Goal: Task Accomplishment & Management: Use online tool/utility

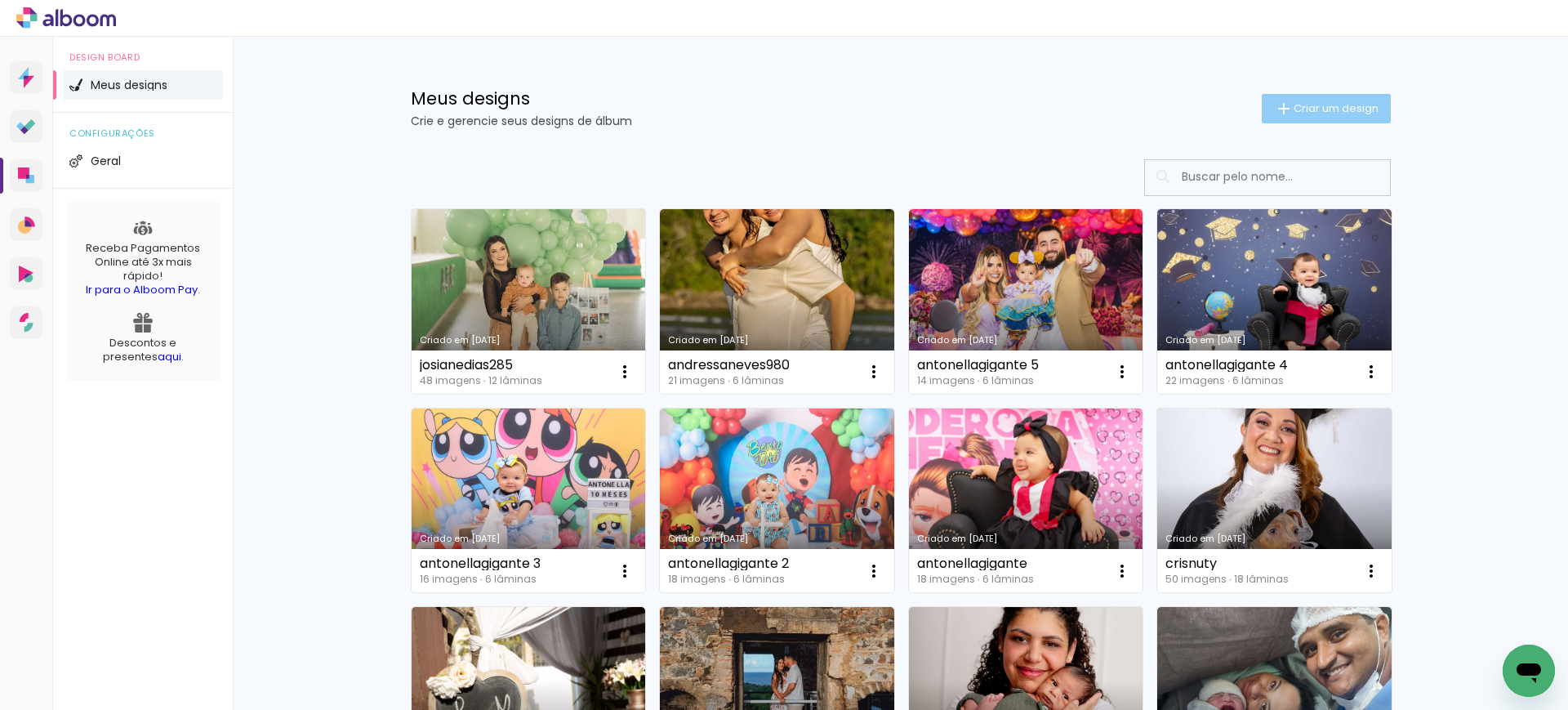
click at [0, 0] on slot "Criar um design" at bounding box center [0, 0] width 0 height 0
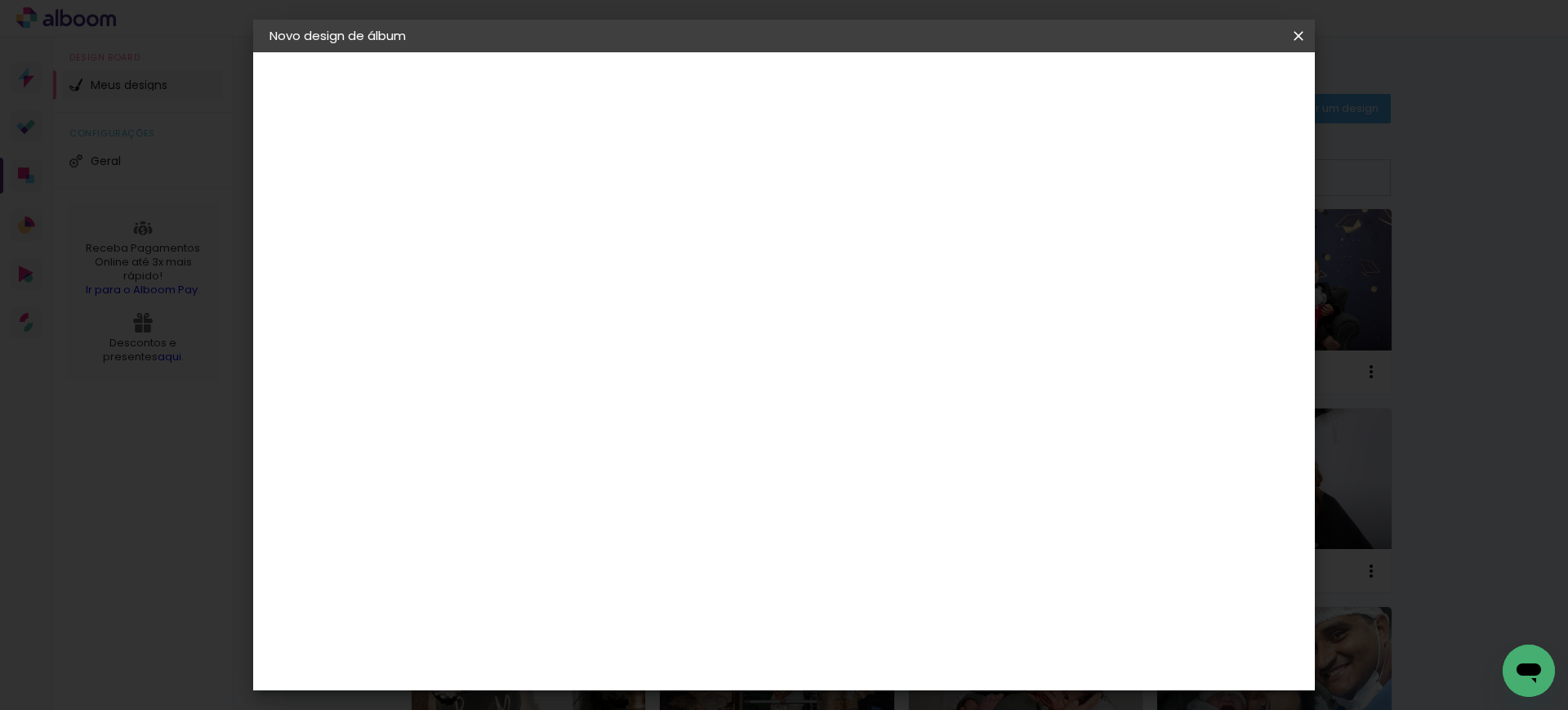
click at [0, 0] on paper-input-container "Título do álbum" at bounding box center [0, 0] width 0 height 0
type input "sfabricia16"
type paper-input "sfabricia16"
click at [0, 0] on slot "Avançar" at bounding box center [0, 0] width 0 height 0
click at [842, 243] on paper-item "Tamanho Livre" at bounding box center [765, 247] width 157 height 36
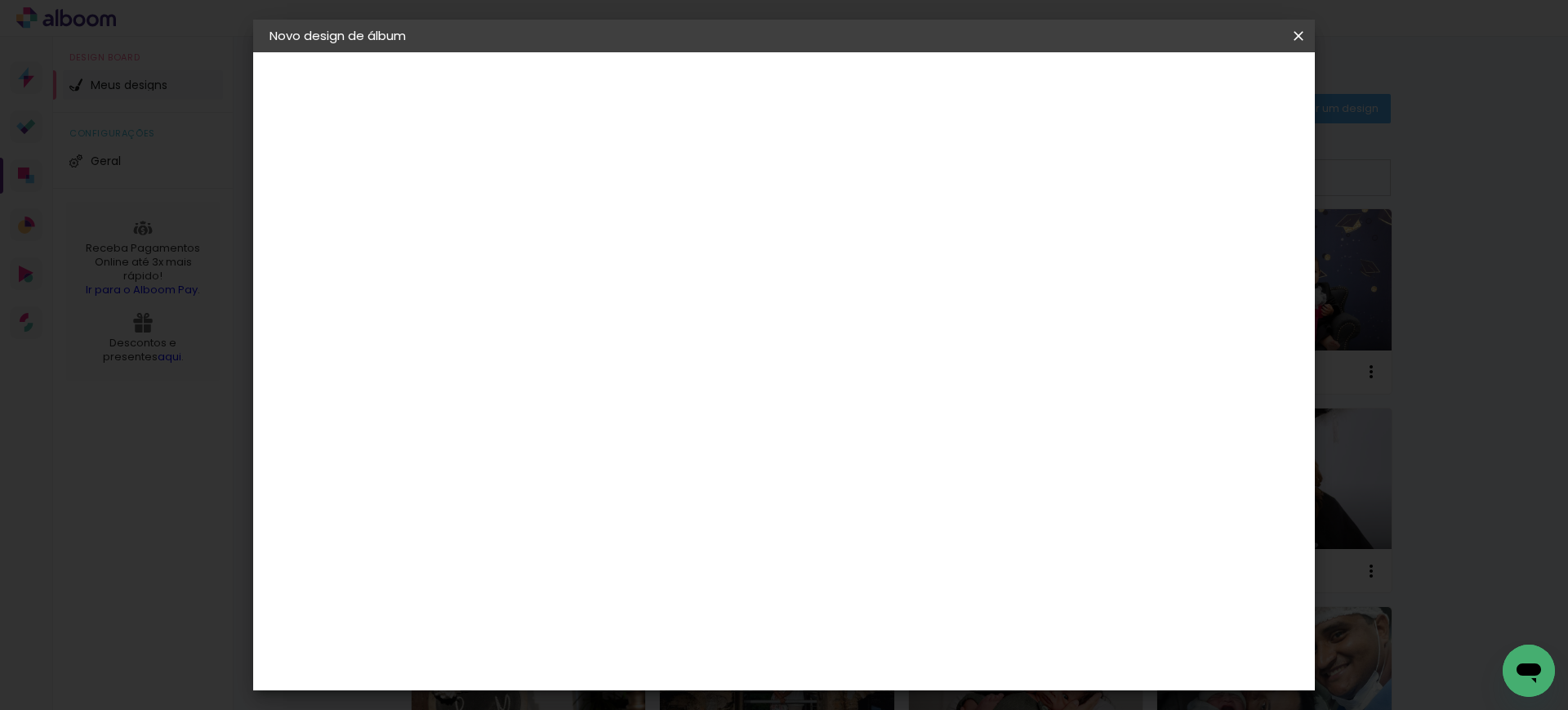
click at [0, 0] on slot "Avançar" at bounding box center [0, 0] width 0 height 0
click at [500, 463] on input "30" at bounding box center [484, 463] width 42 height 25
type input "20"
type paper-input "20"
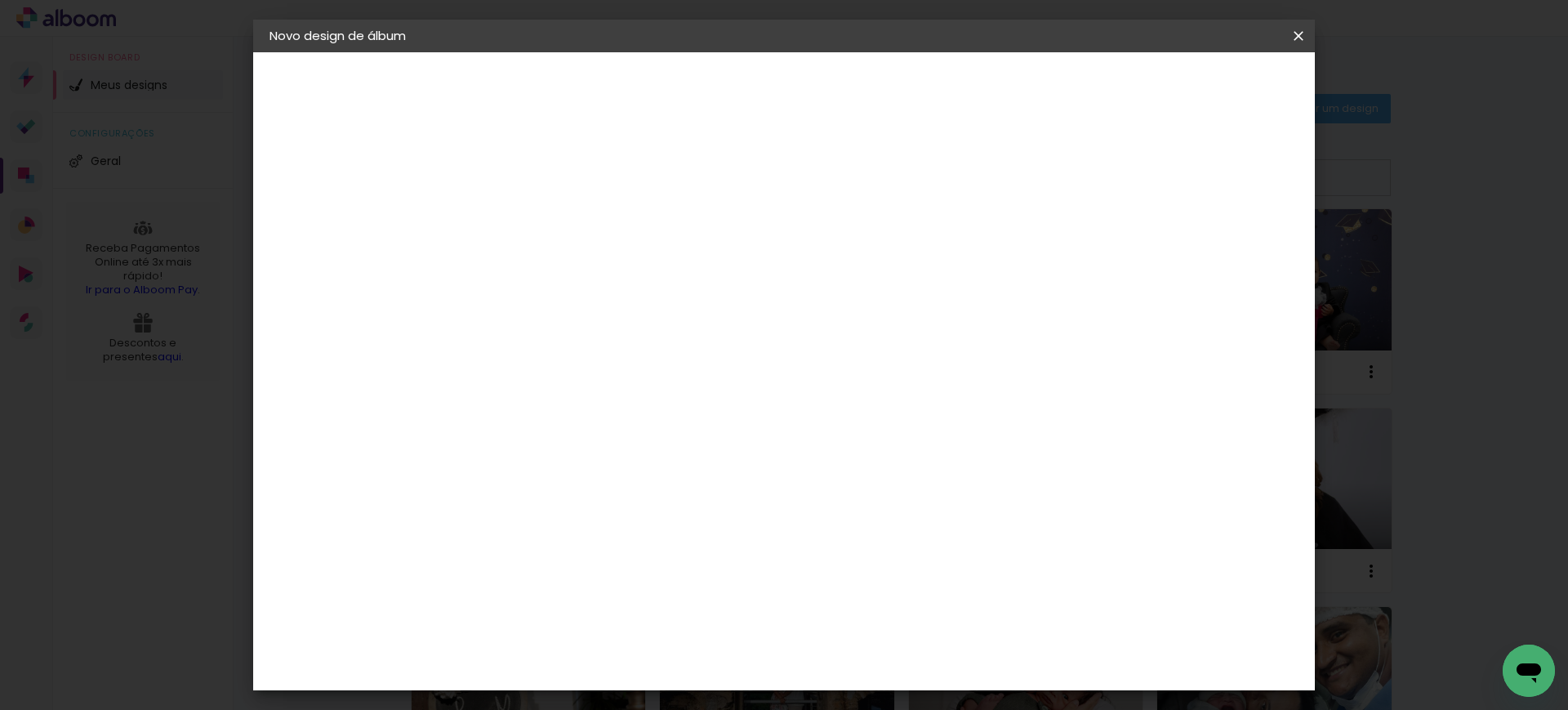
click at [884, 565] on input "60" at bounding box center [872, 573] width 42 height 25
type input "40"
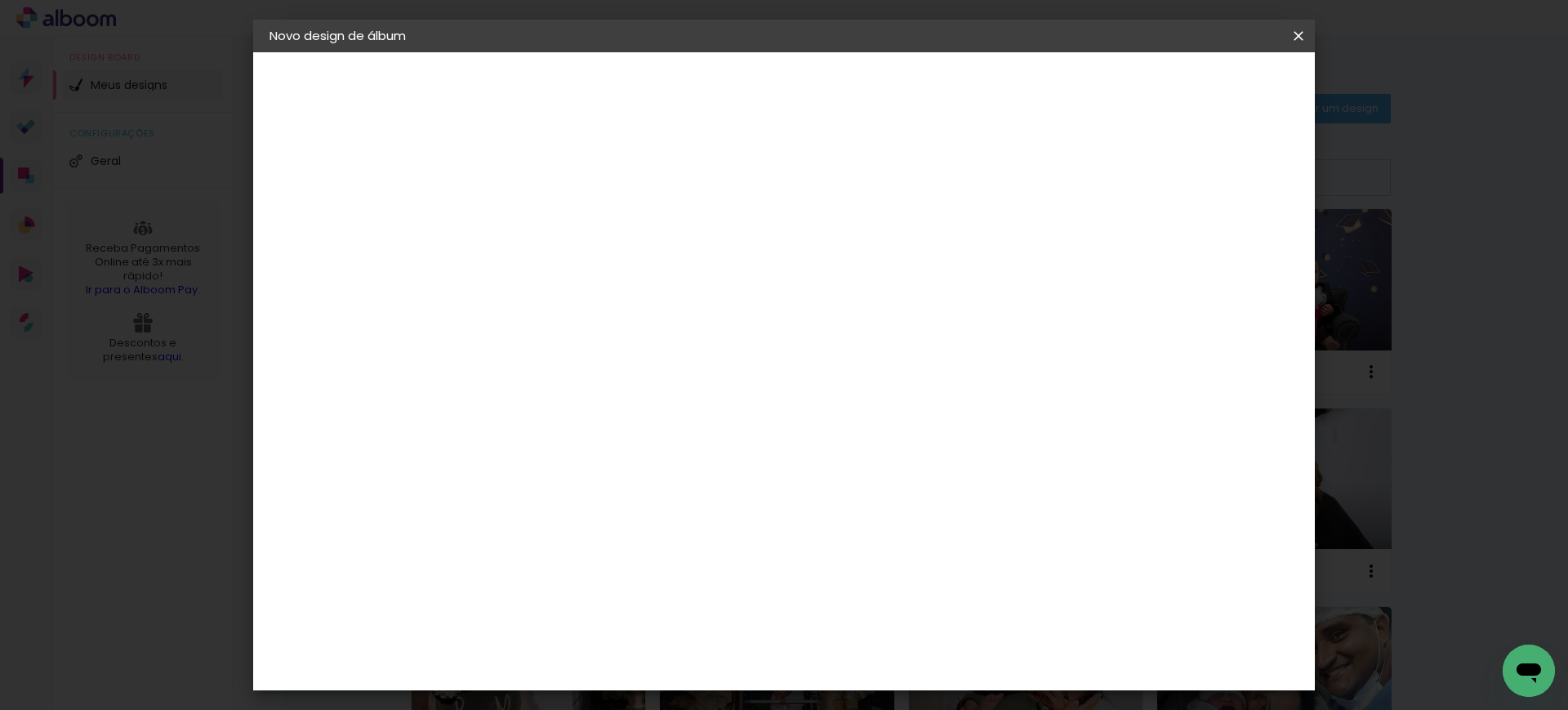
type paper-input "40"
click at [1205, 238] on paper-input-container "5 mm" at bounding box center [1217, 247] width 66 height 41
type input "13"
type paper-input "13"
click at [1205, 239] on input "13" at bounding box center [1196, 246] width 29 height 25
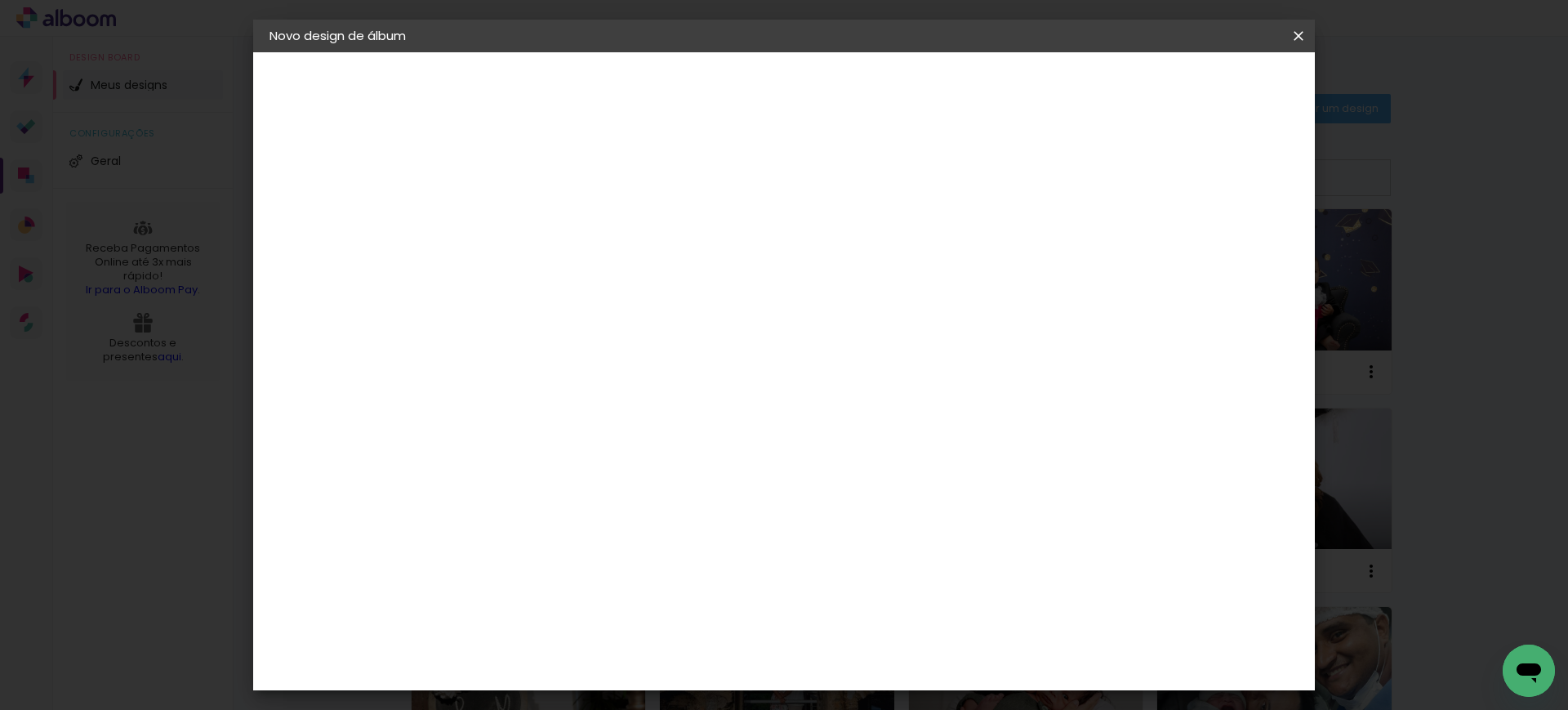
type input "14"
type paper-input "14"
click at [1194, 237] on input "14" at bounding box center [1180, 246] width 29 height 25
type input "15"
type paper-input "15"
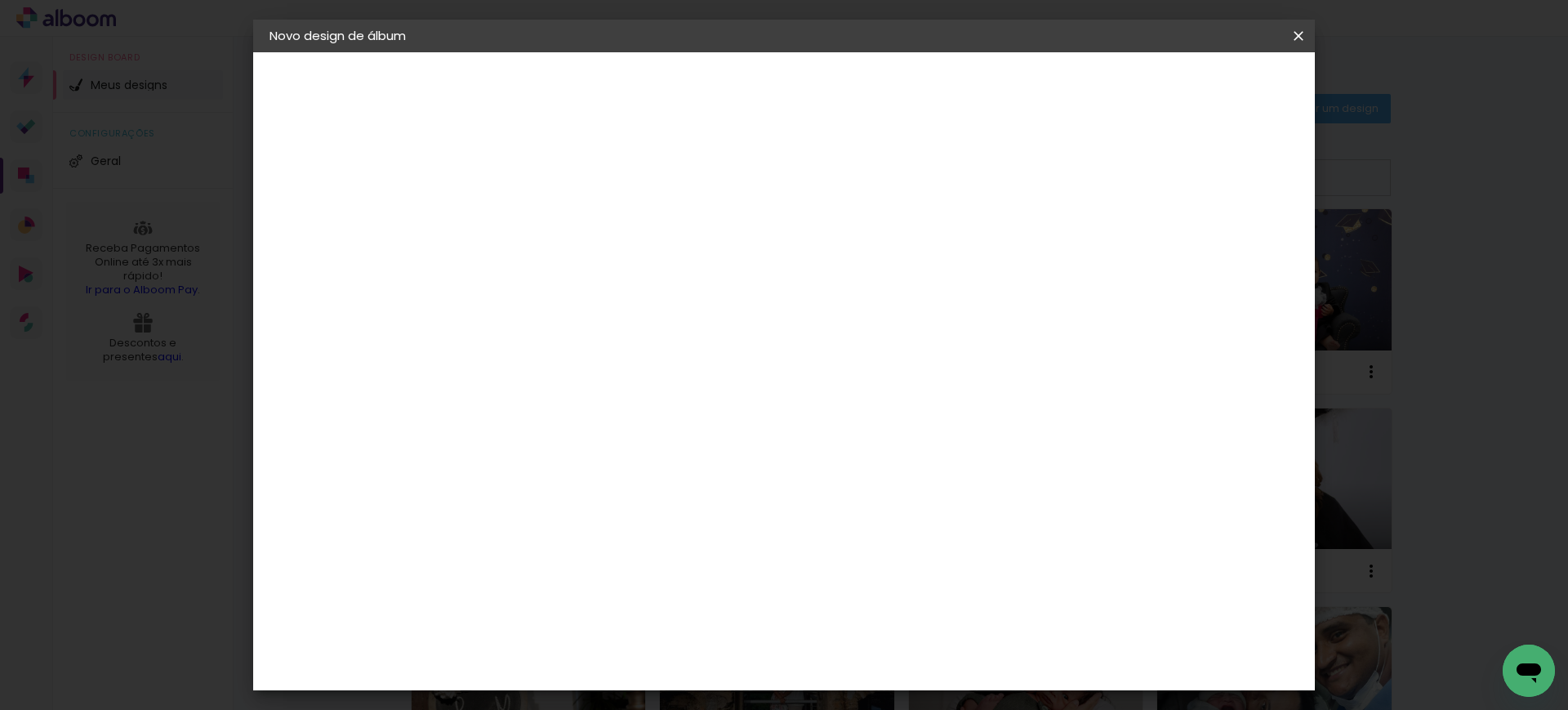
click at [1188, 237] on input "15" at bounding box center [1173, 246] width 29 height 25
type input "1"
type paper-input "1"
click at [546, 143] on input "1" at bounding box center [524, 137] width 56 height 21
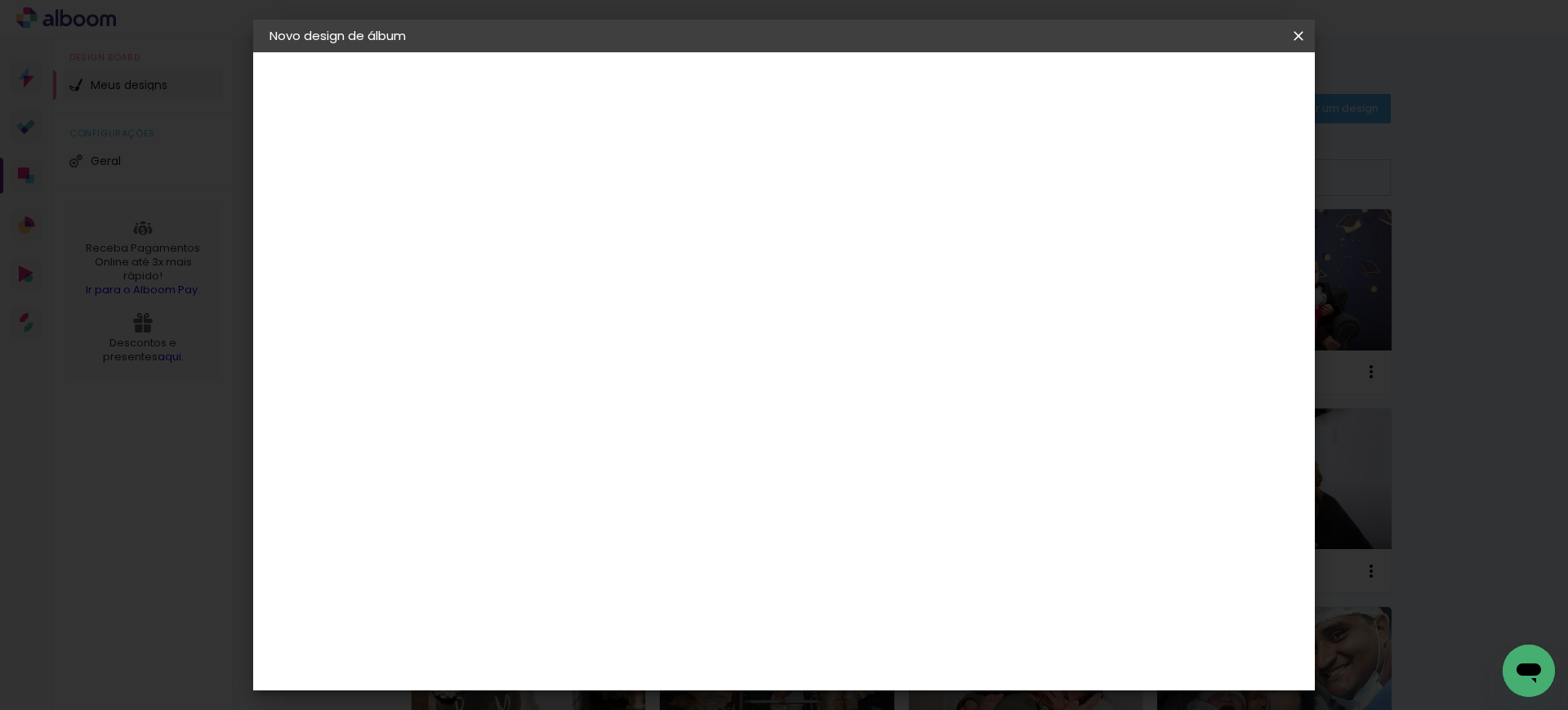
click at [1193, 81] on span "Iniciar design" at bounding box center [1156, 86] width 75 height 12
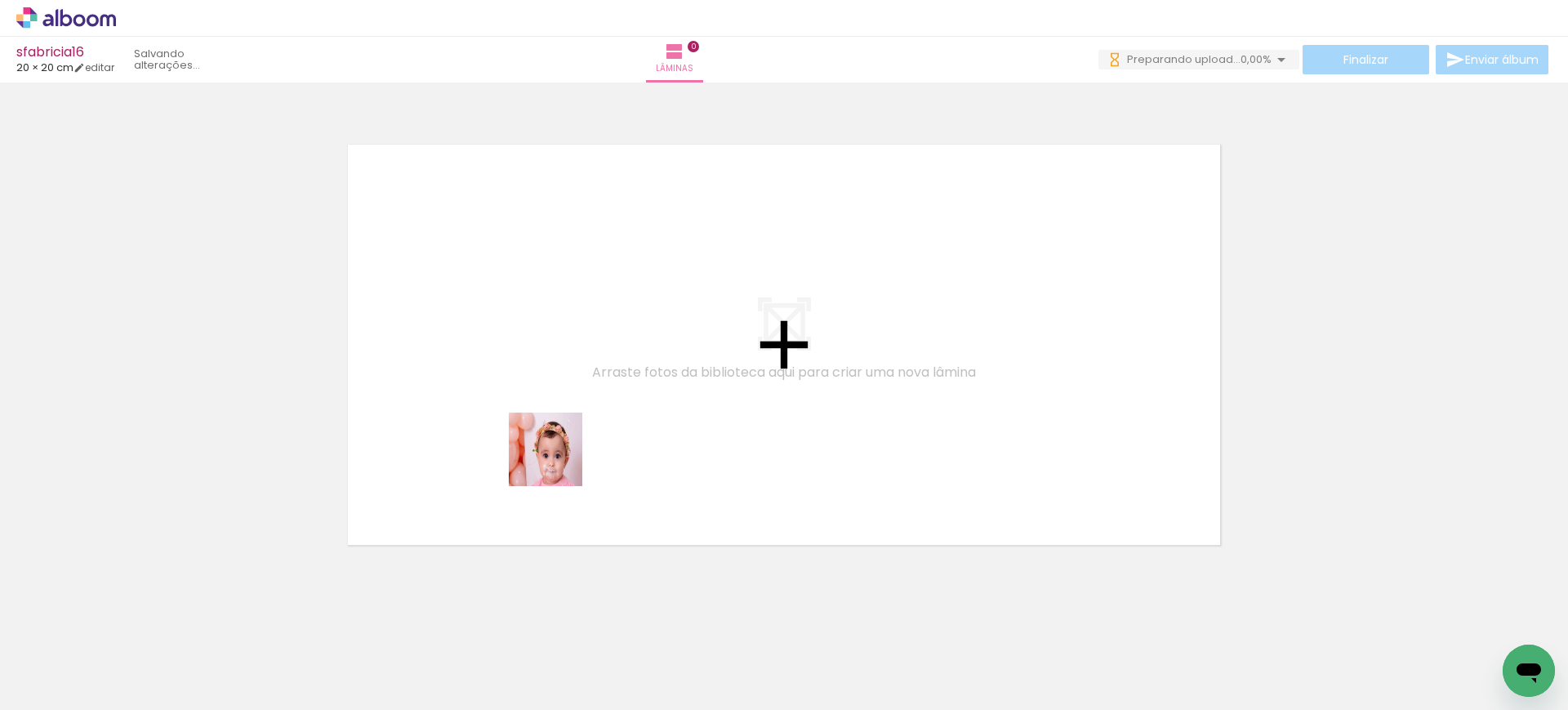
drag, startPoint x: 189, startPoint y: 654, endPoint x: 663, endPoint y: 410, distance: 533.1
click at [662, 410] on quentale-workspace at bounding box center [784, 355] width 1568 height 710
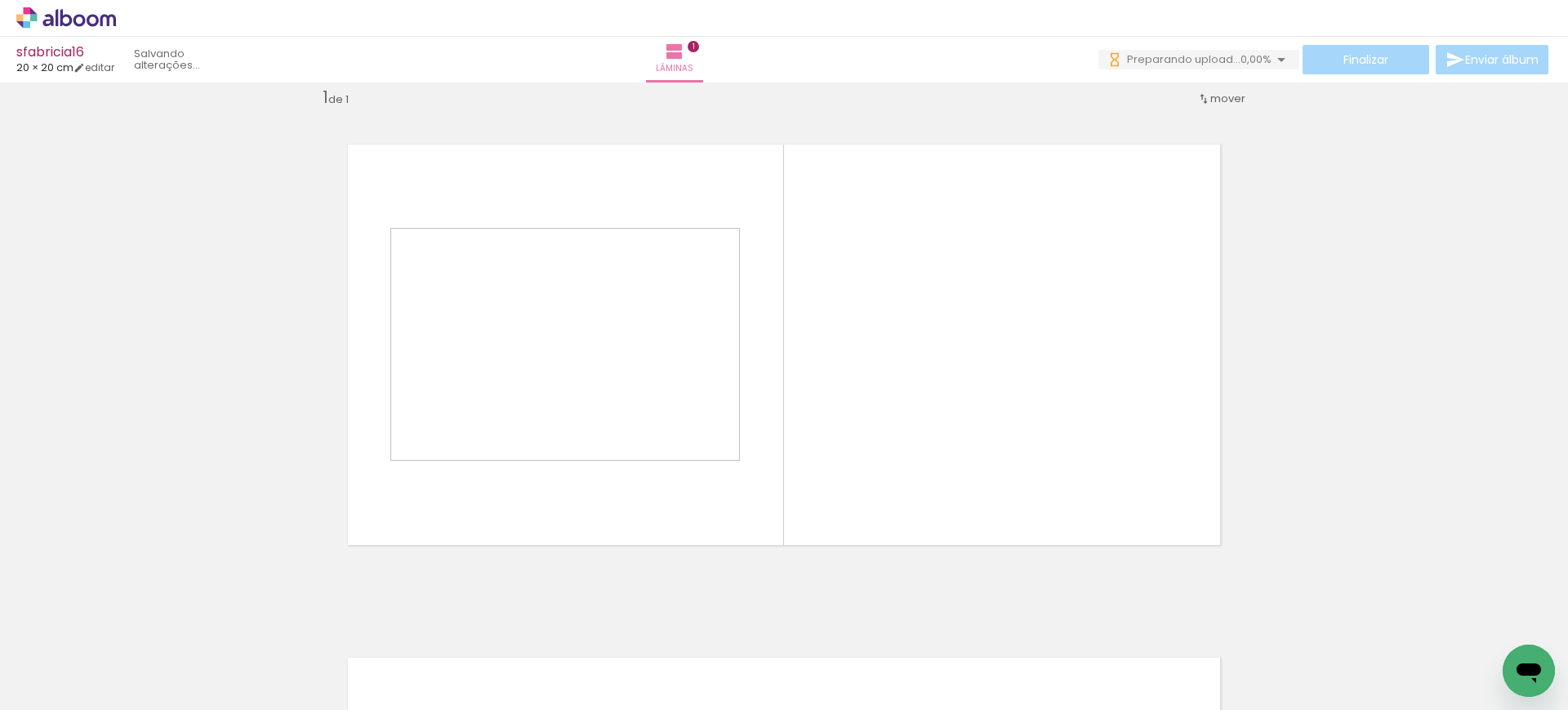
scroll to position [22, 0]
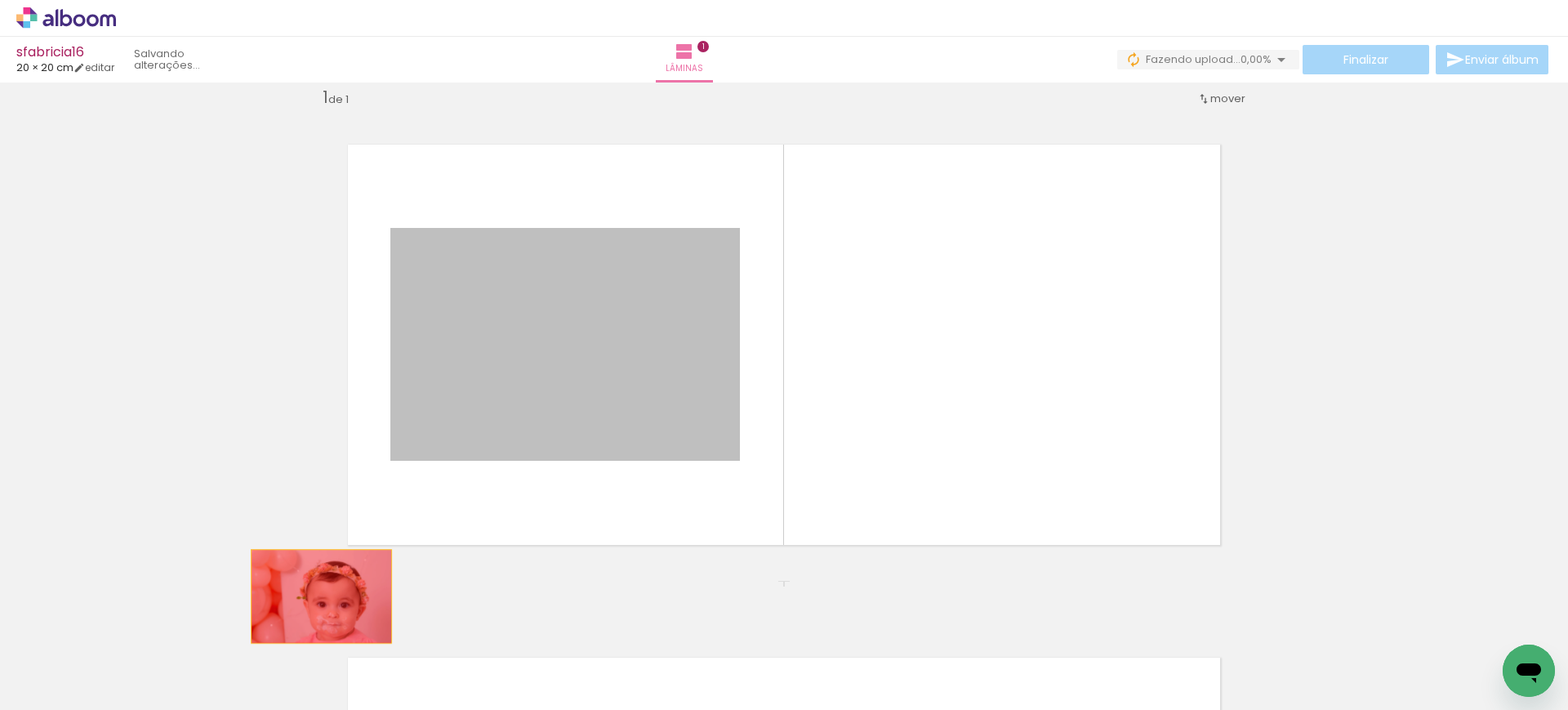
drag, startPoint x: 614, startPoint y: 371, endPoint x: 242, endPoint y: 657, distance: 469.2
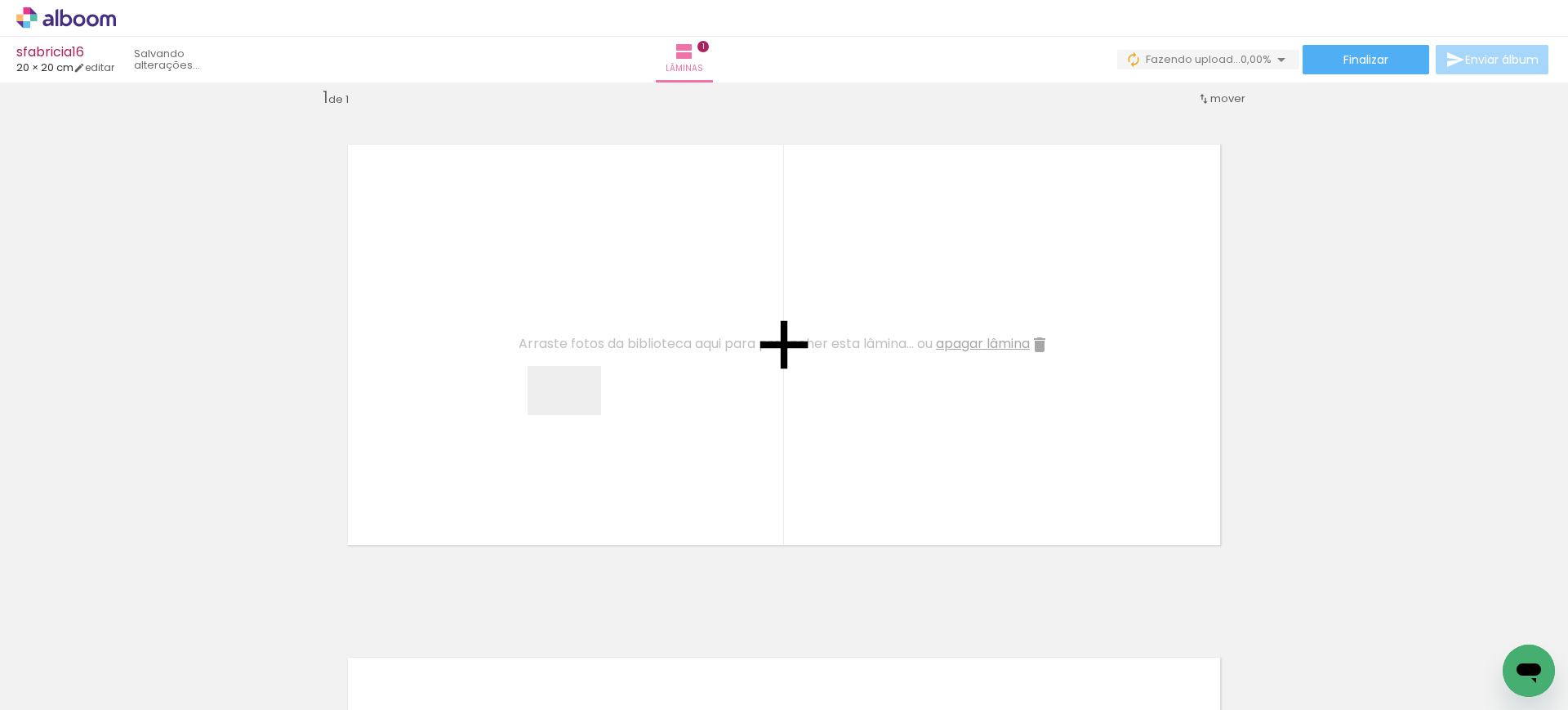
drag, startPoint x: 456, startPoint y: 656, endPoint x: 582, endPoint y: 400, distance: 285.3
click at [582, 400] on quentale-workspace at bounding box center [784, 355] width 1568 height 710
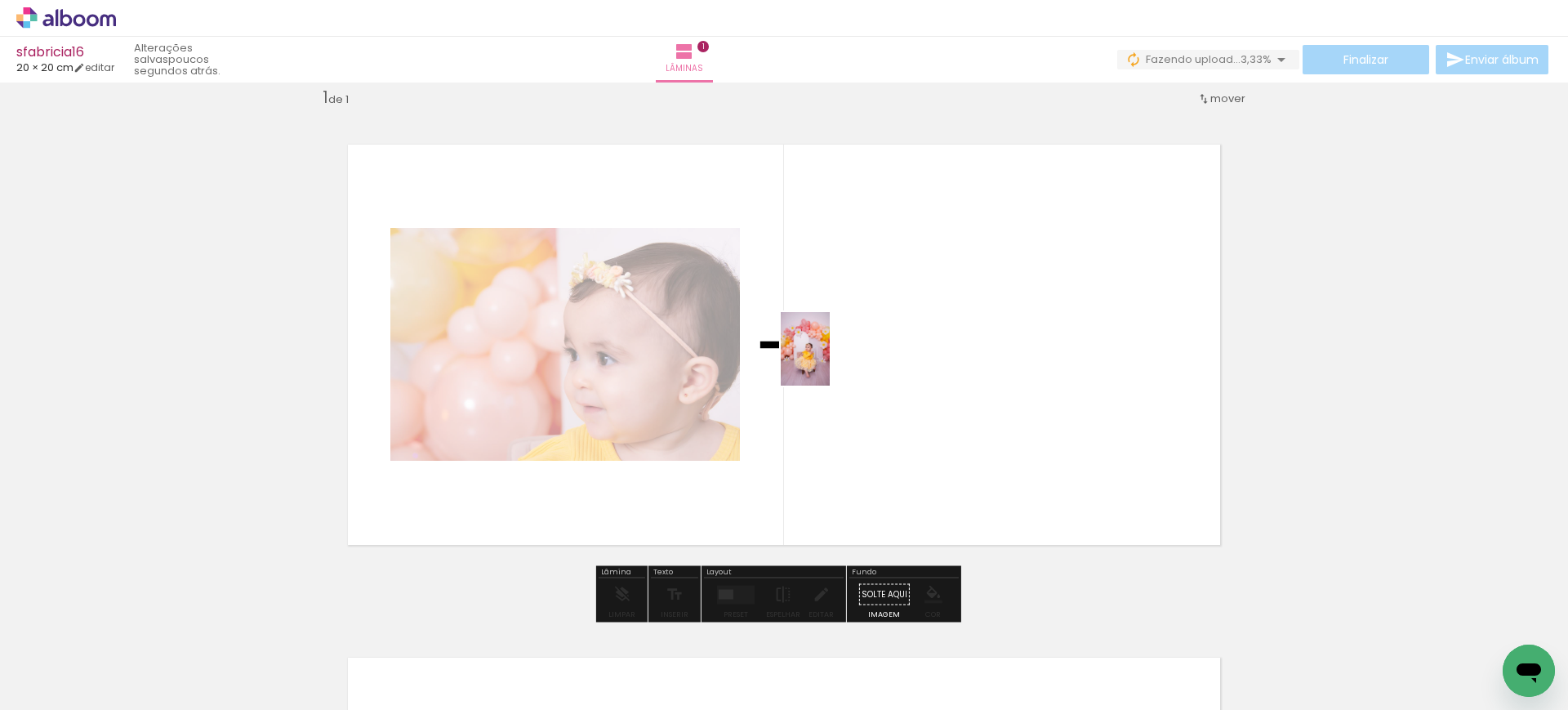
drag, startPoint x: 361, startPoint y: 655, endPoint x: 865, endPoint y: 351, distance: 588.6
click at [845, 355] on quentale-workspace at bounding box center [784, 355] width 1568 height 710
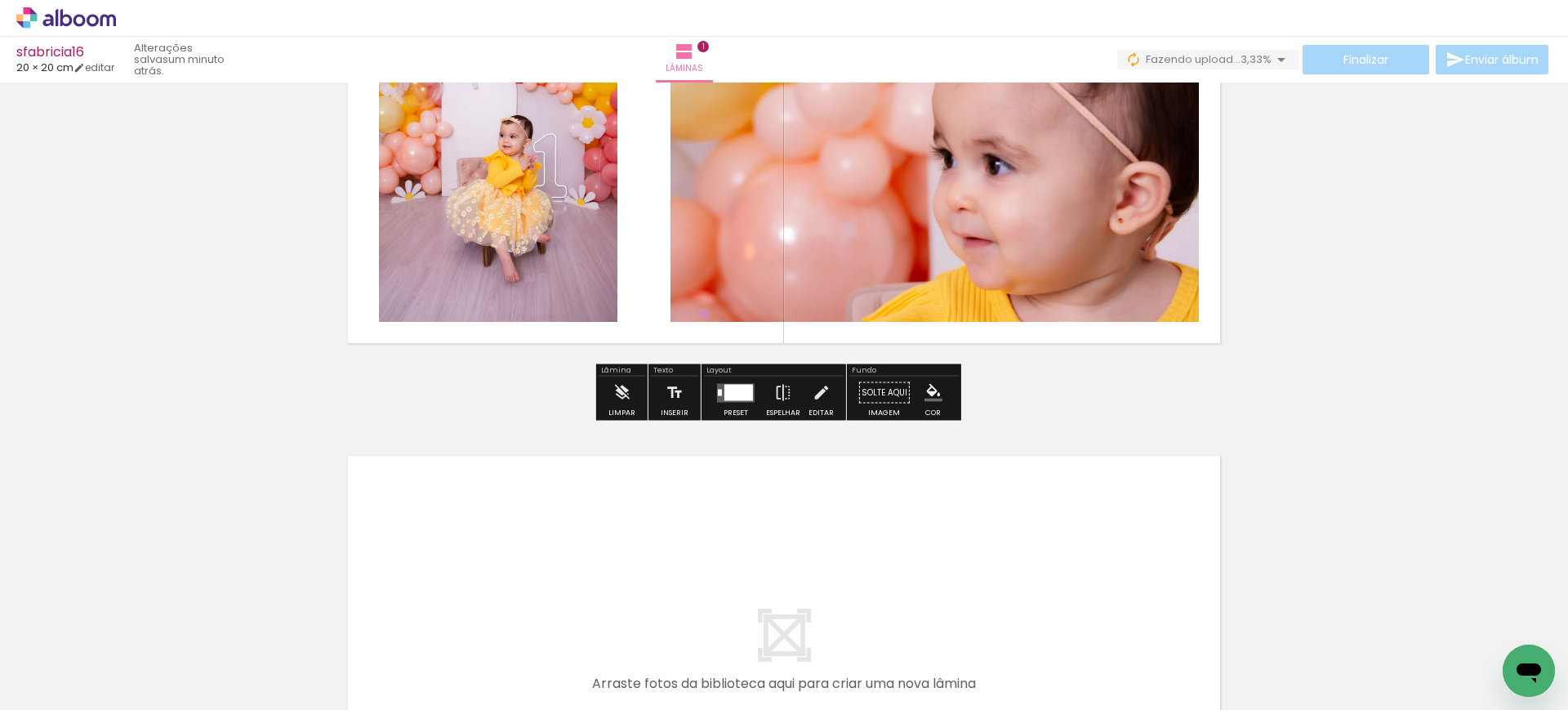
scroll to position [224, 0]
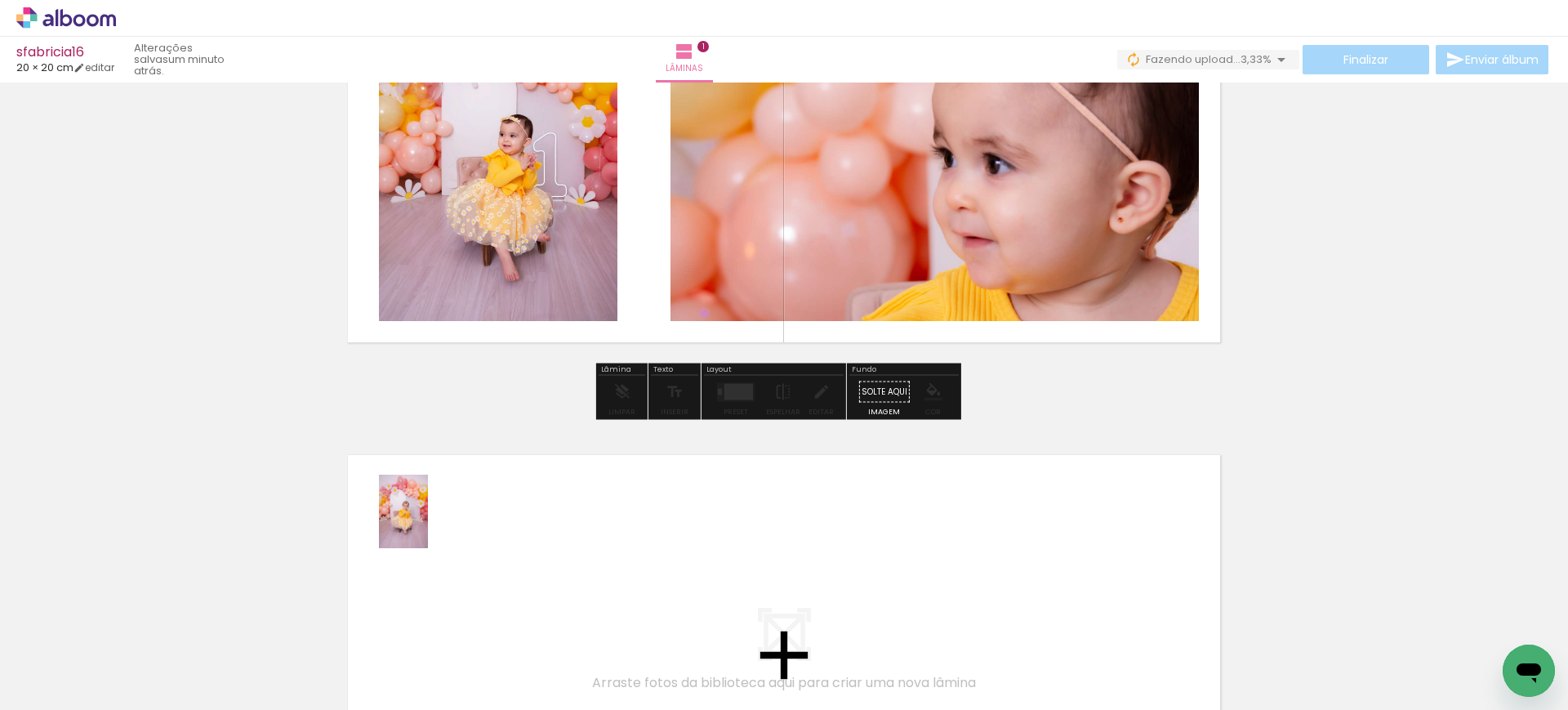
drag, startPoint x: 263, startPoint y: 649, endPoint x: 430, endPoint y: 522, distance: 209.8
click at [430, 522] on quentale-workspace at bounding box center [784, 355] width 1568 height 710
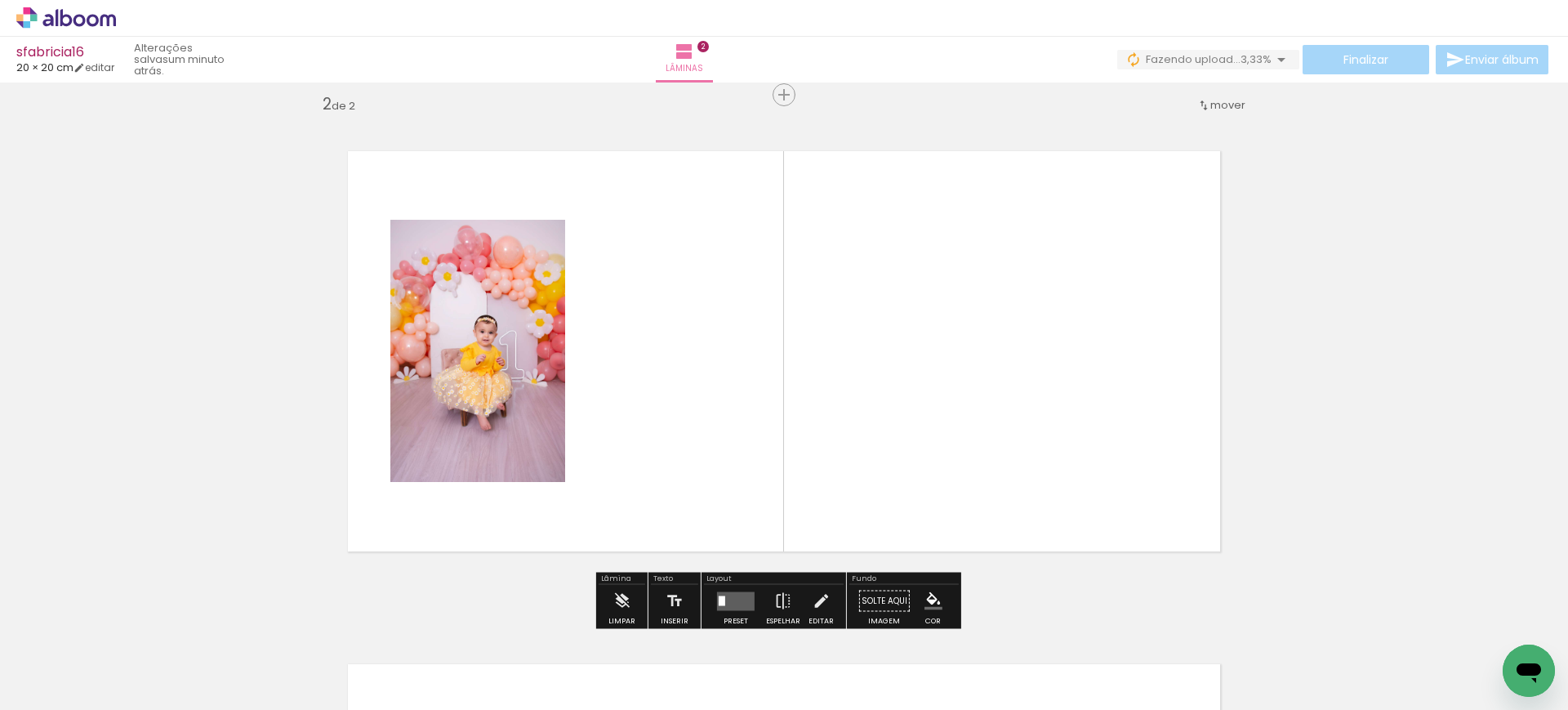
scroll to position [534, 0]
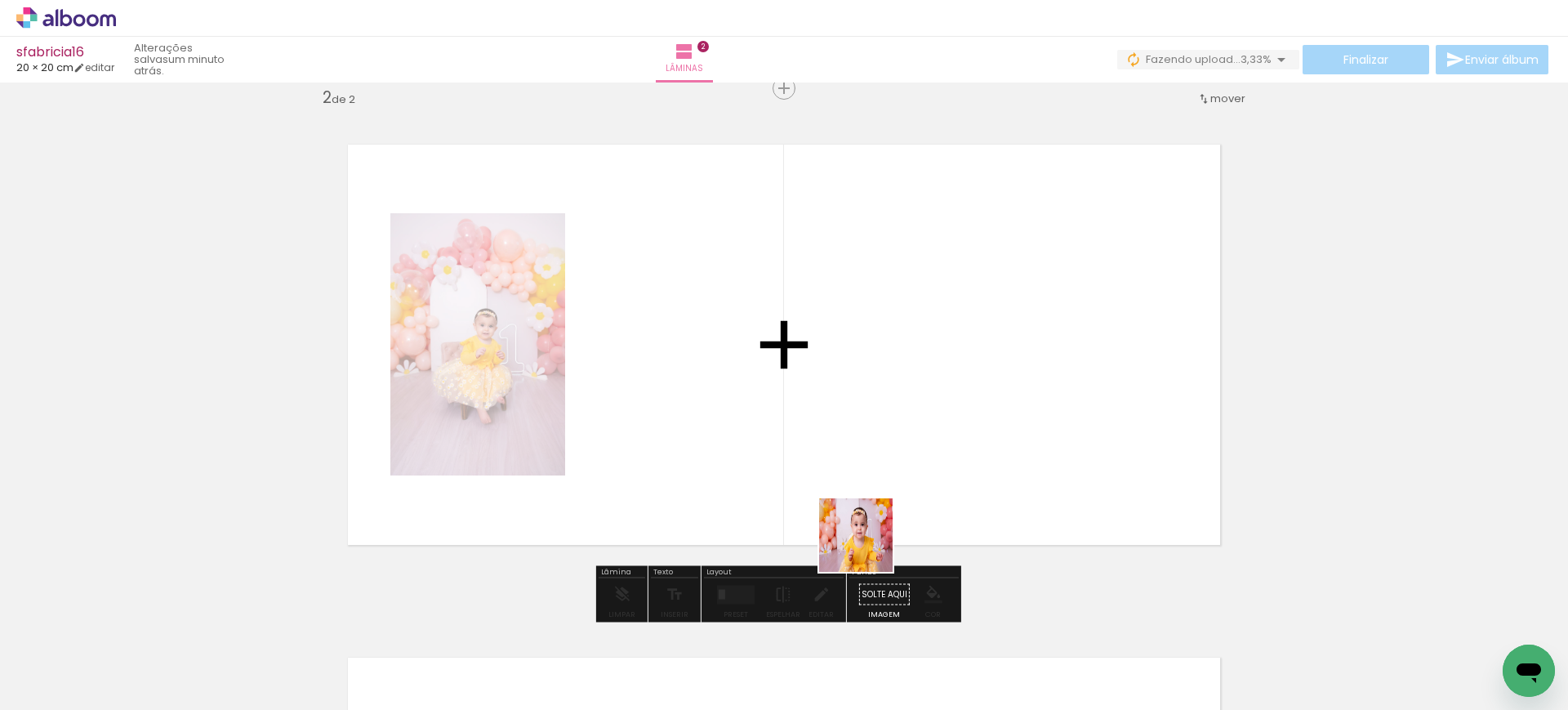
drag, startPoint x: 992, startPoint y: 662, endPoint x: 744, endPoint y: 429, distance: 340.3
click at [744, 429] on quentale-workspace at bounding box center [784, 355] width 1568 height 710
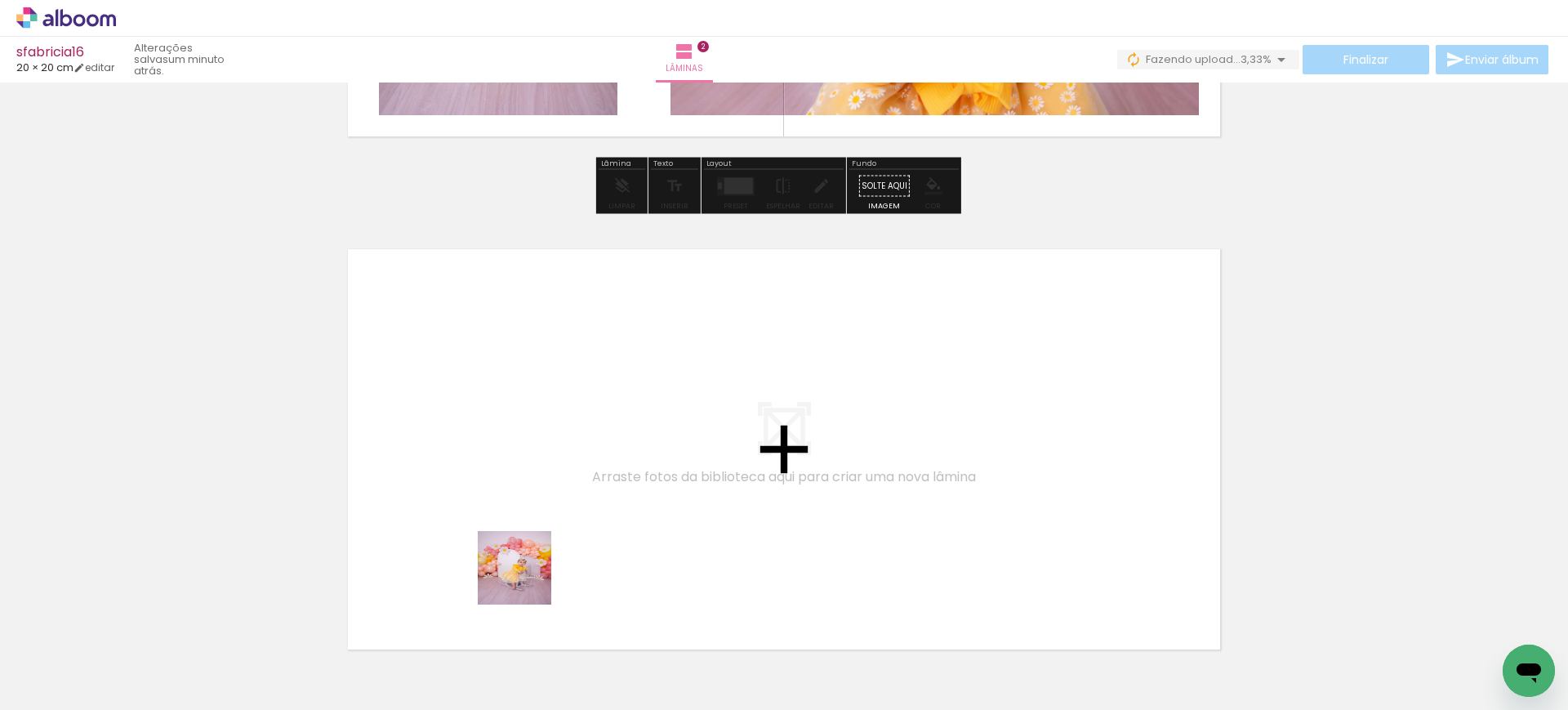
drag, startPoint x: 526, startPoint y: 579, endPoint x: 520, endPoint y: 497, distance: 82.2
click at [520, 497] on quentale-workspace at bounding box center [784, 355] width 1568 height 710
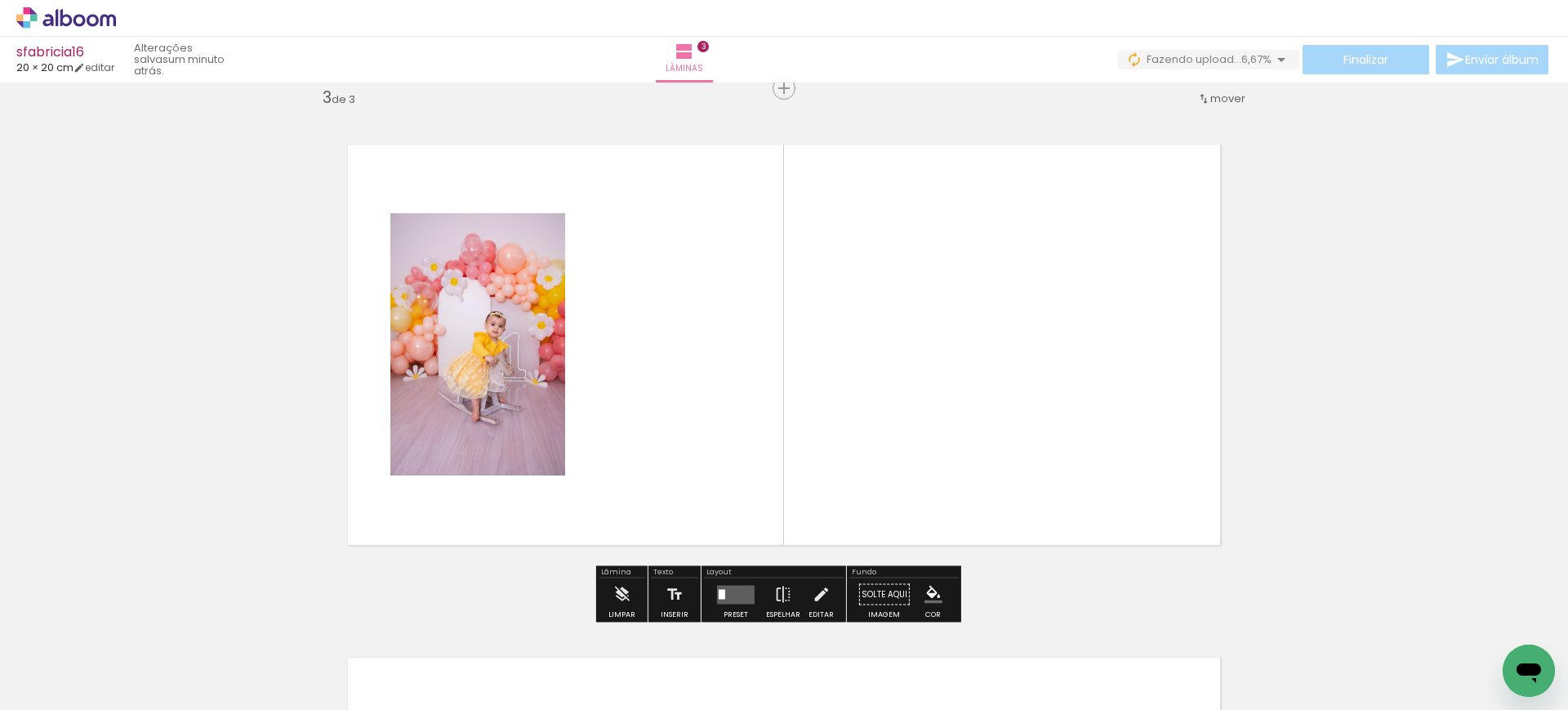
scroll to position [0, 497]
drag, startPoint x: 611, startPoint y: 597, endPoint x: 682, endPoint y: 418, distance: 192.6
click at [682, 418] on quentale-workspace at bounding box center [784, 355] width 1568 height 710
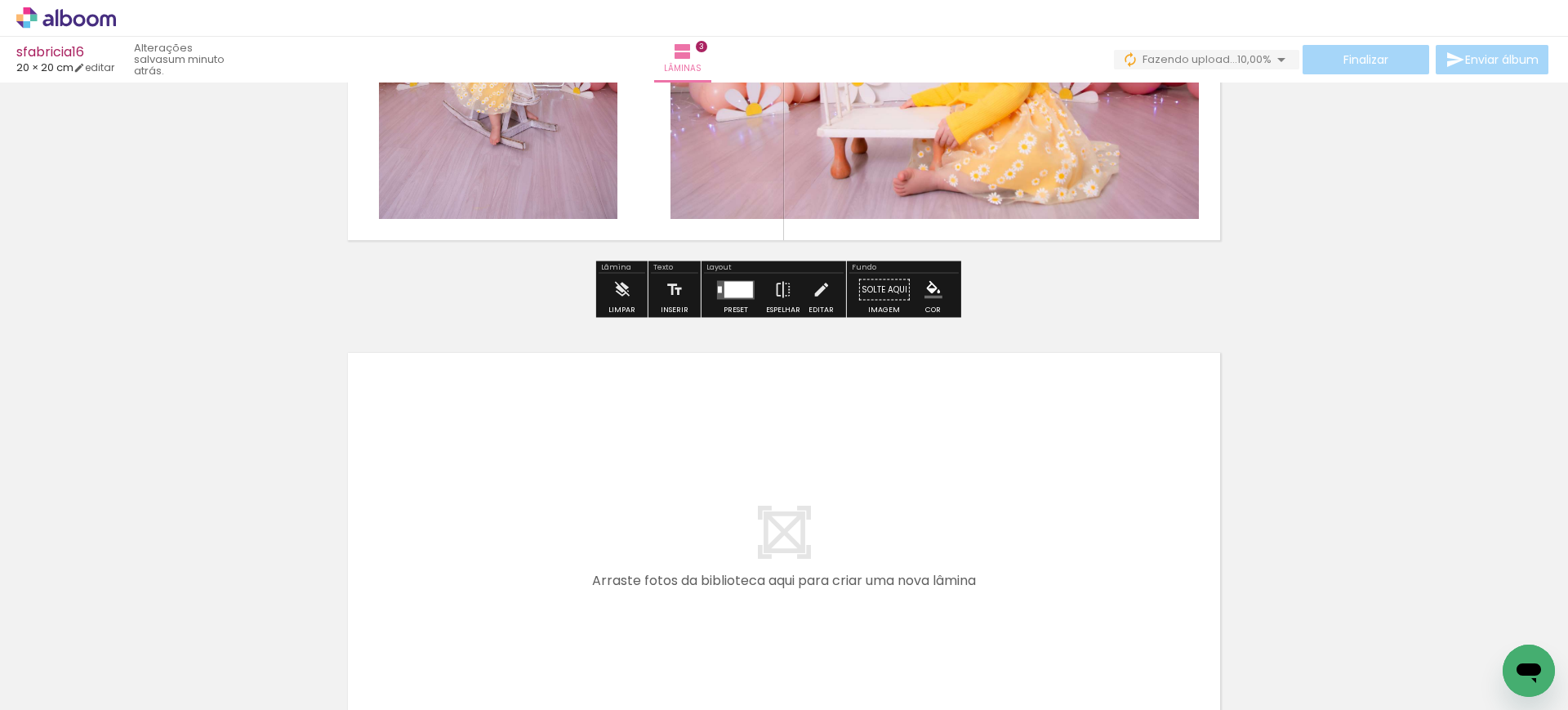
scroll to position [1352, 0]
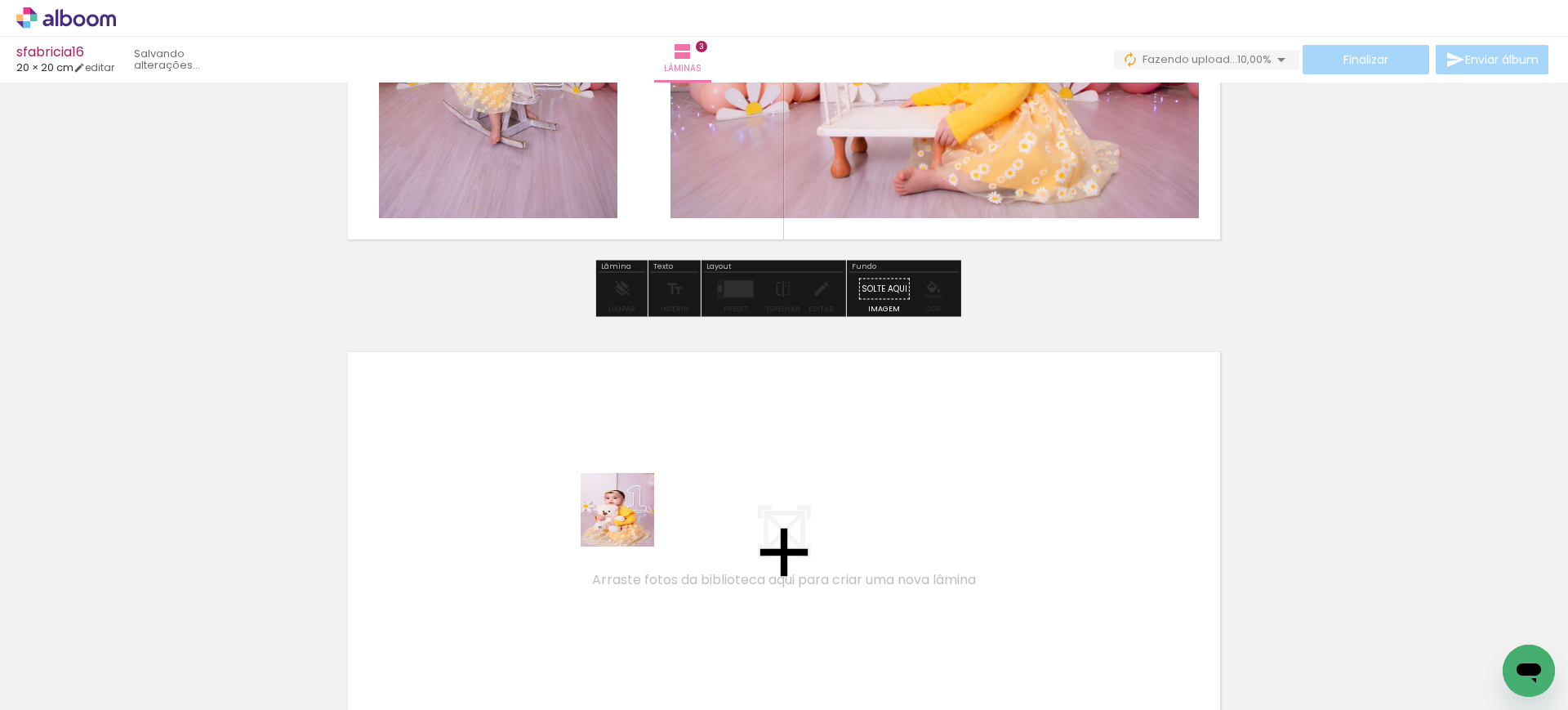
drag, startPoint x: 675, startPoint y: 629, endPoint x: 613, endPoint y: 476, distance: 165.1
click at [613, 476] on quentale-workspace at bounding box center [784, 355] width 1568 height 710
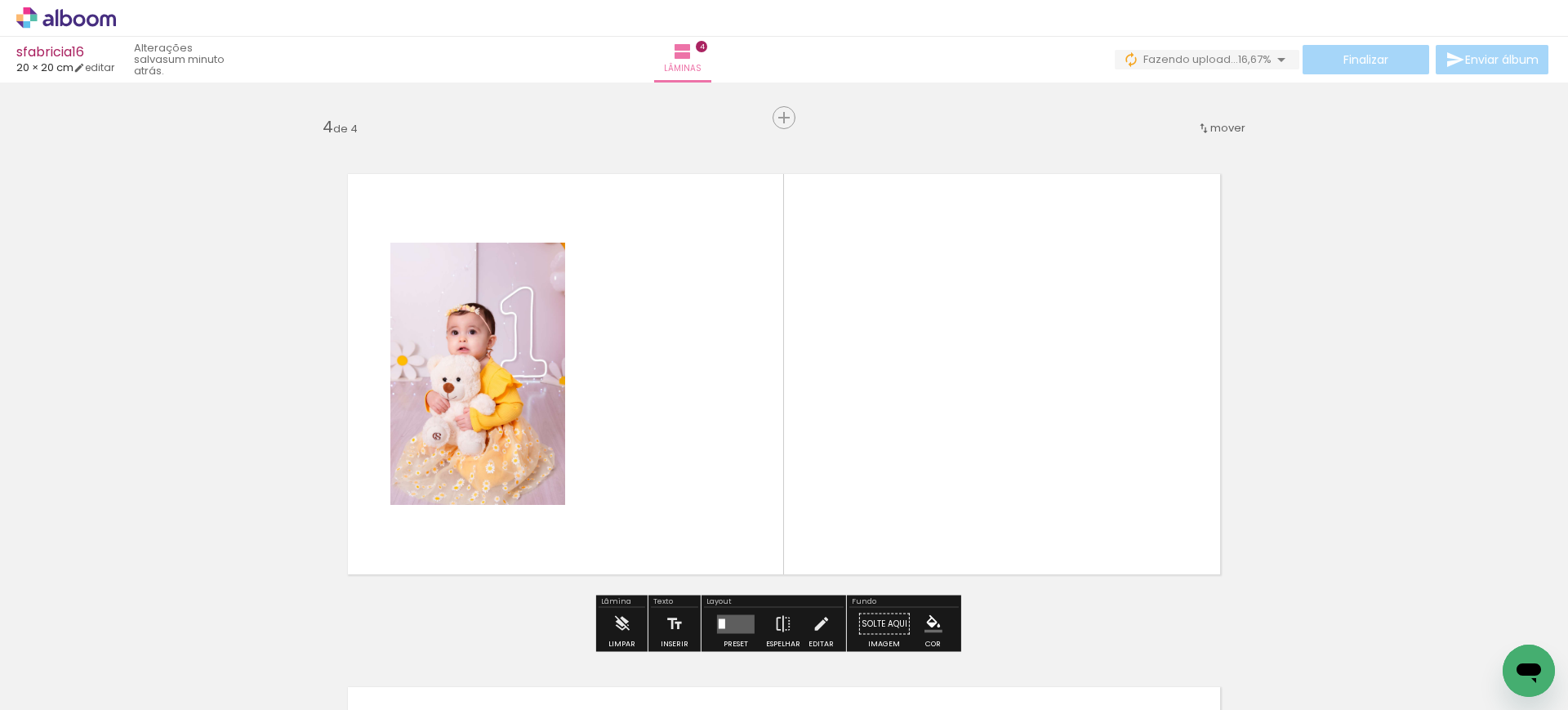
scroll to position [0, 0]
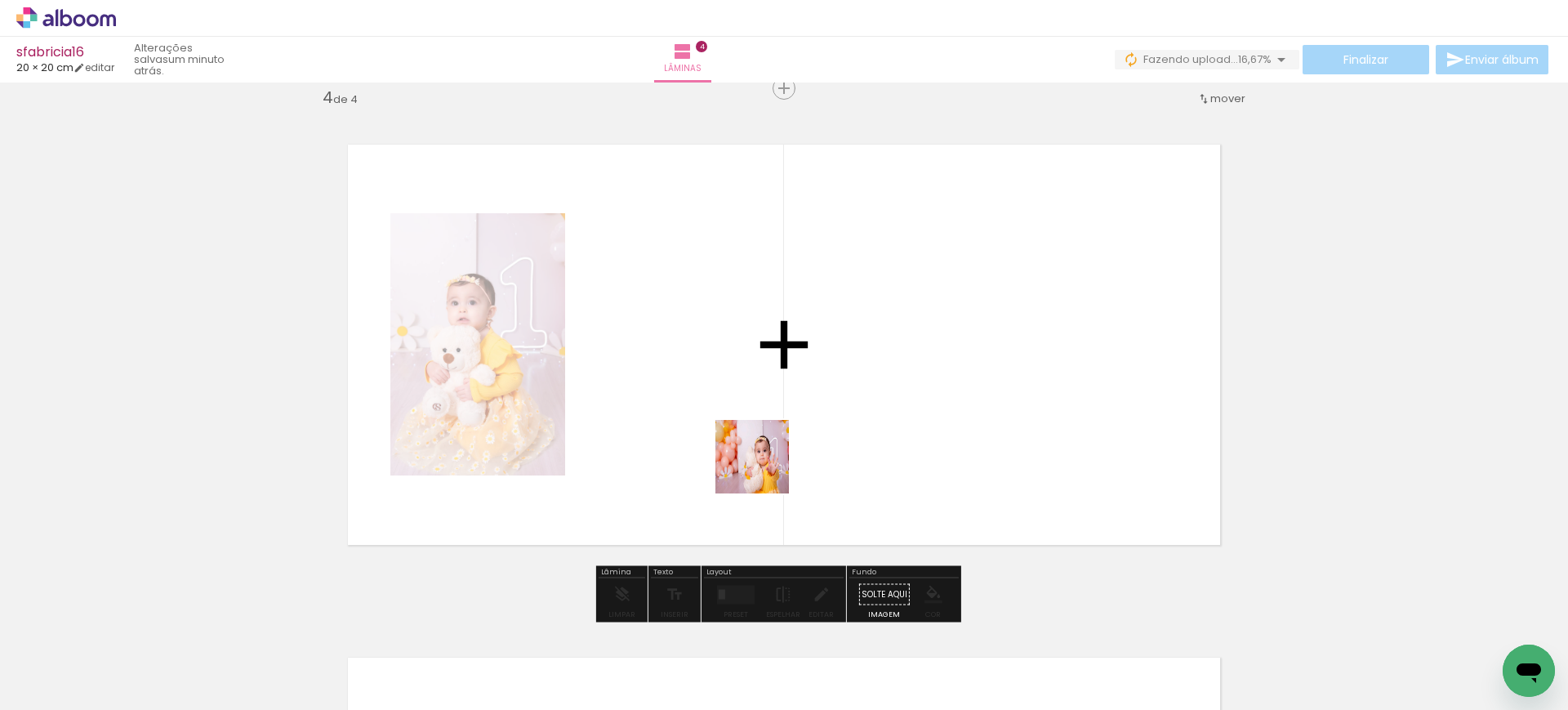
drag, startPoint x: 767, startPoint y: 652, endPoint x: 770, endPoint y: 392, distance: 260.0
click at [770, 392] on quentale-workspace at bounding box center [784, 355] width 1568 height 710
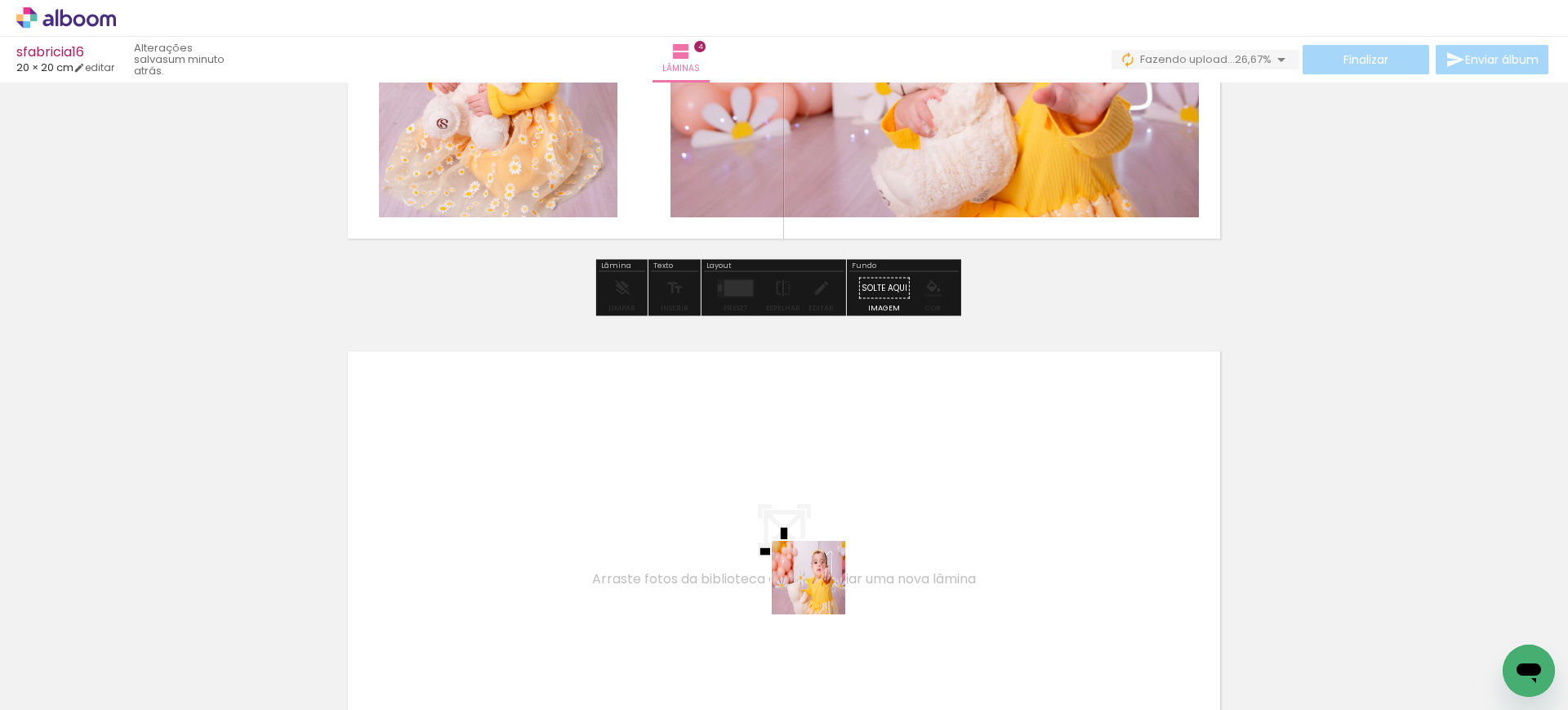
drag, startPoint x: 851, startPoint y: 647, endPoint x: 748, endPoint y: 487, distance: 190.3
click at [748, 487] on quentale-workspace at bounding box center [784, 355] width 1568 height 710
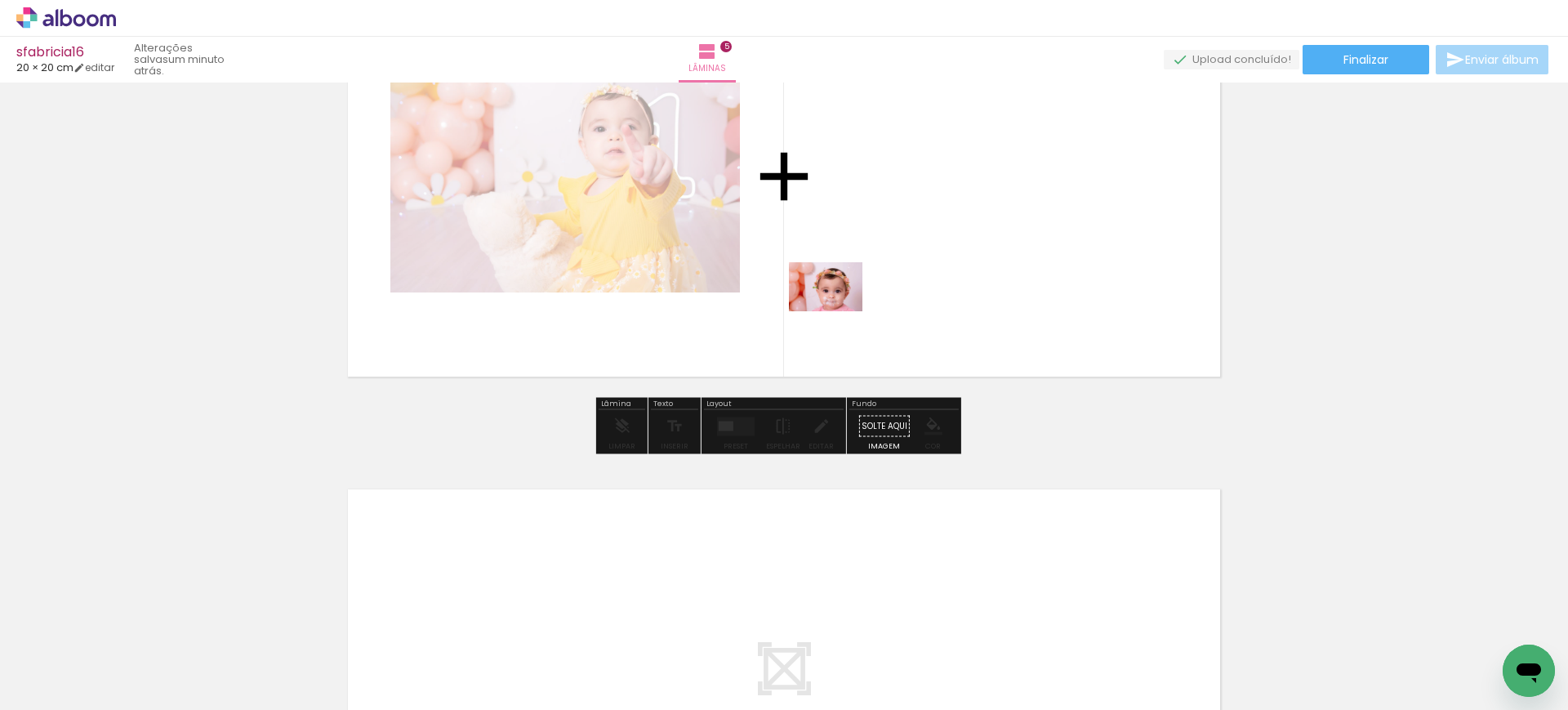
drag, startPoint x: 151, startPoint y: 661, endPoint x: 848, endPoint y: 303, distance: 783.6
click at [848, 303] on quentale-workspace at bounding box center [784, 355] width 1568 height 710
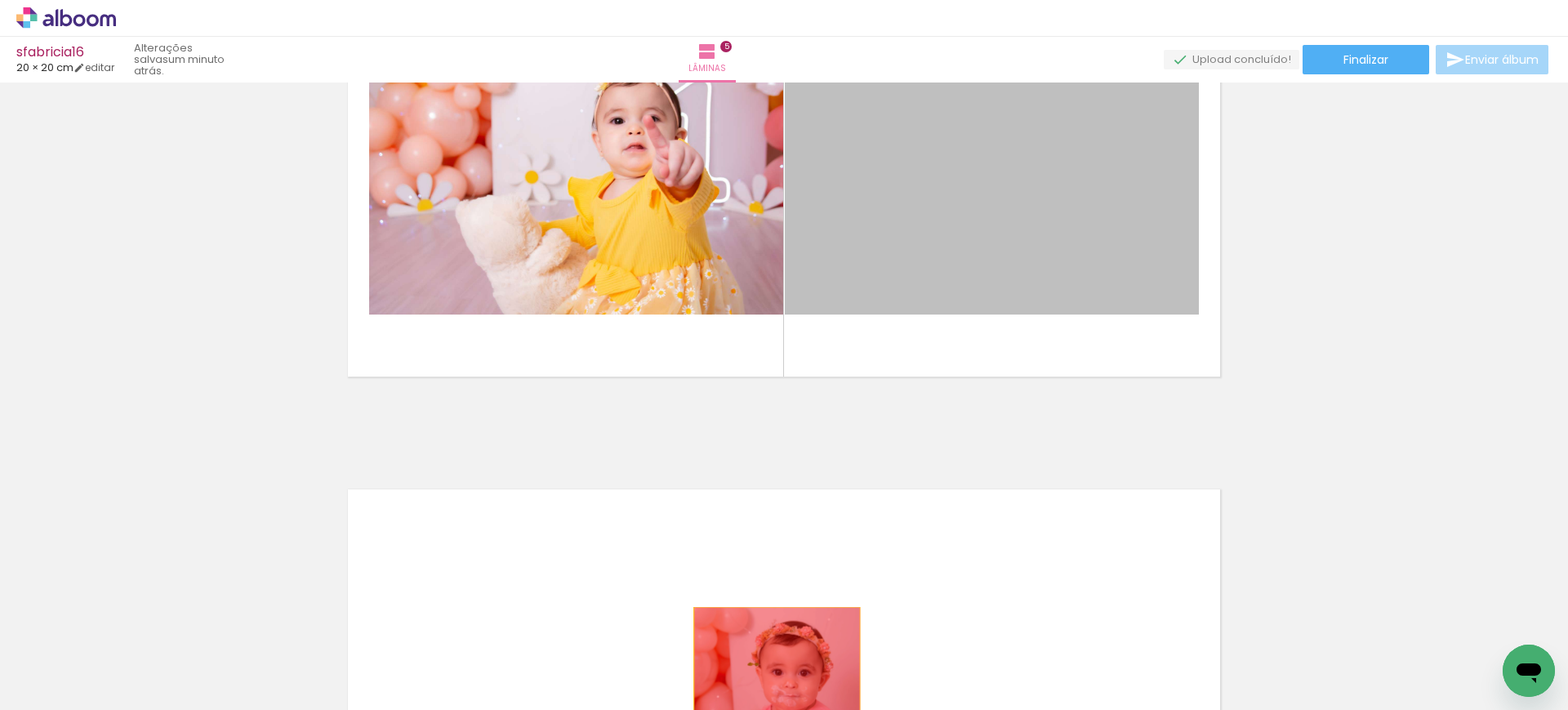
drag, startPoint x: 1032, startPoint y: 203, endPoint x: 769, endPoint y: 662, distance: 529.0
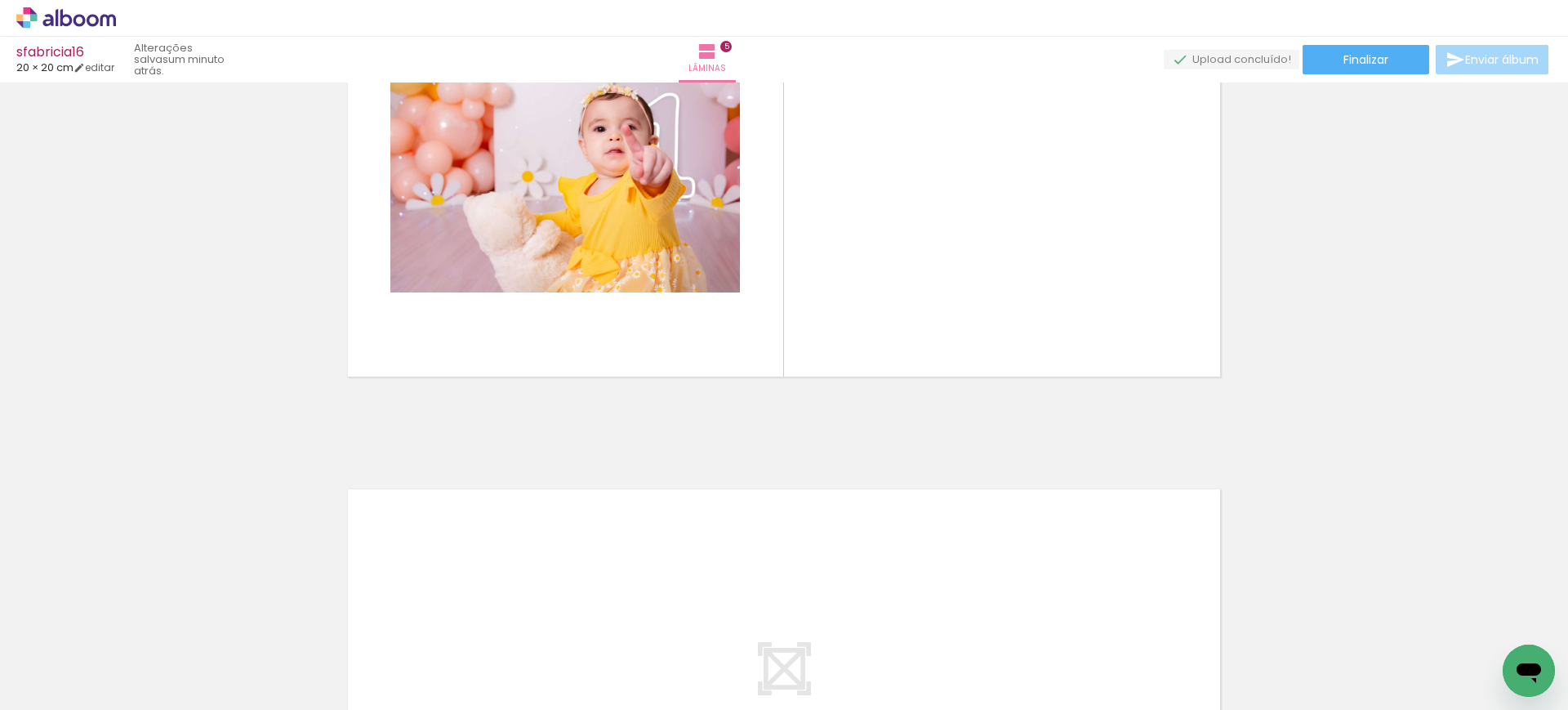
scroll to position [0, 730]
drag, startPoint x: 910, startPoint y: 644, endPoint x: 947, endPoint y: 243, distance: 402.7
click at [948, 247] on quentale-workspace at bounding box center [784, 355] width 1568 height 710
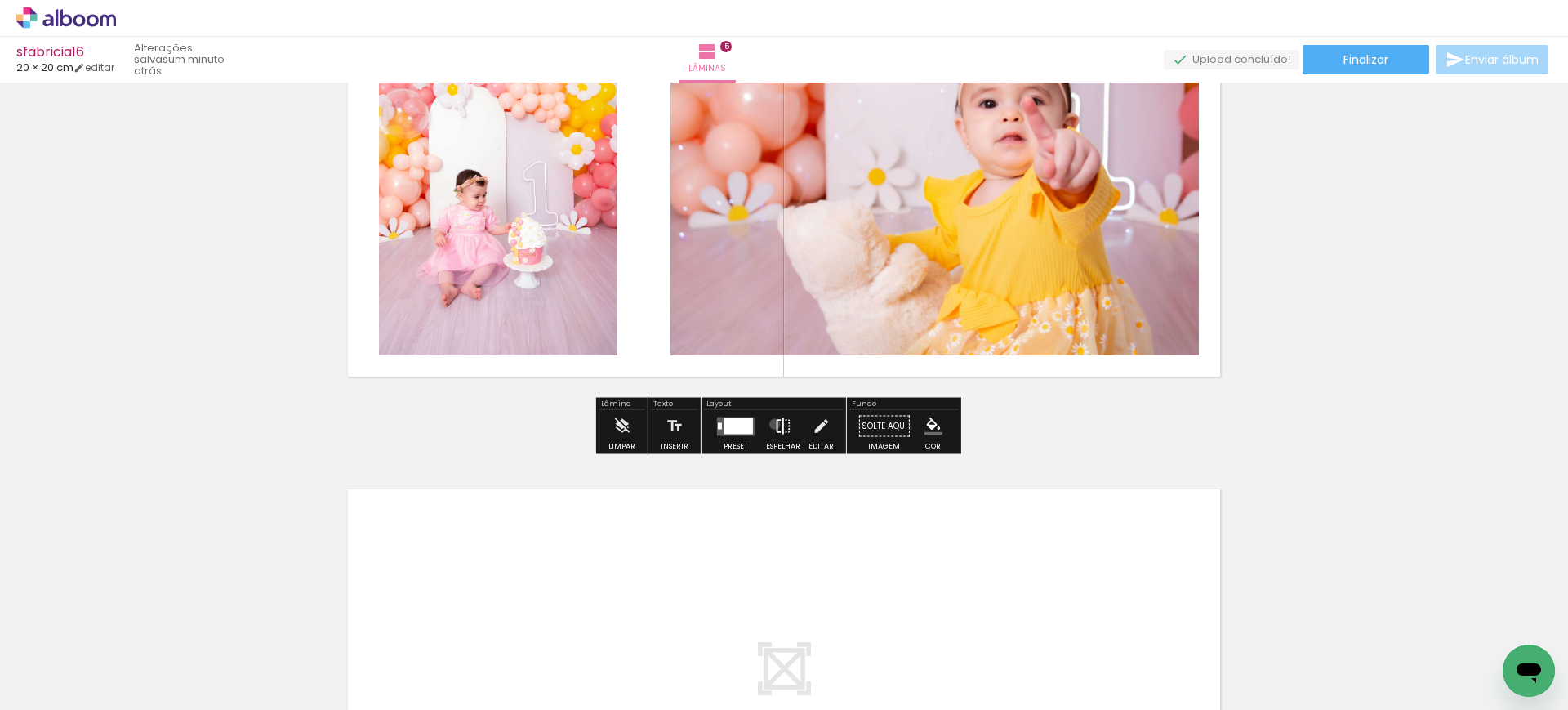
click at [774, 424] on iron-icon at bounding box center [783, 425] width 18 height 32
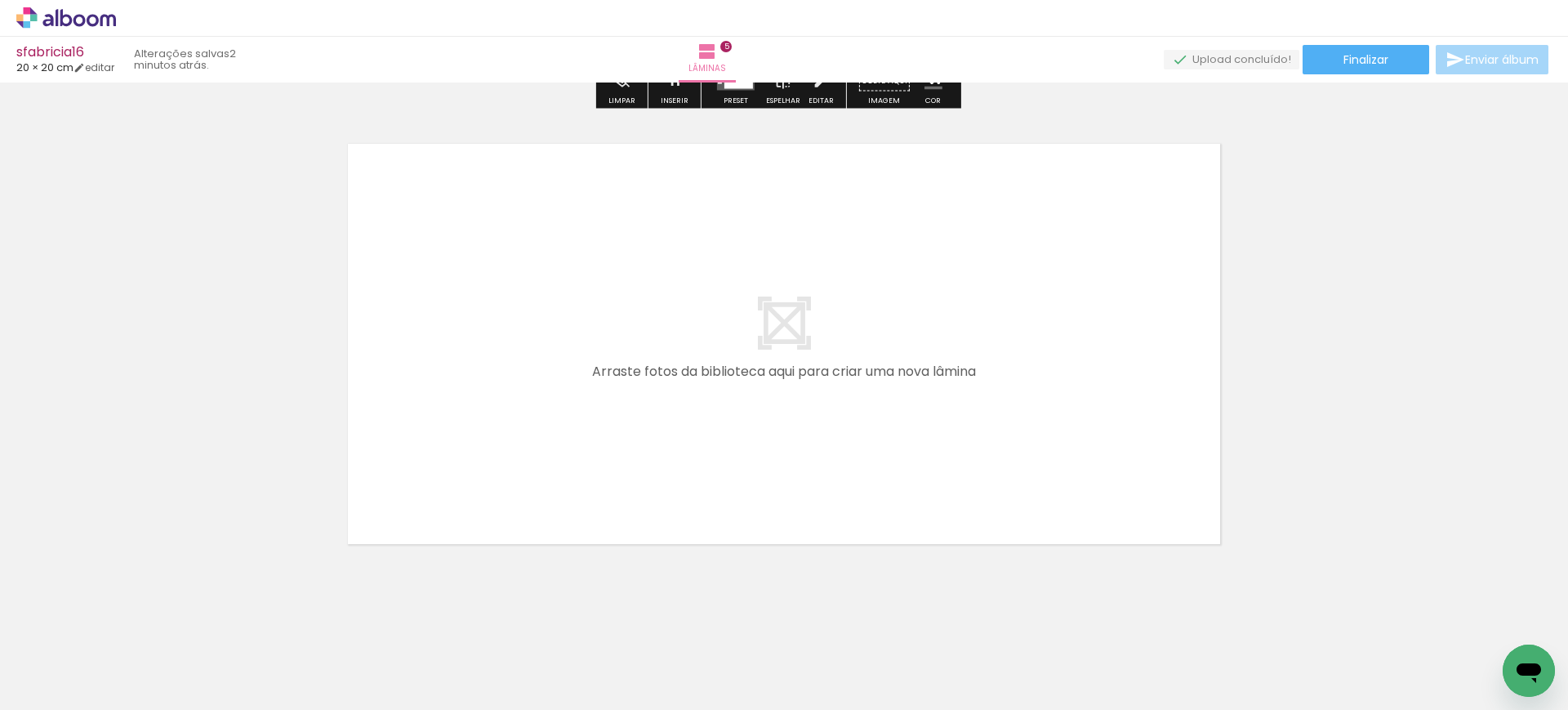
scroll to position [2615, 0]
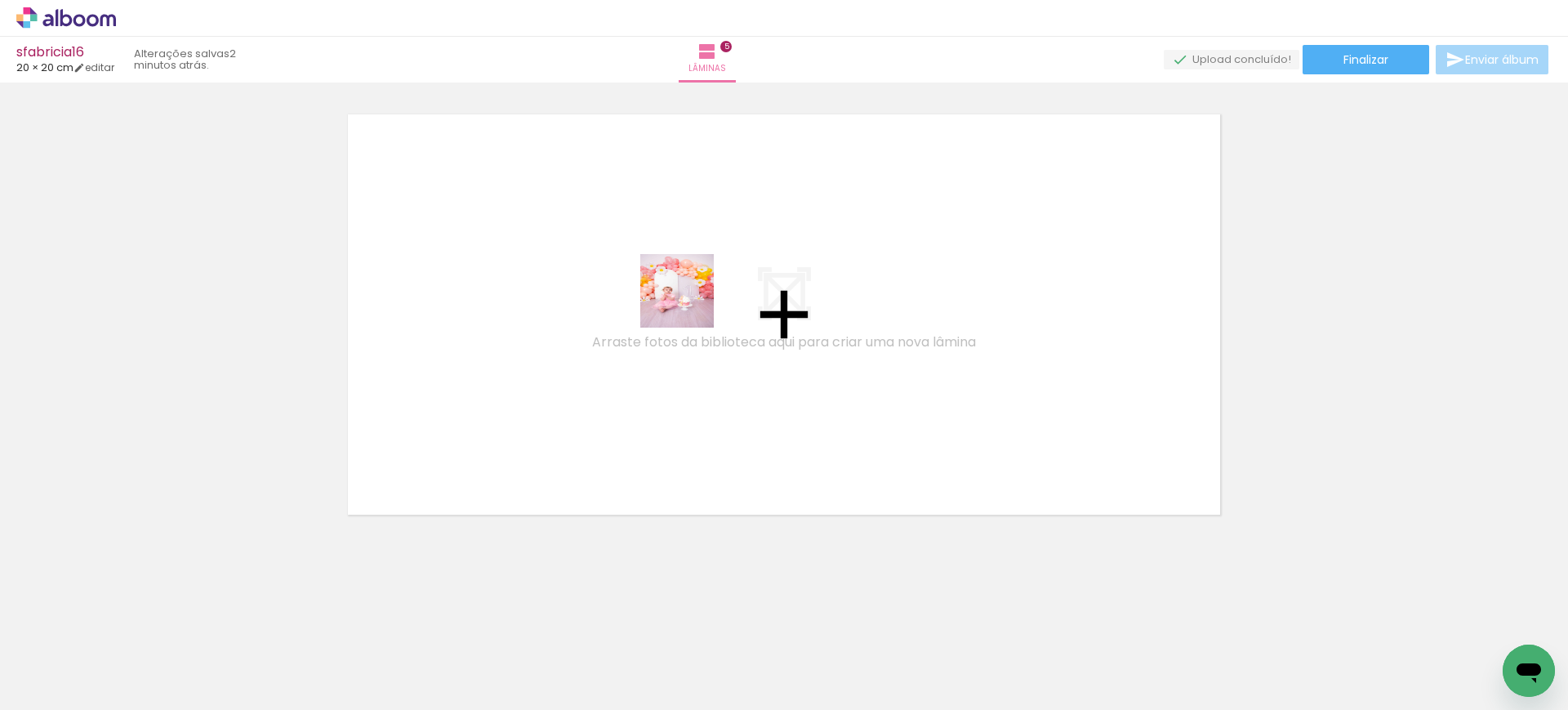
drag, startPoint x: 996, startPoint y: 647, endPoint x: 671, endPoint y: 279, distance: 491.0
click at [673, 283] on quentale-workspace at bounding box center [784, 355] width 1568 height 710
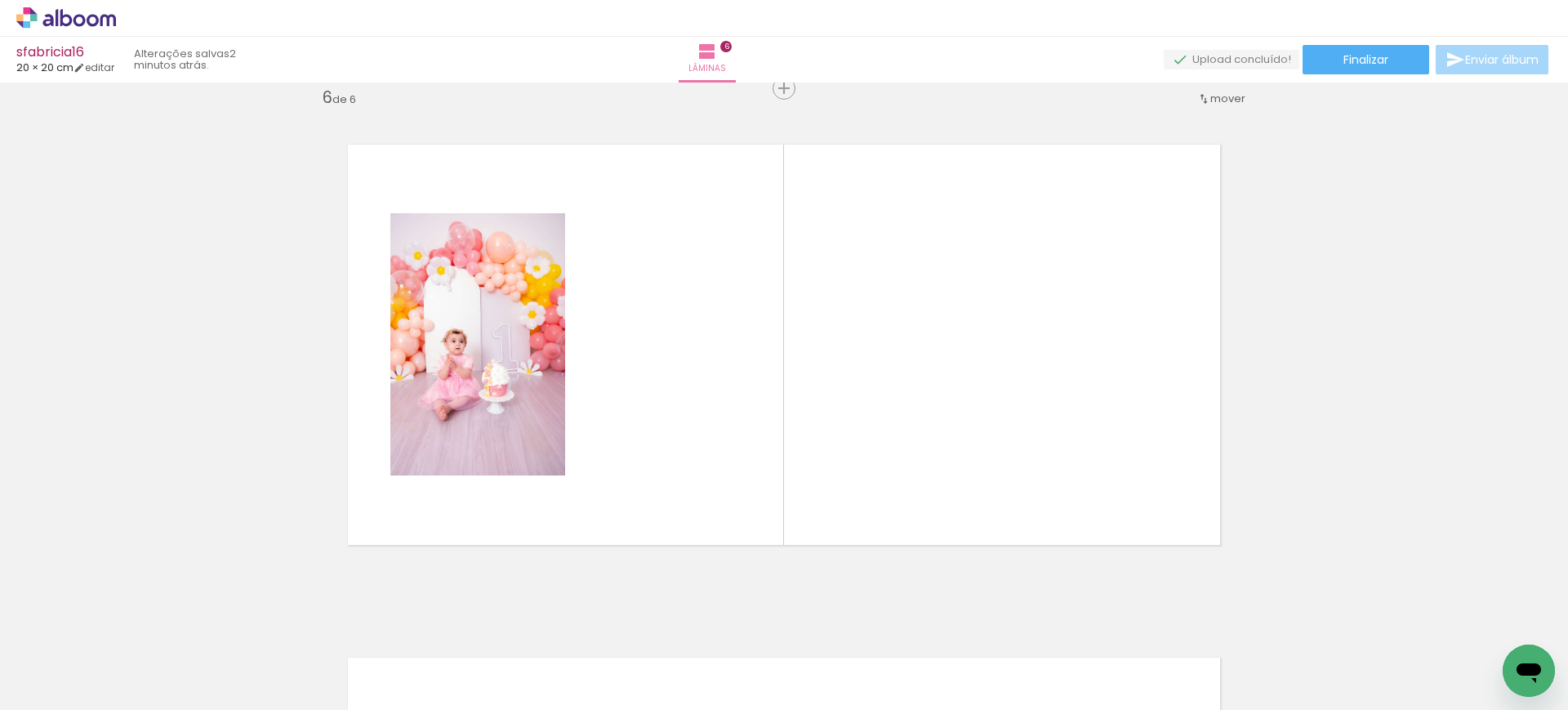
scroll to position [0, 1118]
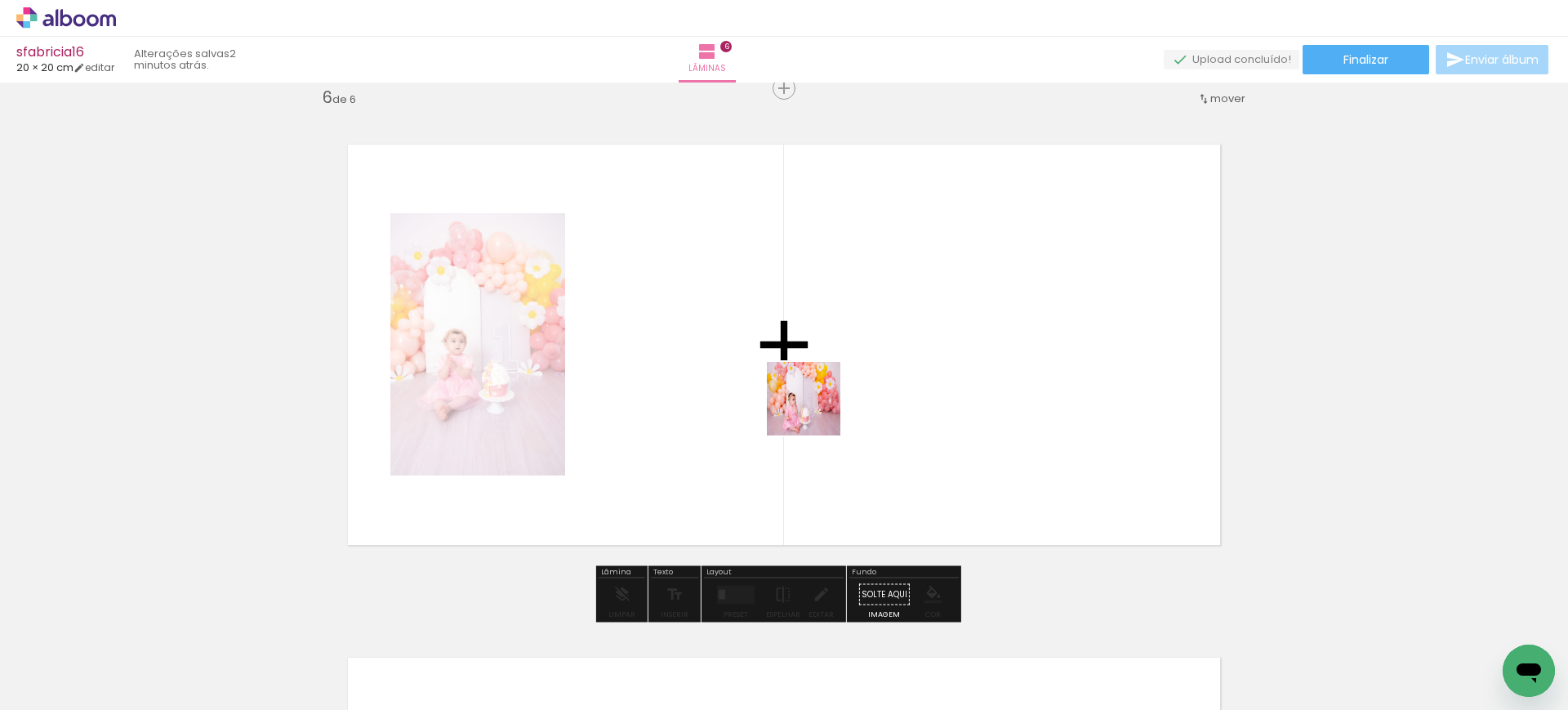
drag, startPoint x: 864, startPoint y: 655, endPoint x: 809, endPoint y: 384, distance: 276.5
click at [809, 384] on quentale-workspace at bounding box center [784, 355] width 1568 height 710
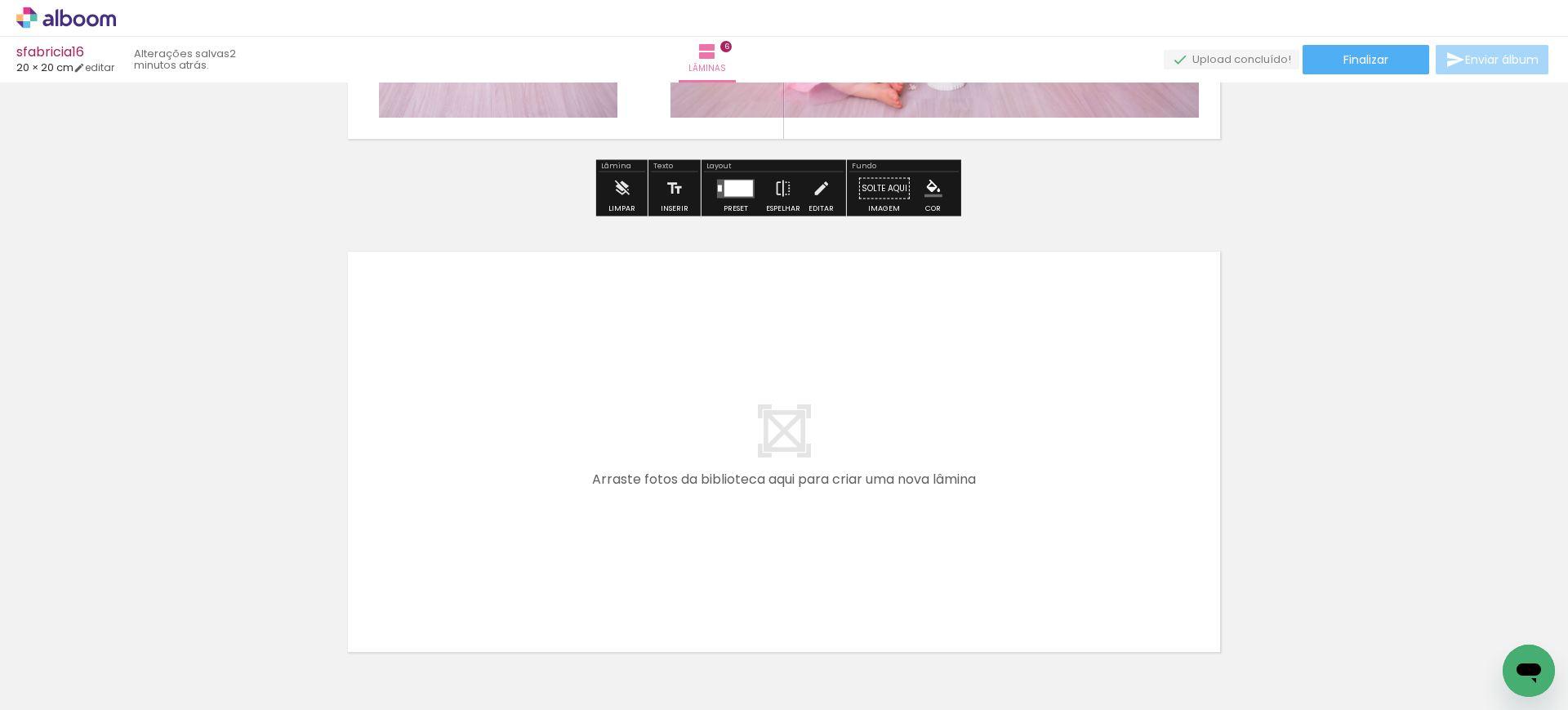
scroll to position [0, 0]
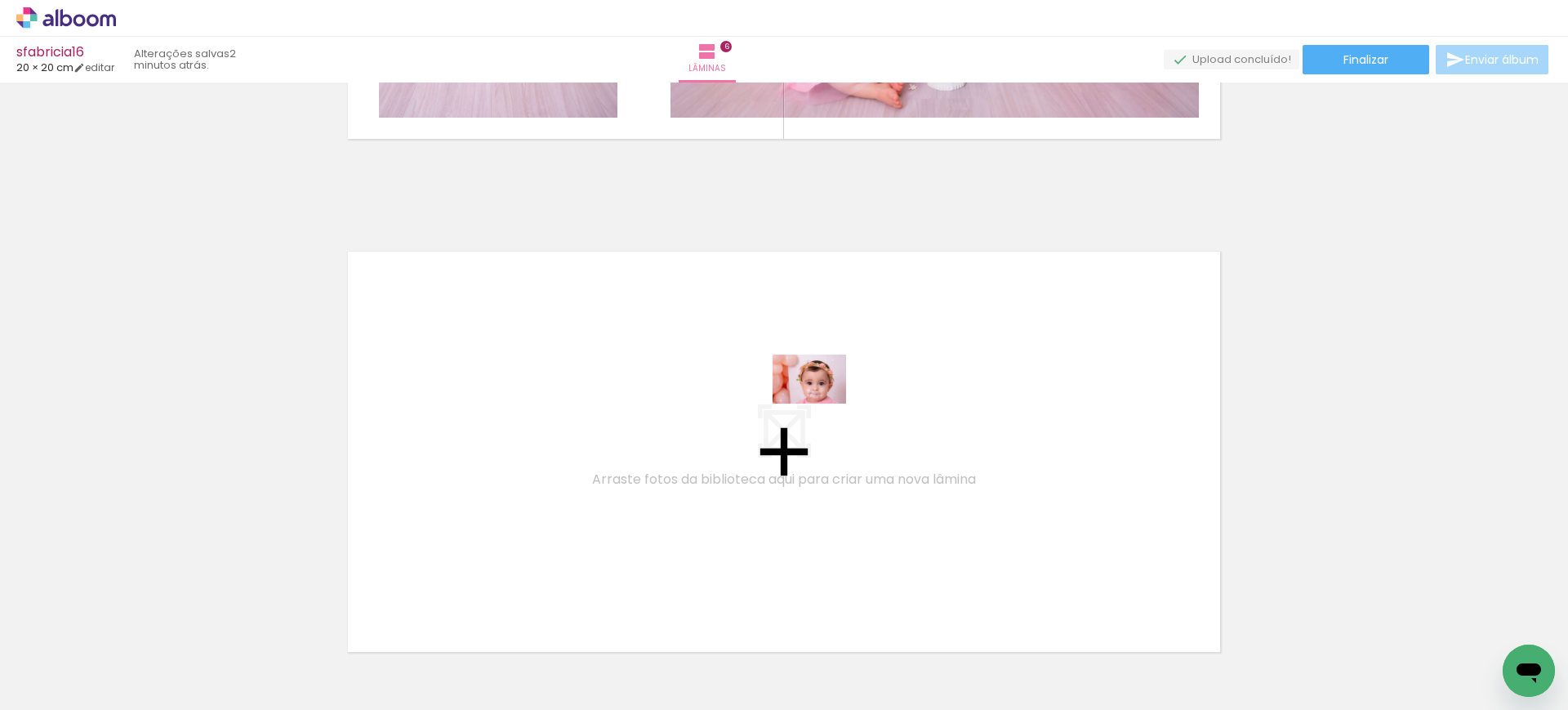
drag, startPoint x: 181, startPoint y: 669, endPoint x: 822, endPoint y: 404, distance: 693.6
click at [822, 404] on quentale-workspace at bounding box center [784, 355] width 1568 height 710
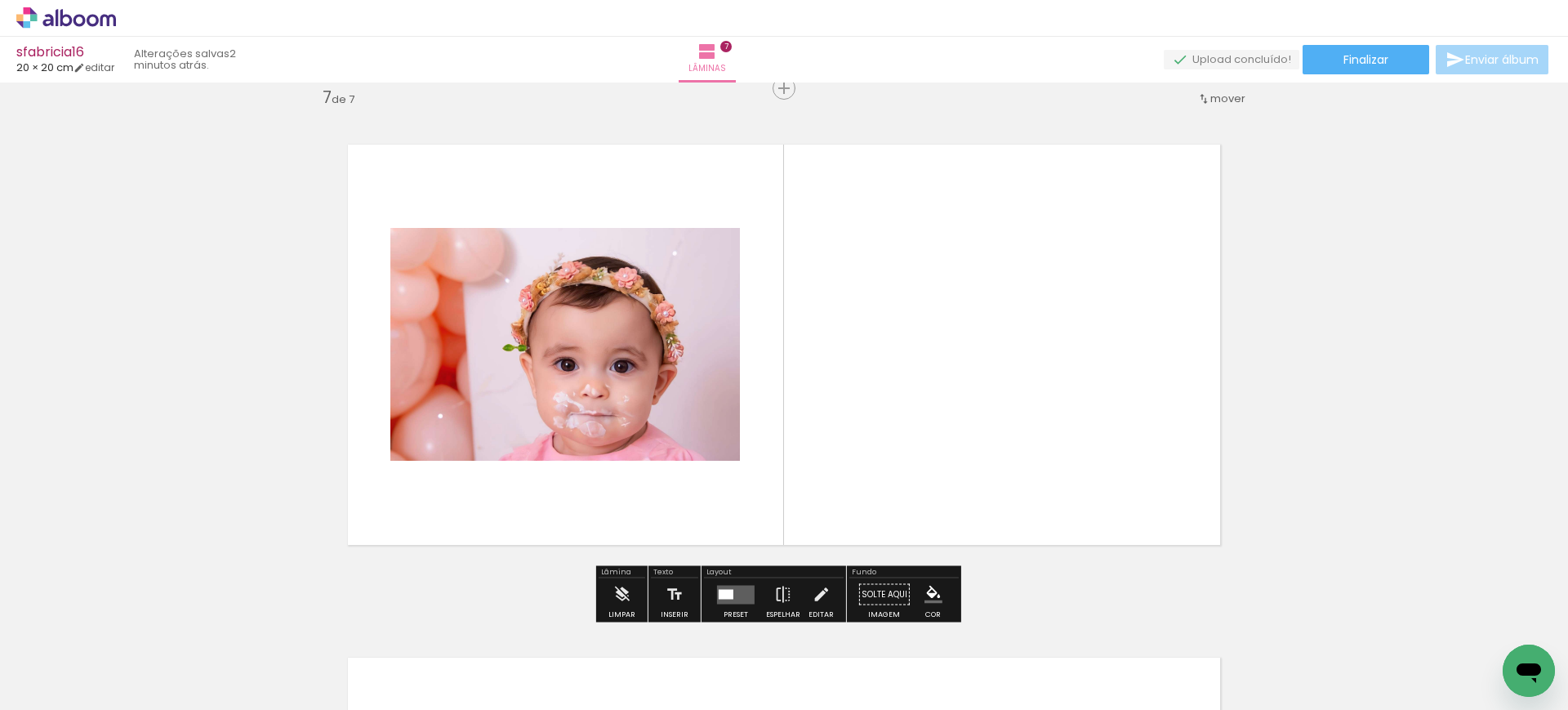
scroll to position [0, 1315]
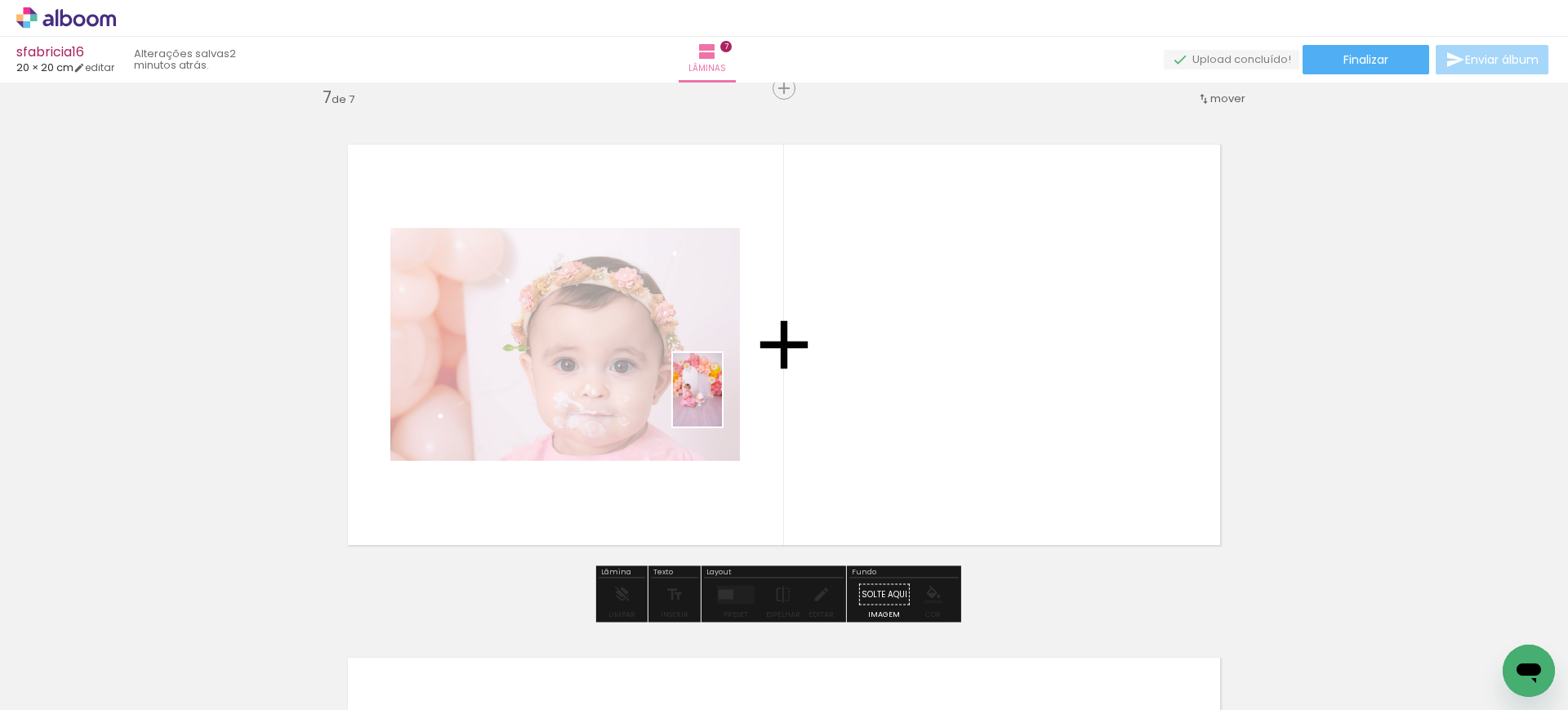
drag, startPoint x: 499, startPoint y: 660, endPoint x: 748, endPoint y: 355, distance: 393.7
click at [728, 397] on quentale-workspace at bounding box center [784, 355] width 1568 height 710
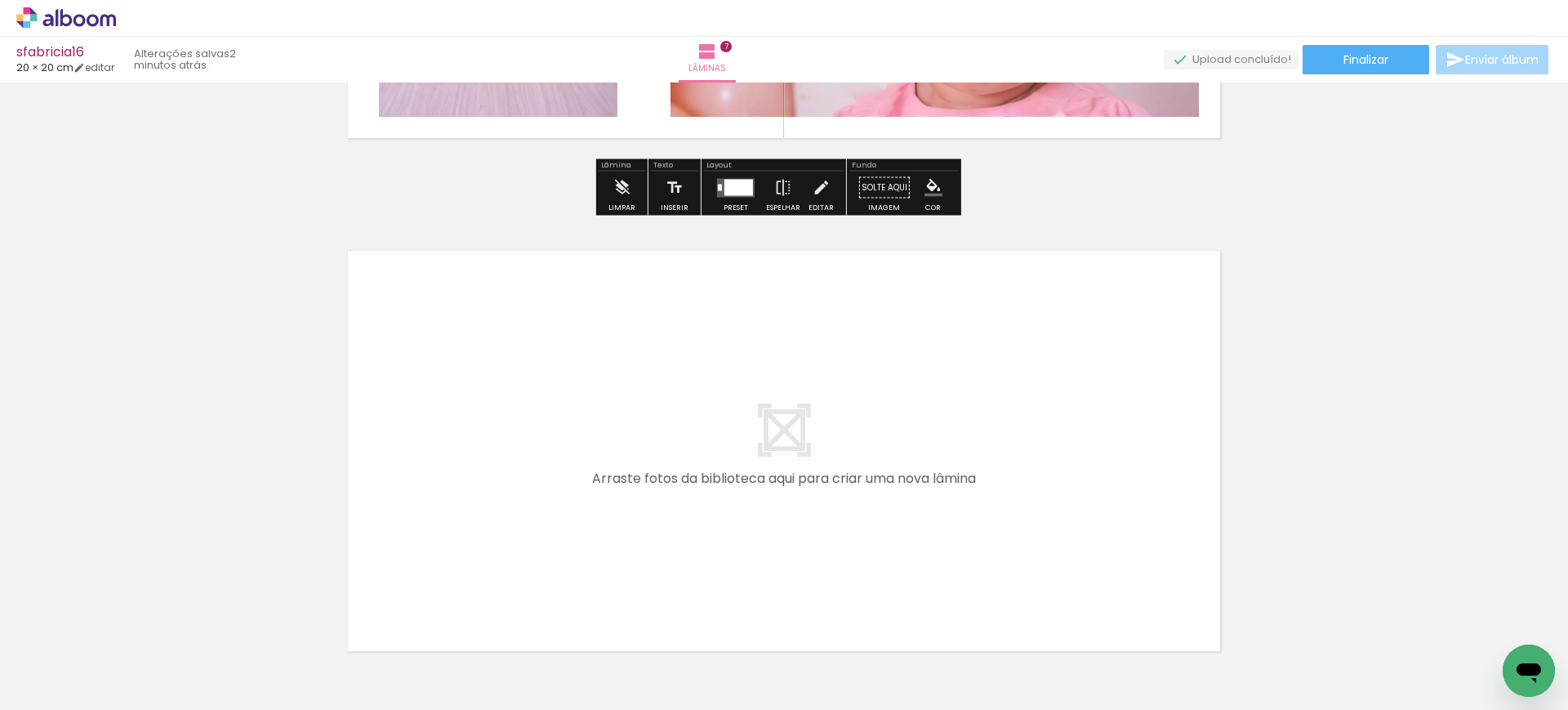
scroll to position [3507, 0]
drag, startPoint x: 594, startPoint y: 647, endPoint x: 593, endPoint y: 404, distance: 243.0
click at [593, 404] on quentale-workspace at bounding box center [784, 355] width 1568 height 710
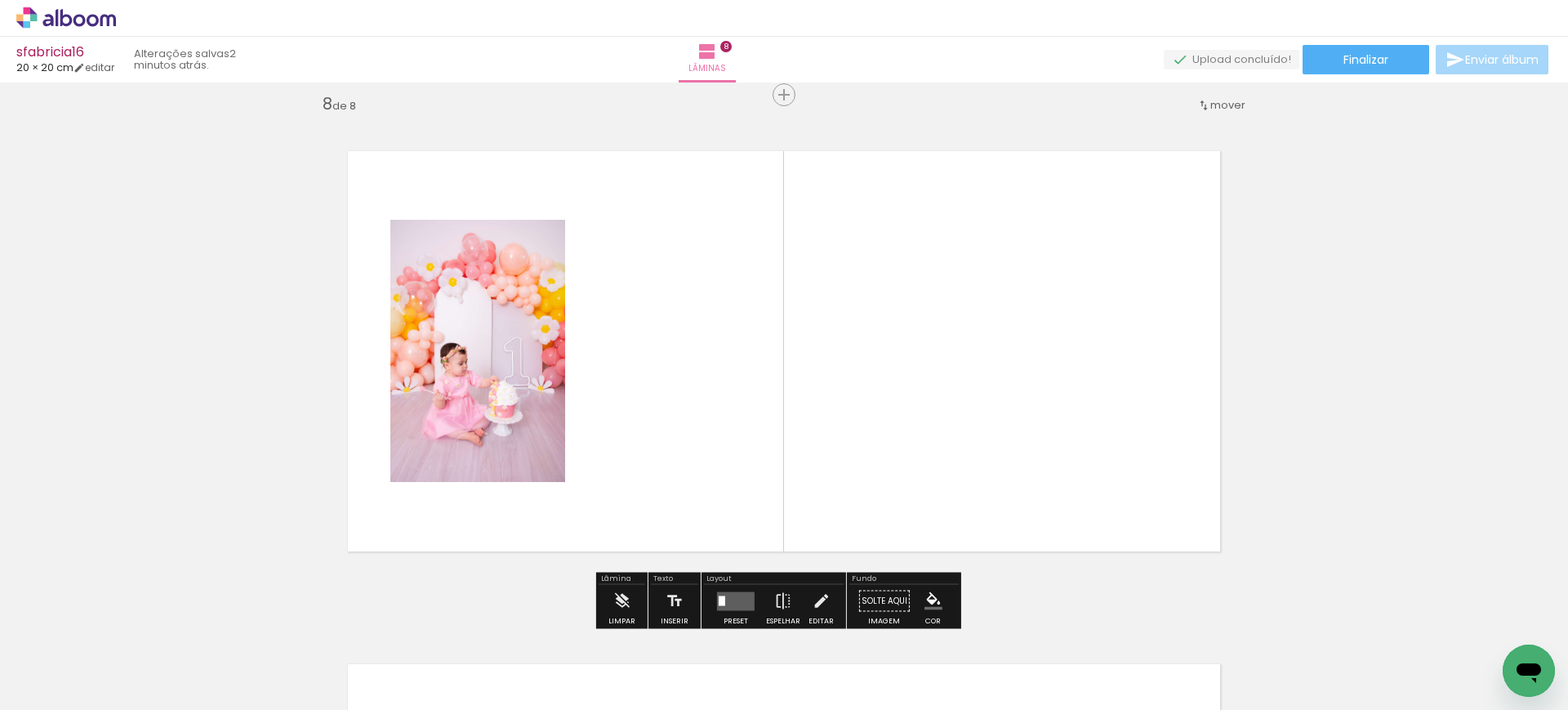
scroll to position [3611, 0]
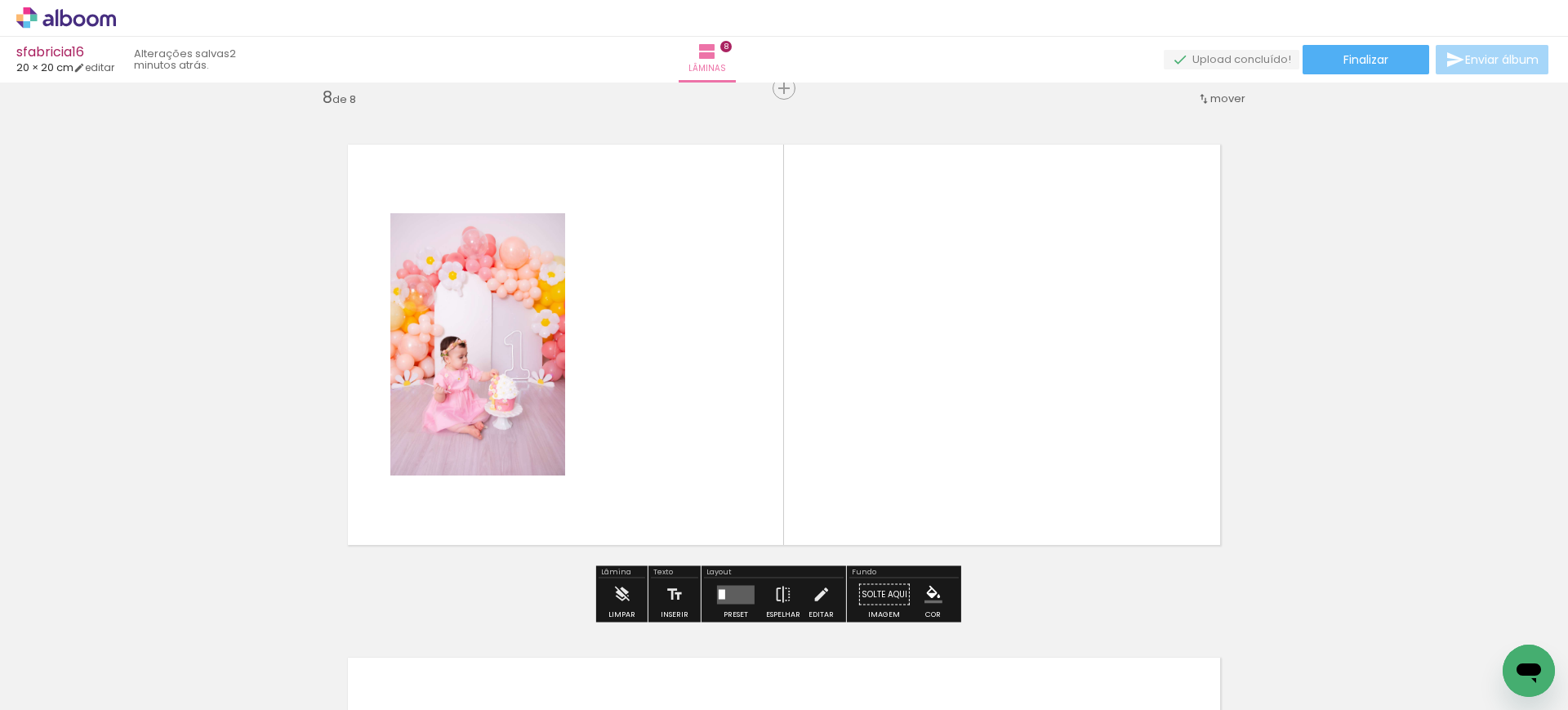
drag, startPoint x: 865, startPoint y: 641, endPoint x: 759, endPoint y: 400, distance: 263.3
click at [759, 400] on quentale-workspace at bounding box center [784, 355] width 1568 height 710
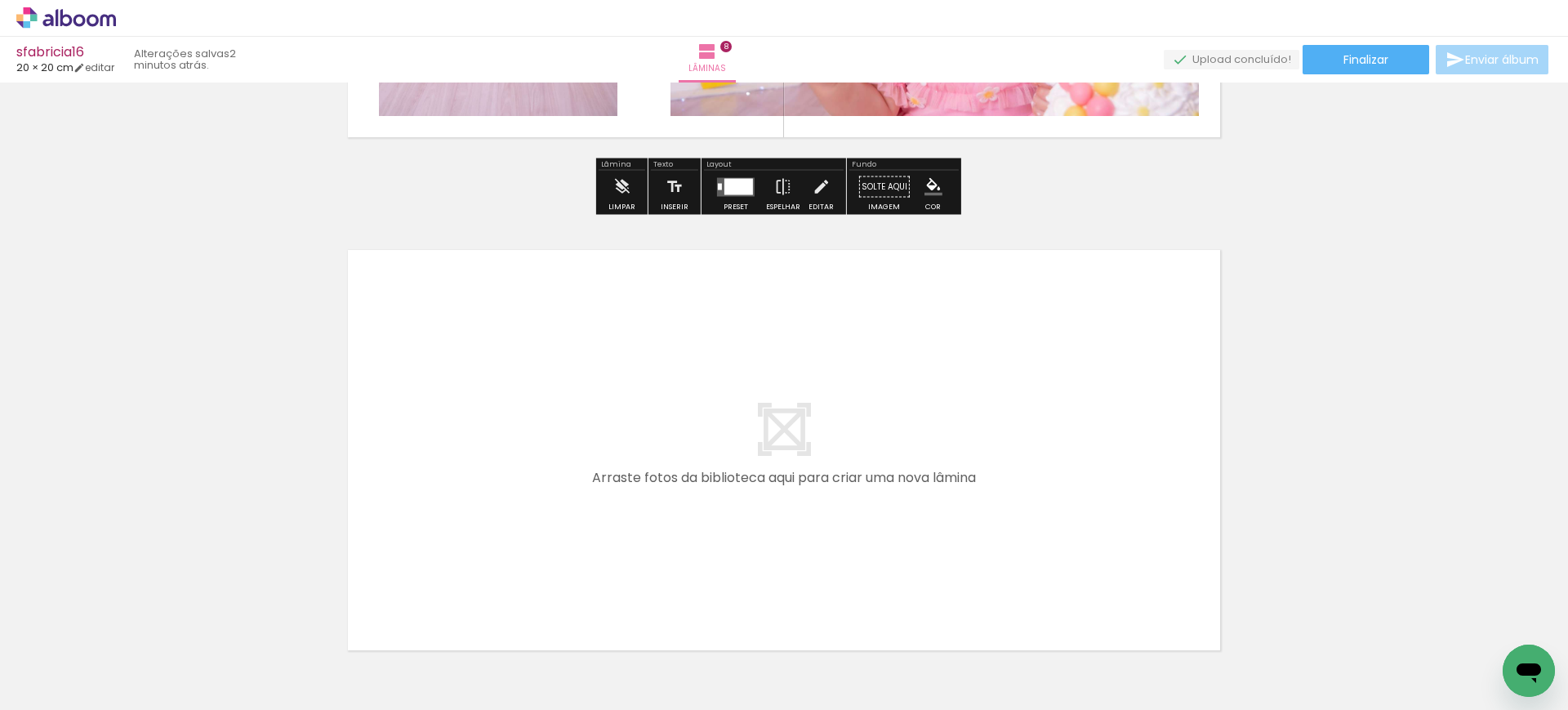
scroll to position [4019, 0]
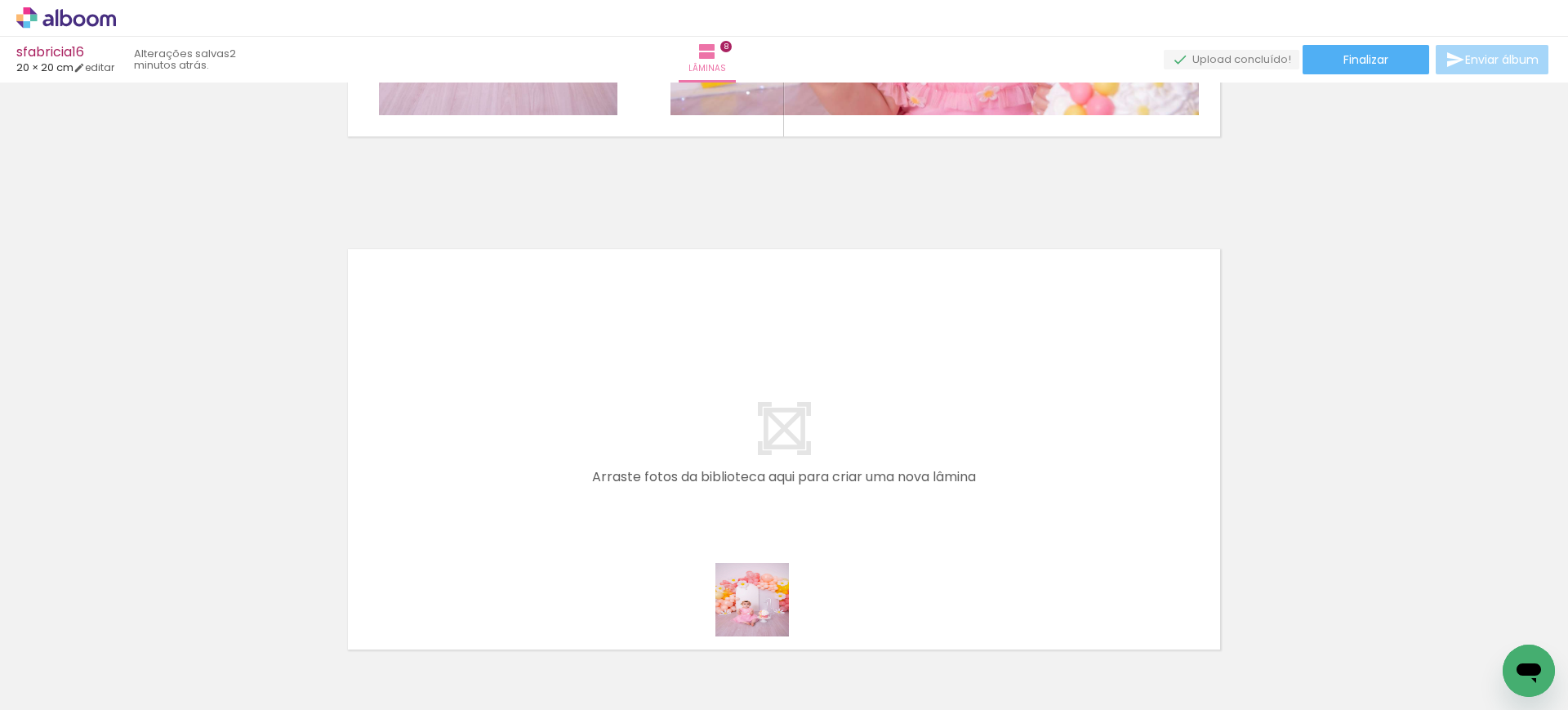
drag, startPoint x: 773, startPoint y: 667, endPoint x: 686, endPoint y: 424, distance: 258.1
click at [686, 424] on quentale-workspace at bounding box center [784, 355] width 1568 height 710
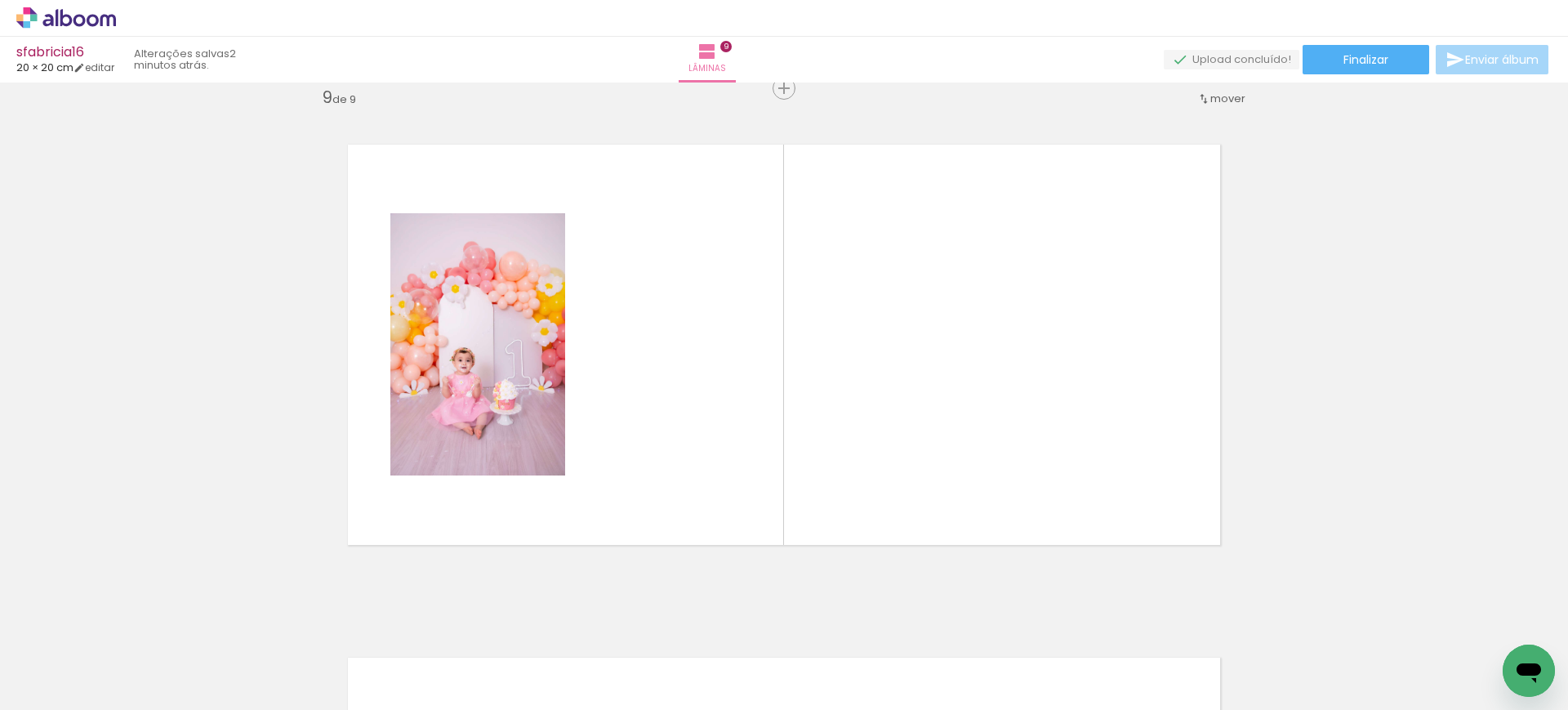
scroll to position [0, 1315]
drag, startPoint x: 1073, startPoint y: 649, endPoint x: 783, endPoint y: 322, distance: 437.1
click at [783, 322] on quentale-workspace at bounding box center [784, 355] width 1568 height 710
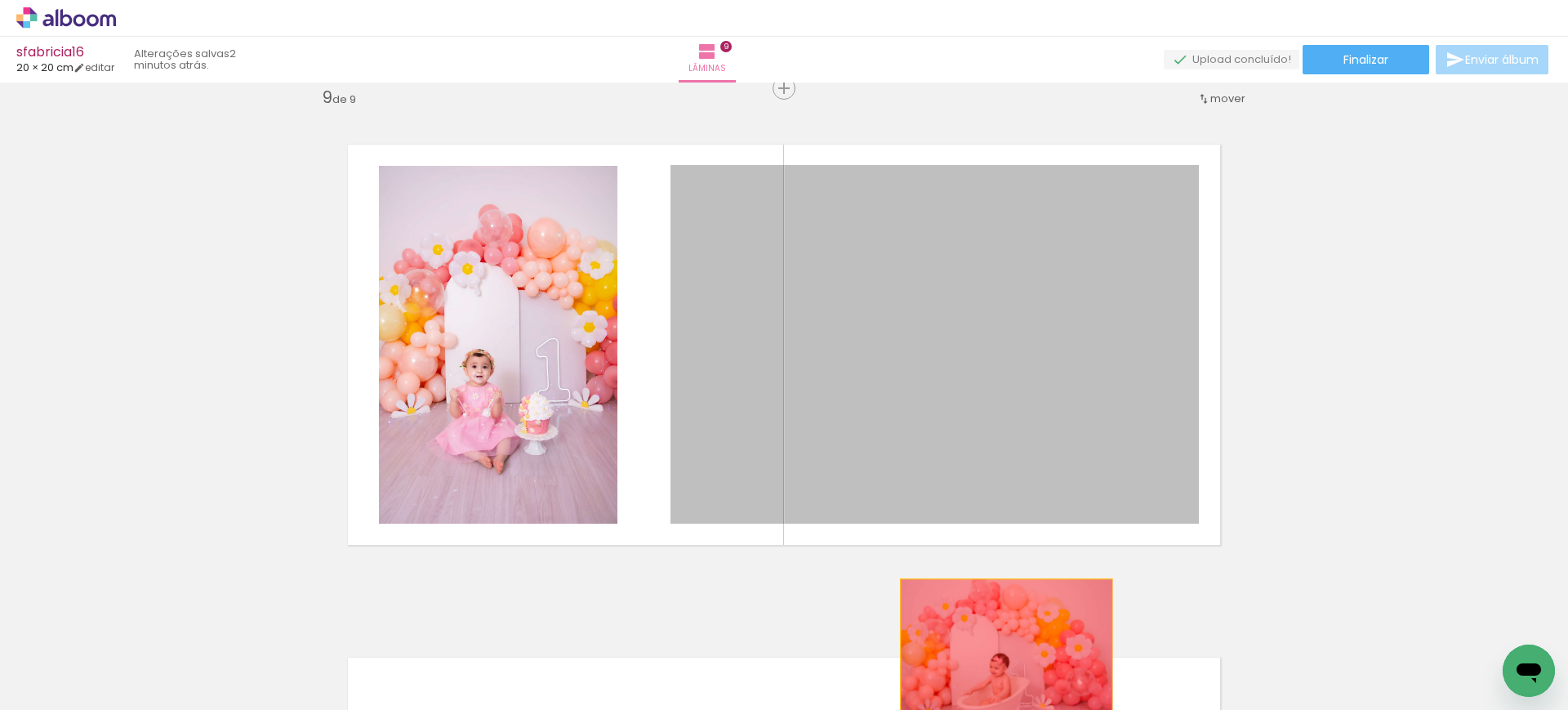
drag, startPoint x: 876, startPoint y: 359, endPoint x: 1000, endPoint y: 658, distance: 323.7
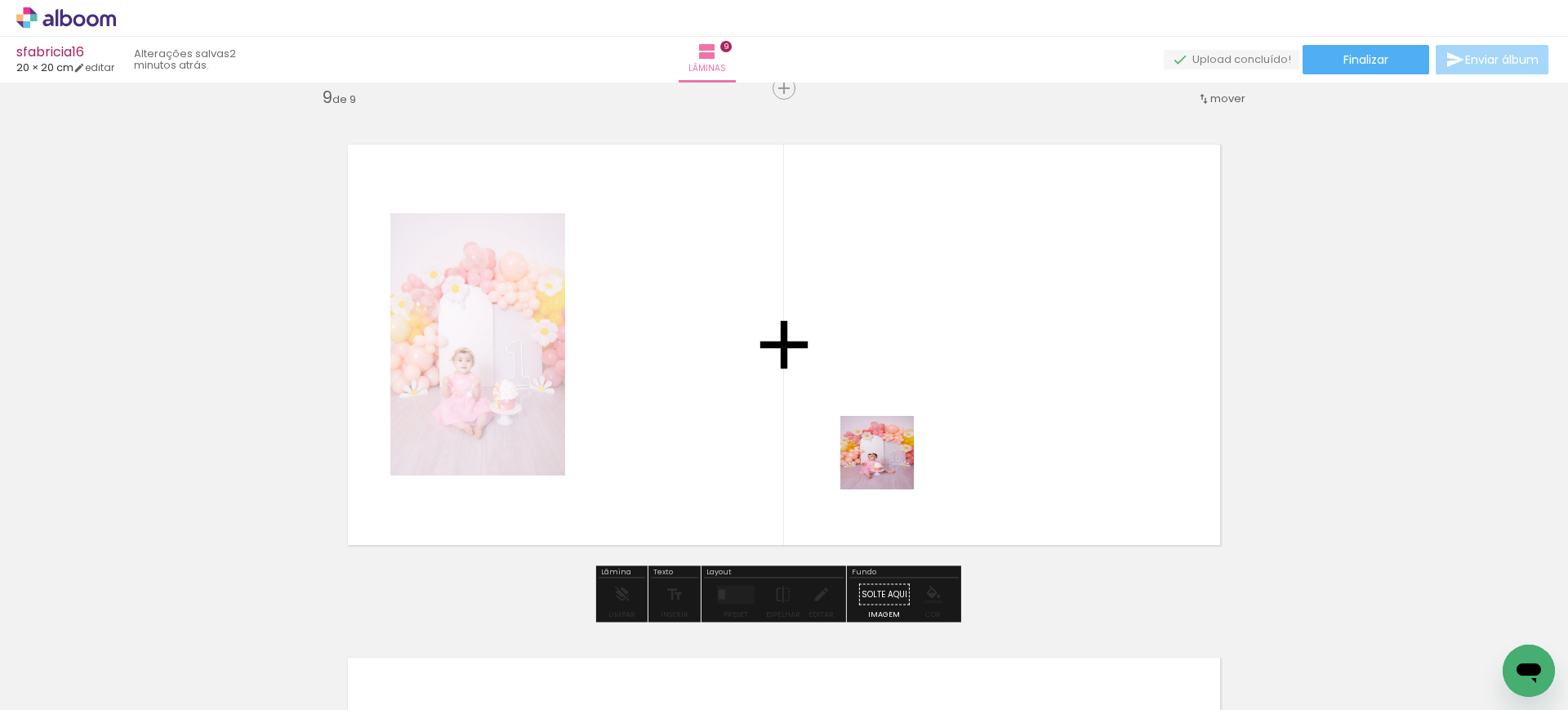
drag, startPoint x: 933, startPoint y: 654, endPoint x: 880, endPoint y: 442, distance: 218.5
click at [884, 447] on quentale-workspace at bounding box center [784, 355] width 1568 height 710
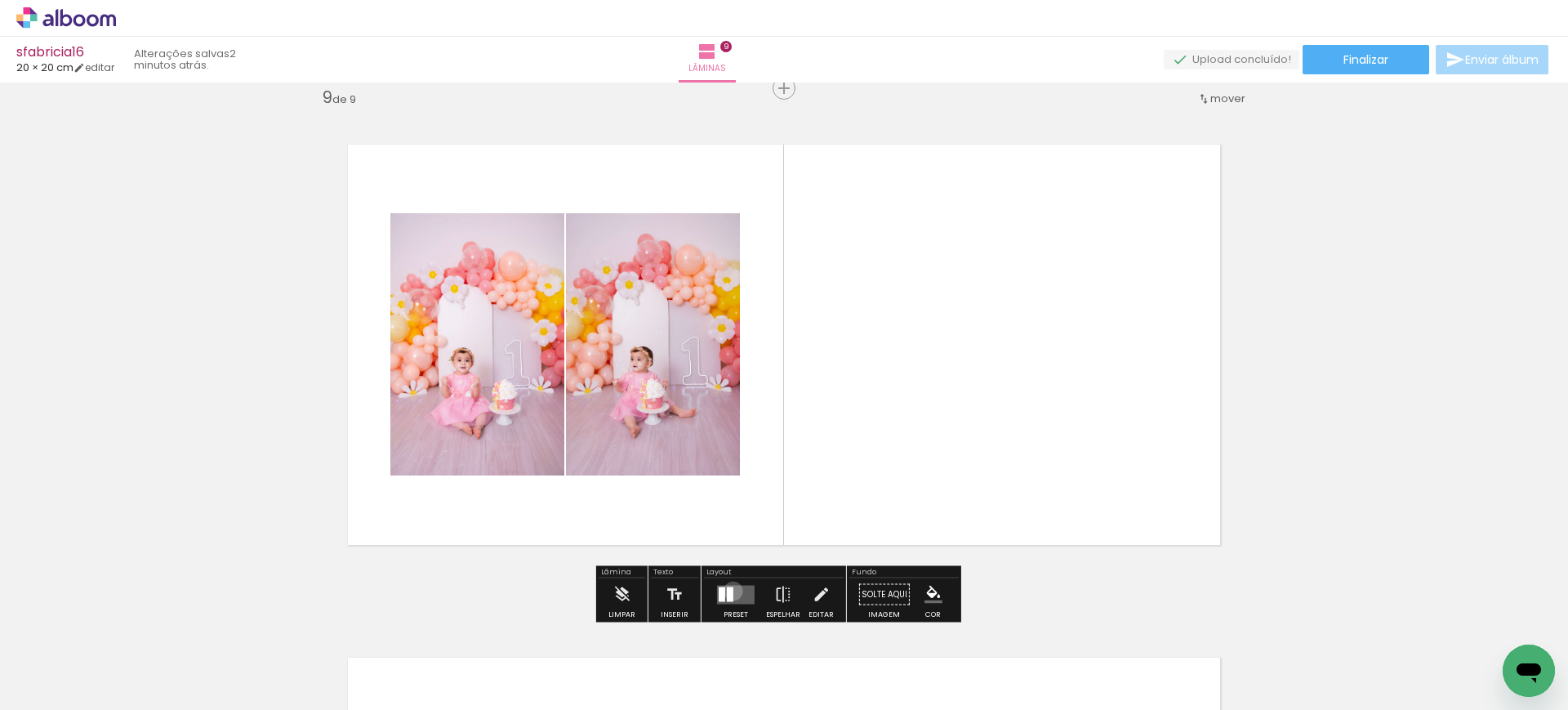
click at [730, 590] on div at bounding box center [730, 593] width 7 height 15
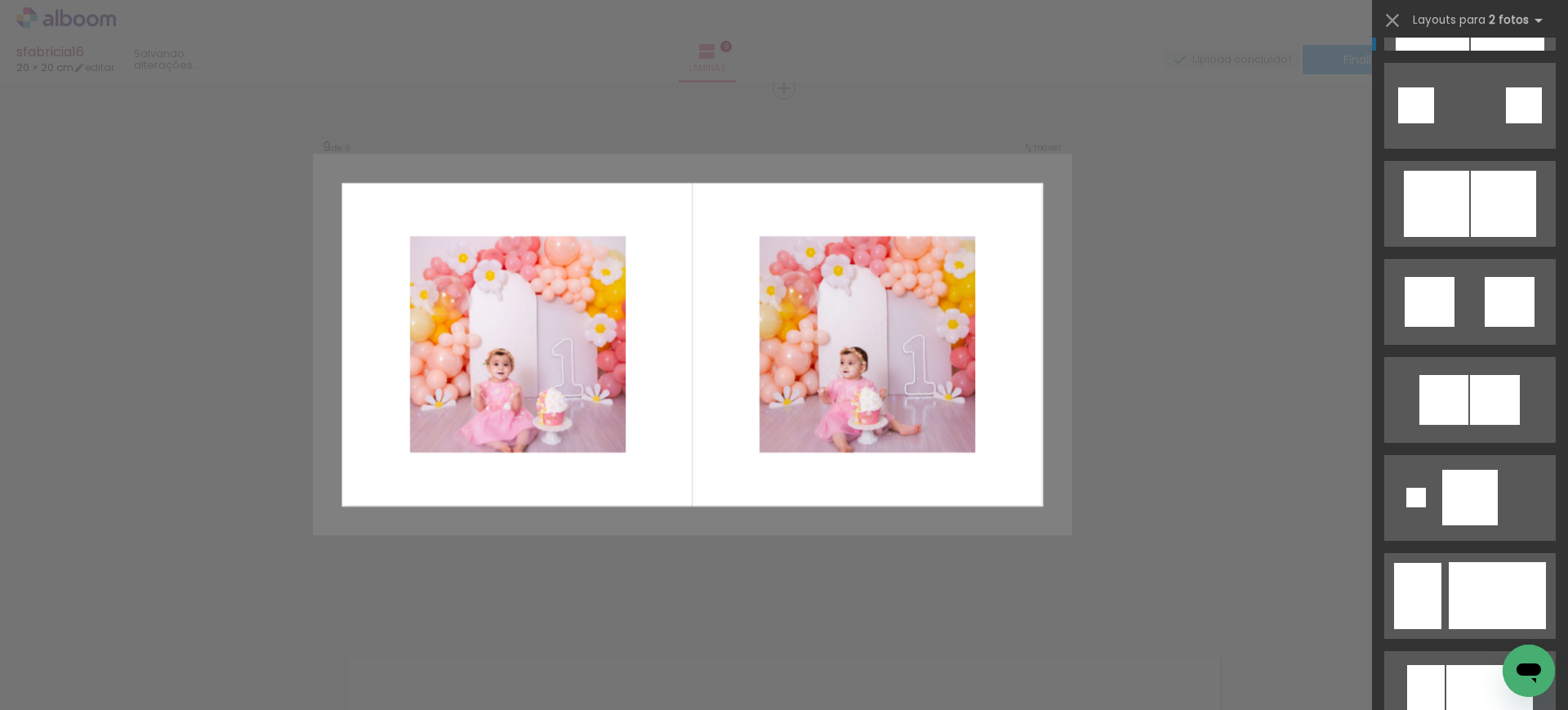
scroll to position [2043, 0]
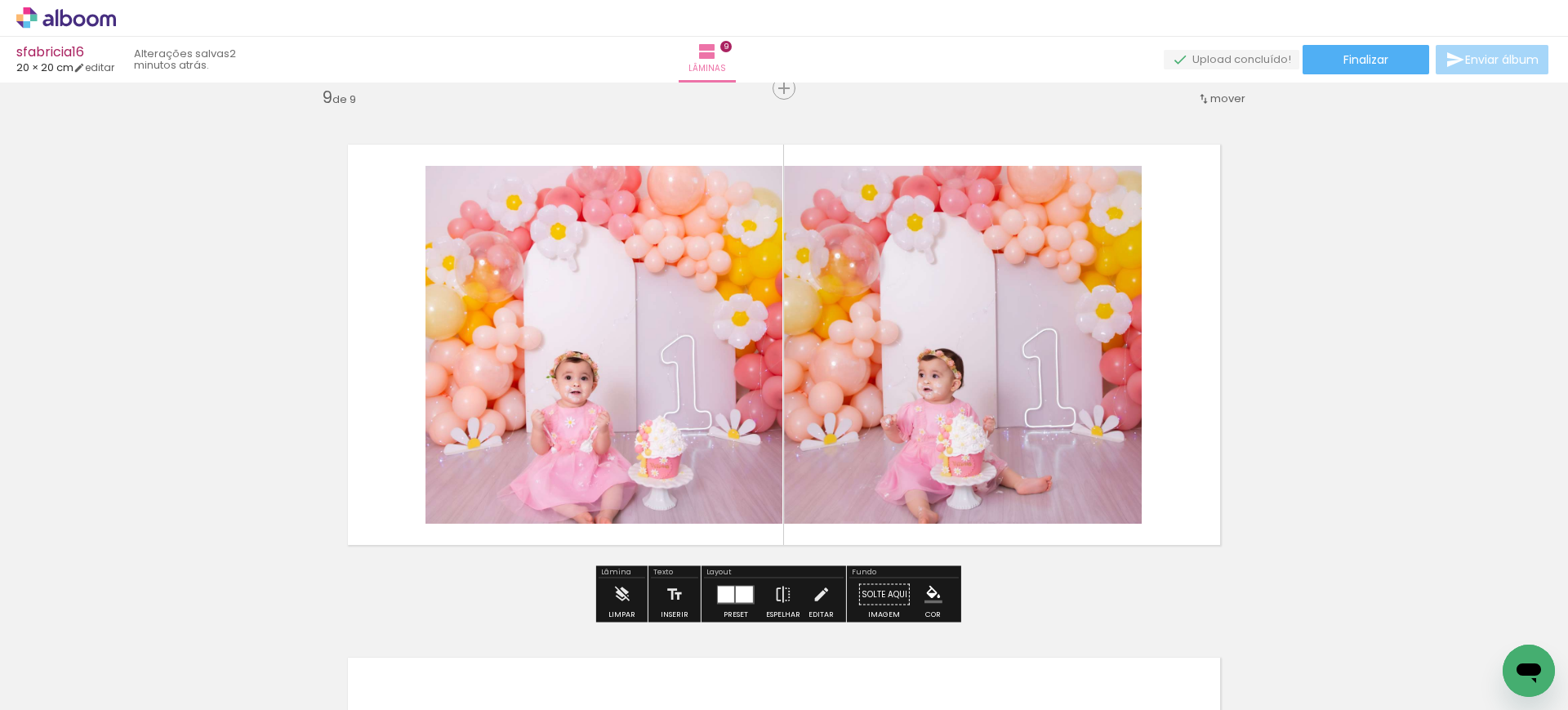
click at [685, 341] on quentale-photo at bounding box center [603, 345] width 356 height 357
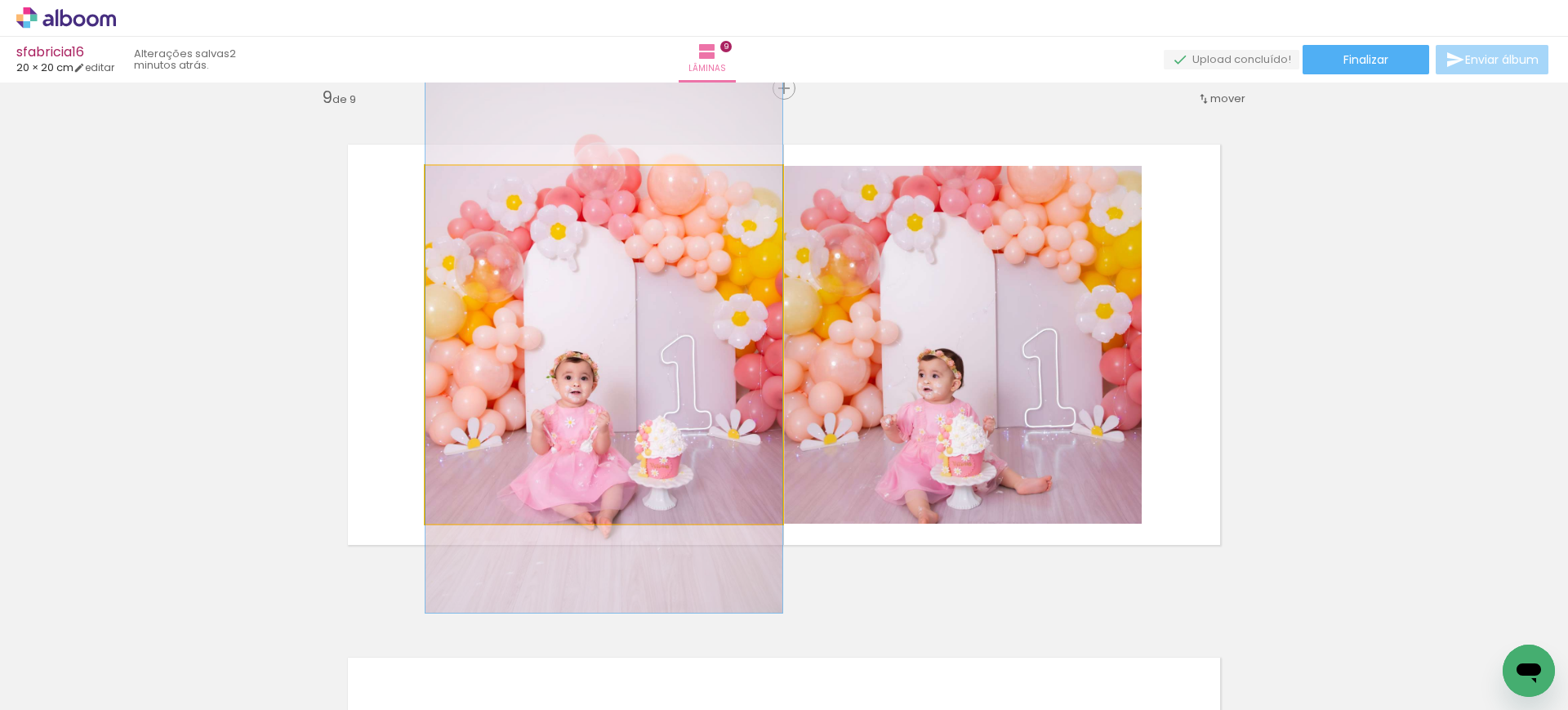
click at [685, 341] on quentale-photo at bounding box center [603, 345] width 356 height 357
click at [0, 0] on div at bounding box center [0, 0] width 0 height 0
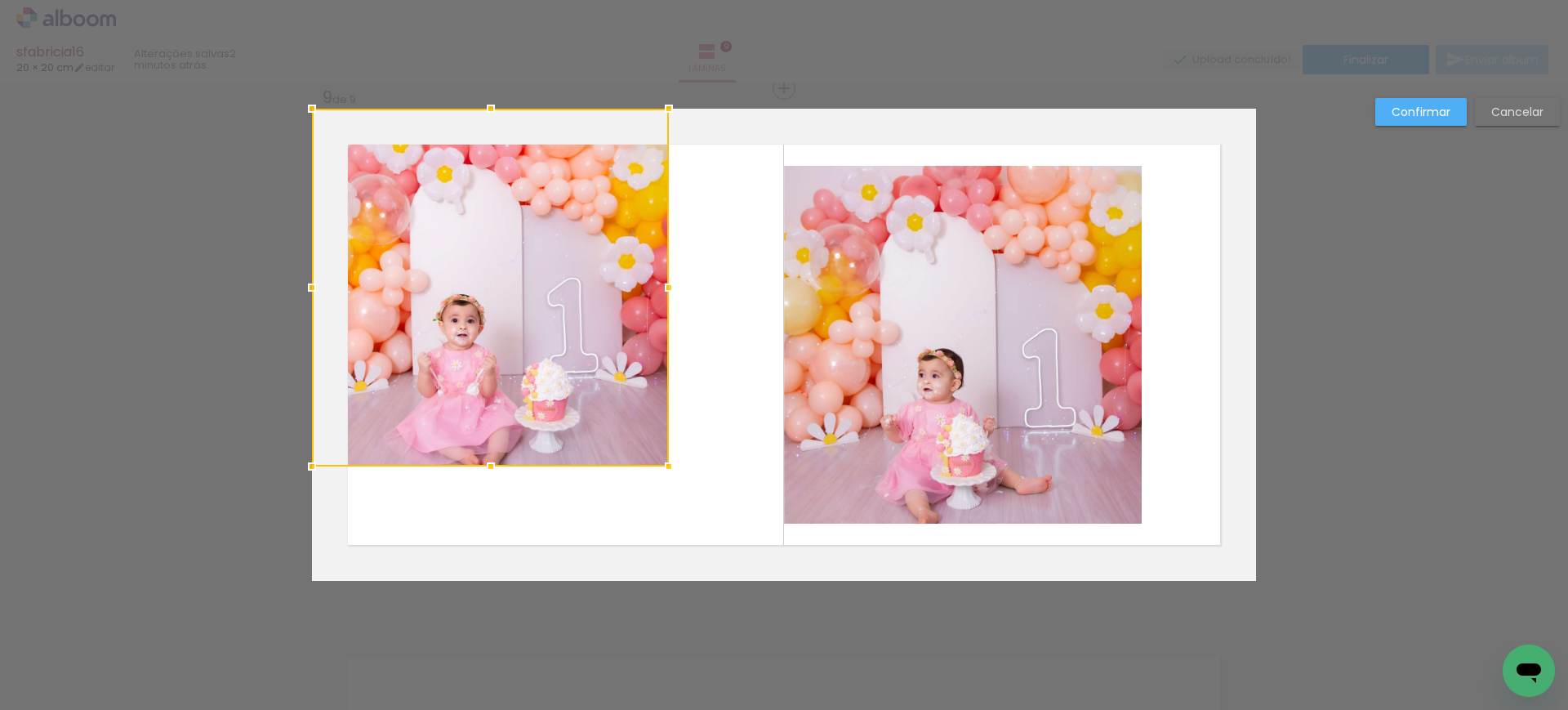
drag, startPoint x: 568, startPoint y: 311, endPoint x: 460, endPoint y: 245, distance: 126.6
click at [460, 245] on div at bounding box center [490, 288] width 356 height 357
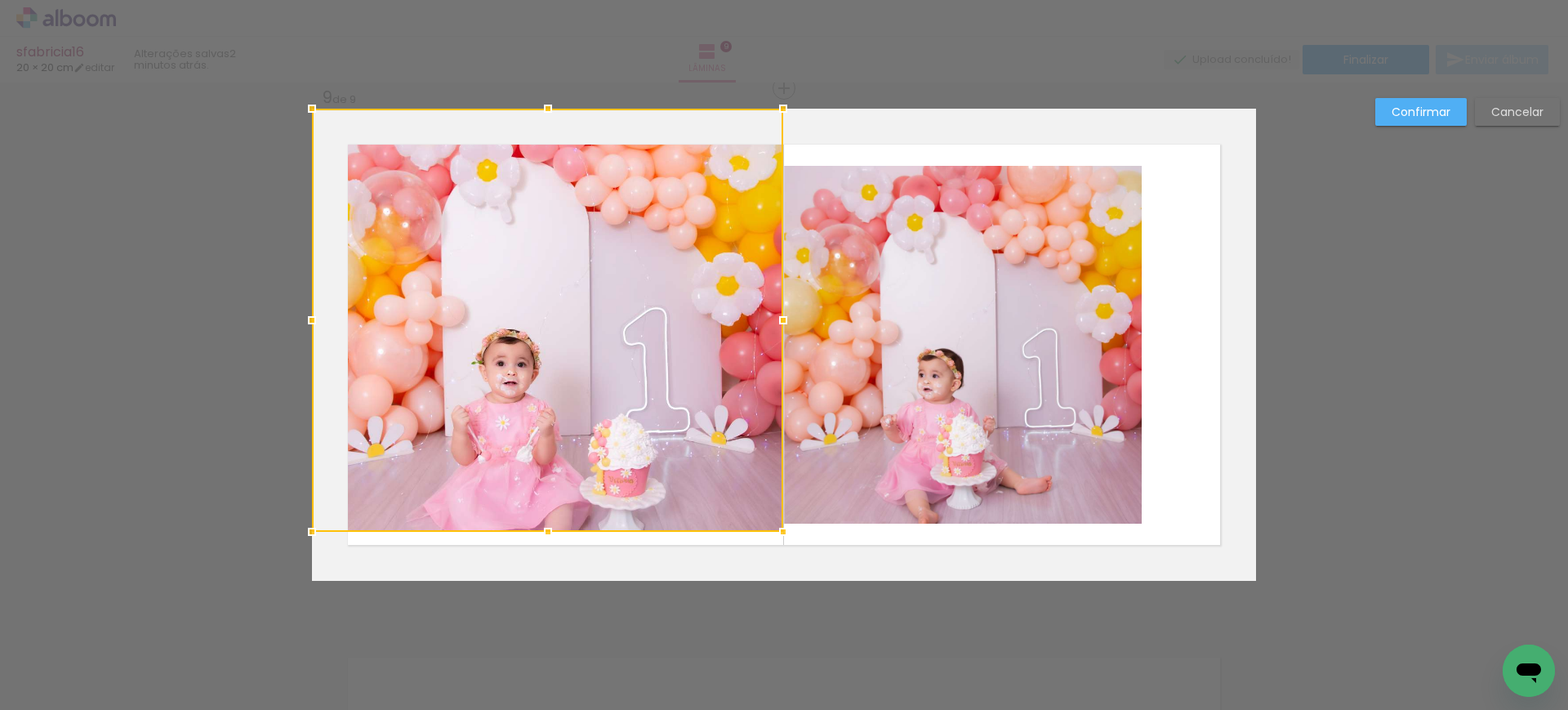
drag, startPoint x: 672, startPoint y: 485, endPoint x: 864, endPoint y: 701, distance: 289.0
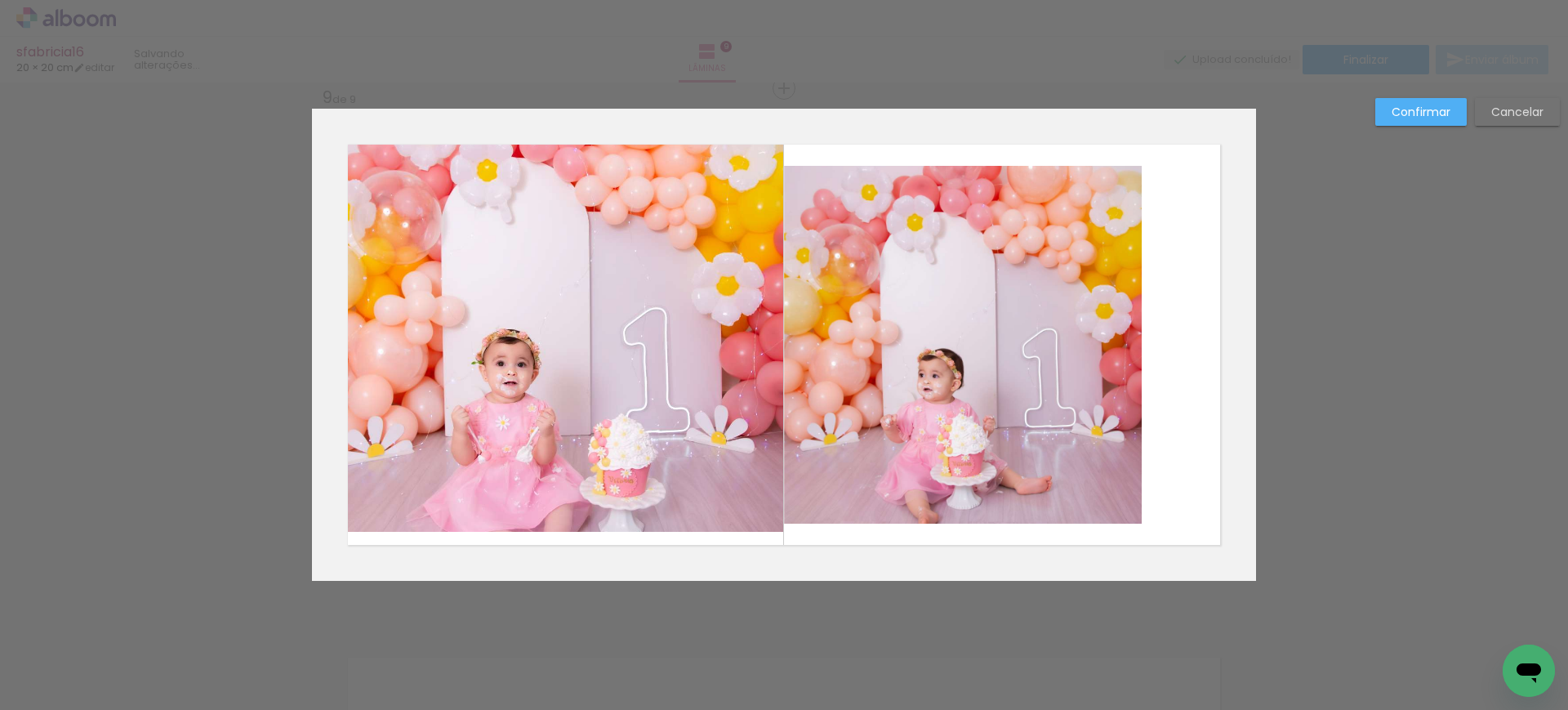
click at [555, 410] on quentale-photo at bounding box center [548, 320] width 471 height 423
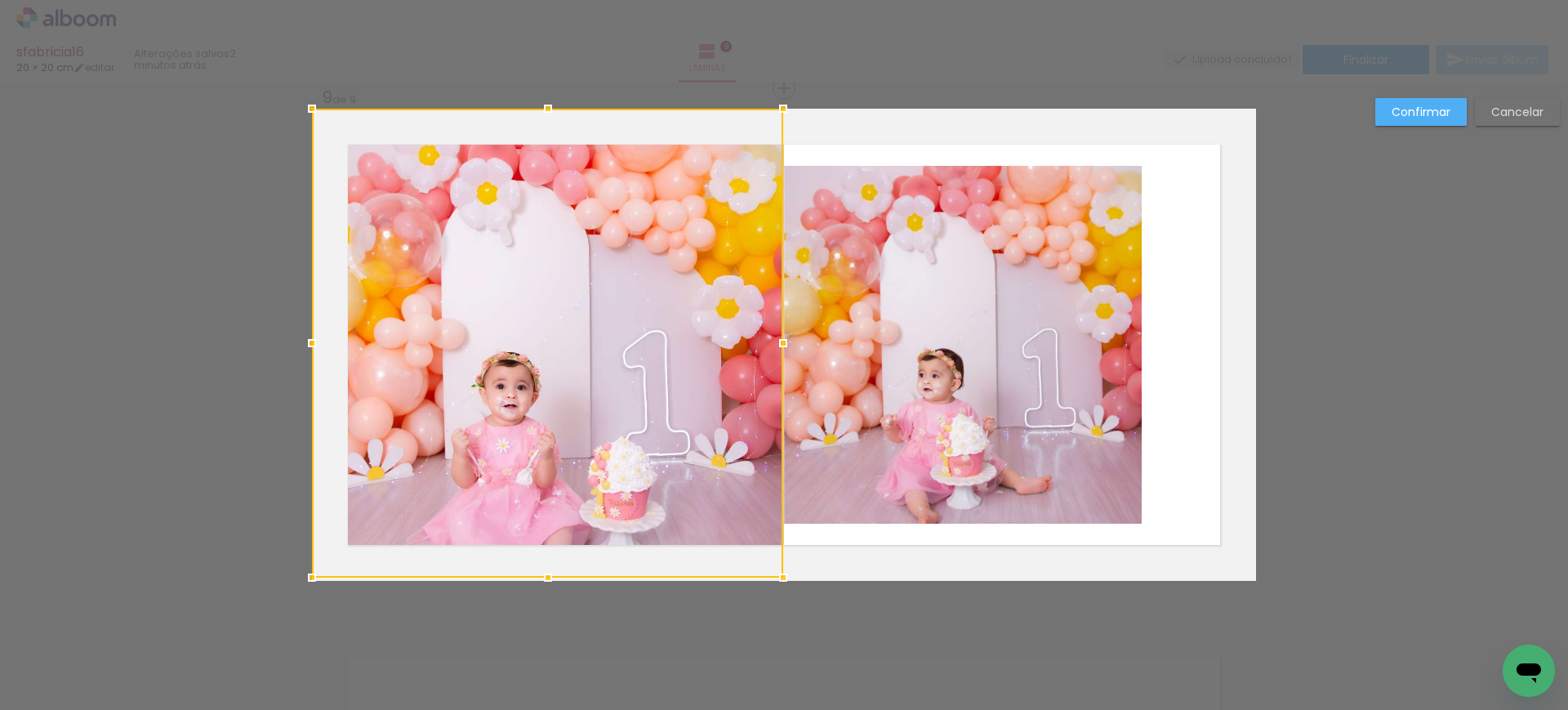
drag, startPoint x: 545, startPoint y: 538, endPoint x: 572, endPoint y: 463, distance: 79.7
click at [572, 463] on div at bounding box center [548, 343] width 471 height 468
click at [0, 0] on slot "Confirmar" at bounding box center [0, 0] width 0 height 0
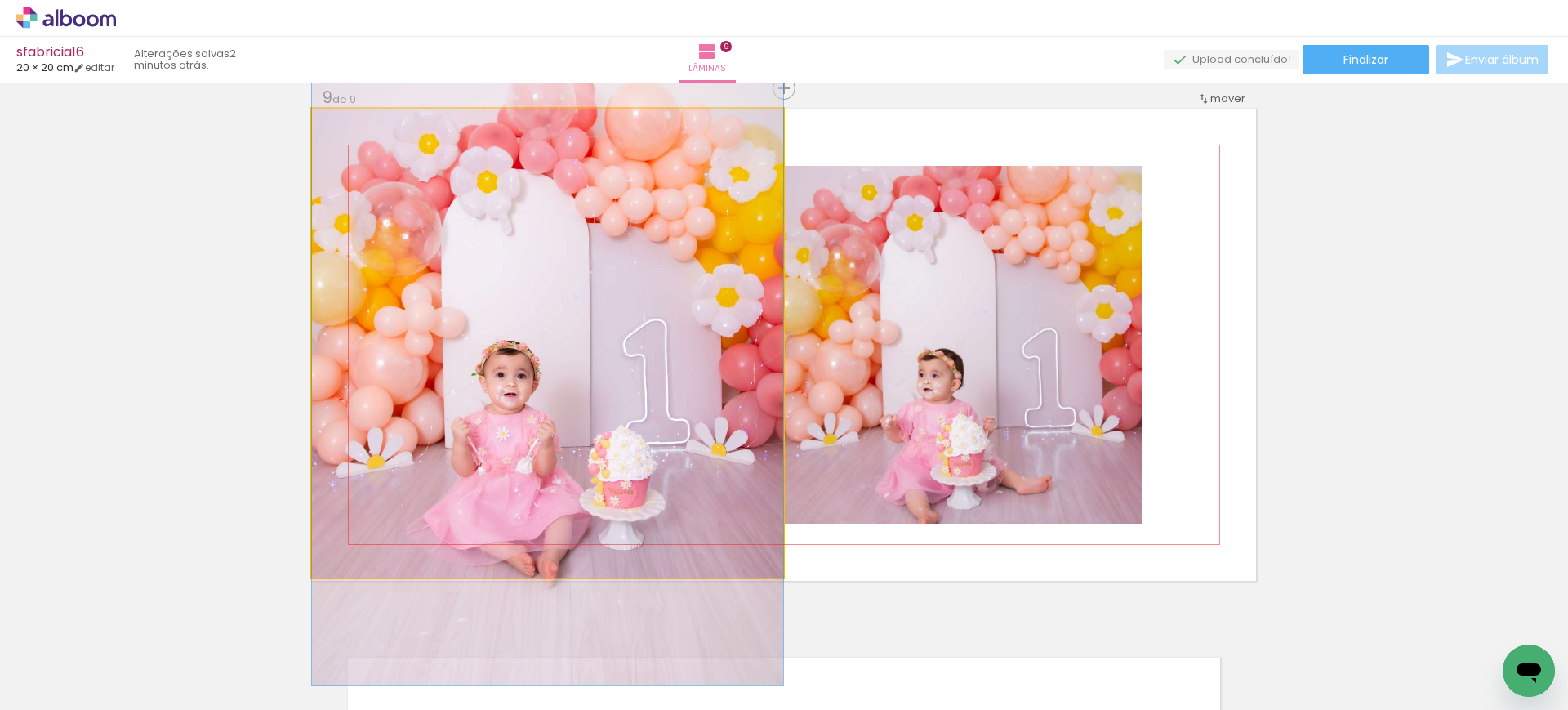
drag, startPoint x: 625, startPoint y: 395, endPoint x: 643, endPoint y: 384, distance: 21.1
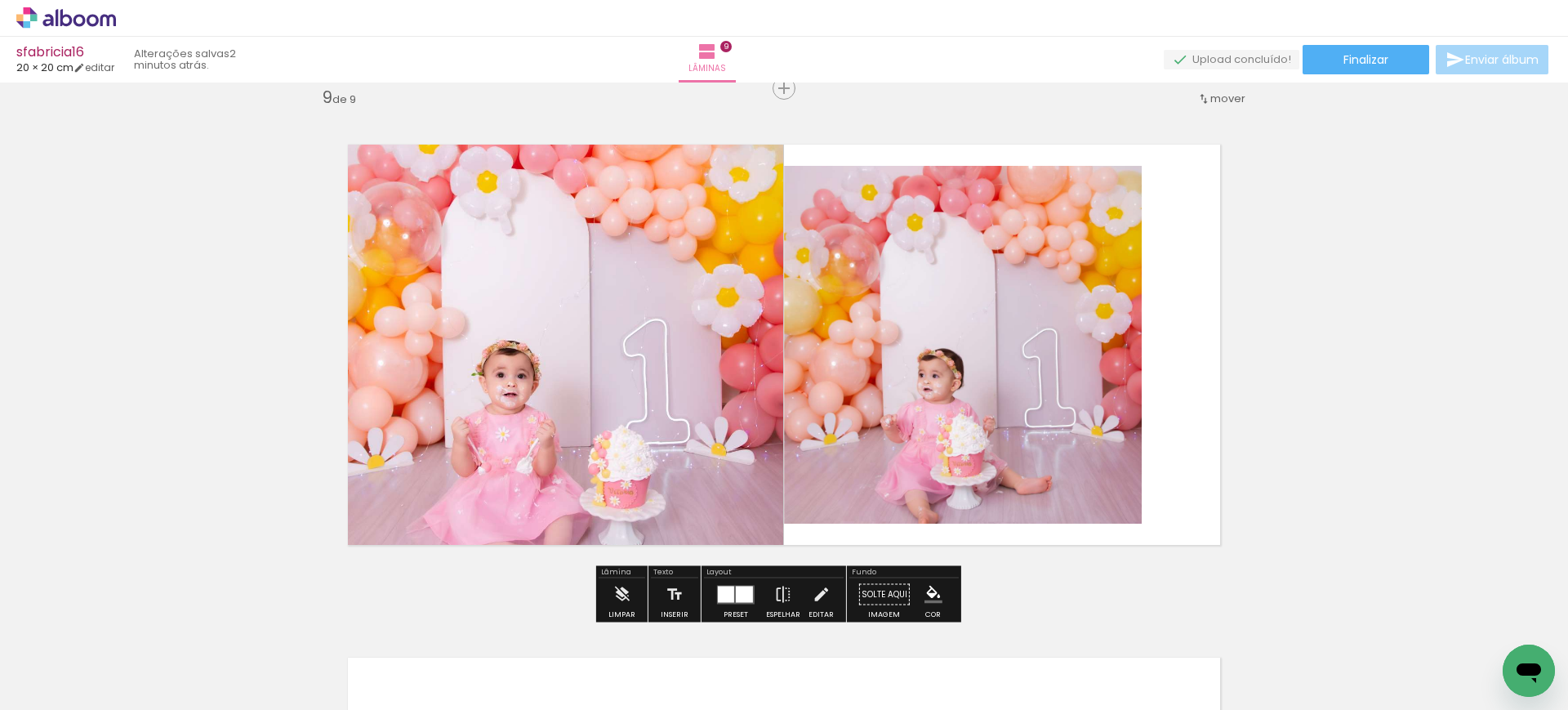
click at [962, 344] on quentale-photo at bounding box center [962, 345] width 357 height 357
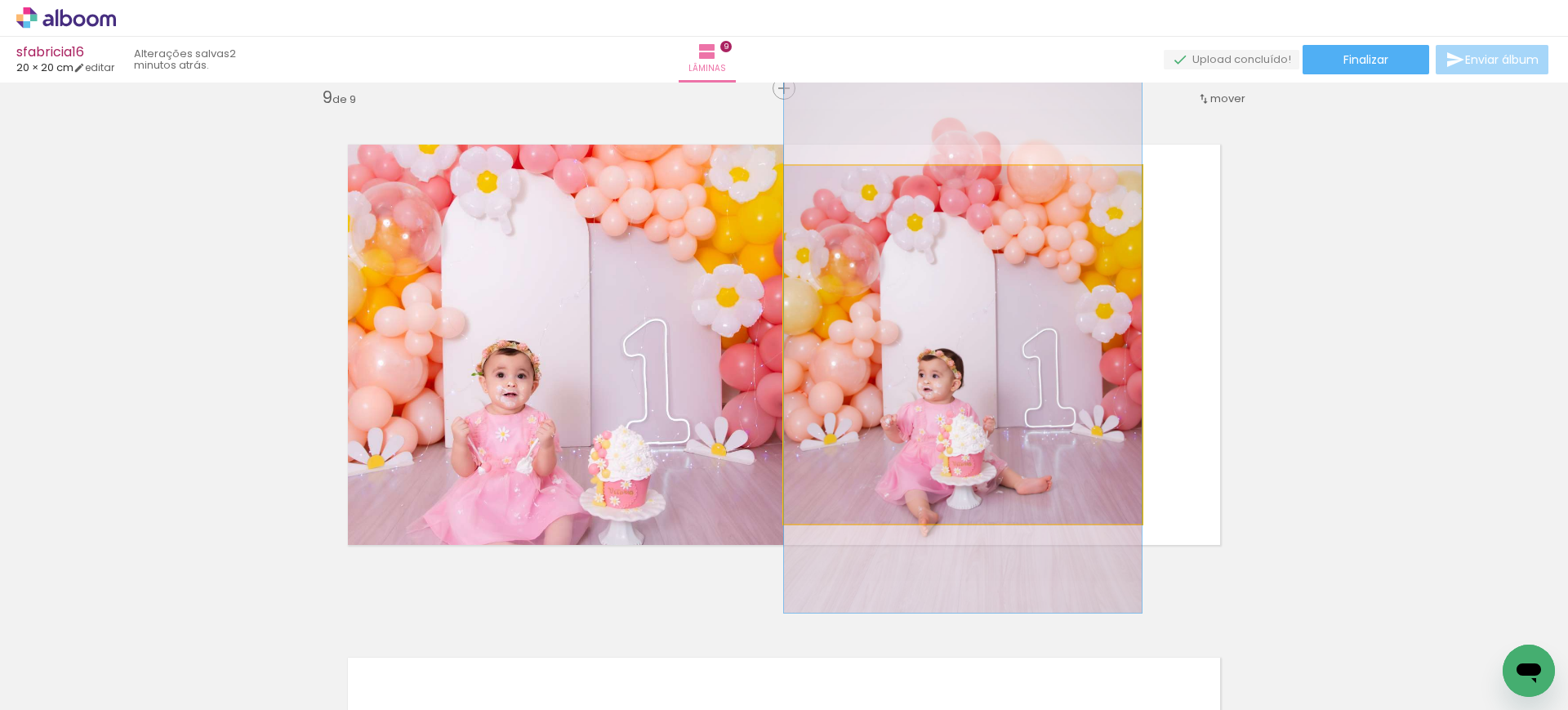
click at [962, 344] on quentale-photo at bounding box center [962, 345] width 357 height 357
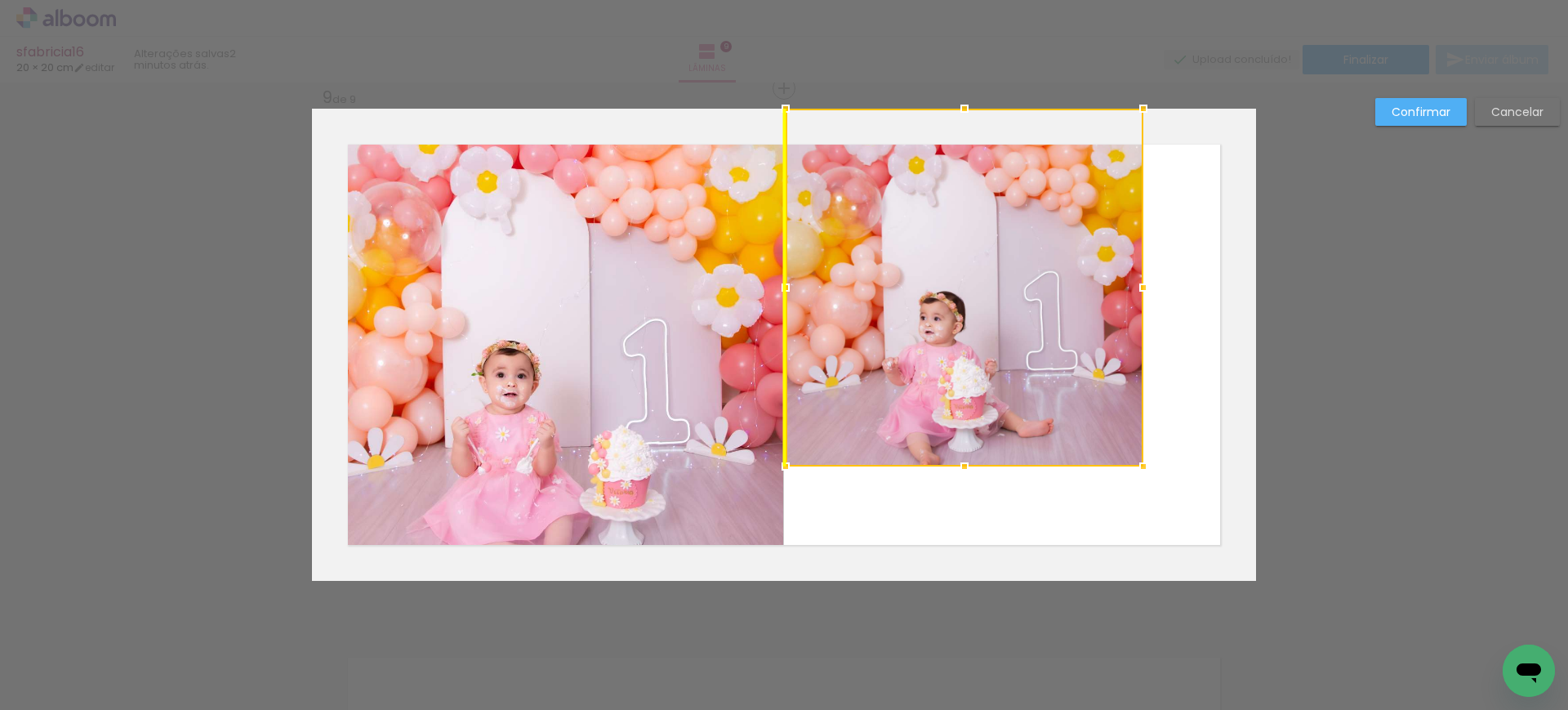
drag, startPoint x: 953, startPoint y: 373, endPoint x: 945, endPoint y: 286, distance: 87.4
click at [945, 286] on div at bounding box center [964, 288] width 357 height 357
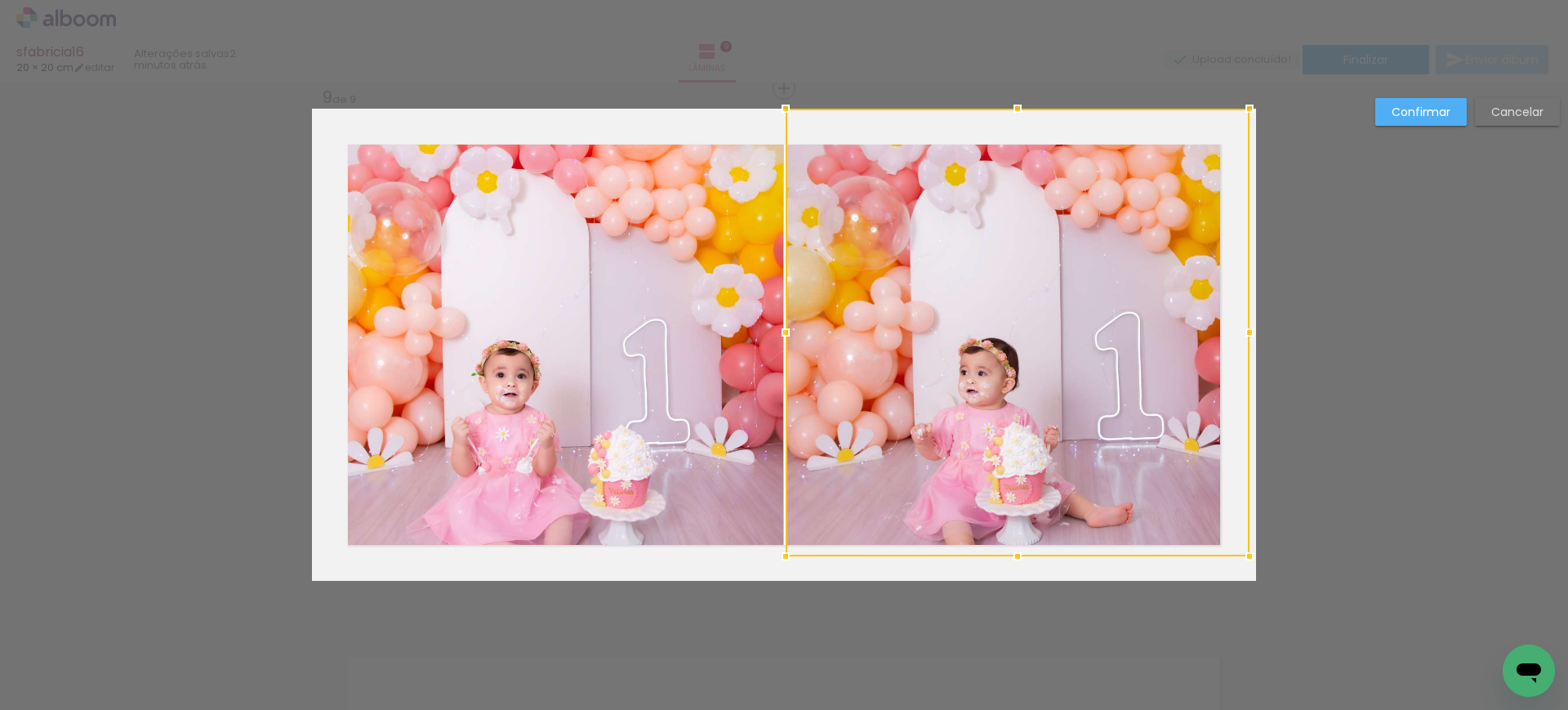
drag, startPoint x: 1138, startPoint y: 467, endPoint x: 1336, endPoint y: 705, distance: 309.6
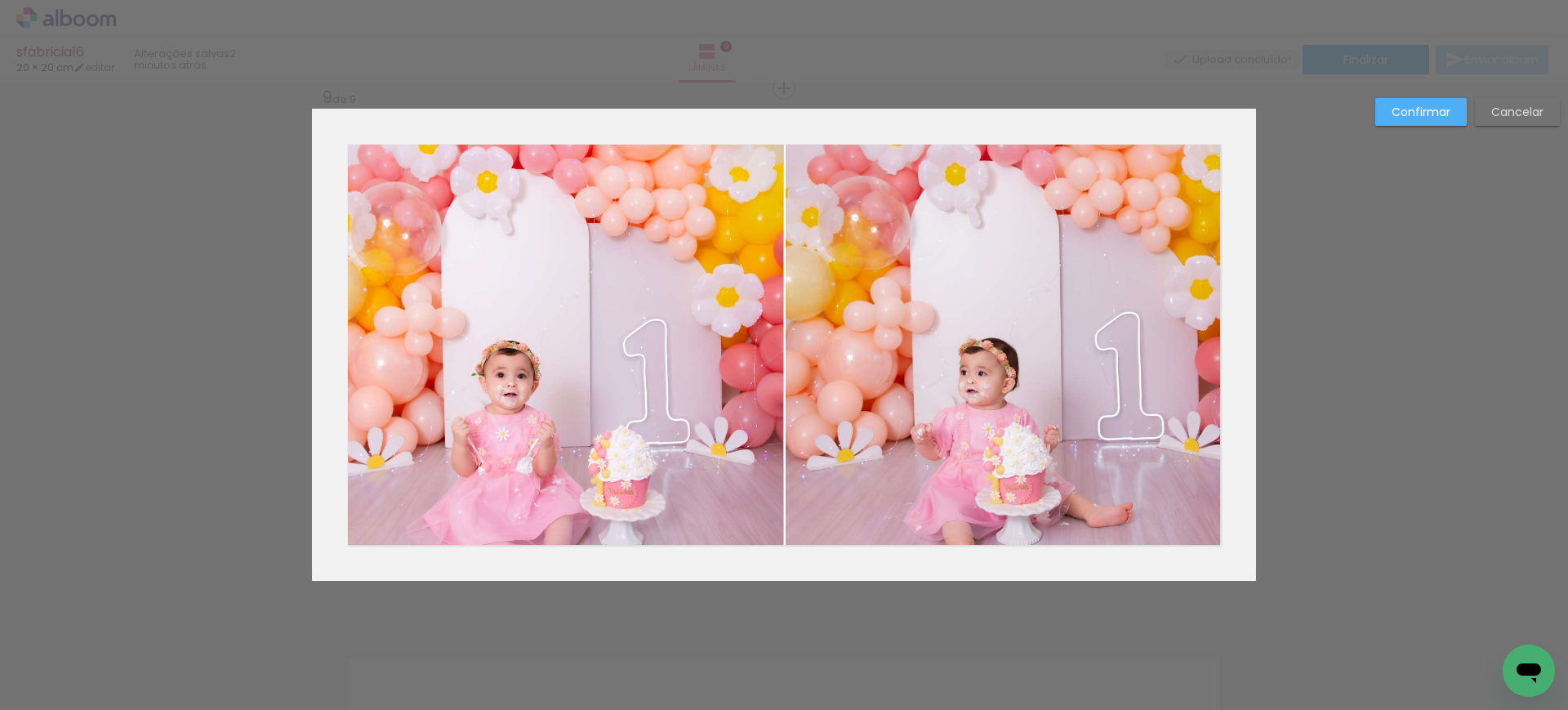
click at [1058, 434] on quentale-photo at bounding box center [1017, 333] width 463 height 448
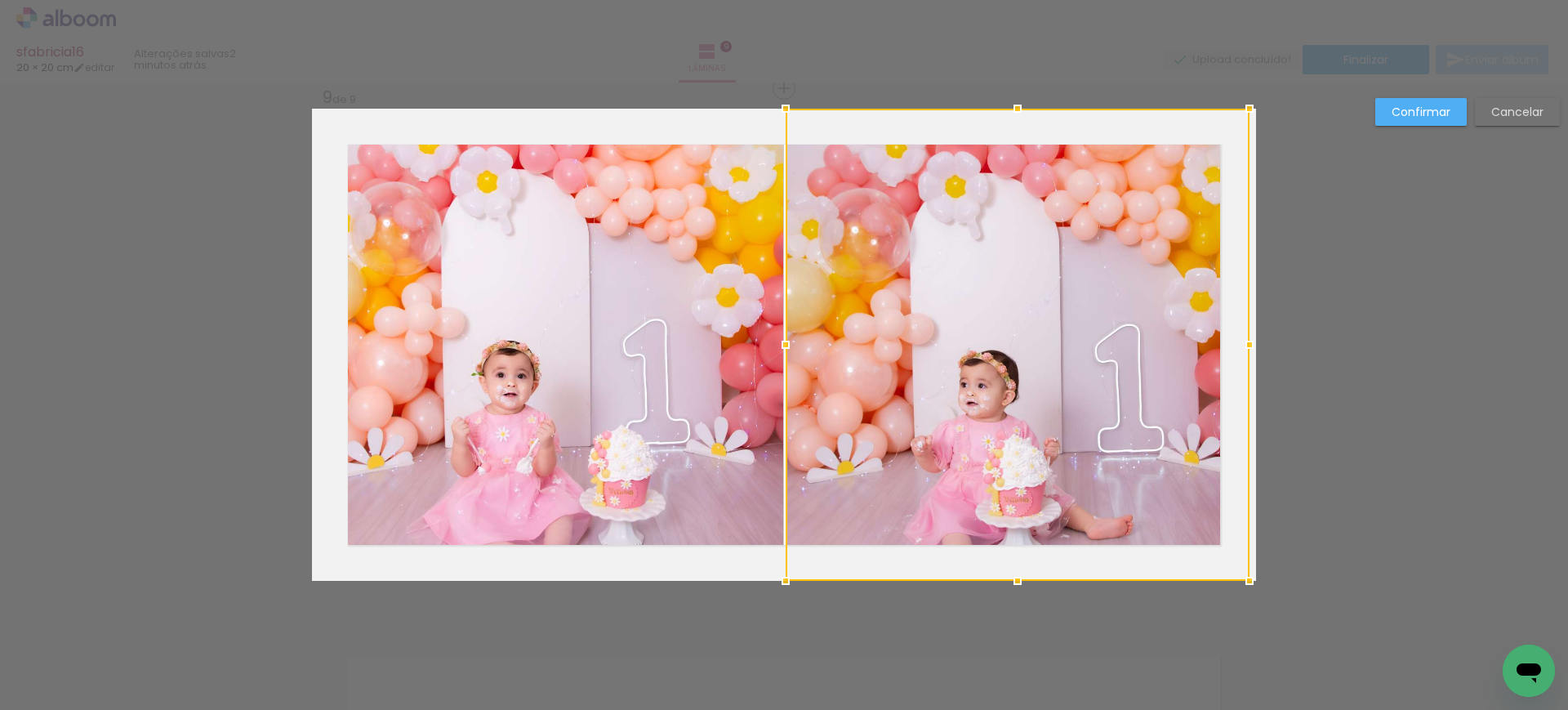
drag, startPoint x: 1020, startPoint y: 574, endPoint x: 1053, endPoint y: 452, distance: 126.4
click at [1053, 452] on div at bounding box center [1017, 345] width 463 height 472
click at [0, 0] on slot "Confirmar" at bounding box center [0, 0] width 0 height 0
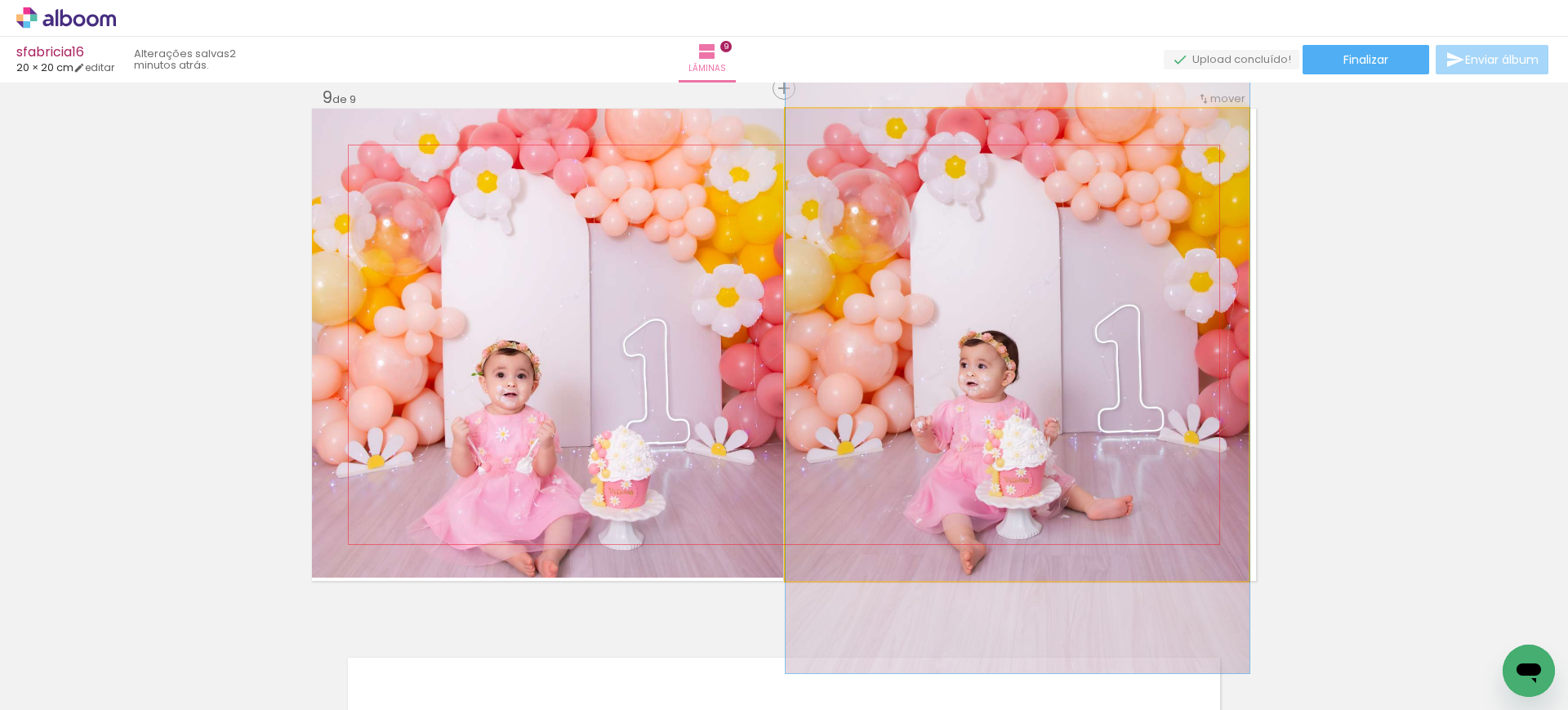
drag, startPoint x: 1079, startPoint y: 408, endPoint x: 1081, endPoint y: 388, distance: 20.1
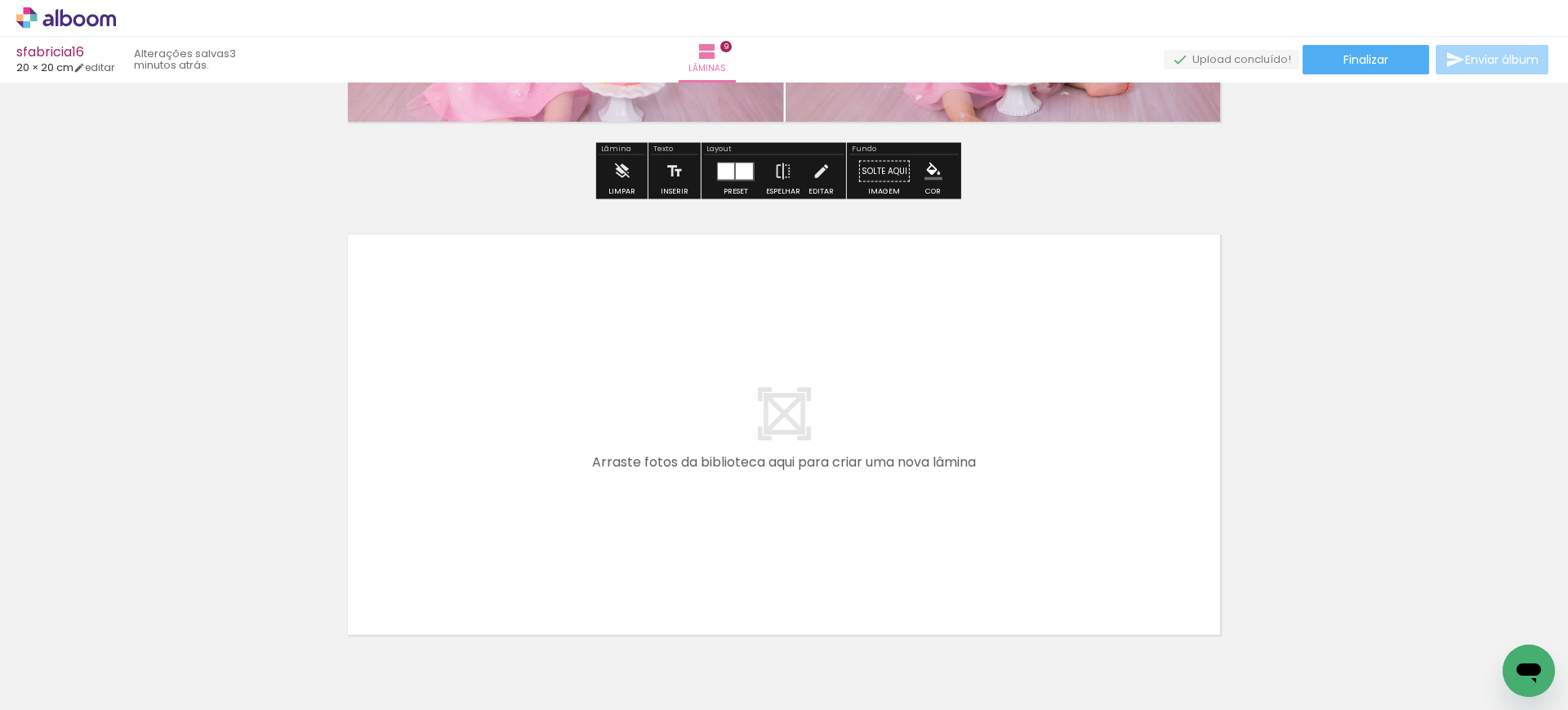
drag, startPoint x: 1044, startPoint y: 666, endPoint x: 733, endPoint y: 369, distance: 430.0
click at [733, 369] on quentale-workspace at bounding box center [784, 355] width 1568 height 710
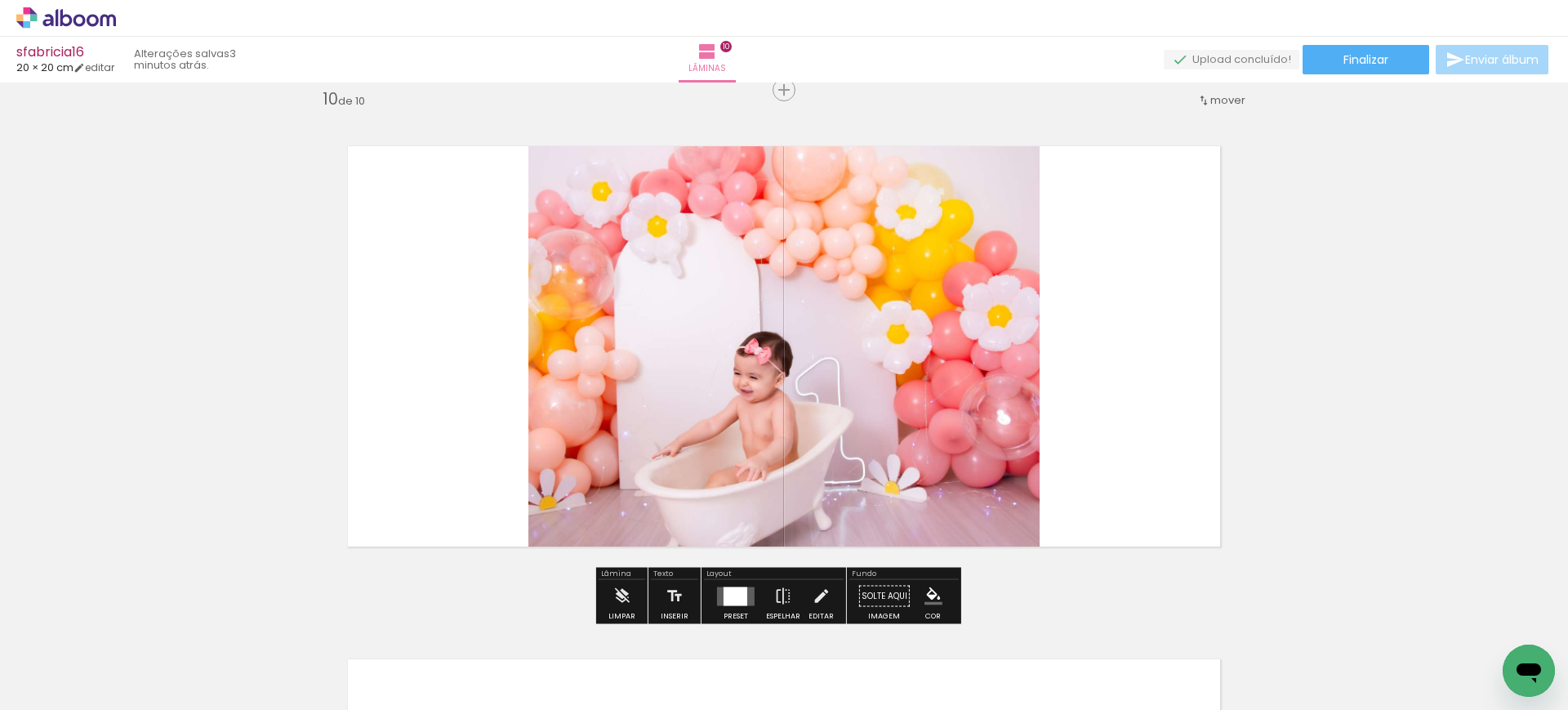
scroll to position [4637, 0]
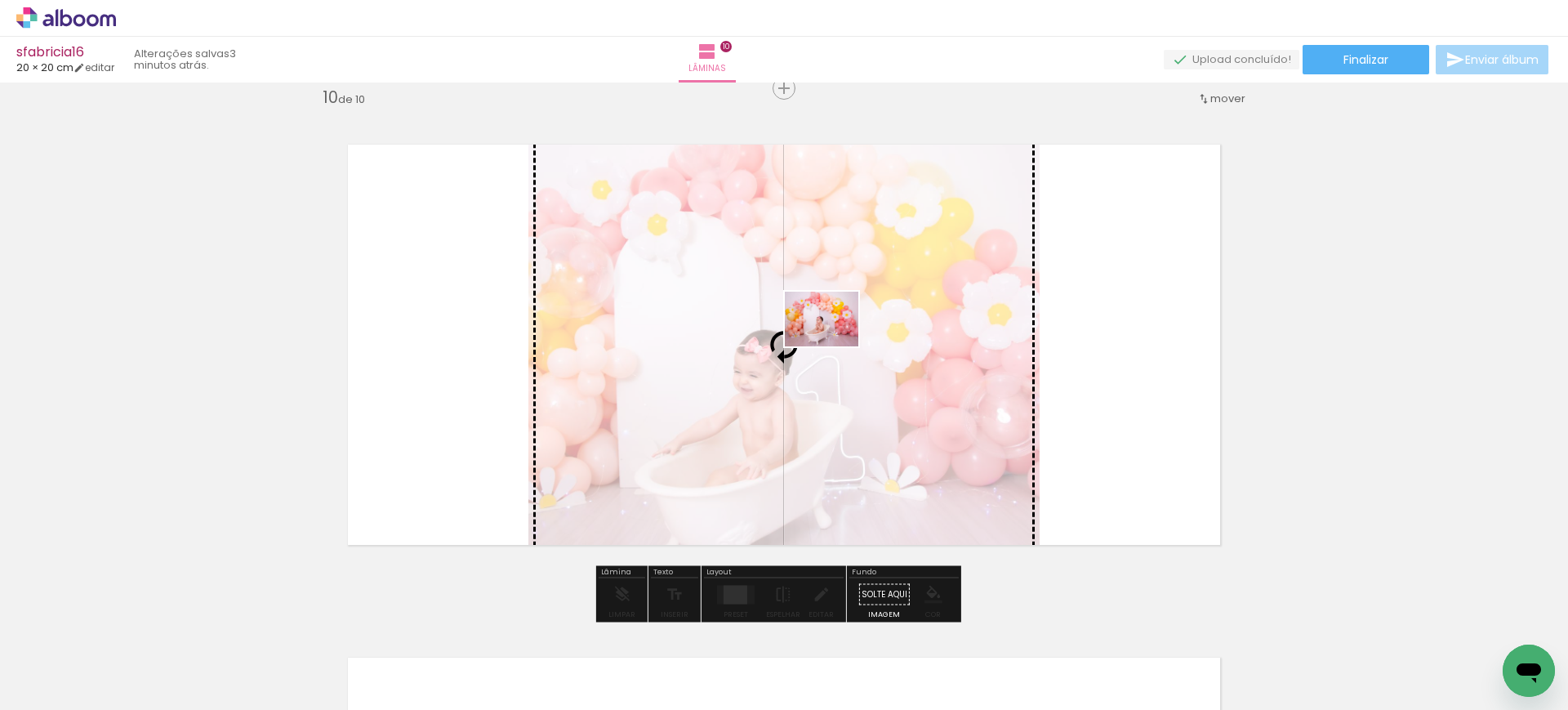
drag, startPoint x: 1147, startPoint y: 654, endPoint x: 834, endPoint y: 341, distance: 442.6
click at [834, 341] on quentale-workspace at bounding box center [784, 355] width 1568 height 710
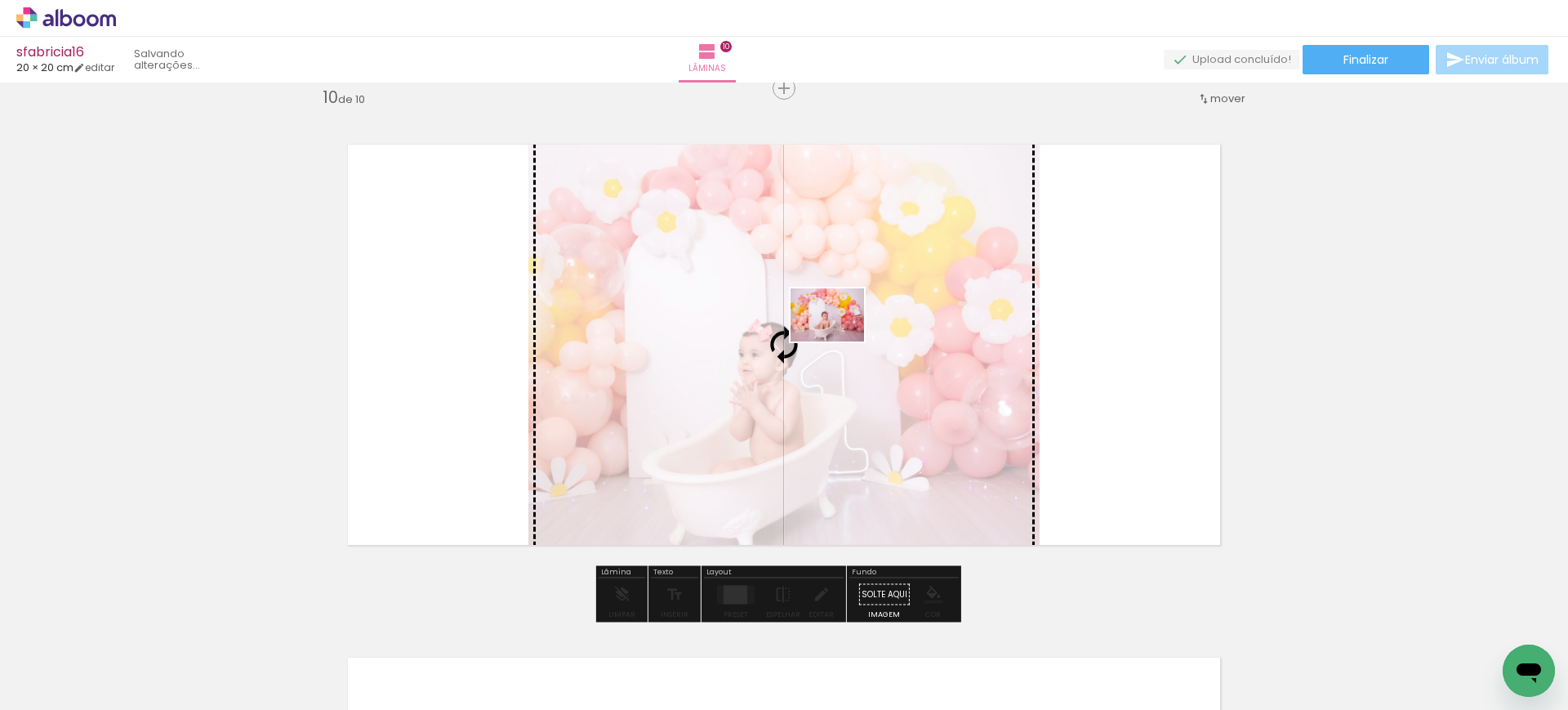
drag, startPoint x: 1237, startPoint y: 659, endPoint x: 839, endPoint y: 337, distance: 511.9
click at [839, 337] on quentale-workspace at bounding box center [784, 355] width 1568 height 710
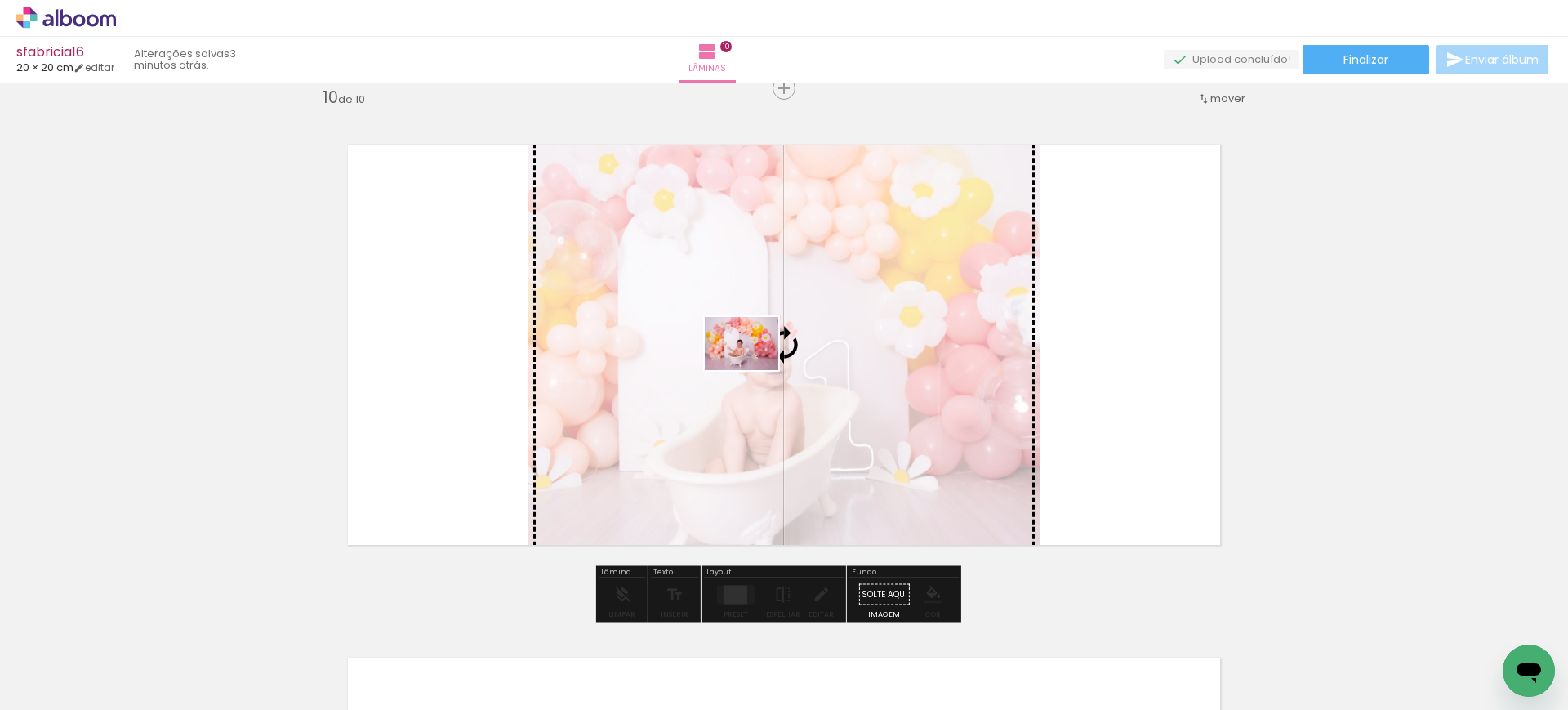
drag, startPoint x: 1307, startPoint y: 670, endPoint x: 754, endPoint y: 366, distance: 631.1
click at [754, 366] on quentale-workspace at bounding box center [784, 355] width 1568 height 710
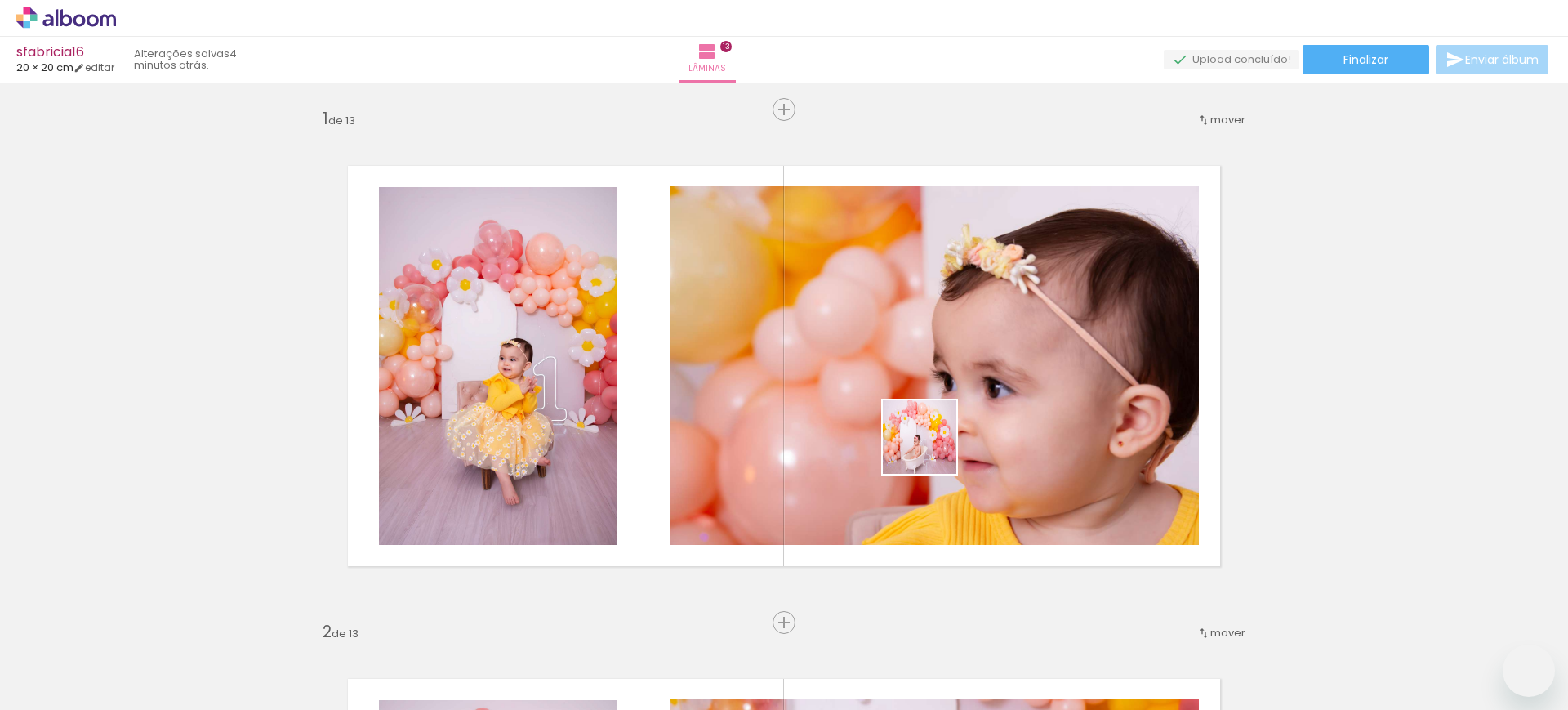
click at [805, 302] on quentale-workspace at bounding box center [784, 355] width 1568 height 710
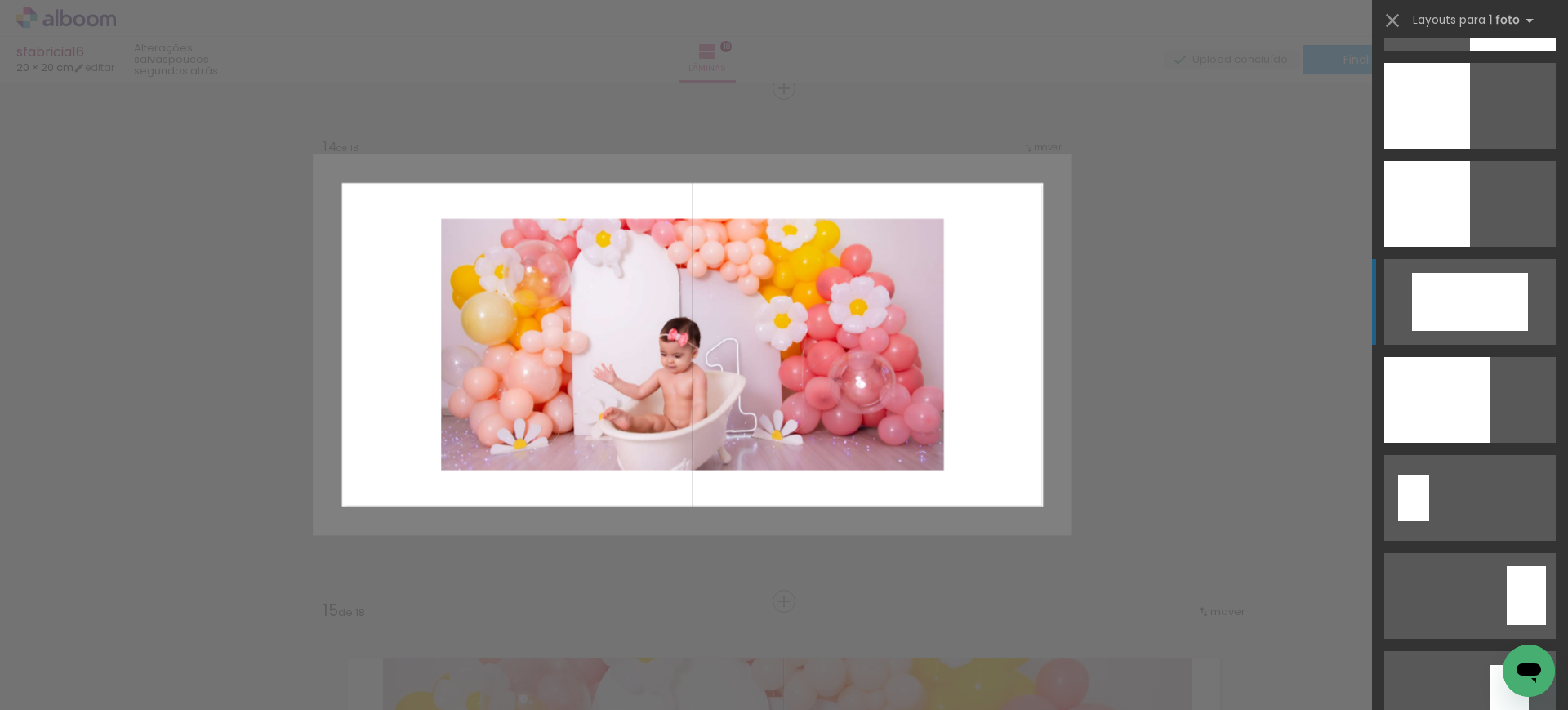
scroll to position [2349, 0]
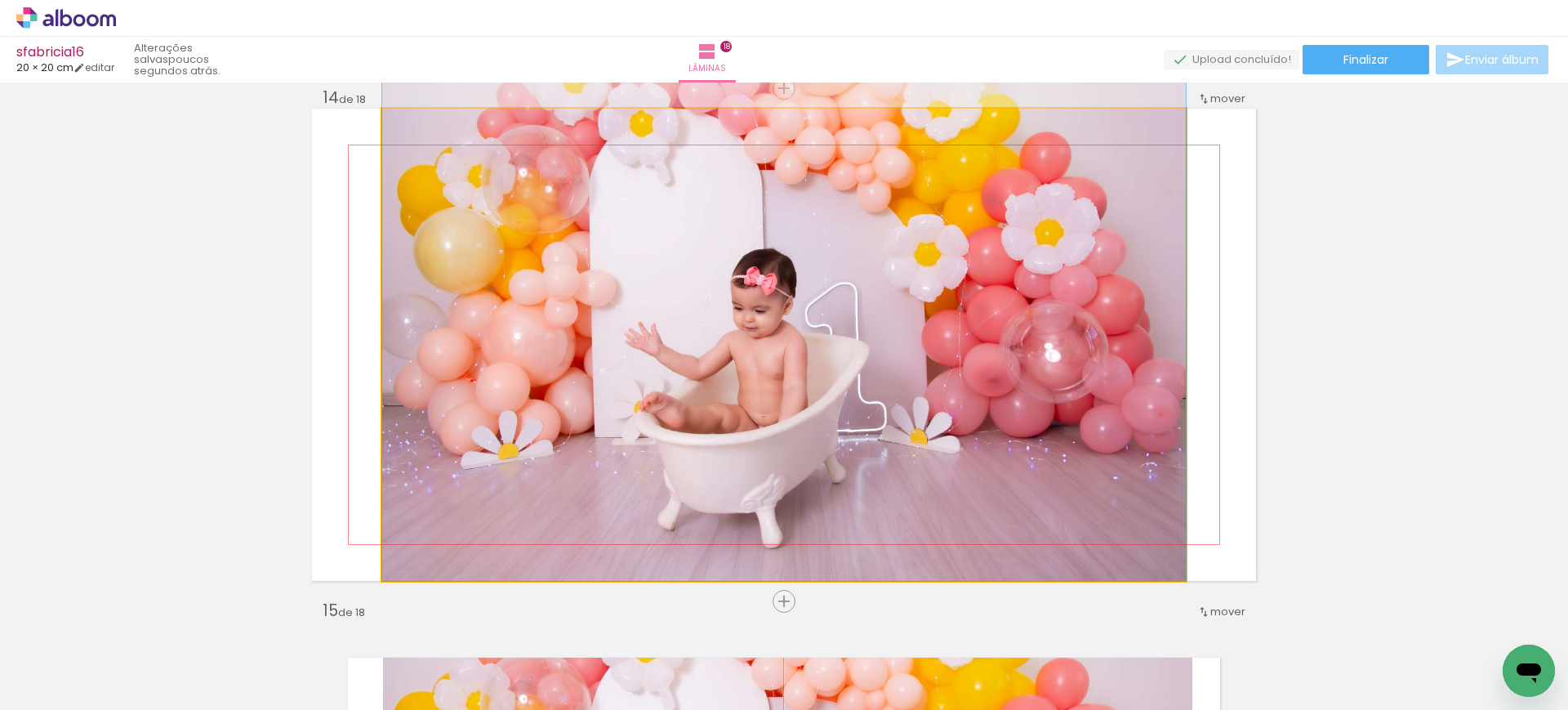
drag, startPoint x: 970, startPoint y: 405, endPoint x: 984, endPoint y: 336, distance: 70.4
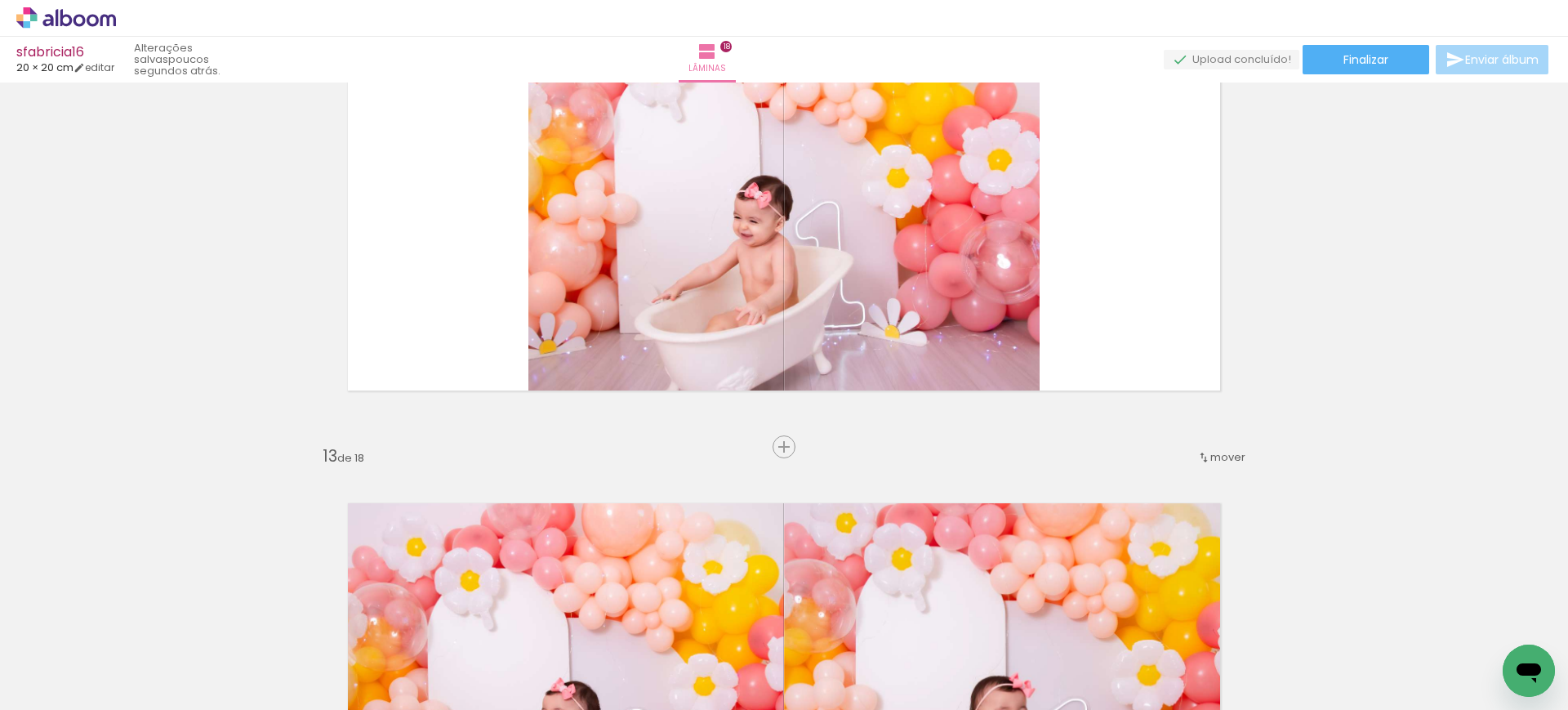
scroll to position [5814, 0]
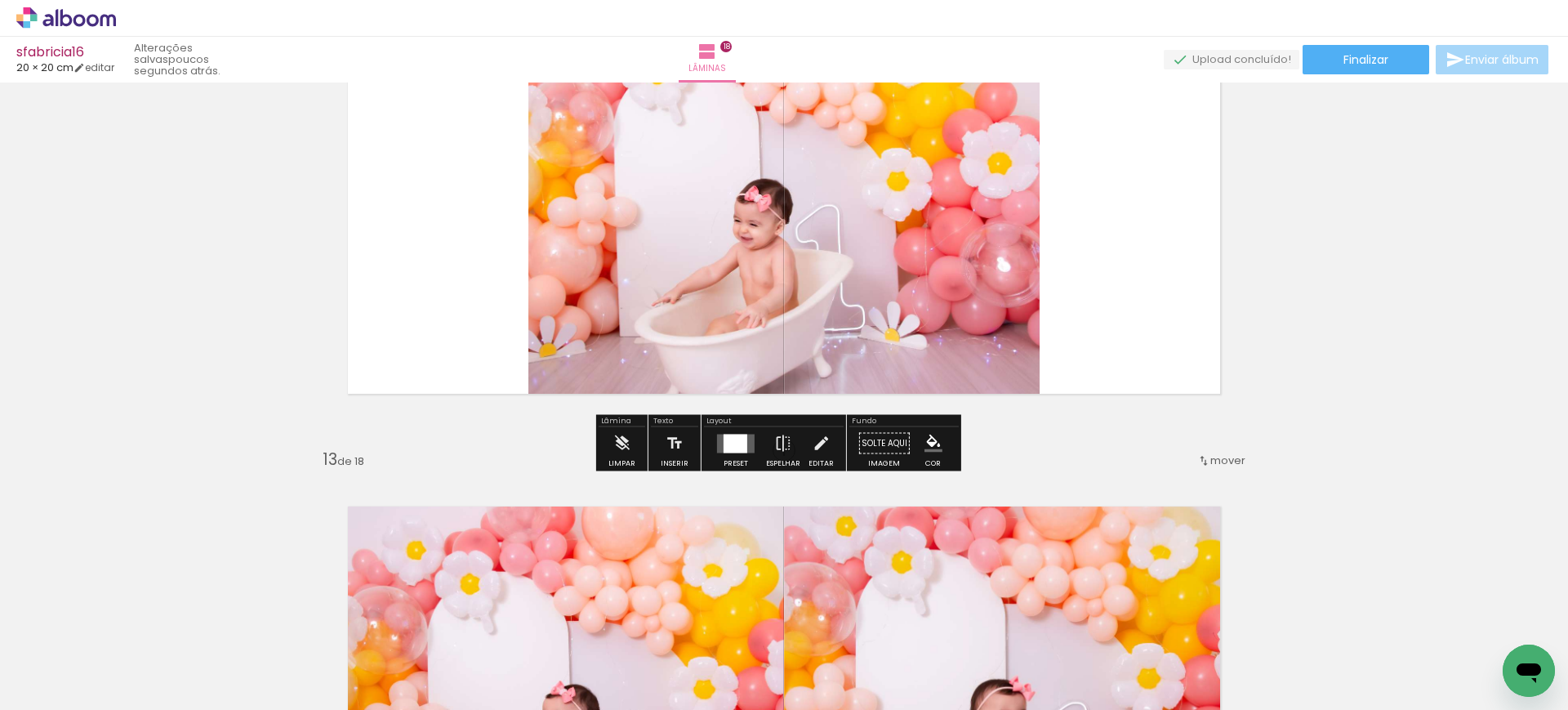
click at [738, 440] on div at bounding box center [735, 443] width 24 height 19
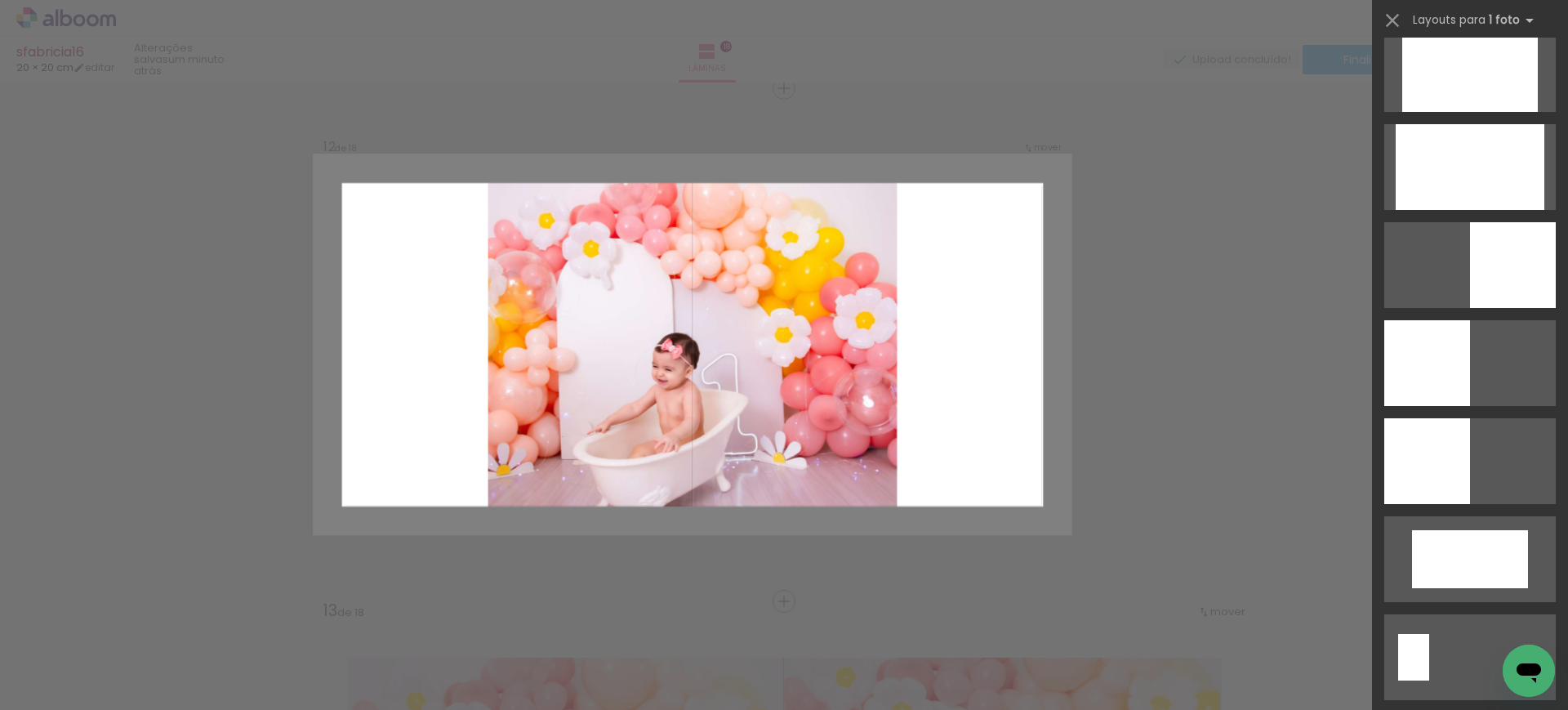
scroll to position [2315, 0]
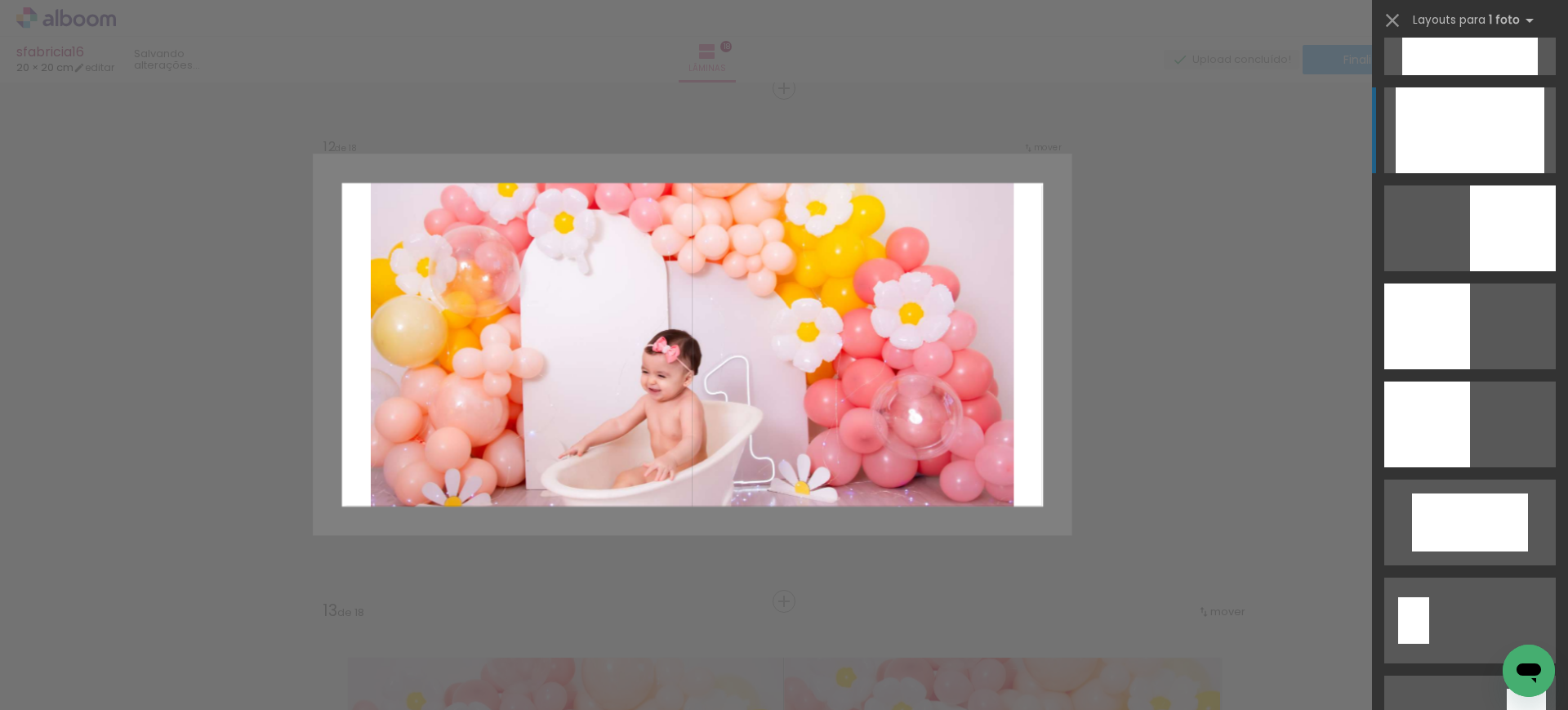
click at [1442, 76] on div at bounding box center [1470, 31] width 135 height 85
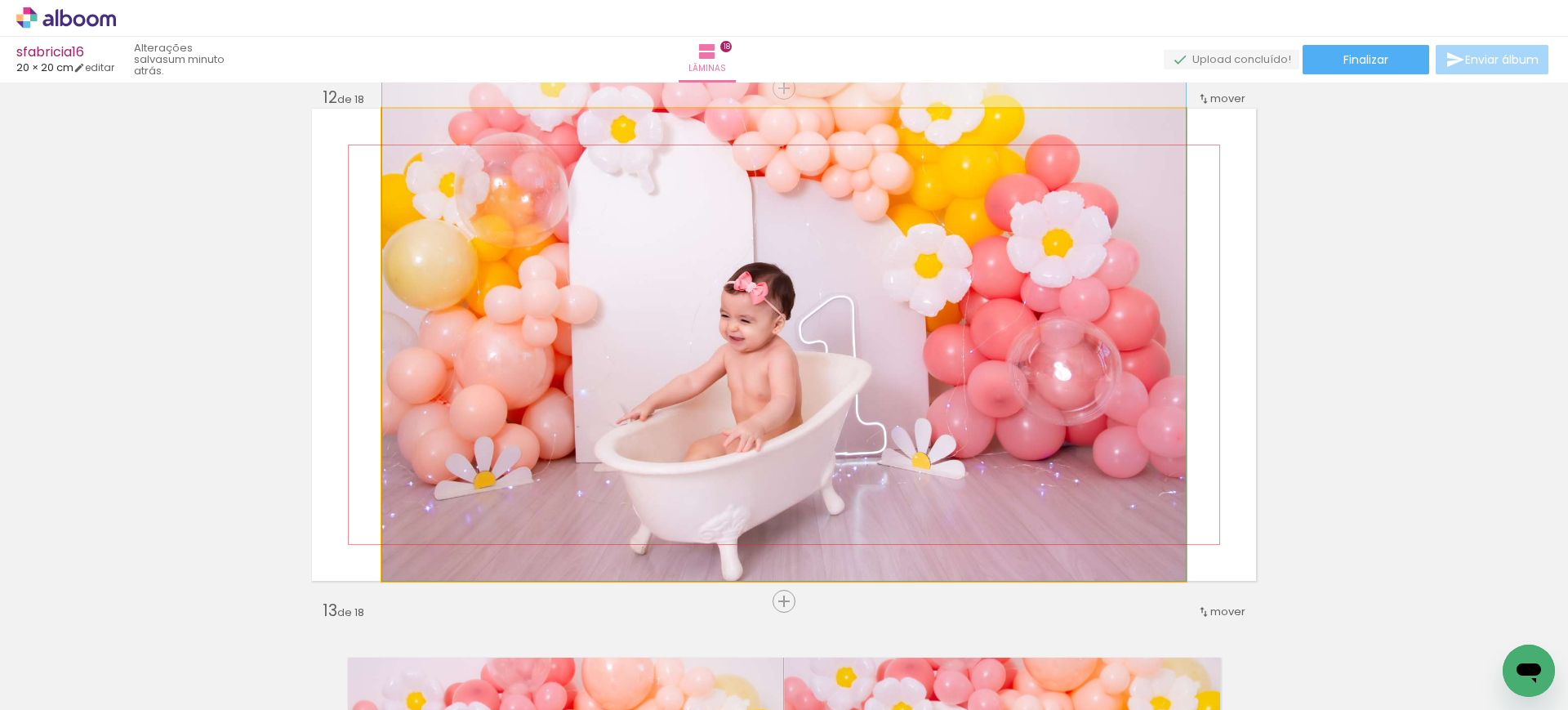
drag, startPoint x: 916, startPoint y: 386, endPoint x: 941, endPoint y: 301, distance: 88.6
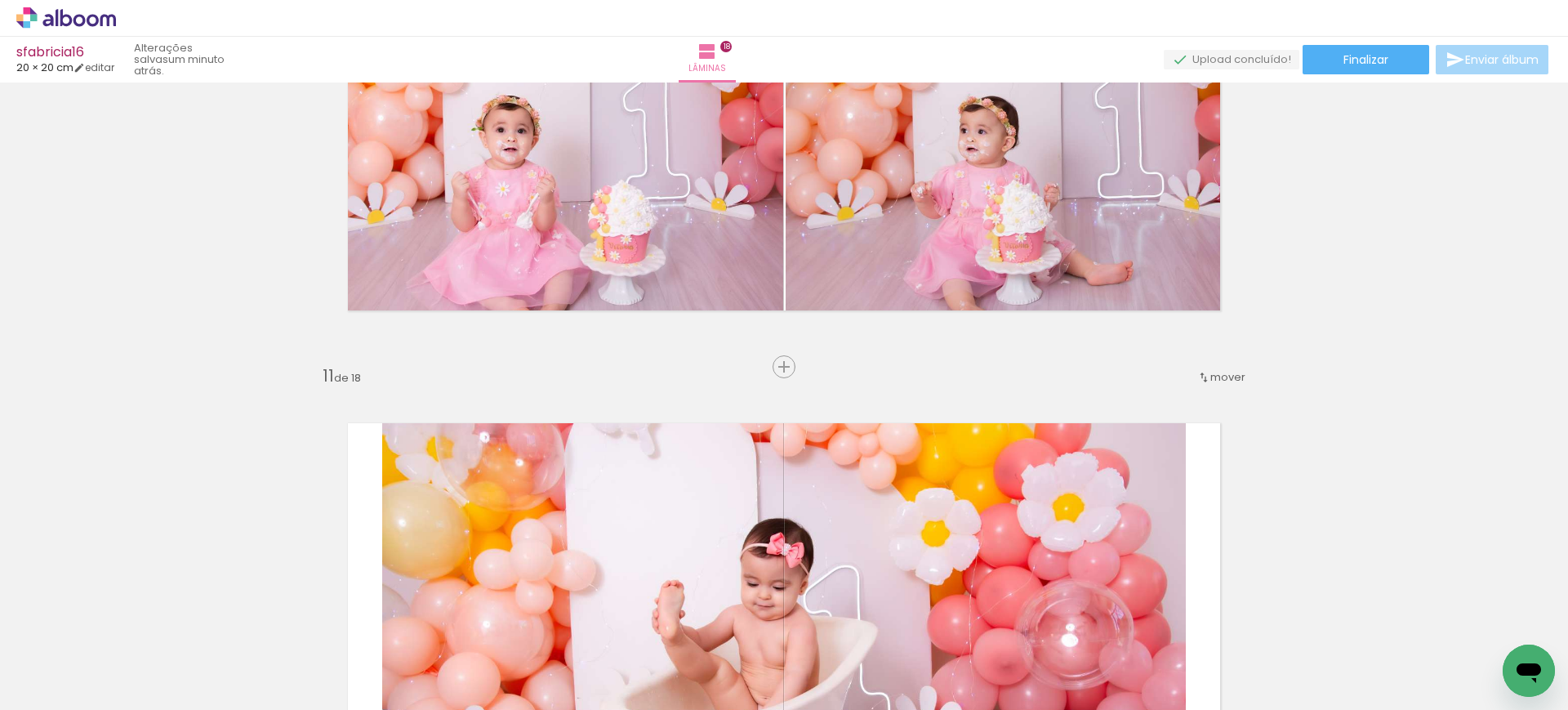
scroll to position [4872, 0]
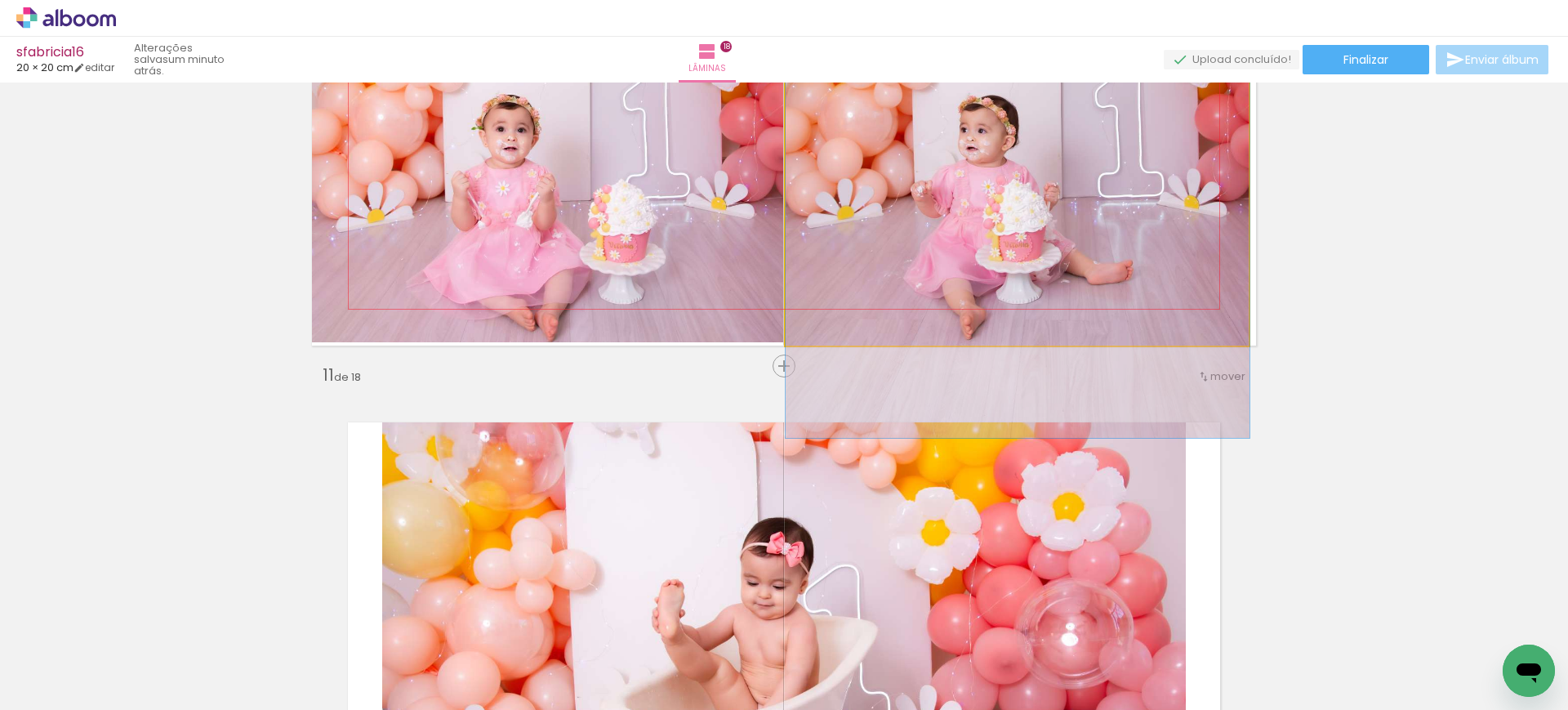
click at [992, 206] on quentale-photo at bounding box center [1017, 109] width 463 height 472
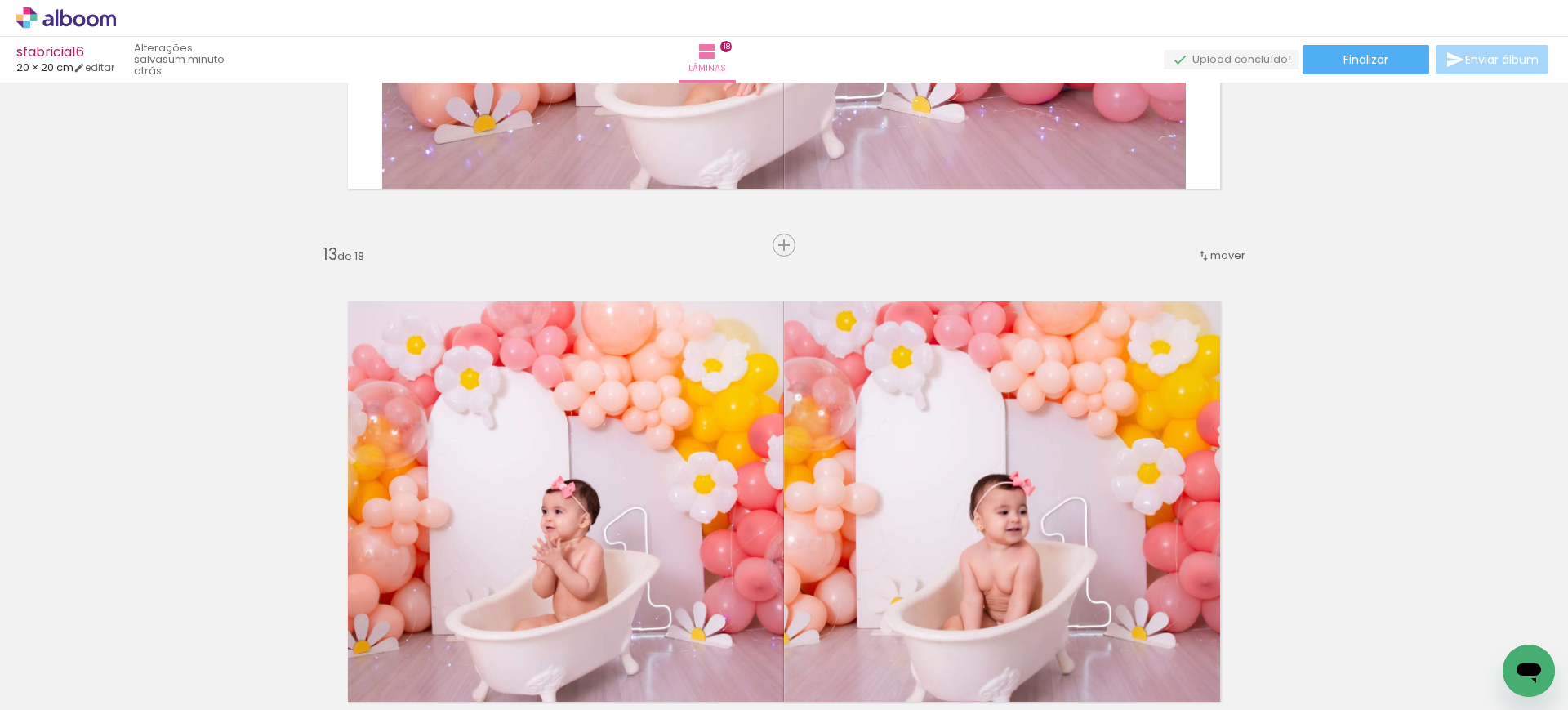
scroll to position [5999, 0]
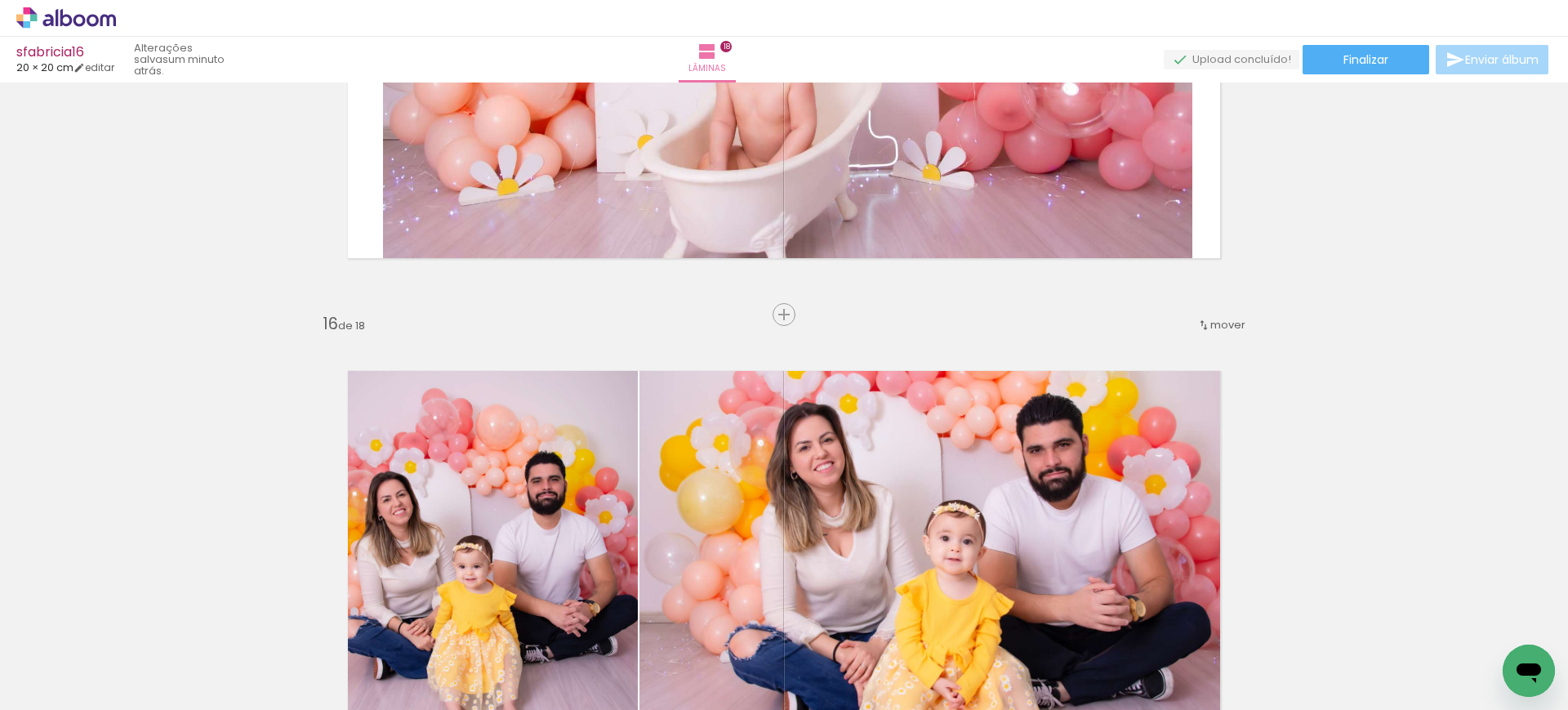
scroll to position [7488, 0]
click at [1213, 317] on span "mover" at bounding box center [1227, 324] width 35 height 16
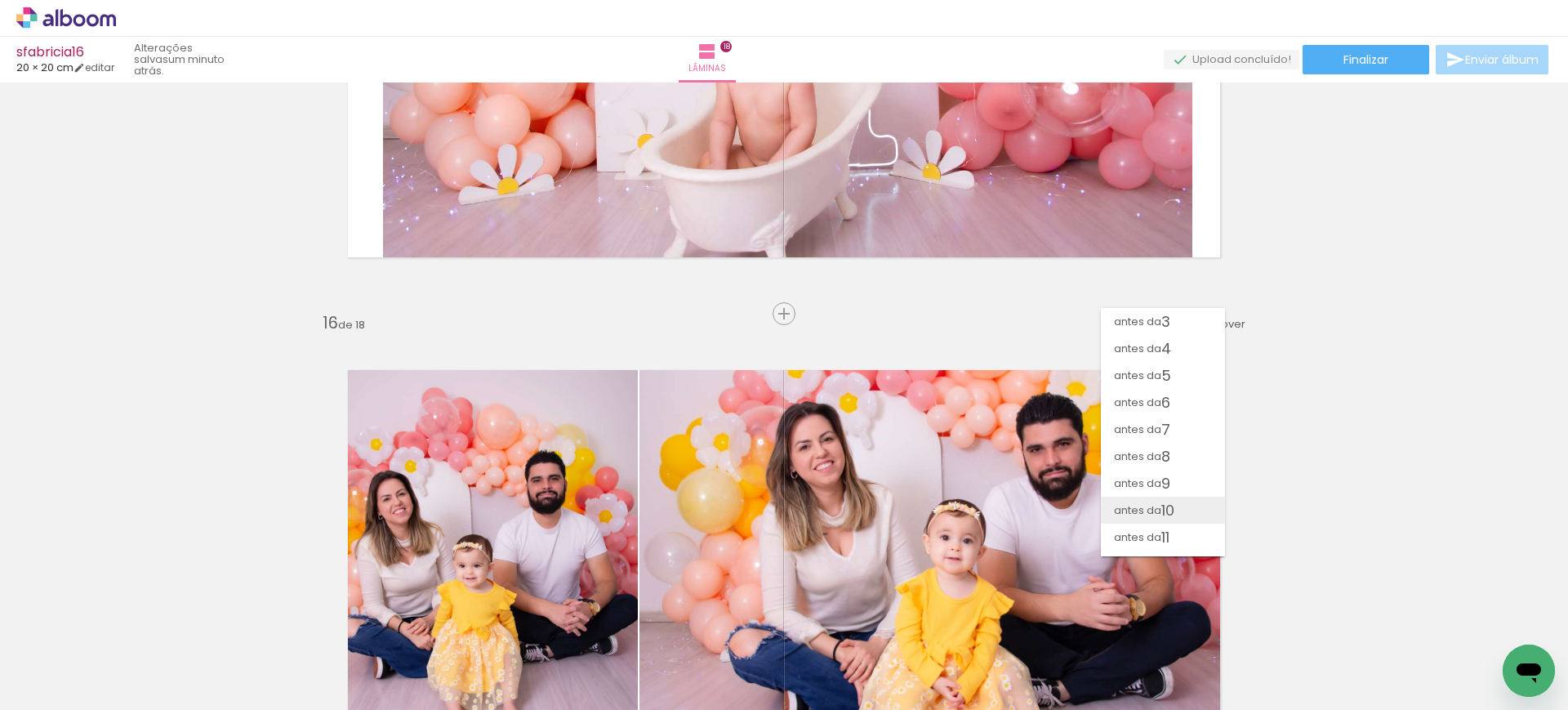
scroll to position [0, 0]
click at [1198, 325] on paper-item "antes da 1" at bounding box center [1162, 320] width 124 height 27
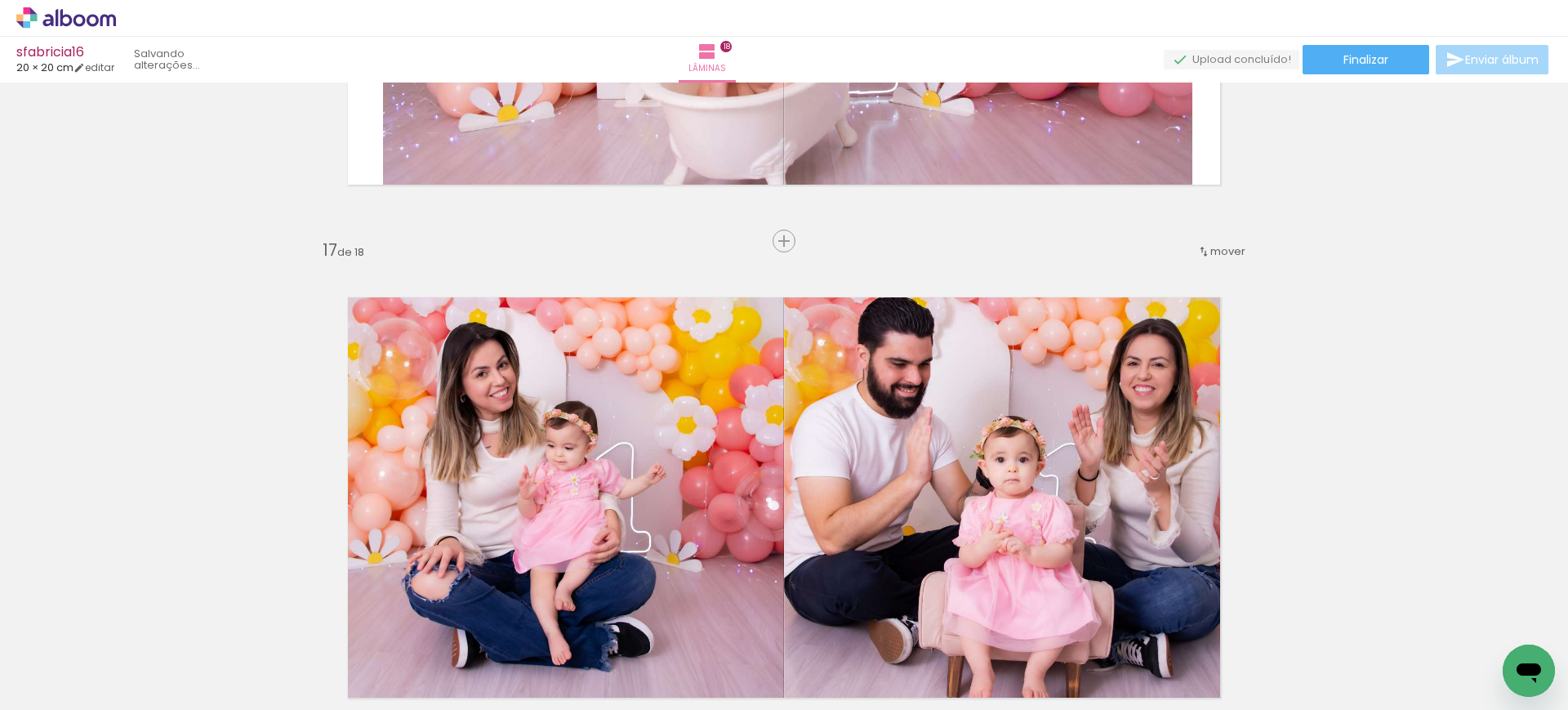
scroll to position [8073, 0]
click at [1221, 254] on span "mover" at bounding box center [1227, 252] width 35 height 16
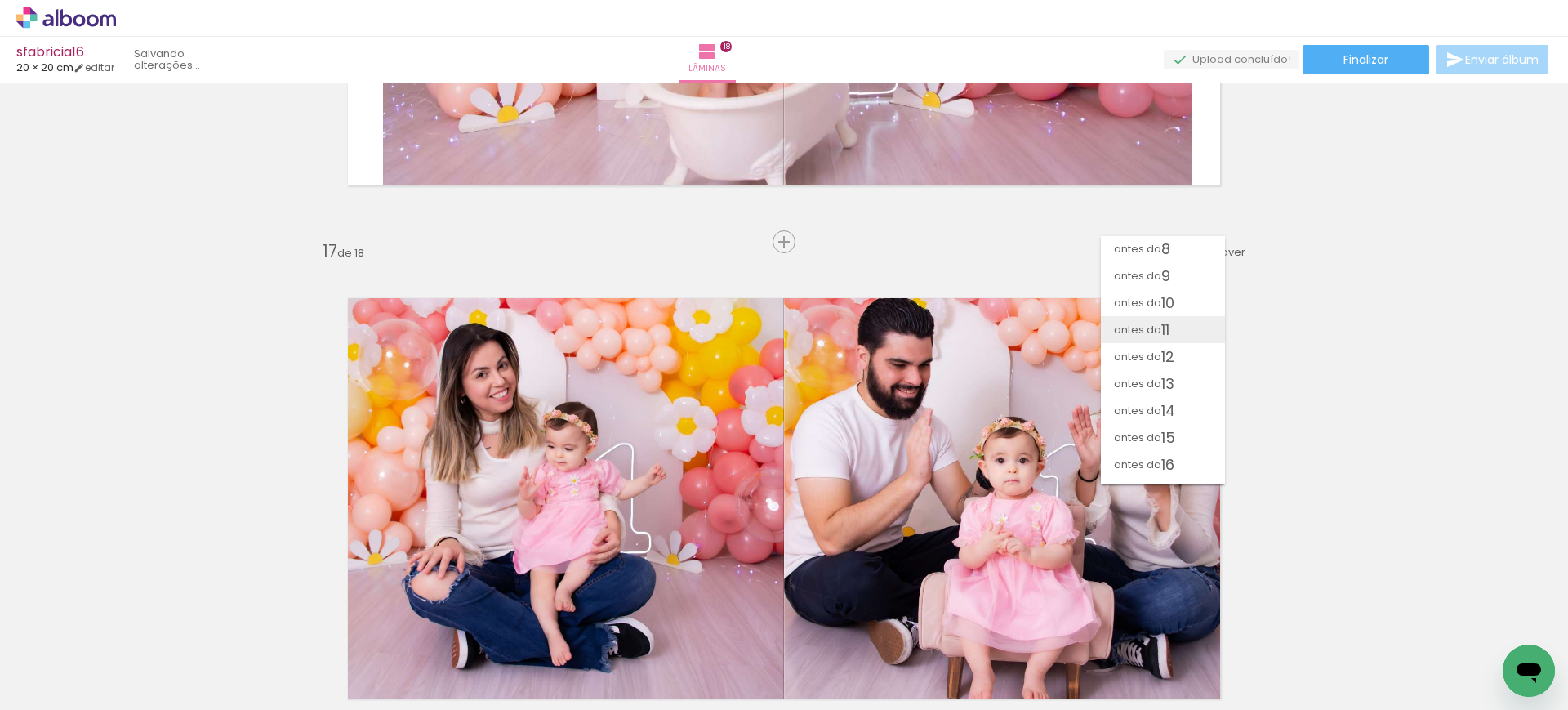
scroll to position [0, 0]
click at [1162, 274] on span "2" at bounding box center [1164, 276] width 9 height 27
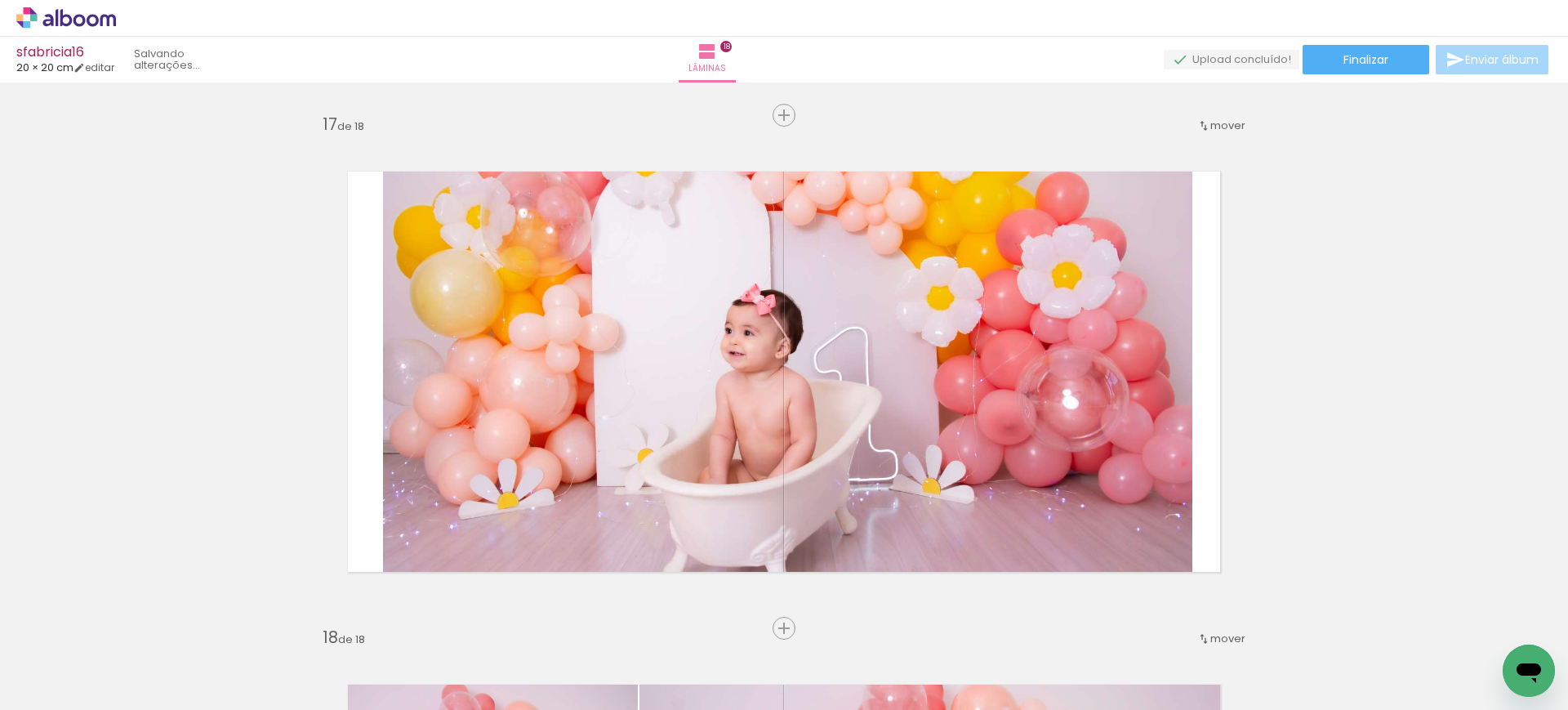
scroll to position [8694, 0]
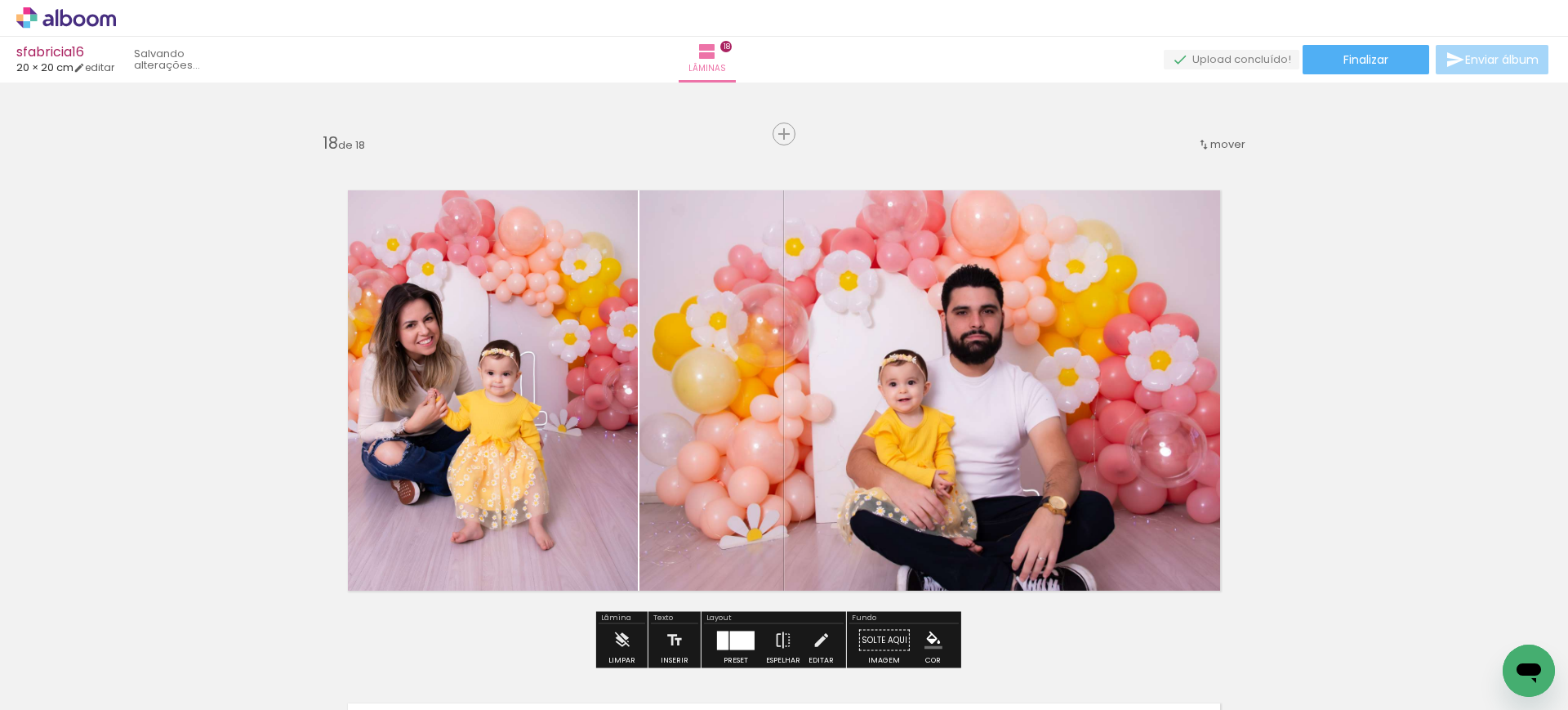
click at [1217, 143] on span "mover" at bounding box center [1227, 144] width 35 height 16
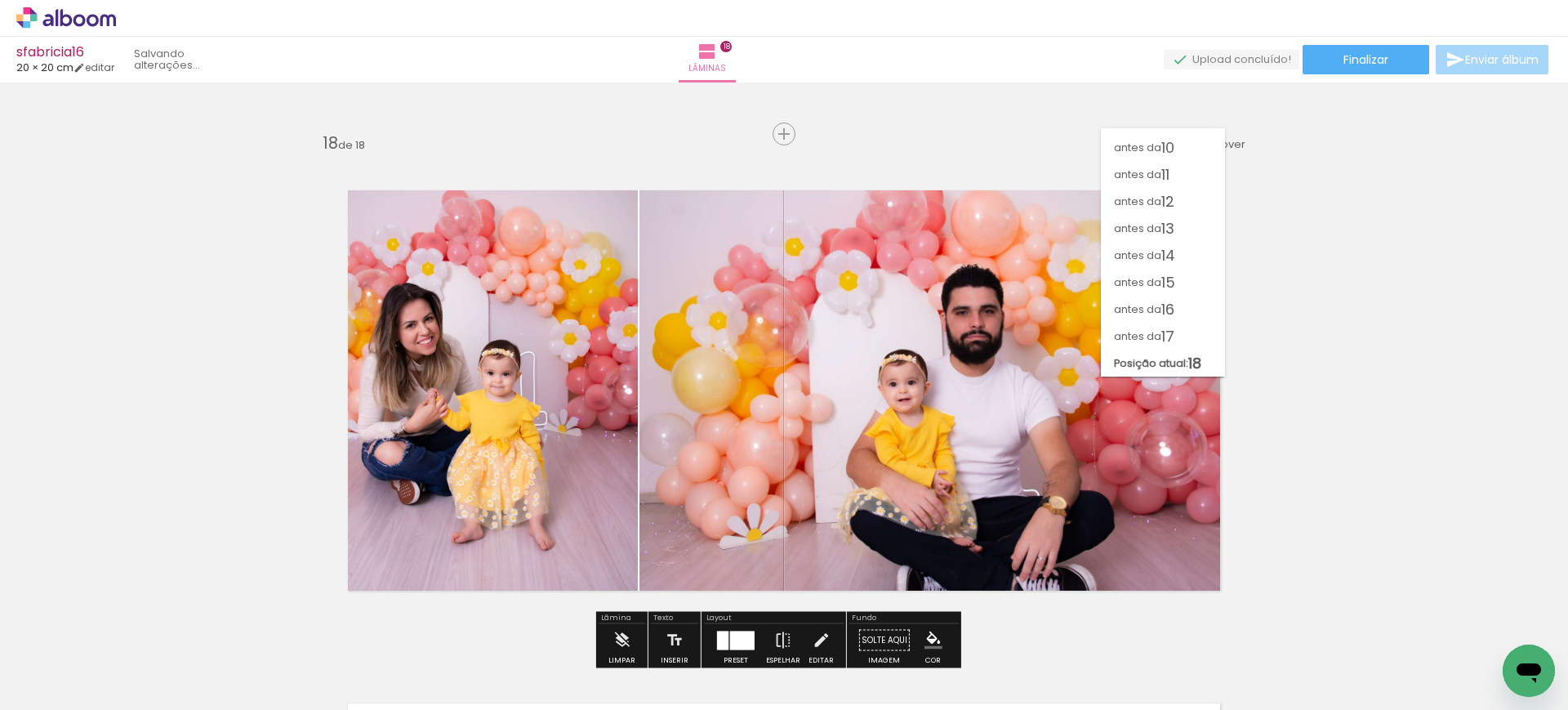
scroll to position [0, 0]
click at [1170, 191] on span "3" at bounding box center [1164, 194] width 9 height 27
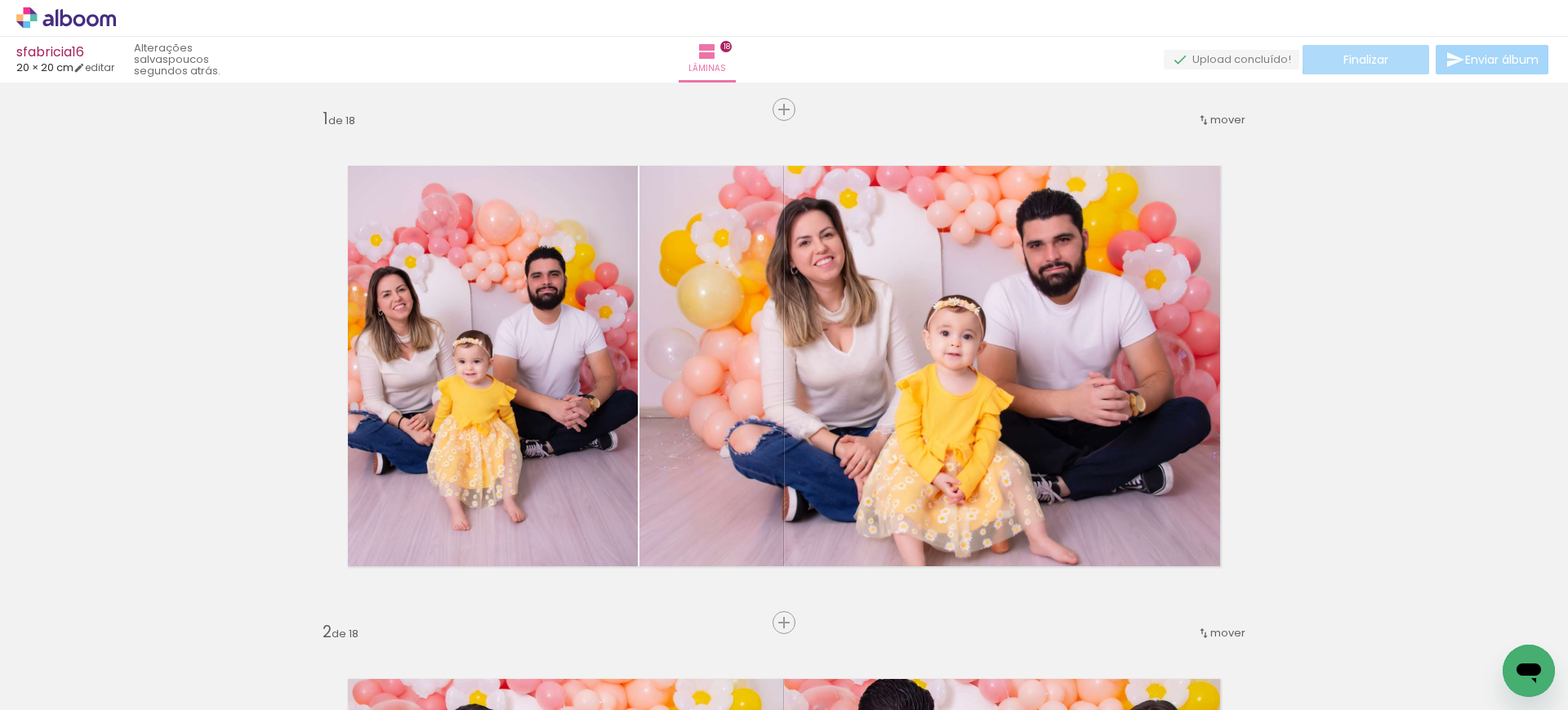
click at [1374, 50] on paper-button "Finalizar" at bounding box center [1365, 60] width 127 height 29
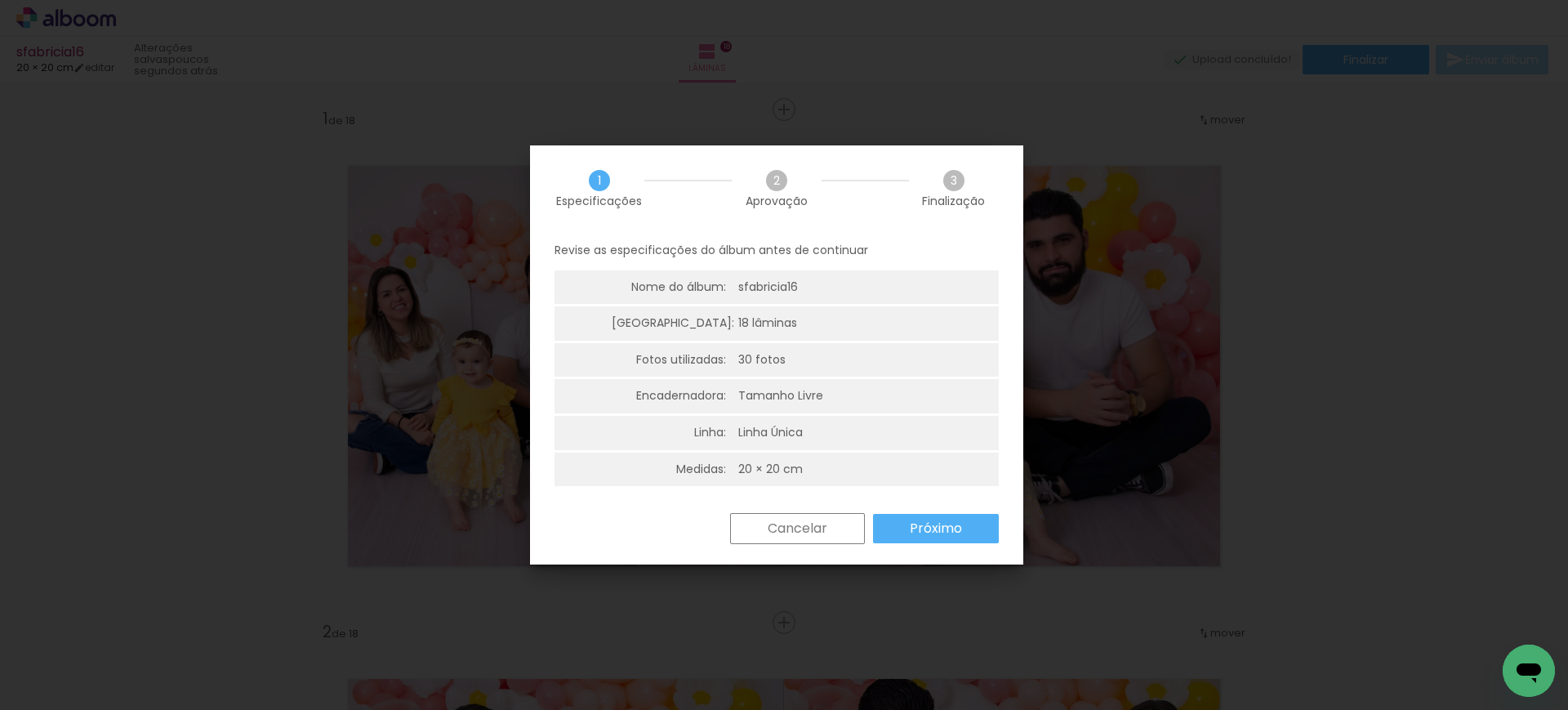
click at [944, 517] on paper-button "Próximo" at bounding box center [936, 528] width 126 height 29
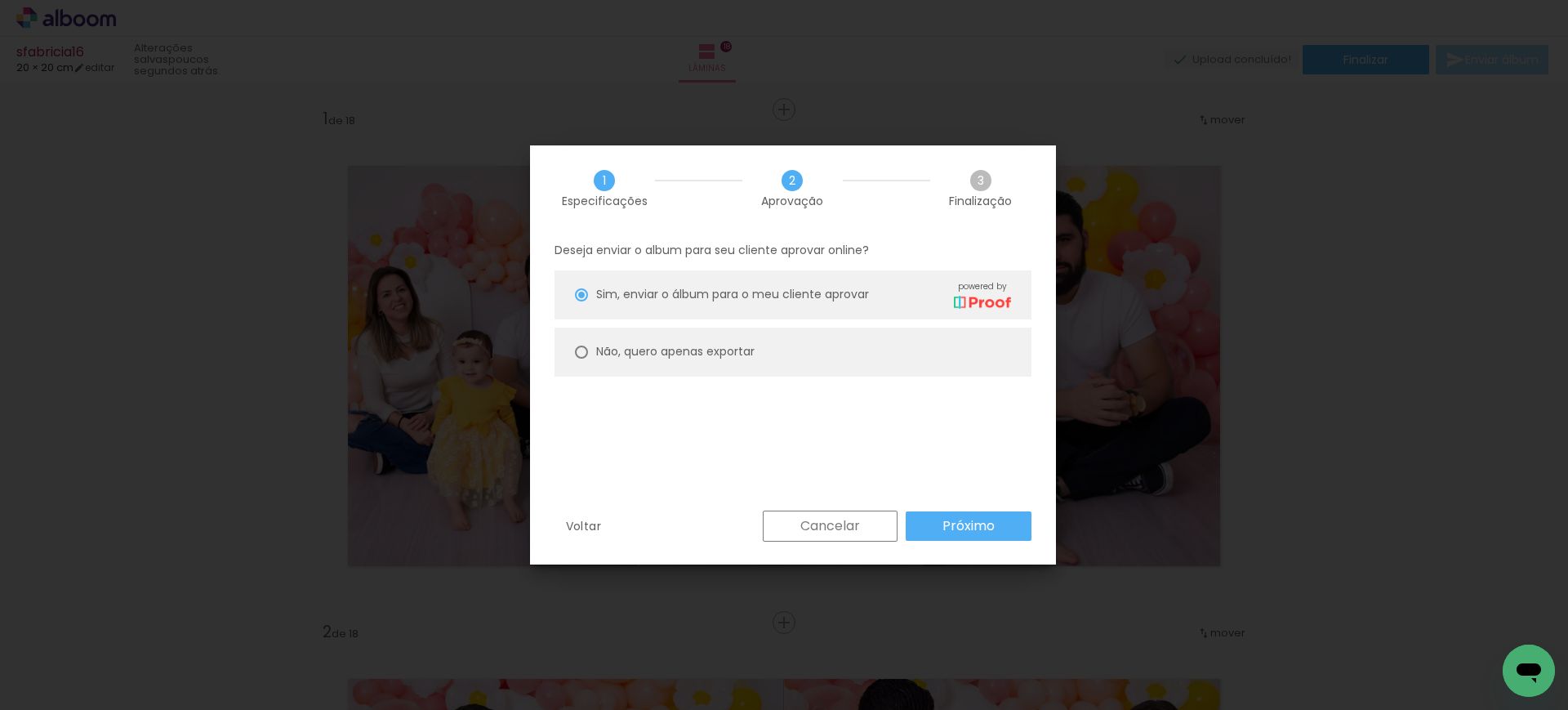
click at [696, 327] on paper-radio-button "Não, quero apenas exportar" at bounding box center [793, 352] width 477 height 49
type paper-radio-button "on"
click at [720, 361] on paper-radio-button "Não, quero apenas exportar" at bounding box center [793, 352] width 477 height 49
click at [0, 0] on slot "Próximo" at bounding box center [0, 0] width 0 height 0
type input "Alta, 300 DPI"
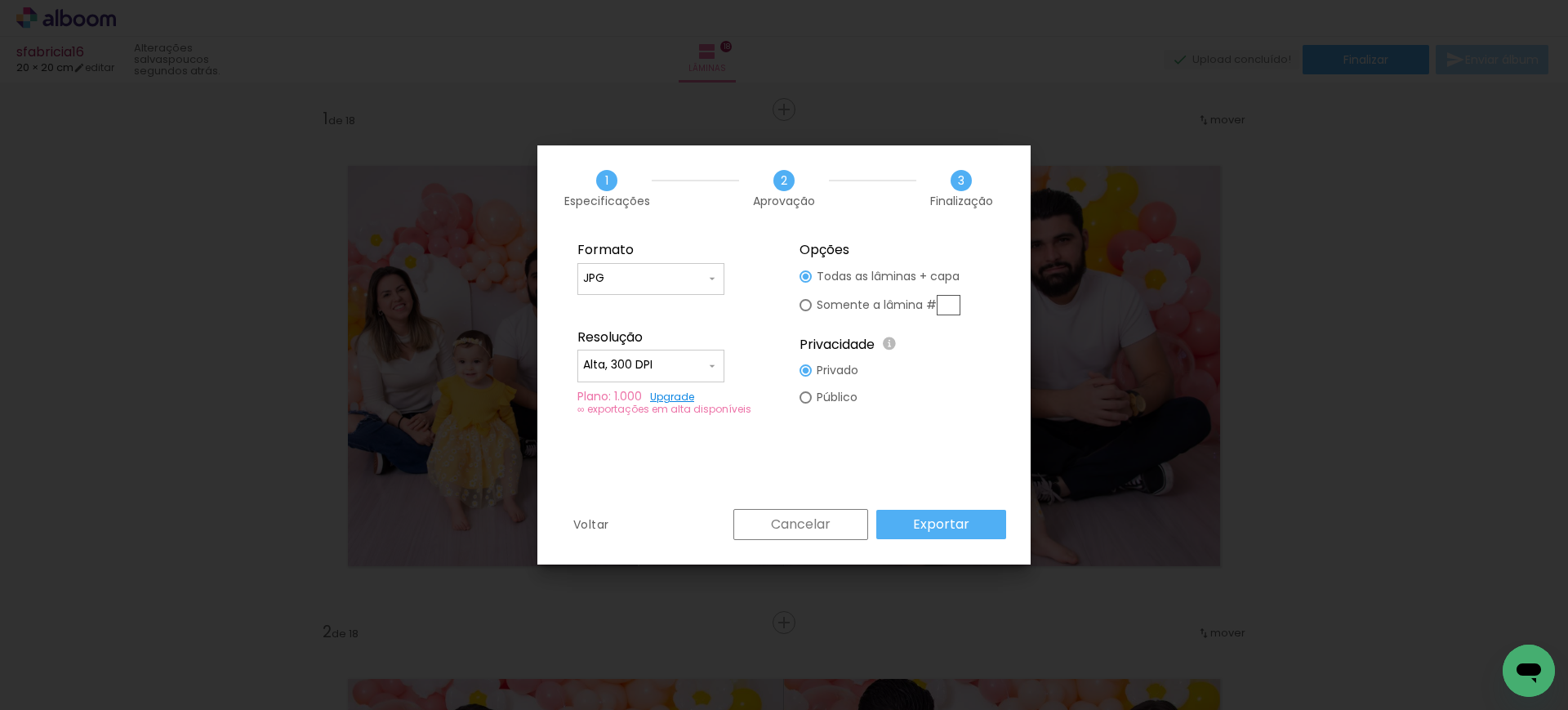
click at [693, 284] on input "JPG" at bounding box center [644, 278] width 123 height 17
click at [637, 302] on paper-item "PDF" at bounding box center [651, 308] width 147 height 32
type input "PDF"
click at [624, 379] on paper-input-container "Alta, 300 DPI" at bounding box center [651, 365] width 147 height 32
click at [627, 397] on paper-item "Baixa" at bounding box center [651, 395] width 147 height 32
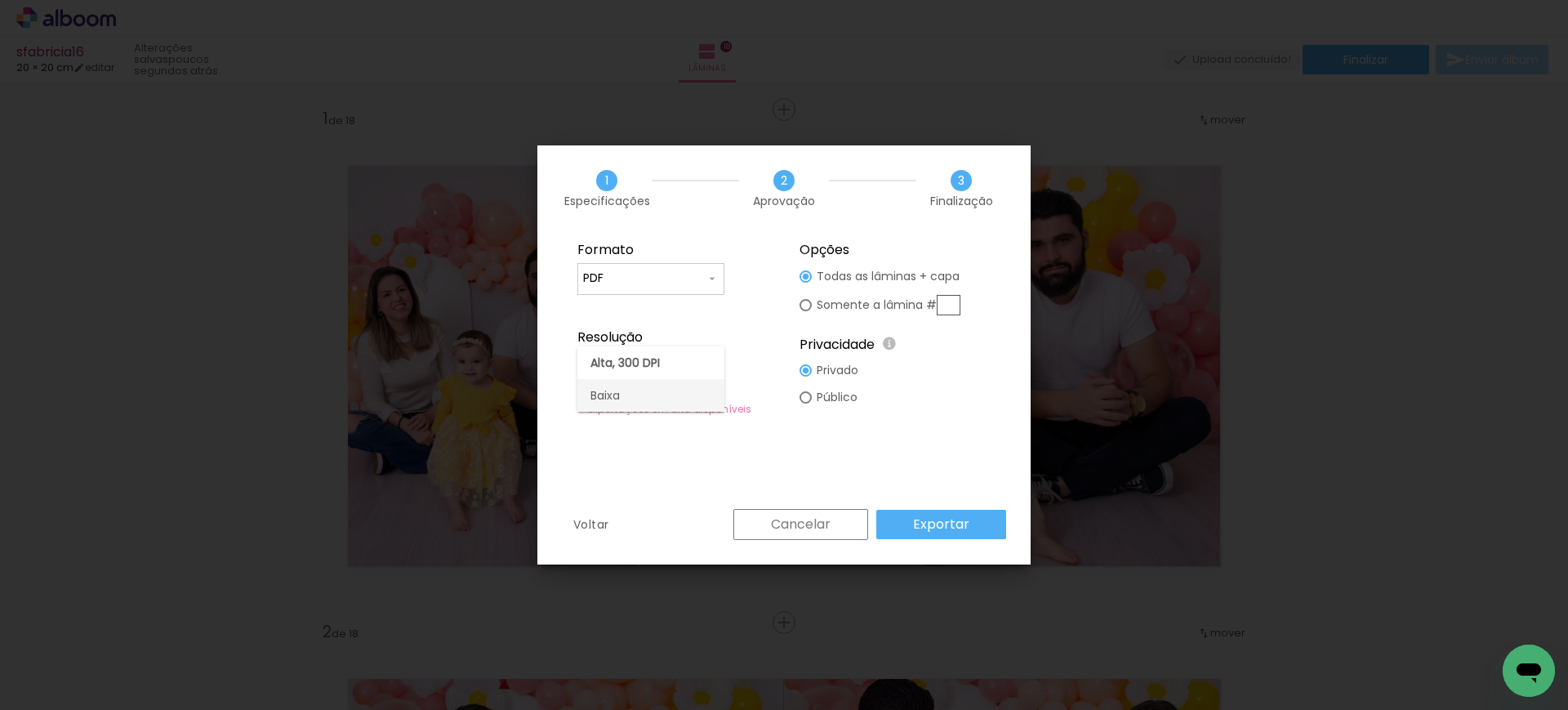
type input "Baixa"
click at [0, 0] on slot "Exportar" at bounding box center [0, 0] width 0 height 0
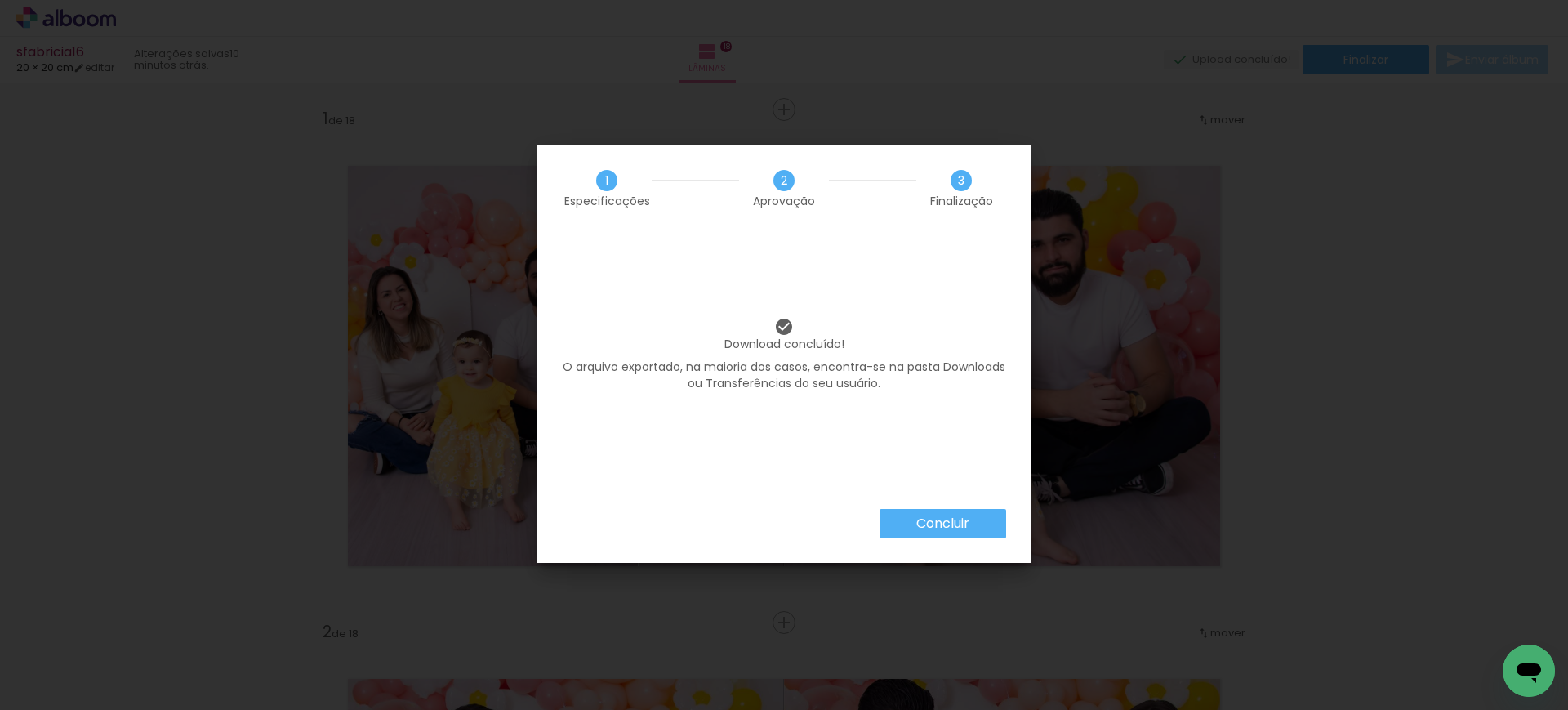
scroll to position [2315, 0]
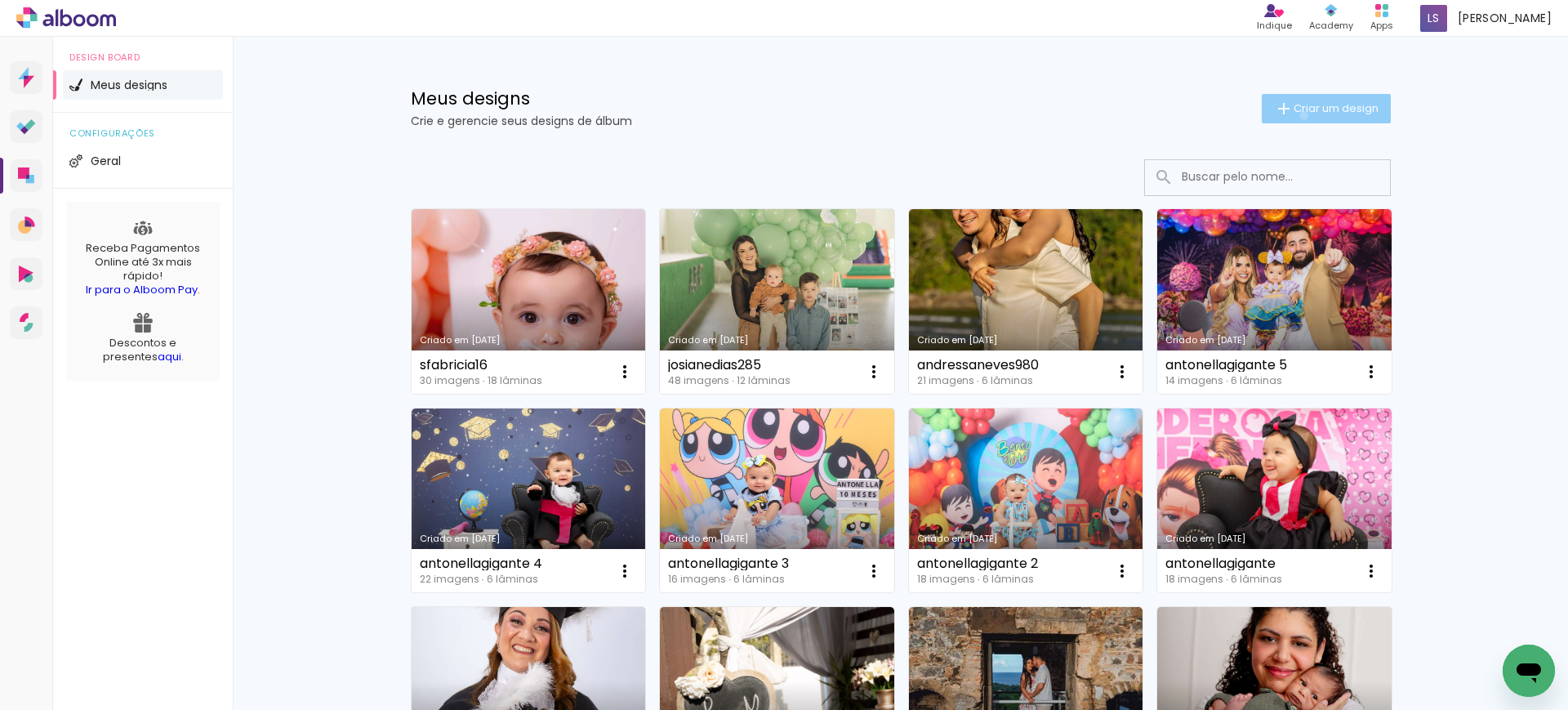
click at [1293, 114] on span "Criar um design" at bounding box center [1335, 108] width 84 height 11
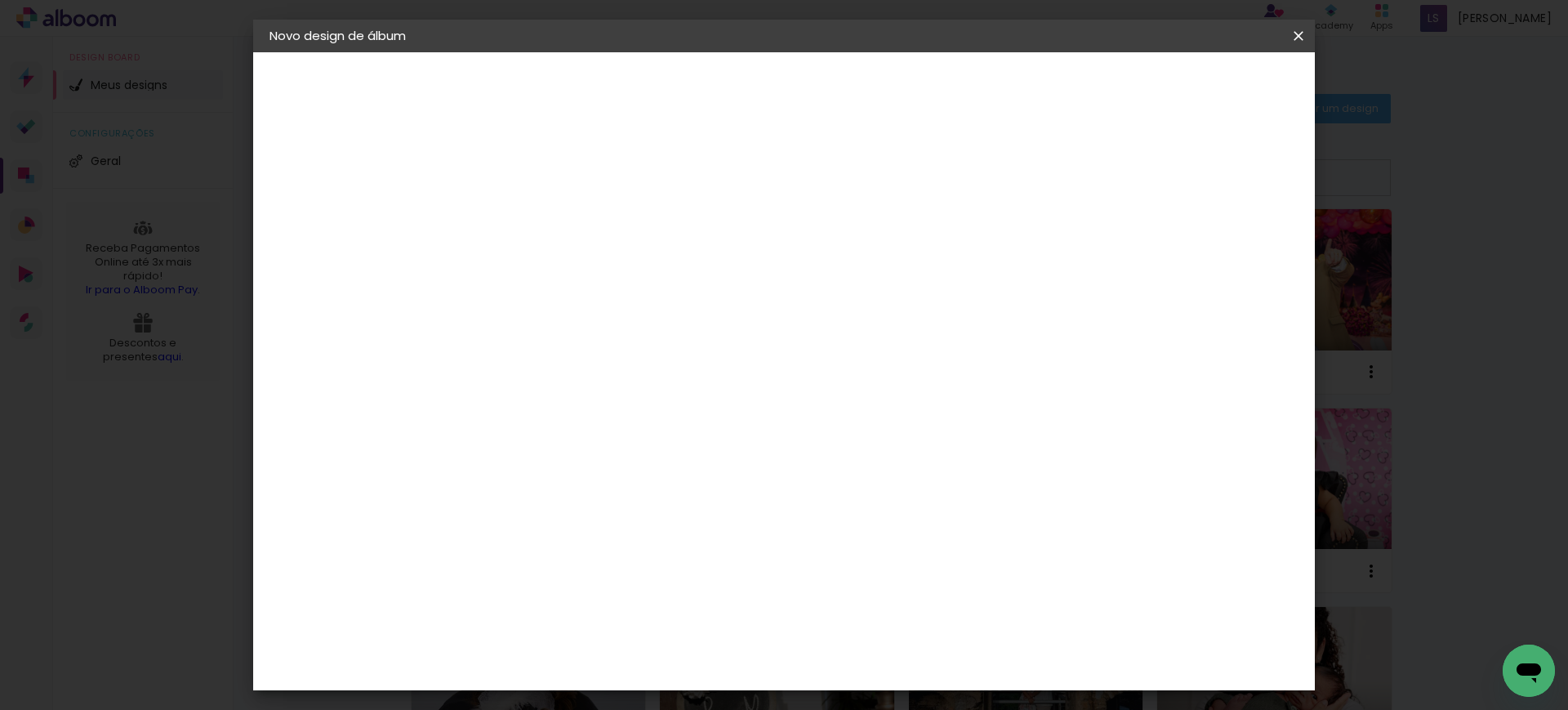
click at [536, 230] on input at bounding box center [536, 219] width 0 height 26
type input "polyjf"
type paper-input "polyjf"
click at [0, 0] on slot "Avançar" at bounding box center [0, 0] width 0 height 0
click at [0, 0] on slot "Tamanho Livre" at bounding box center [0, 0] width 0 height 0
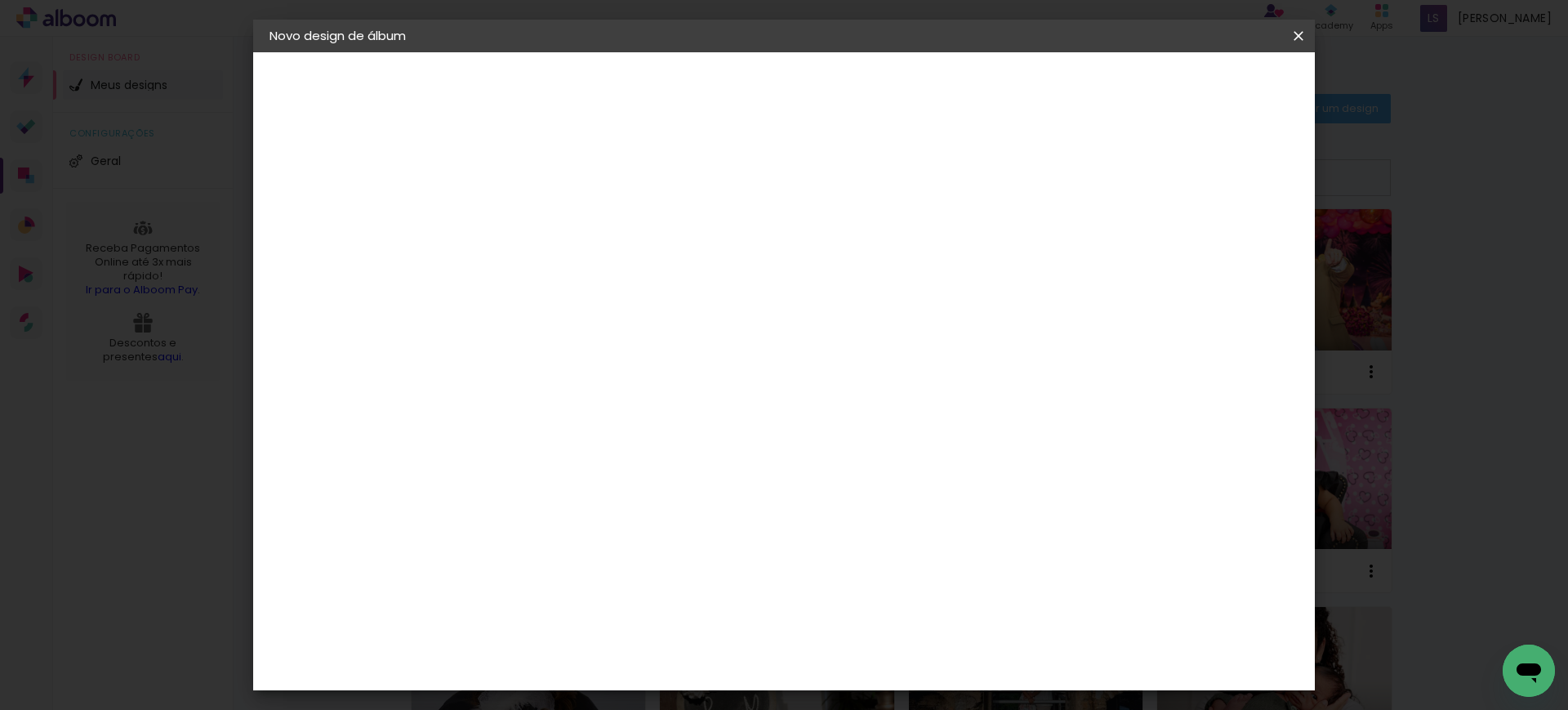
click at [0, 0] on slot "Avançar" at bounding box center [0, 0] width 0 height 0
click at [488, 465] on input "30" at bounding box center [484, 463] width 42 height 25
type input "27,7"
type paper-input "27,7"
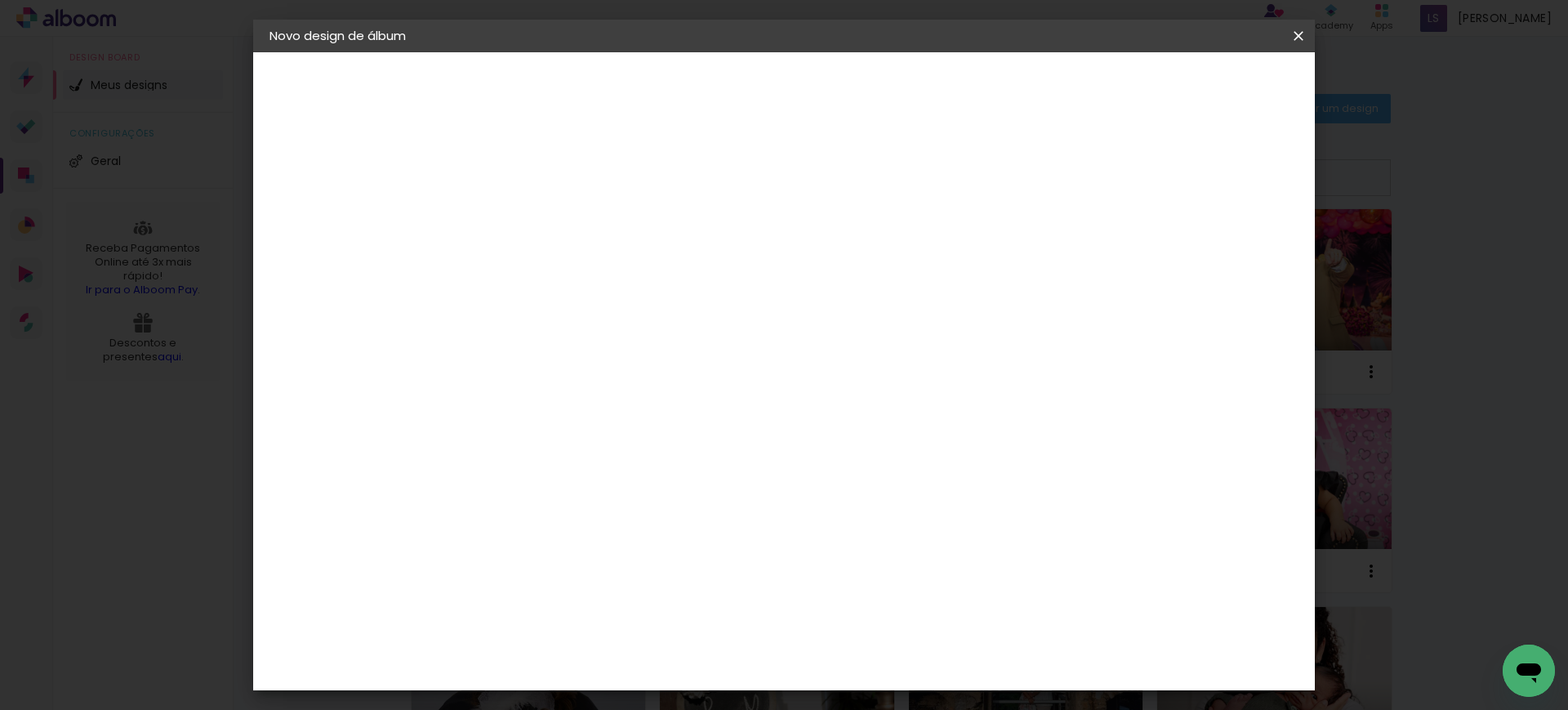
click at [882, 661] on input "60" at bounding box center [872, 654] width 42 height 25
type input "40"
type paper-input "40"
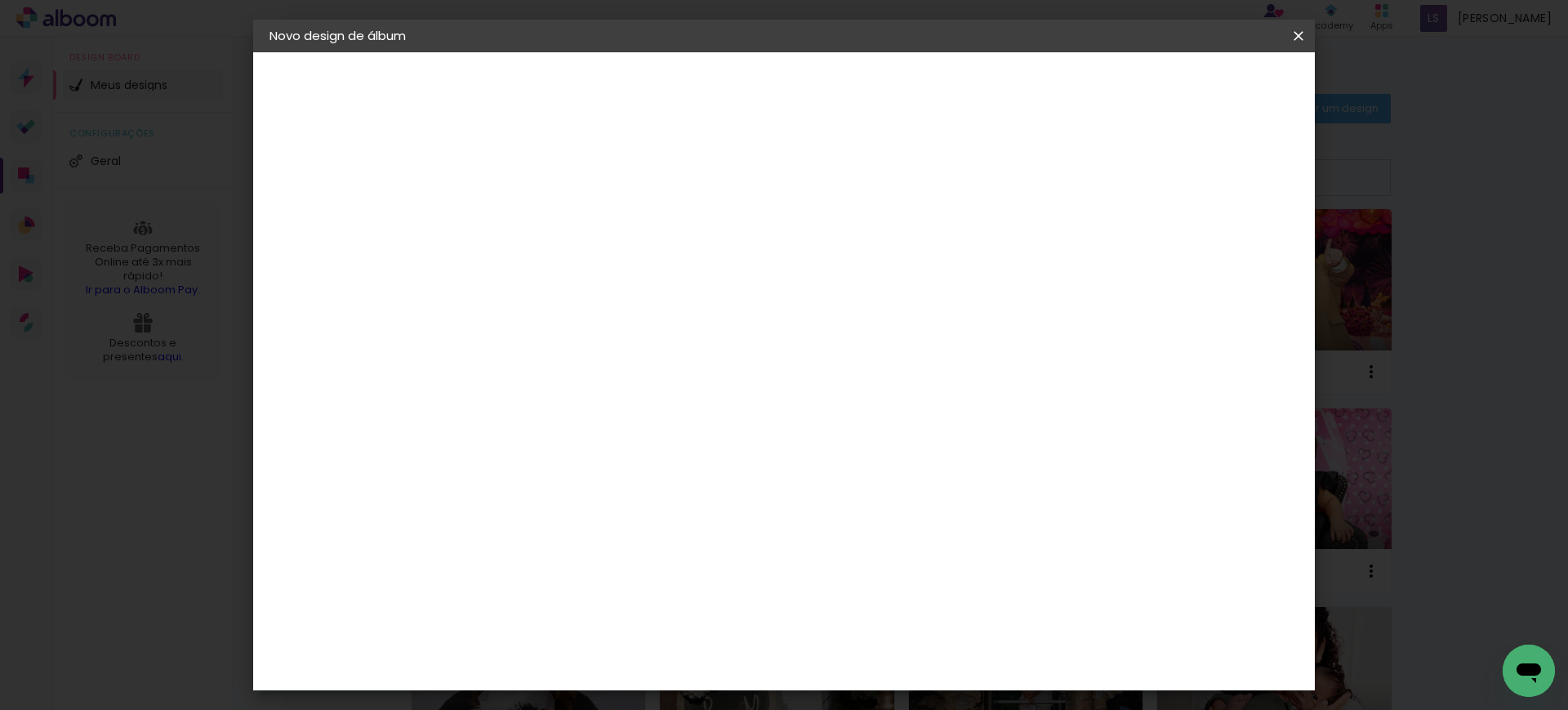
drag, startPoint x: 1219, startPoint y: 239, endPoint x: 1190, endPoint y: 240, distance: 29.0
type input "14"
type paper-input "14"
click at [1198, 240] on input "14" at bounding box center [1183, 246] width 29 height 25
type input "15"
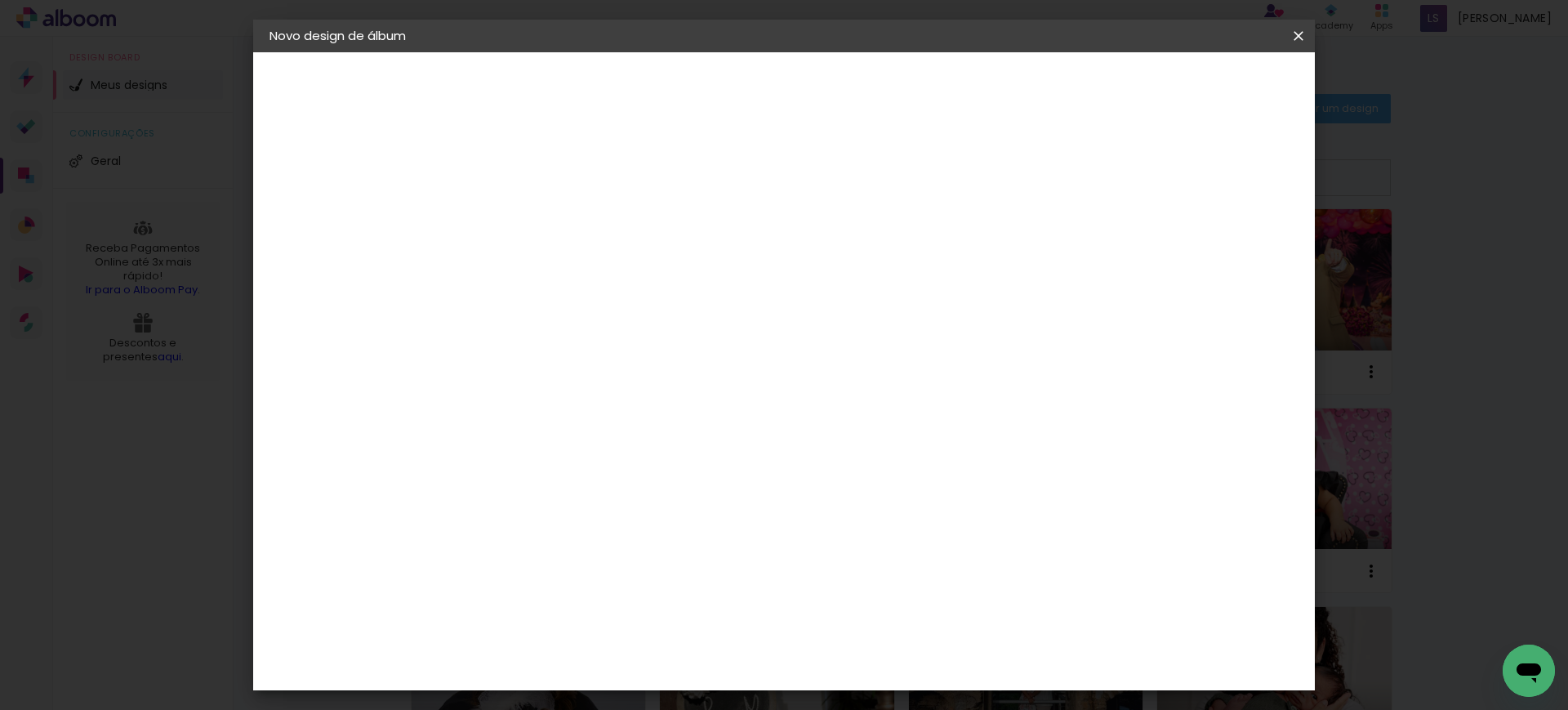
type paper-input "15"
click at [1185, 239] on input "15" at bounding box center [1173, 246] width 29 height 25
type input "1"
type paper-input "1"
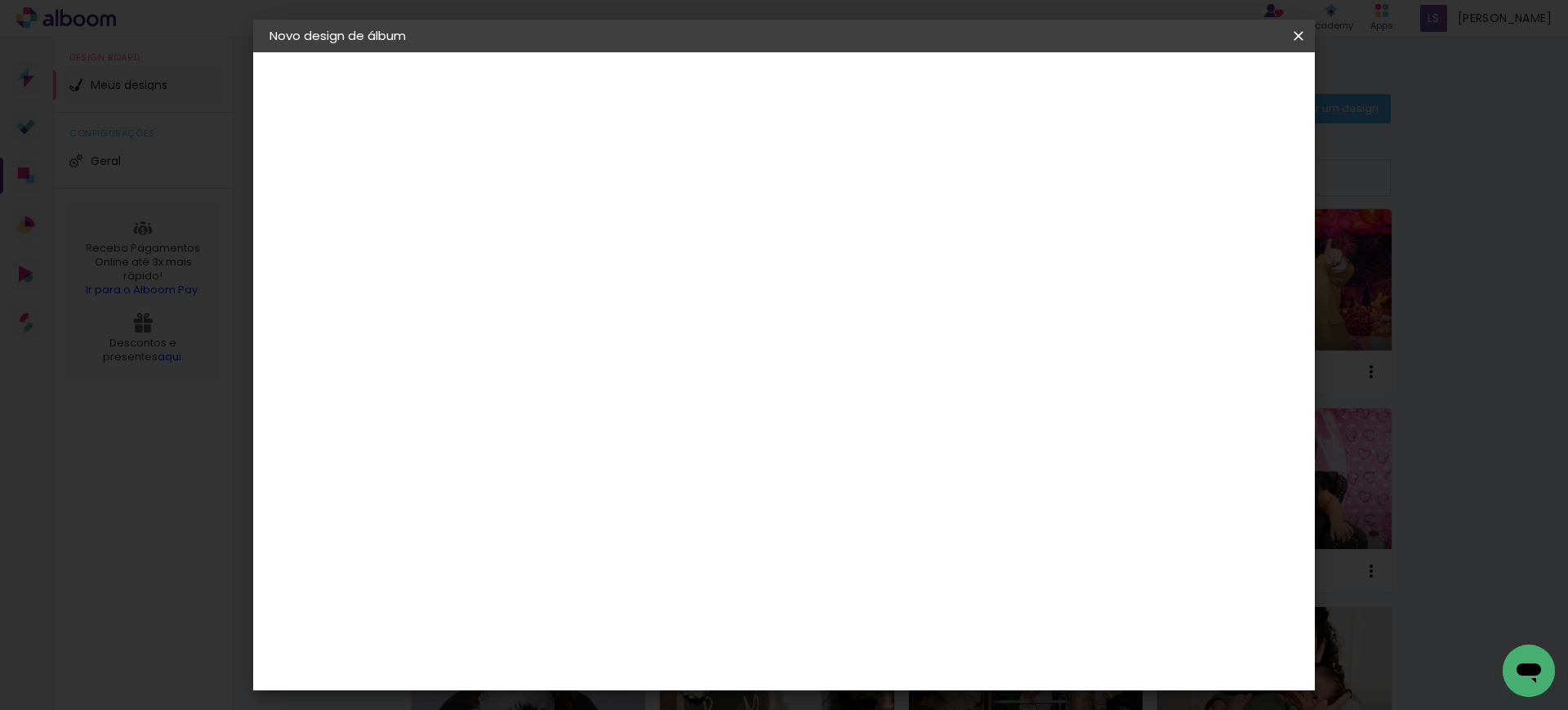
click at [546, 189] on input "1" at bounding box center [524, 187] width 56 height 21
click at [1210, 94] on paper-button "Iniciar design" at bounding box center [1156, 86] width 107 height 27
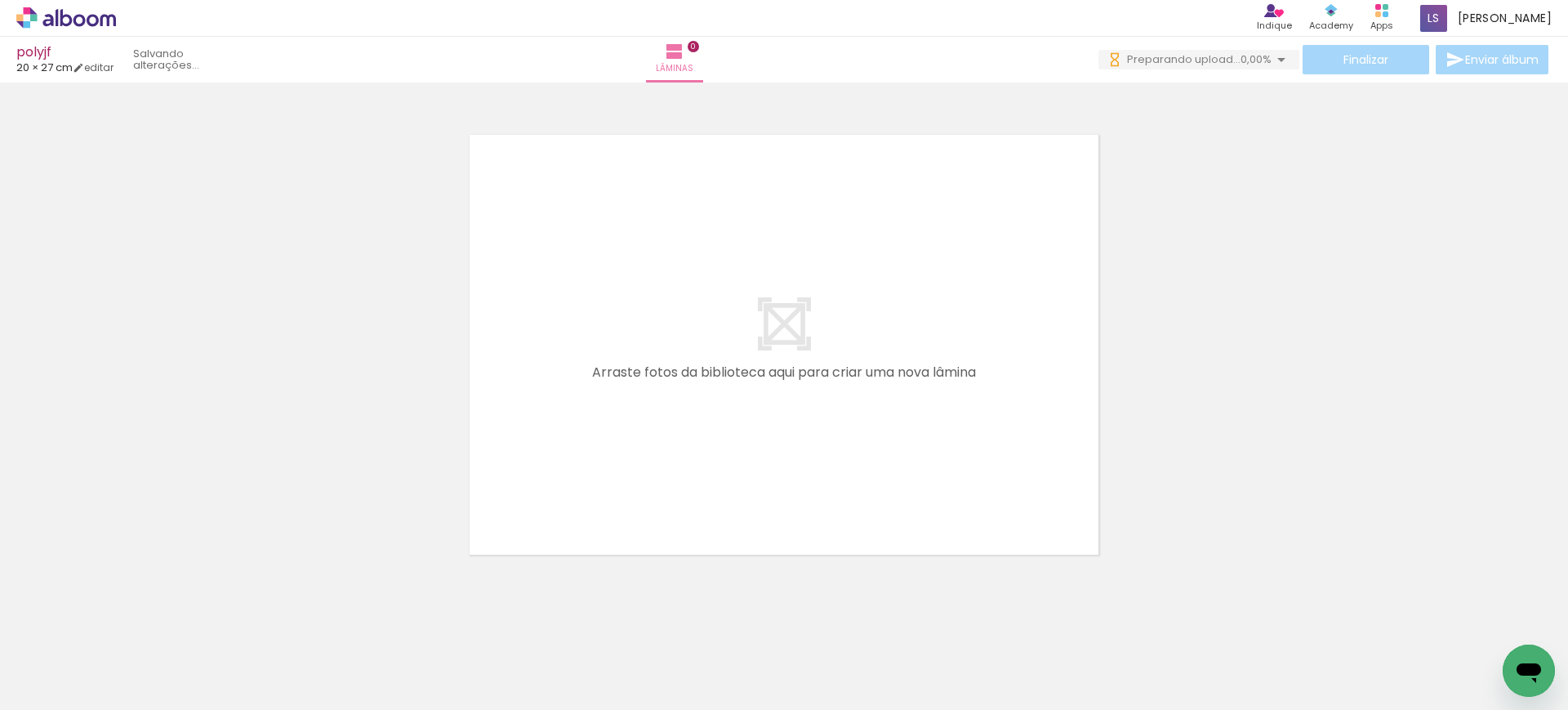
click at [766, 405] on quentale-layouter at bounding box center [784, 345] width 681 height 472
drag, startPoint x: 137, startPoint y: 661, endPoint x: 660, endPoint y: 366, distance: 600.5
click at [658, 366] on quentale-workspace at bounding box center [784, 355] width 1568 height 710
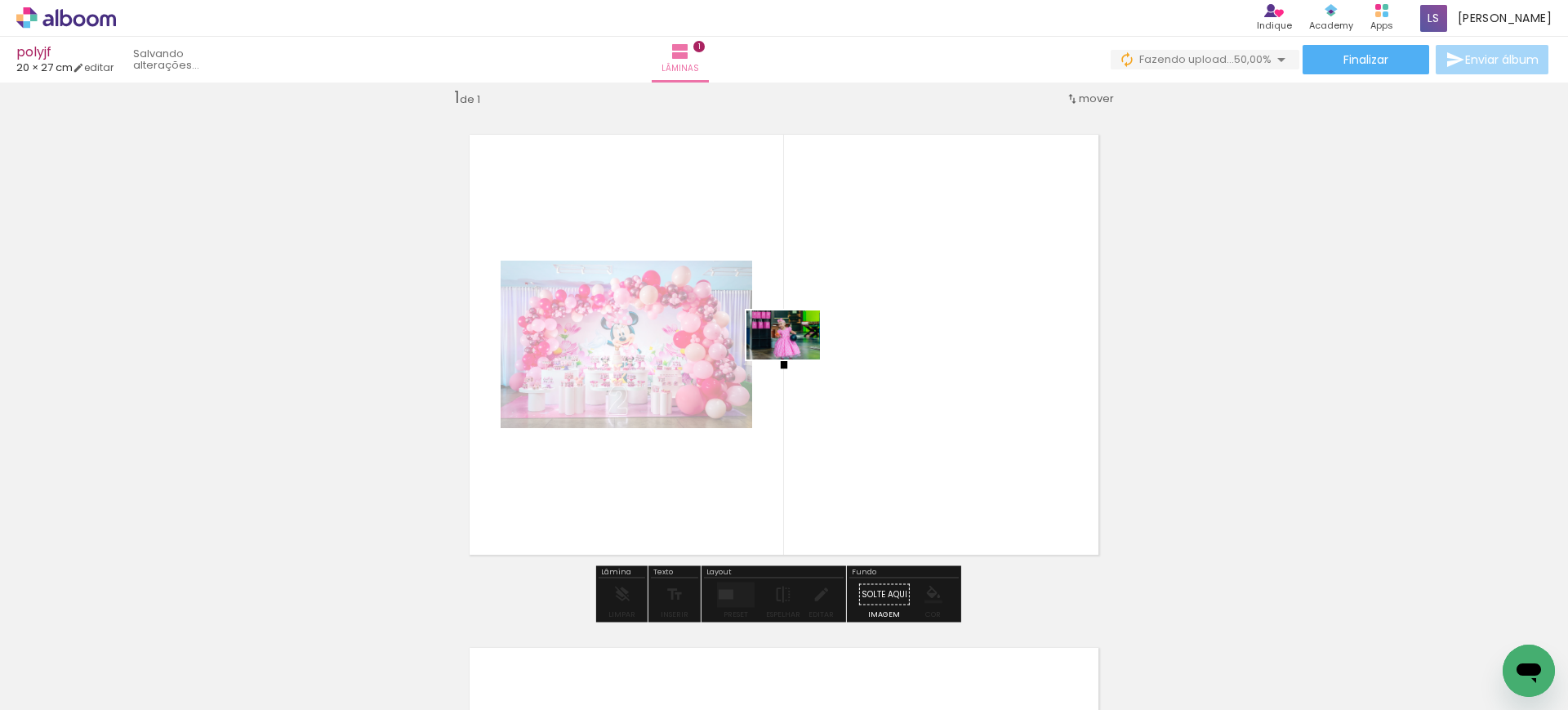
drag, startPoint x: 268, startPoint y: 650, endPoint x: 879, endPoint y: 335, distance: 687.4
click at [879, 335] on quentale-workspace at bounding box center [784, 355] width 1568 height 710
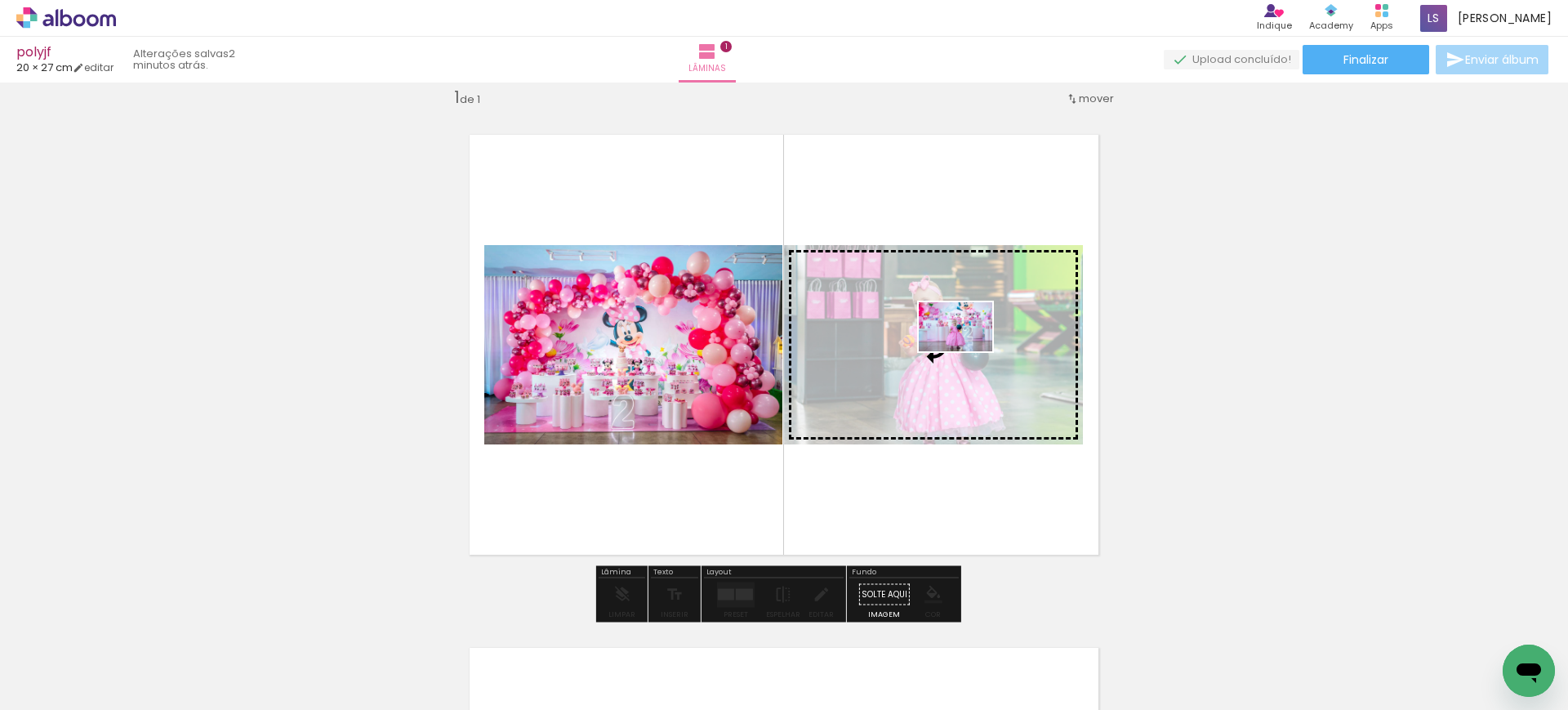
drag, startPoint x: 375, startPoint y: 639, endPoint x: 967, endPoint y: 352, distance: 657.9
click at [967, 352] on quentale-workspace at bounding box center [784, 355] width 1568 height 710
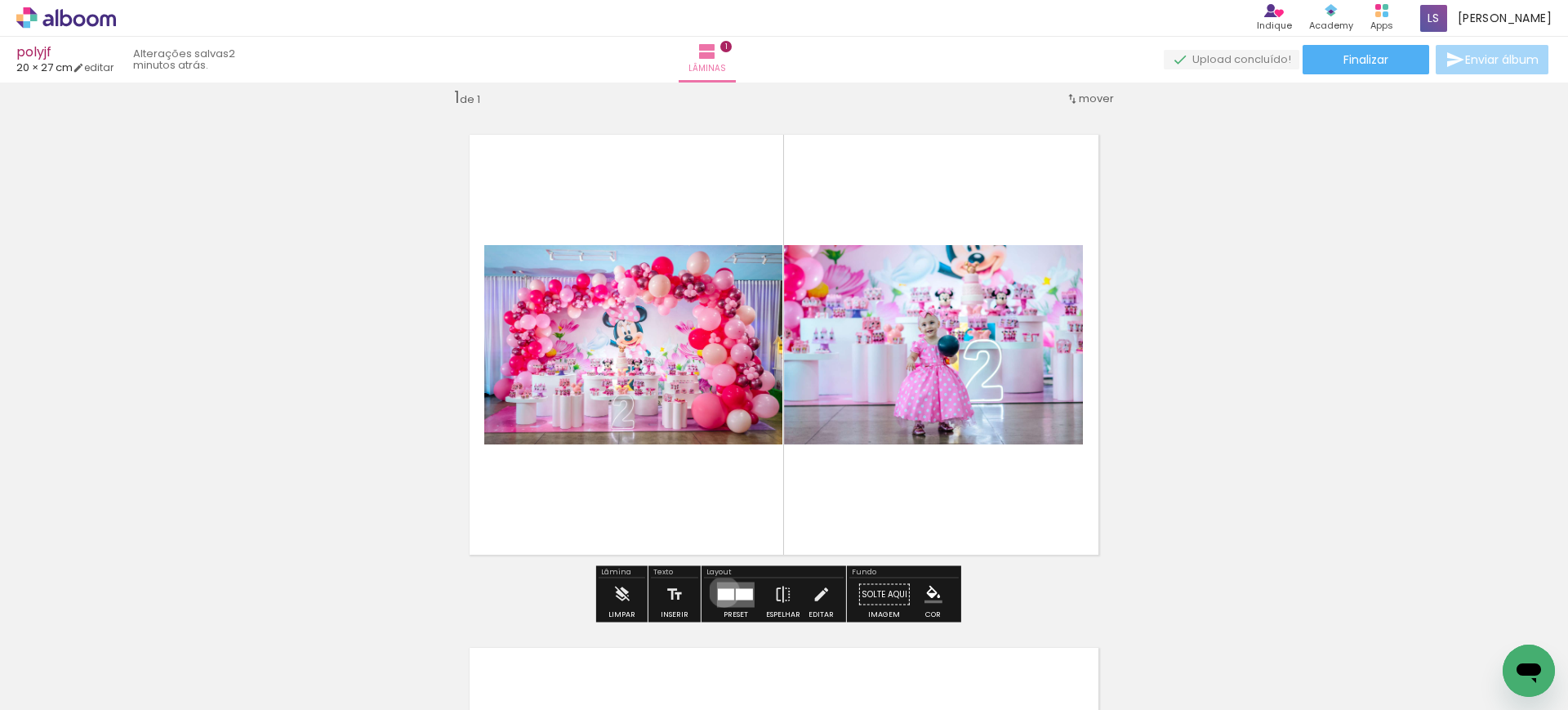
click at [720, 591] on div at bounding box center [726, 594] width 17 height 12
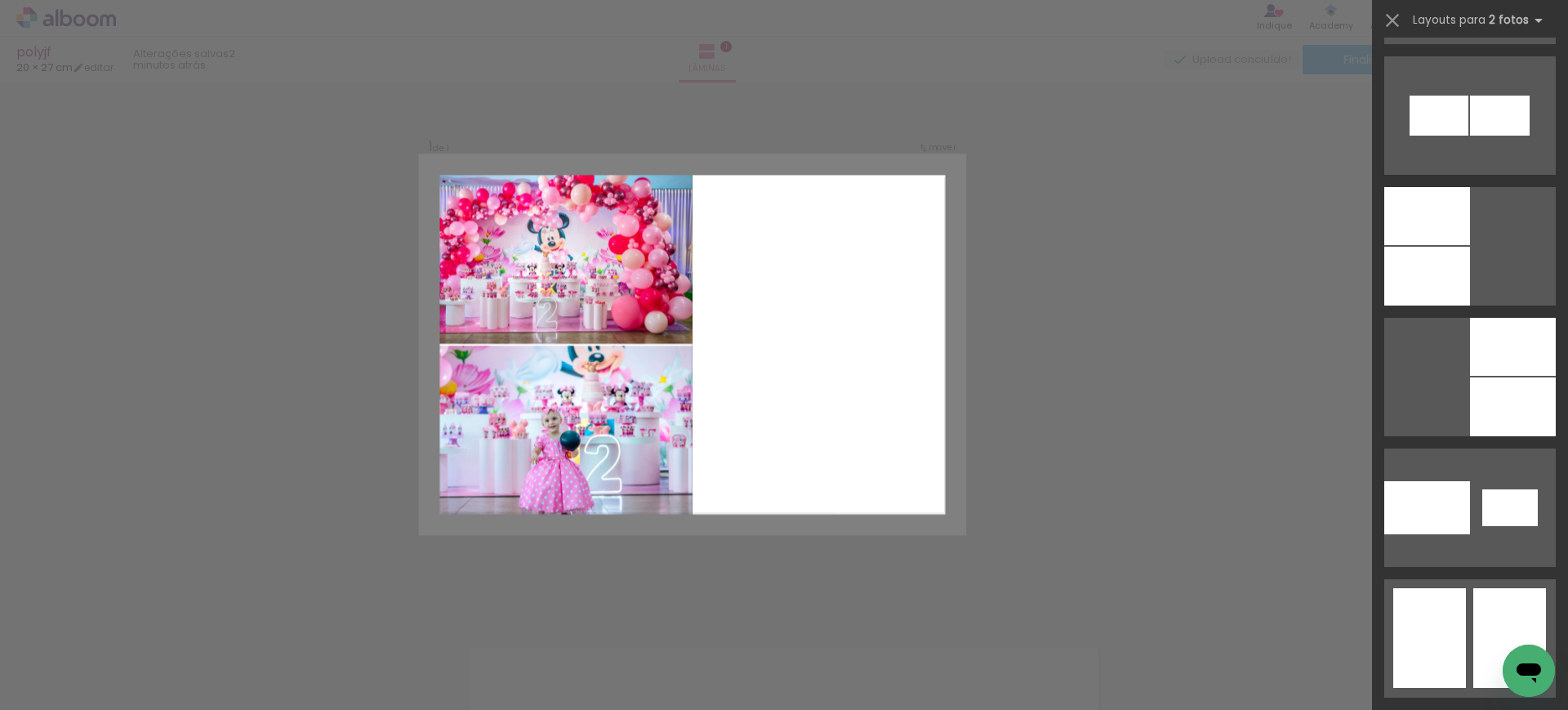
scroll to position [2346, 0]
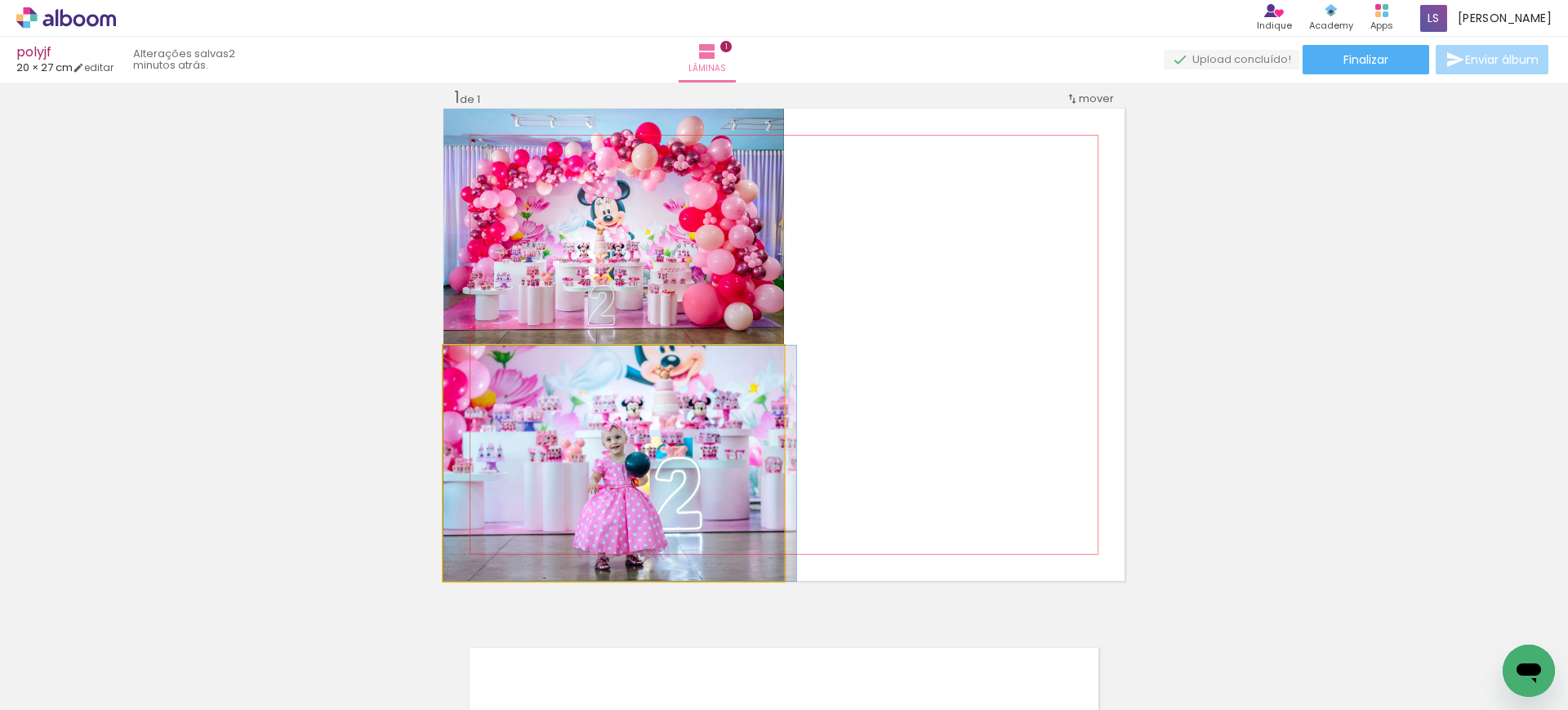
drag, startPoint x: 642, startPoint y: 520, endPoint x: 668, endPoint y: 444, distance: 80.3
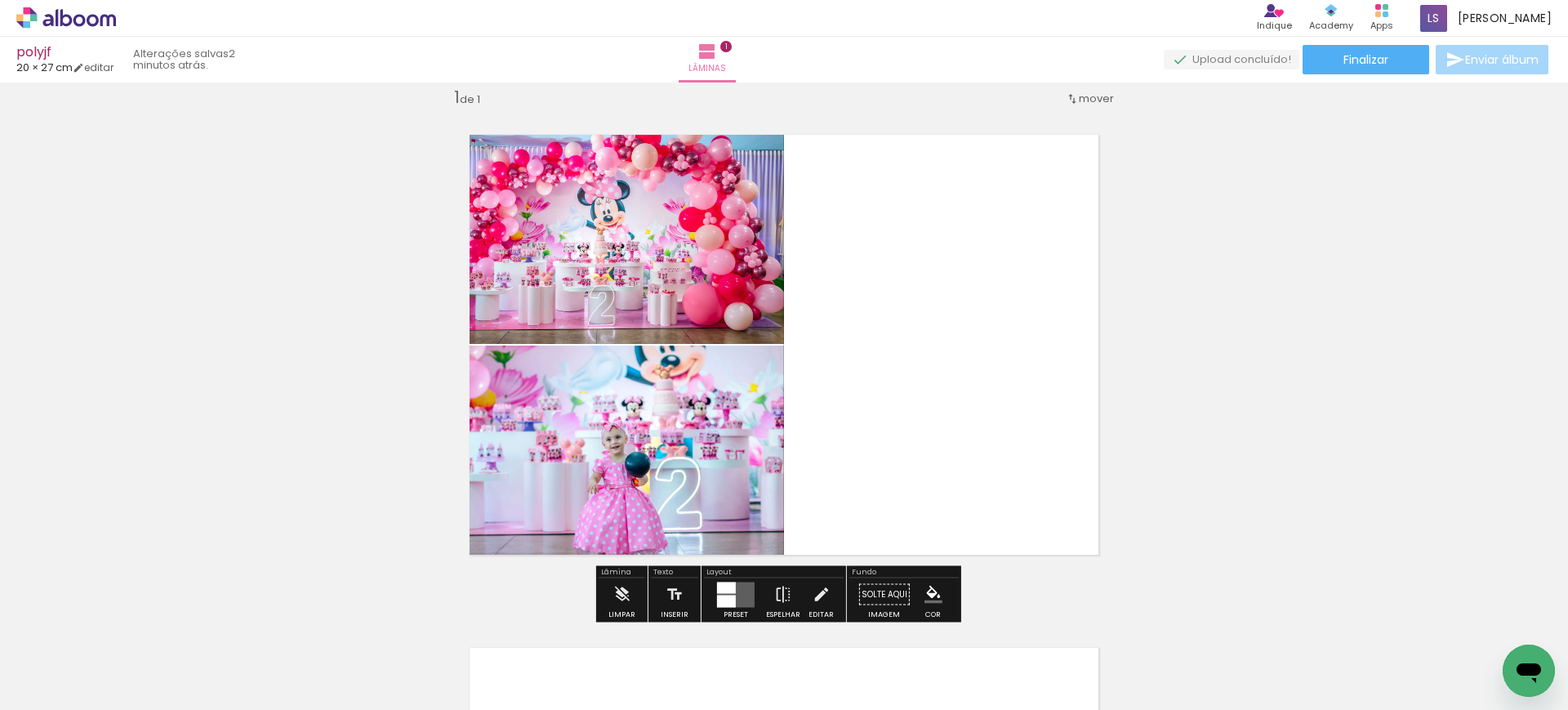
drag, startPoint x: 794, startPoint y: 257, endPoint x: 776, endPoint y: 251, distance: 19.0
click at [784, 253] on quentale-layouter at bounding box center [784, 345] width 681 height 472
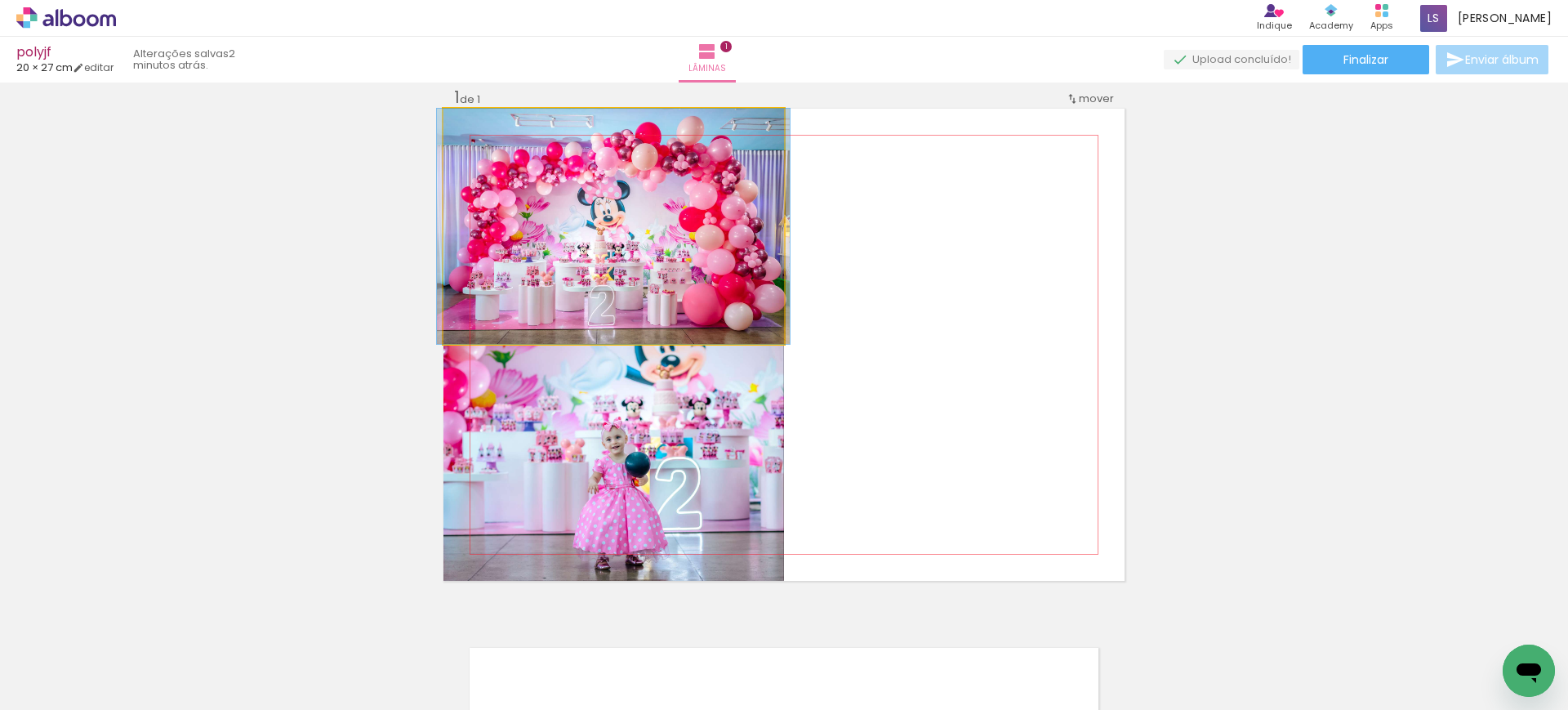
click at [665, 231] on quentale-photo at bounding box center [614, 226] width 341 height 235
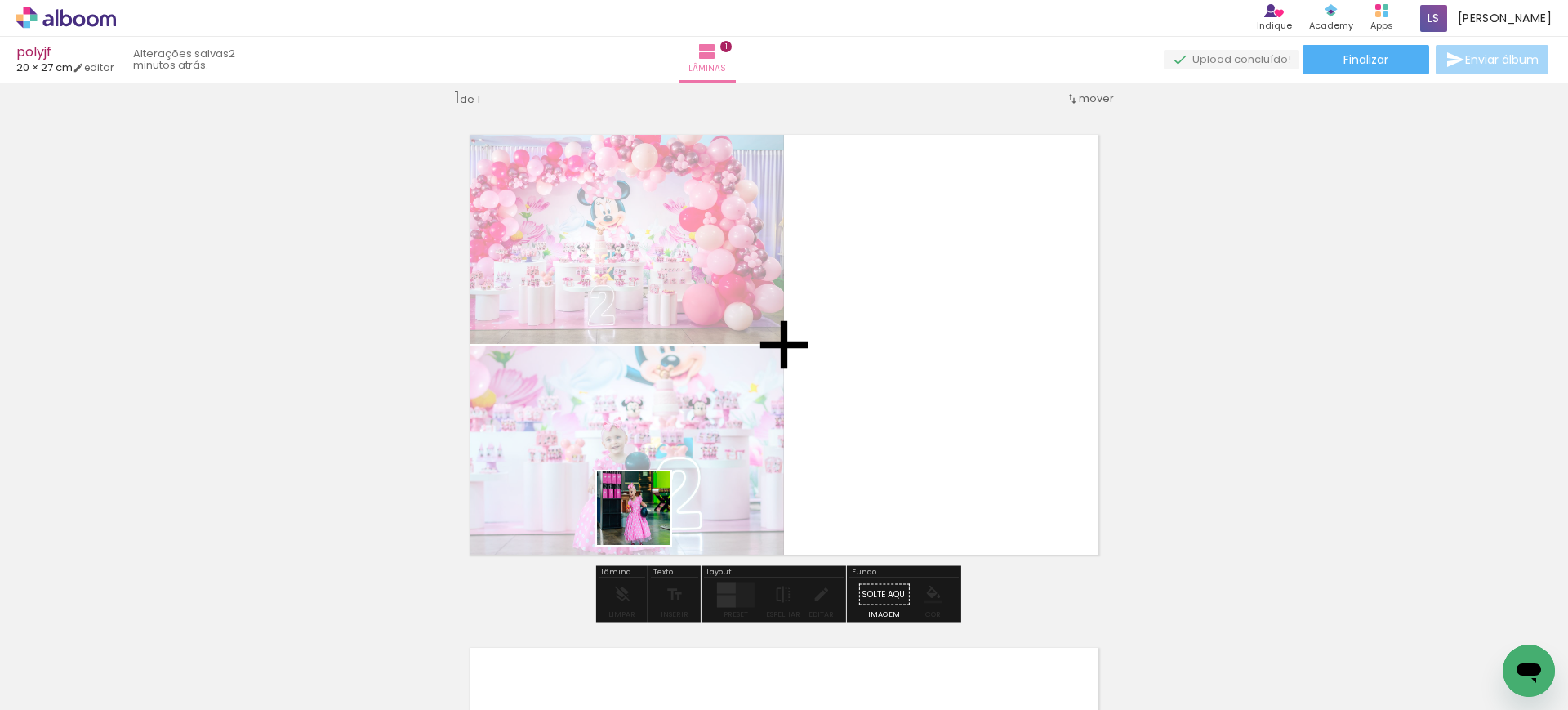
drag, startPoint x: 280, startPoint y: 667, endPoint x: 957, endPoint y: 364, distance: 741.7
click at [957, 364] on quentale-workspace at bounding box center [784, 355] width 1568 height 710
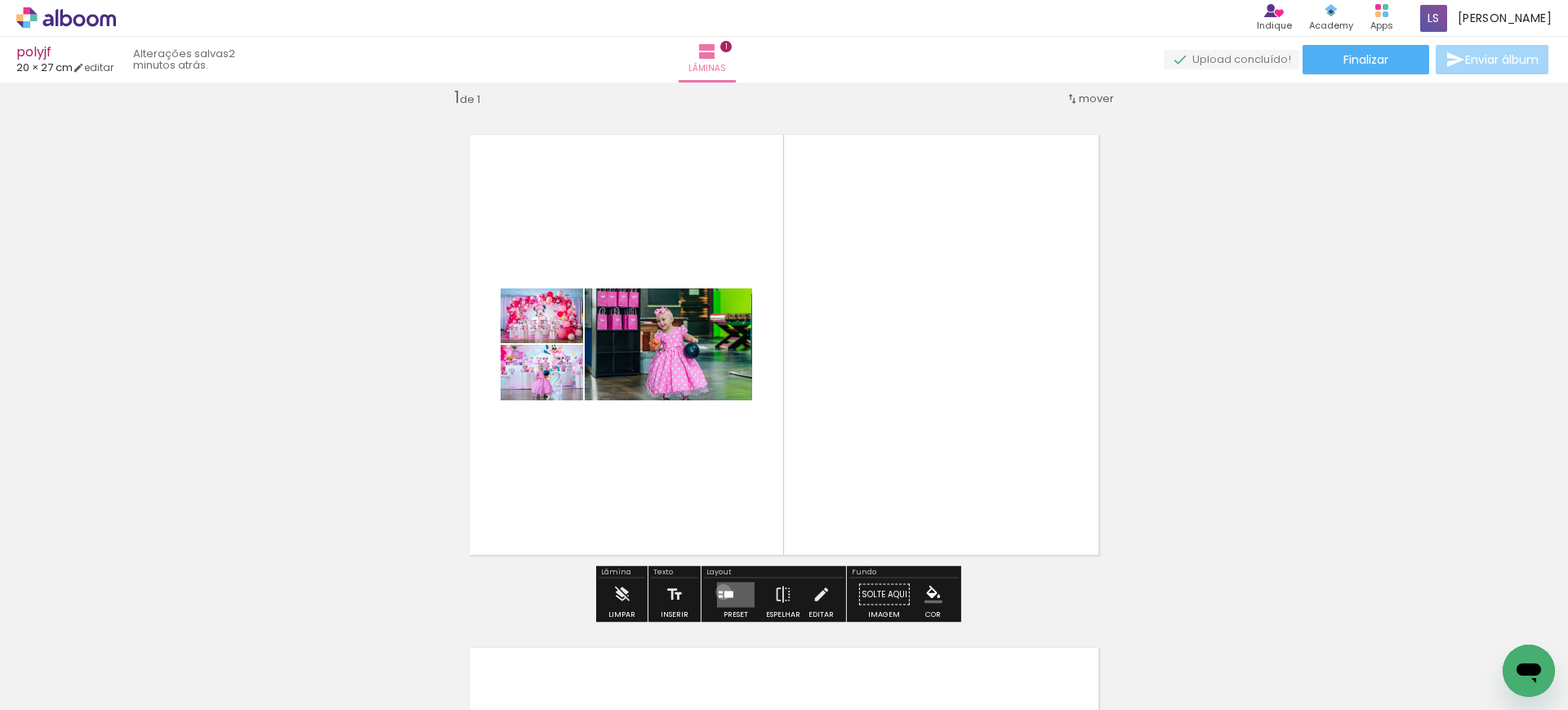
click at [720, 592] on quentale-layouter at bounding box center [735, 594] width 37 height 26
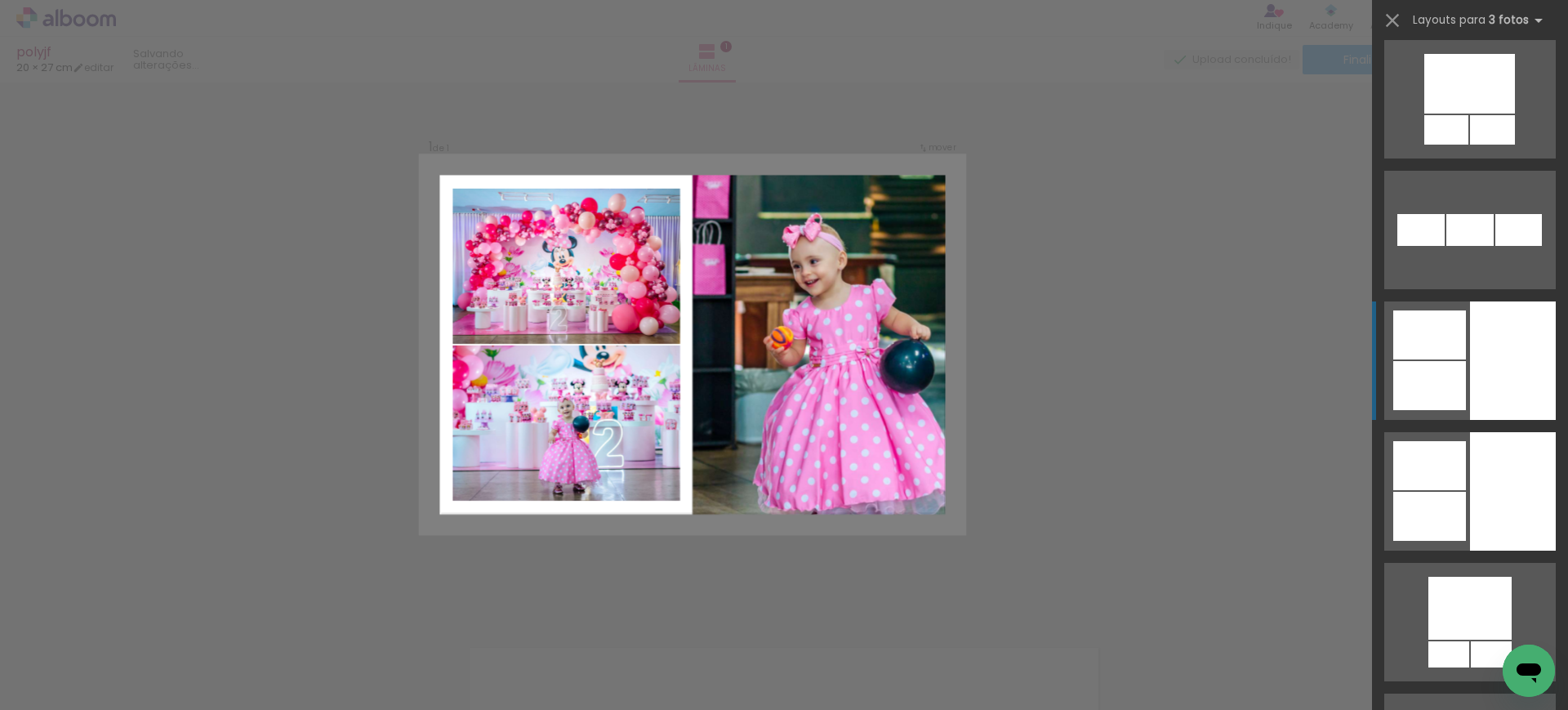
scroll to position [5105, 0]
click at [1489, 372] on div at bounding box center [1512, 361] width 85 height 119
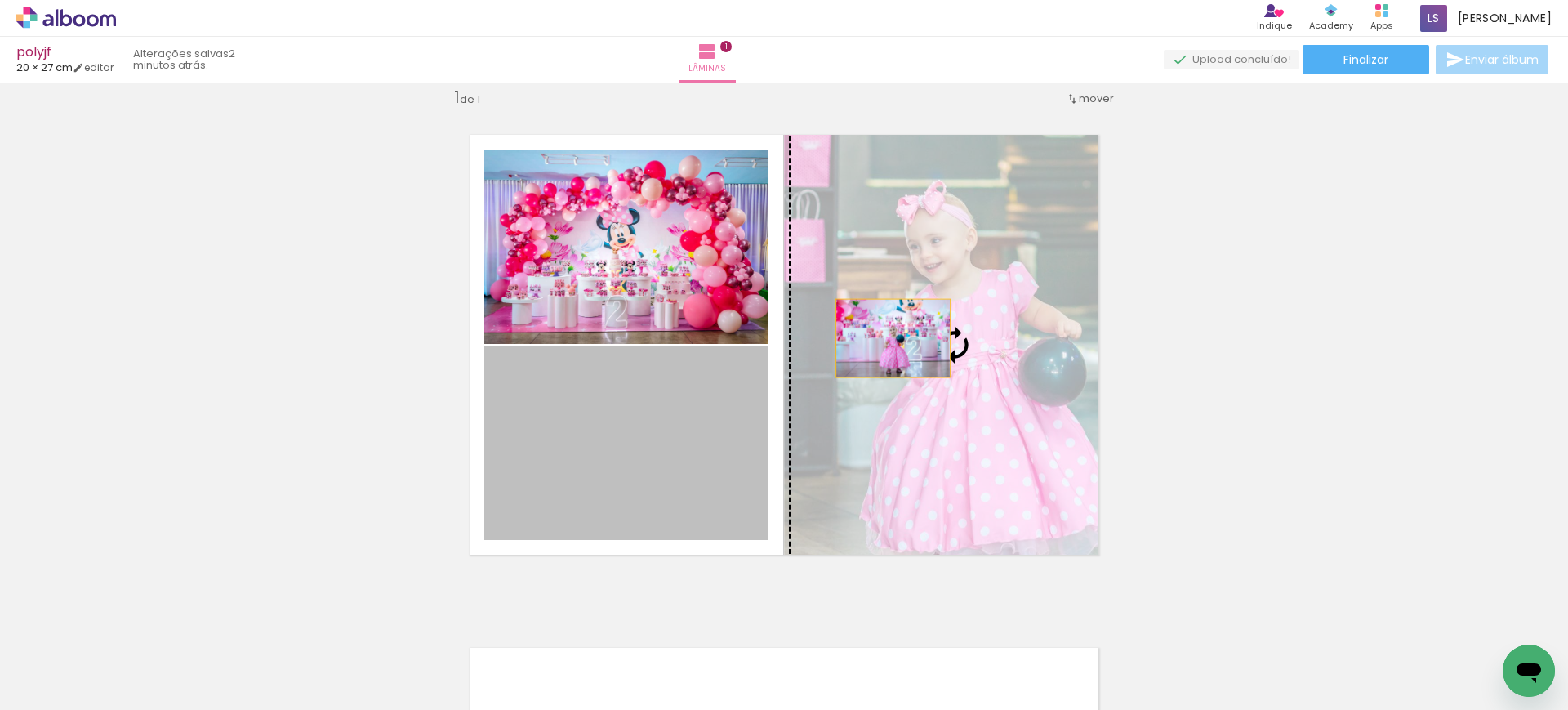
drag, startPoint x: 620, startPoint y: 446, endPoint x: 885, endPoint y: 338, distance: 286.2
click at [0, 0] on slot at bounding box center [0, 0] width 0 height 0
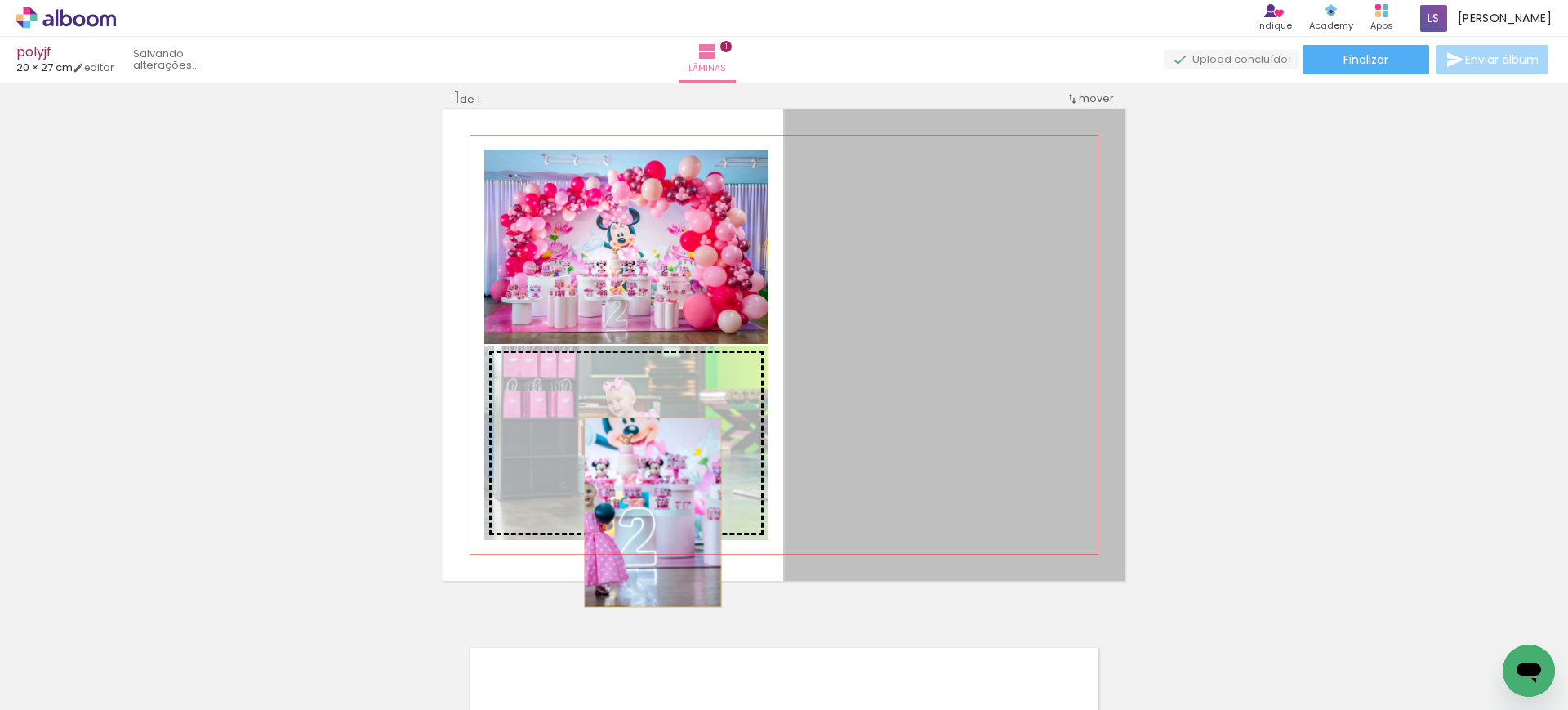
drag, startPoint x: 927, startPoint y: 424, endPoint x: 645, endPoint y: 512, distance: 295.4
click at [0, 0] on slot at bounding box center [0, 0] width 0 height 0
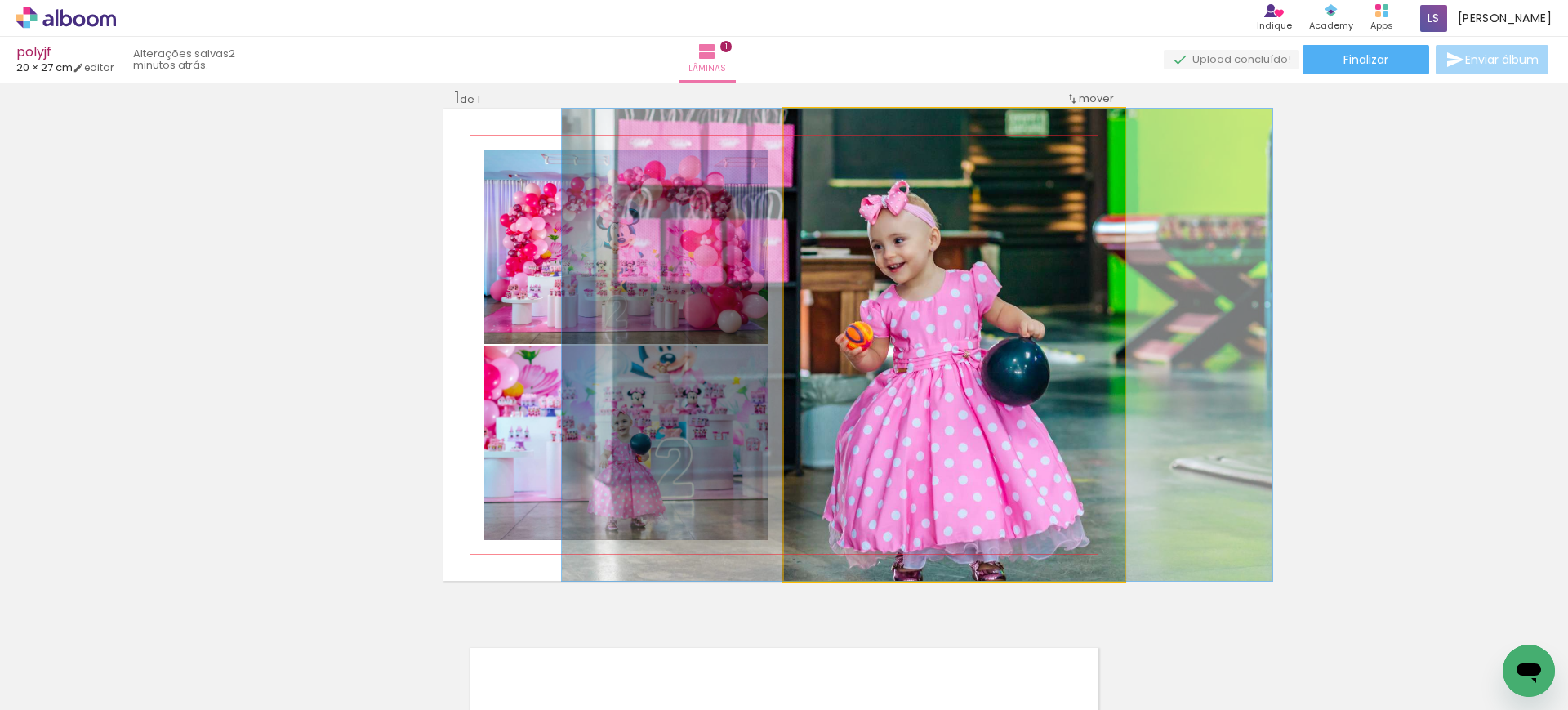
drag, startPoint x: 921, startPoint y: 472, endPoint x: 885, endPoint y: 472, distance: 36.0
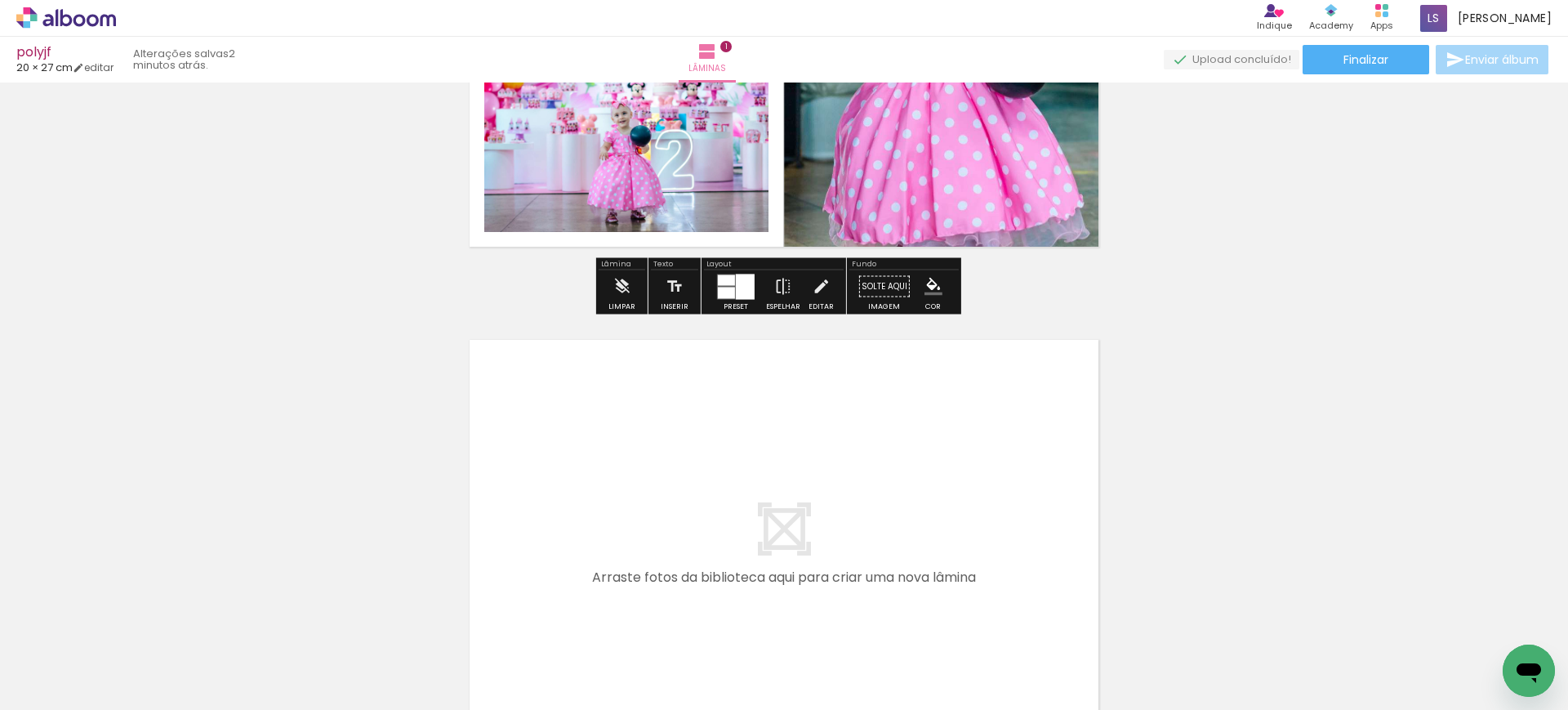
scroll to position [330, 0]
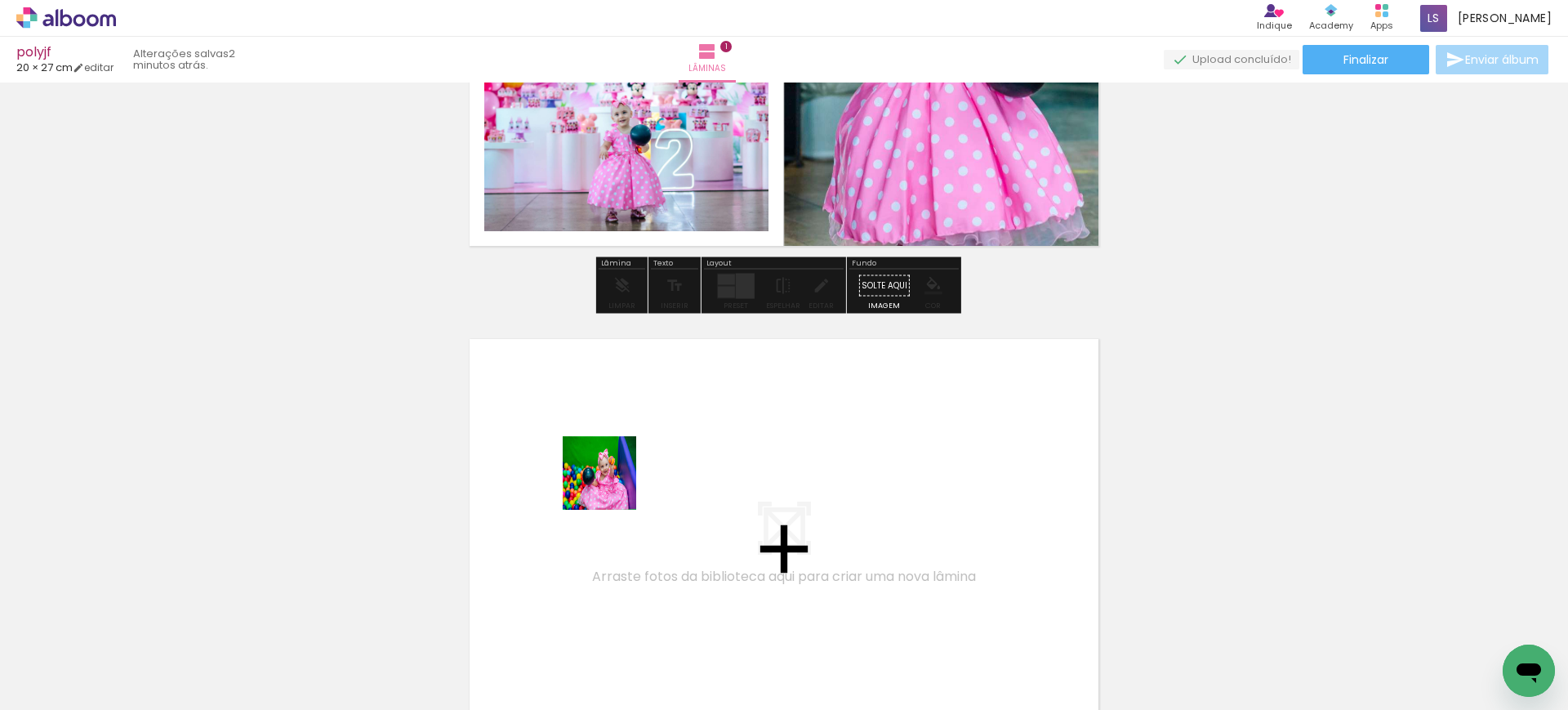
drag, startPoint x: 462, startPoint y: 647, endPoint x: 612, endPoint y: 485, distance: 220.8
click at [612, 485] on quentale-workspace at bounding box center [784, 355] width 1568 height 710
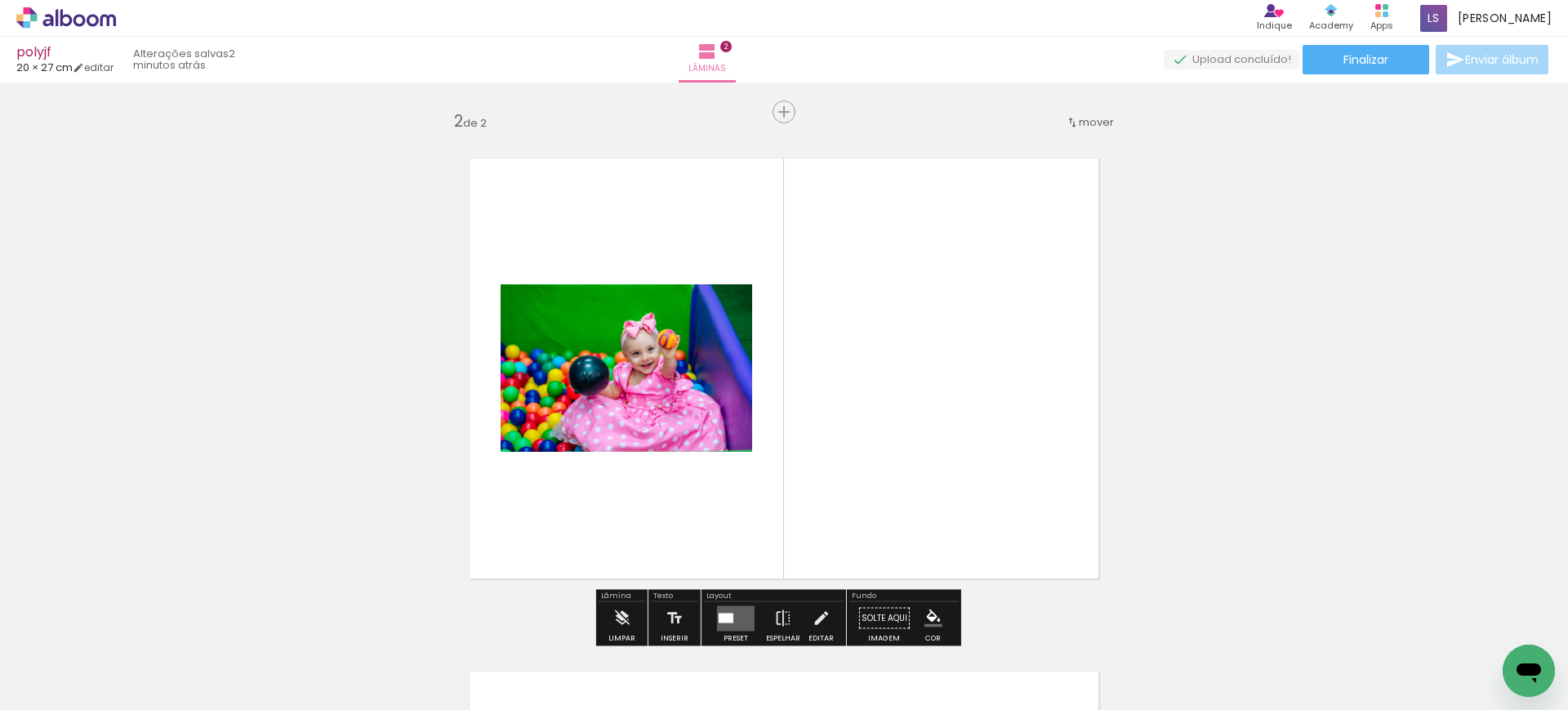
scroll to position [534, 0]
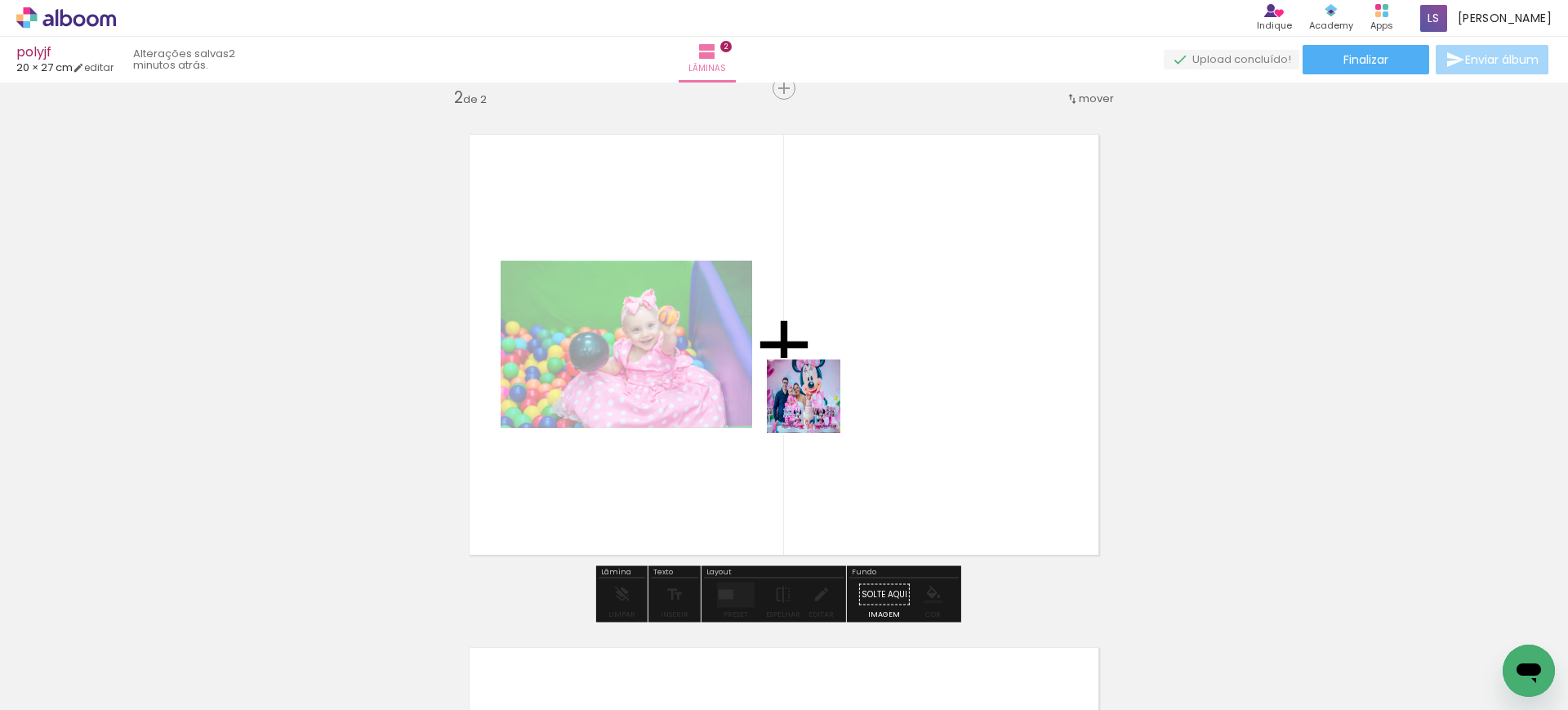
drag, startPoint x: 554, startPoint y: 656, endPoint x: 821, endPoint y: 404, distance: 367.1
click at [821, 404] on quentale-workspace at bounding box center [784, 355] width 1568 height 710
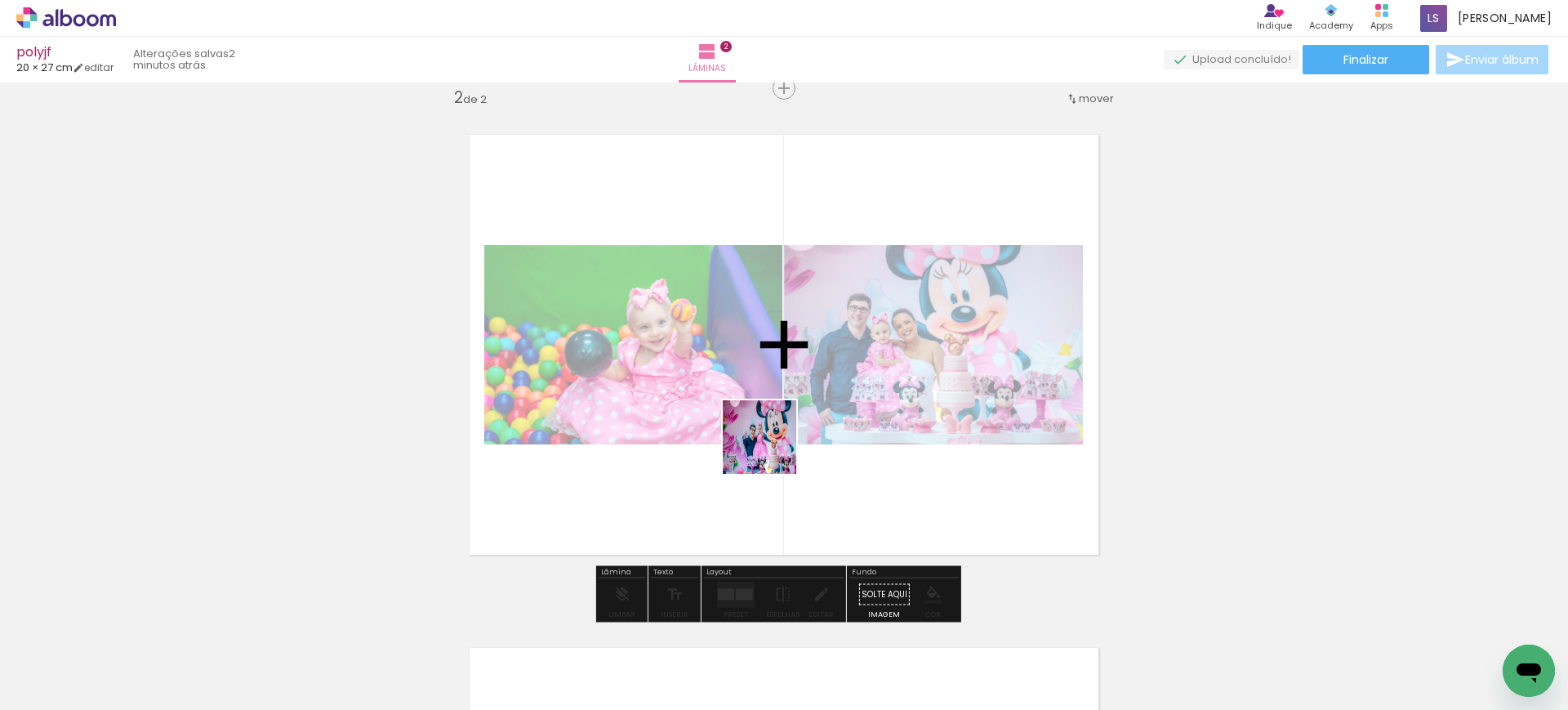
drag, startPoint x: 656, startPoint y: 657, endPoint x: 773, endPoint y: 447, distance: 240.4
click at [773, 448] on quentale-workspace at bounding box center [784, 355] width 1568 height 710
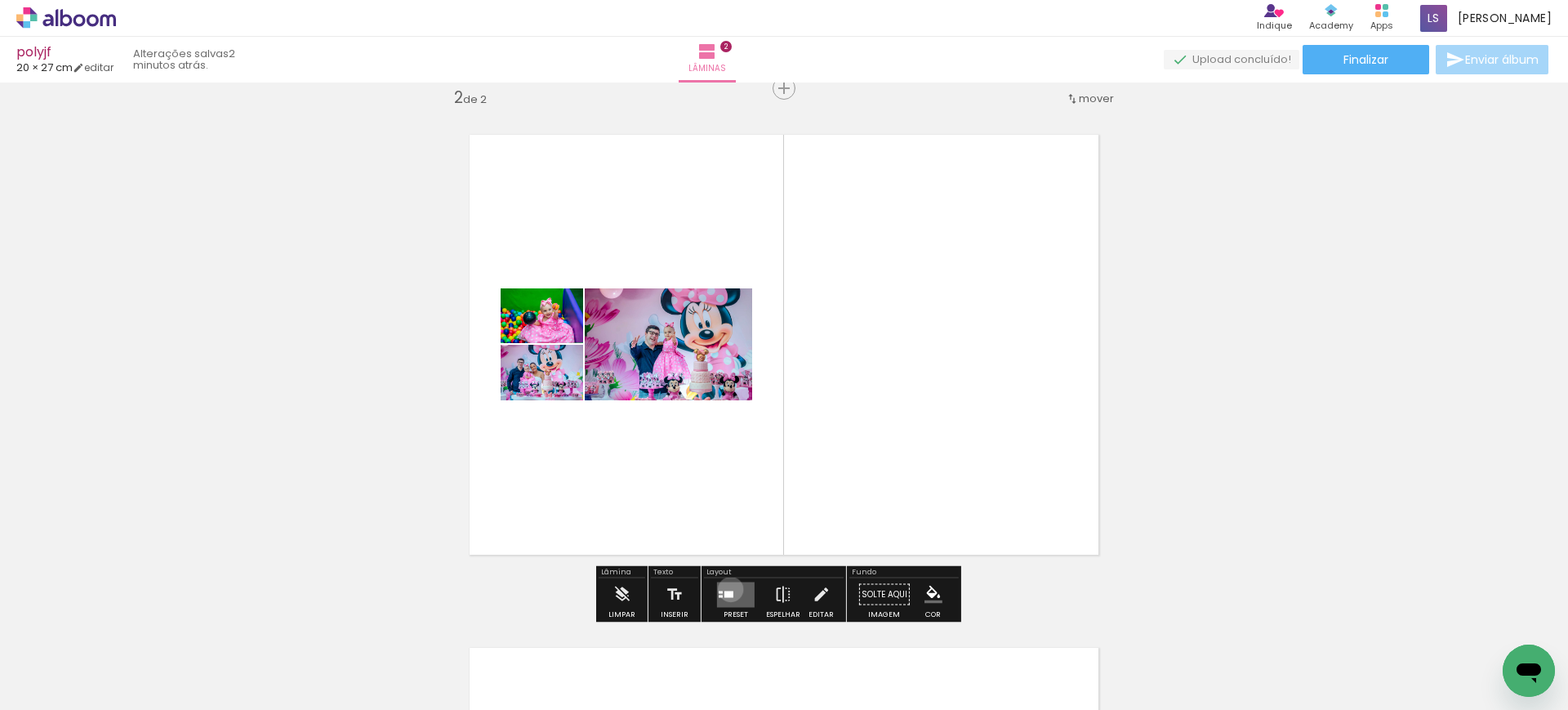
click at [727, 589] on quentale-layouter at bounding box center [735, 594] width 37 height 26
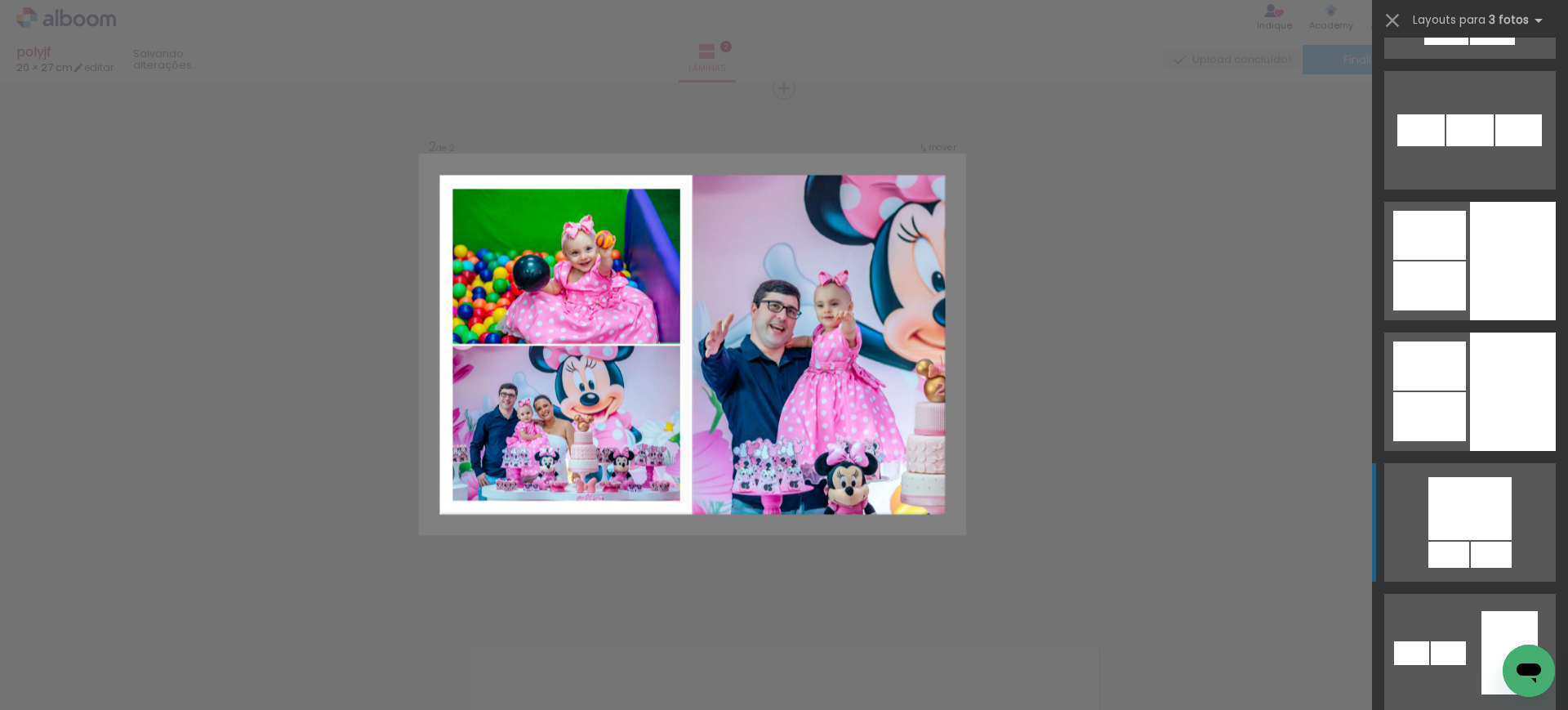
scroll to position [5206, 0]
click at [1470, 319] on div at bounding box center [1512, 260] width 85 height 119
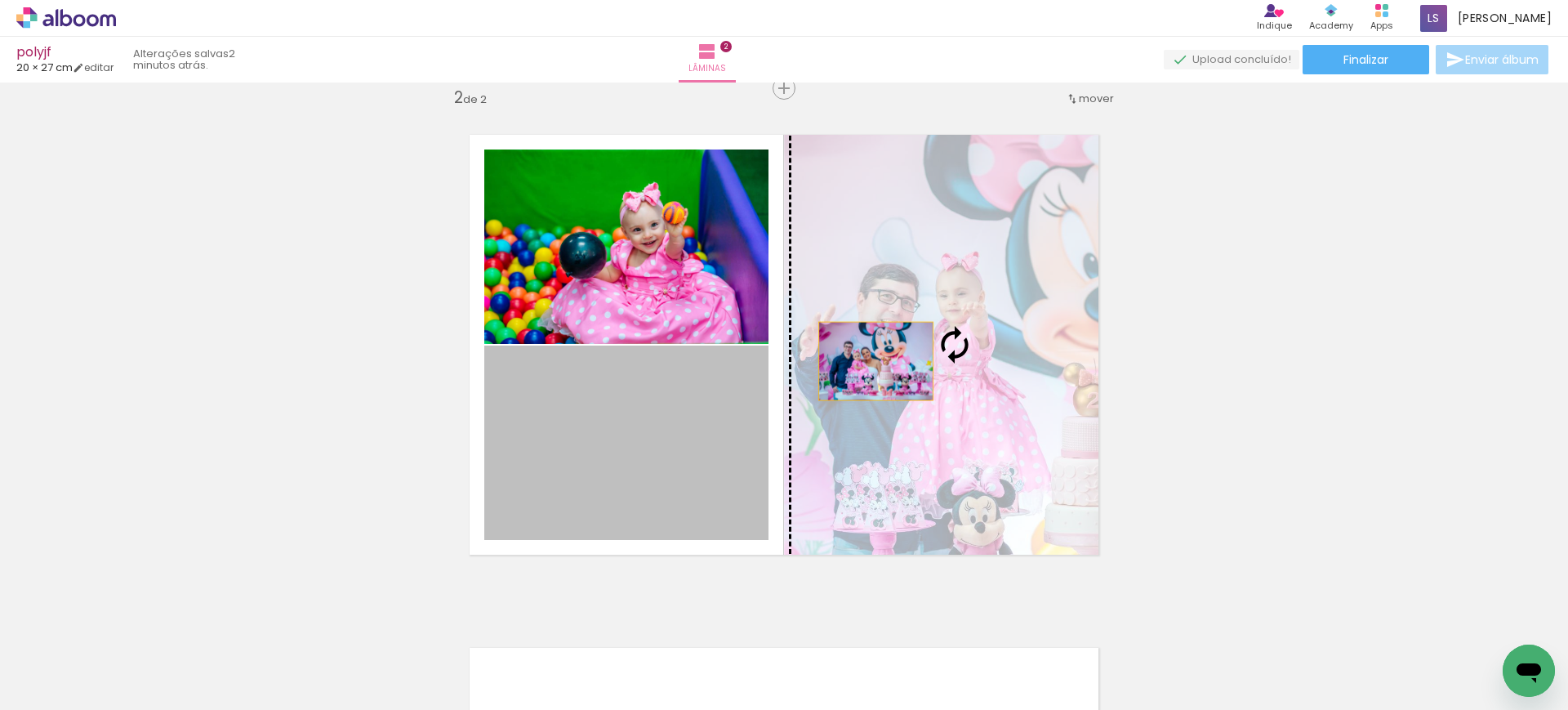
drag, startPoint x: 609, startPoint y: 438, endPoint x: 982, endPoint y: 320, distance: 391.2
click at [0, 0] on slot at bounding box center [0, 0] width 0 height 0
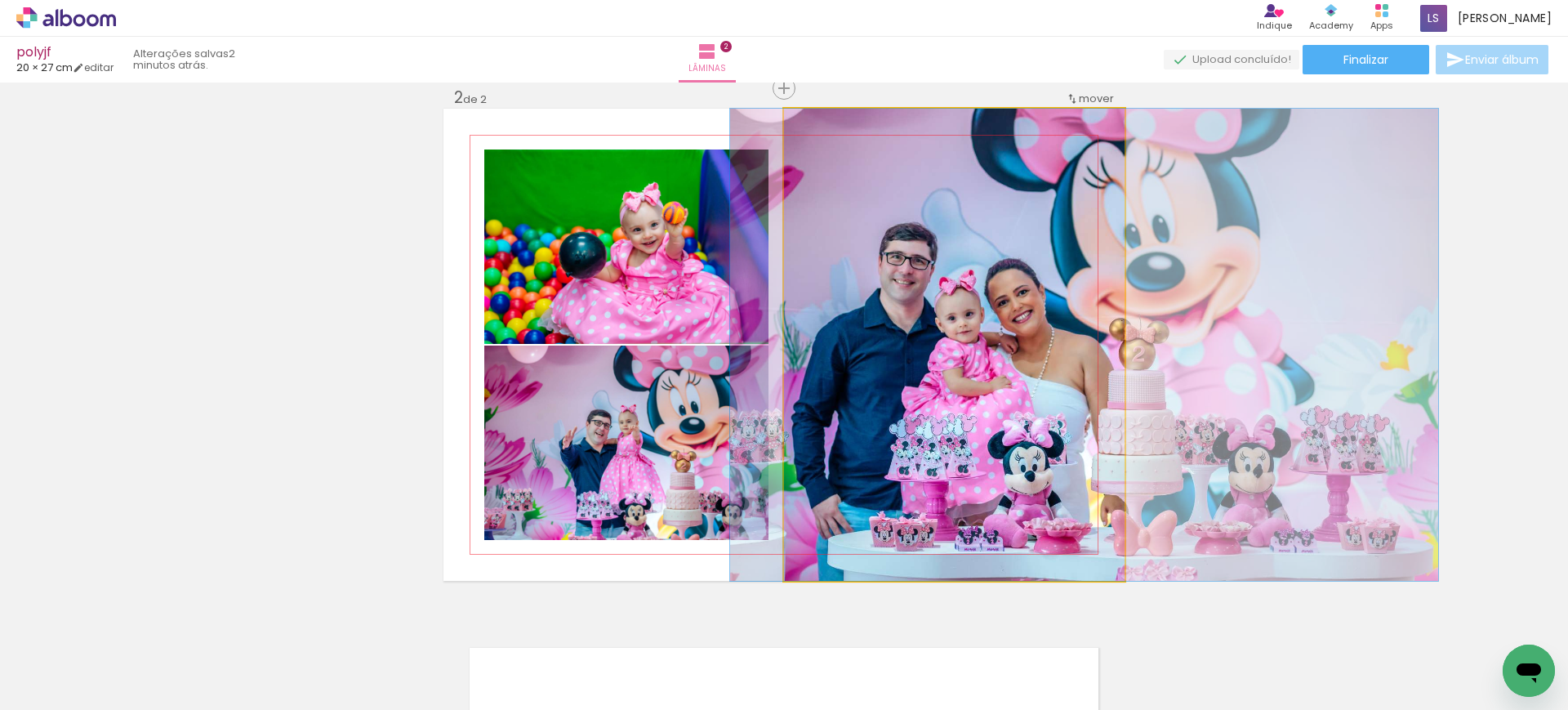
drag, startPoint x: 963, startPoint y: 399, endPoint x: 1093, endPoint y: 397, distance: 130.0
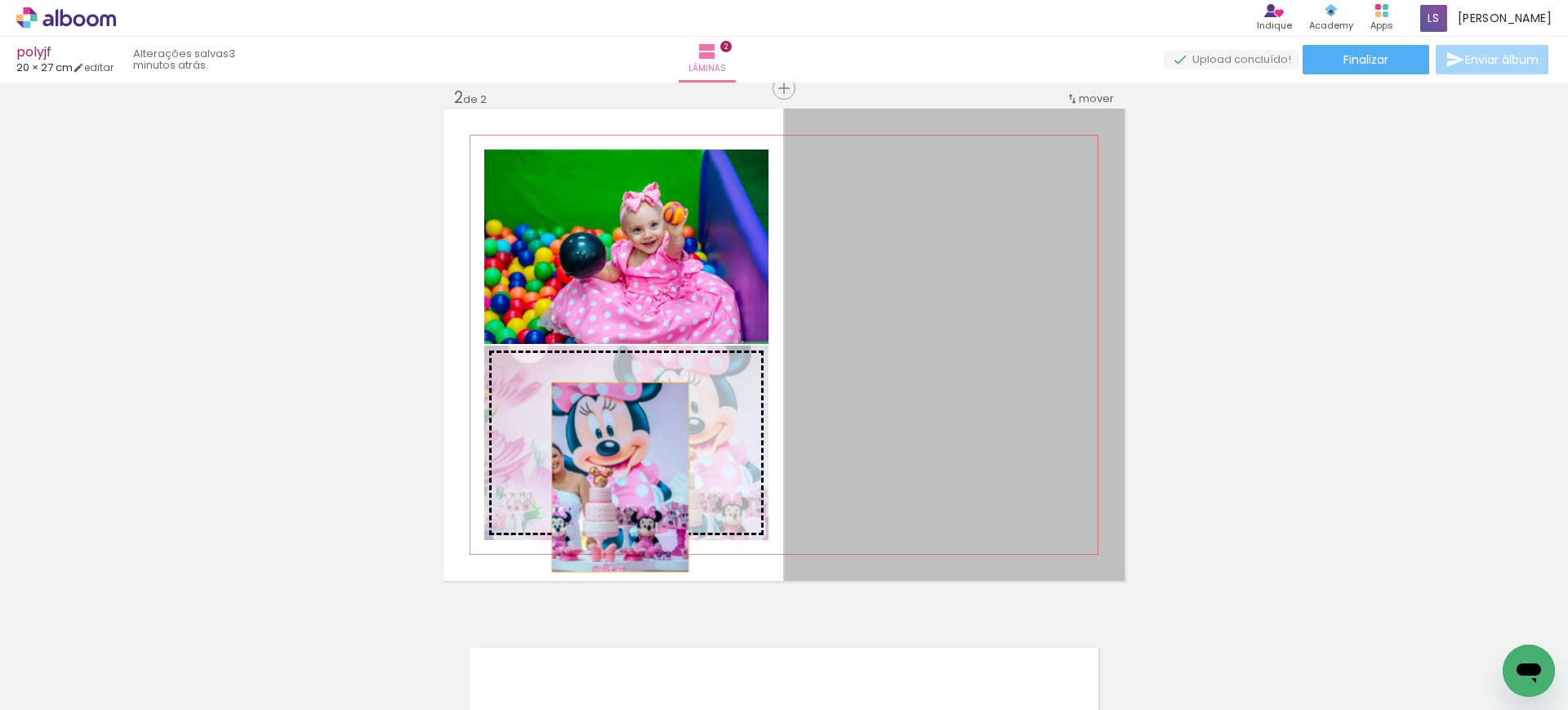
drag, startPoint x: 1007, startPoint y: 402, endPoint x: 613, endPoint y: 477, distance: 401.1
click at [0, 0] on slot at bounding box center [0, 0] width 0 height 0
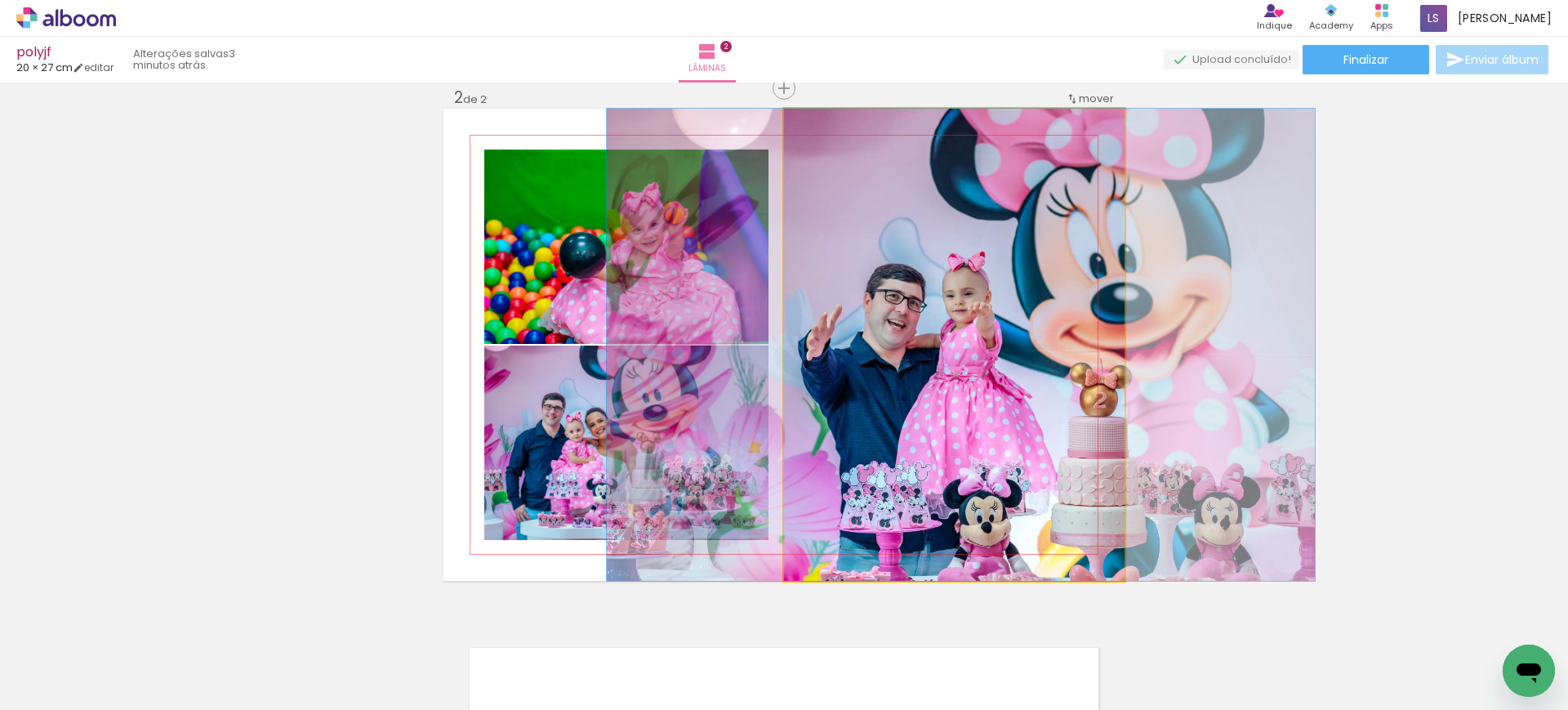
drag, startPoint x: 928, startPoint y: 373, endPoint x: 939, endPoint y: 374, distance: 11.0
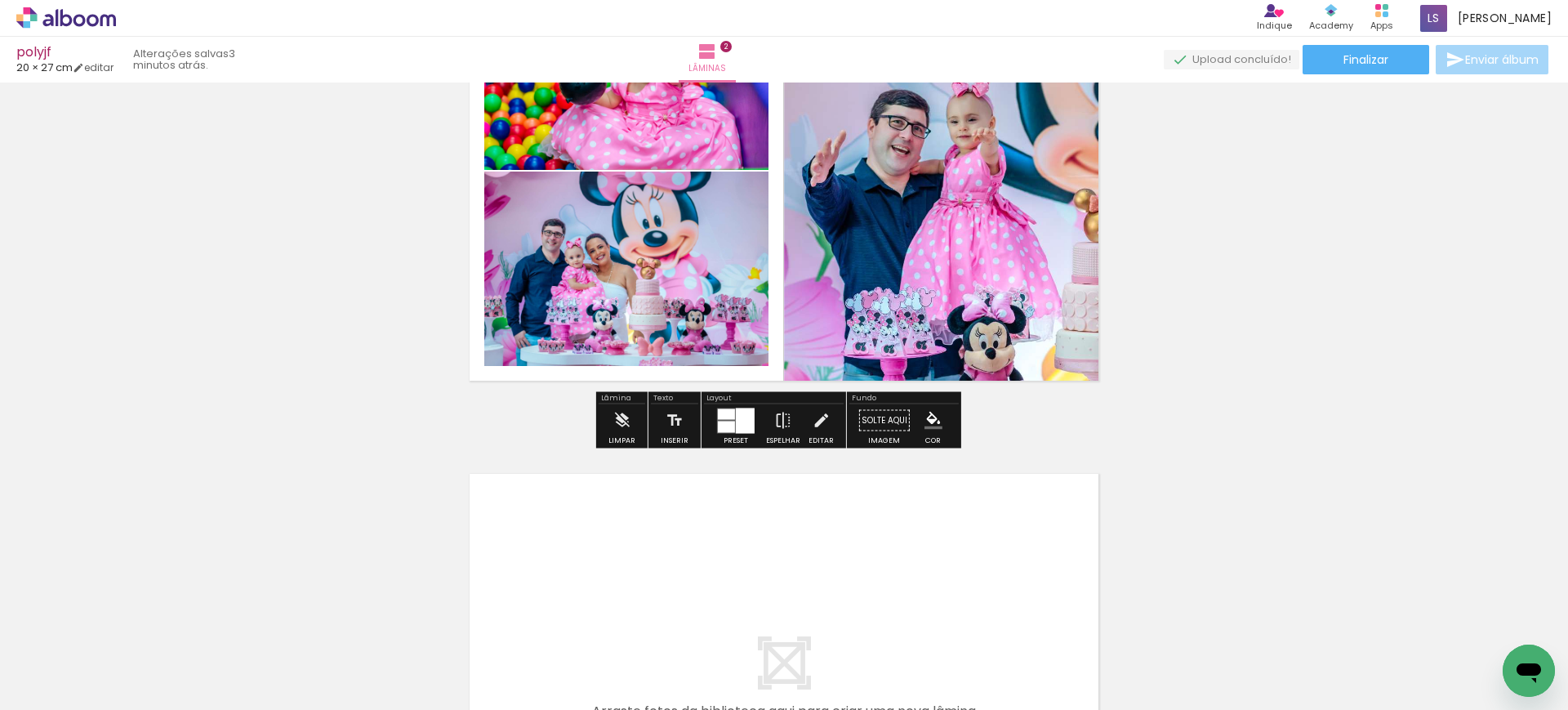
scroll to position [709, 0]
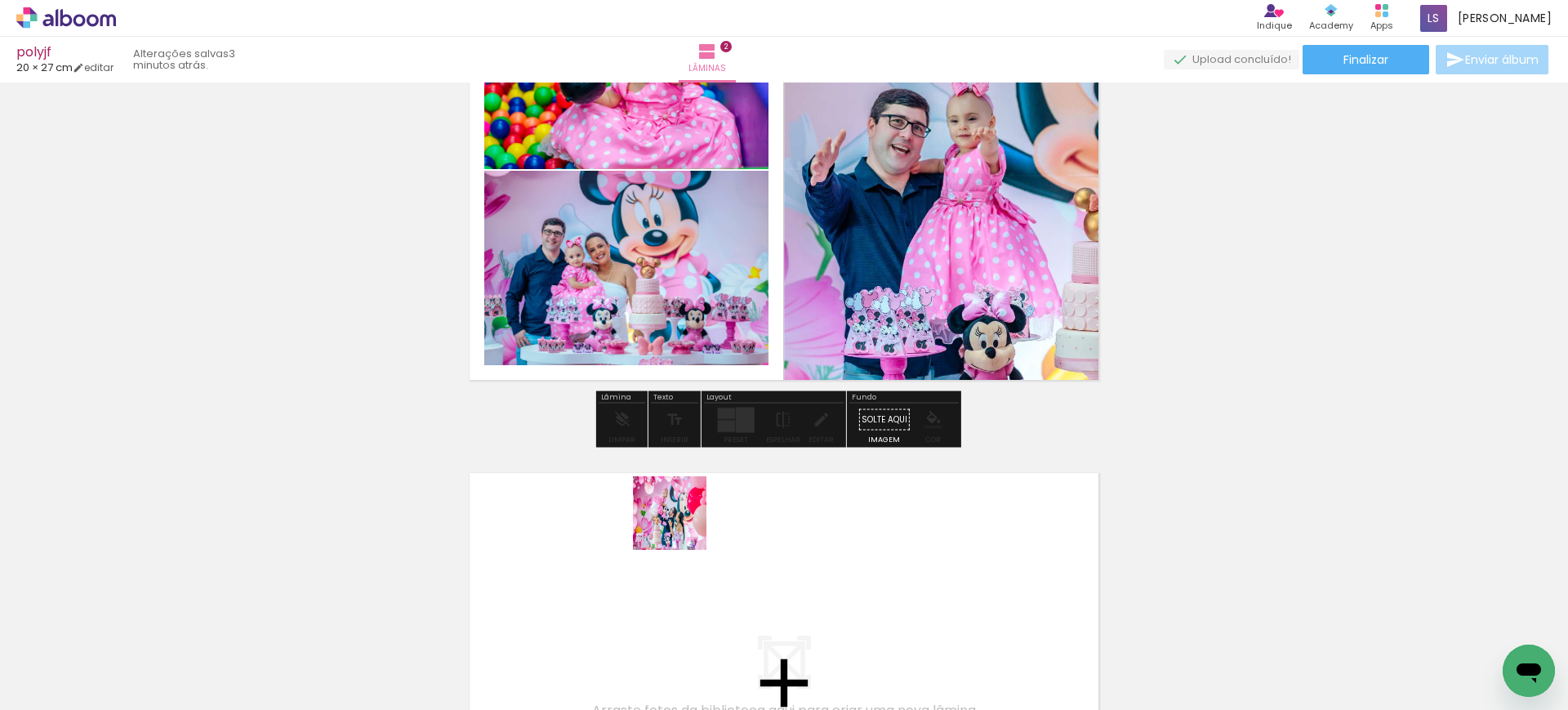
drag, startPoint x: 730, startPoint y: 661, endPoint x: 677, endPoint y: 517, distance: 153.4
click at [677, 517] on quentale-workspace at bounding box center [784, 355] width 1568 height 710
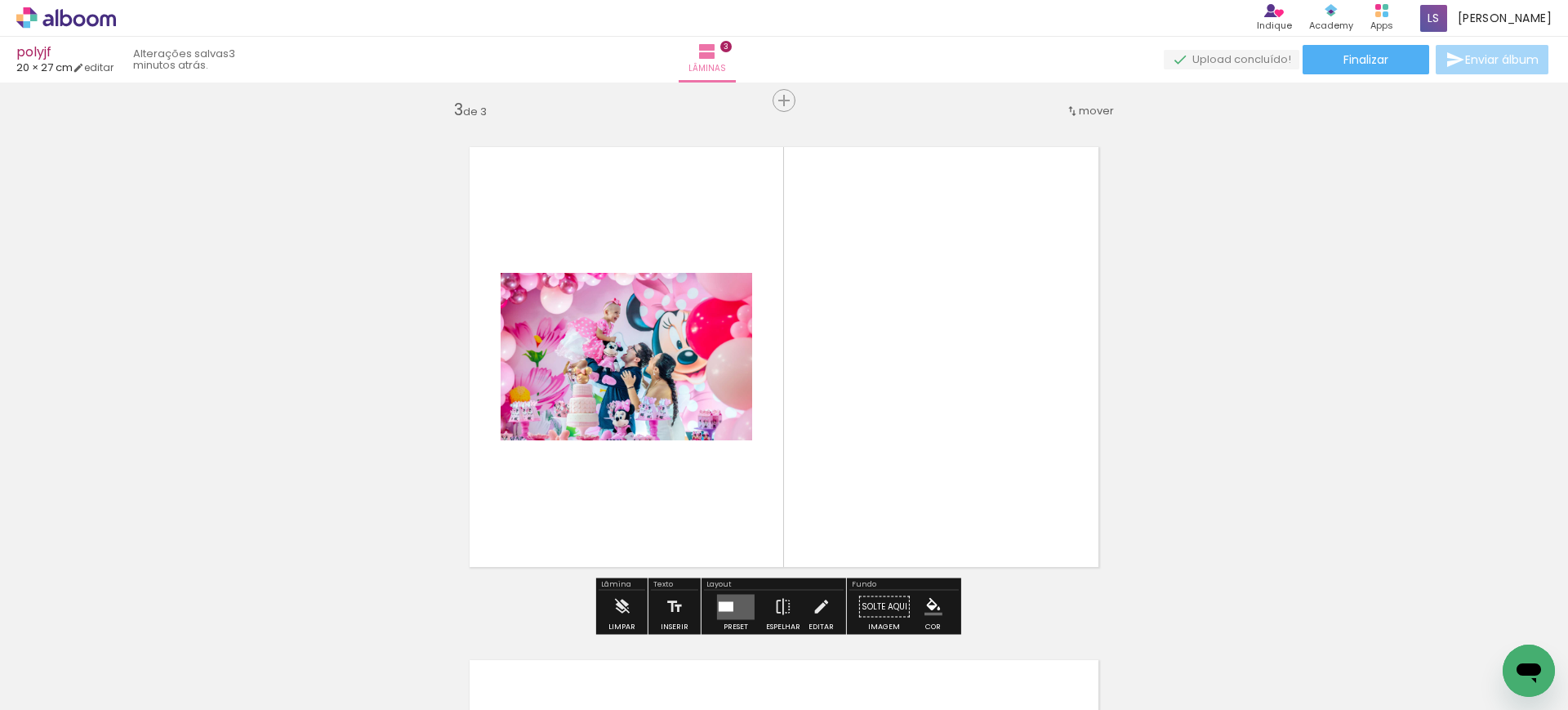
scroll to position [1047, 0]
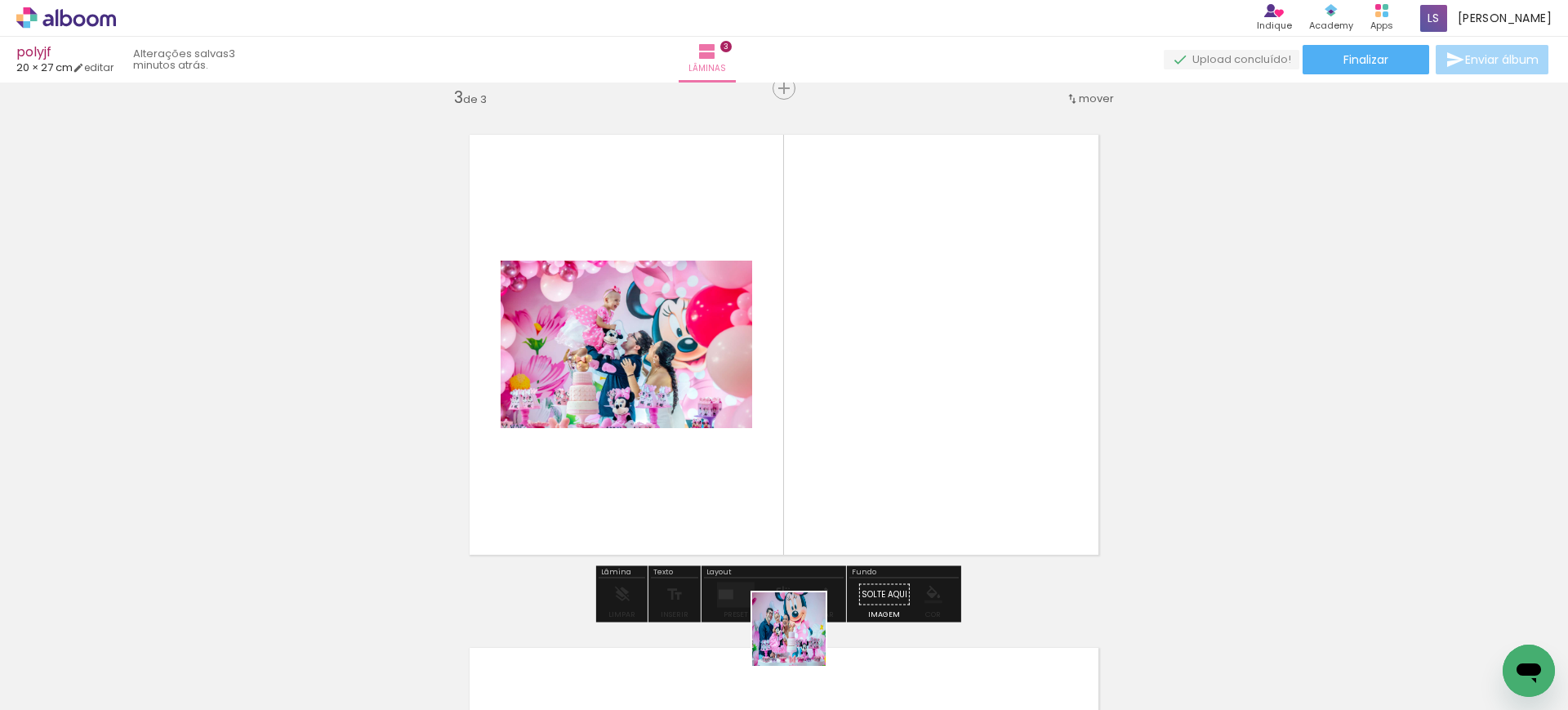
drag, startPoint x: 801, startPoint y: 652, endPoint x: 794, endPoint y: 378, distance: 274.1
click at [794, 378] on quentale-workspace at bounding box center [784, 355] width 1568 height 710
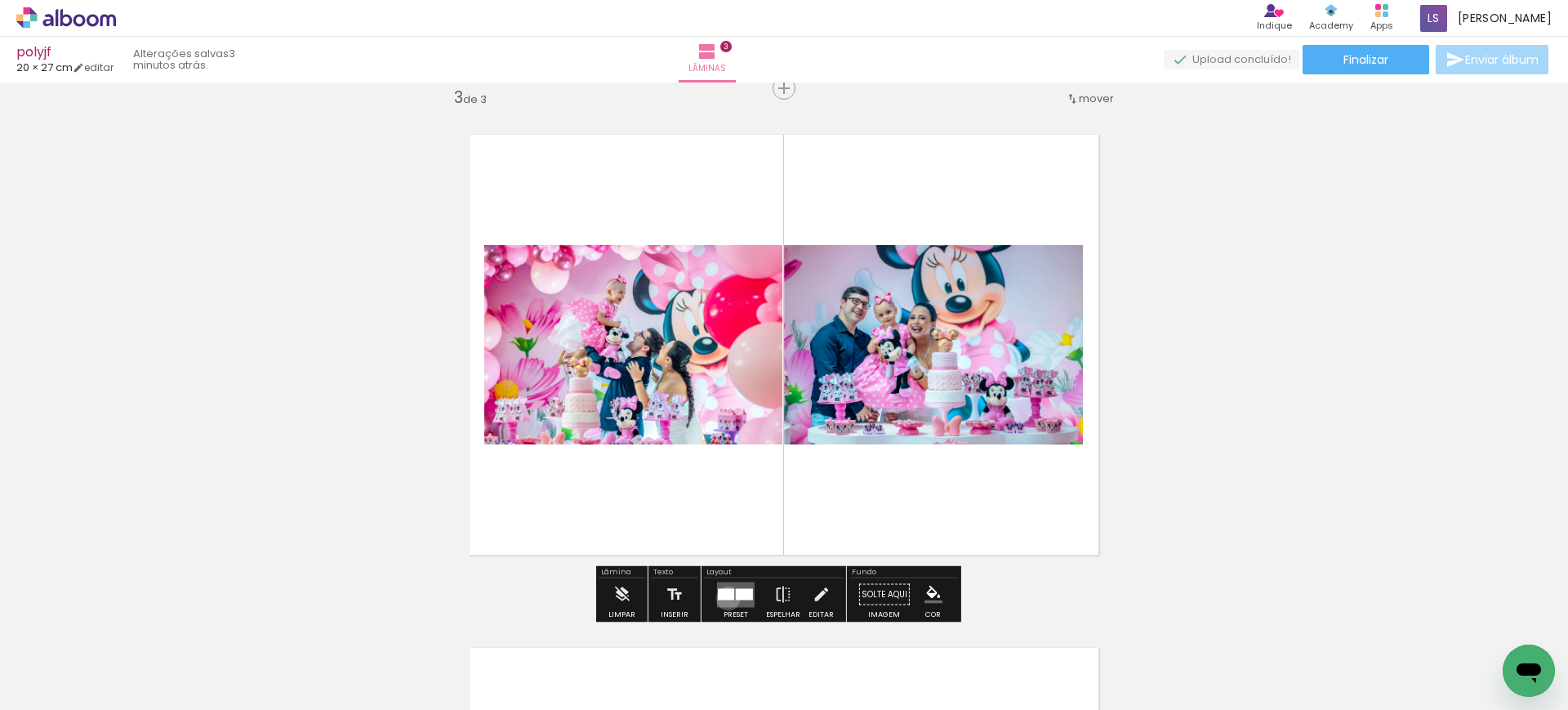
click at [726, 598] on div at bounding box center [726, 594] width 17 height 12
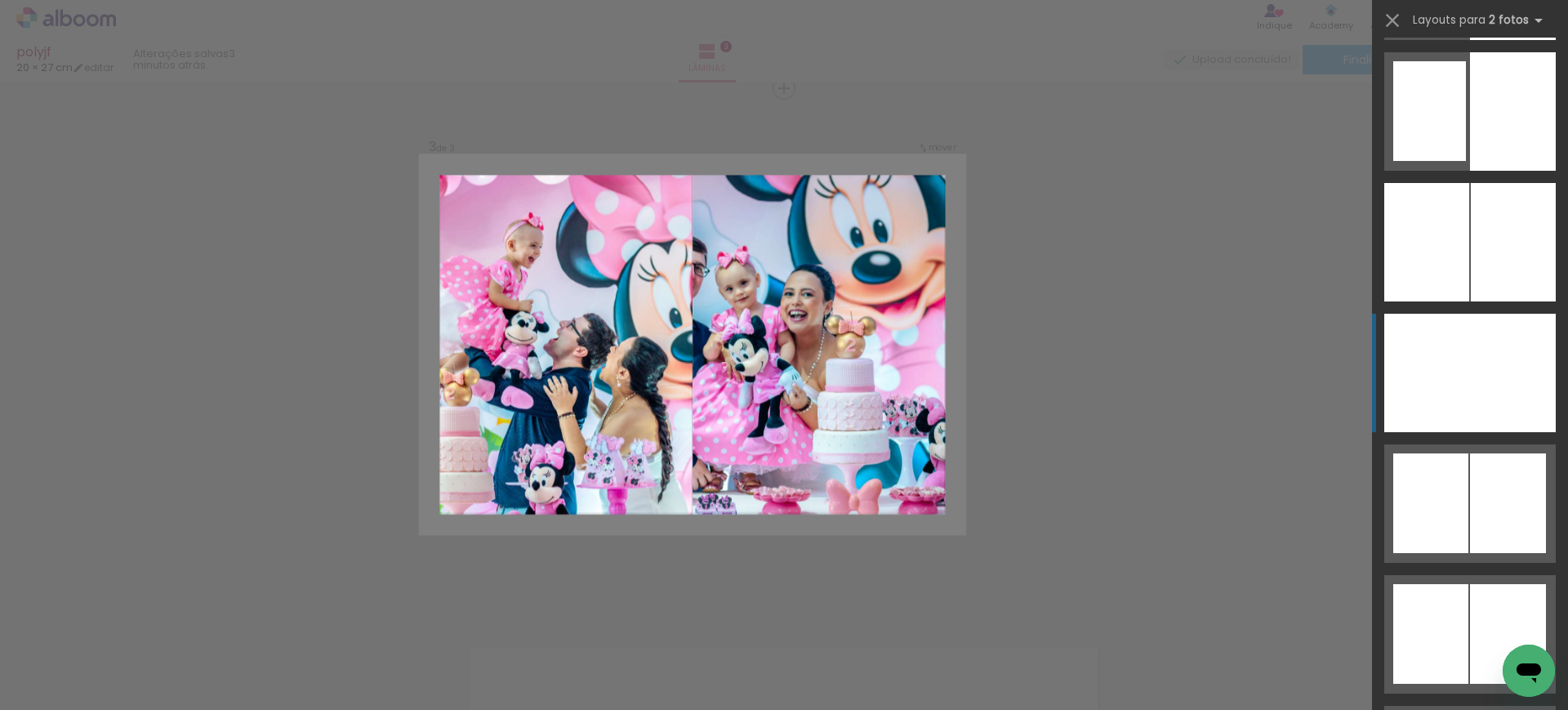
click at [1471, 171] on div at bounding box center [1512, 111] width 85 height 119
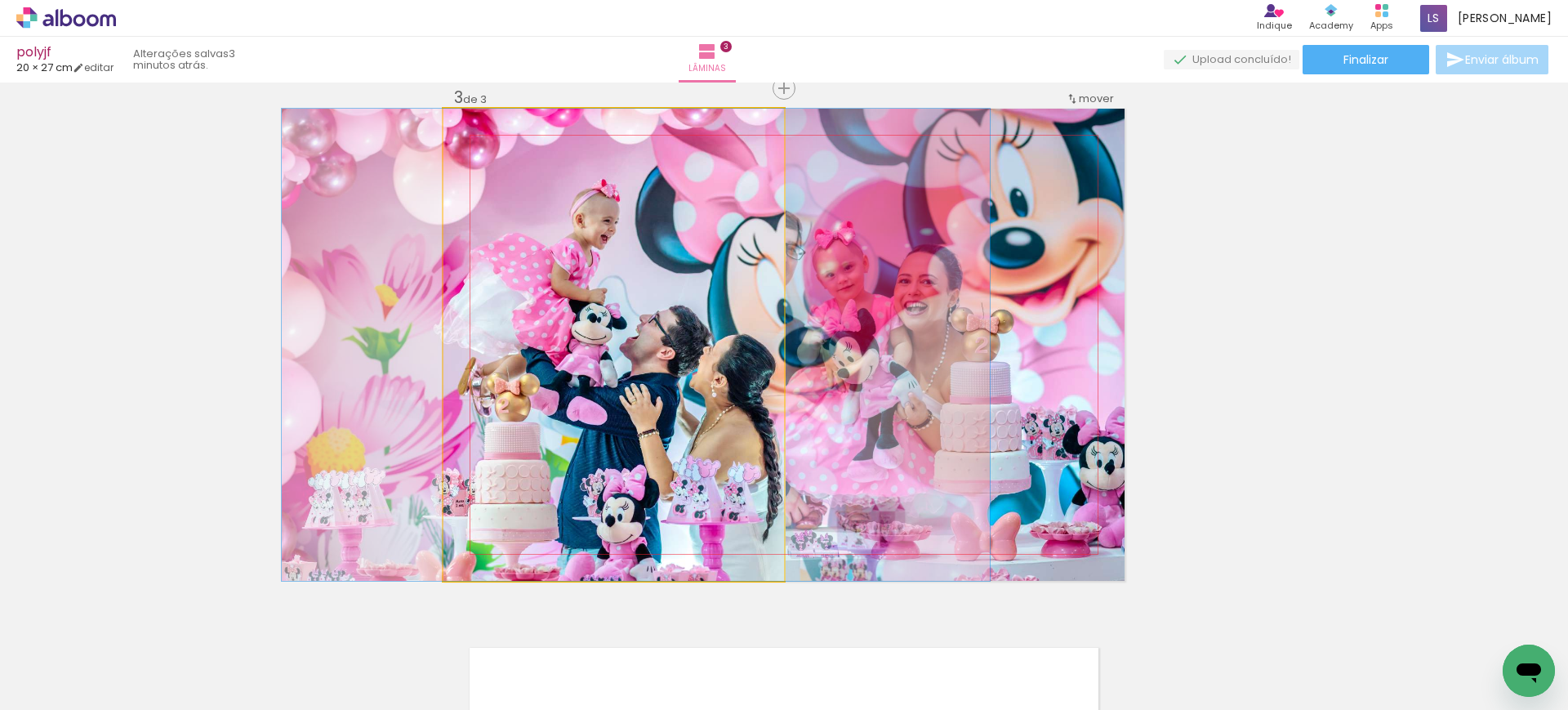
drag, startPoint x: 661, startPoint y: 383, endPoint x: 682, endPoint y: 389, distance: 21.8
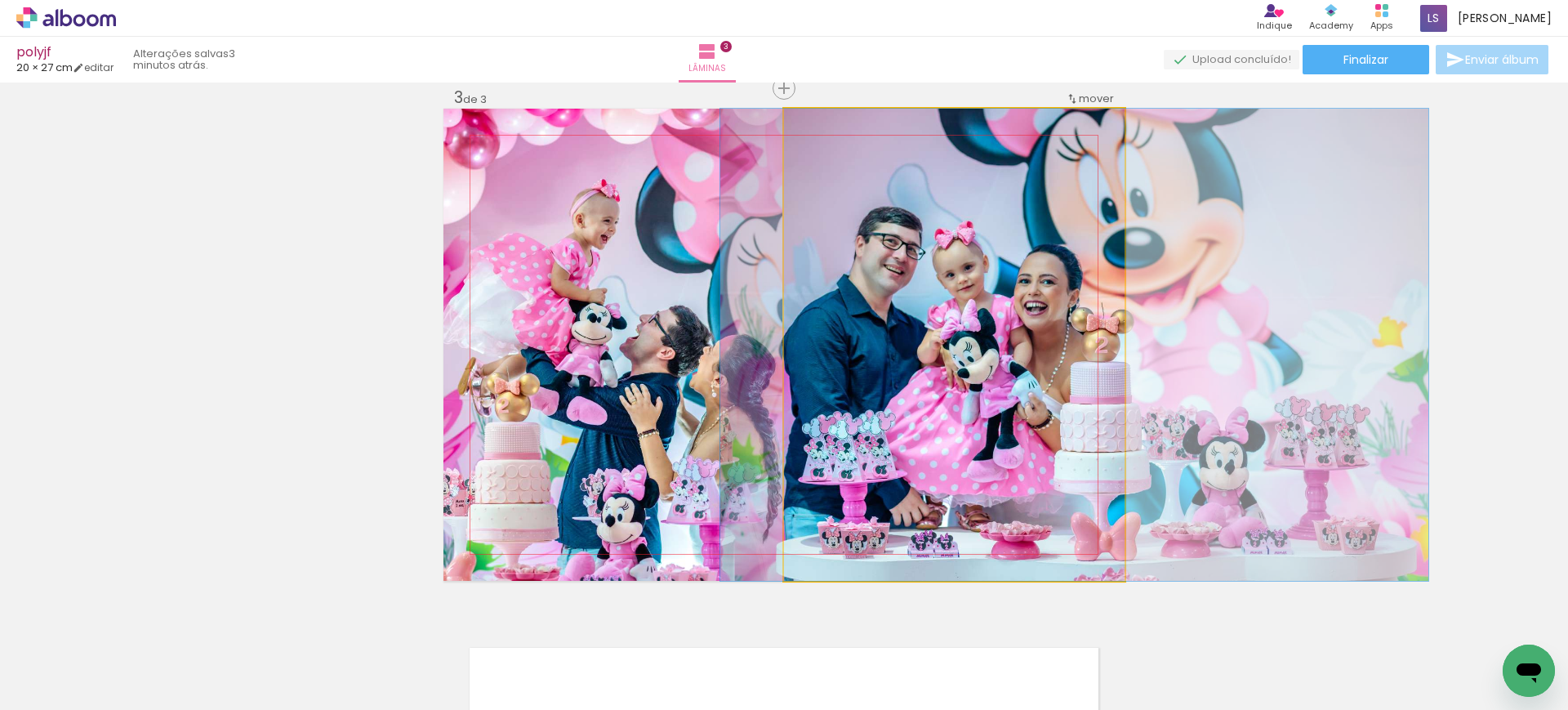
drag, startPoint x: 892, startPoint y: 385, endPoint x: 1011, endPoint y: 397, distance: 119.6
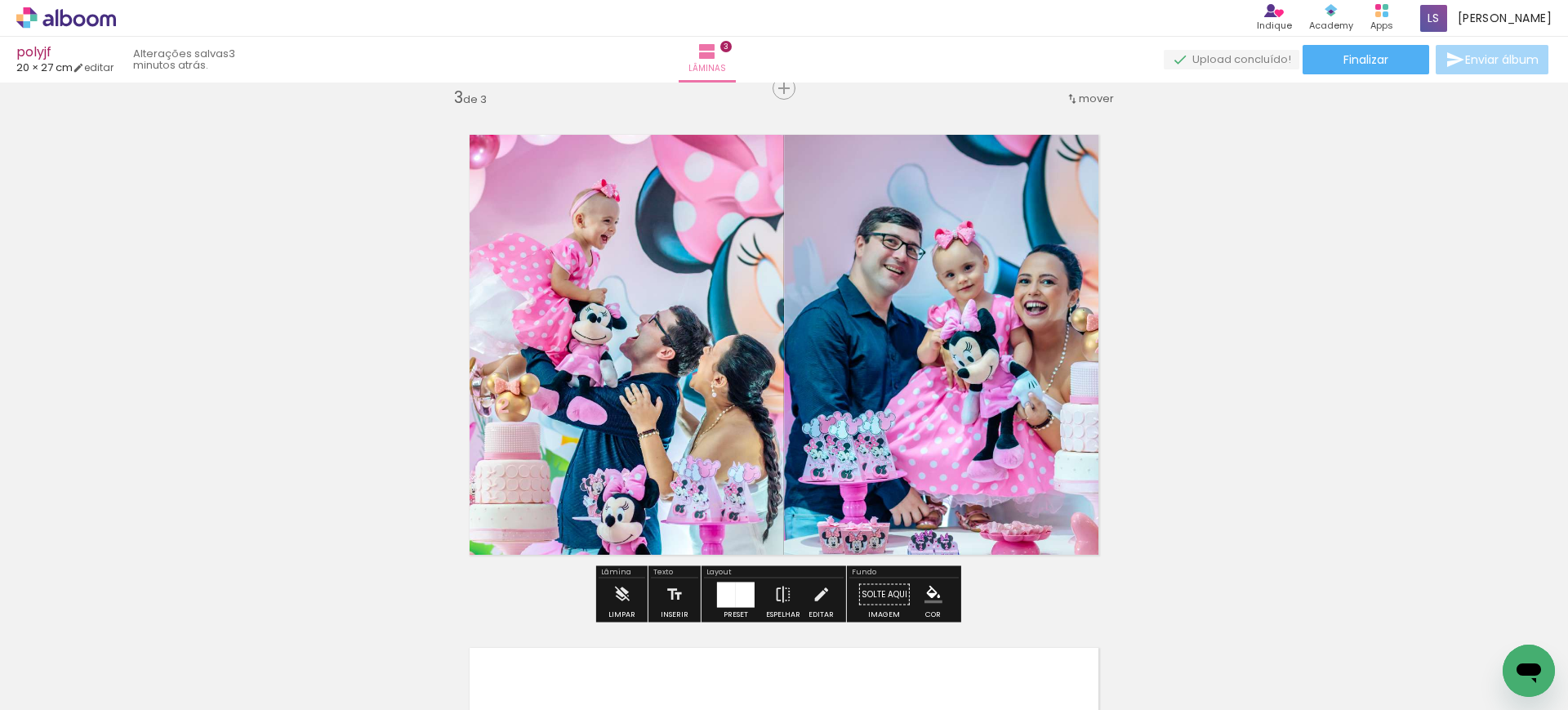
click at [658, 327] on quentale-photo at bounding box center [614, 345] width 341 height 472
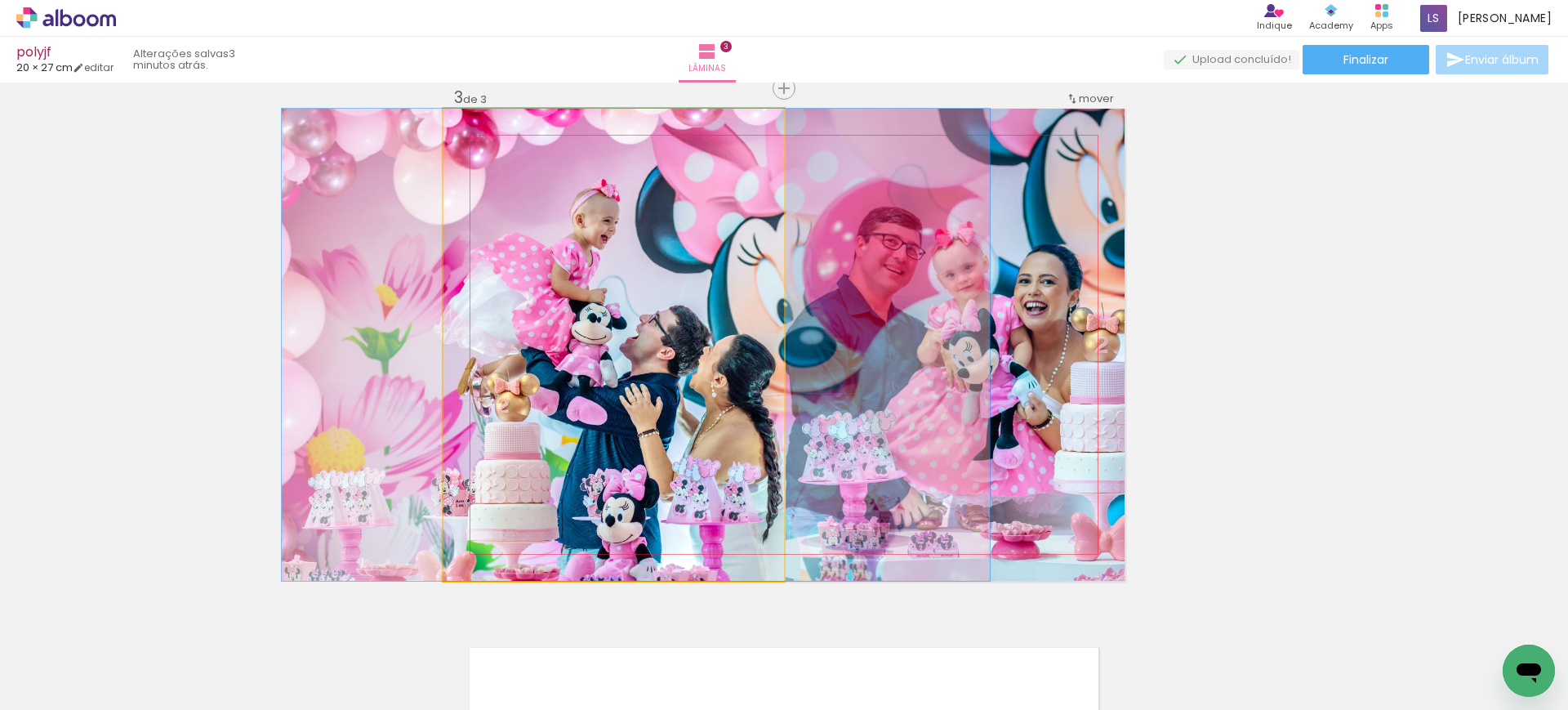
click at [658, 327] on quentale-photo at bounding box center [614, 345] width 341 height 472
click at [0, 0] on div at bounding box center [0, 0] width 0 height 0
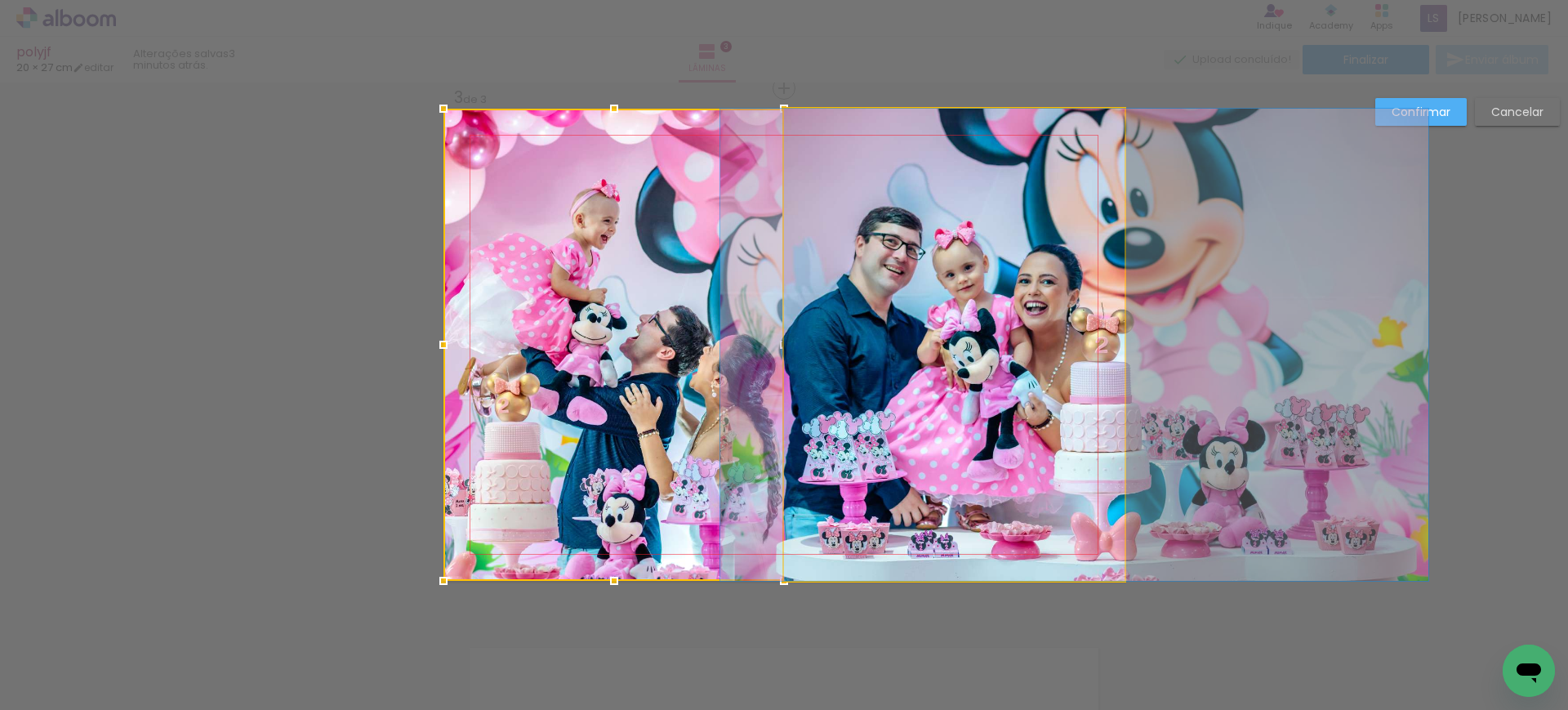
click at [909, 334] on quentale-photo at bounding box center [953, 345] width 341 height 472
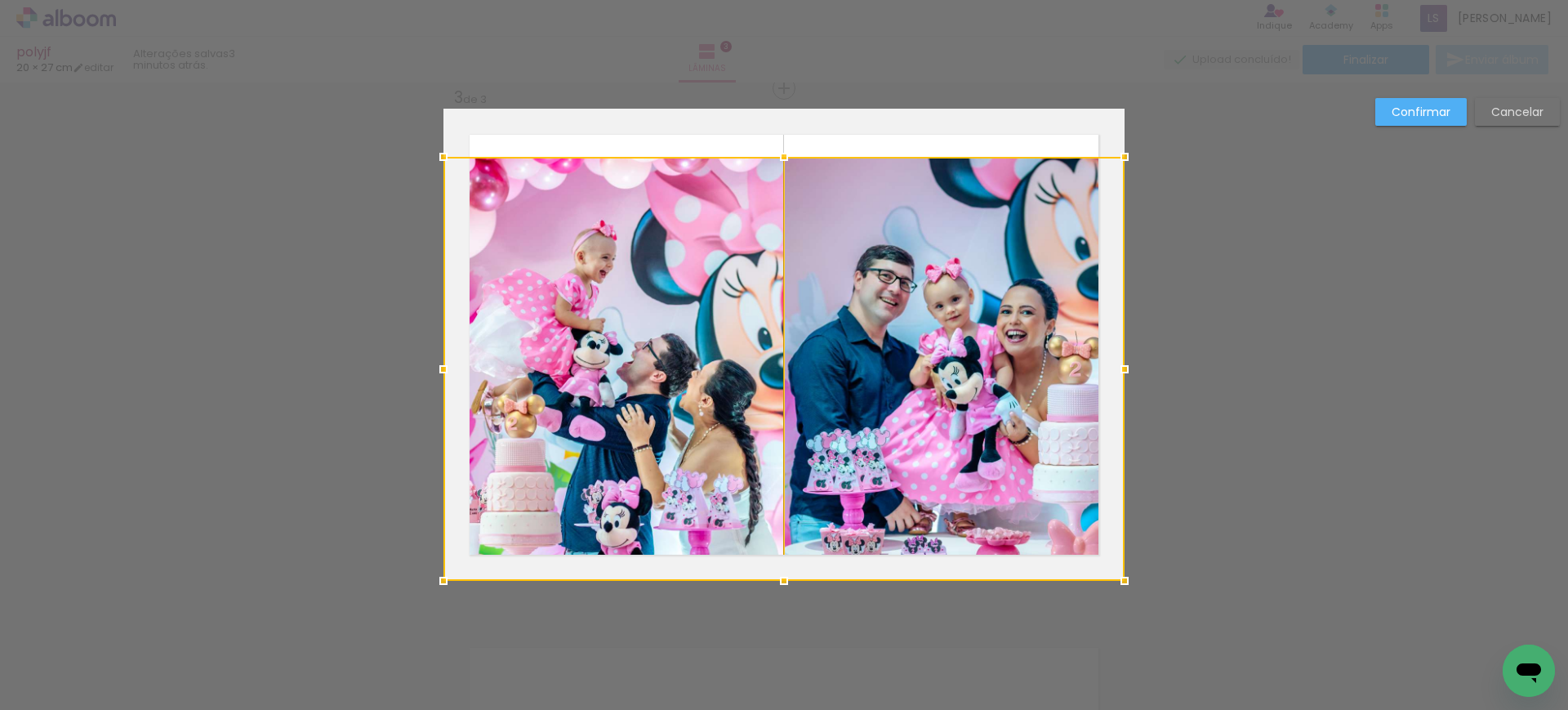
drag, startPoint x: 769, startPoint y: 99, endPoint x: 788, endPoint y: 147, distance: 51.6
click at [788, 147] on div at bounding box center [784, 156] width 32 height 32
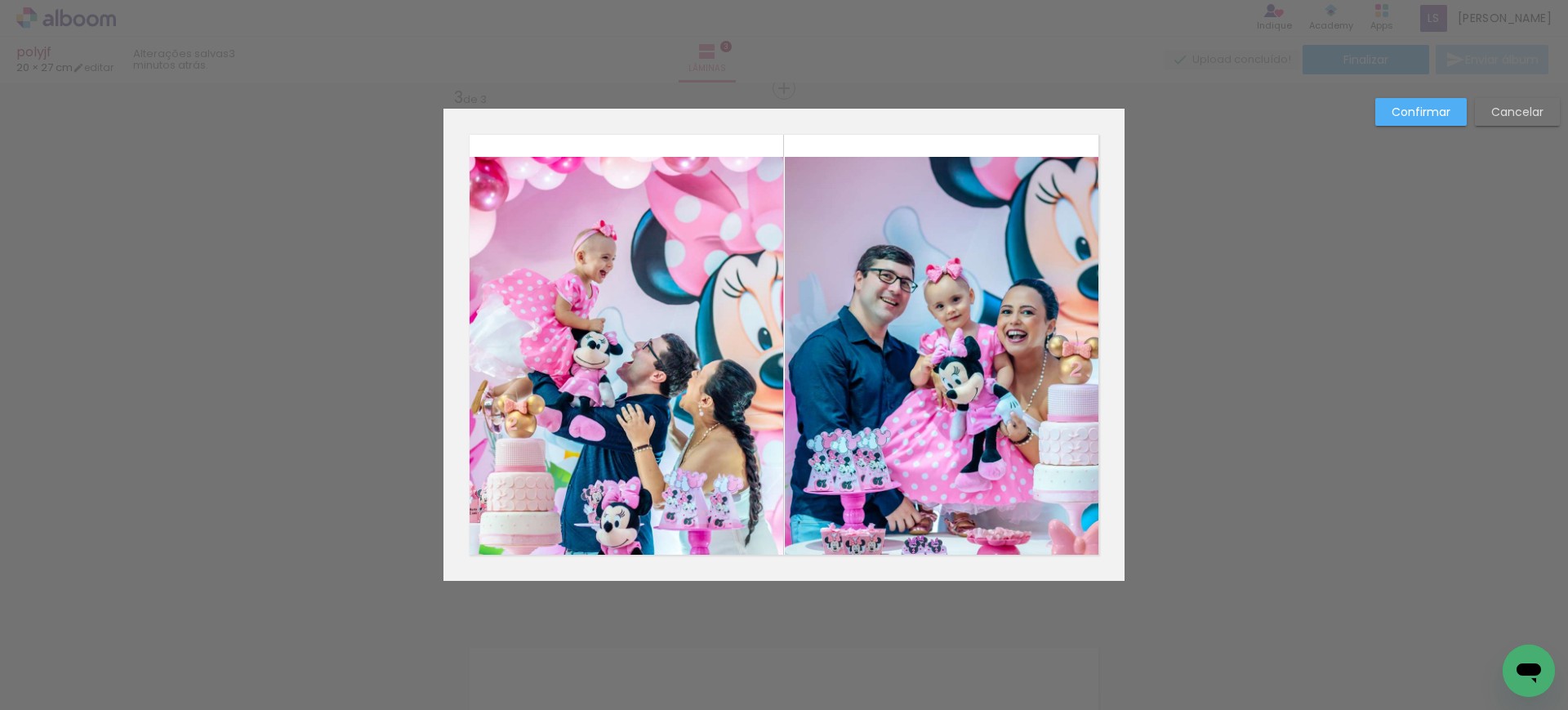
click at [662, 331] on quentale-photo at bounding box center [614, 369] width 340 height 424
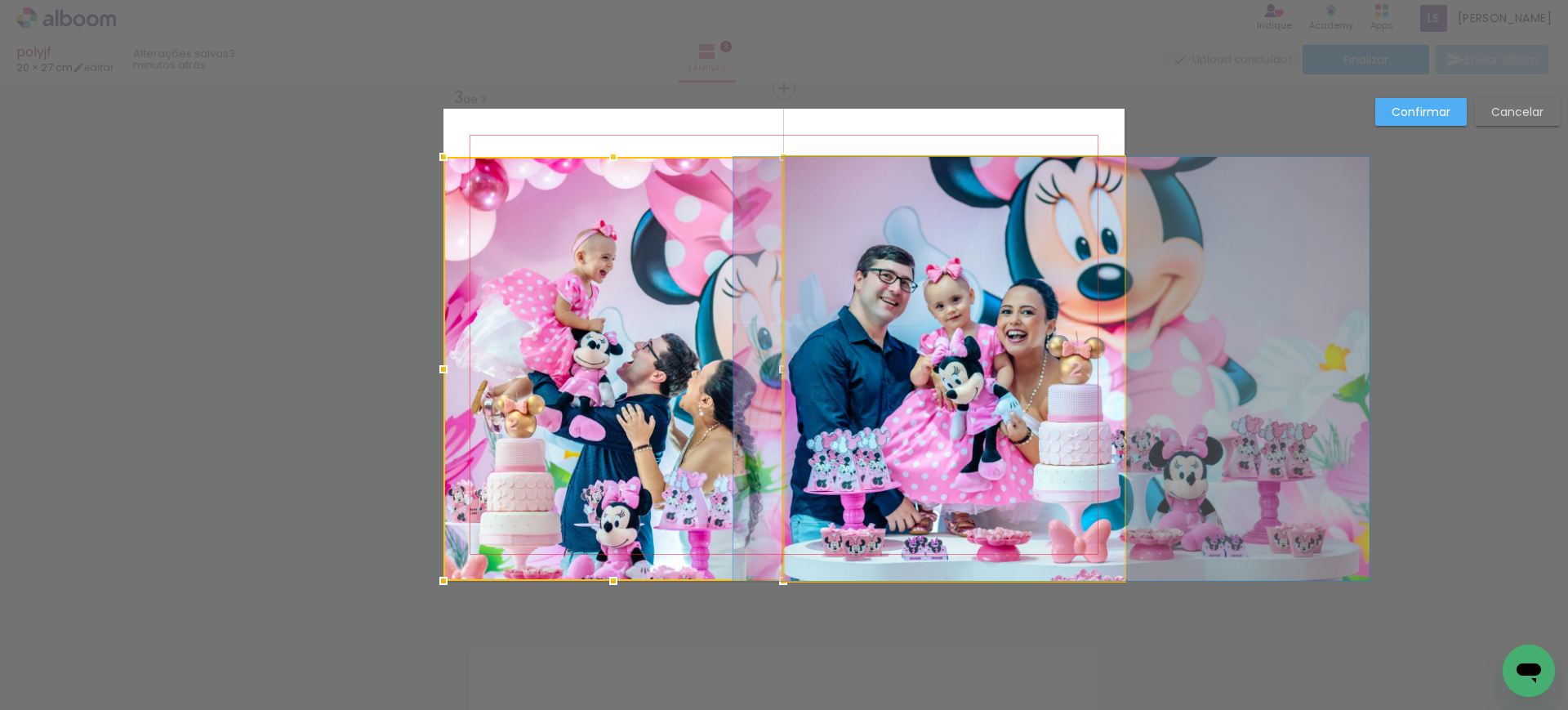
click at [877, 298] on quentale-photo at bounding box center [954, 369] width 340 height 424
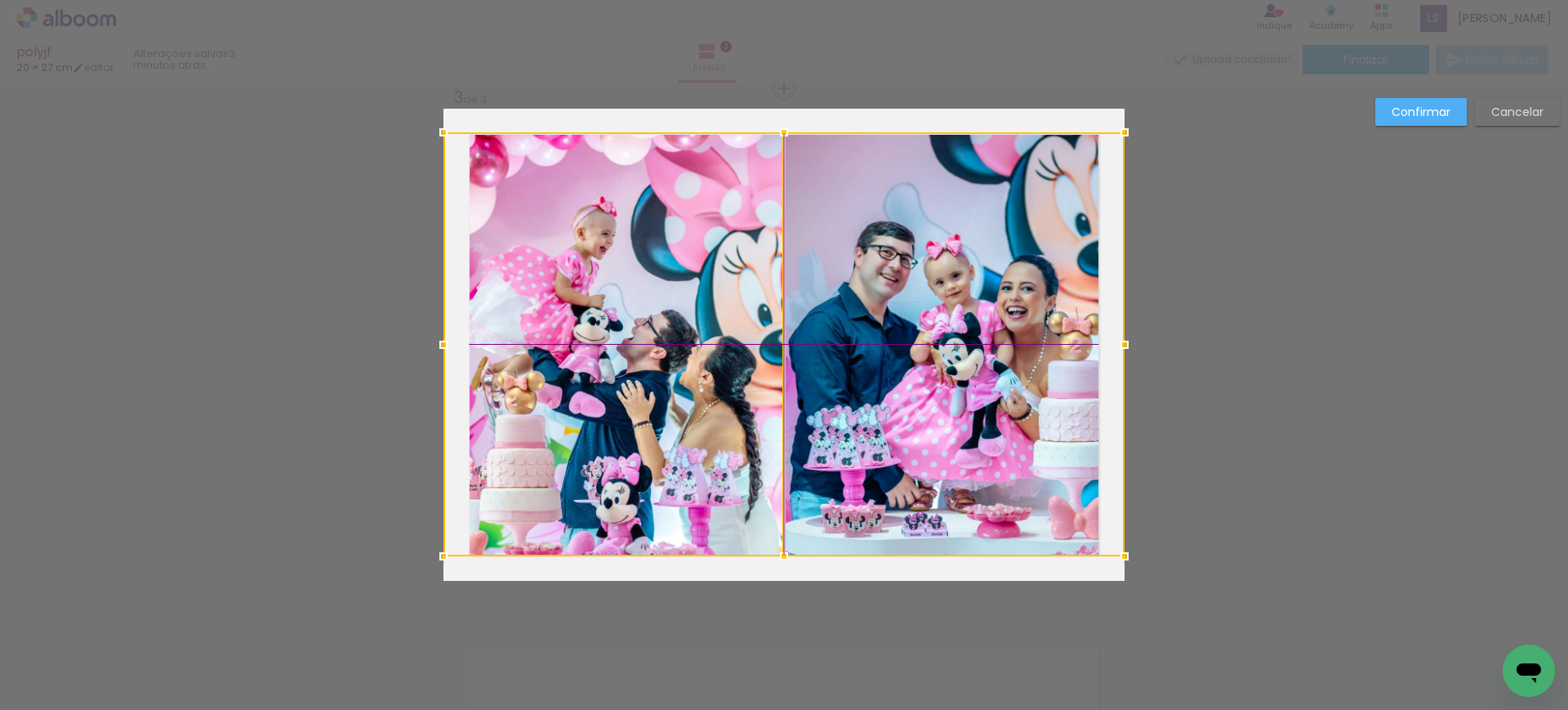
drag, startPoint x: 918, startPoint y: 357, endPoint x: 928, endPoint y: 322, distance: 36.4
click at [928, 322] on div at bounding box center [784, 345] width 681 height 424
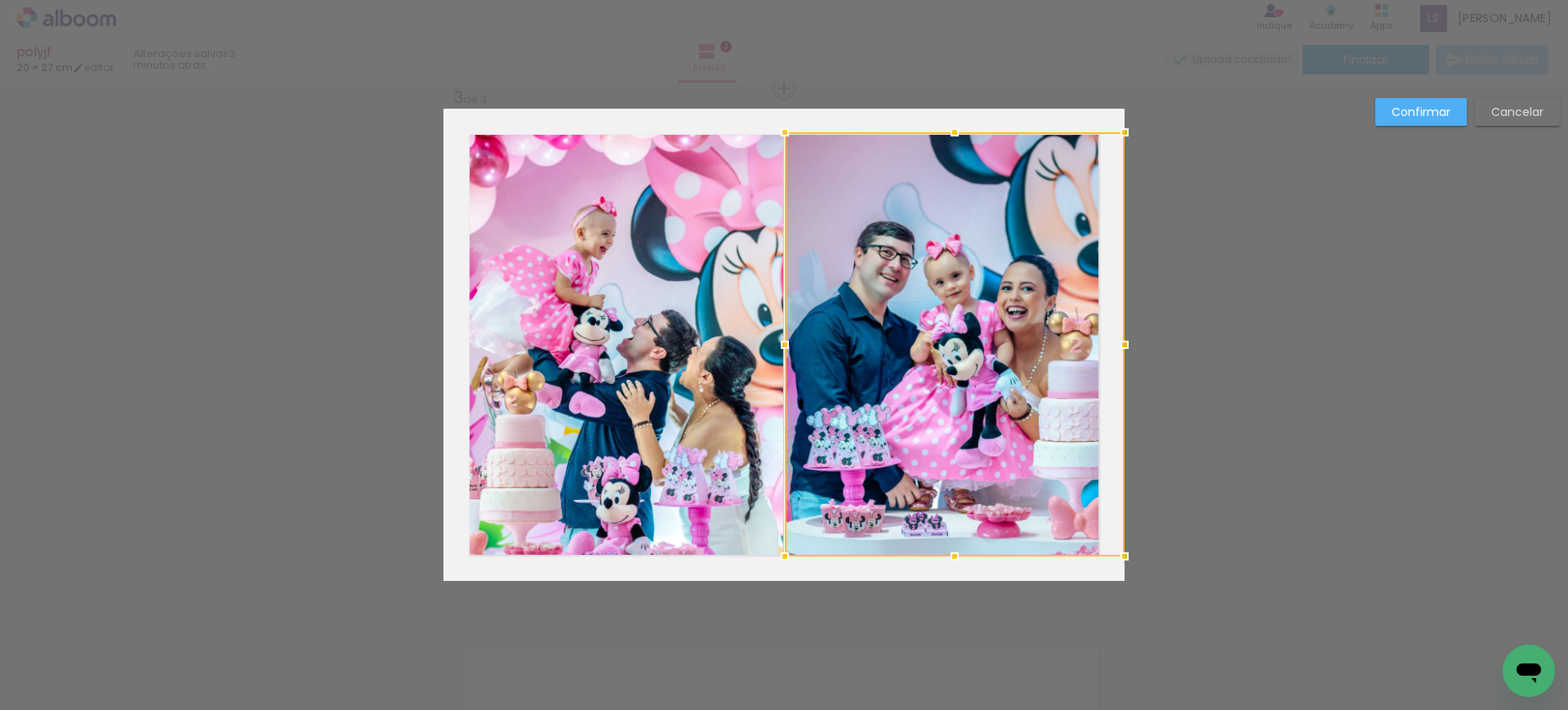
click at [1412, 87] on div "Confirmar Cancelar" at bounding box center [784, 81] width 1568 height 2091
click at [0, 0] on slot "Confirmar" at bounding box center [0, 0] width 0 height 0
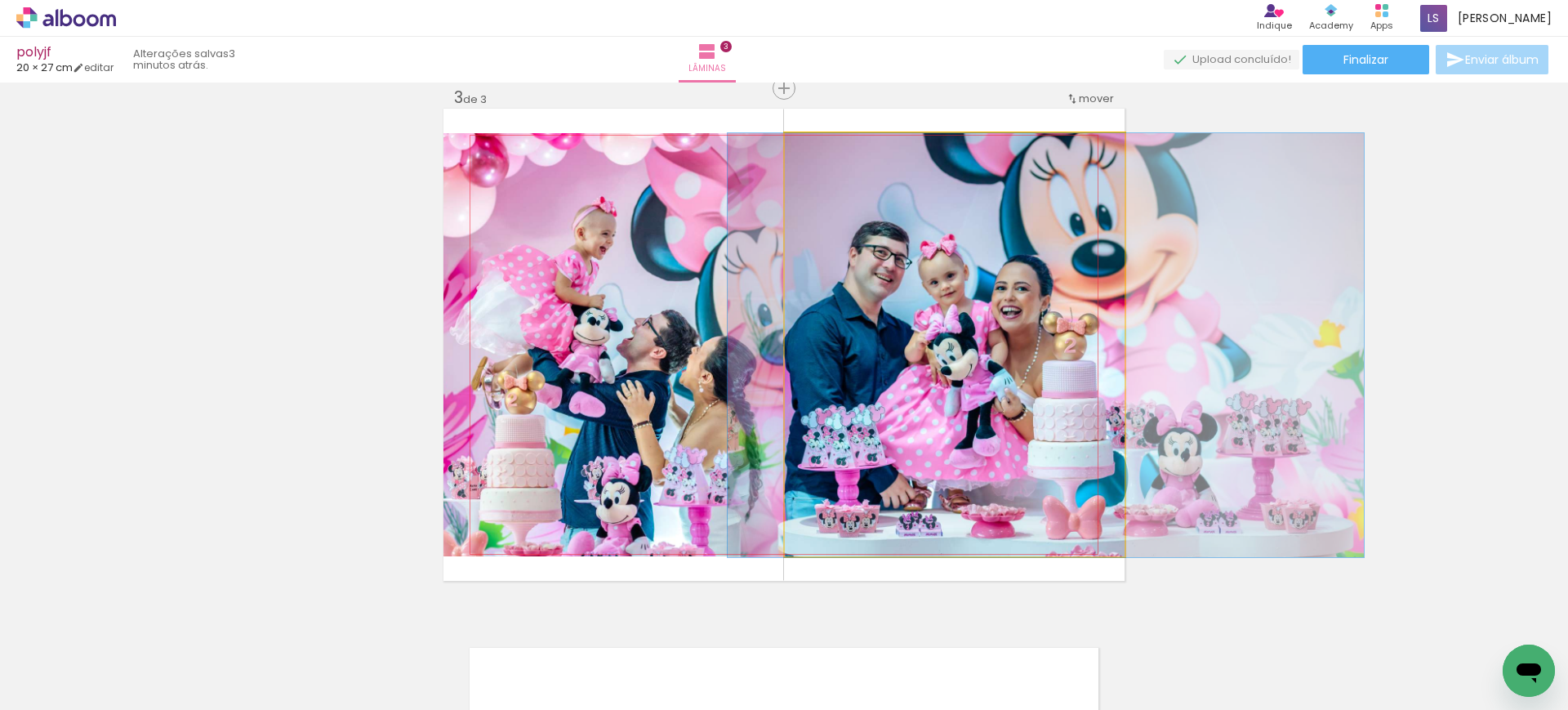
drag, startPoint x: 924, startPoint y: 366, endPoint x: 916, endPoint y: 366, distance: 8.0
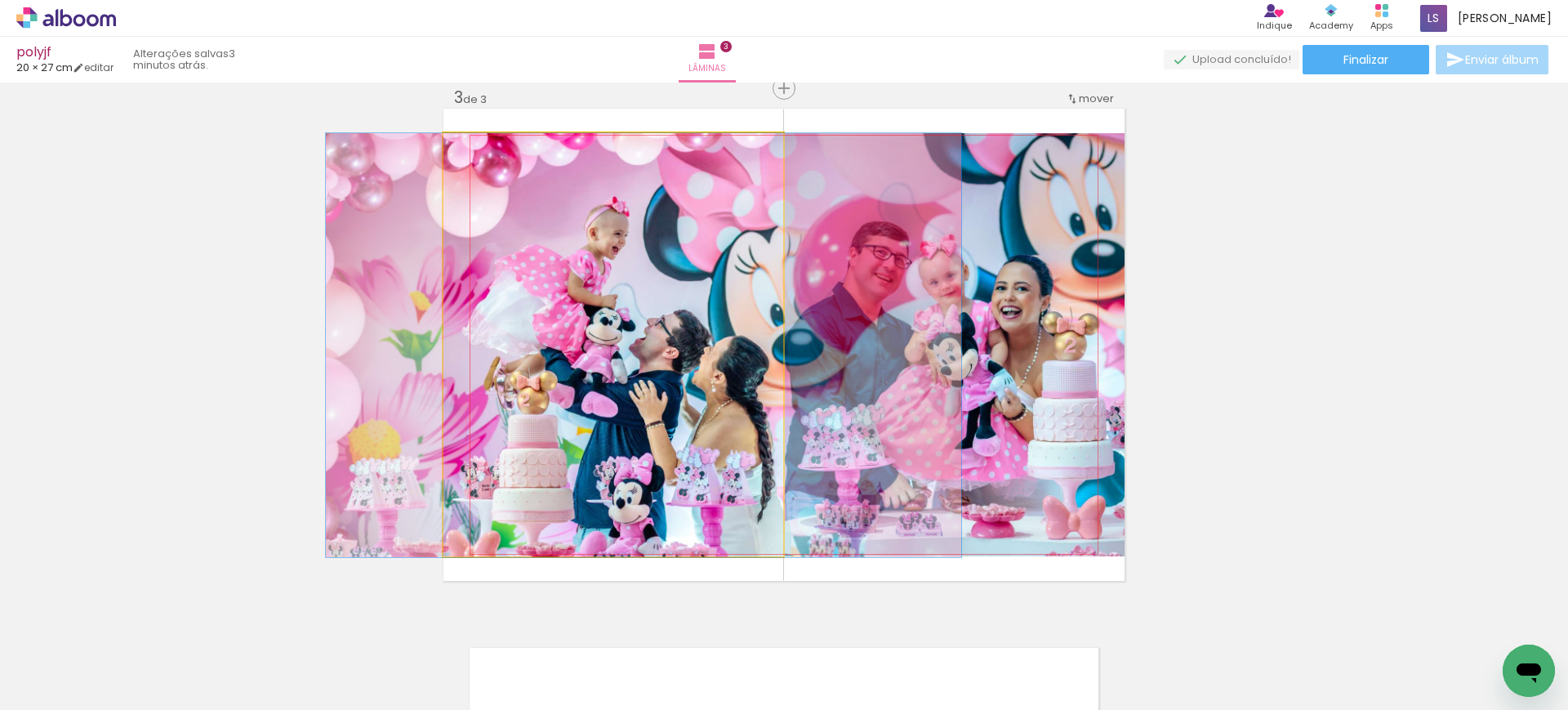
drag, startPoint x: 678, startPoint y: 404, endPoint x: 690, endPoint y: 404, distance: 12.0
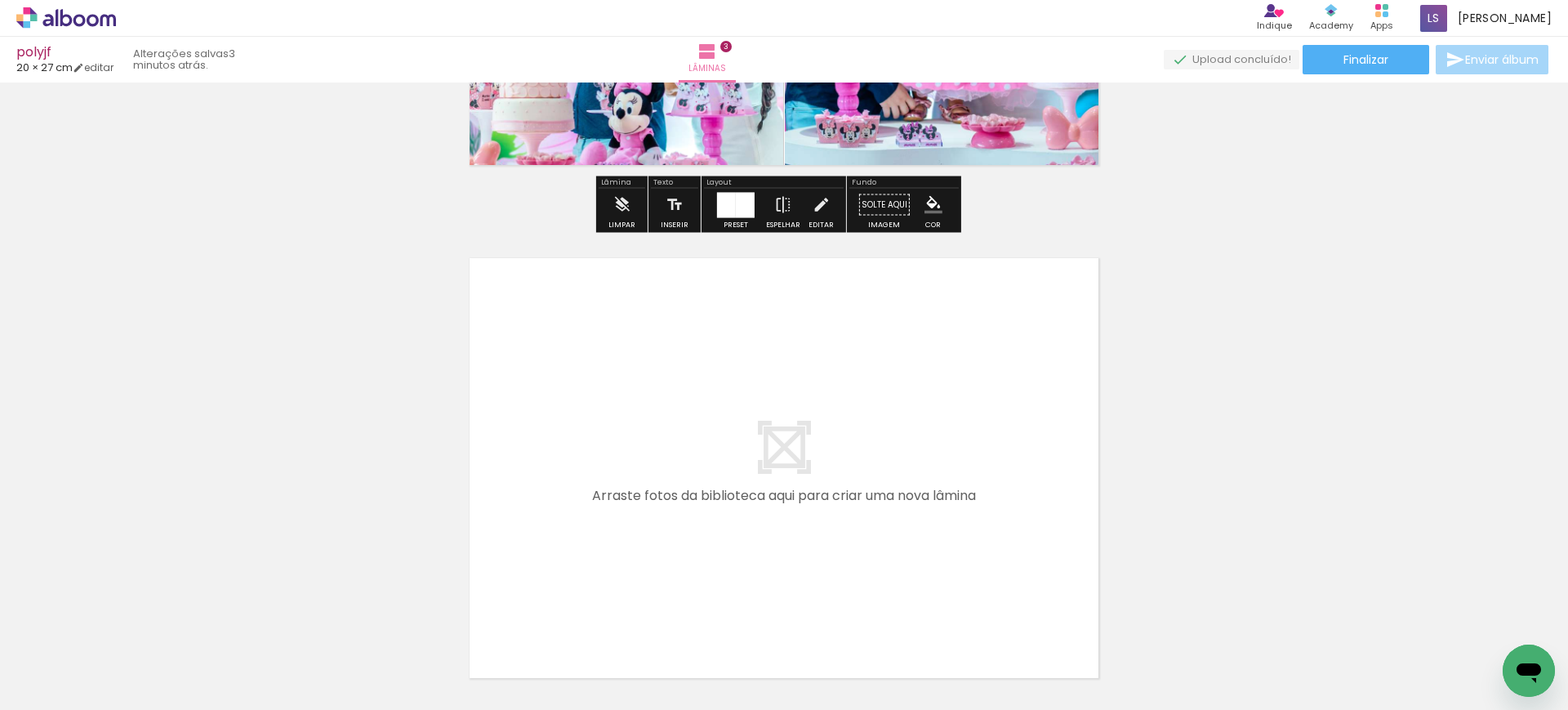
scroll to position [0, 247]
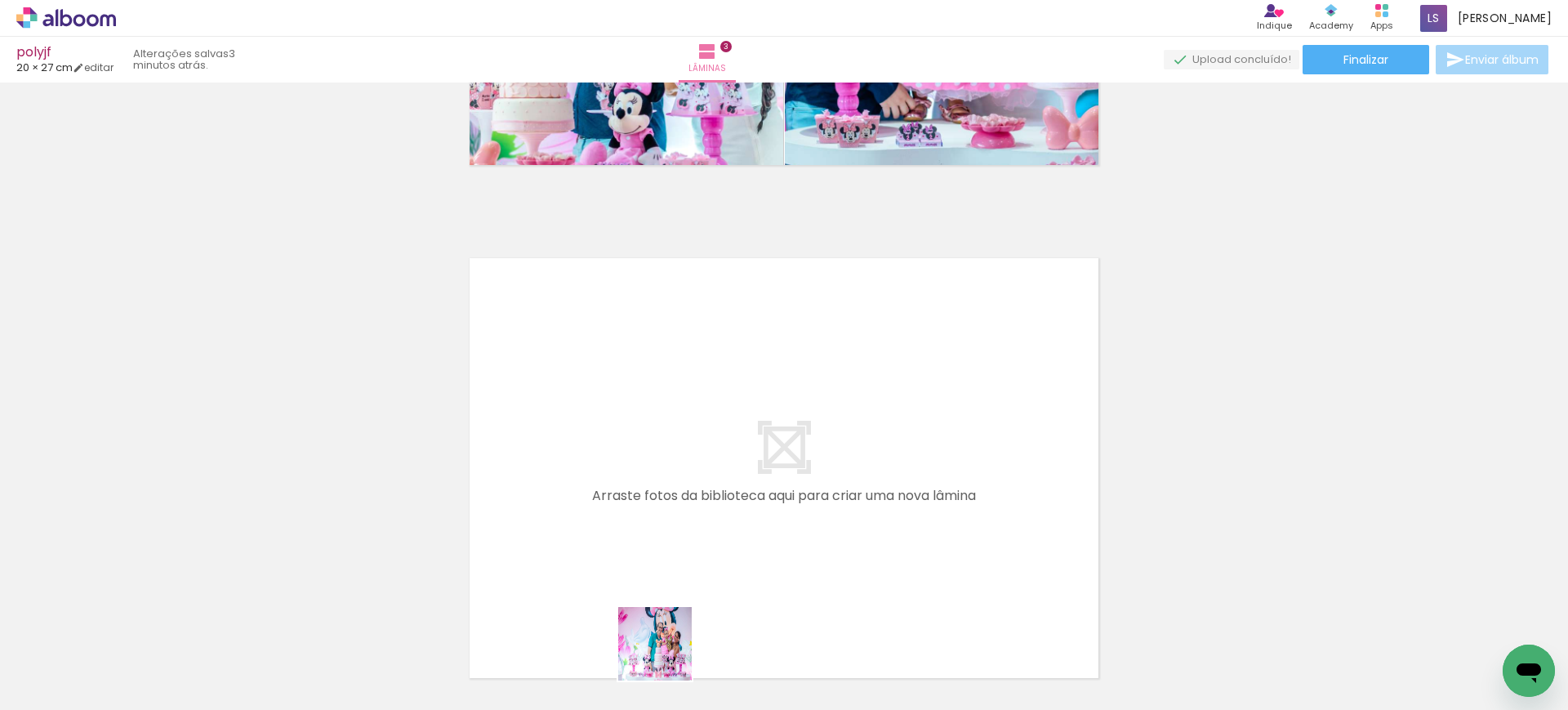
drag, startPoint x: 667, startPoint y: 667, endPoint x: 663, endPoint y: 449, distance: 218.0
click at [663, 449] on quentale-workspace at bounding box center [784, 355] width 1568 height 710
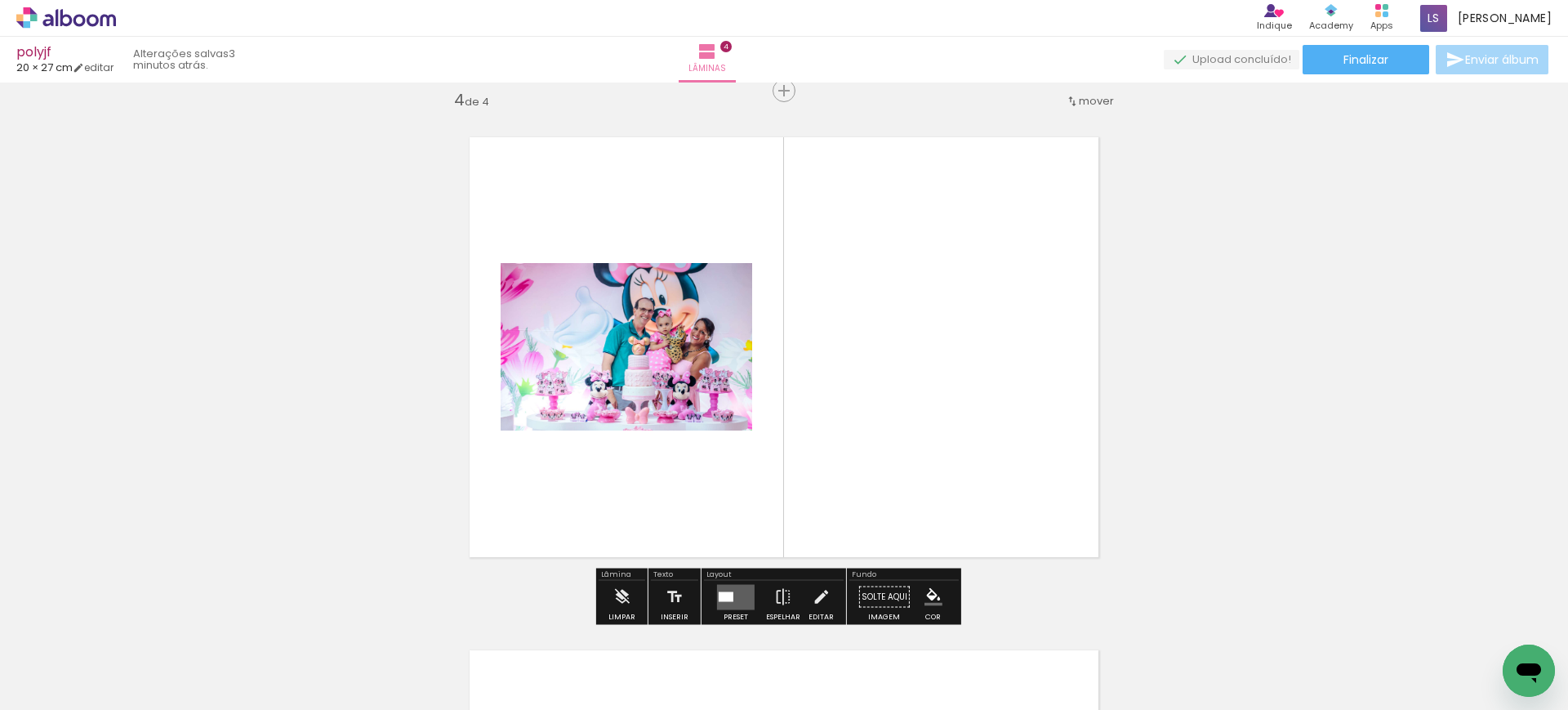
scroll to position [1559, 0]
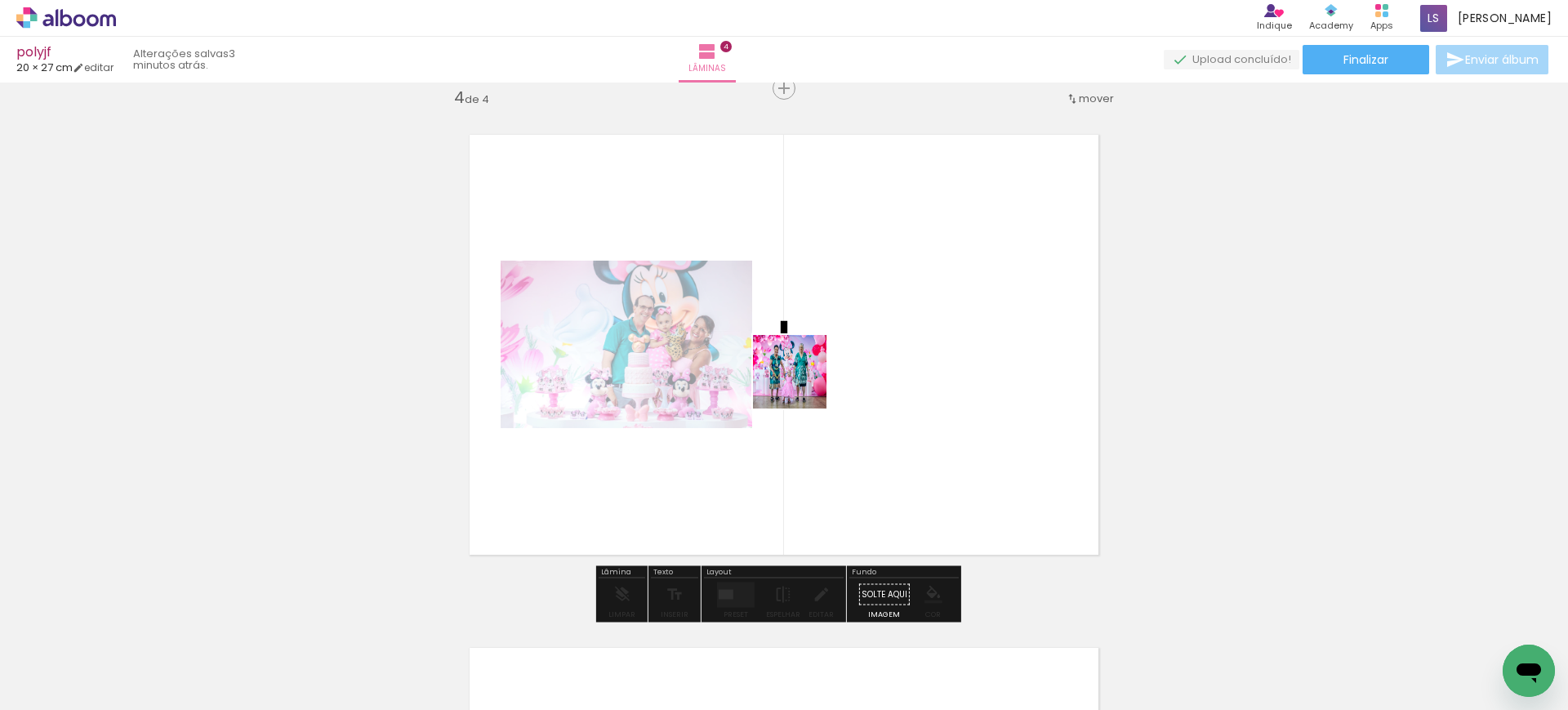
drag, startPoint x: 751, startPoint y: 649, endPoint x: 810, endPoint y: 351, distance: 303.8
click at [810, 351] on quentale-workspace at bounding box center [784, 355] width 1568 height 710
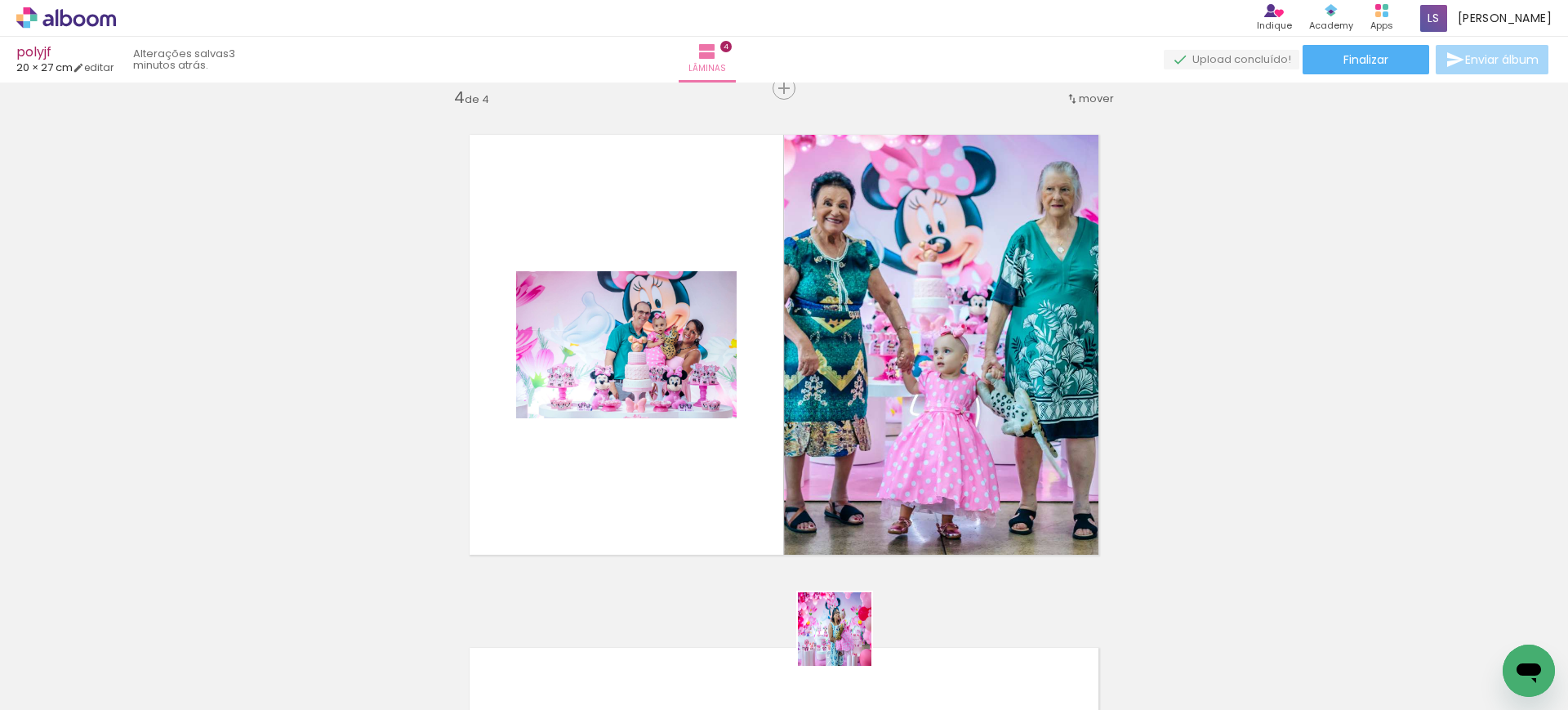
drag, startPoint x: 852, startPoint y: 657, endPoint x: 679, endPoint y: 467, distance: 257.0
click at [679, 467] on quentale-workspace at bounding box center [784, 355] width 1568 height 710
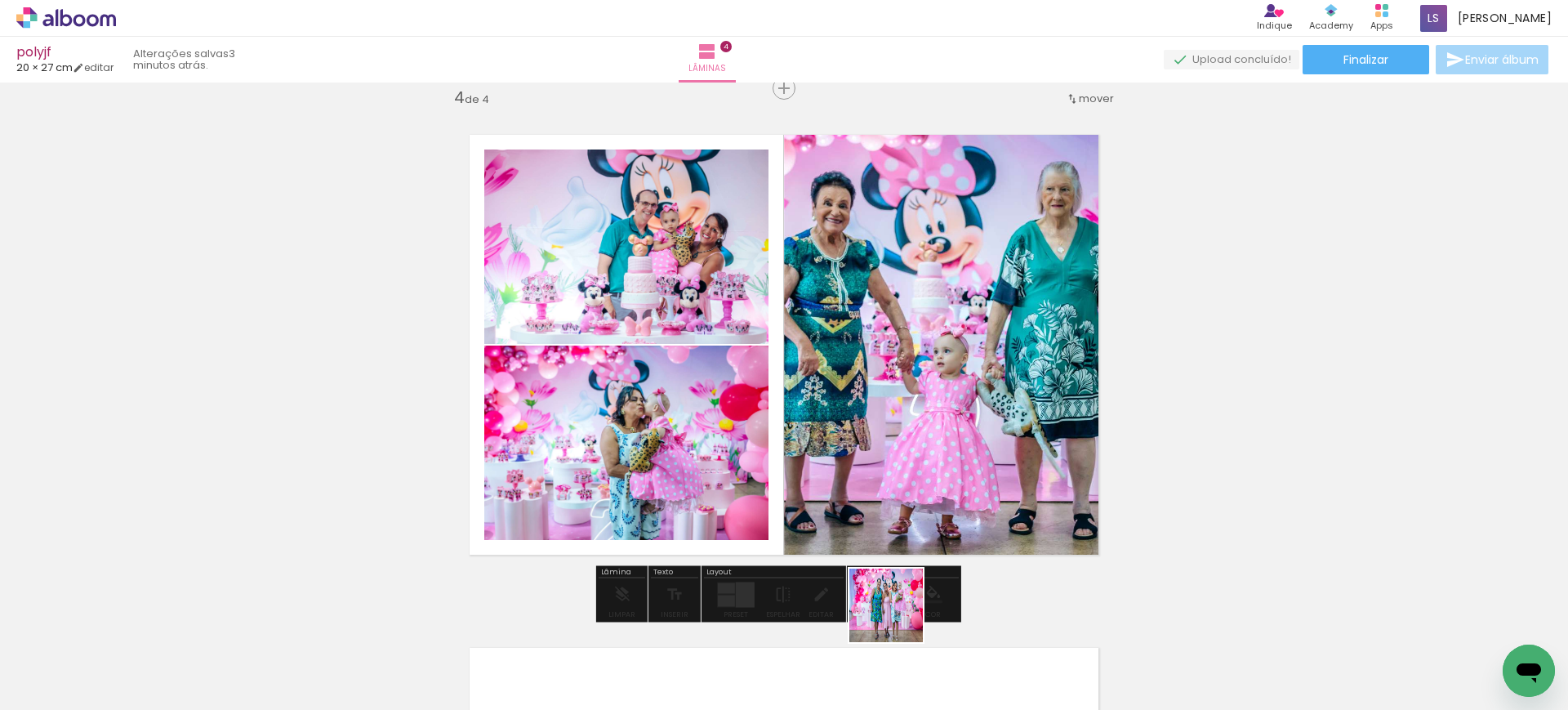
drag, startPoint x: 898, startPoint y: 637, endPoint x: 876, endPoint y: 477, distance: 161.5
click at [879, 485] on quentale-workspace at bounding box center [784, 355] width 1568 height 710
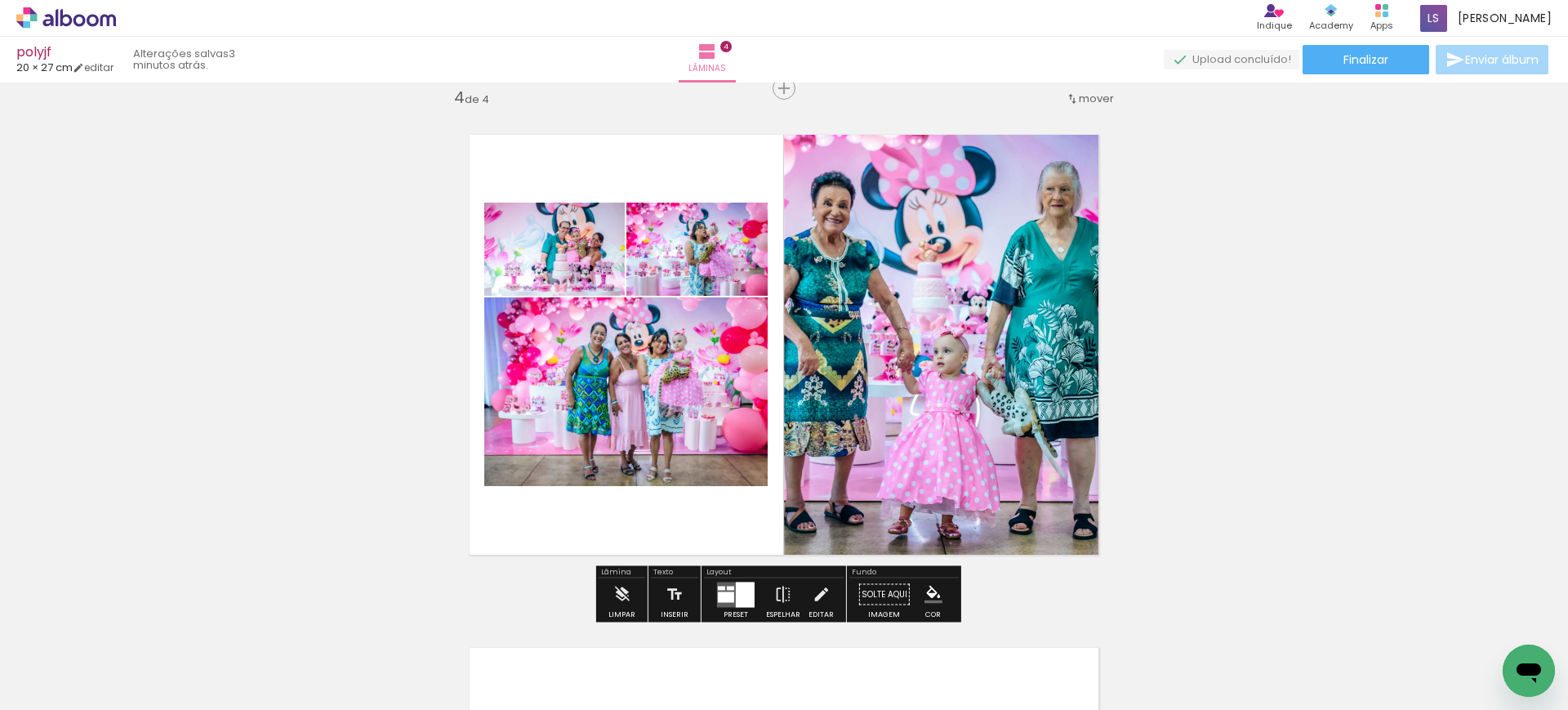
click at [739, 593] on div at bounding box center [744, 594] width 19 height 26
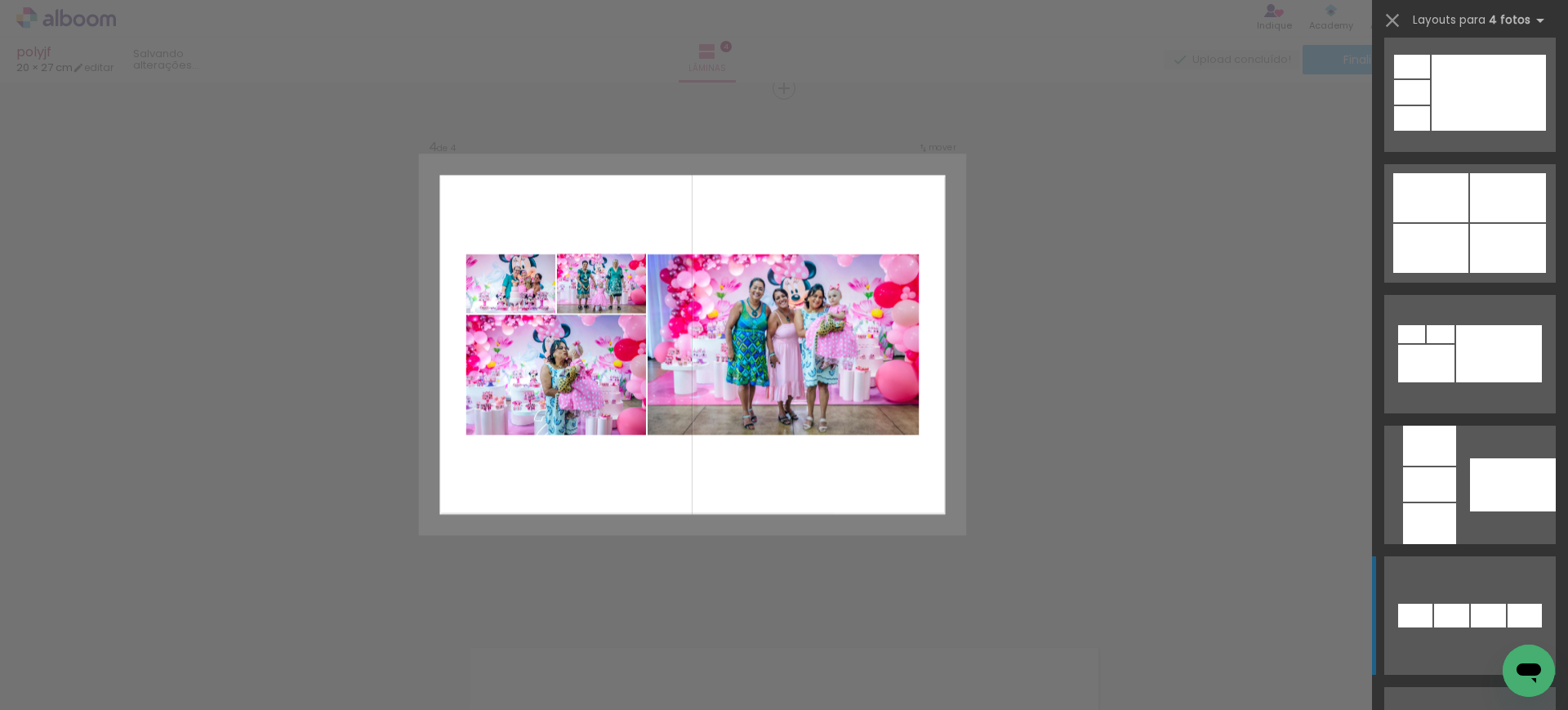
scroll to position [1326, 0]
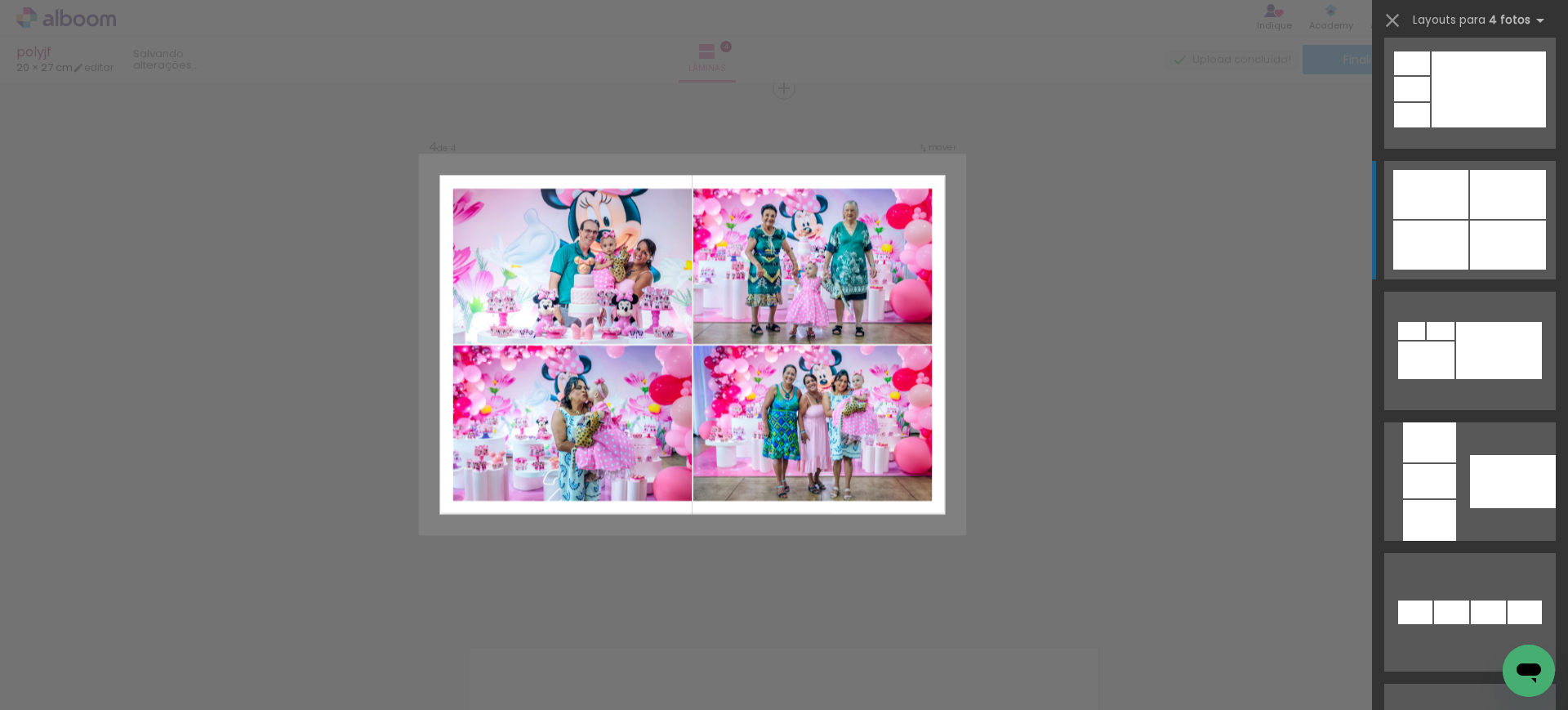
click at [1470, 455] on div at bounding box center [1512, 481] width 85 height 53
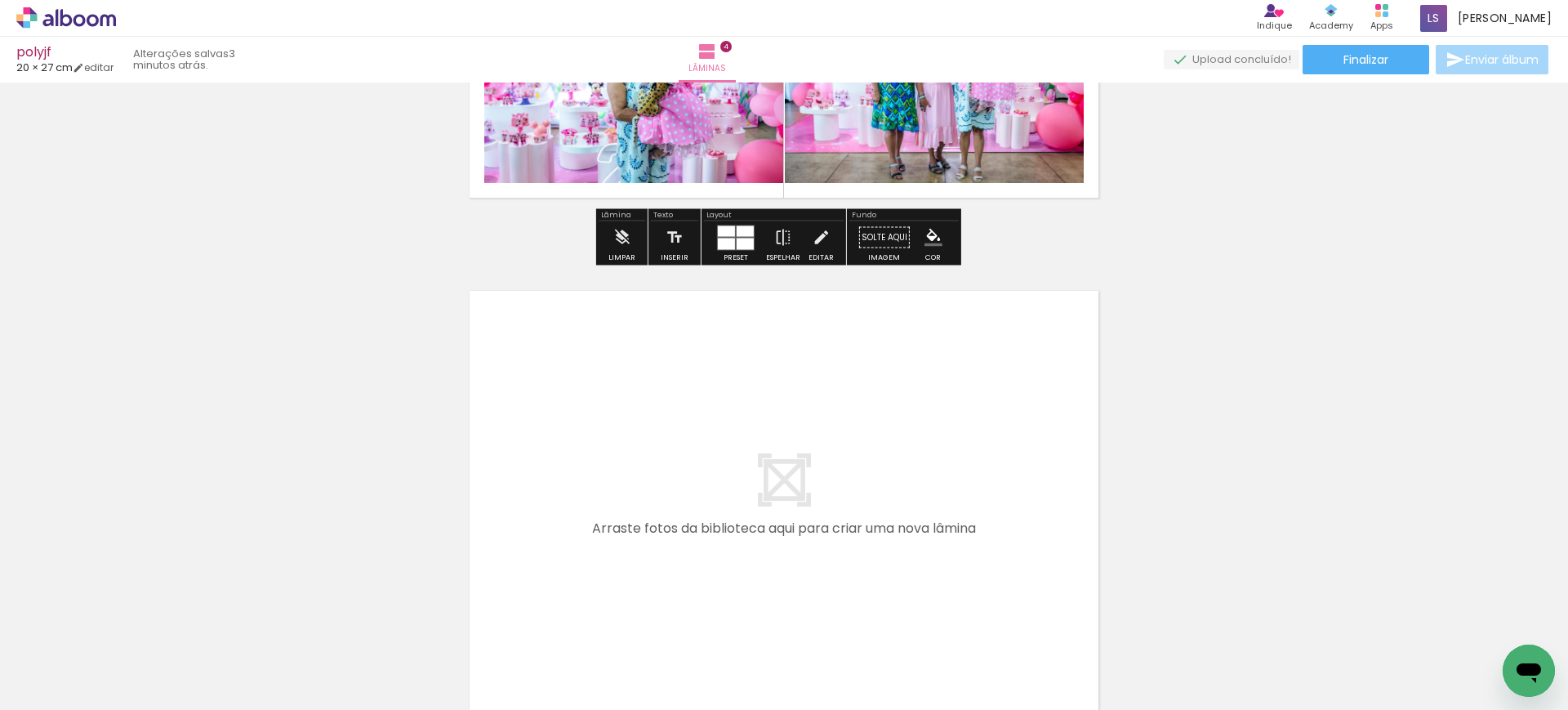
scroll to position [1919, 0]
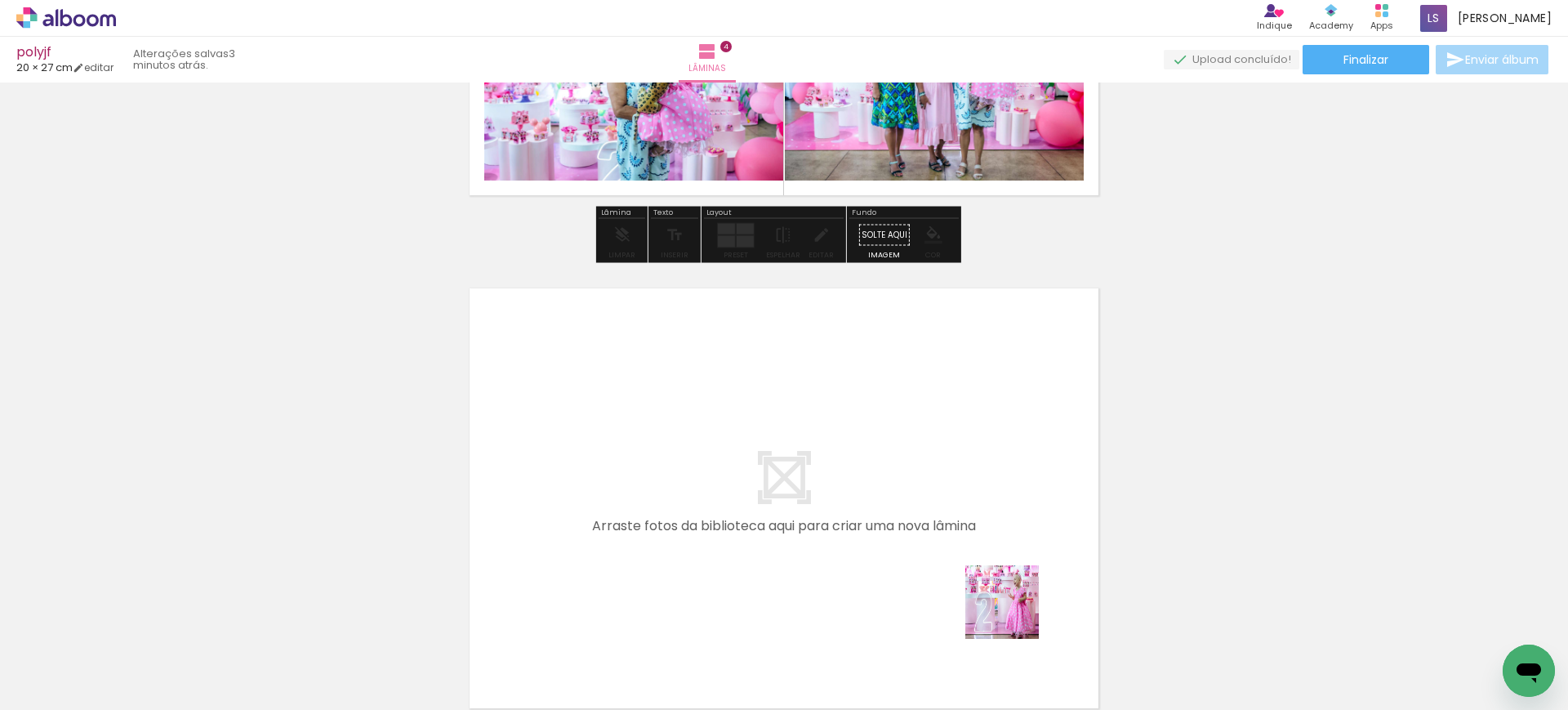
drag, startPoint x: 1035, startPoint y: 648, endPoint x: 864, endPoint y: 385, distance: 313.7
click at [864, 385] on quentale-workspace at bounding box center [784, 355] width 1568 height 710
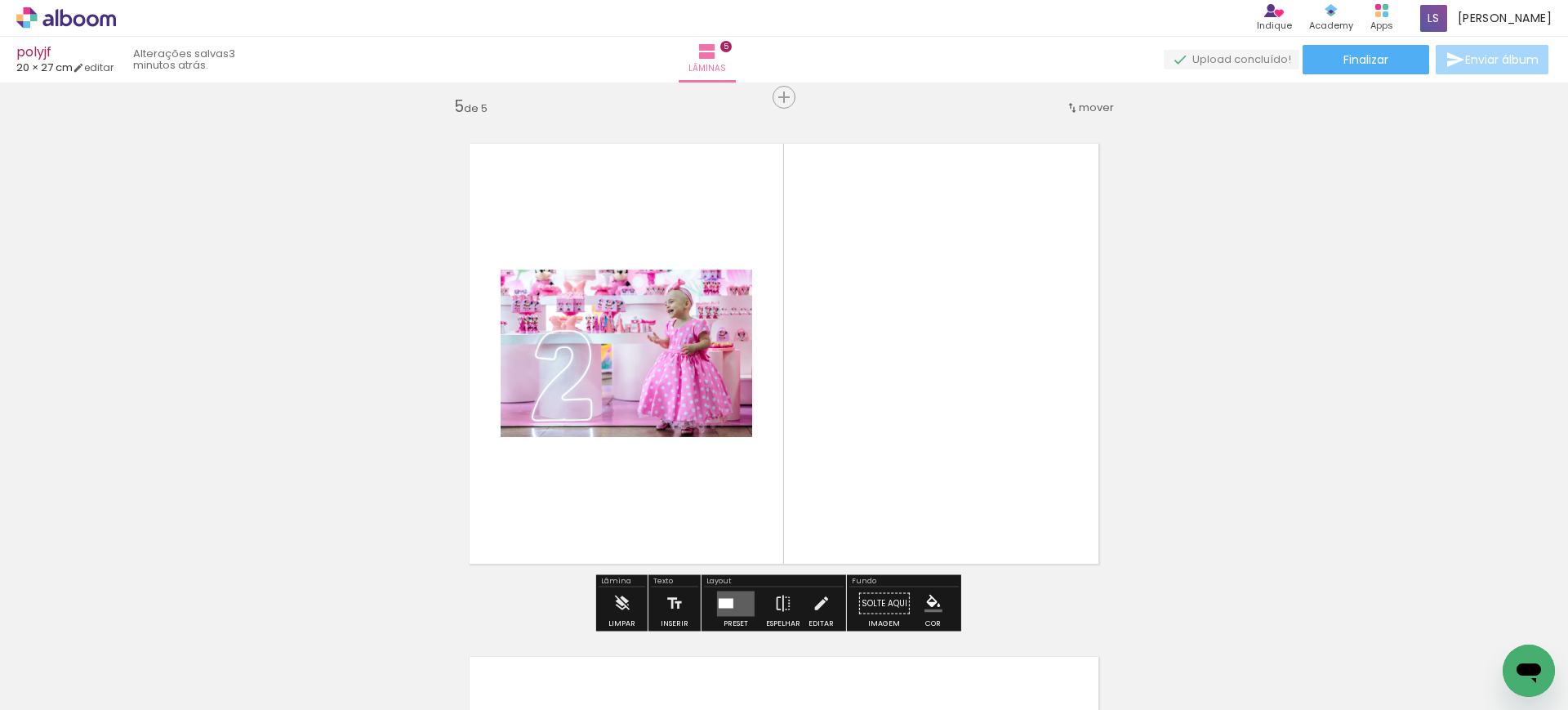
scroll to position [2072, 0]
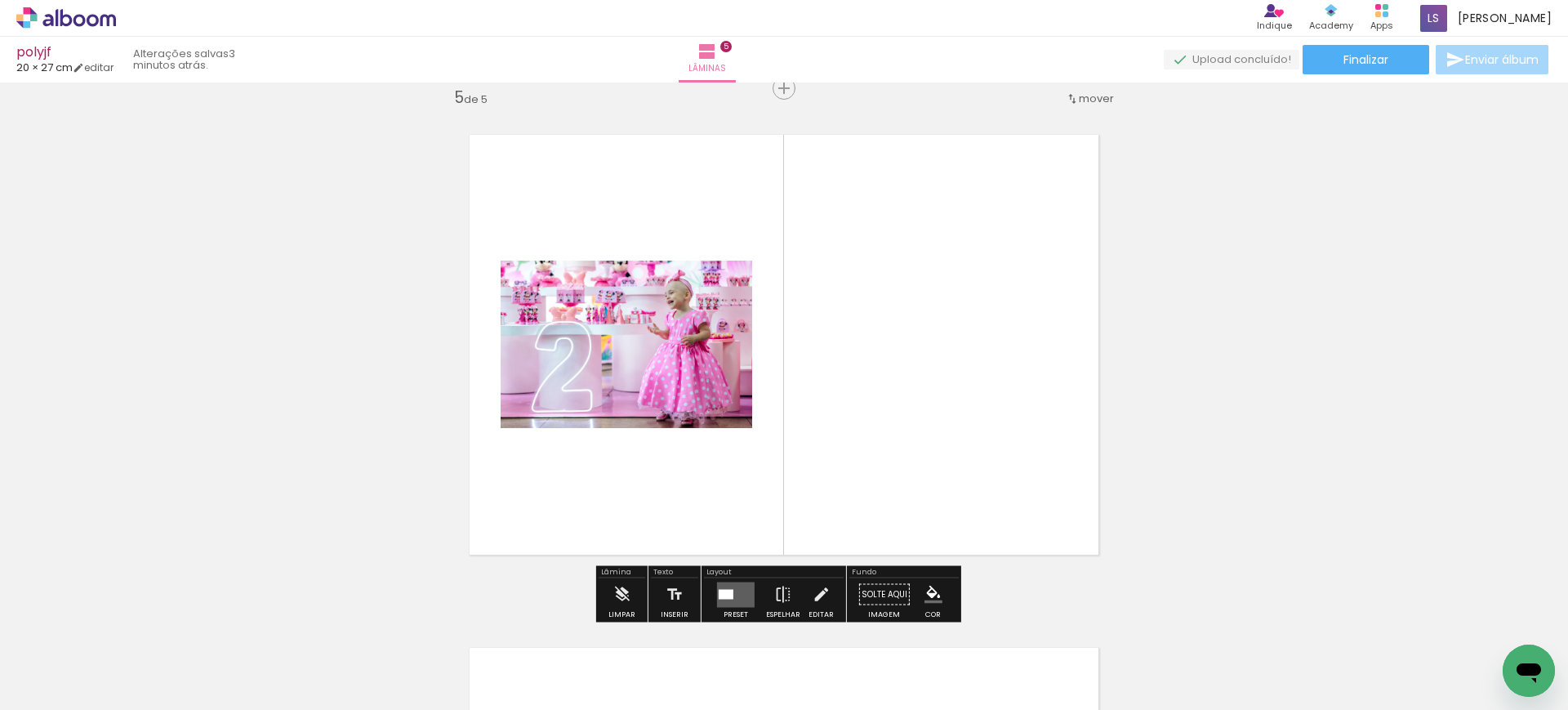
click at [731, 590] on quentale-layouter at bounding box center [735, 594] width 37 height 26
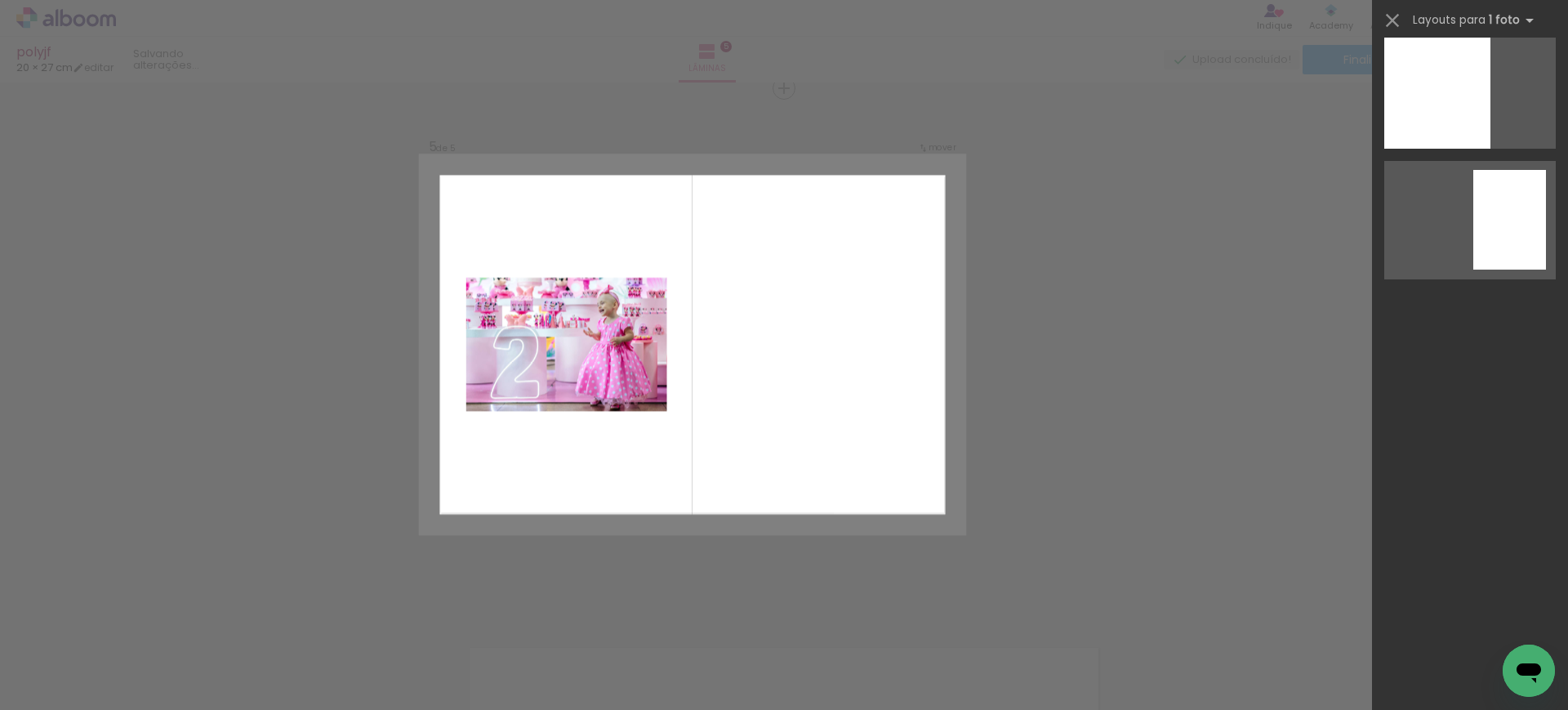
scroll to position [0, 0]
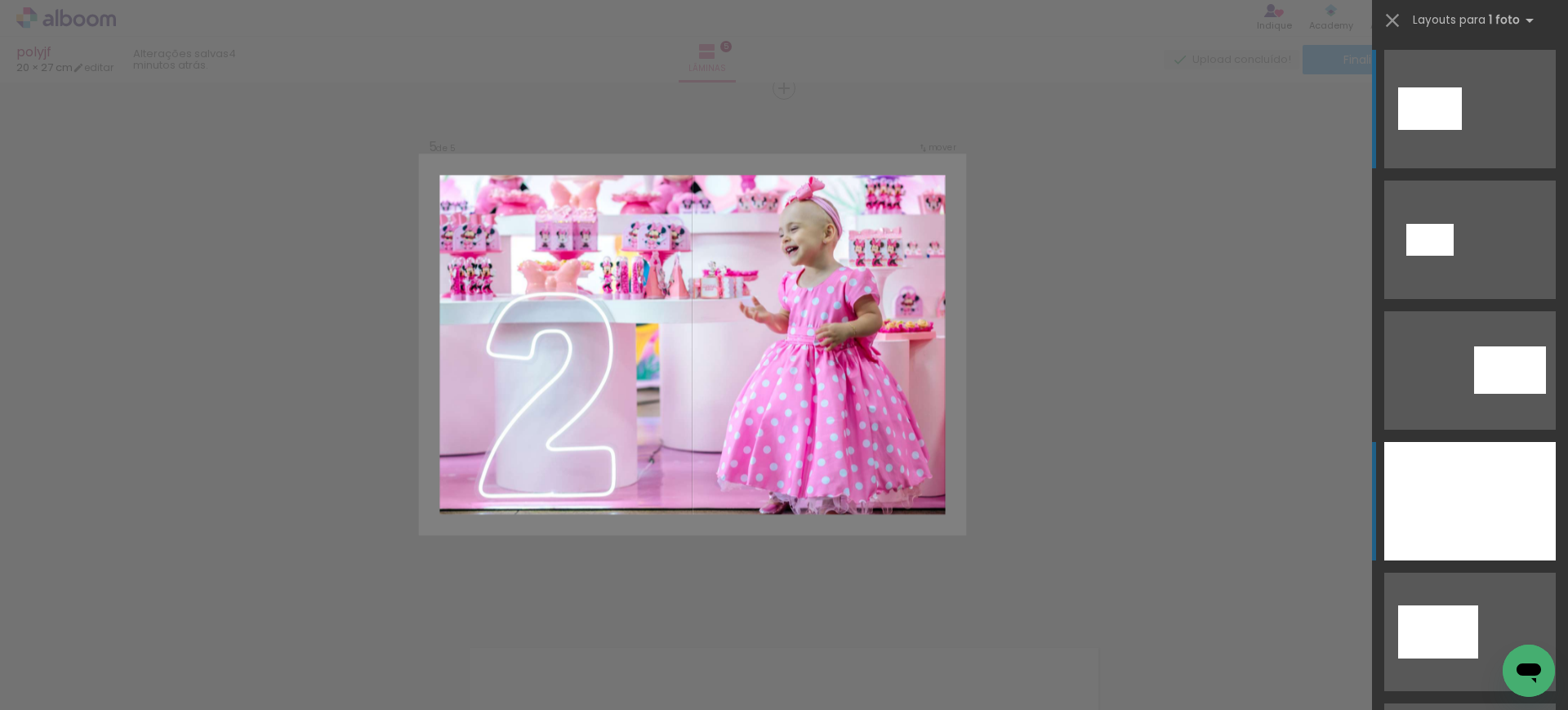
click at [1458, 469] on div at bounding box center [1469, 501] width 172 height 119
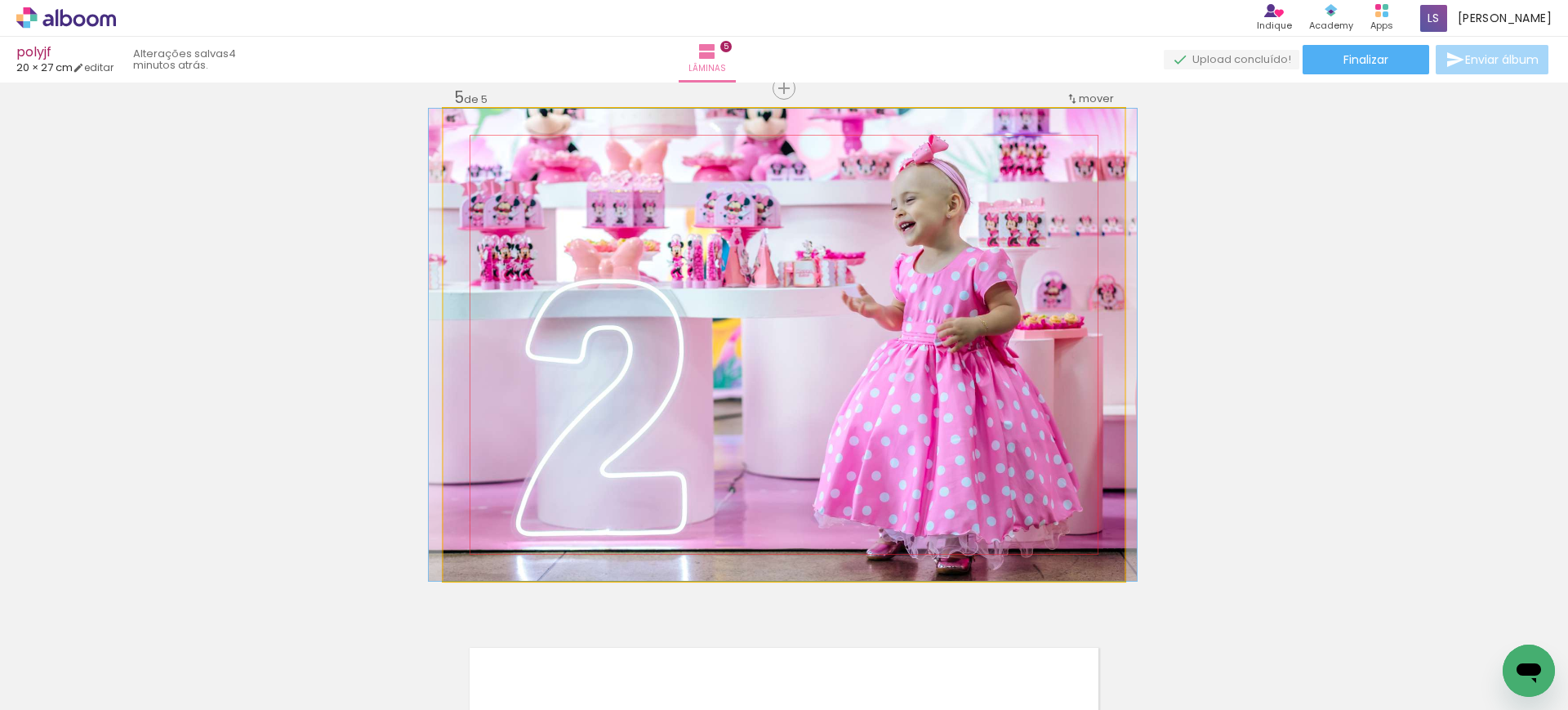
drag, startPoint x: 974, startPoint y: 421, endPoint x: 973, endPoint y: 387, distance: 34.0
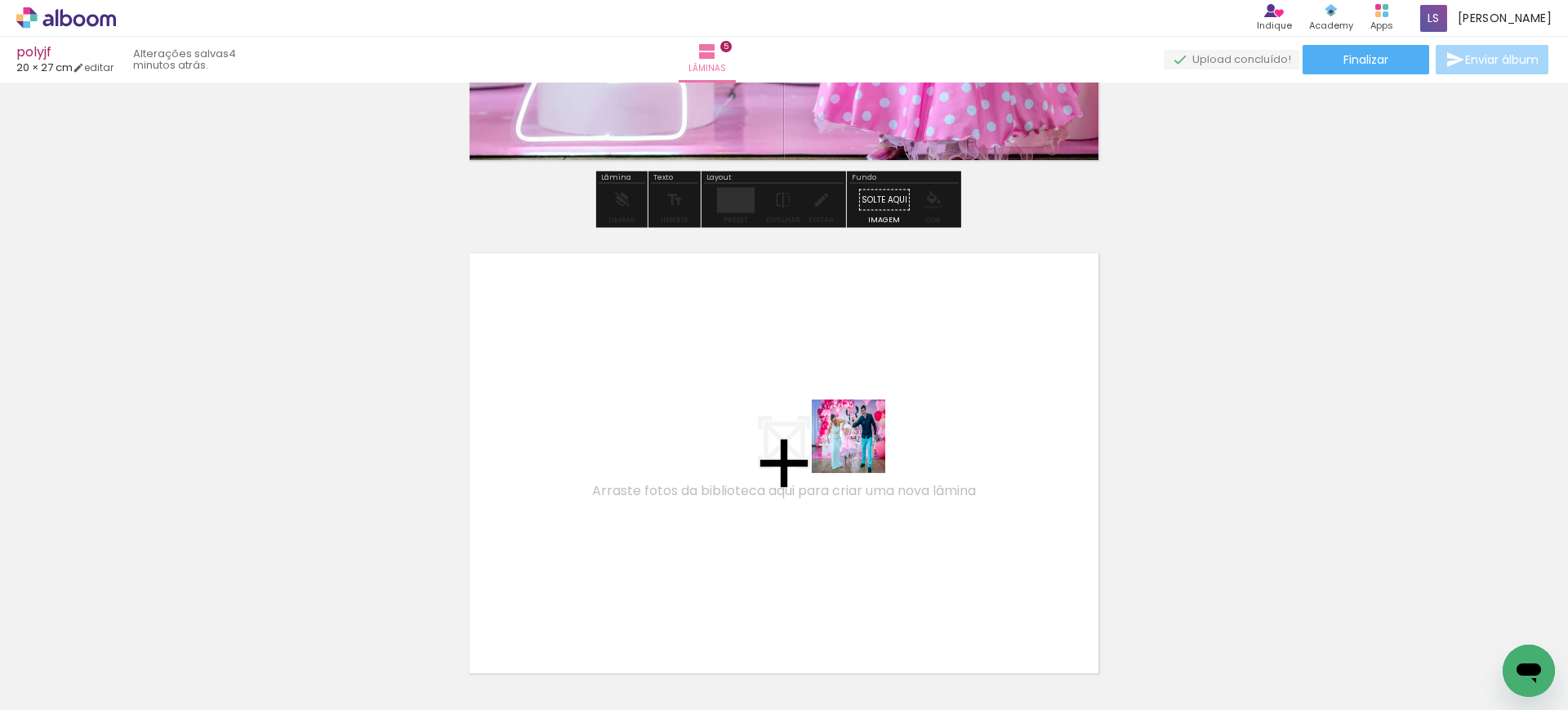
drag, startPoint x: 1120, startPoint y: 666, endPoint x: 860, endPoint y: 447, distance: 339.9
click at [860, 447] on quentale-workspace at bounding box center [784, 355] width 1568 height 710
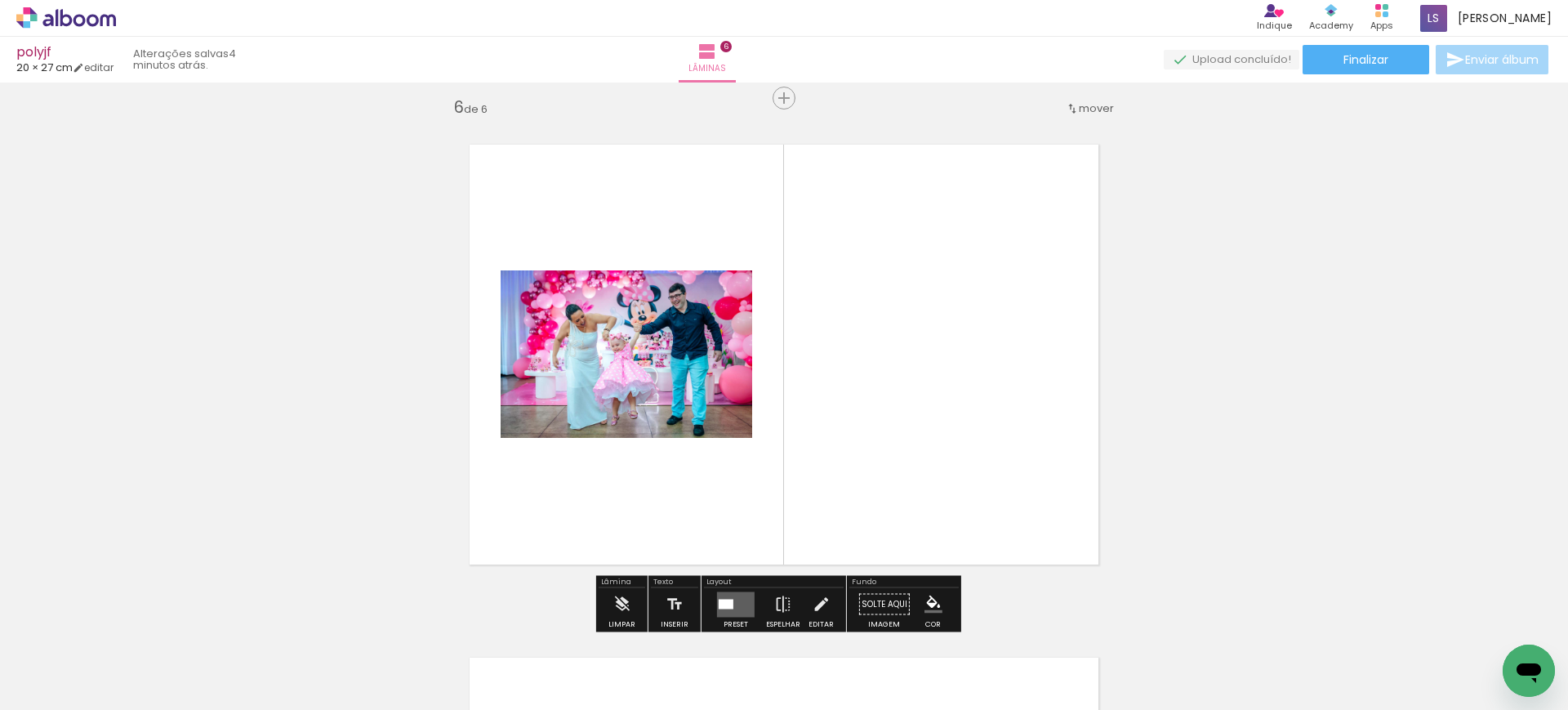
scroll to position [2586, 0]
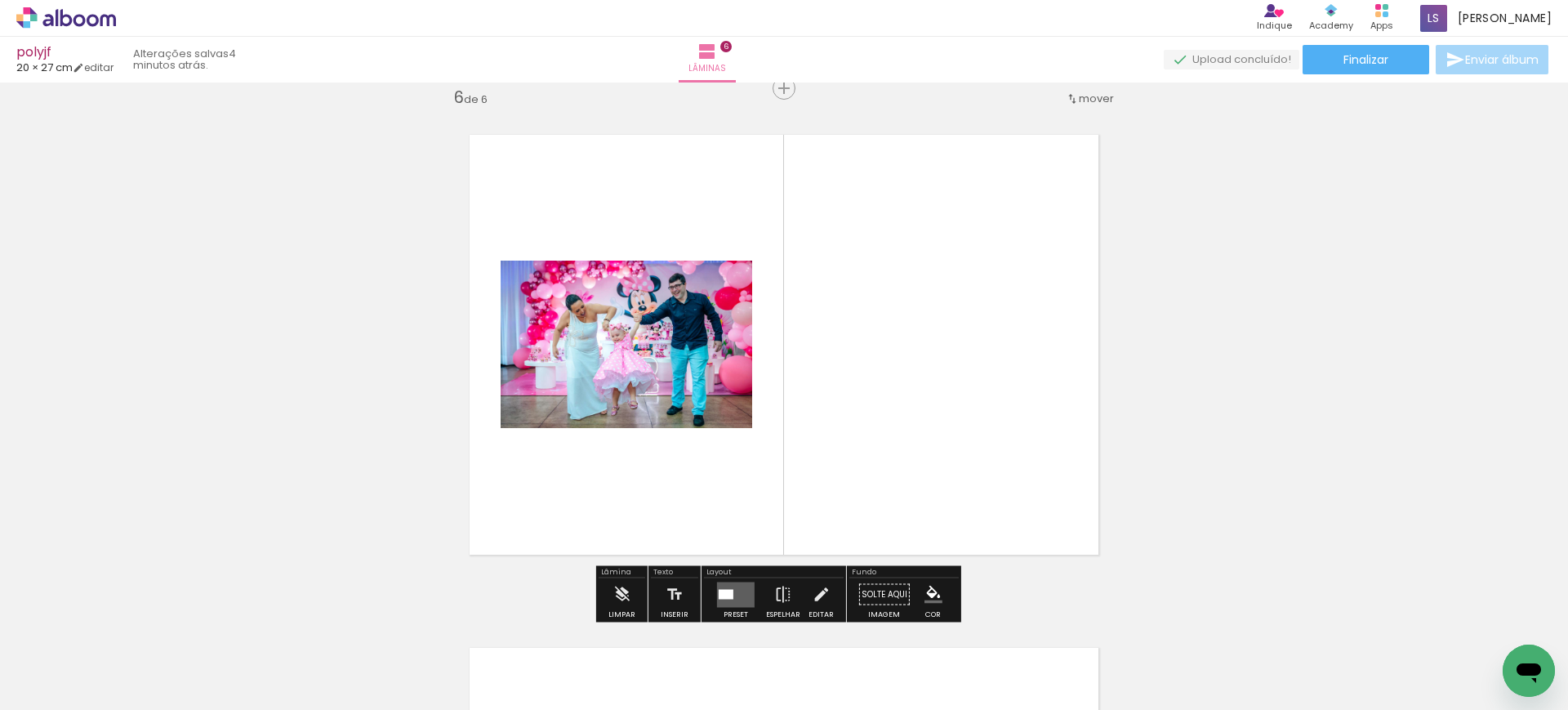
drag, startPoint x: 1187, startPoint y: 652, endPoint x: 1016, endPoint y: 461, distance: 256.4
click at [1025, 472] on quentale-workspace at bounding box center [784, 355] width 1568 height 710
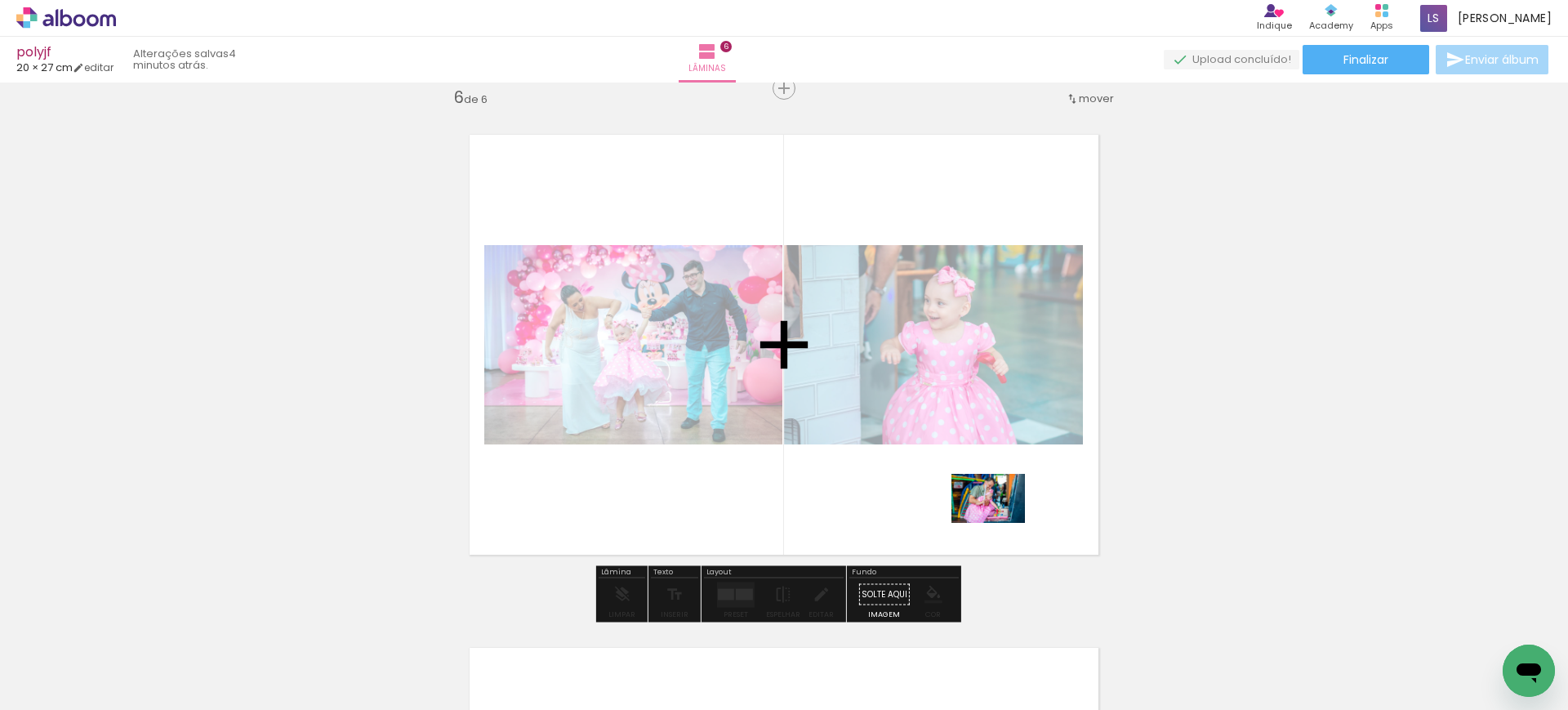
drag, startPoint x: 1316, startPoint y: 663, endPoint x: 999, endPoint y: 522, distance: 346.9
click at [999, 522] on quentale-workspace at bounding box center [784, 355] width 1568 height 710
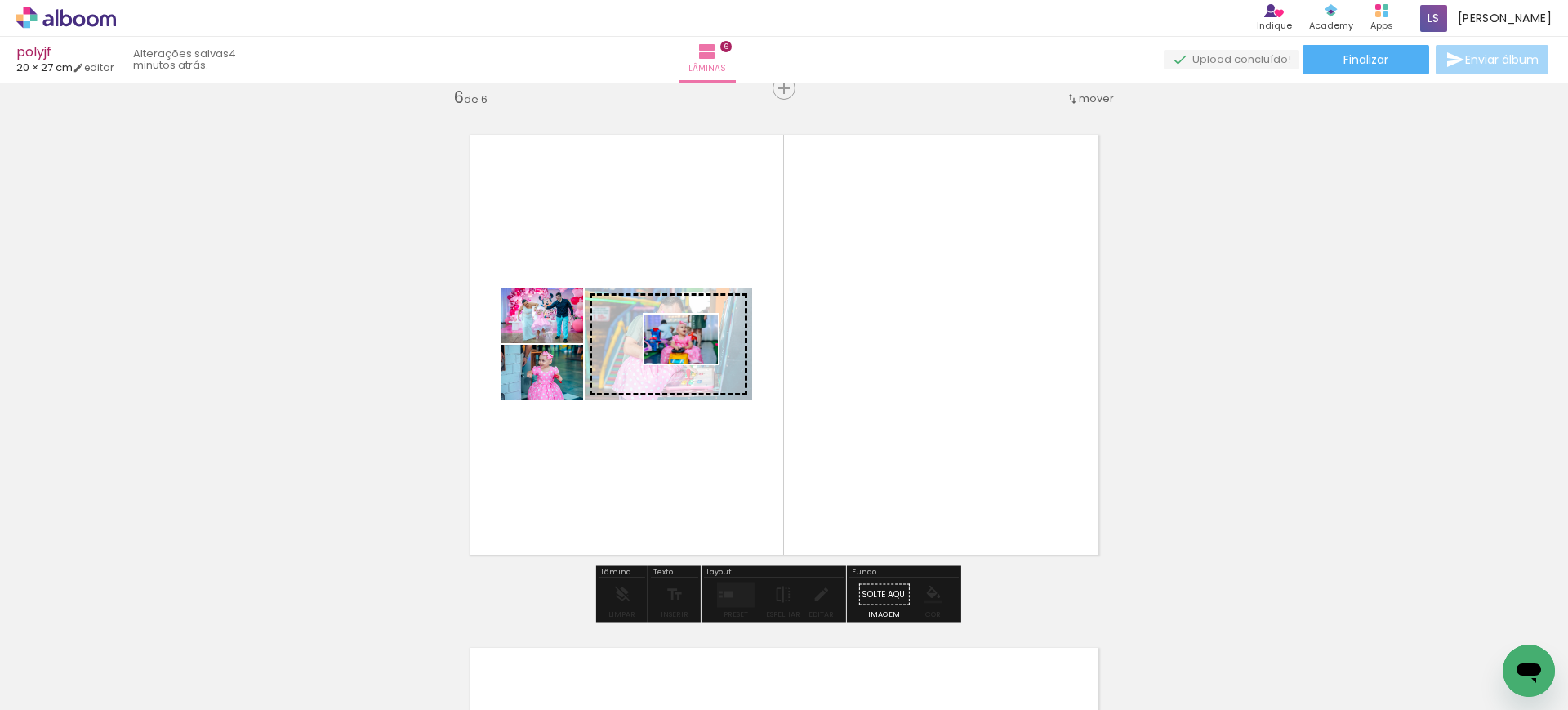
drag, startPoint x: 1365, startPoint y: 656, endPoint x: 693, endPoint y: 363, distance: 733.1
click at [693, 363] on quentale-workspace at bounding box center [784, 355] width 1568 height 710
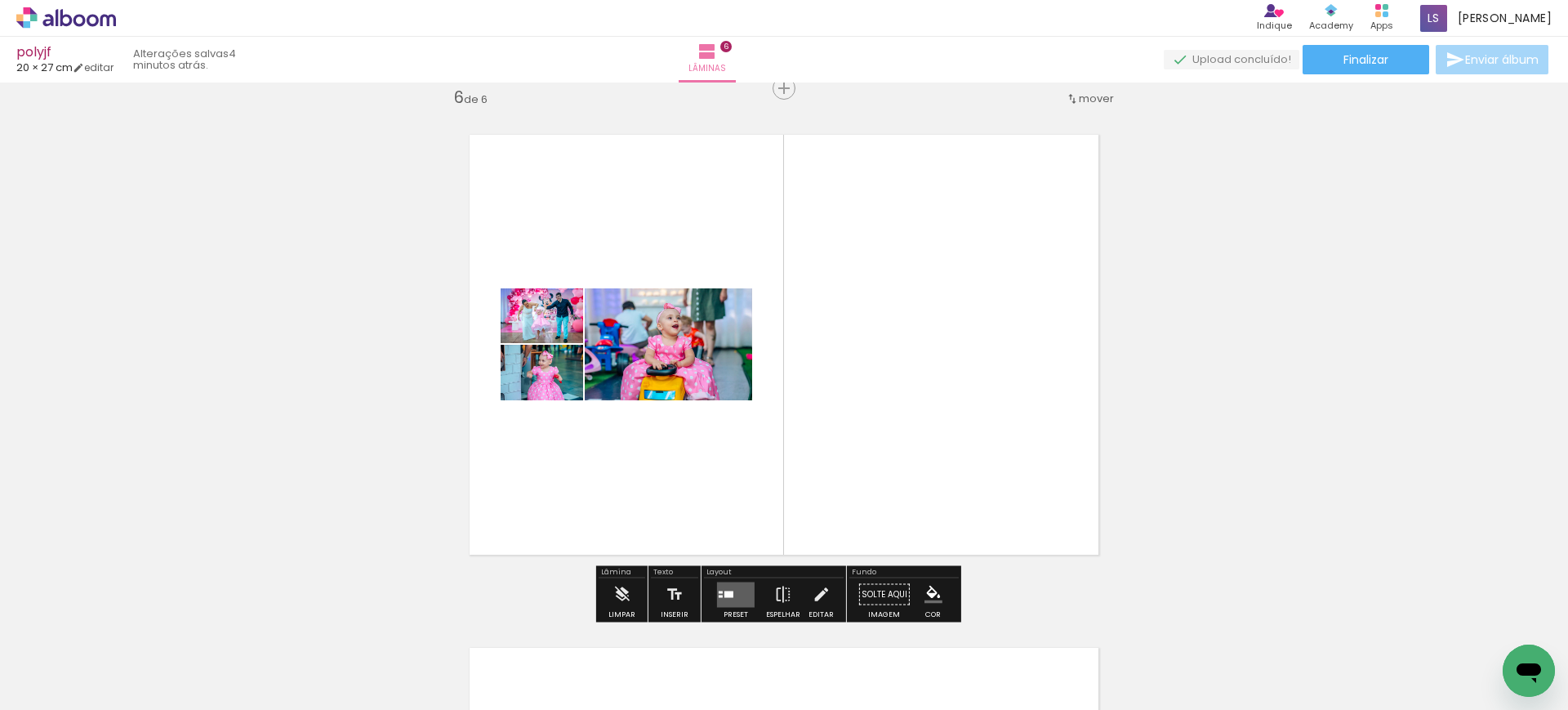
click at [717, 584] on quentale-layouter at bounding box center [735, 594] width 37 height 26
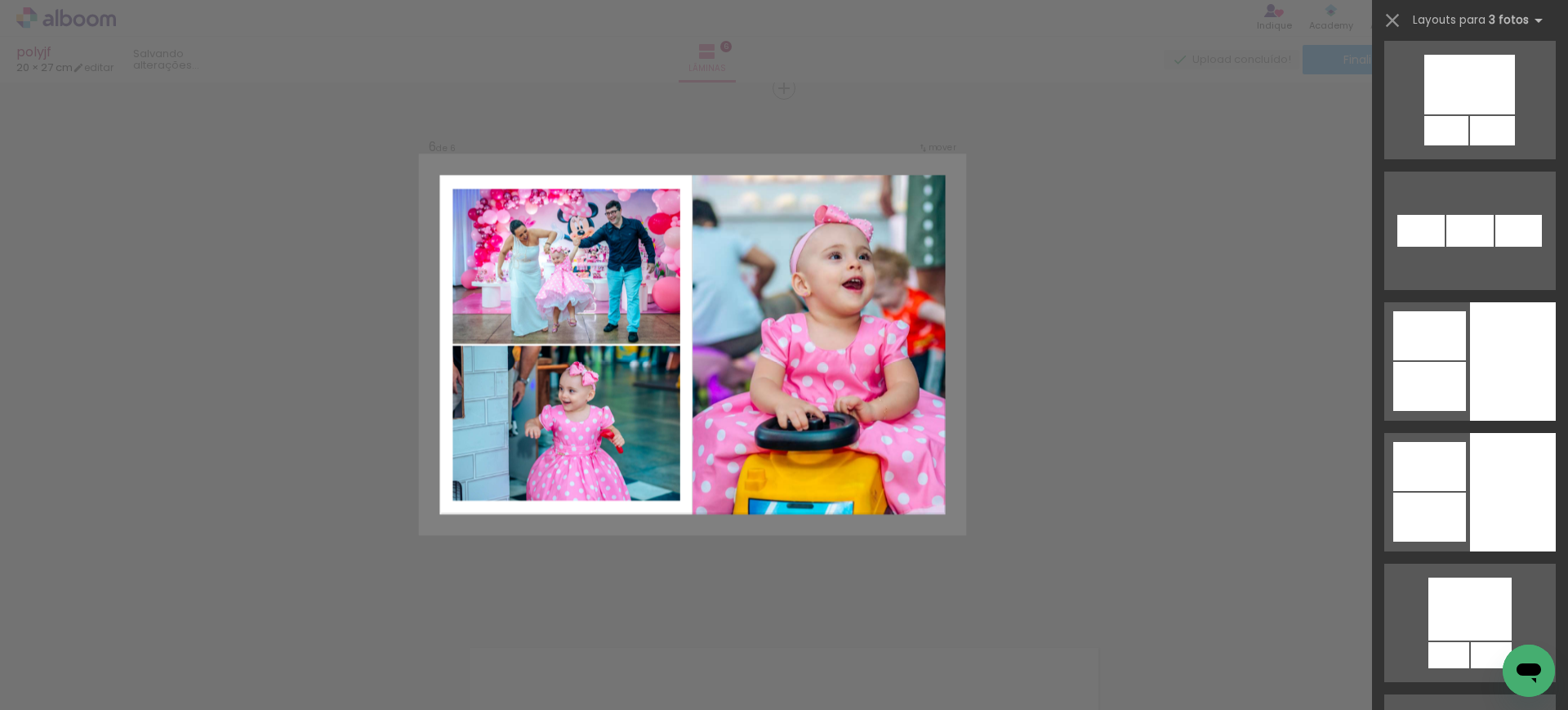
scroll to position [5104, 0]
click at [1464, 300] on div at bounding box center [1470, 355] width 196 height 131
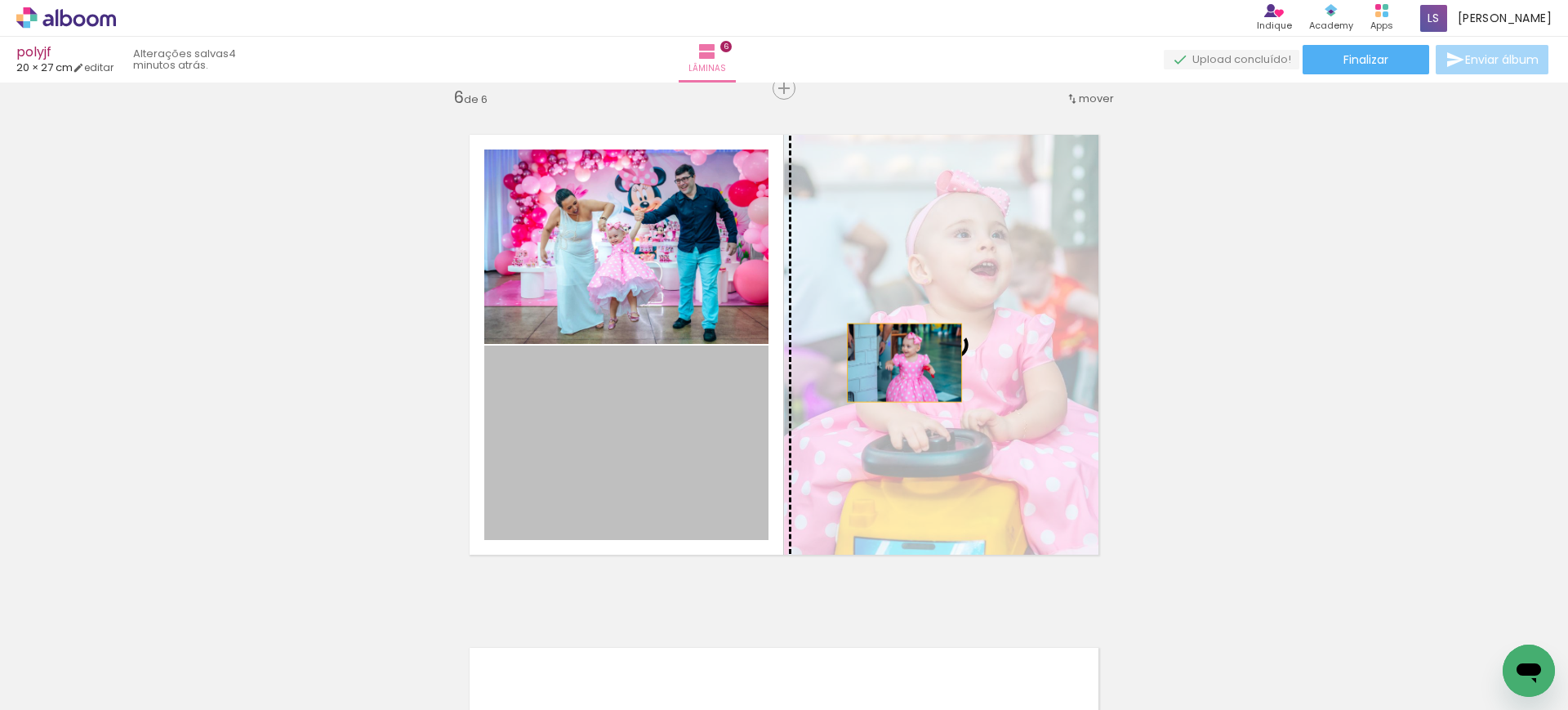
drag, startPoint x: 676, startPoint y: 429, endPoint x: 951, endPoint y: 355, distance: 284.8
click at [0, 0] on slot at bounding box center [0, 0] width 0 height 0
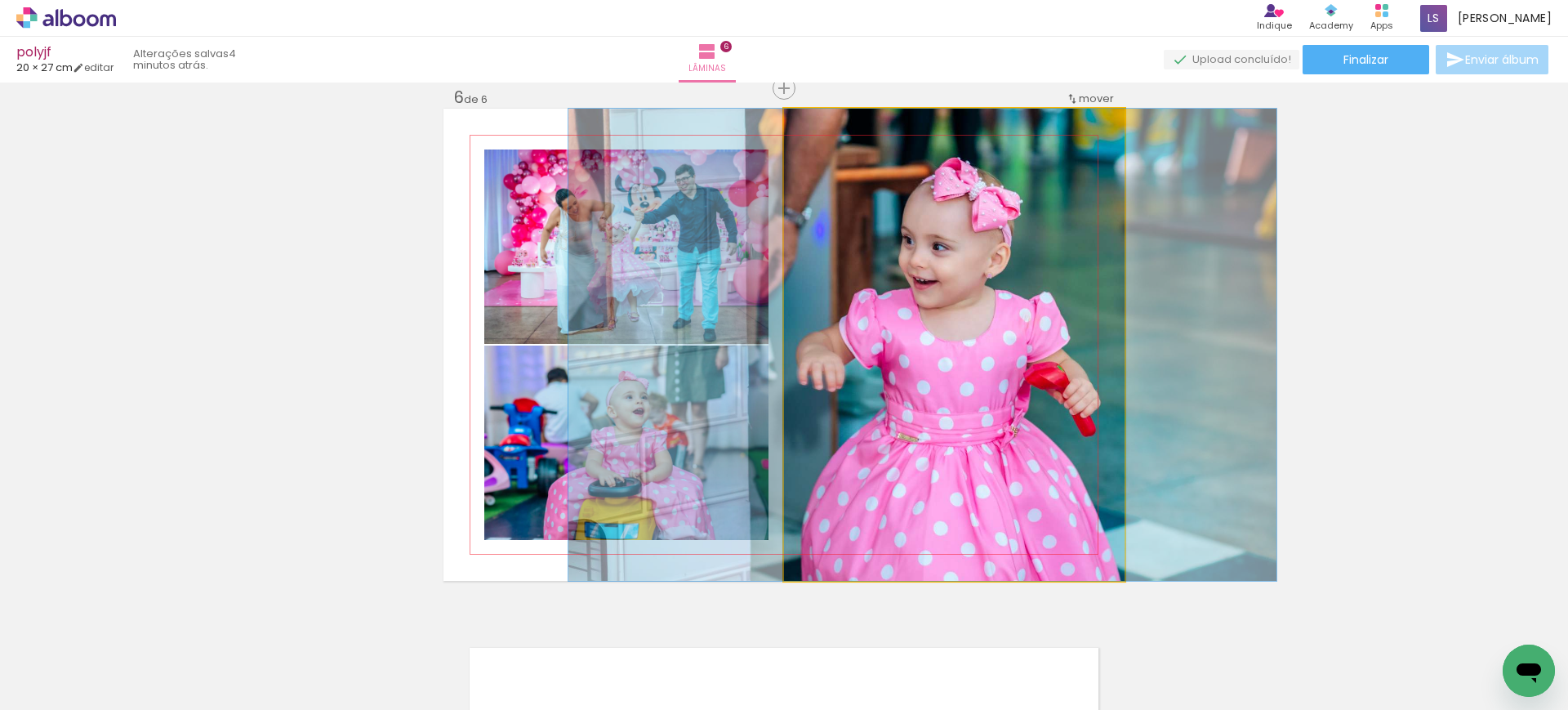
drag, startPoint x: 951, startPoint y: 355, endPoint x: 918, endPoint y: 342, distance: 35.5
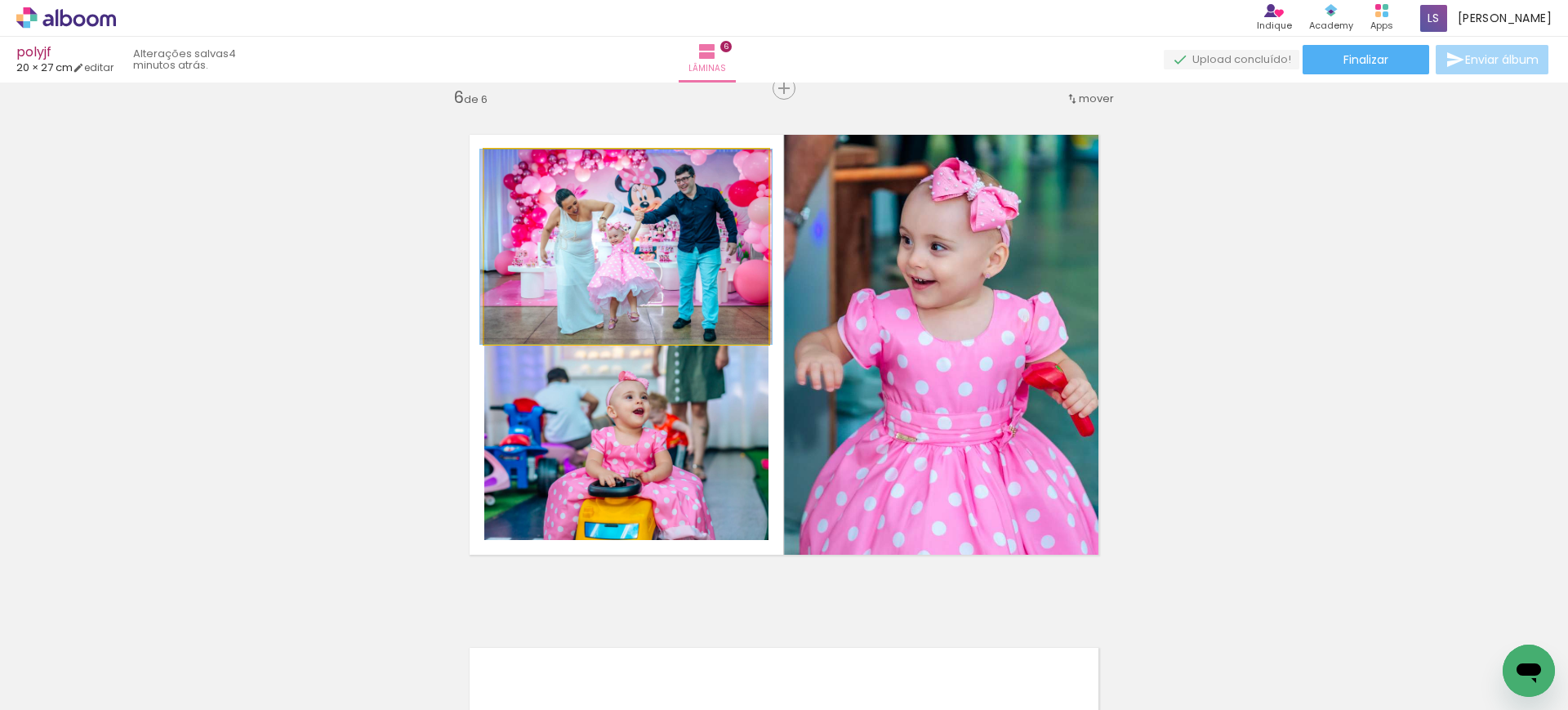
click at [672, 287] on quentale-photo at bounding box center [625, 246] width 284 height 194
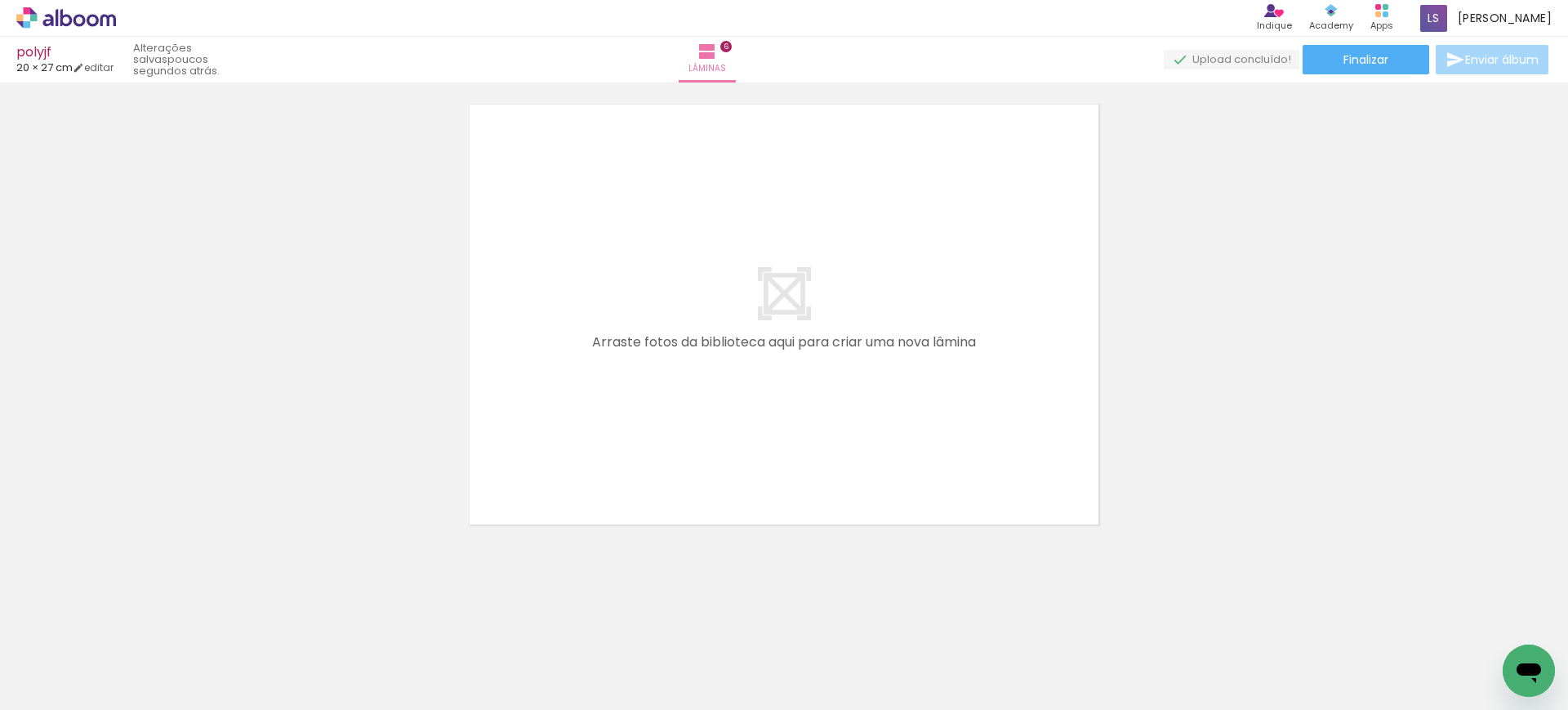
scroll to position [0, 828]
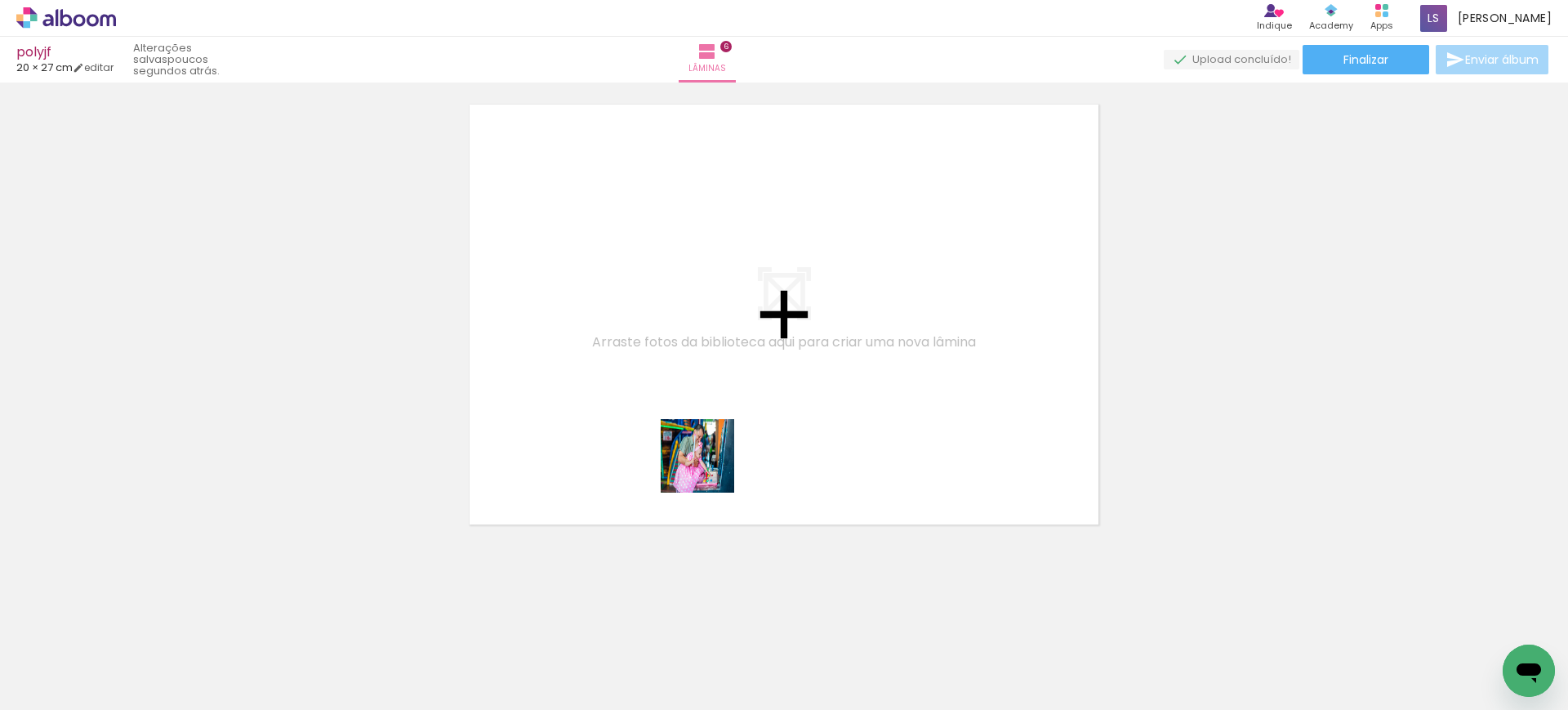
drag, startPoint x: 710, startPoint y: 663, endPoint x: 865, endPoint y: 574, distance: 178.7
click at [710, 396] on quentale-workspace at bounding box center [784, 355] width 1568 height 710
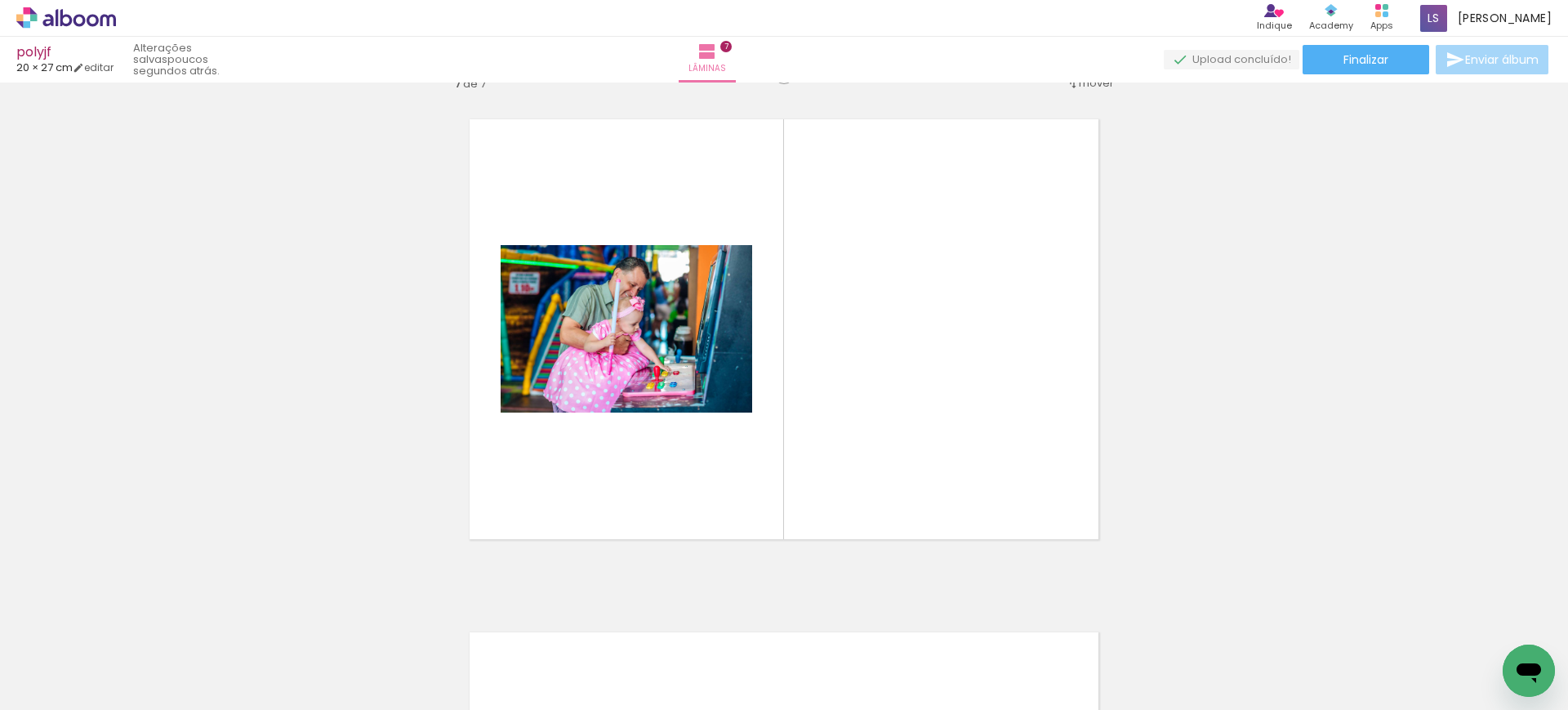
scroll to position [3098, 0]
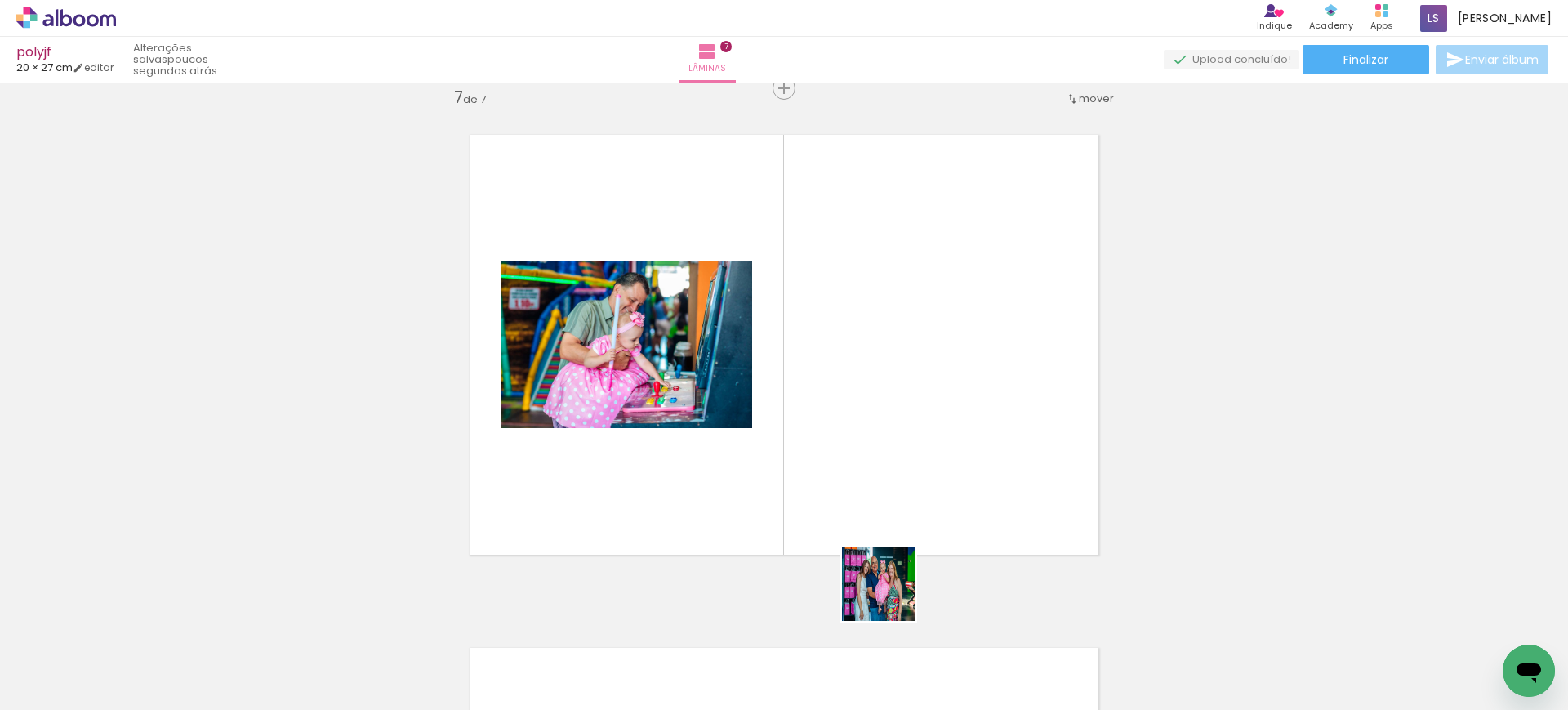
drag, startPoint x: 891, startPoint y: 596, endPoint x: 844, endPoint y: 352, distance: 248.5
click at [844, 352] on quentale-workspace at bounding box center [784, 355] width 1568 height 710
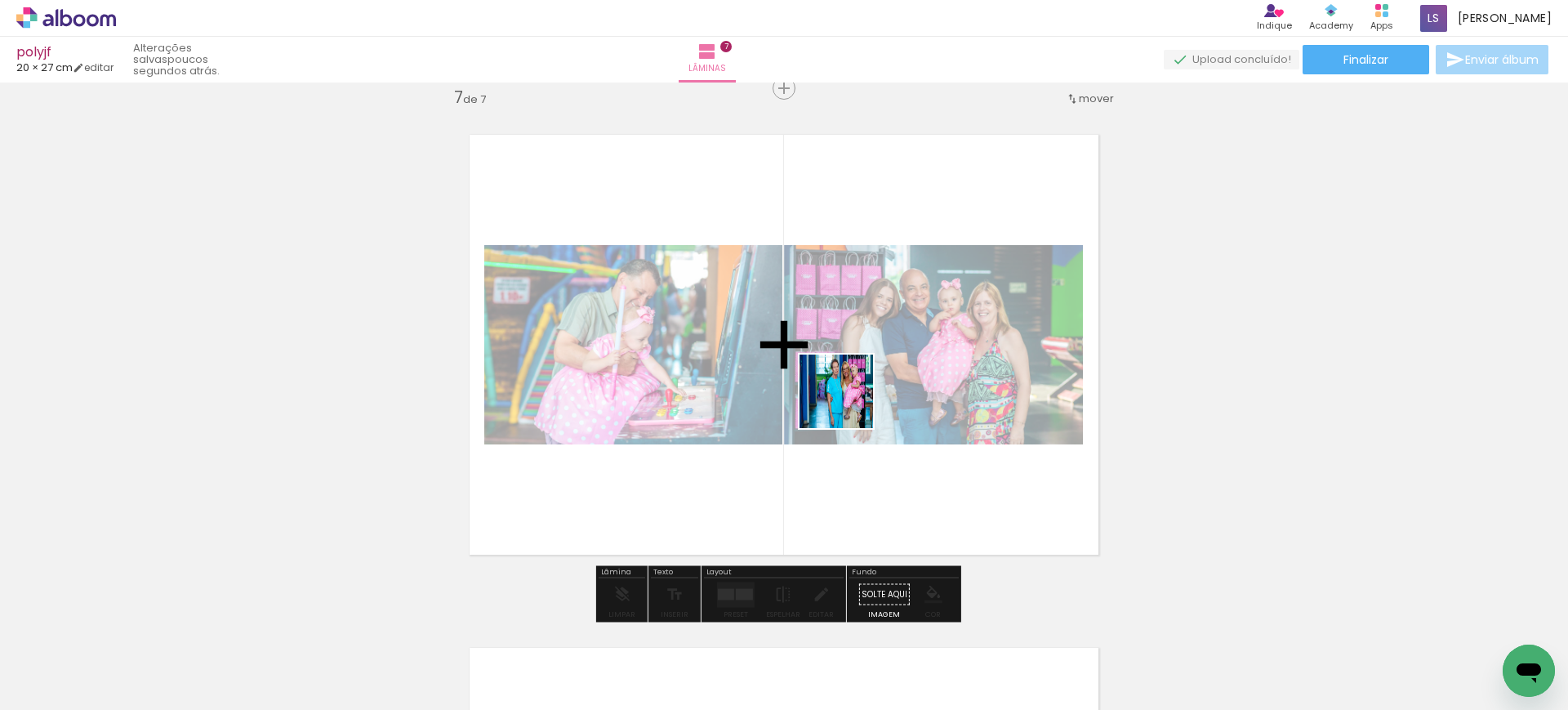
drag, startPoint x: 982, startPoint y: 647, endPoint x: 972, endPoint y: 526, distance: 121.4
click at [828, 363] on quentale-workspace at bounding box center [784, 355] width 1568 height 710
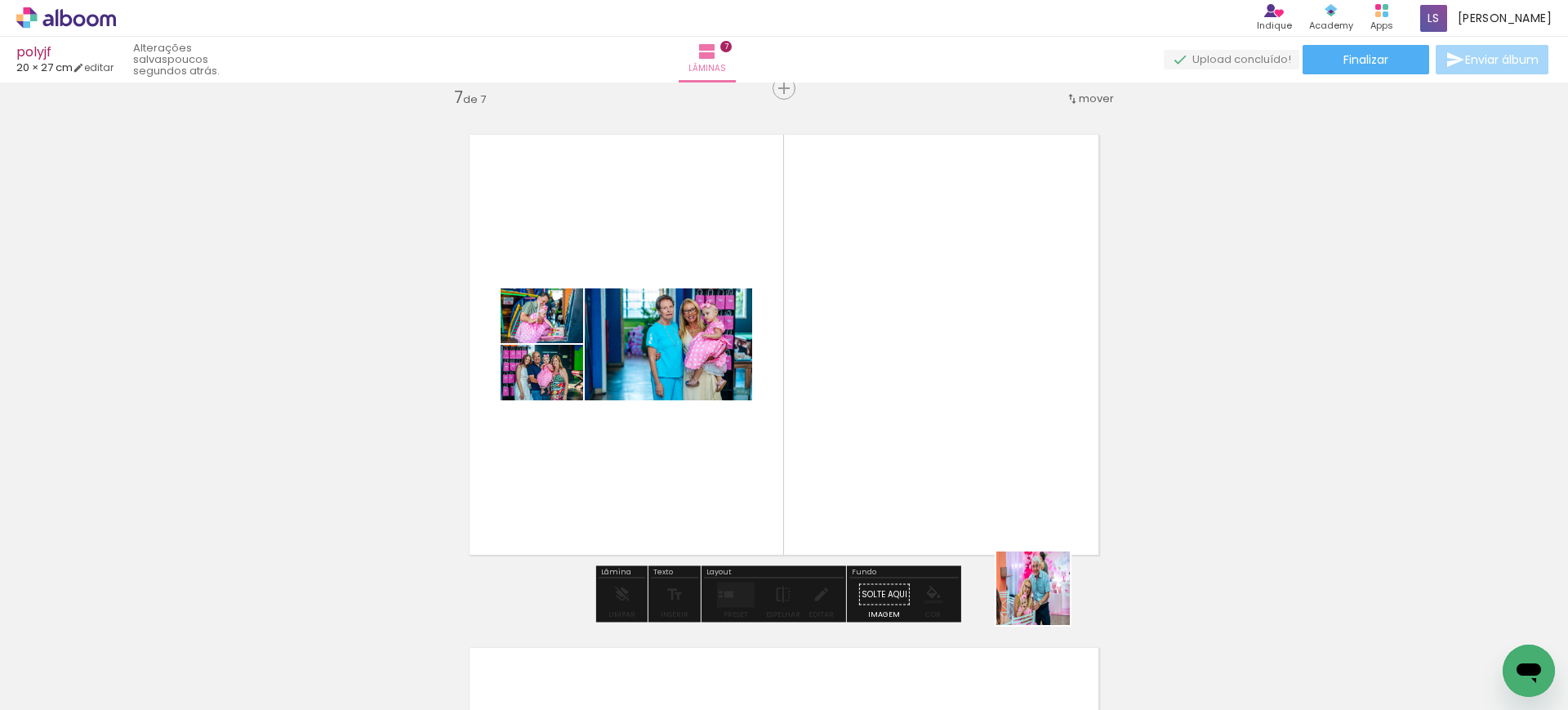
drag, startPoint x: 1050, startPoint y: 621, endPoint x: 630, endPoint y: 14, distance: 738.1
click at [851, 343] on quentale-workspace at bounding box center [784, 355] width 1568 height 710
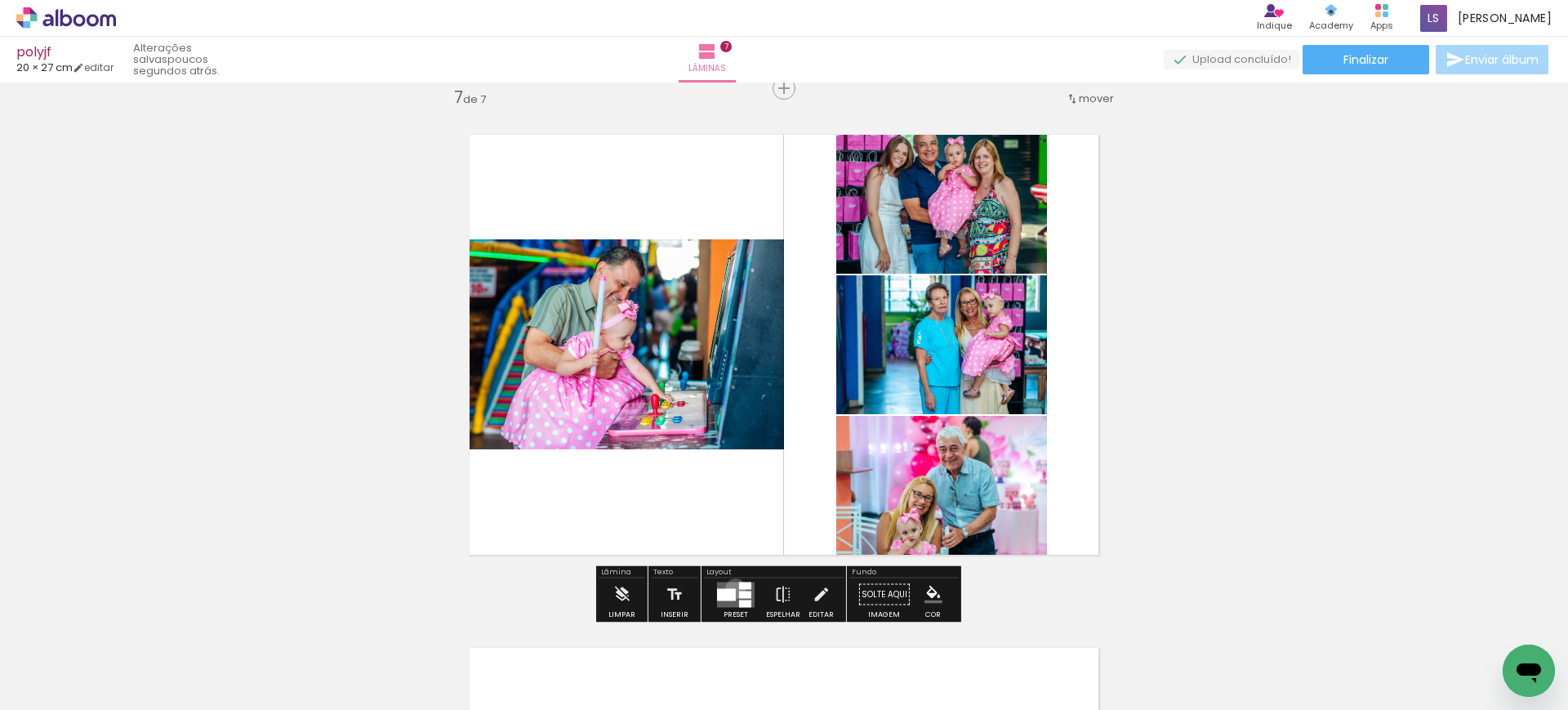
click at [731, 588] on div at bounding box center [726, 594] width 19 height 12
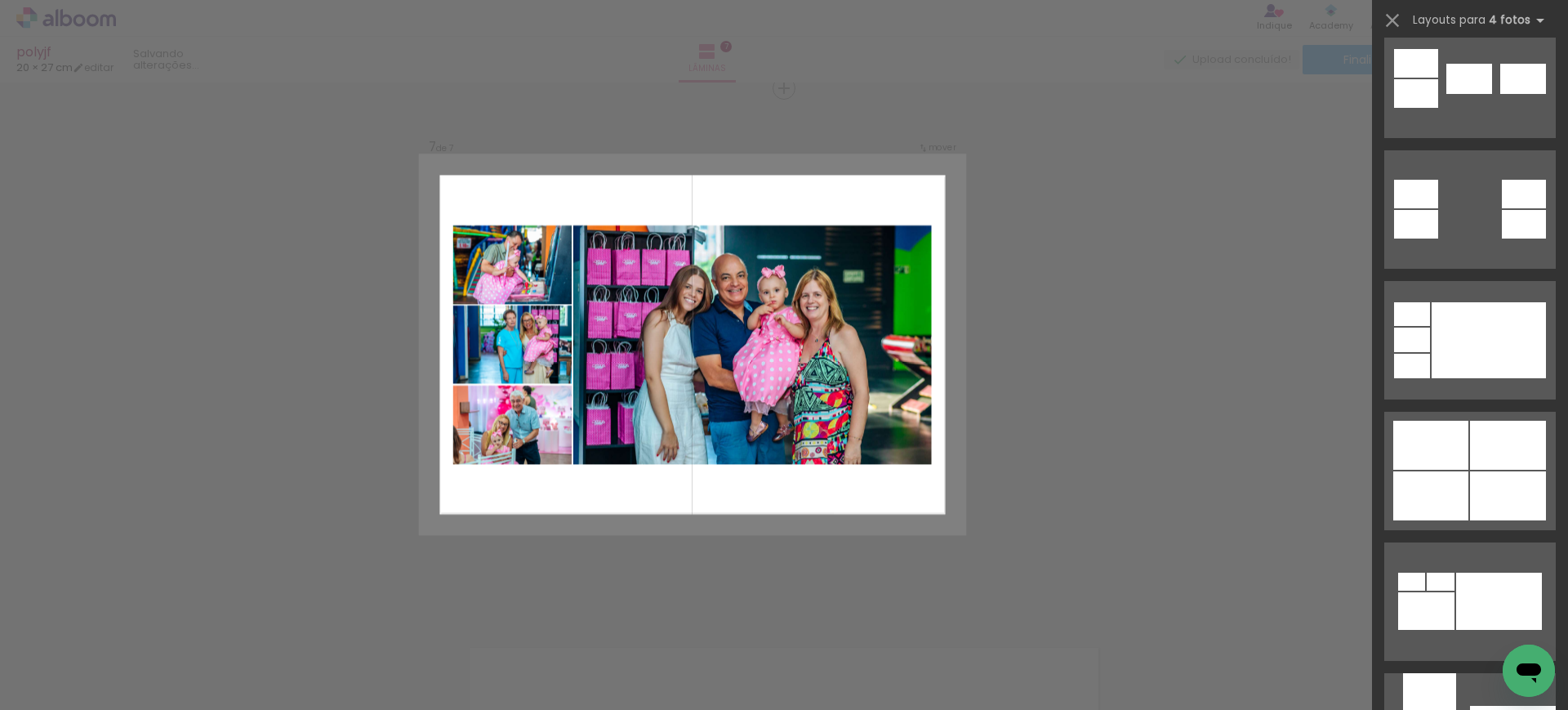
scroll to position [817, 0]
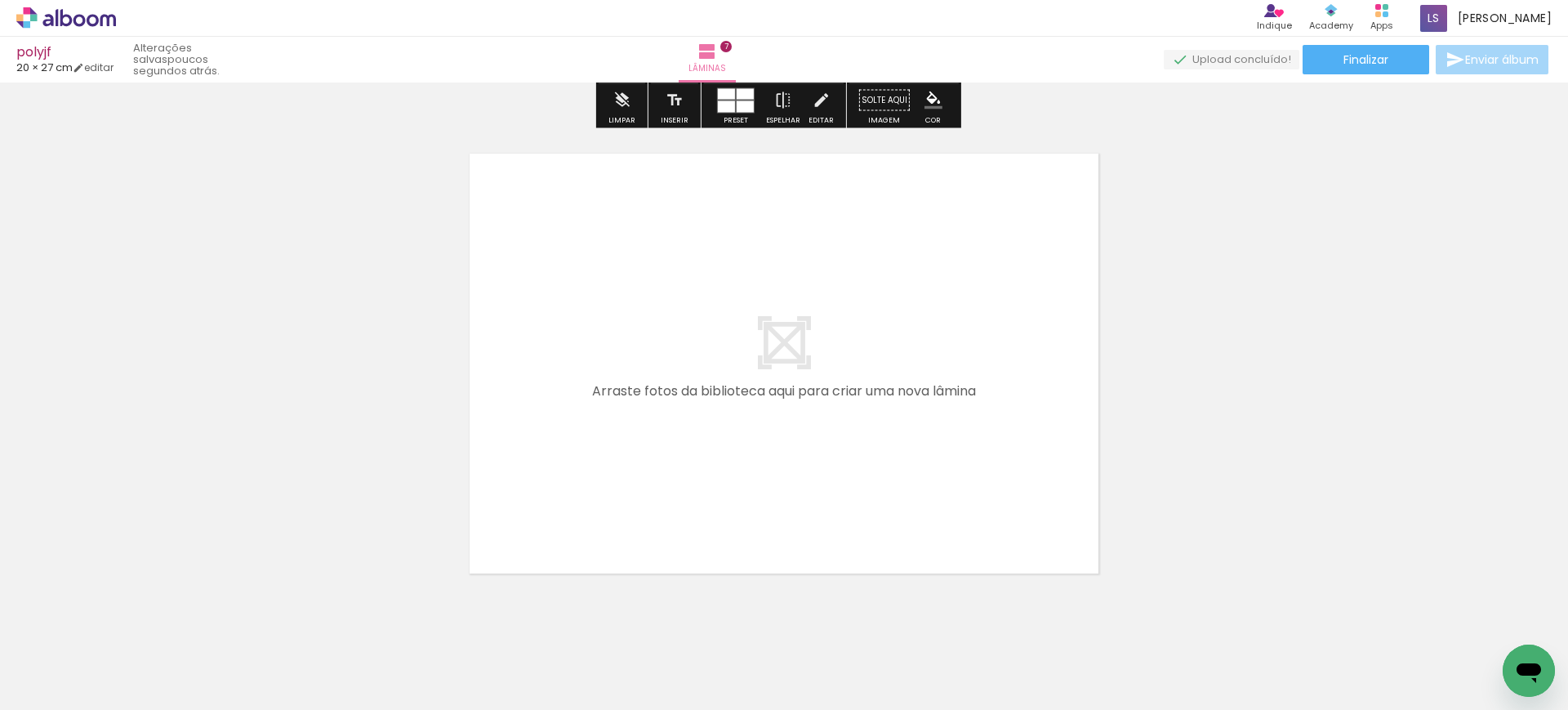
scroll to position [0, 1418]
drag, startPoint x: 576, startPoint y: 655, endPoint x: 594, endPoint y: 471, distance: 184.9
click at [594, 471] on quentale-workspace at bounding box center [784, 355] width 1568 height 710
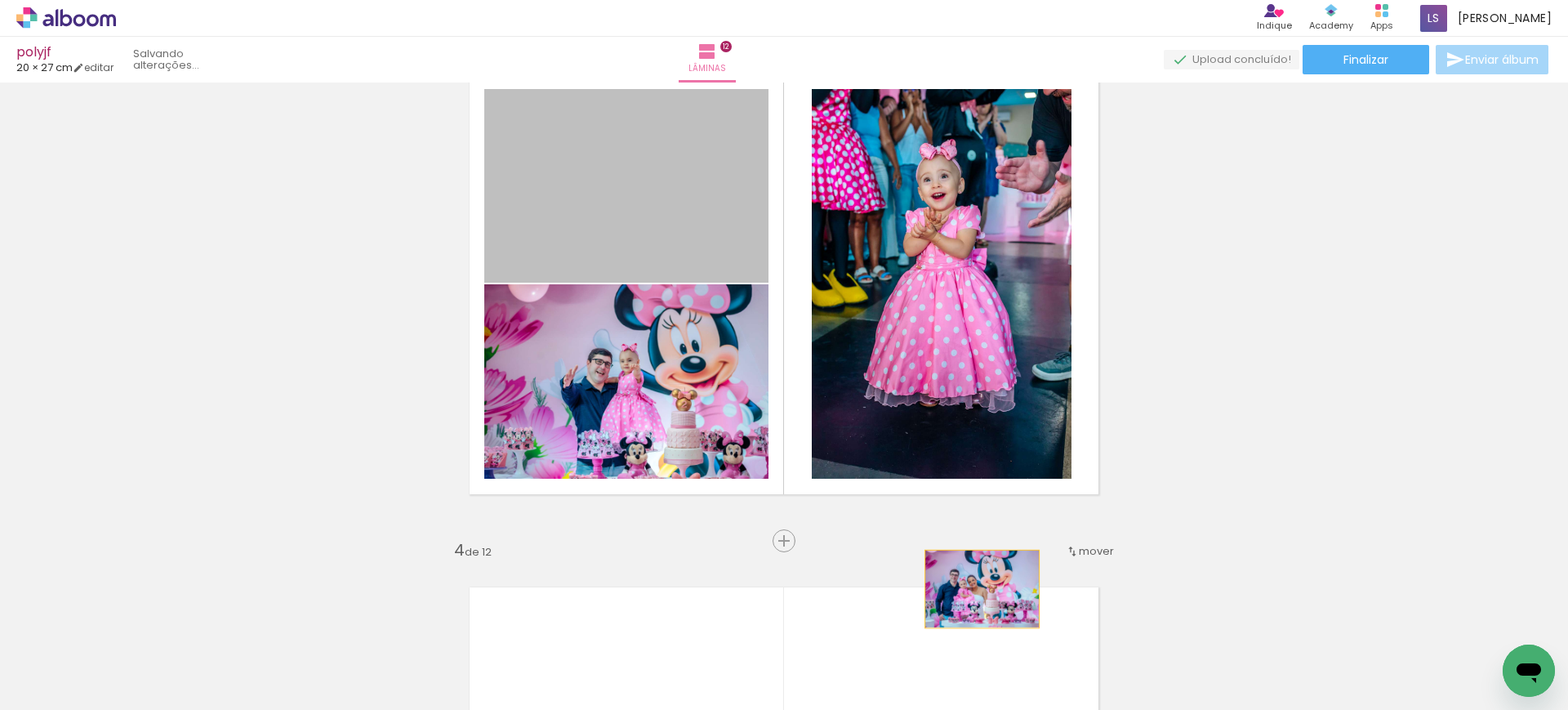
scroll to position [0, 2229]
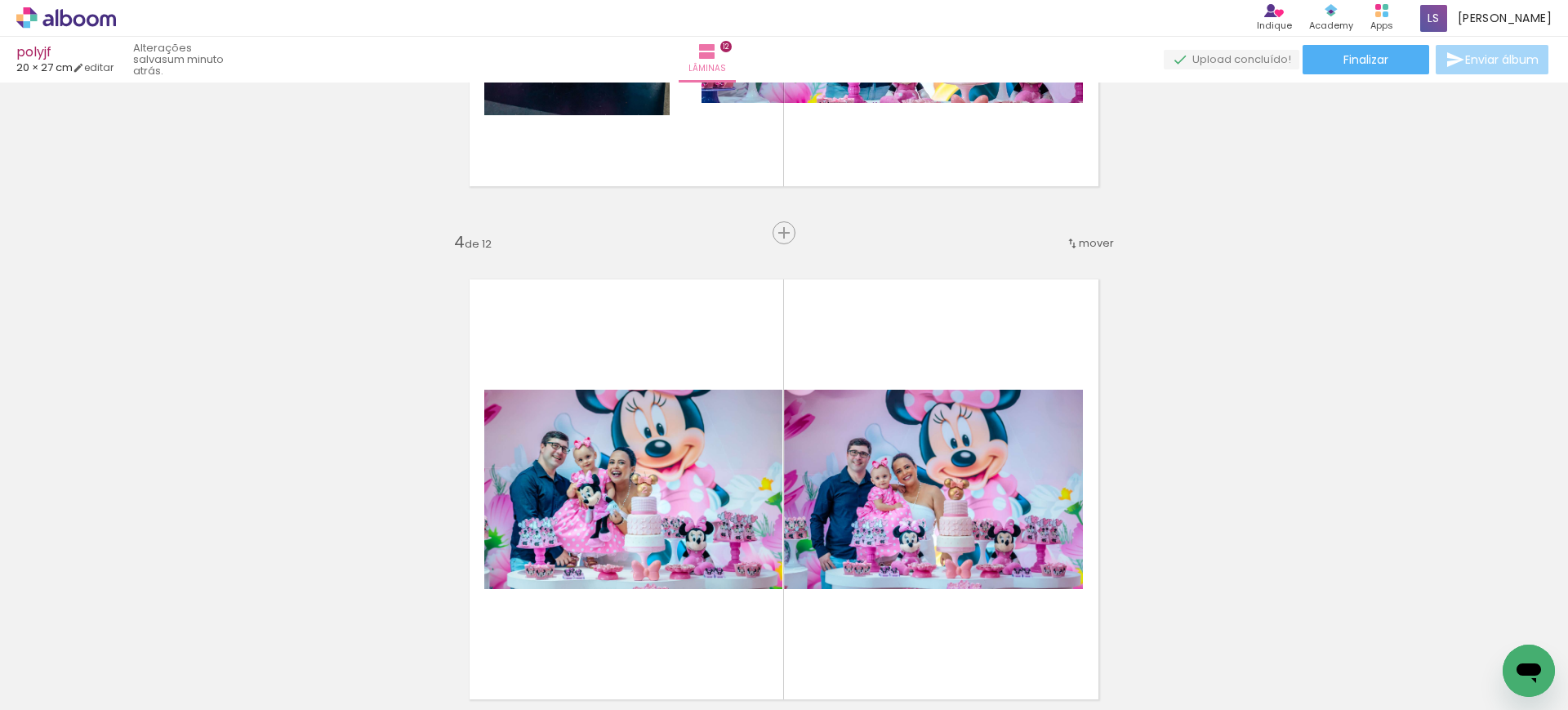
scroll to position [1414, 0]
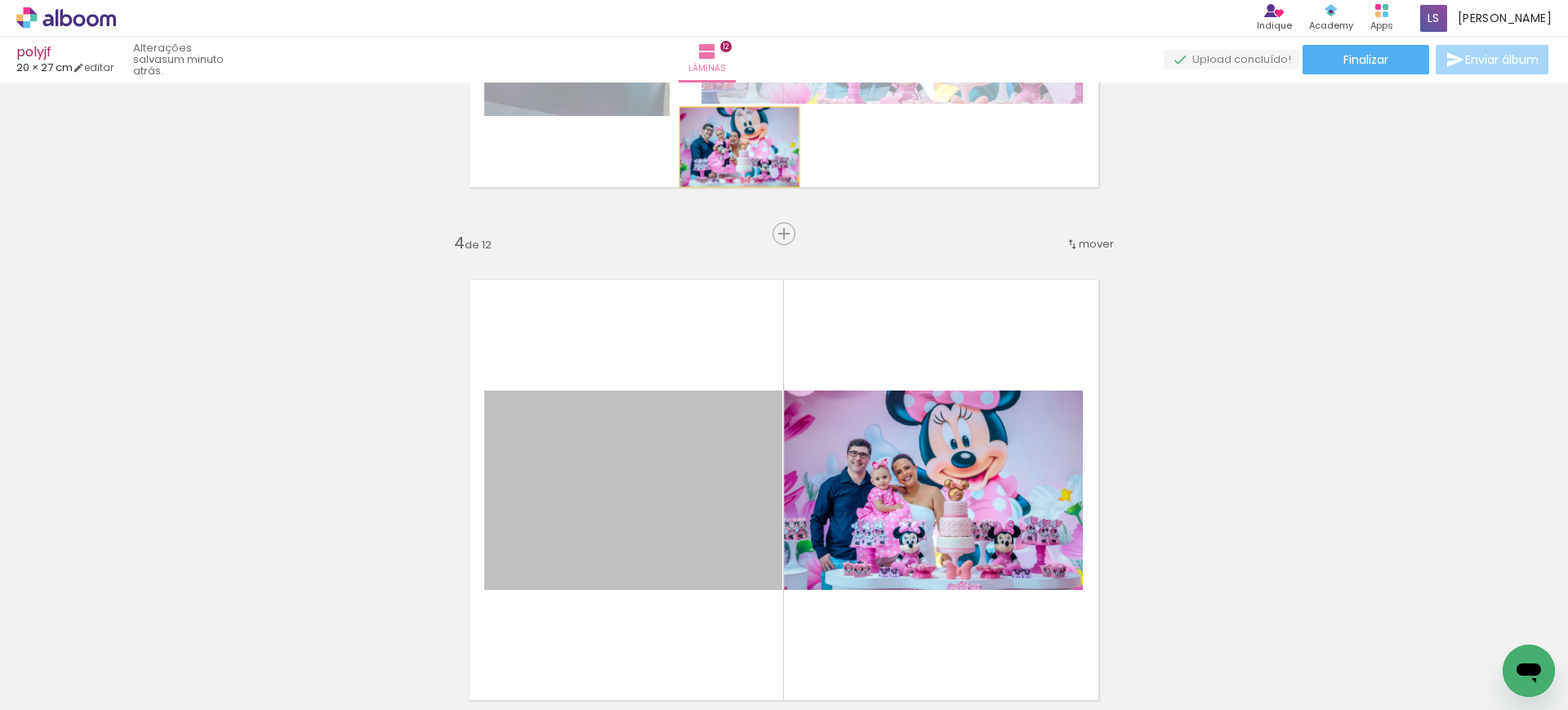
drag, startPoint x: 711, startPoint y: 355, endPoint x: 731, endPoint y: 147, distance: 209.0
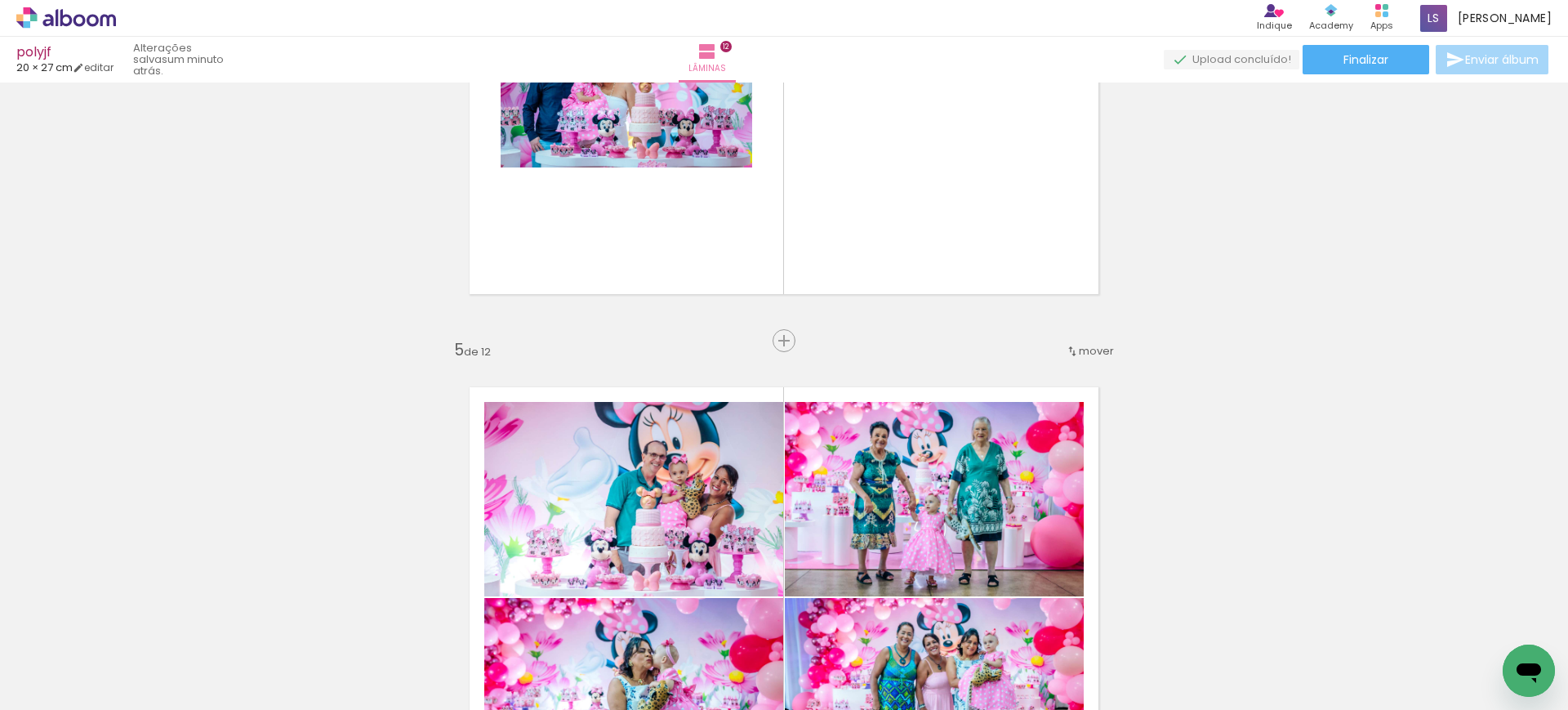
scroll to position [1821, 0]
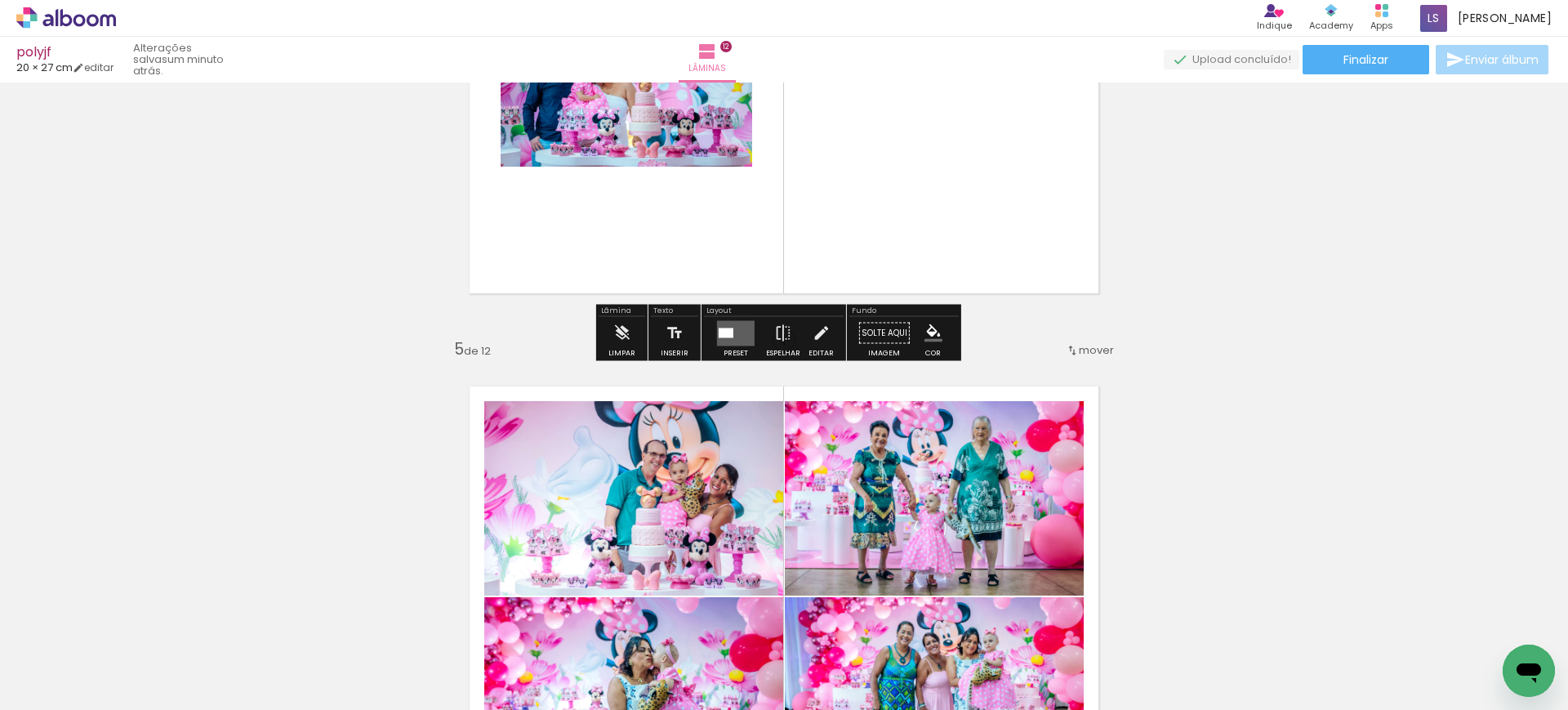
click at [723, 332] on div at bounding box center [726, 332] width 15 height 10
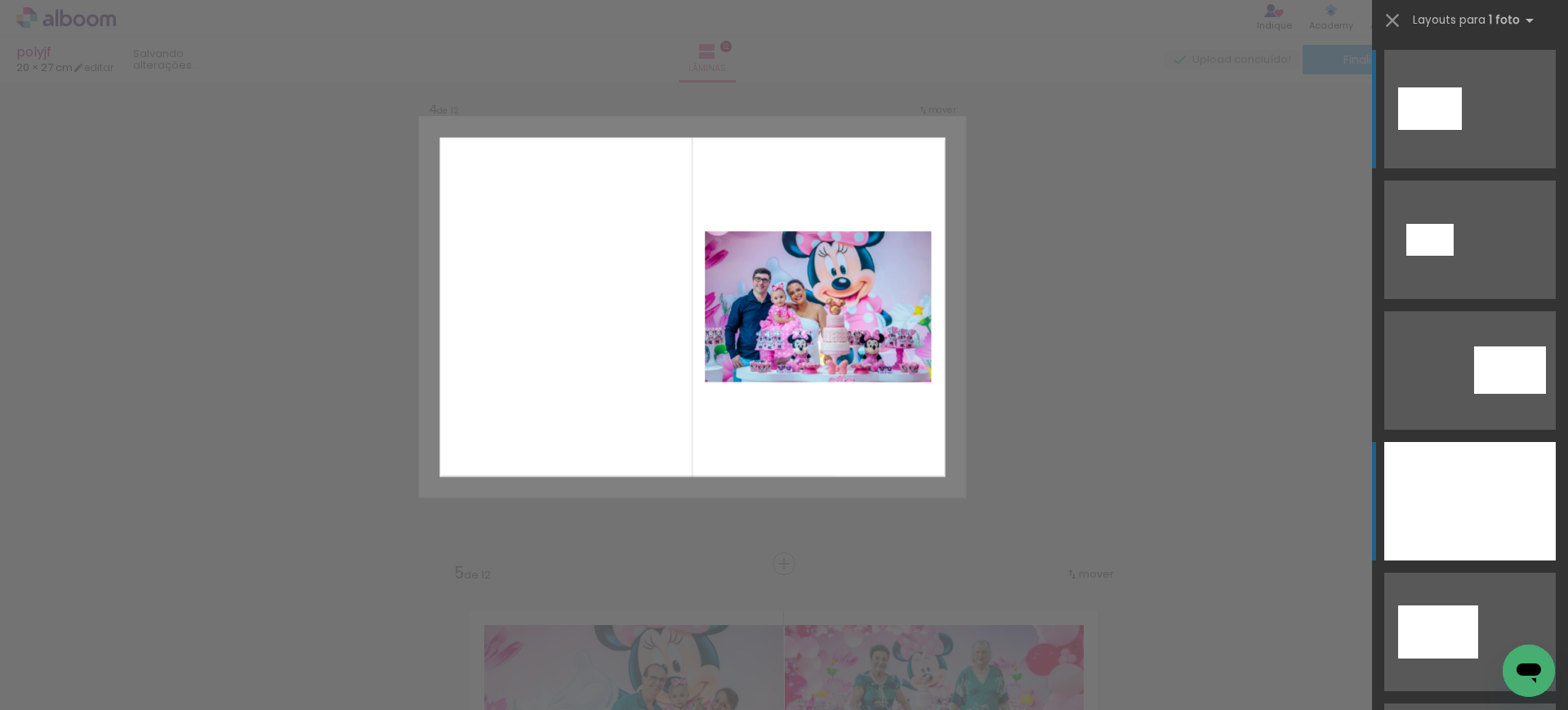
scroll to position [1559, 0]
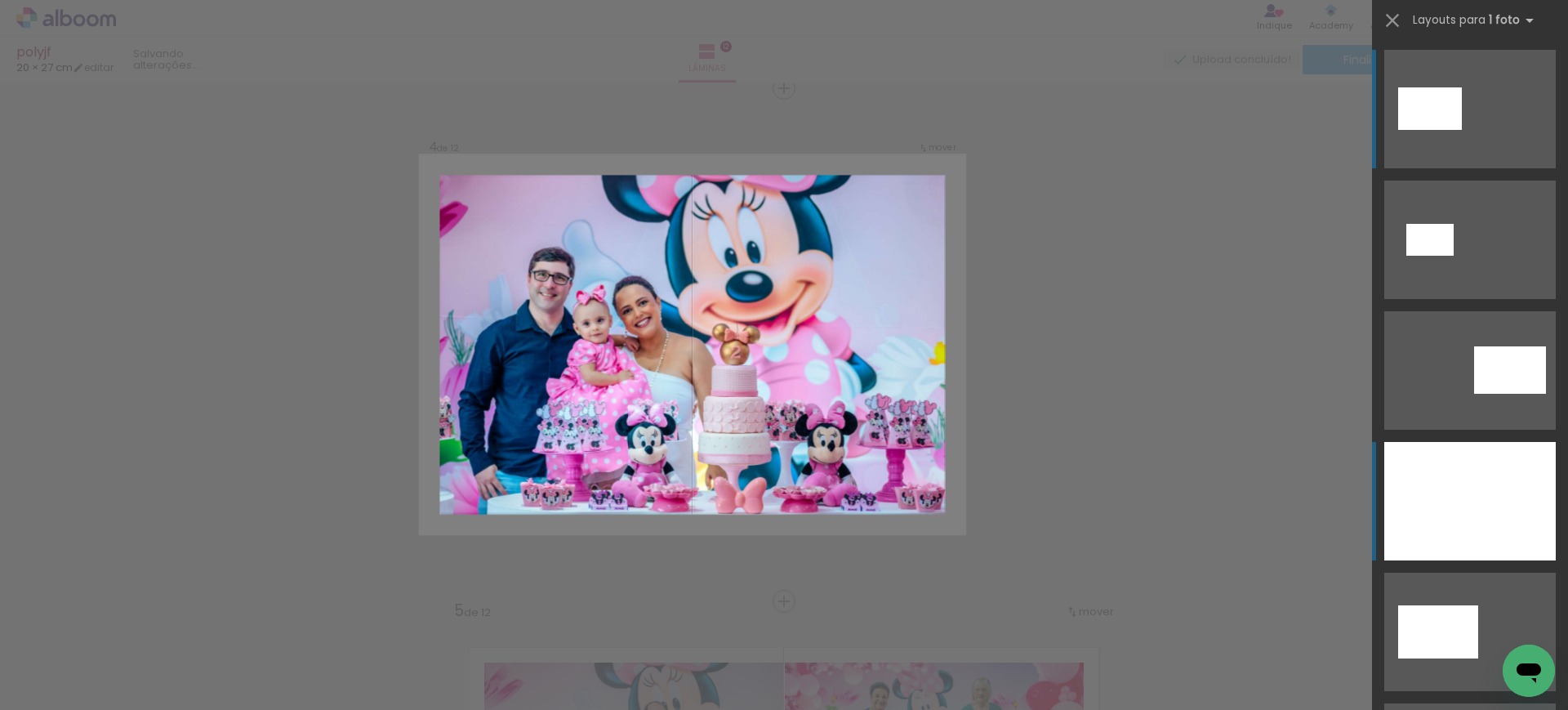
click at [1465, 473] on div at bounding box center [1469, 501] width 172 height 119
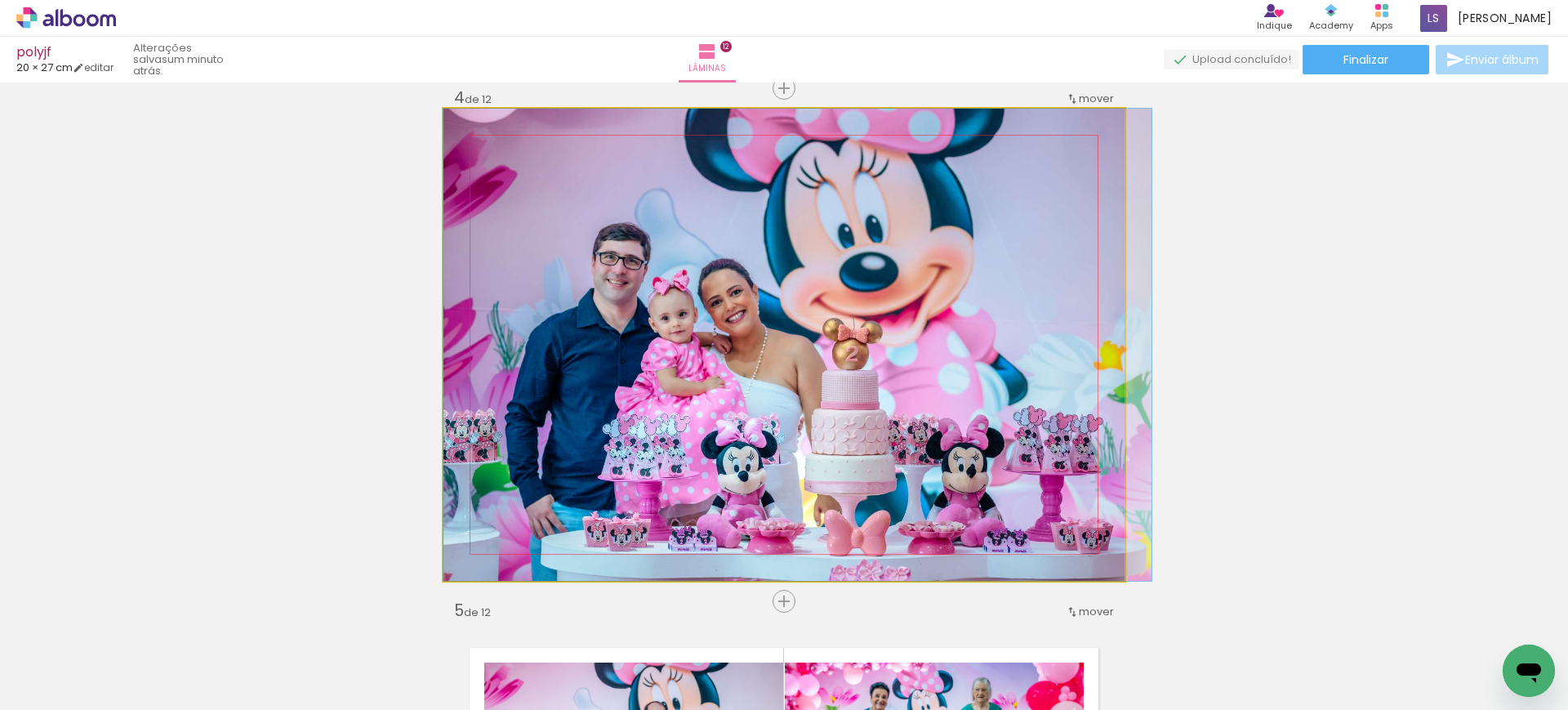
drag, startPoint x: 835, startPoint y: 435, endPoint x: 873, endPoint y: 439, distance: 38.2
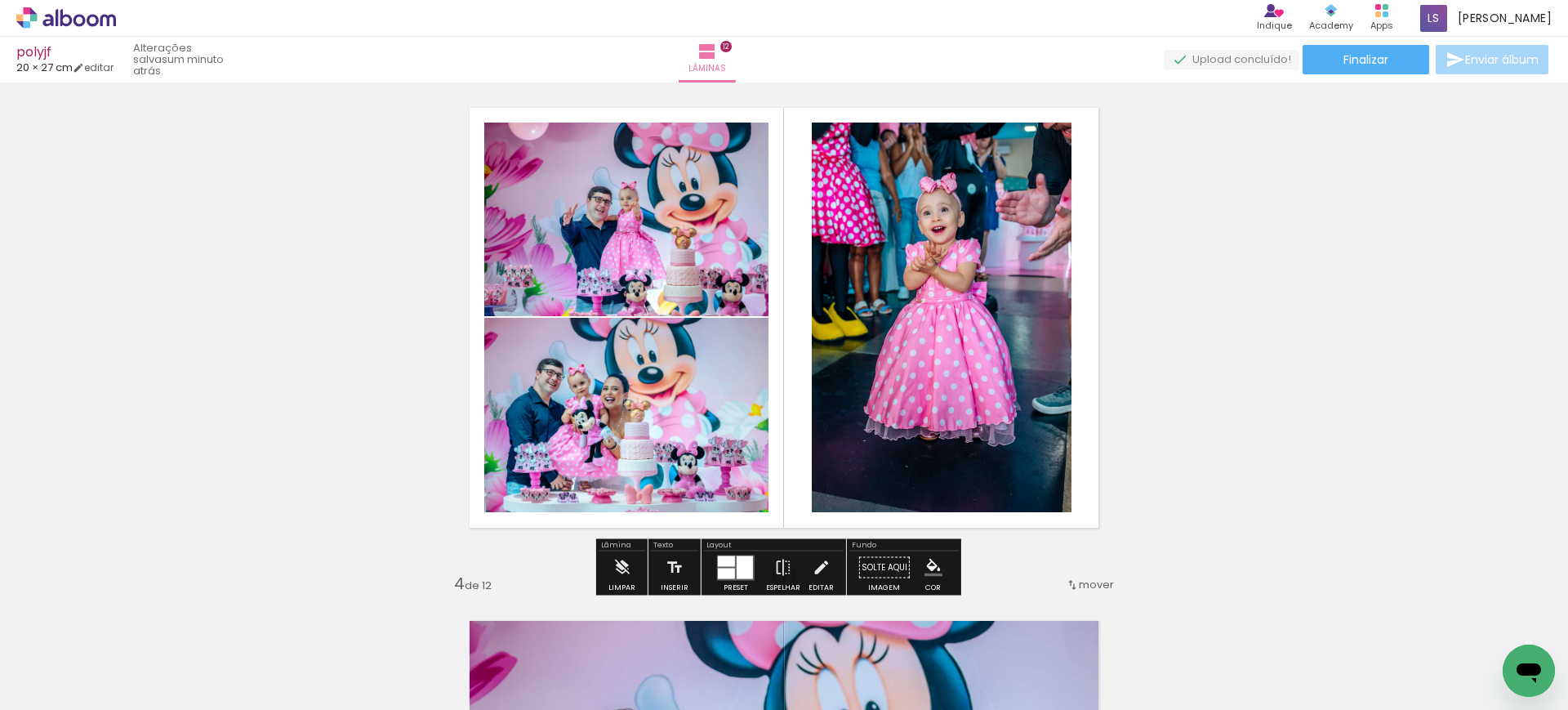
scroll to position [1175, 0]
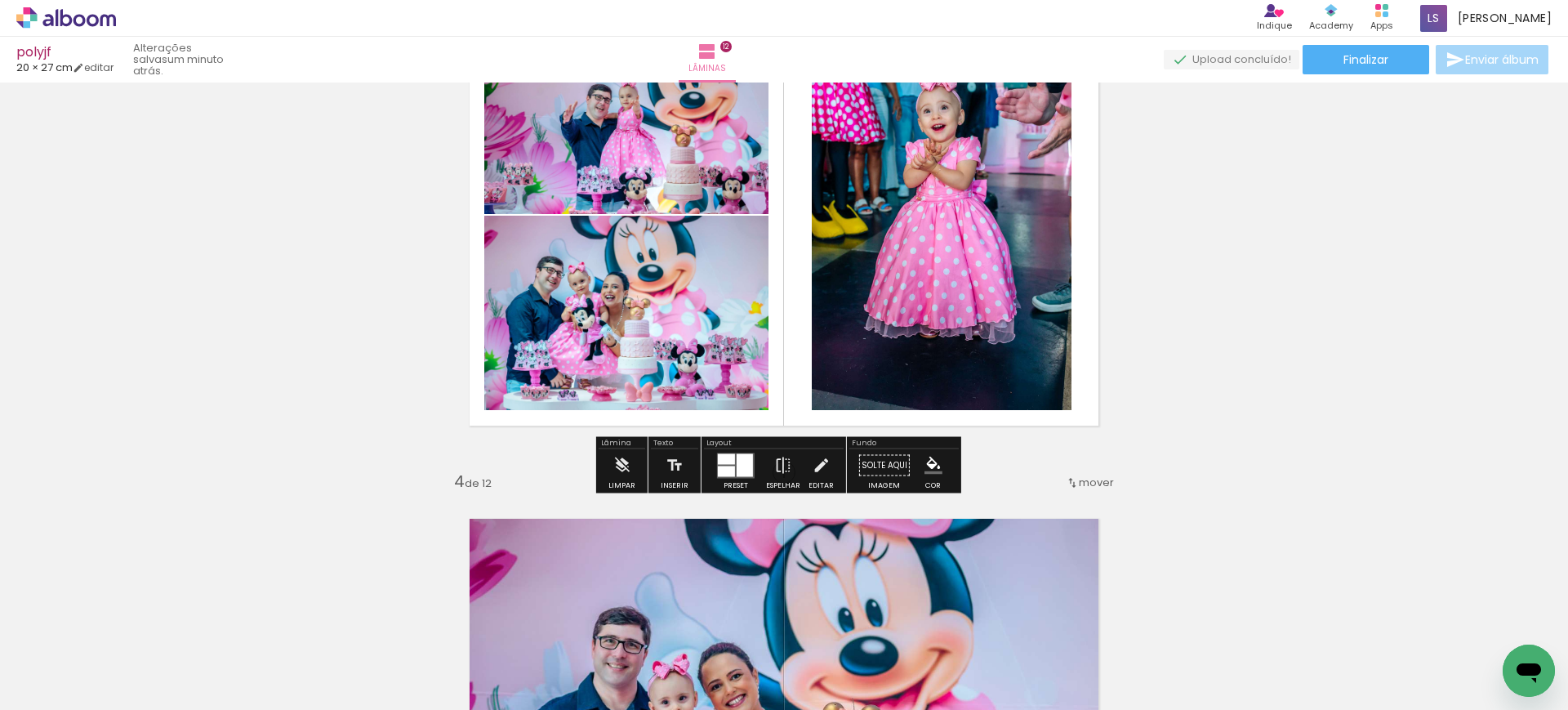
drag, startPoint x: 730, startPoint y: 458, endPoint x: 840, endPoint y: 432, distance: 113.0
click at [730, 458] on div at bounding box center [726, 459] width 17 height 11
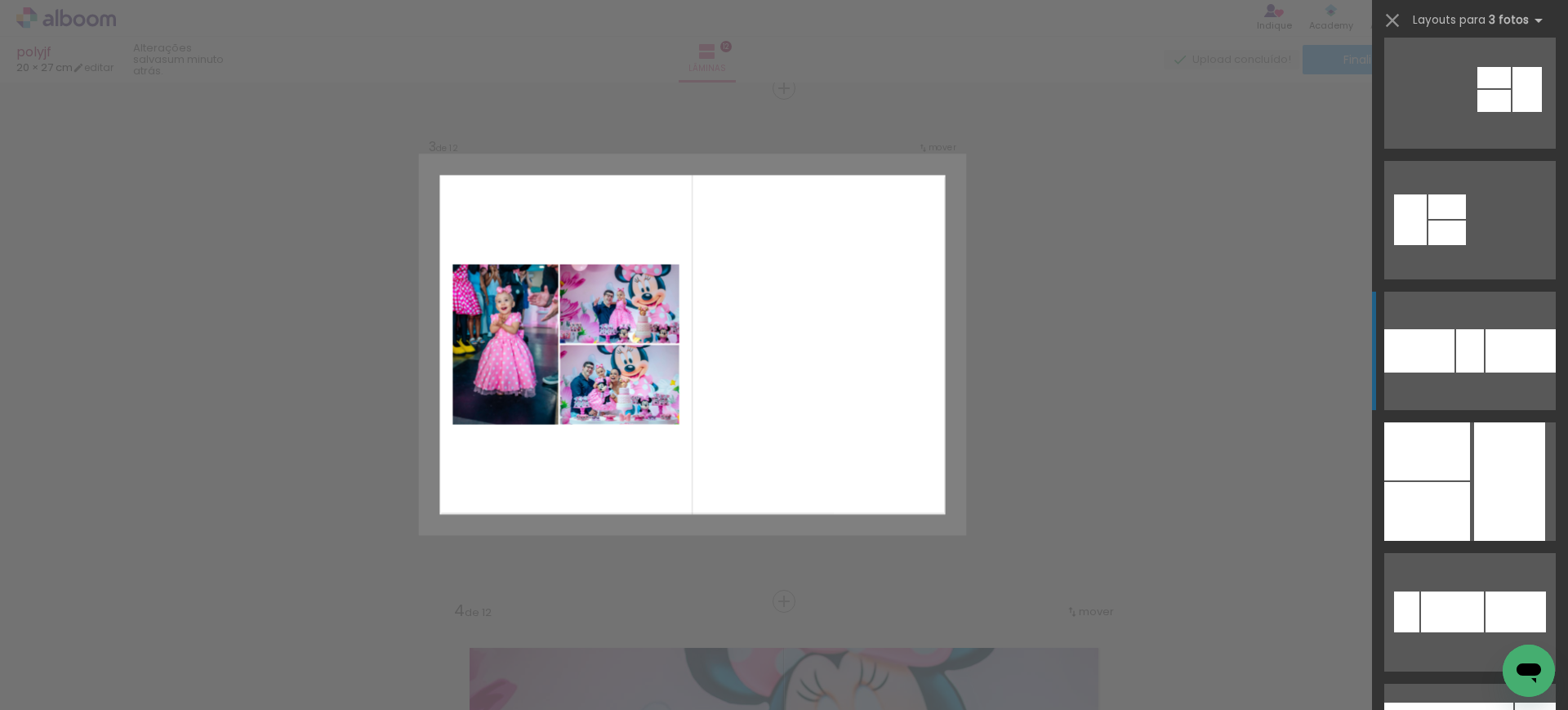
scroll to position [410, 0]
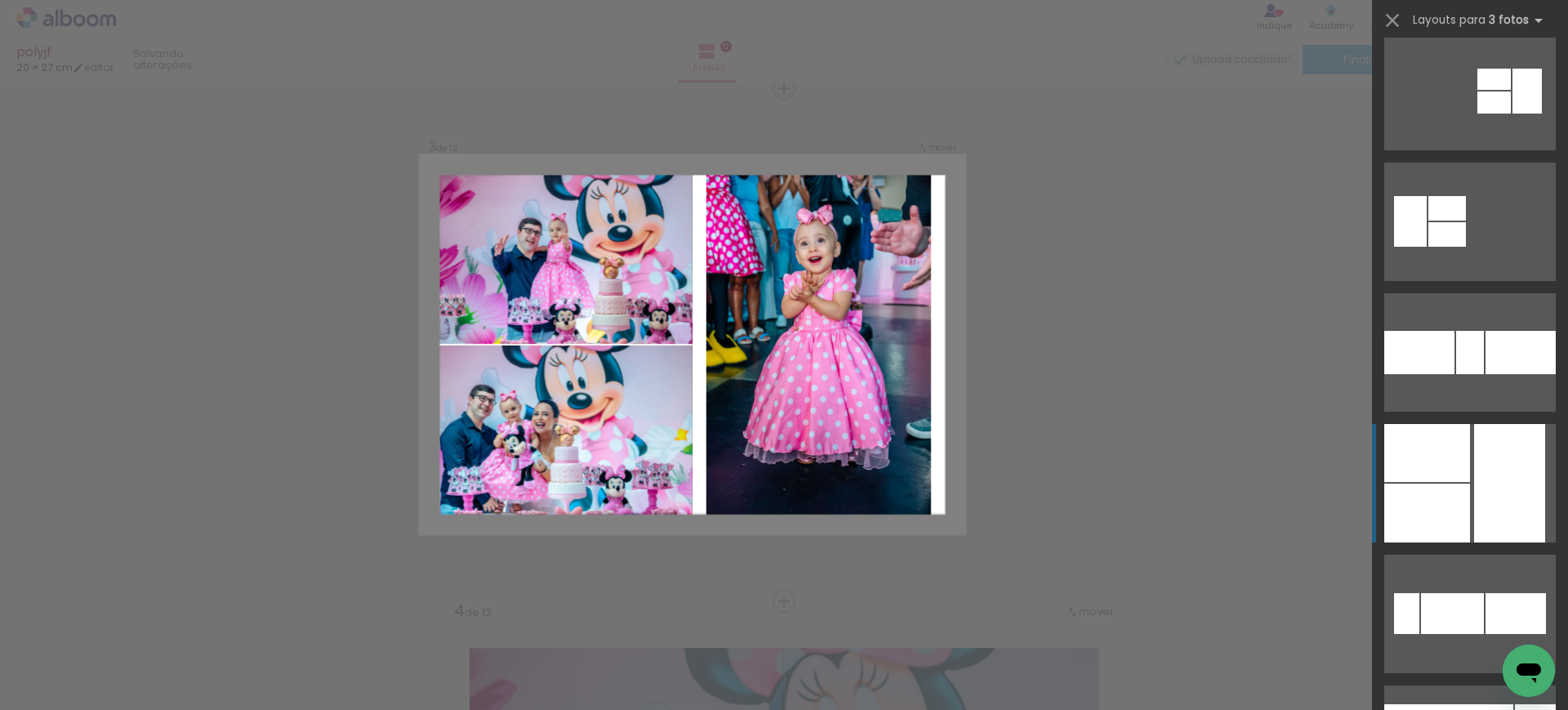
click at [1454, 374] on div at bounding box center [1419, 353] width 71 height 43
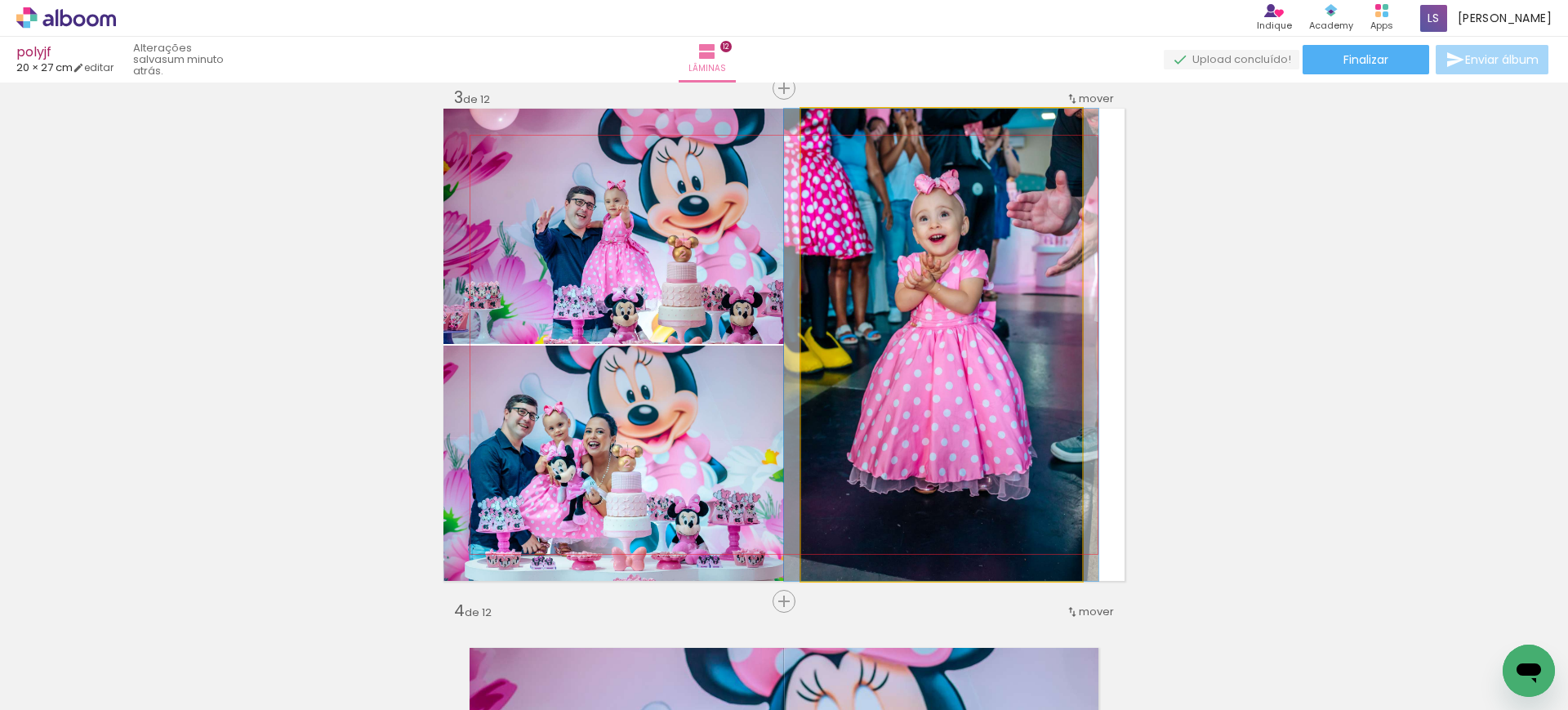
click at [868, 371] on quentale-photo at bounding box center [942, 345] width 281 height 472
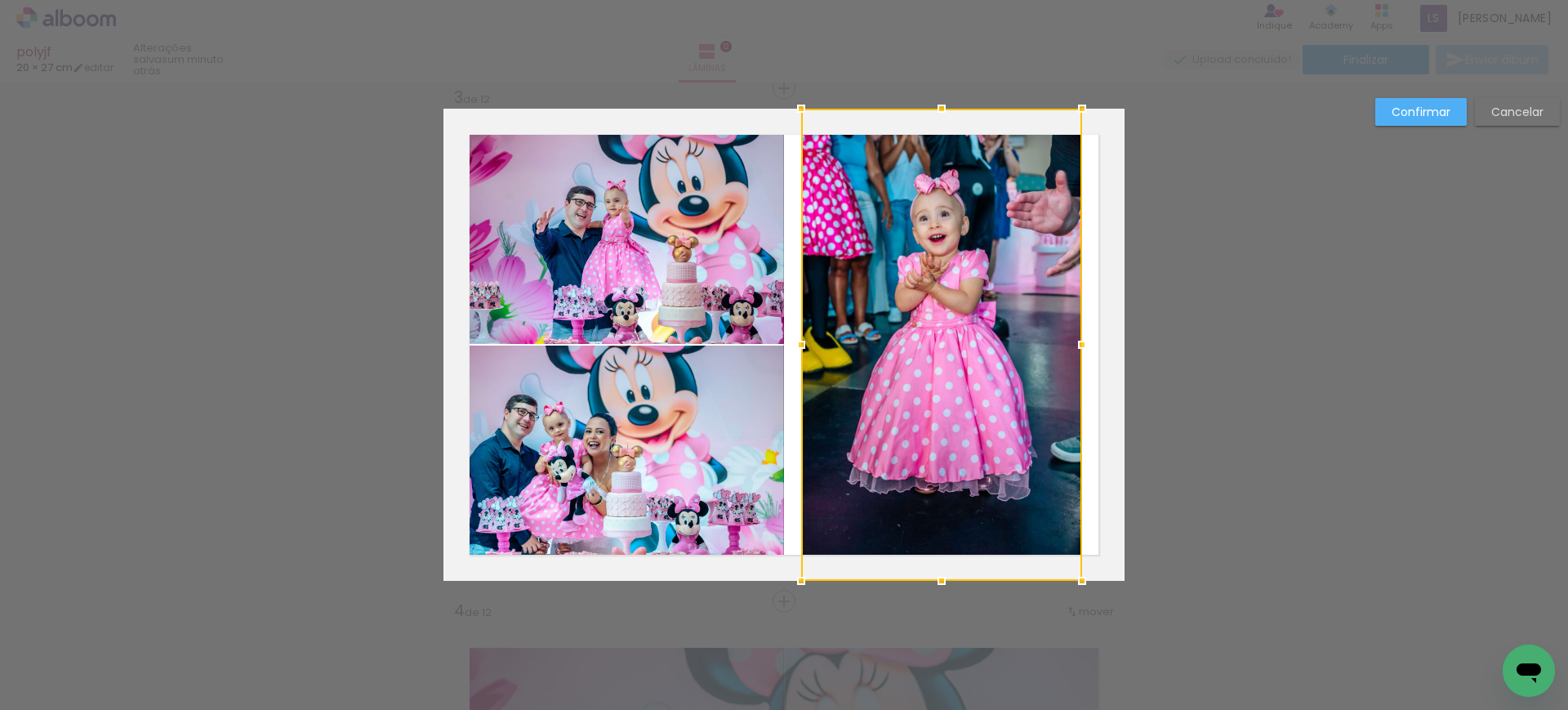
click at [868, 371] on div at bounding box center [942, 345] width 281 height 472
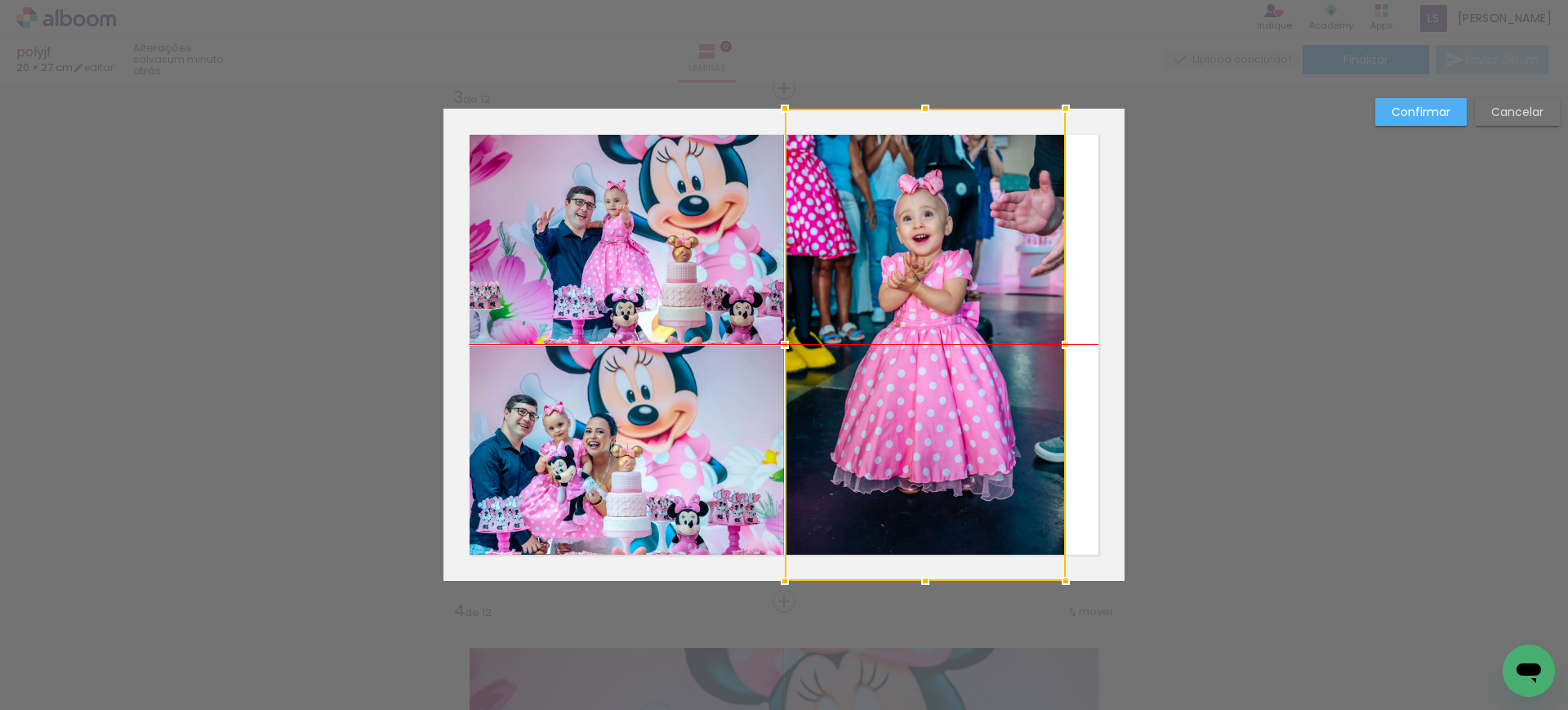
drag, startPoint x: 901, startPoint y: 376, endPoint x: 888, endPoint y: 376, distance: 13.0
click at [888, 376] on div at bounding box center [925, 345] width 281 height 472
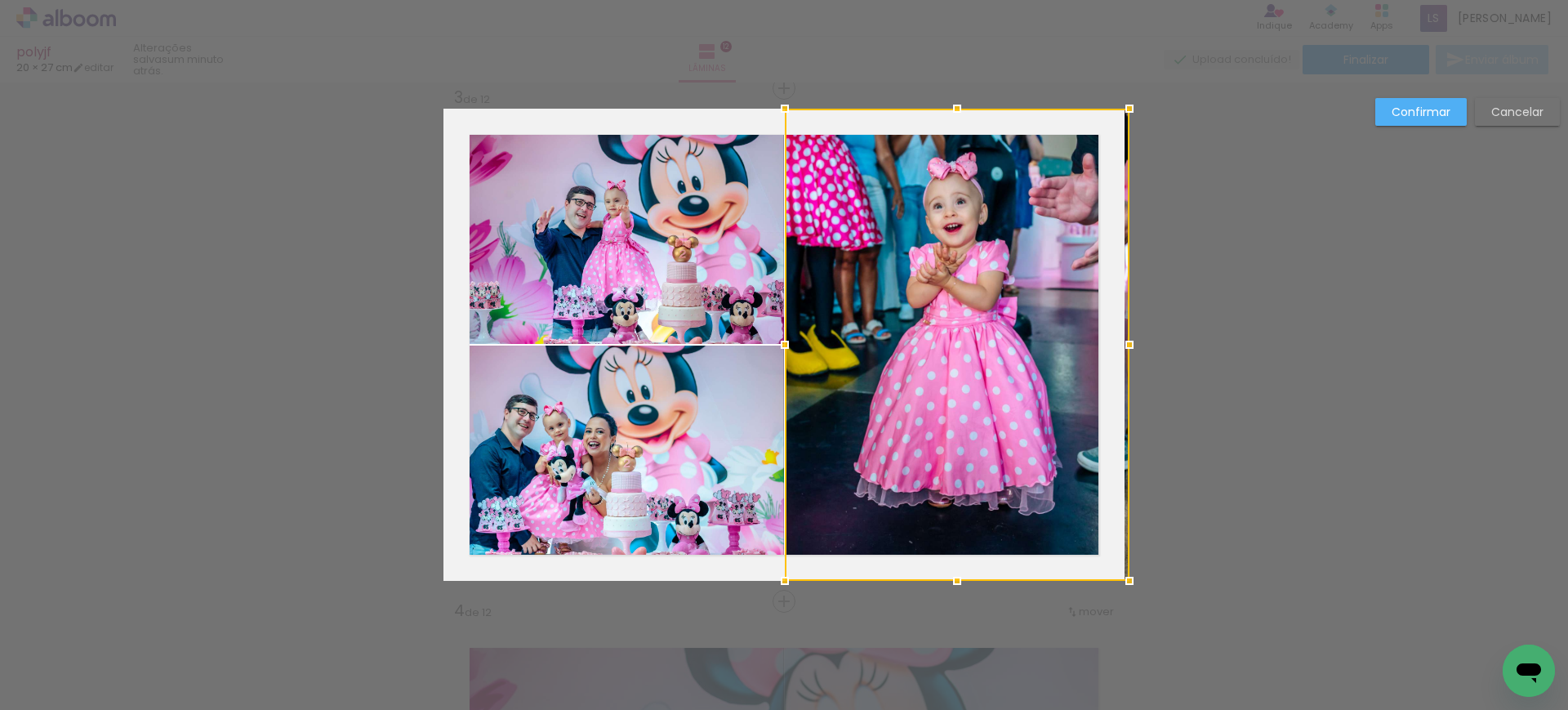
drag, startPoint x: 1054, startPoint y: 337, endPoint x: 1162, endPoint y: 352, distance: 109.0
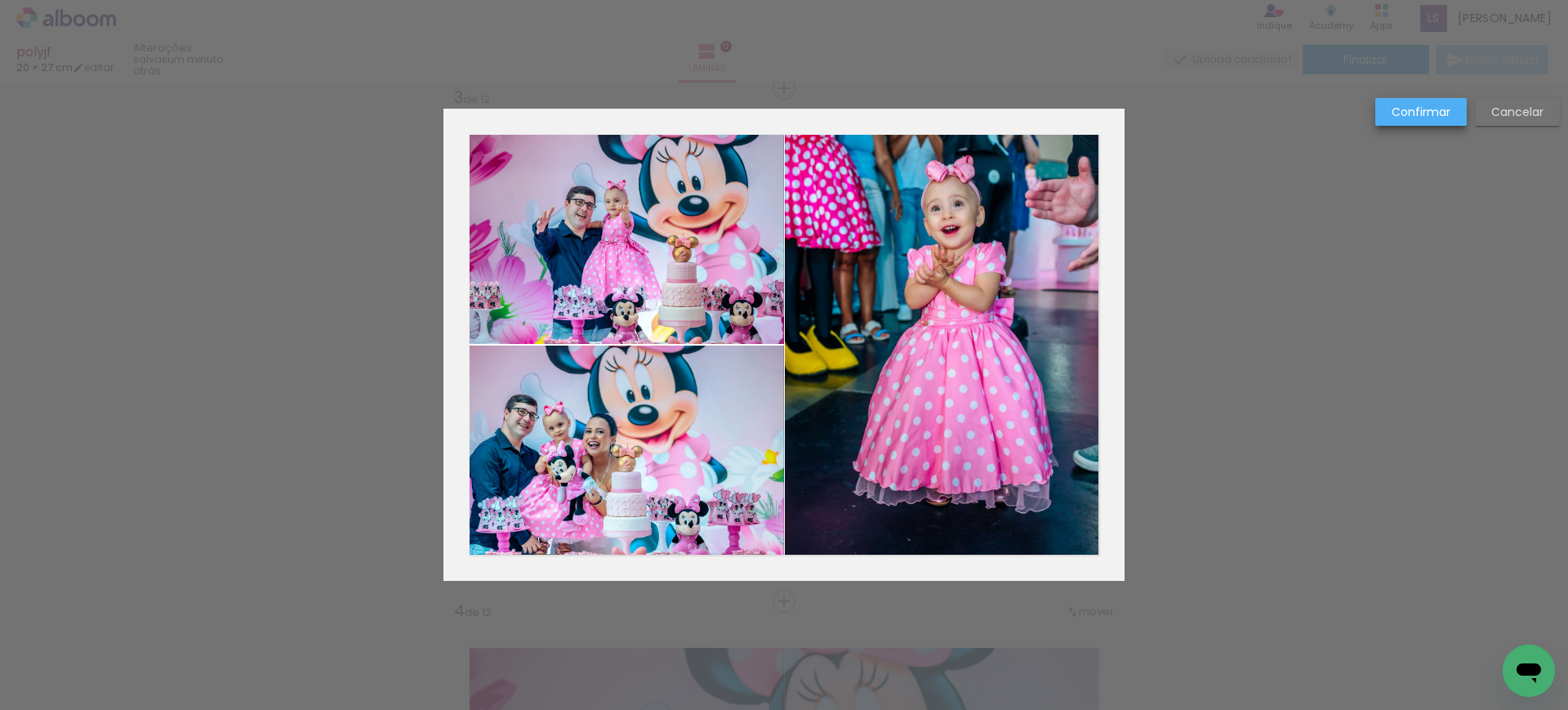
click at [1388, 109] on paper-button "Confirmar" at bounding box center [1420, 112] width 91 height 27
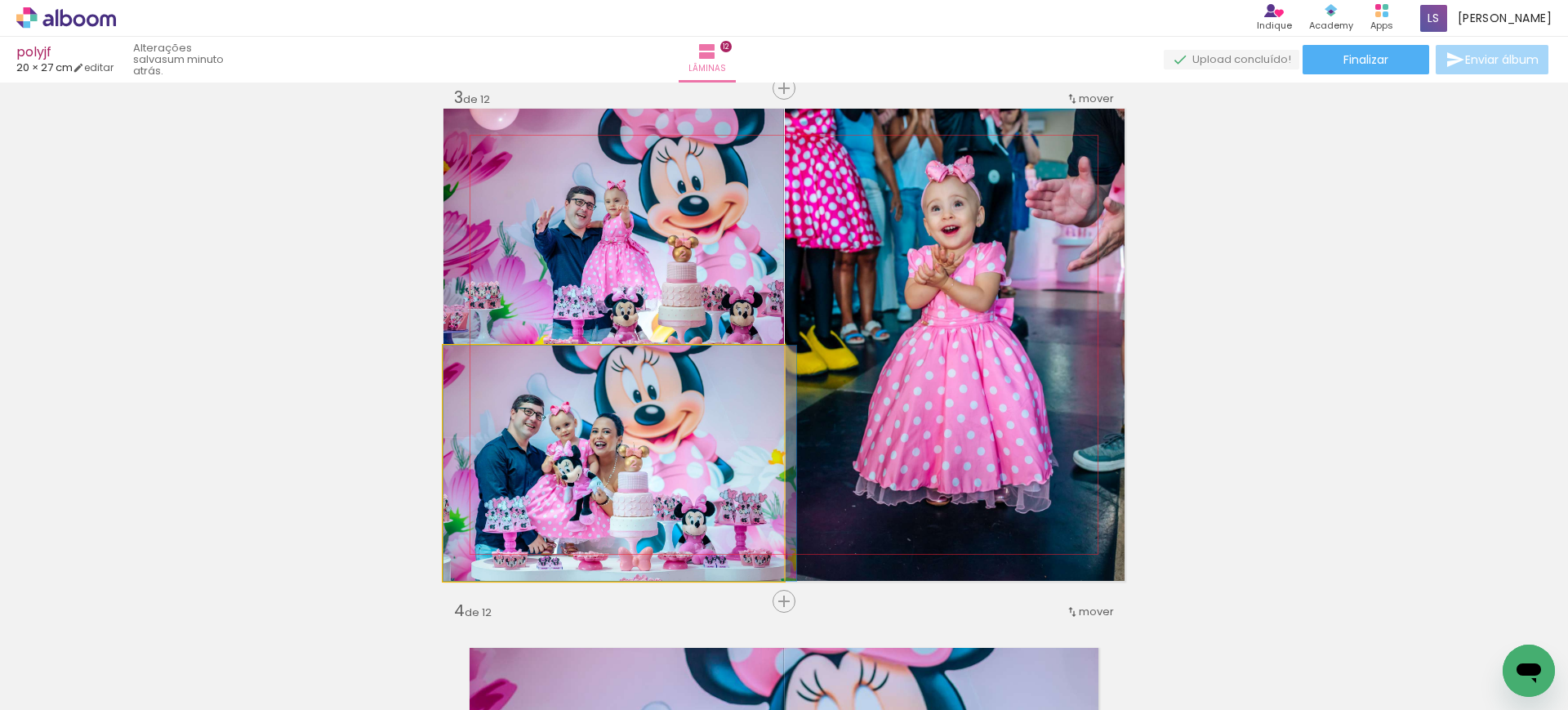
drag, startPoint x: 635, startPoint y: 429, endPoint x: 689, endPoint y: 434, distance: 54.2
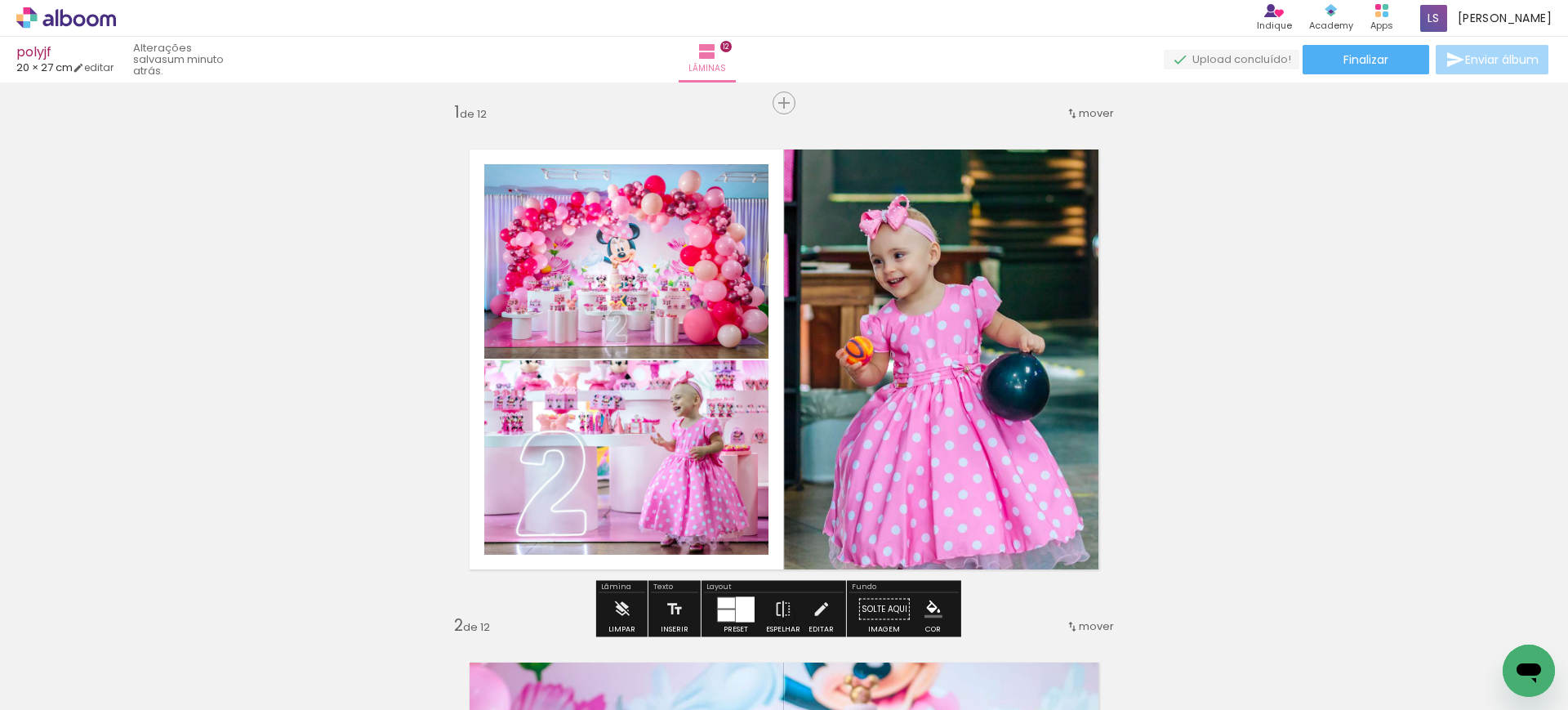
scroll to position [0, 0]
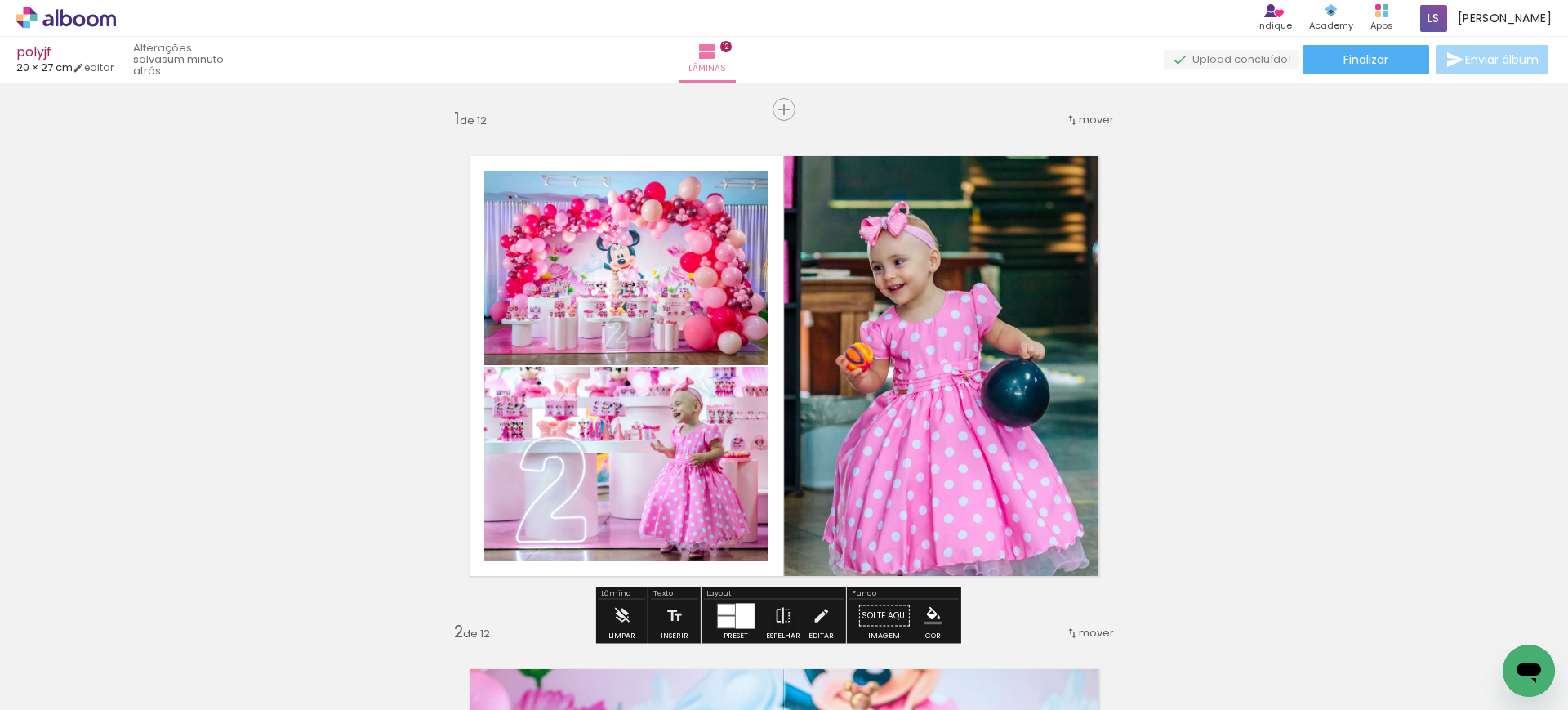
click at [705, 302] on quentale-photo at bounding box center [625, 268] width 284 height 194
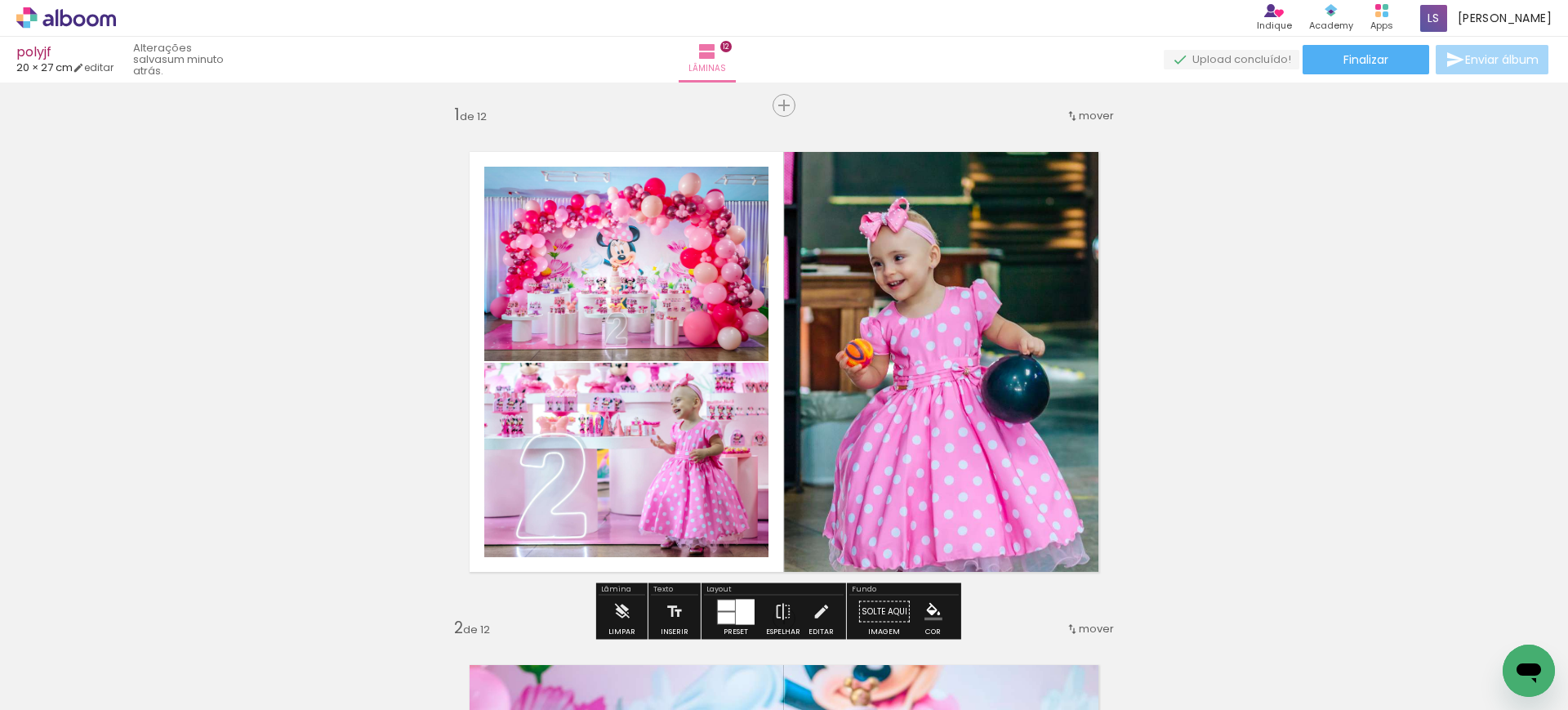
click at [0, 0] on div at bounding box center [0, 0] width 0 height 0
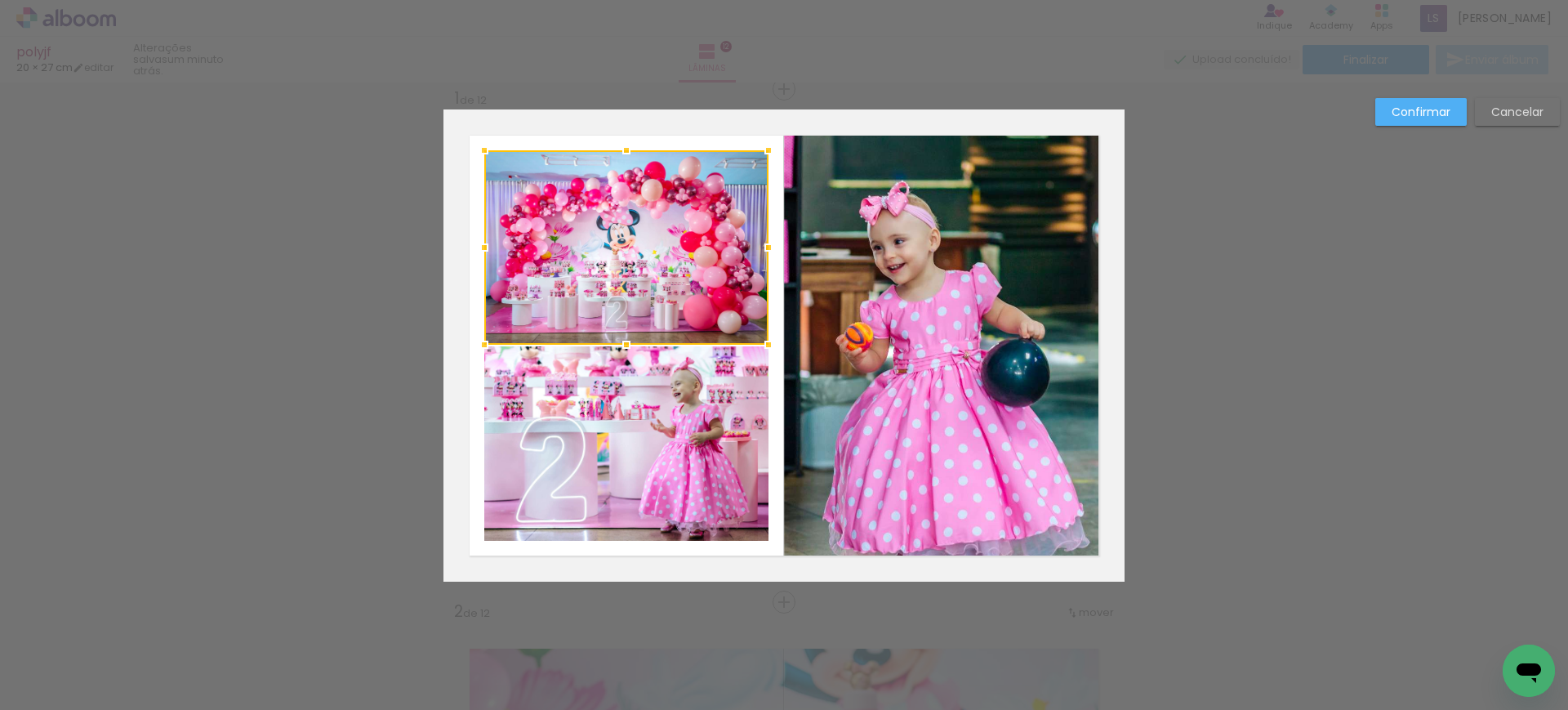
scroll to position [22, 0]
click at [691, 421] on quentale-photo at bounding box center [625, 443] width 284 height 194
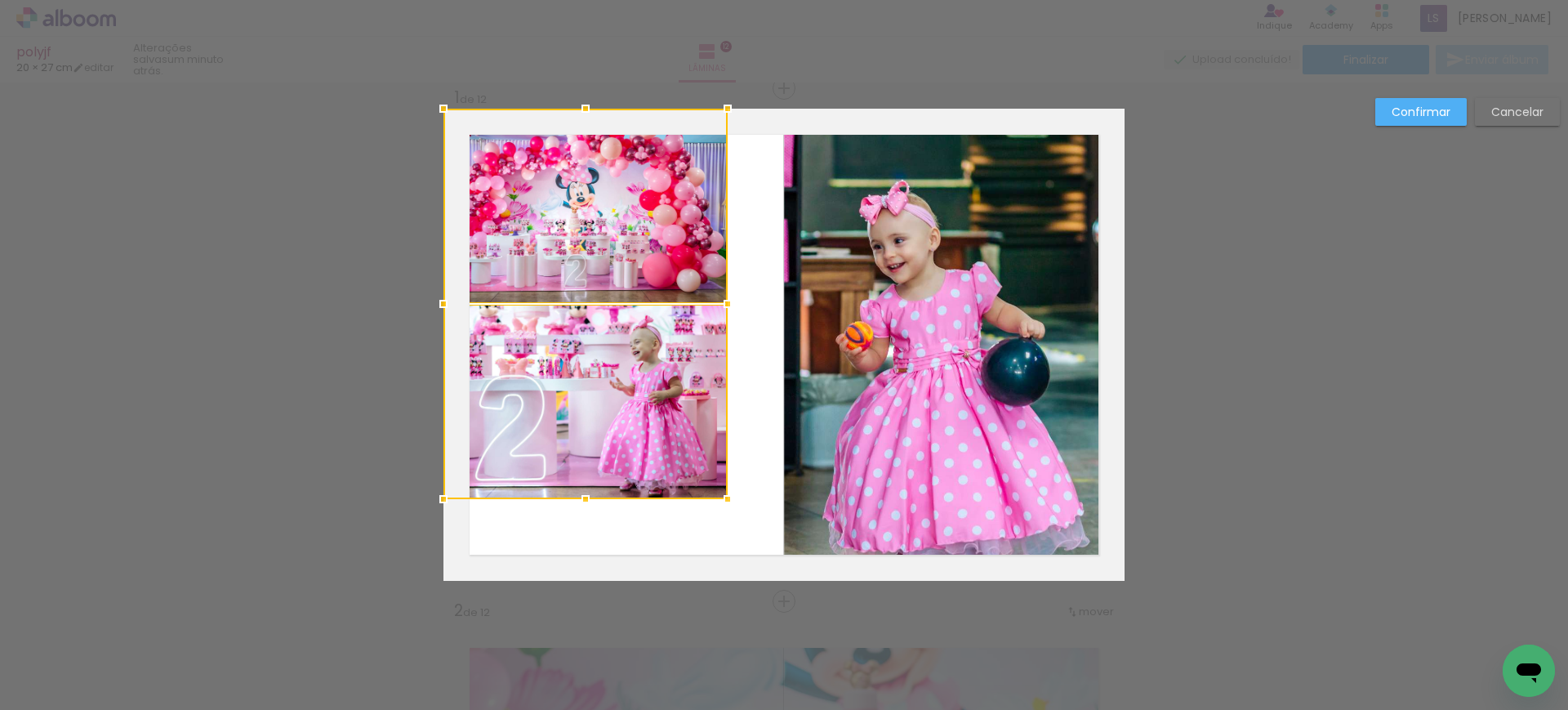
drag, startPoint x: 705, startPoint y: 431, endPoint x: 614, endPoint y: 302, distance: 157.9
click at [614, 302] on div at bounding box center [585, 303] width 284 height 390
click at [614, 302] on quentale-photo at bounding box center [585, 206] width 284 height 194
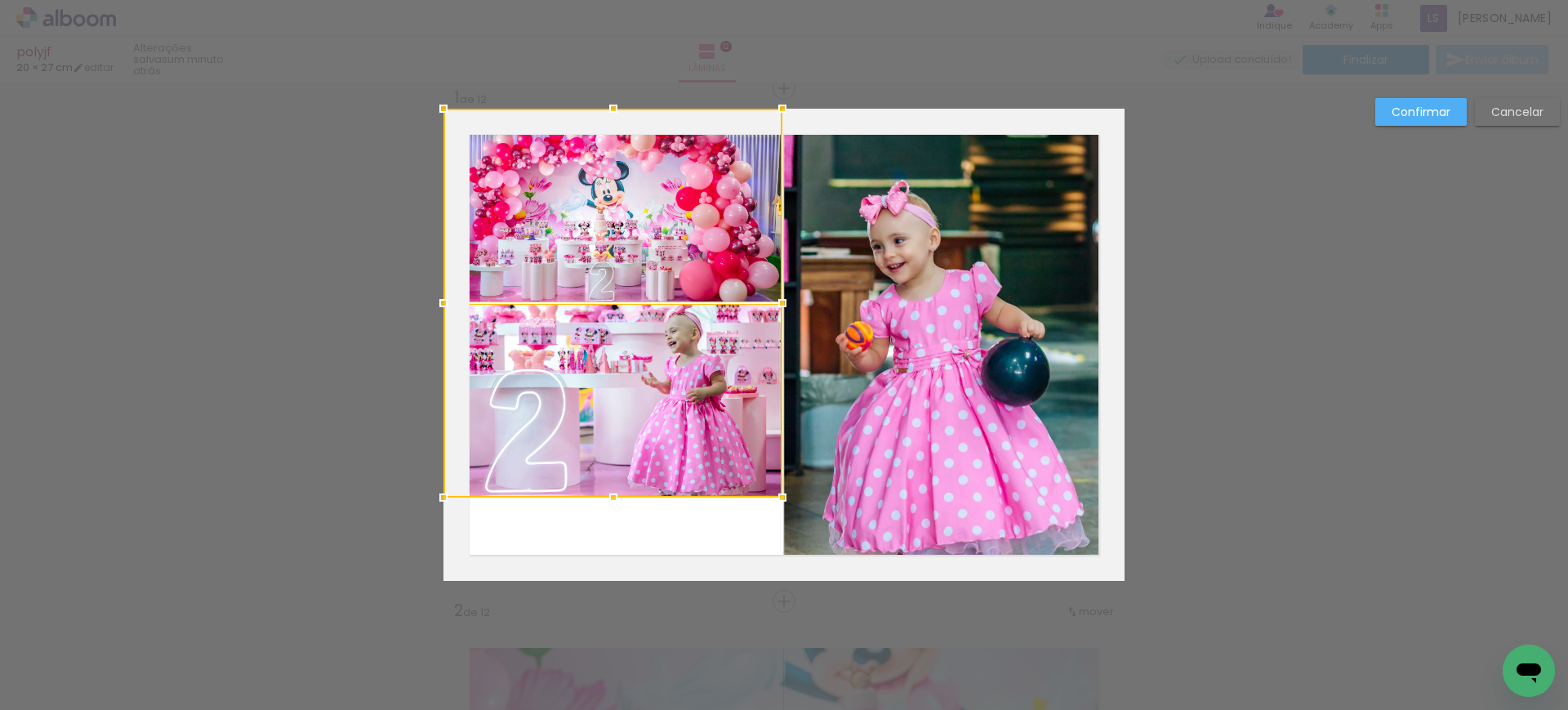
drag, startPoint x: 712, startPoint y: 493, endPoint x: 817, endPoint y: 618, distance: 163.2
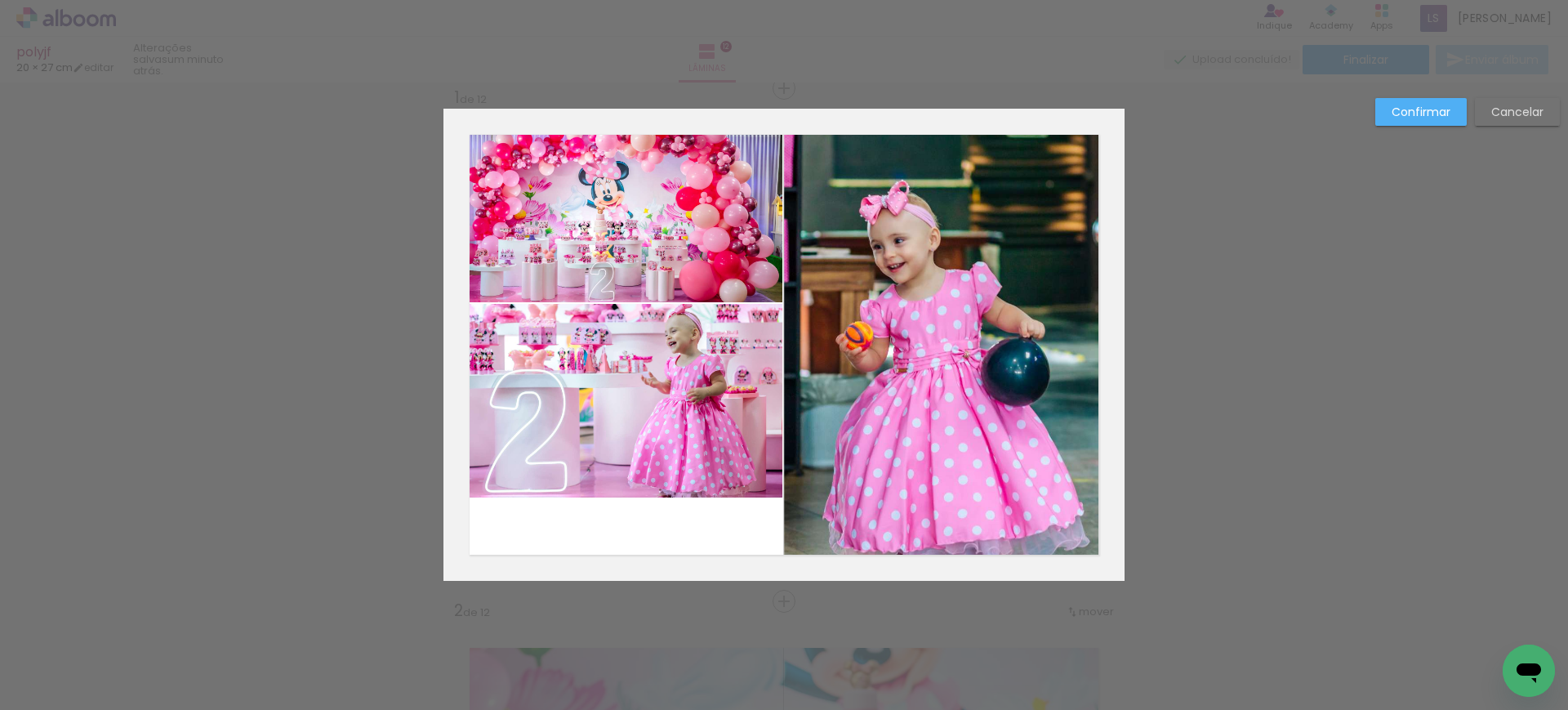
click at [710, 264] on quentale-photo at bounding box center [613, 205] width 339 height 193
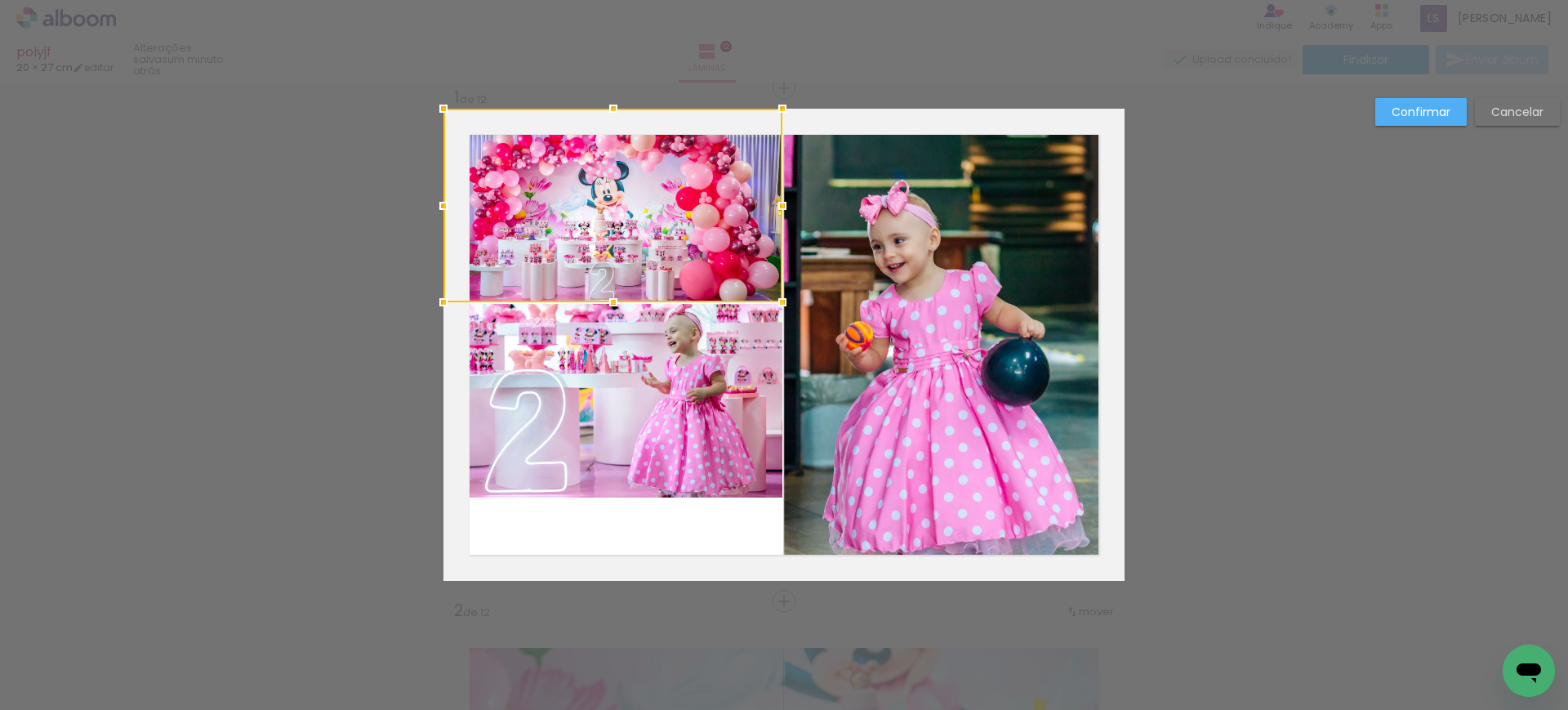
click at [708, 360] on quentale-photo at bounding box center [613, 400] width 339 height 193
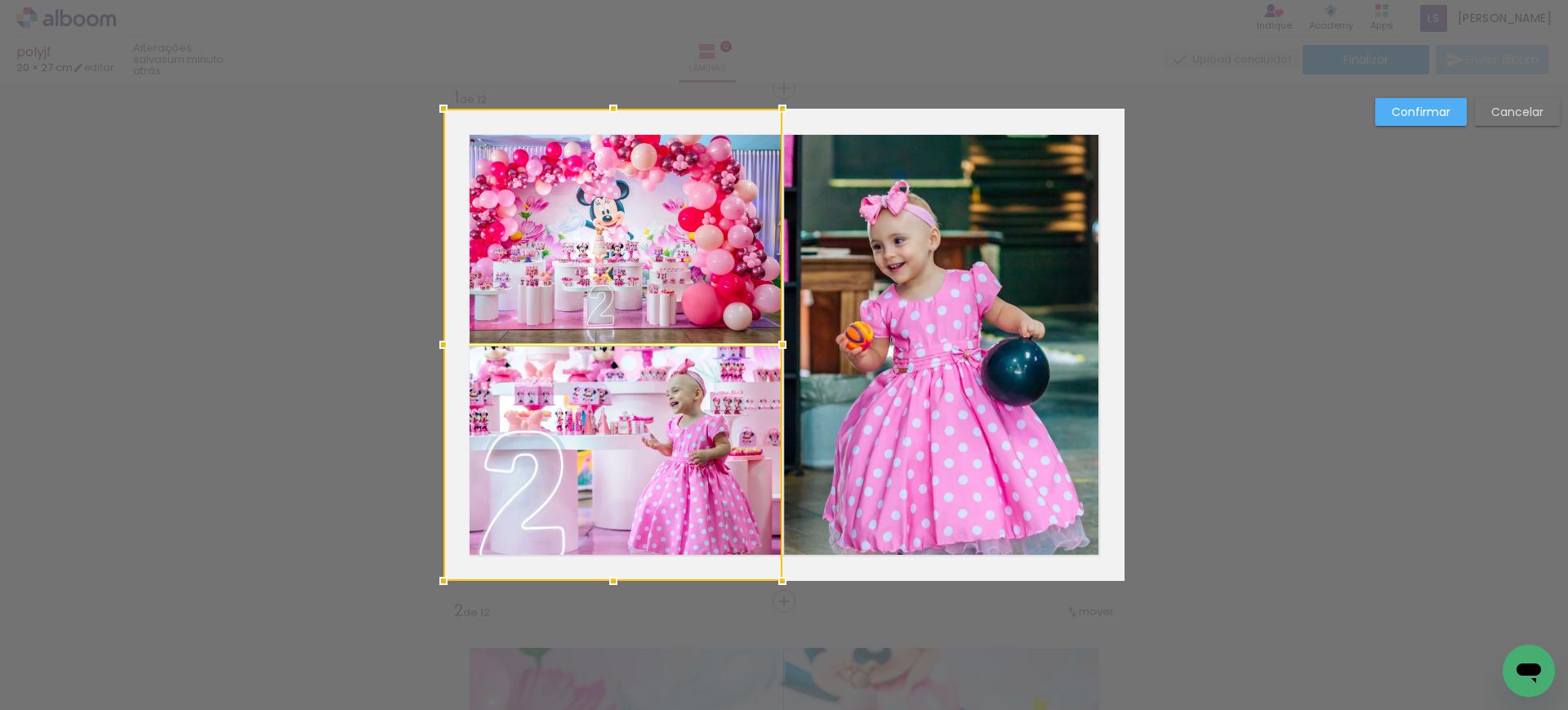
drag, startPoint x: 613, startPoint y: 487, endPoint x: 622, endPoint y: 532, distance: 45.9
click at [622, 532] on div at bounding box center [613, 345] width 339 height 472
click at [0, 0] on slot "Confirmar" at bounding box center [0, 0] width 0 height 0
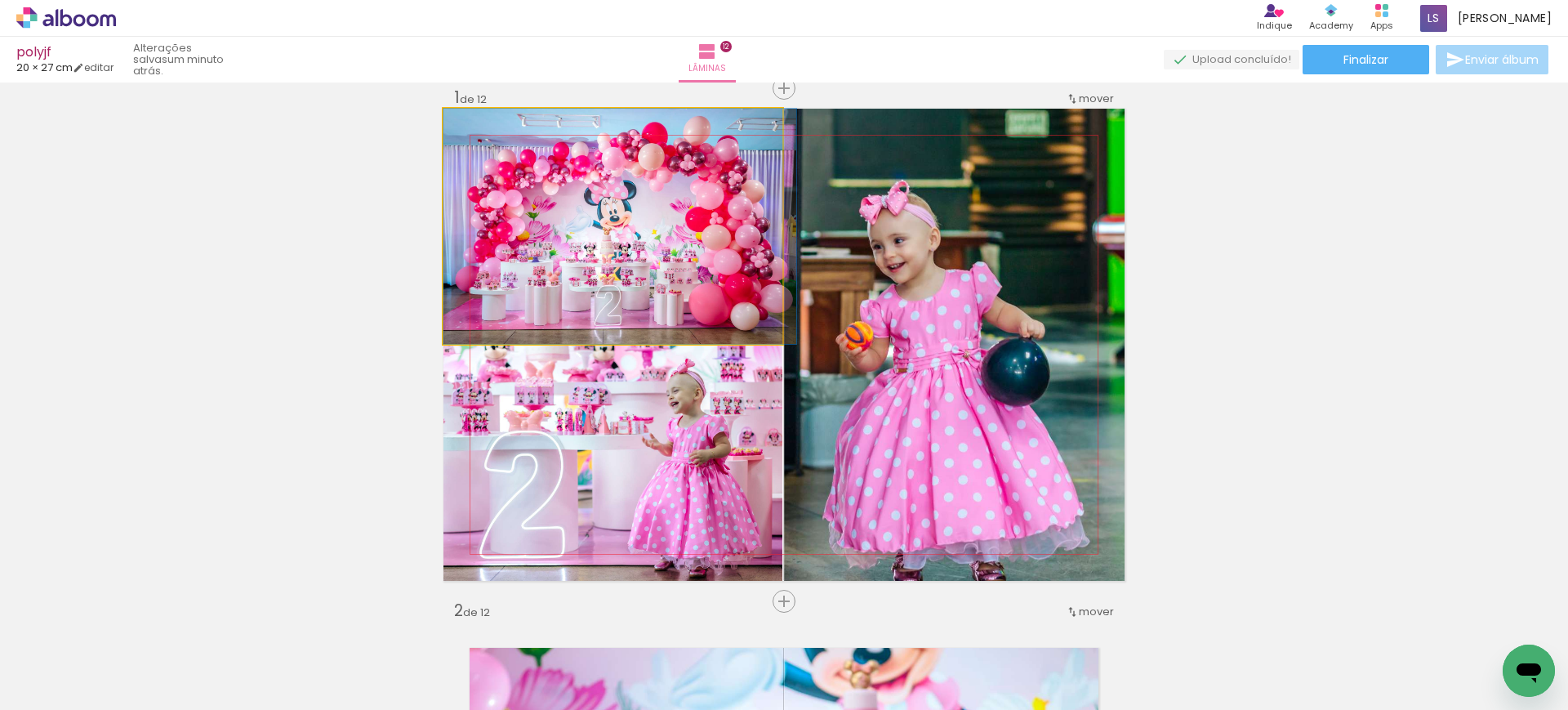
drag, startPoint x: 636, startPoint y: 285, endPoint x: 656, endPoint y: 300, distance: 25.0
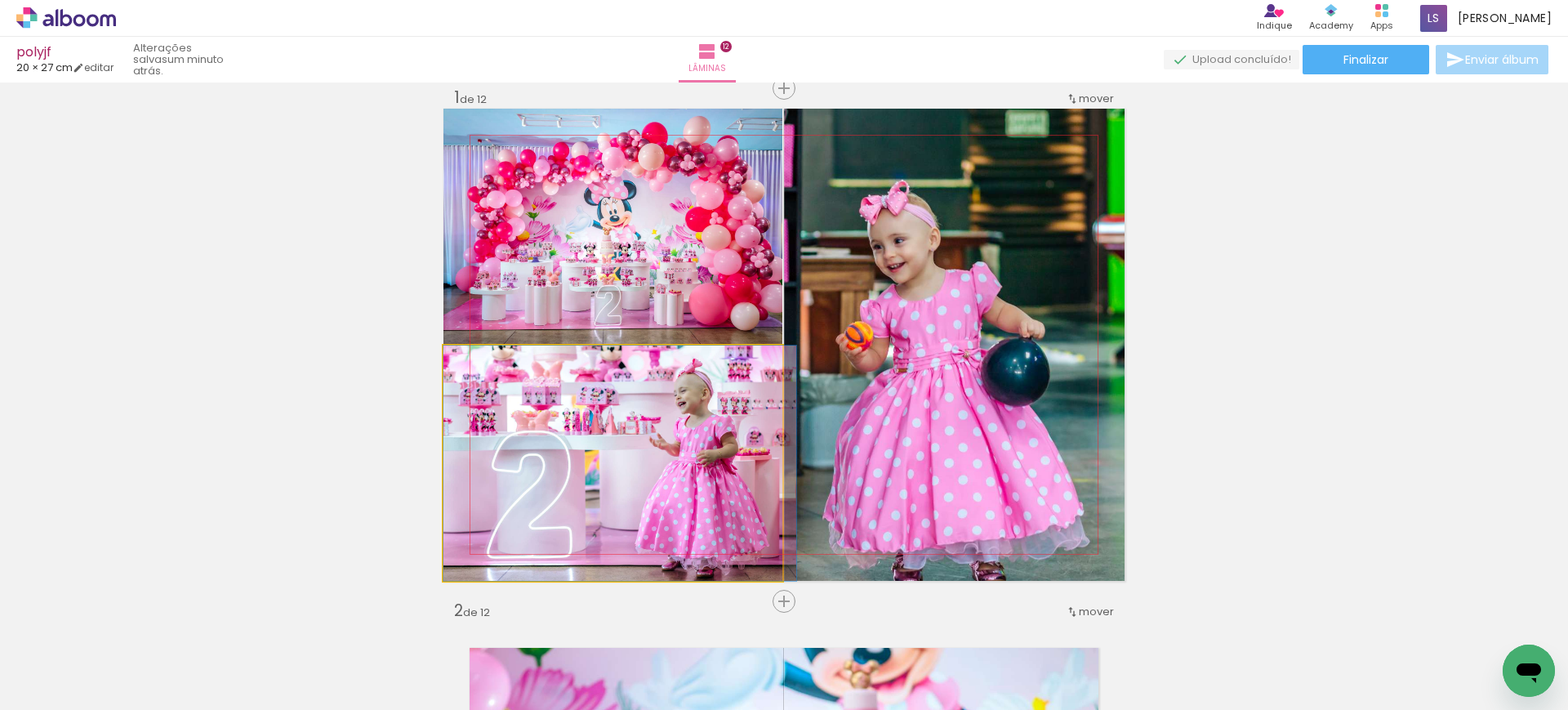
drag, startPoint x: 624, startPoint y: 474, endPoint x: 639, endPoint y: 476, distance: 15.1
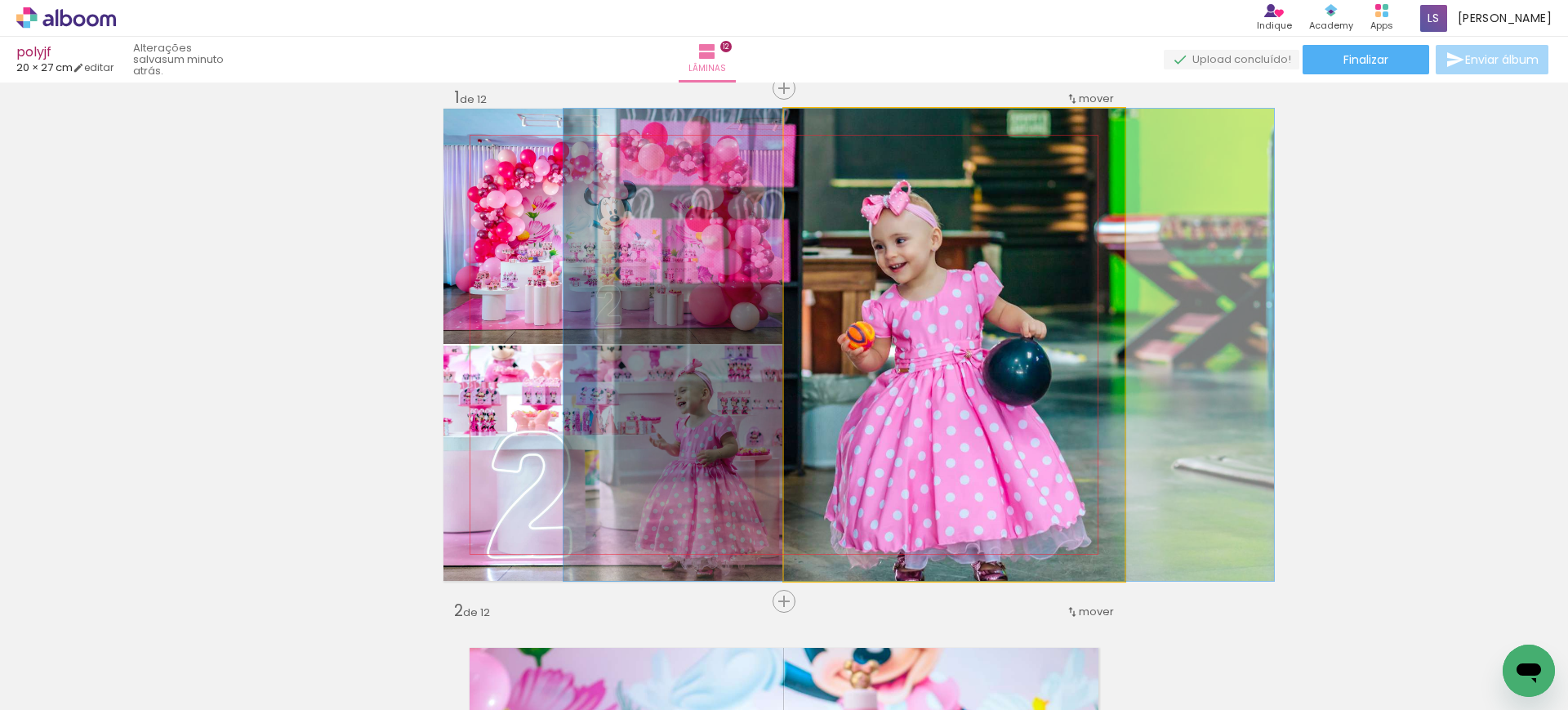
drag, startPoint x: 1054, startPoint y: 345, endPoint x: 1055, endPoint y: 295, distance: 50.0
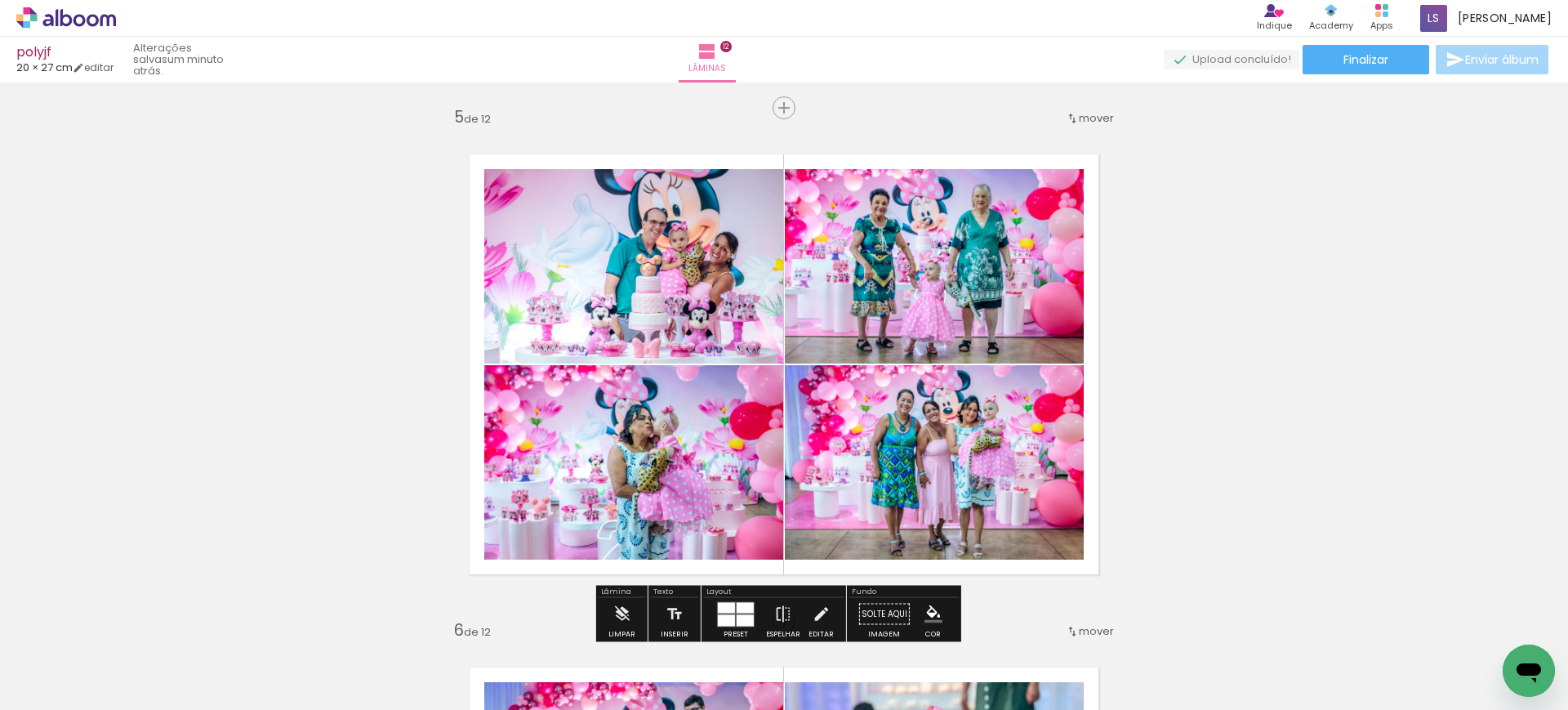
click at [680, 303] on quentale-photo at bounding box center [633, 266] width 298 height 194
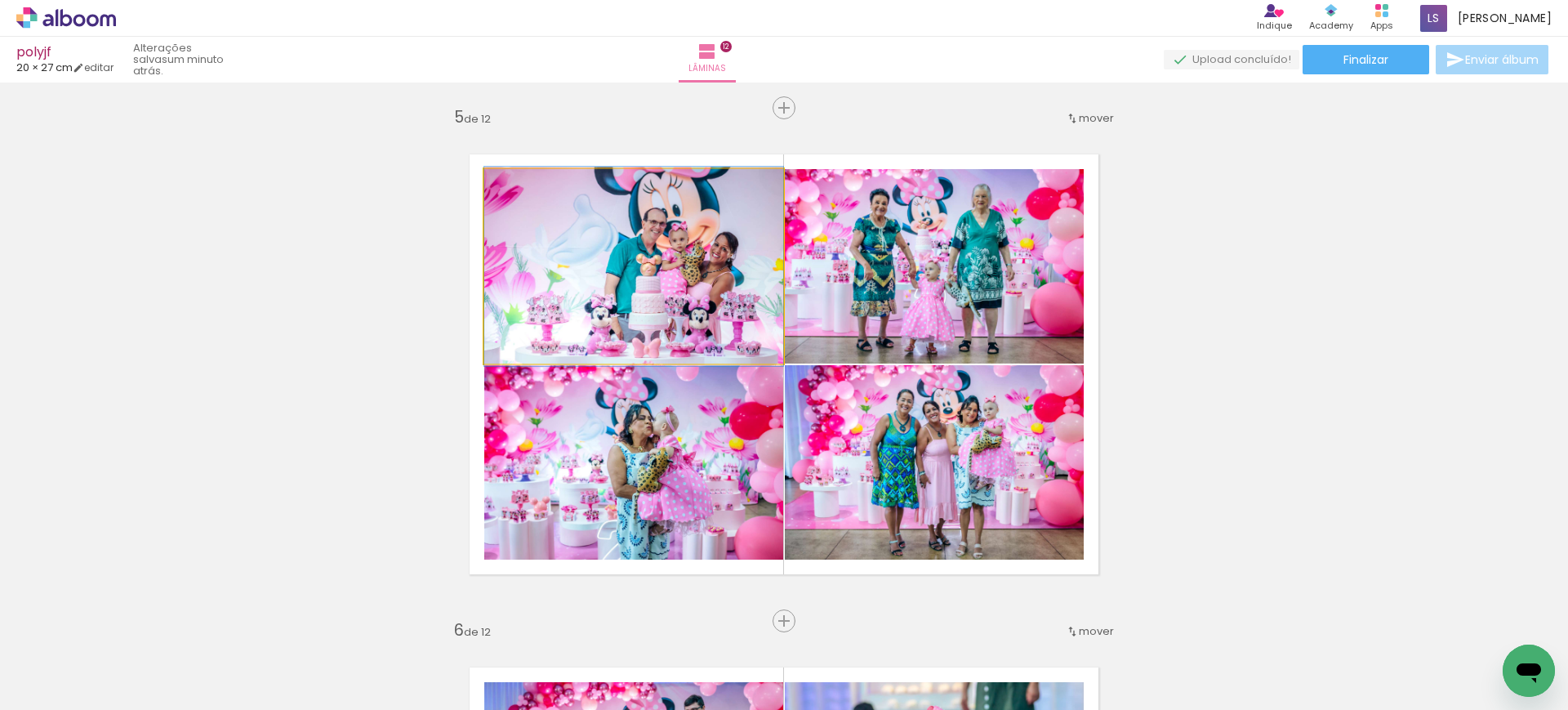
click at [680, 303] on quentale-photo at bounding box center [633, 266] width 298 height 194
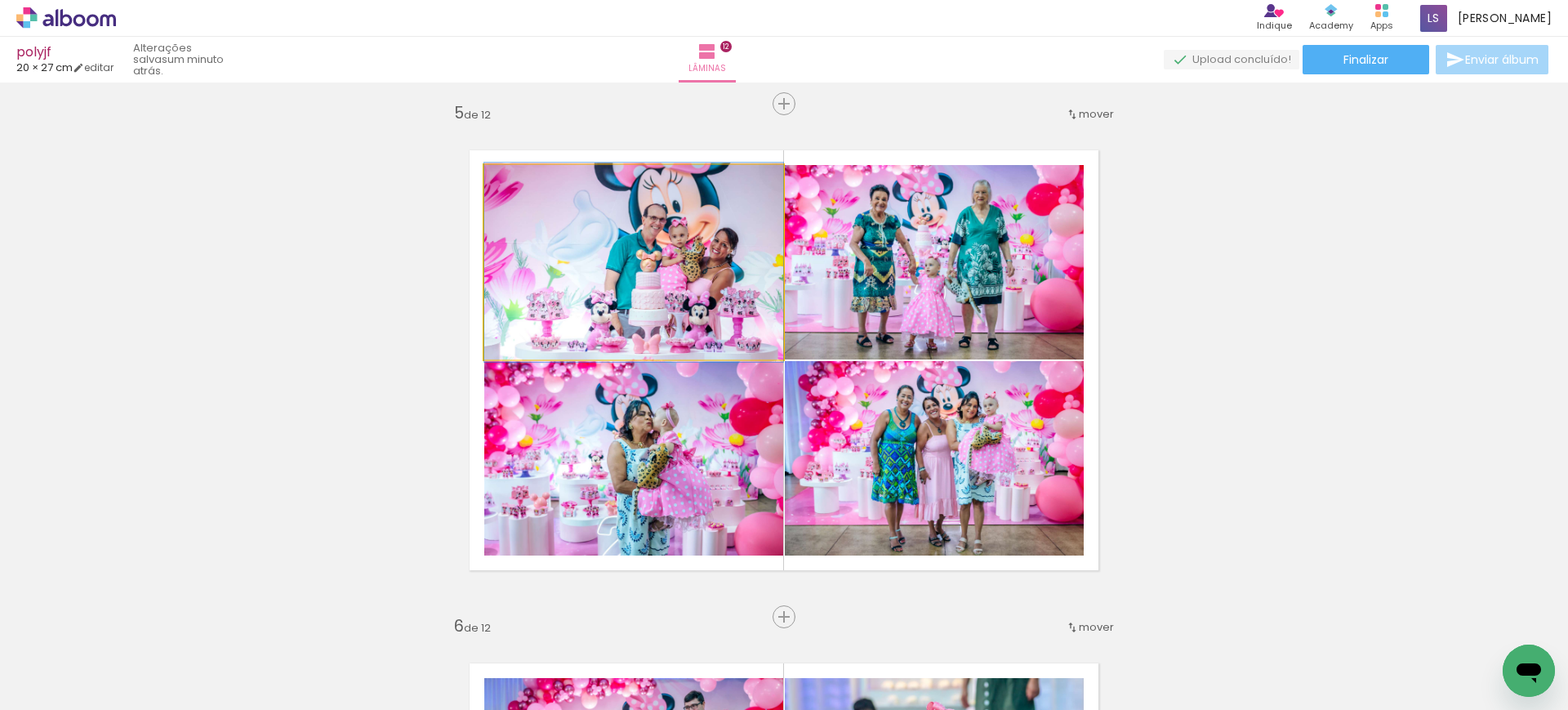
click at [0, 0] on div at bounding box center [0, 0] width 0 height 0
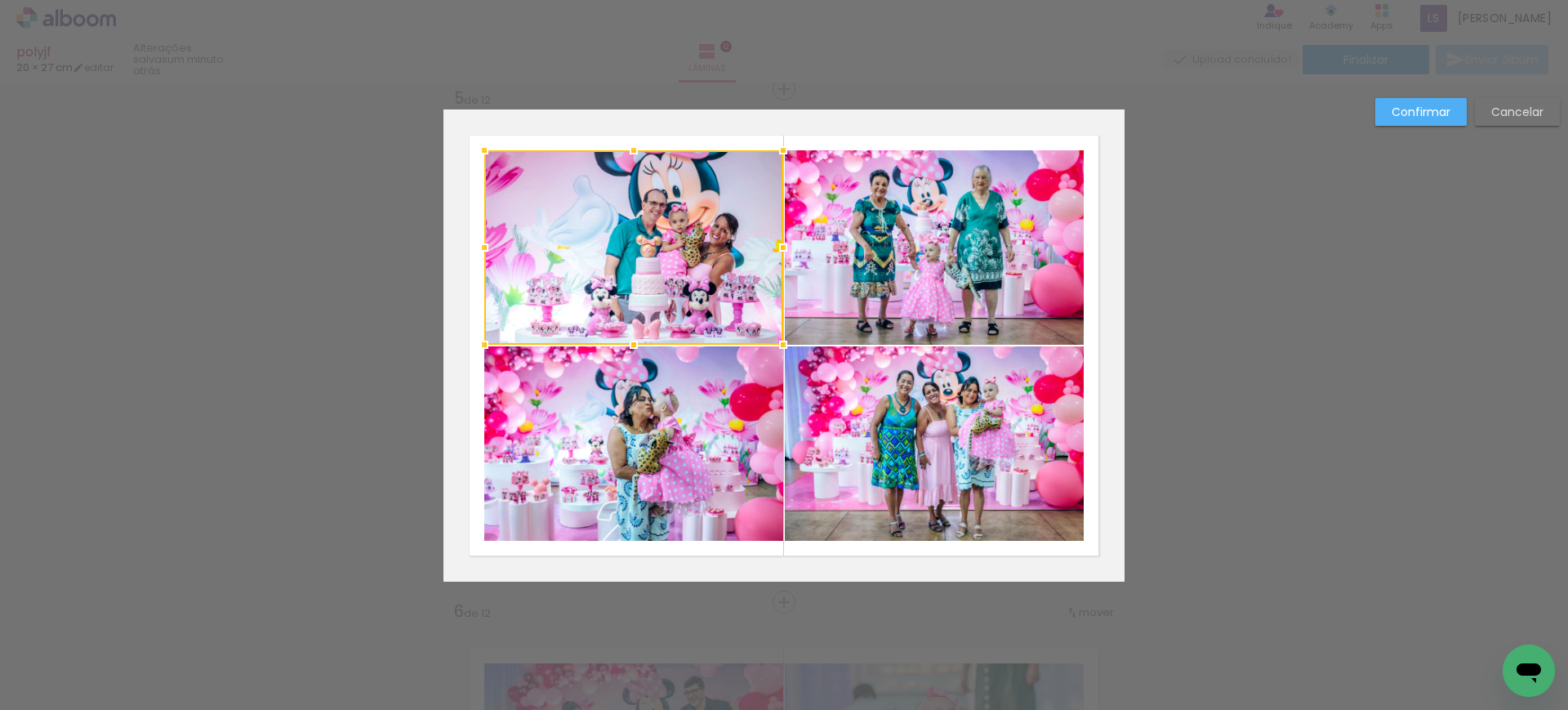
scroll to position [2072, 0]
click at [667, 406] on quentale-photo at bounding box center [633, 443] width 298 height 194
click at [837, 267] on quentale-photo at bounding box center [934, 246] width 298 height 194
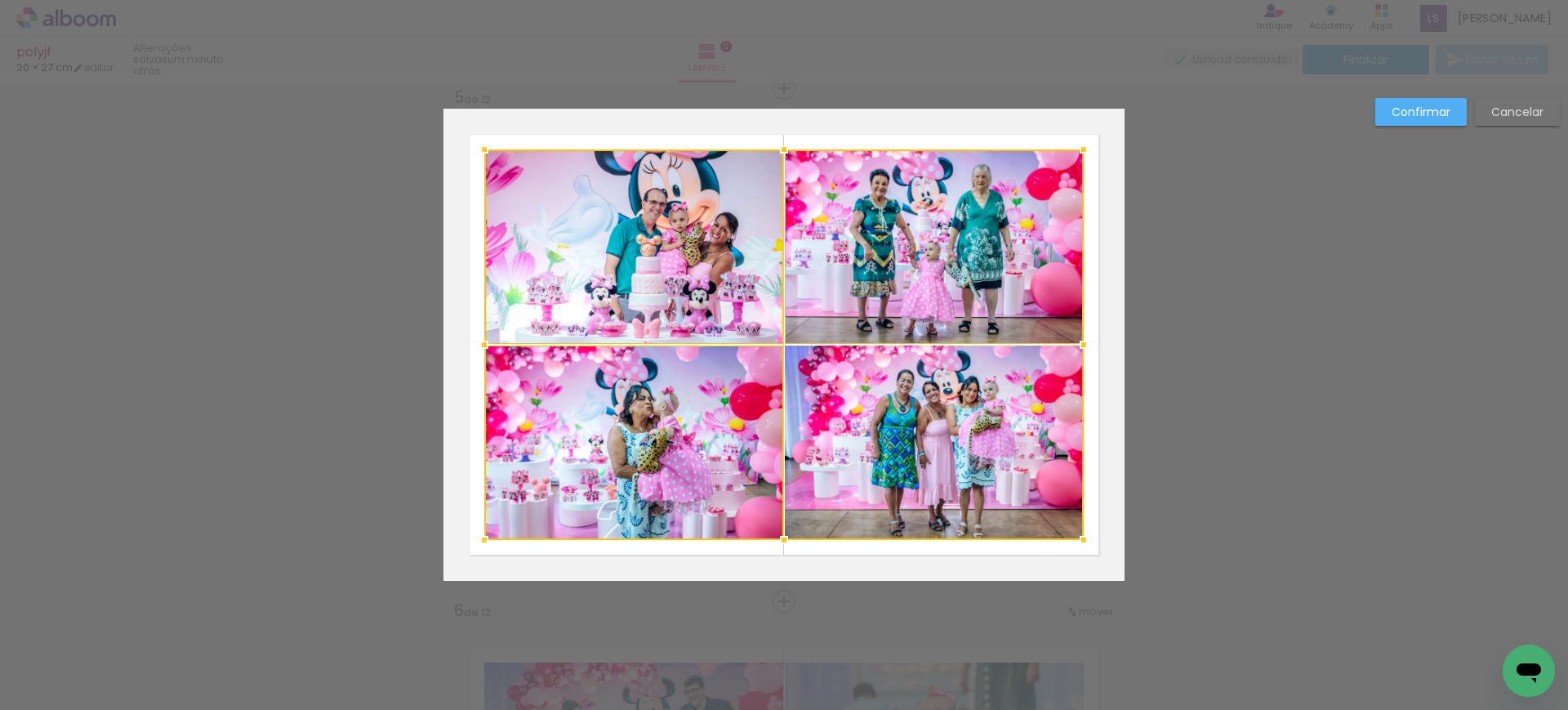
click at [842, 398] on div at bounding box center [784, 344] width 599 height 390
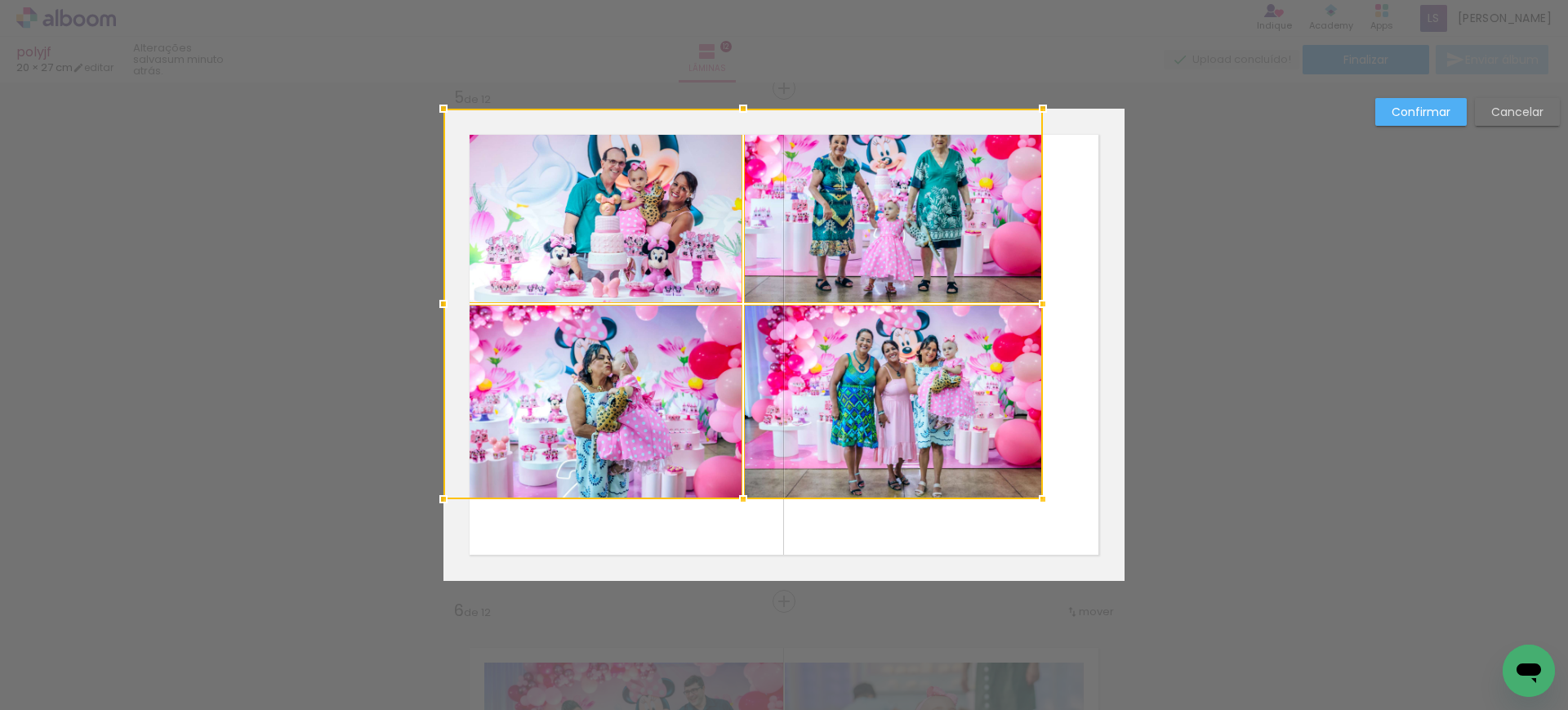
drag, startPoint x: 912, startPoint y: 447, endPoint x: 773, endPoint y: 348, distance: 170.7
click at [773, 348] on div at bounding box center [743, 303] width 599 height 390
click at [773, 349] on div at bounding box center [743, 303] width 599 height 390
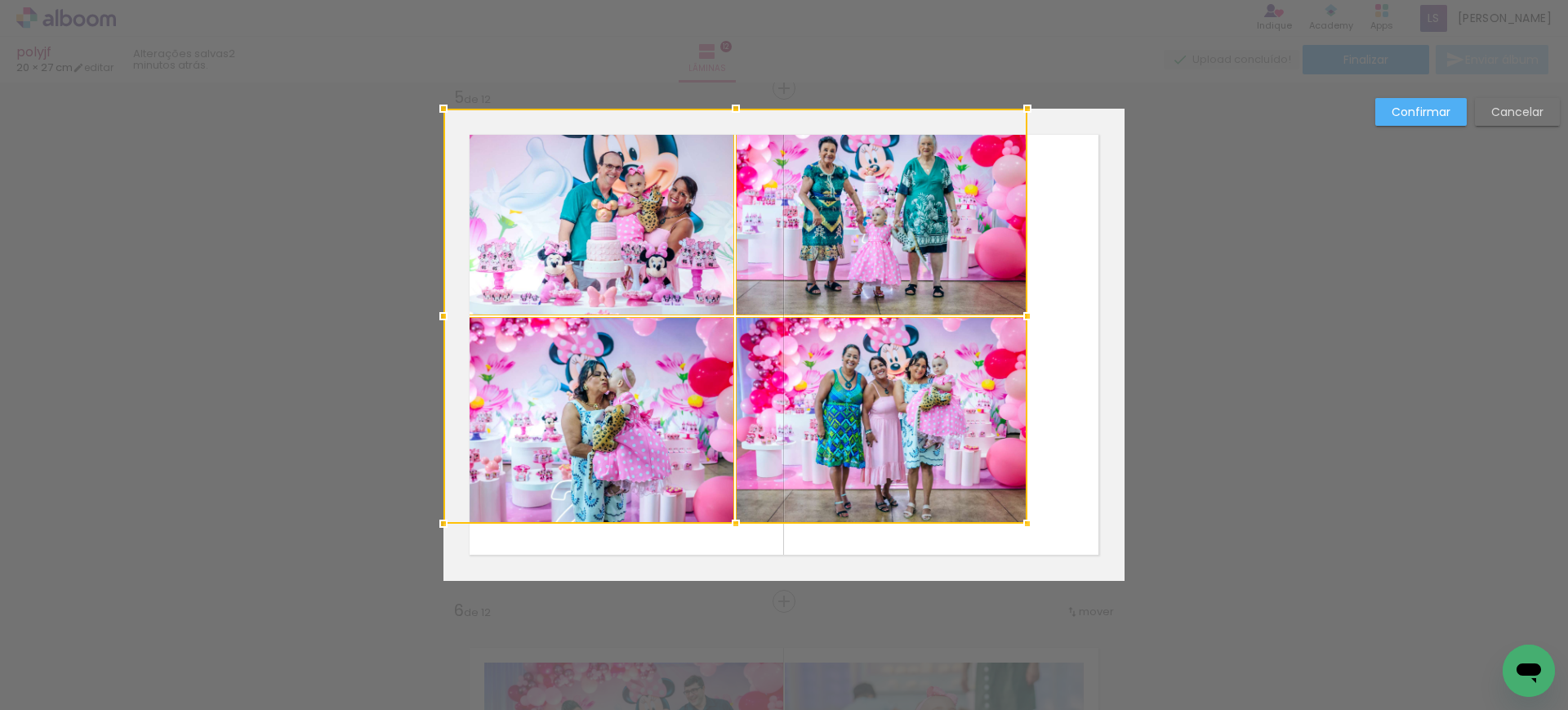
drag, startPoint x: 1035, startPoint y: 497, endPoint x: 1292, endPoint y: 650, distance: 299.1
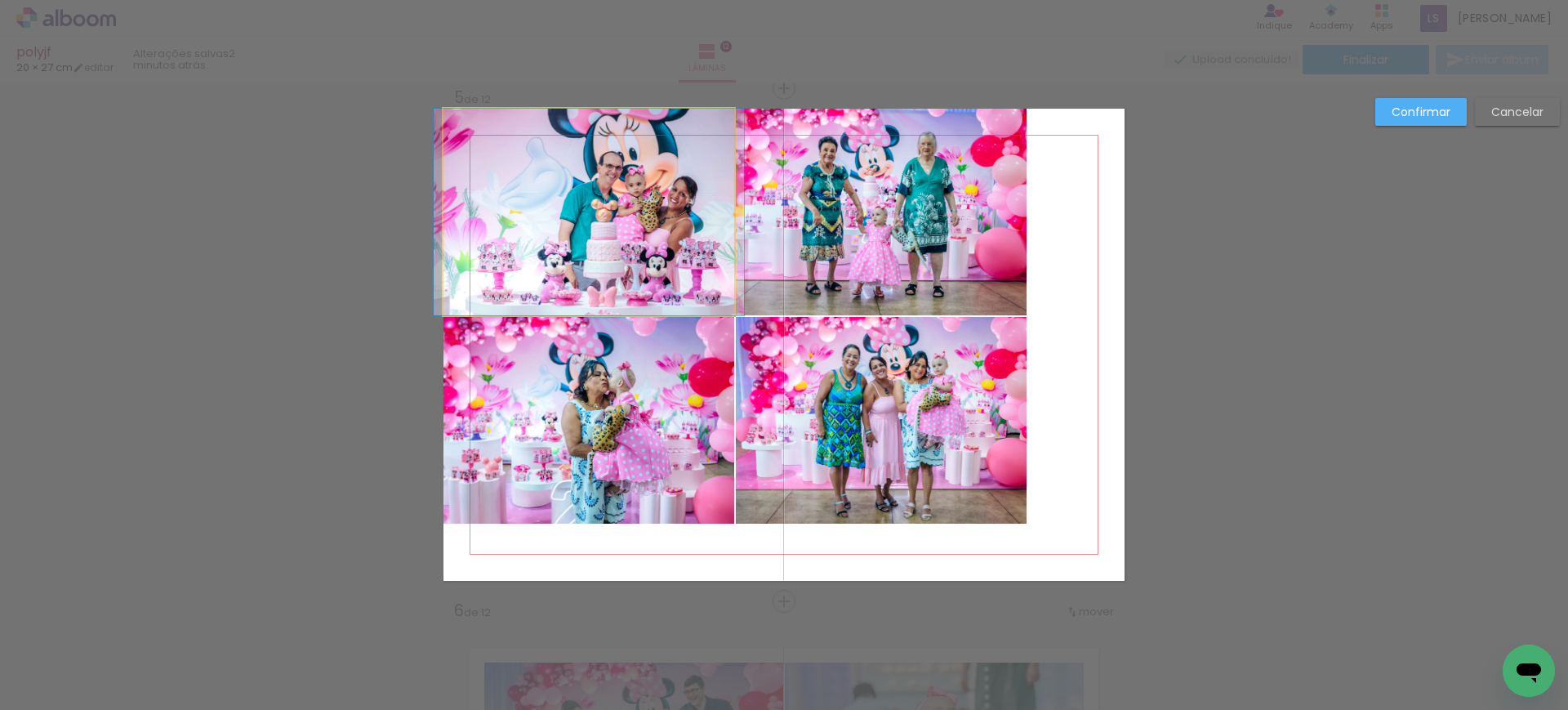
click at [589, 241] on quentale-photo at bounding box center [589, 212] width 291 height 206
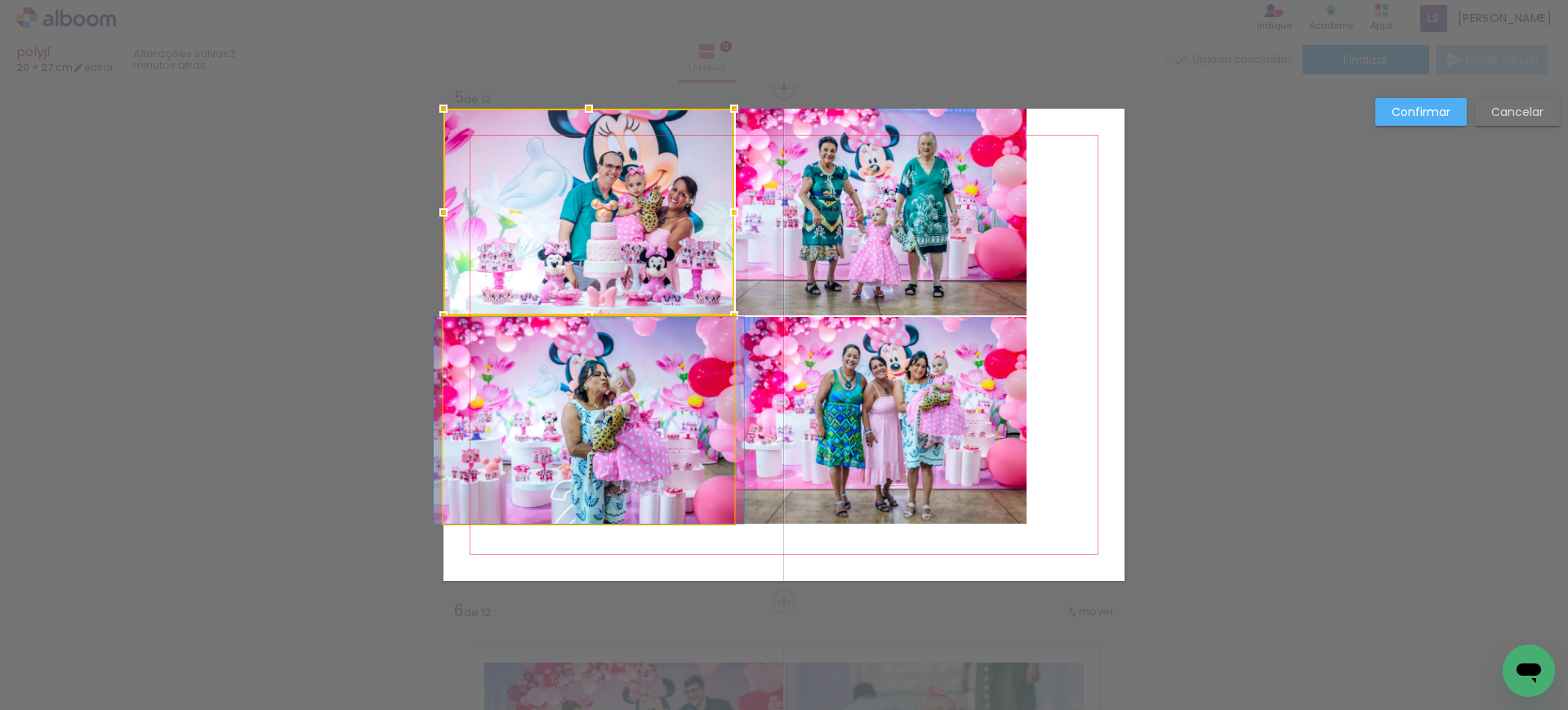
click at [622, 359] on quentale-photo at bounding box center [589, 420] width 291 height 206
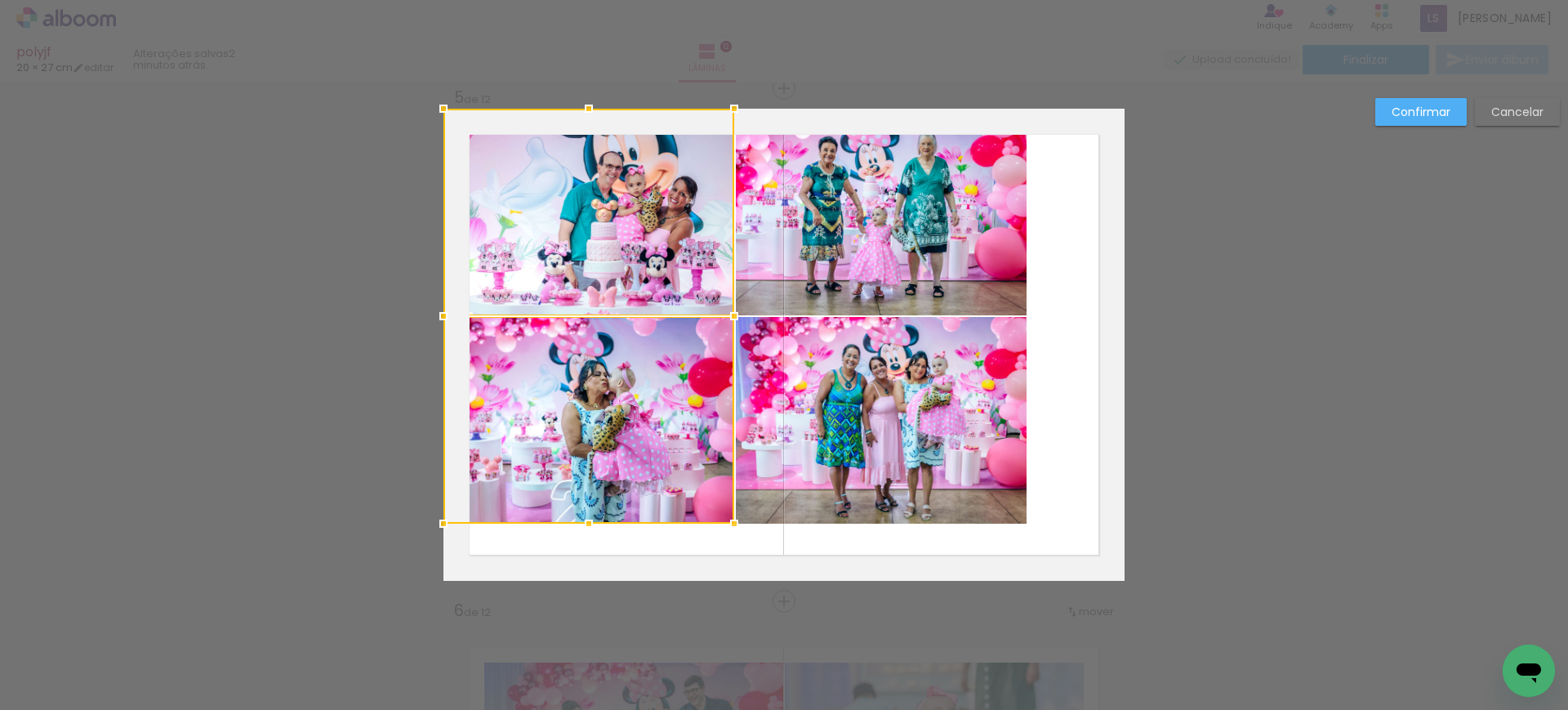
click at [774, 230] on quentale-photo at bounding box center [881, 212] width 291 height 206
drag, startPoint x: 789, startPoint y: 348, endPoint x: 870, endPoint y: 381, distance: 87.5
click at [789, 349] on div at bounding box center [735, 316] width 584 height 414
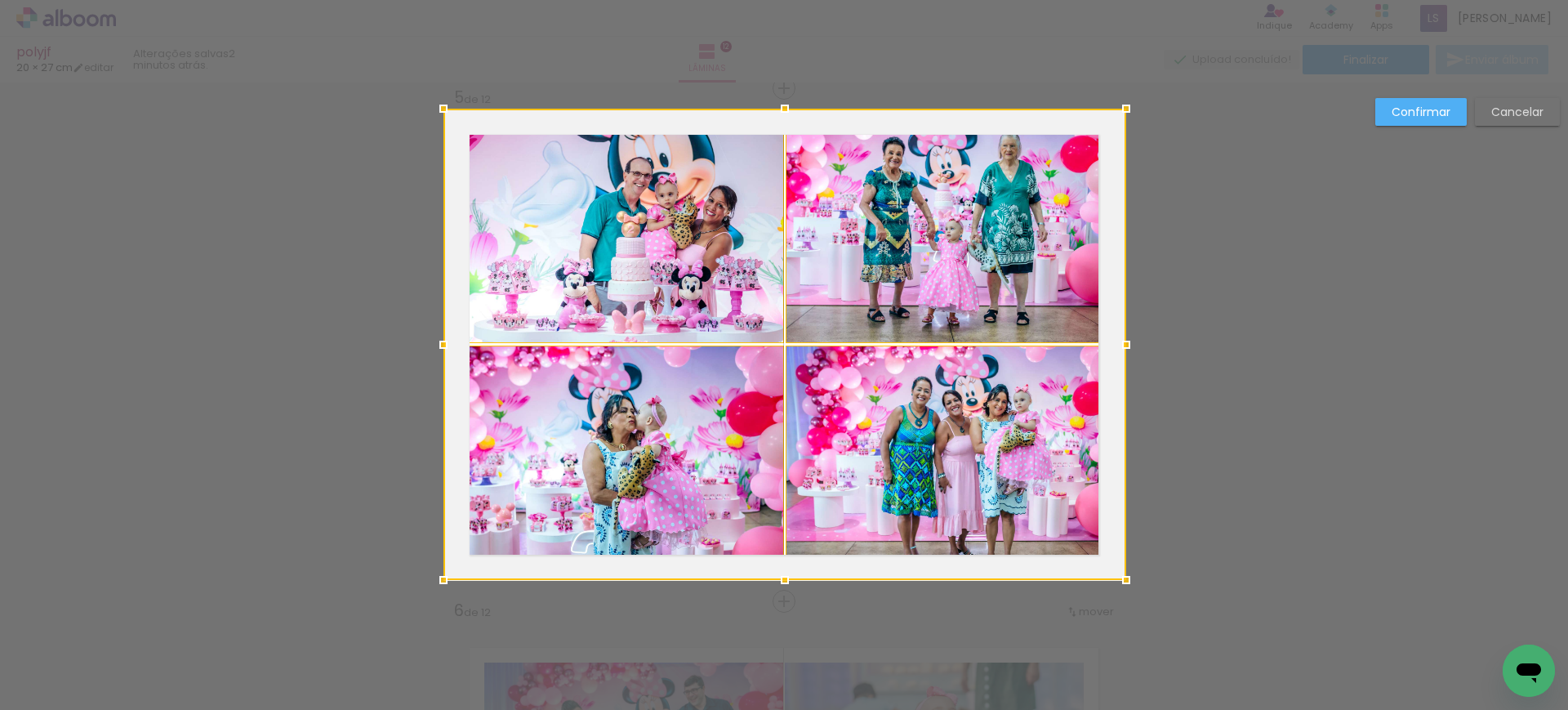
drag, startPoint x: 1016, startPoint y: 516, endPoint x: 935, endPoint y: 498, distance: 83.0
click at [935, 498] on div at bounding box center [784, 345] width 682 height 471
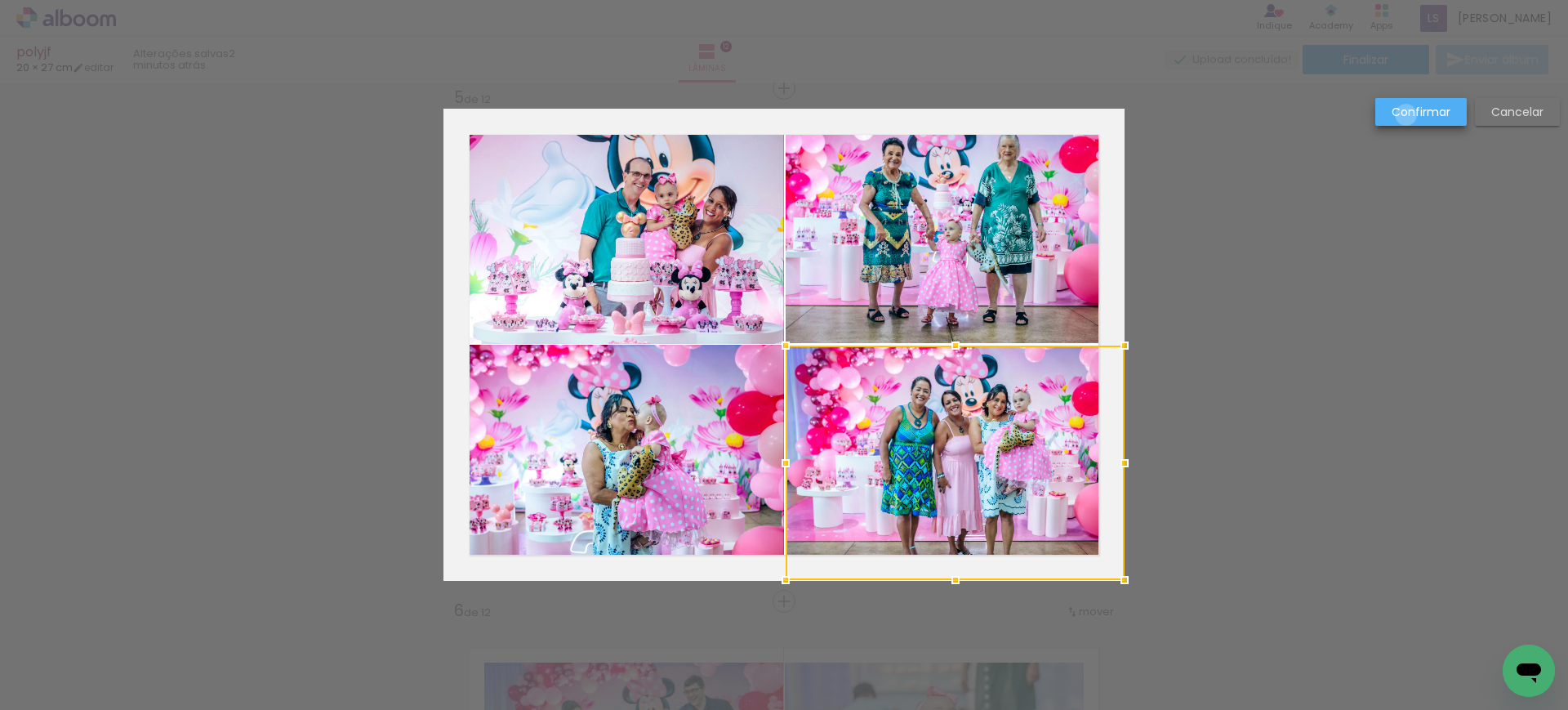
click at [0, 0] on slot "Confirmar" at bounding box center [0, 0] width 0 height 0
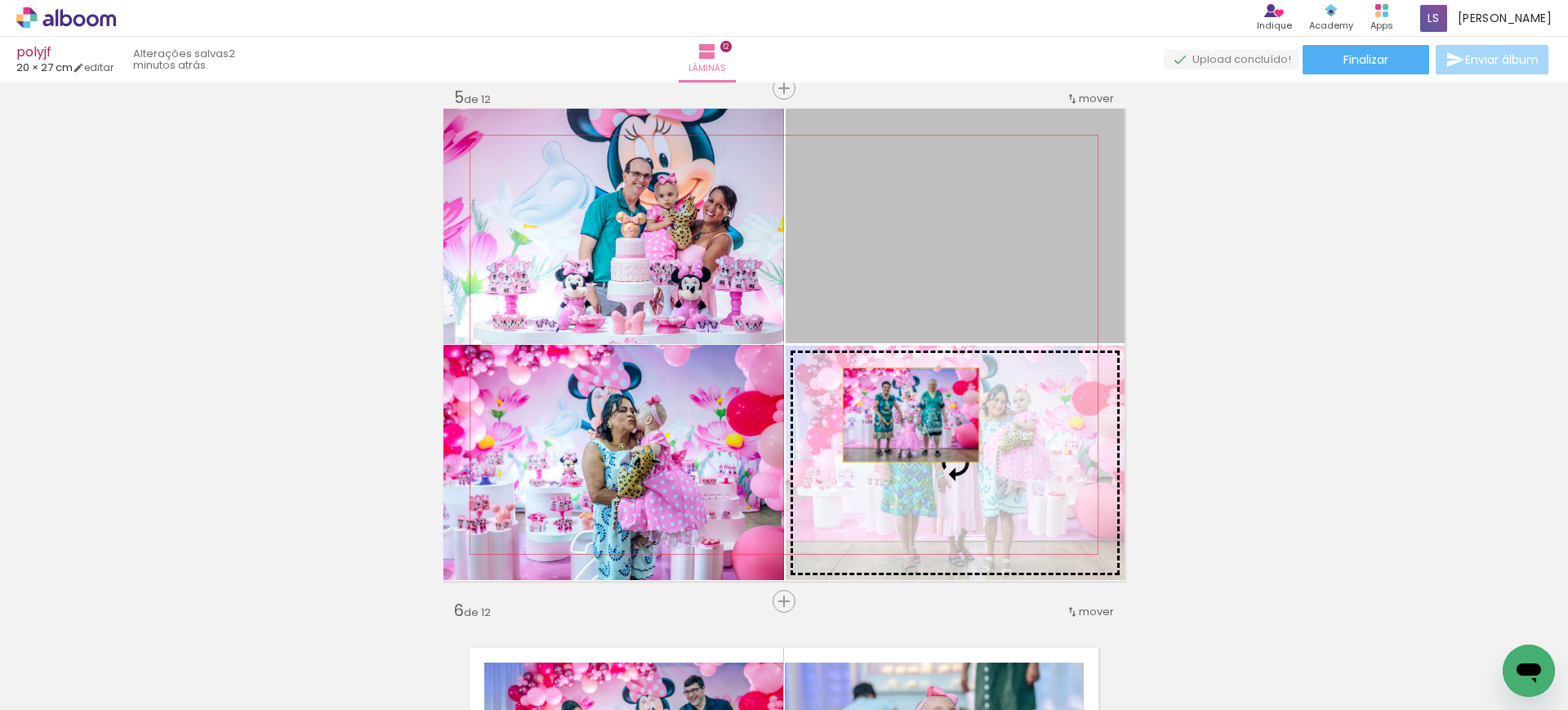
drag, startPoint x: 880, startPoint y: 270, endPoint x: 904, endPoint y: 420, distance: 151.9
click at [0, 0] on slot at bounding box center [0, 0] width 0 height 0
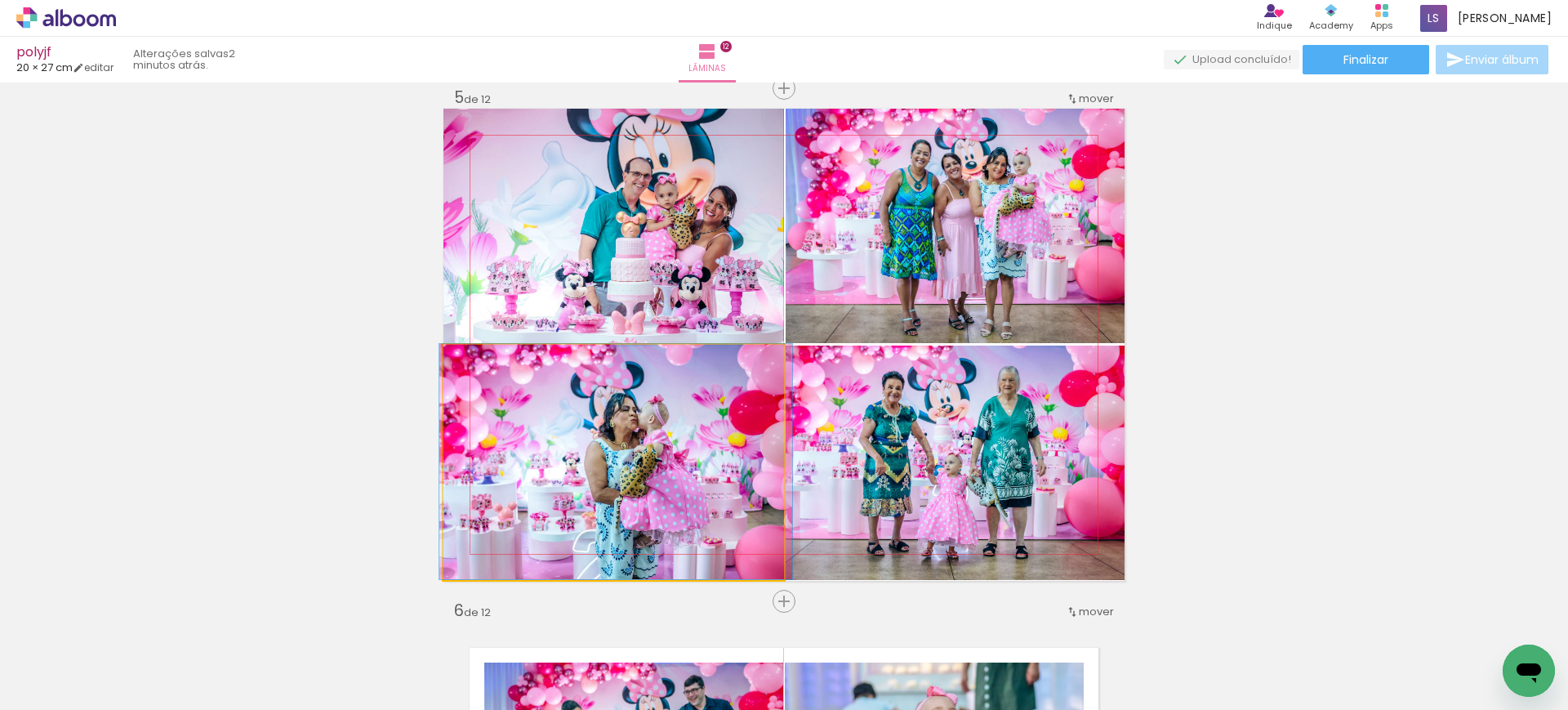
drag, startPoint x: 633, startPoint y: 499, endPoint x: 635, endPoint y: 464, distance: 35.1
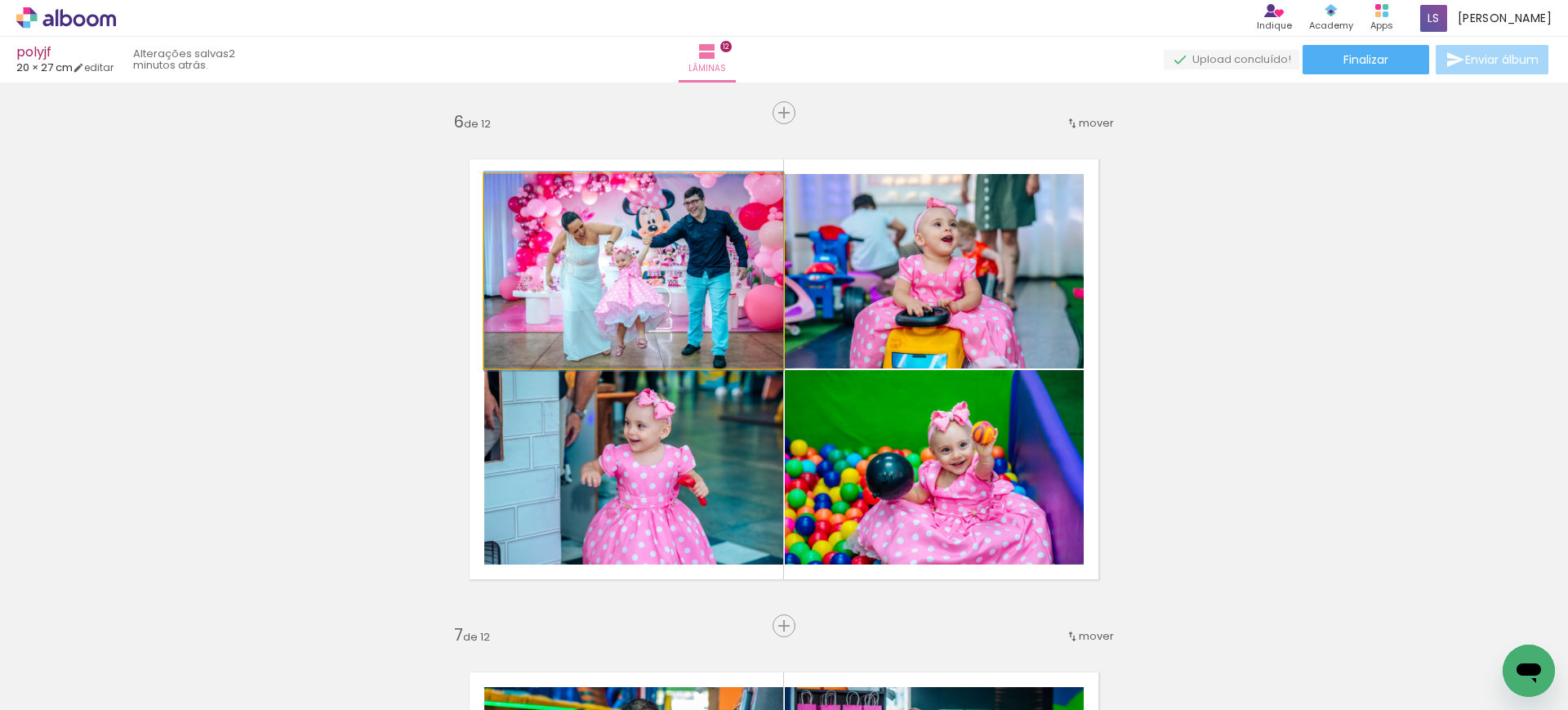
click at [644, 317] on quentale-photo at bounding box center [633, 271] width 298 height 194
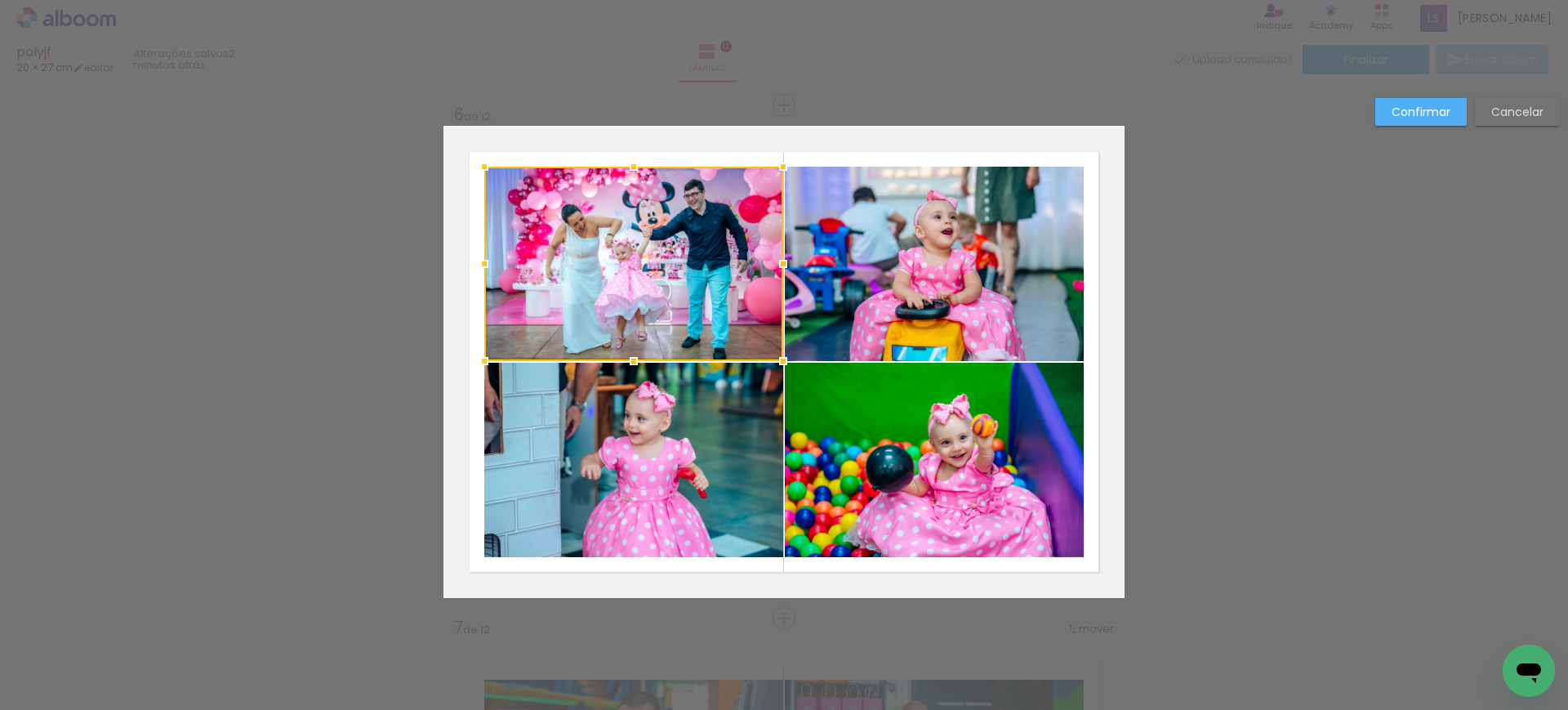
click at [644, 317] on div at bounding box center [633, 264] width 298 height 194
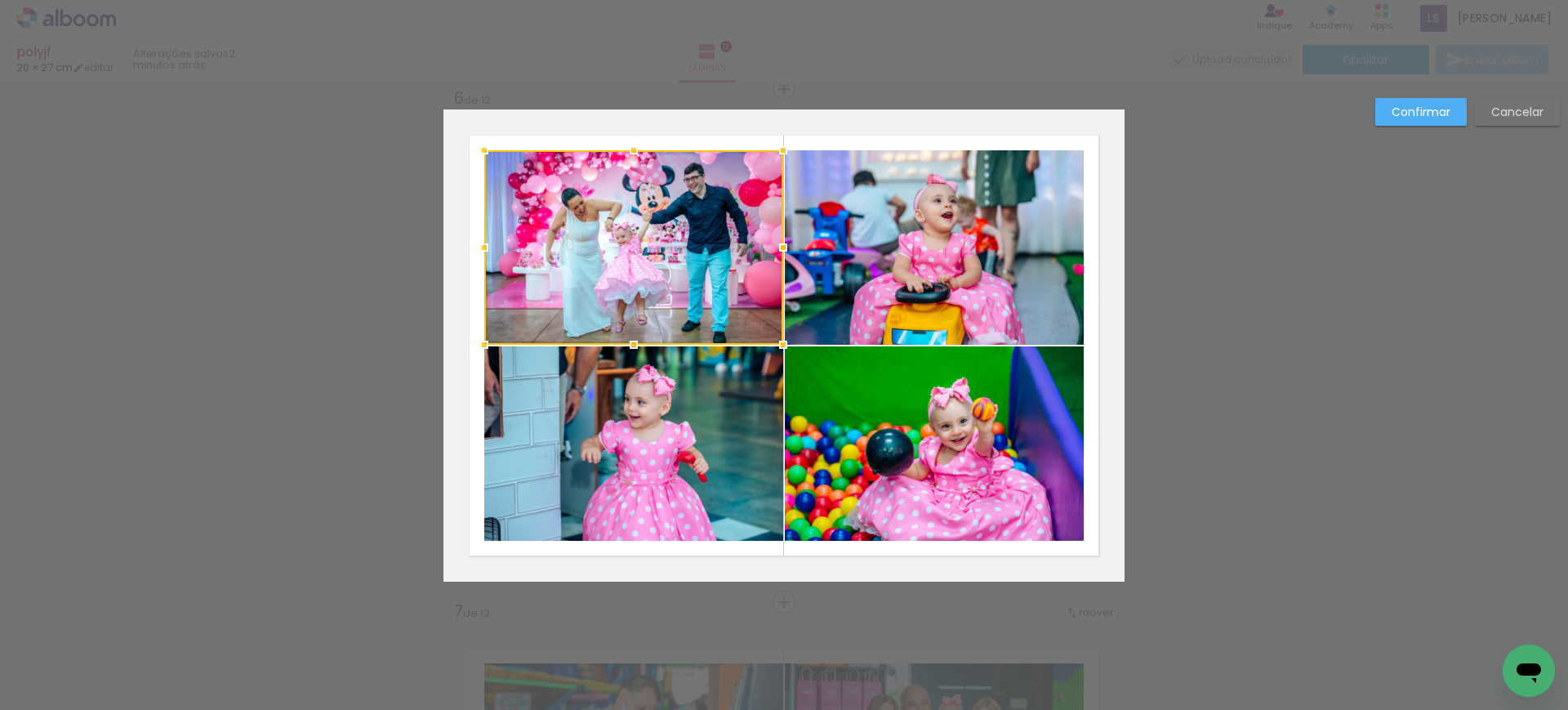
scroll to position [2586, 0]
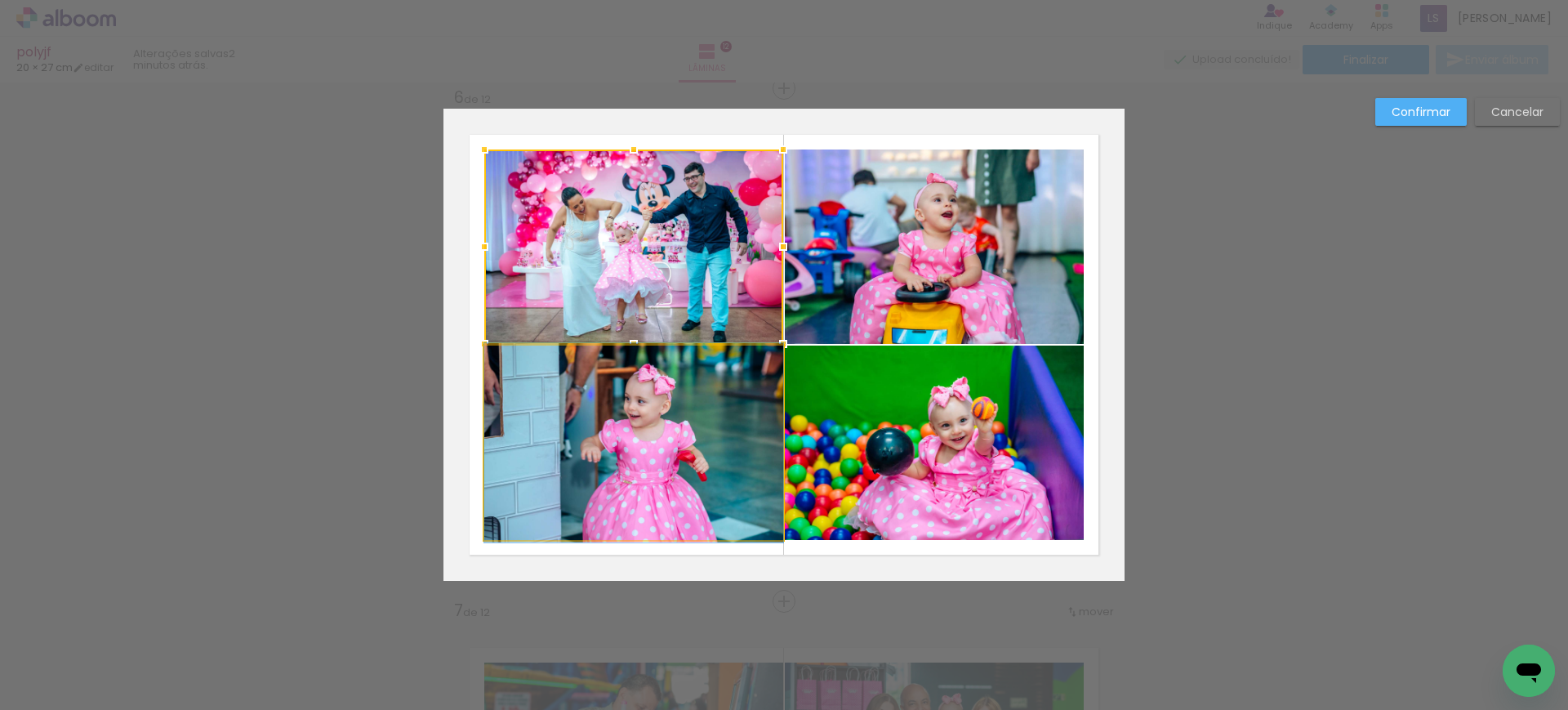
click at [667, 426] on quentale-photo at bounding box center [633, 443] width 298 height 194
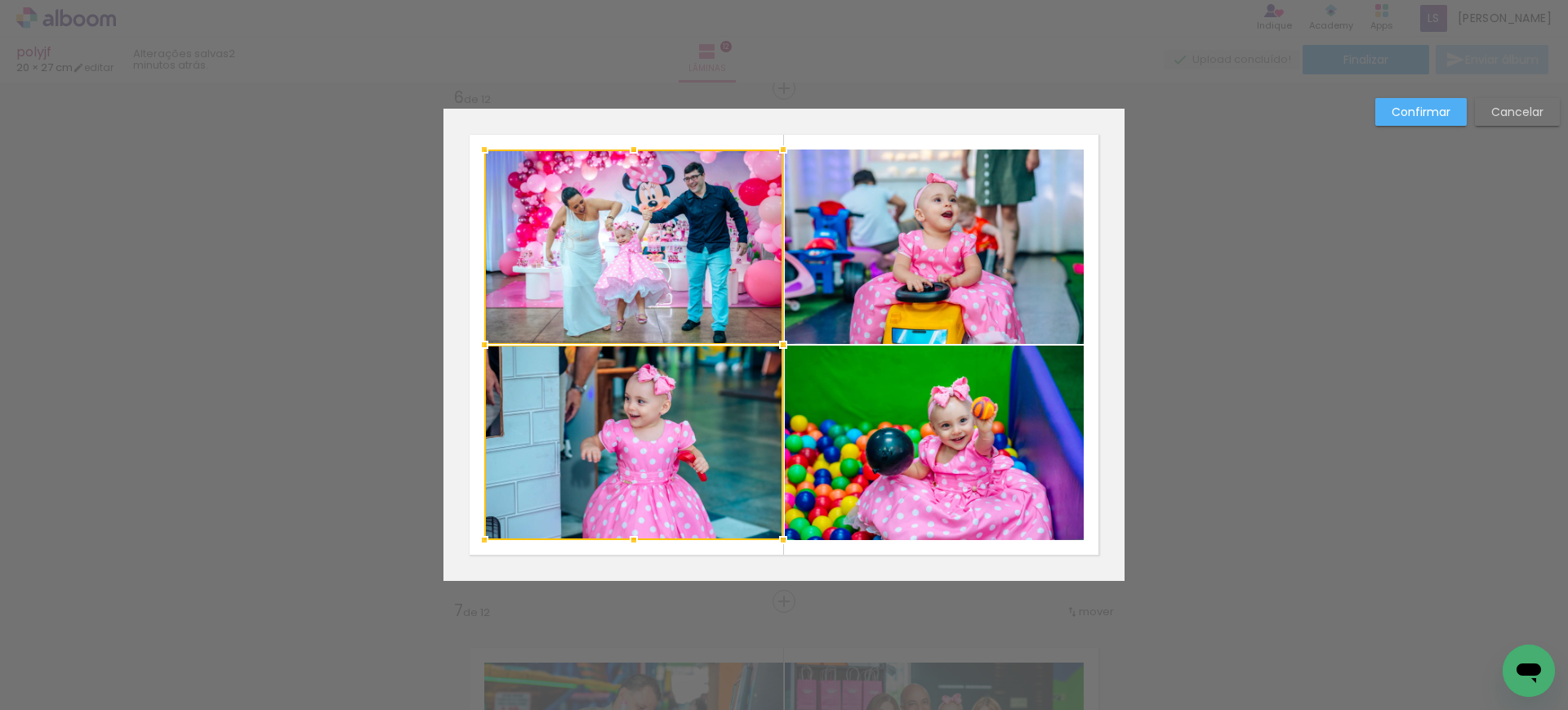
click at [849, 273] on quentale-photo at bounding box center [934, 246] width 298 height 194
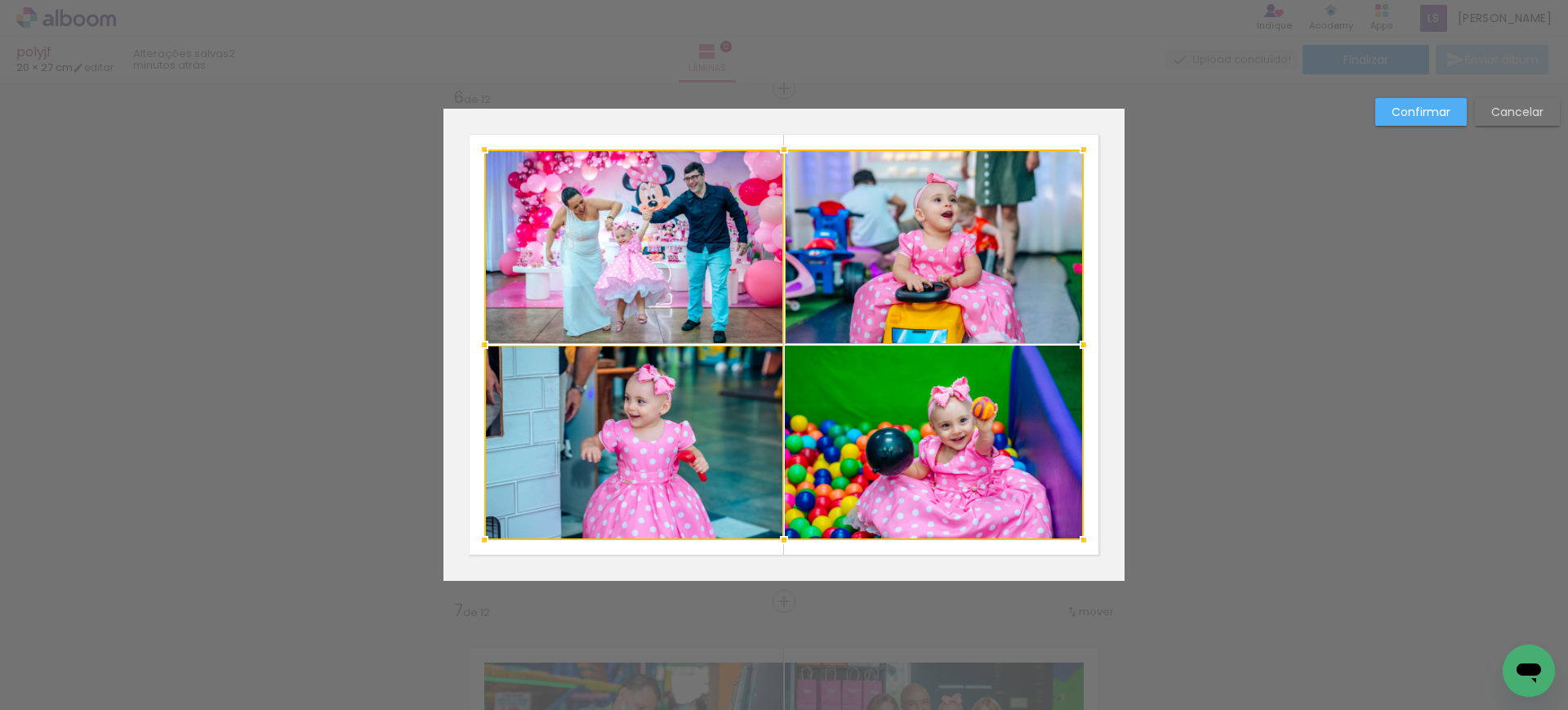
click at [850, 403] on div at bounding box center [784, 344] width 599 height 390
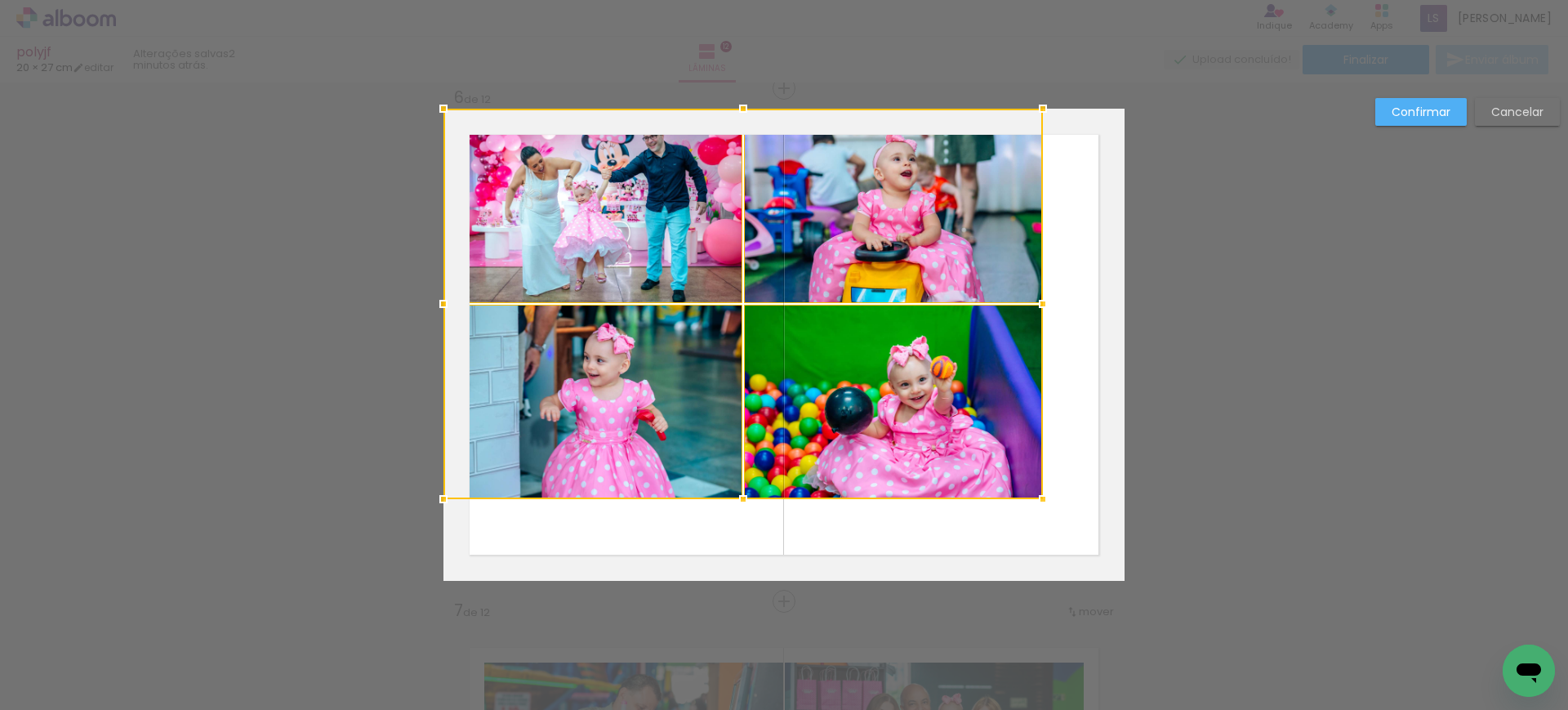
drag, startPoint x: 927, startPoint y: 452, endPoint x: 742, endPoint y: 330, distance: 221.6
click at [742, 330] on div at bounding box center [743, 303] width 599 height 390
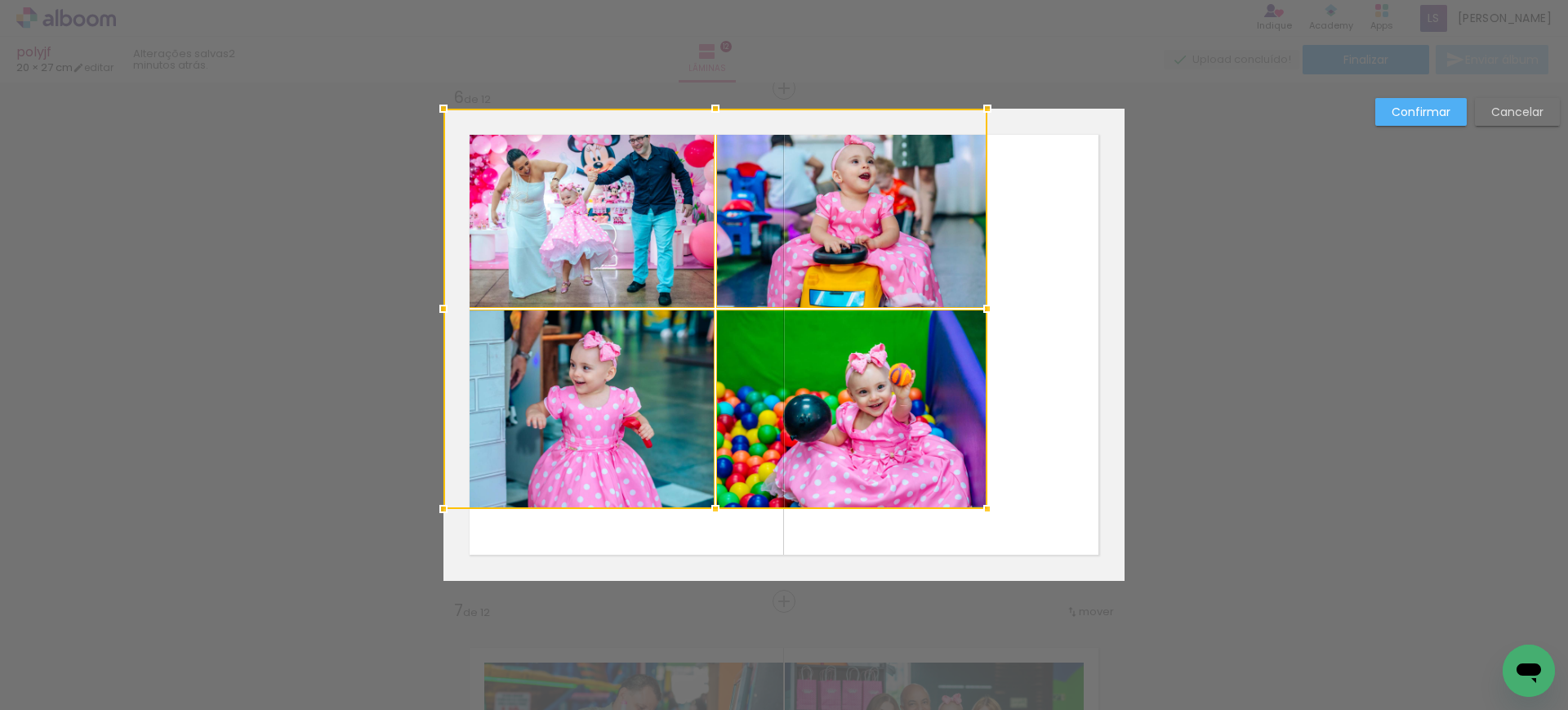
drag, startPoint x: 1062, startPoint y: 507, endPoint x: 1242, endPoint y: 646, distance: 227.4
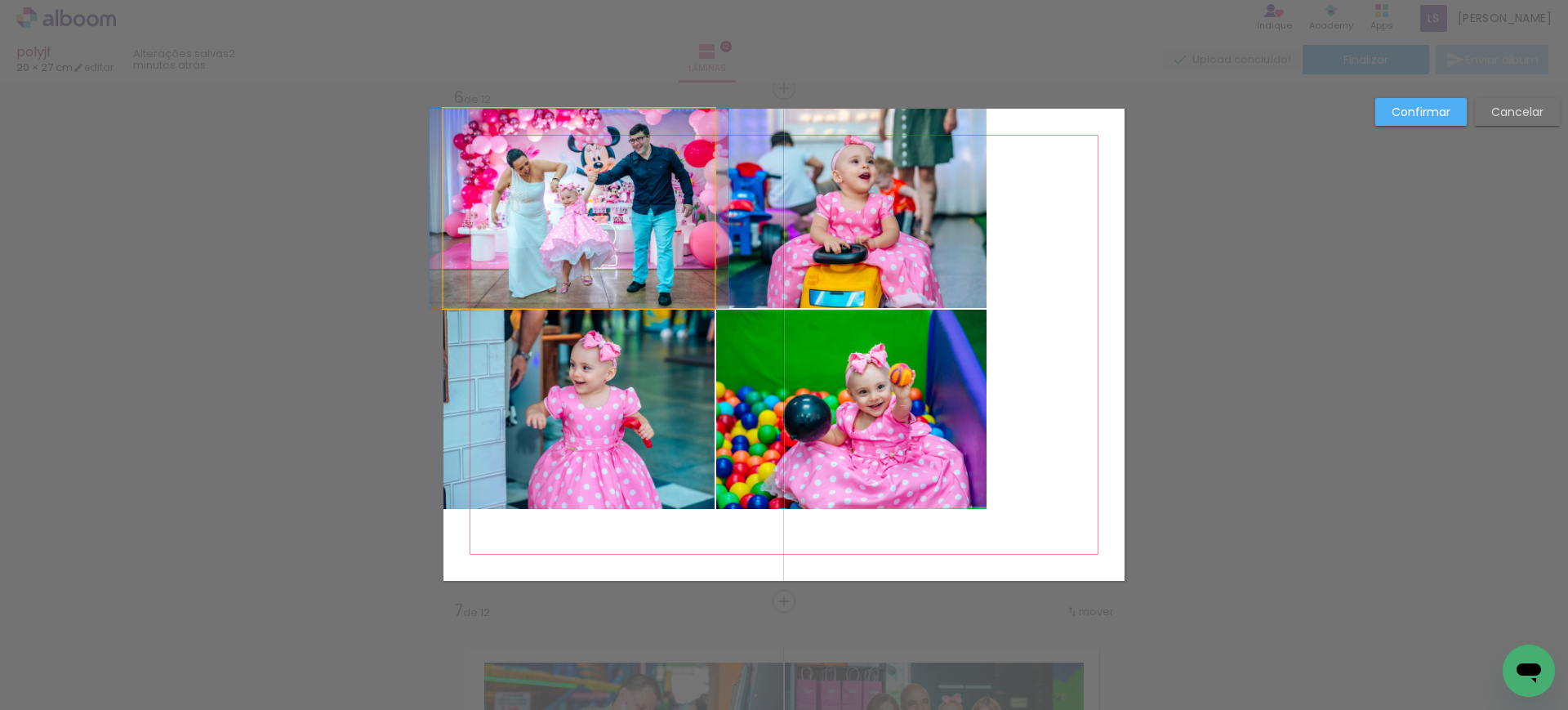
click at [700, 294] on quentale-photo at bounding box center [579, 208] width 271 height 199
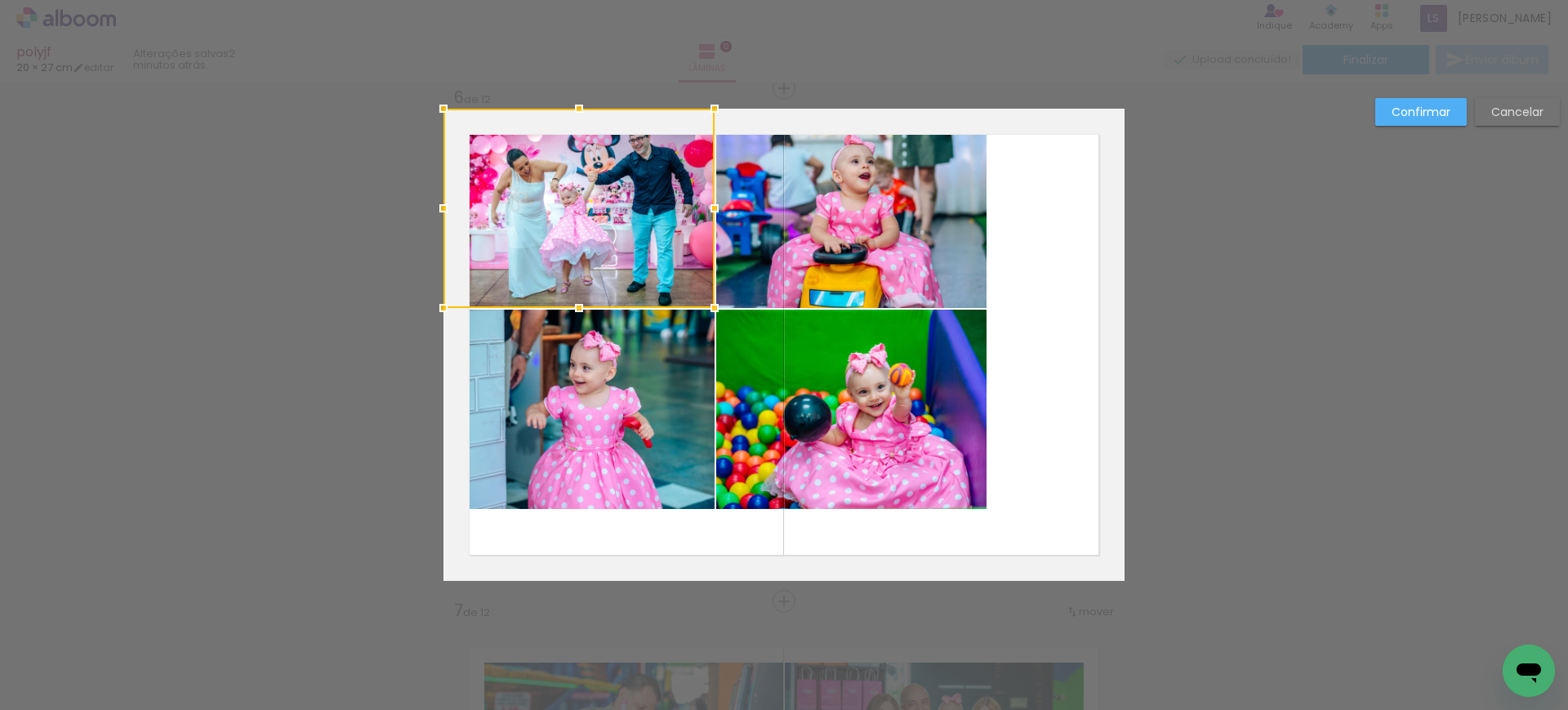
click at [694, 346] on quentale-photo at bounding box center [579, 409] width 271 height 199
click at [736, 278] on quentale-photo at bounding box center [851, 208] width 271 height 199
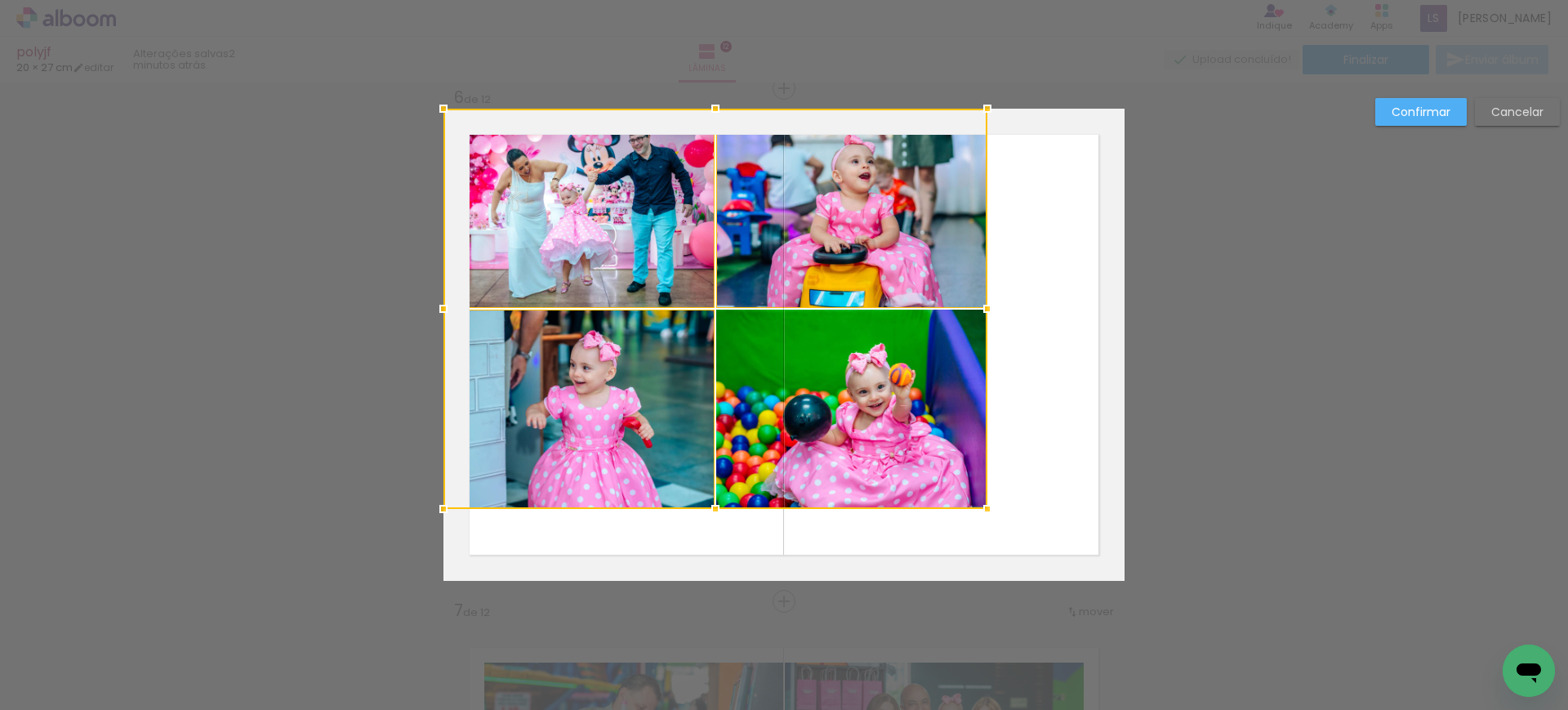
click at [746, 318] on div at bounding box center [716, 308] width 544 height 400
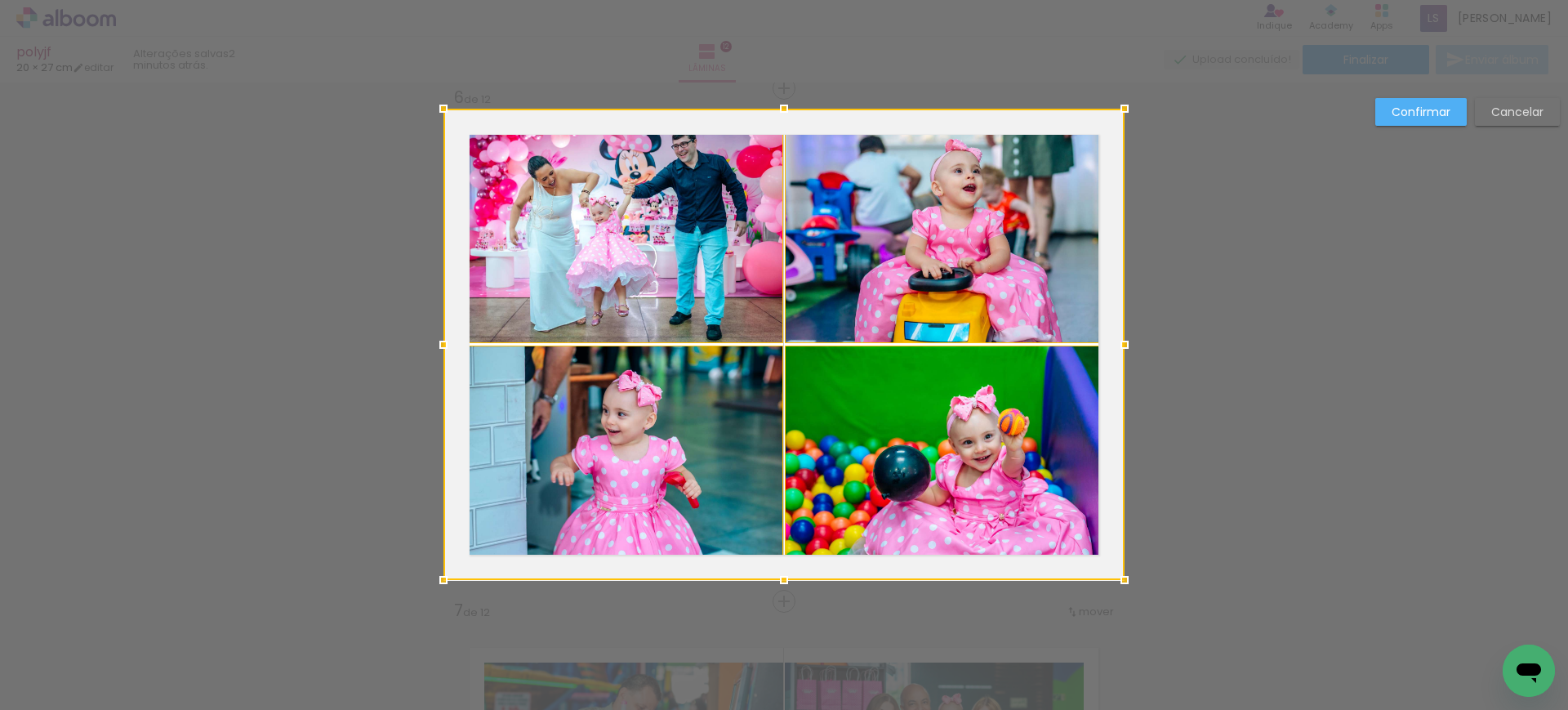
drag, startPoint x: 977, startPoint y: 514, endPoint x: 990, endPoint y: 518, distance: 13.6
click at [990, 518] on div at bounding box center [784, 345] width 681 height 471
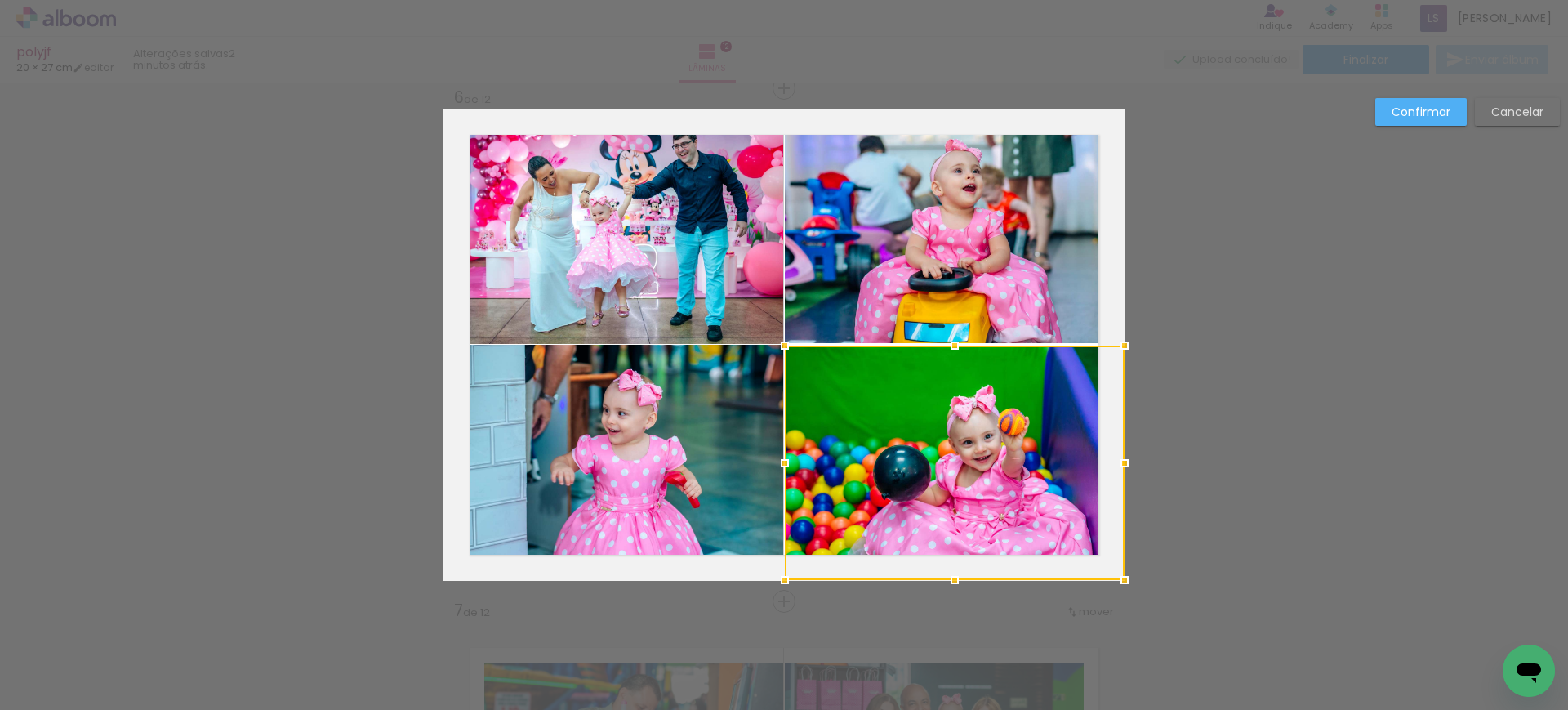
click at [0, 0] on slot "Confirmar" at bounding box center [0, 0] width 0 height 0
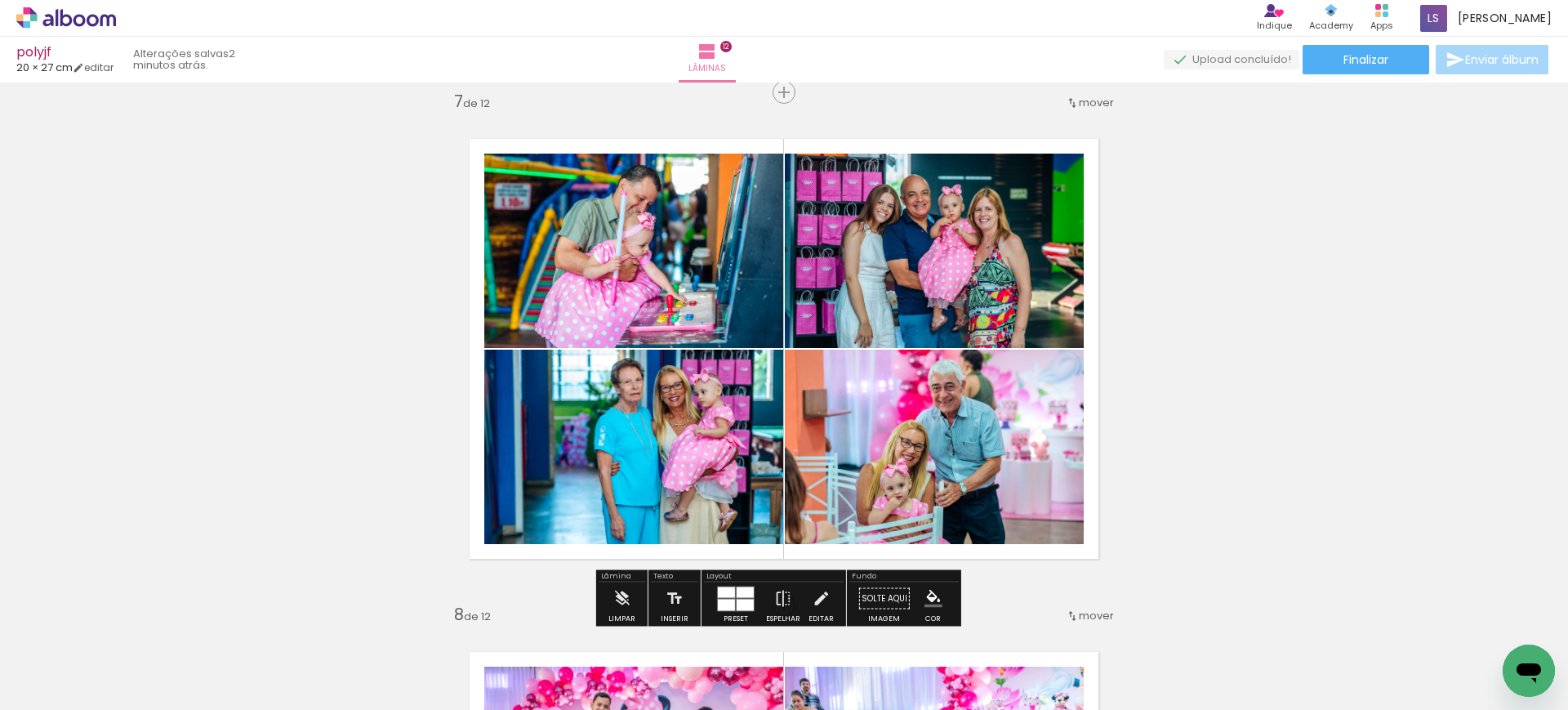
click at [704, 232] on quentale-photo at bounding box center [633, 250] width 298 height 194
click at [704, 232] on quentale-photo at bounding box center [633, 249] width 298 height 194
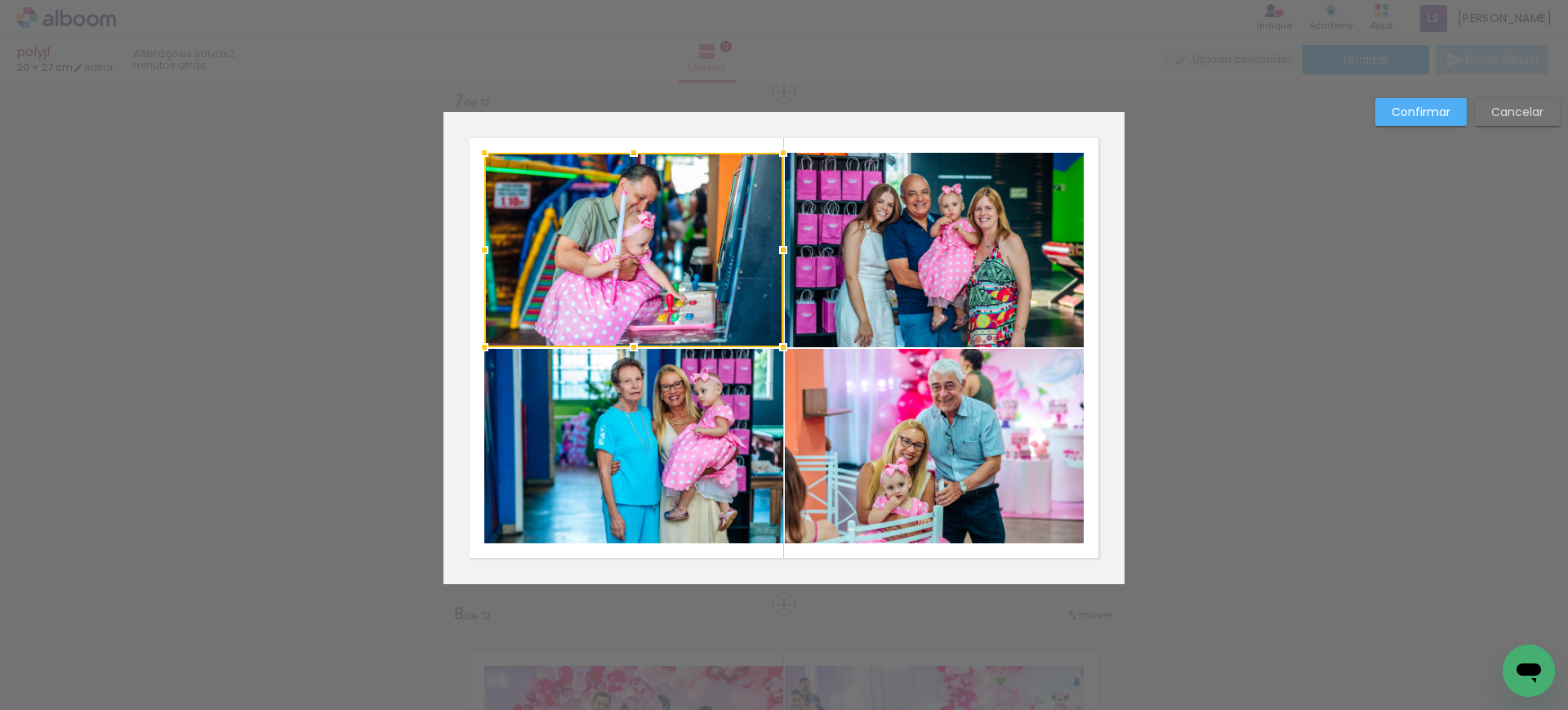
click at [704, 232] on div at bounding box center [633, 249] width 298 height 194
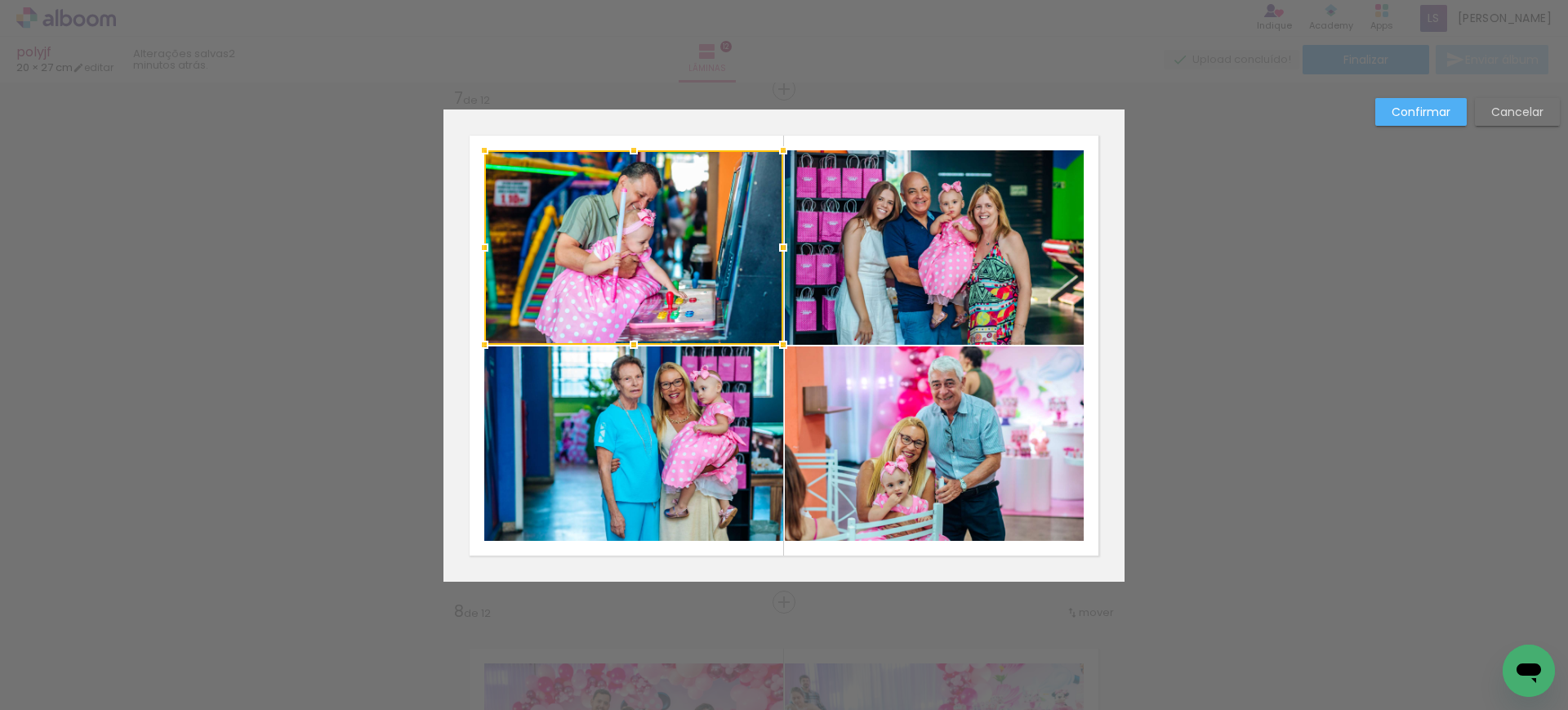
scroll to position [3098, 0]
click at [686, 434] on quentale-photo at bounding box center [633, 443] width 298 height 194
click at [845, 266] on quentale-photo at bounding box center [934, 246] width 298 height 194
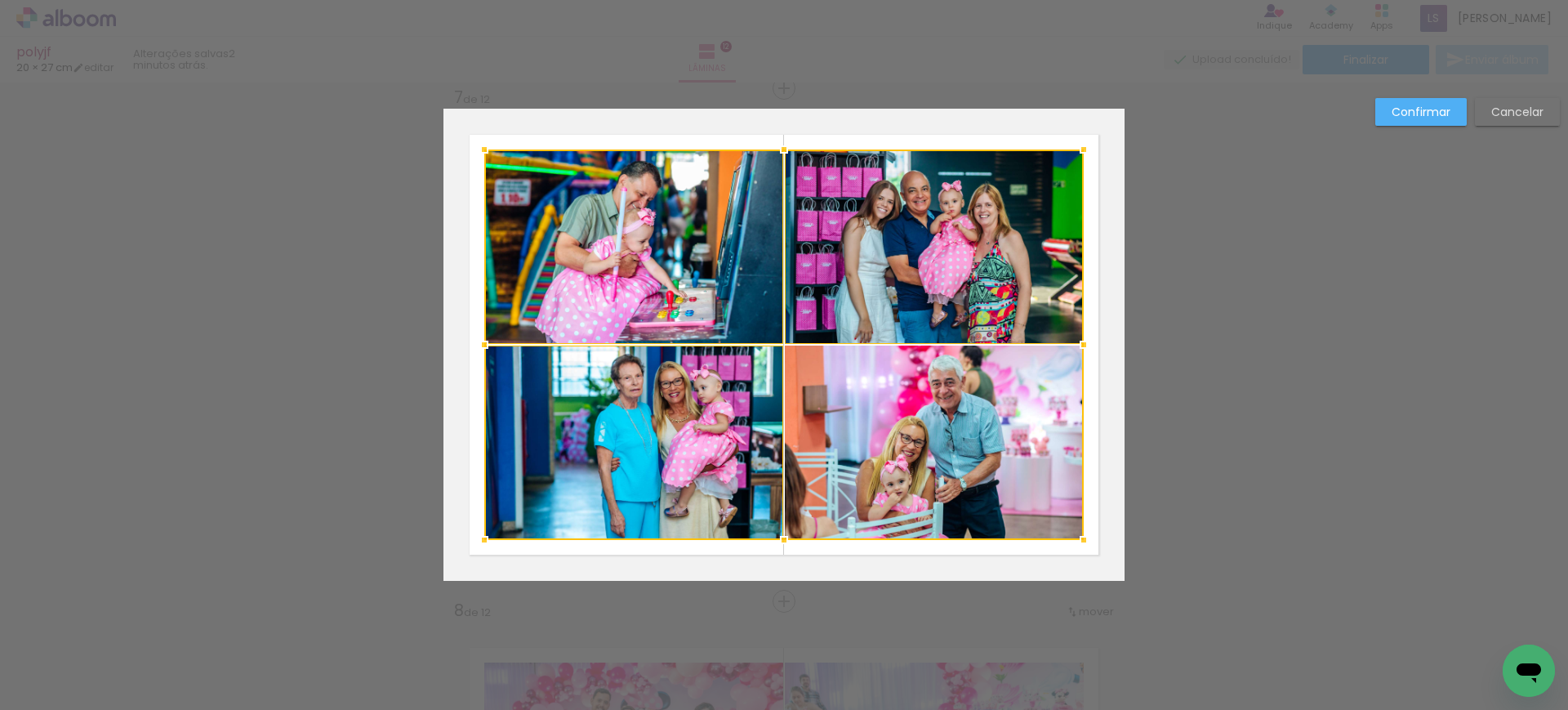
click at [860, 428] on div at bounding box center [784, 344] width 599 height 390
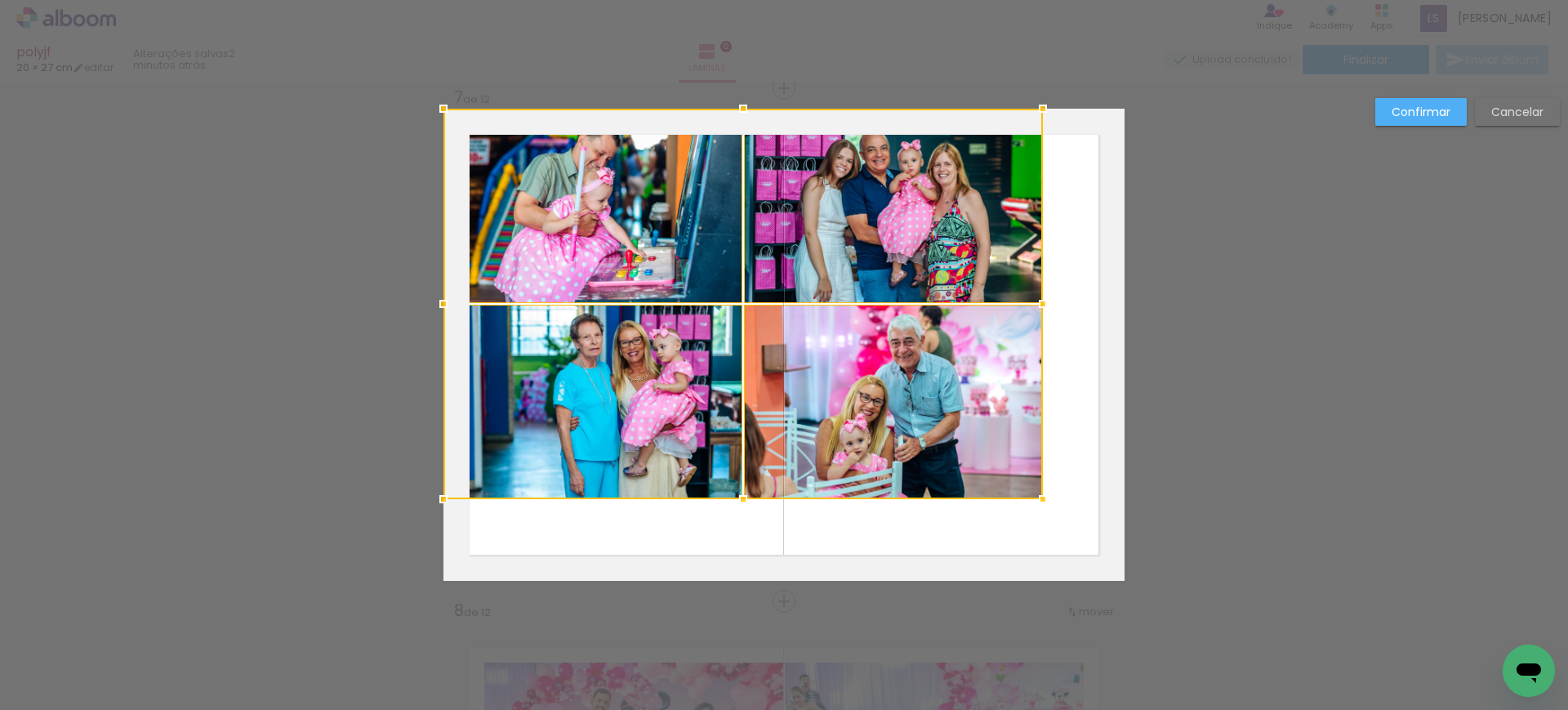
drag, startPoint x: 965, startPoint y: 473, endPoint x: 812, endPoint y: 365, distance: 187.3
click at [812, 365] on div at bounding box center [743, 303] width 599 height 390
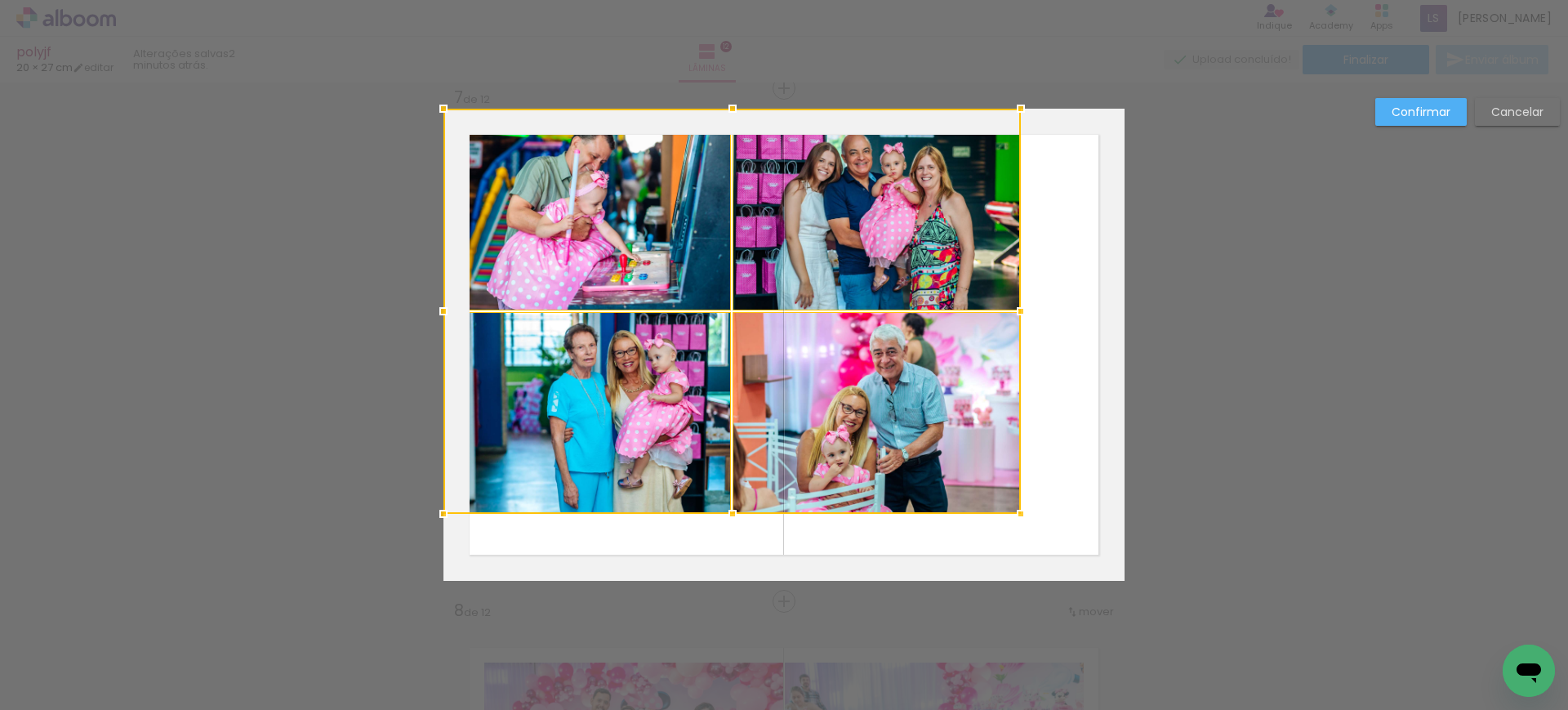
drag, startPoint x: 1126, startPoint y: 547, endPoint x: 1189, endPoint y: 587, distance: 74.6
click at [1282, 639] on div "Inserir lâmina 1 de 12 Inserir lâmina 2 de 12 Inserir lâmina 3 de 12 Inserir lâ…" at bounding box center [784, 337] width 1568 height 6706
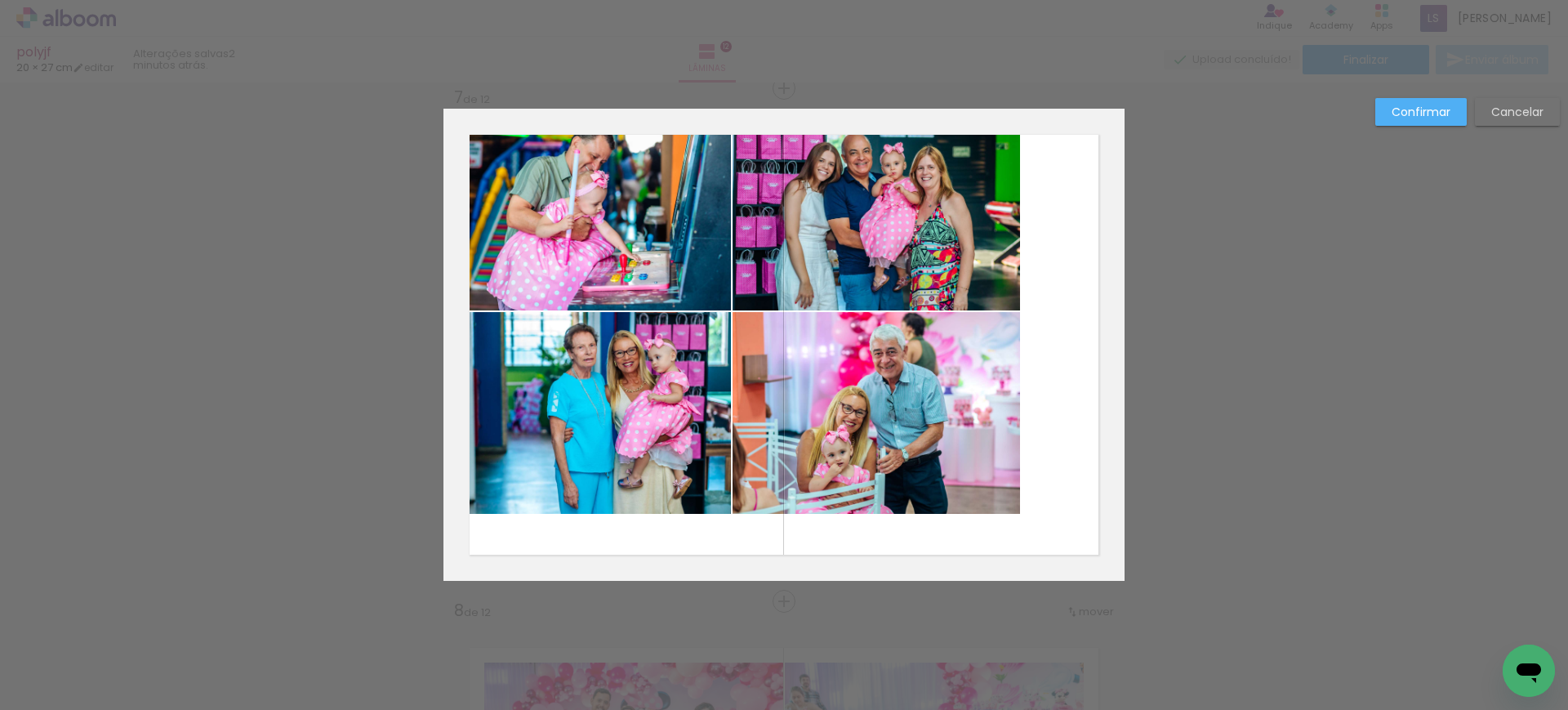
click at [637, 253] on quentale-photo at bounding box center [587, 209] width 288 height 201
click at [633, 347] on quentale-photo at bounding box center [587, 412] width 288 height 201
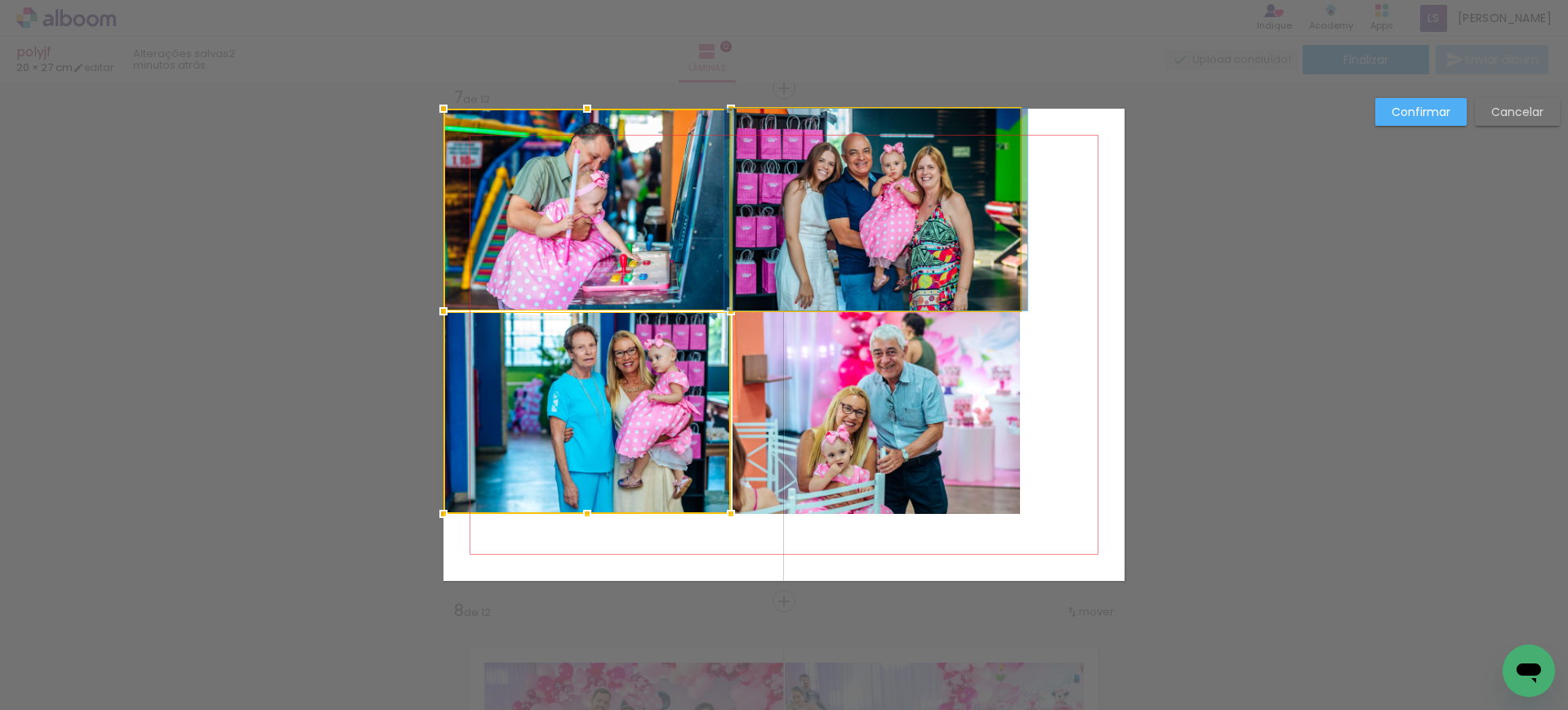
click at [759, 274] on quentale-photo at bounding box center [876, 209] width 288 height 201
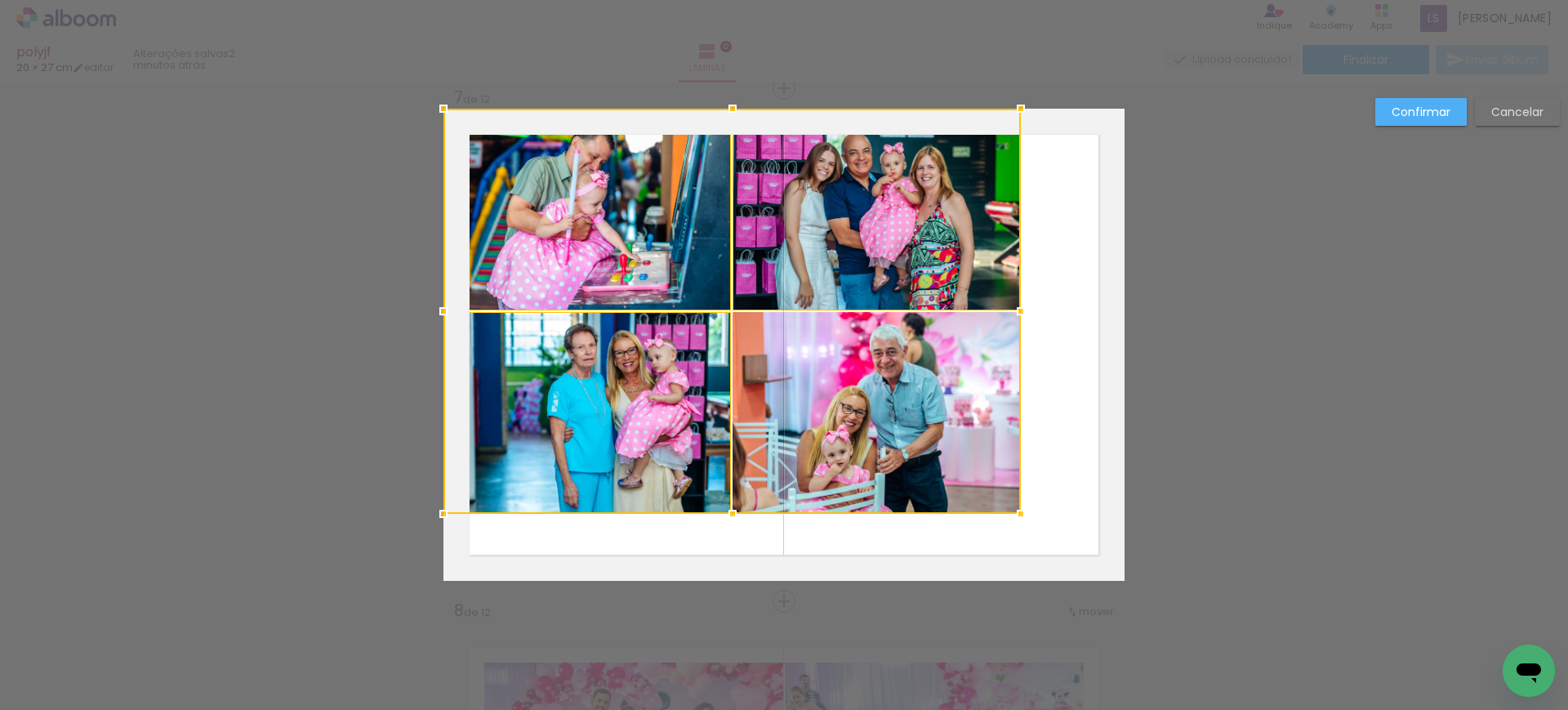
click at [766, 352] on div at bounding box center [732, 311] width 577 height 405
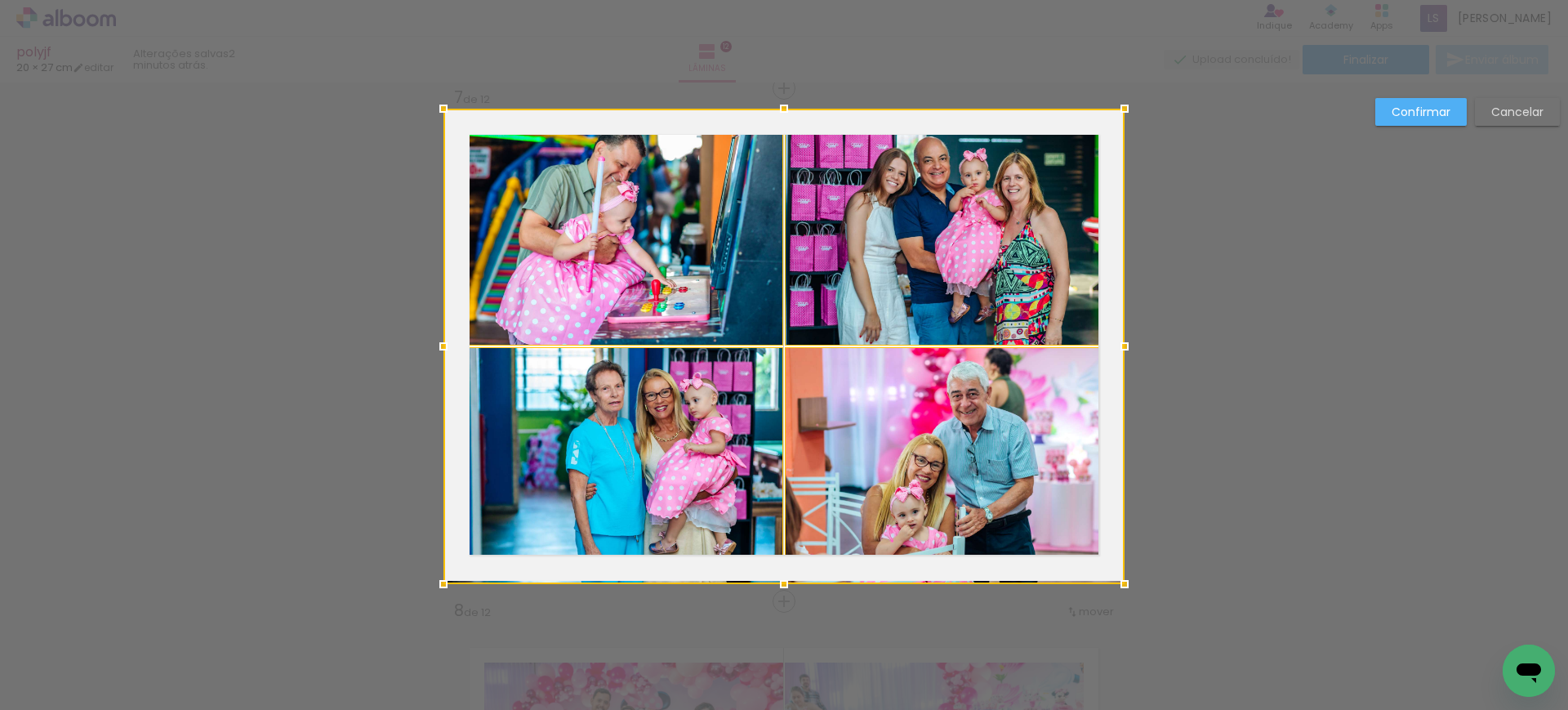
drag, startPoint x: 1008, startPoint y: 509, endPoint x: 947, endPoint y: 519, distance: 61.8
click at [947, 519] on div at bounding box center [784, 347] width 681 height 475
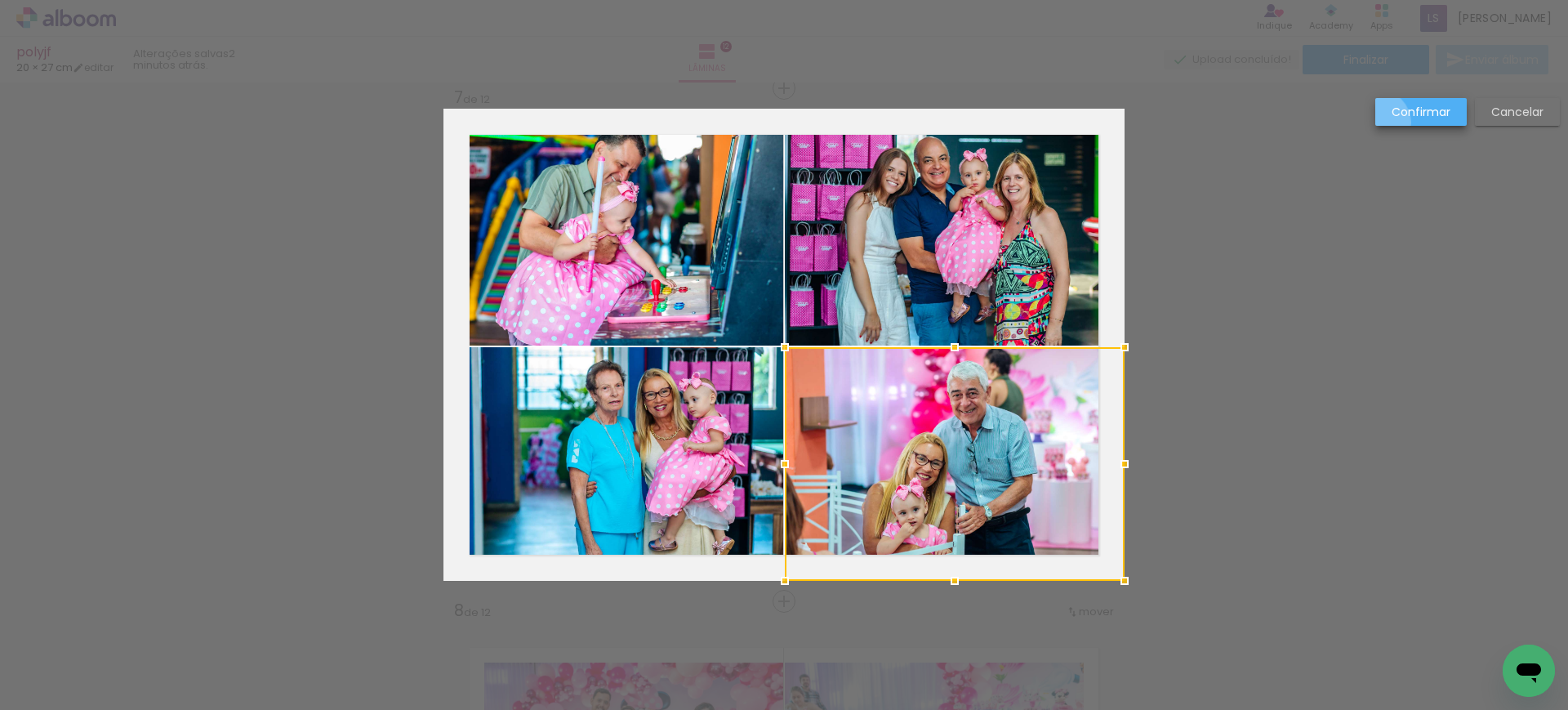
click at [1379, 122] on paper-button "Confirmar" at bounding box center [1420, 112] width 91 height 27
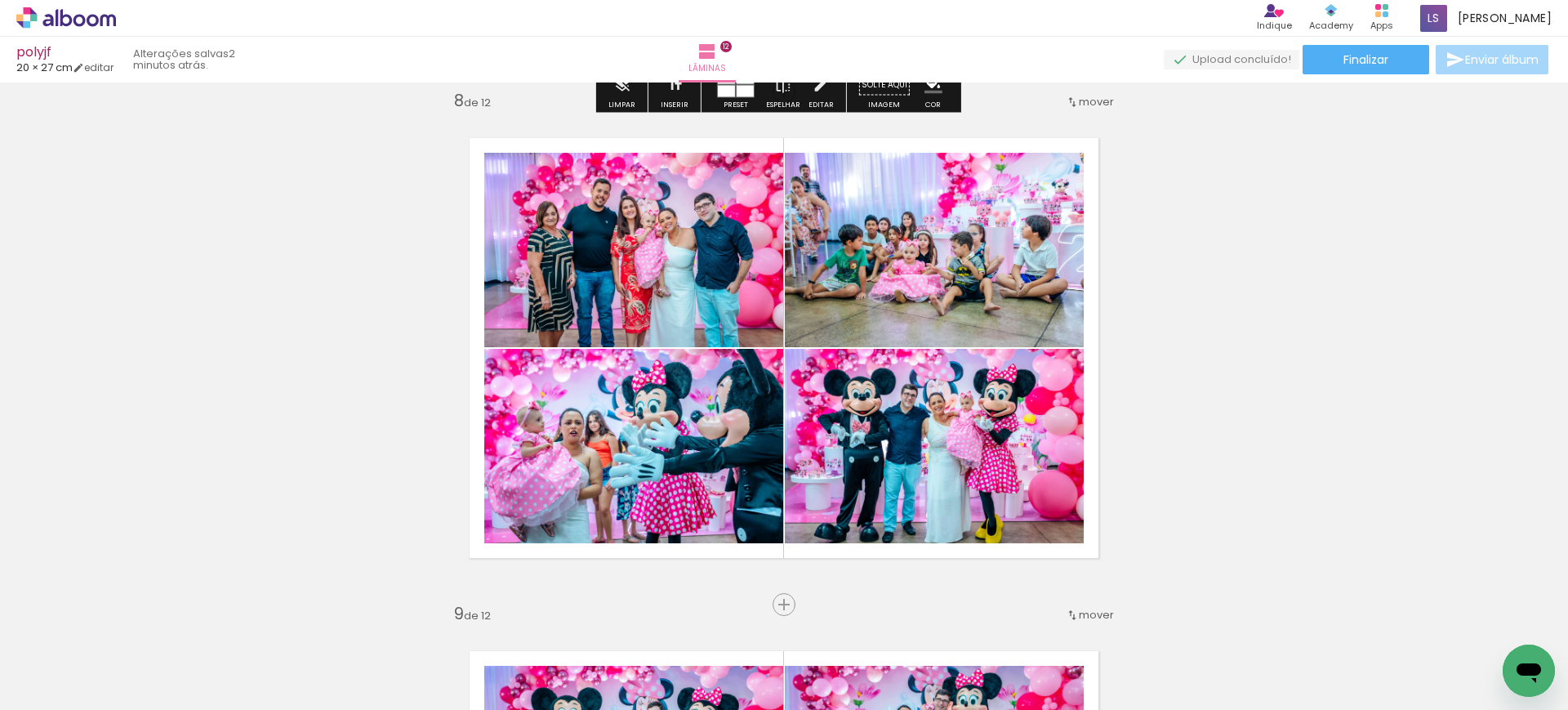
scroll to position [3609, 0]
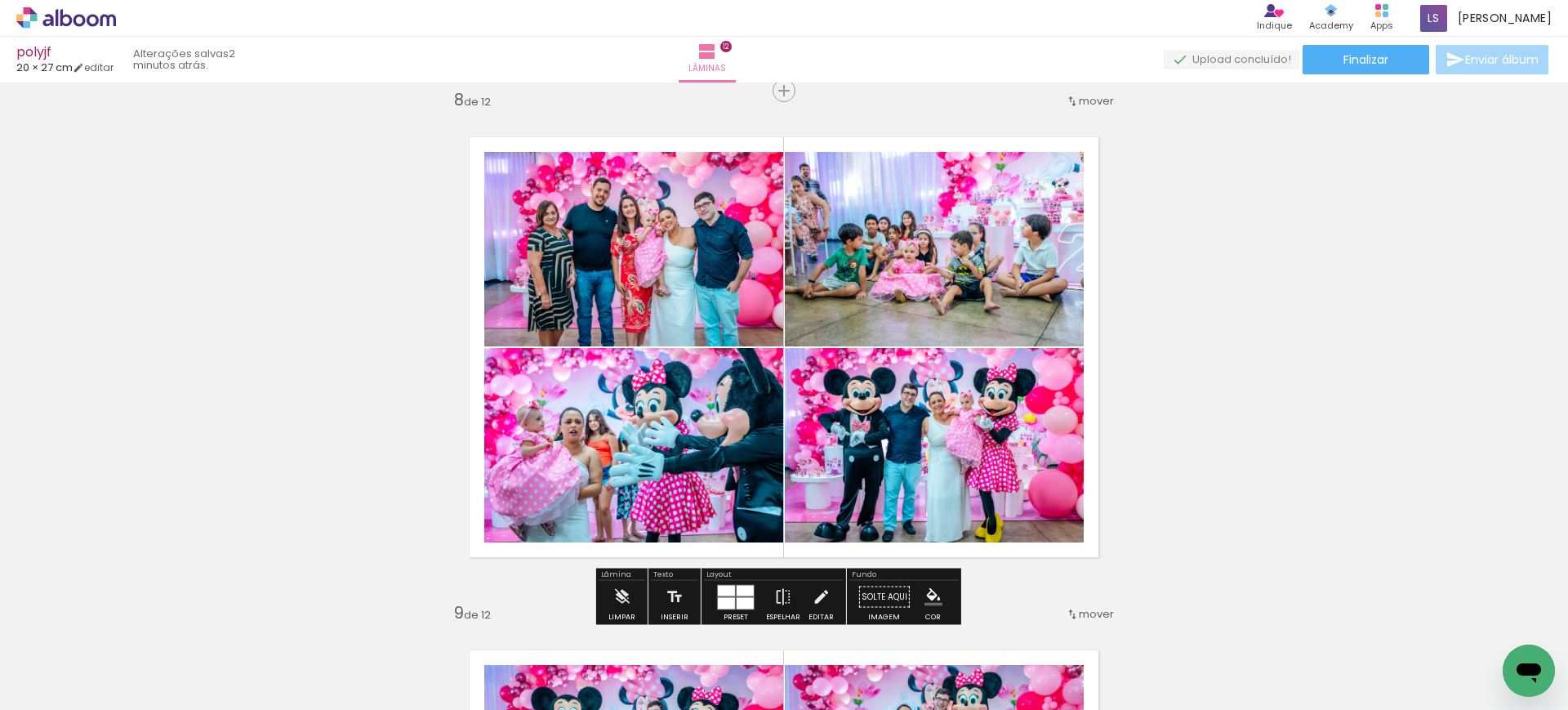
click at [688, 254] on quentale-photo at bounding box center [633, 249] width 298 height 194
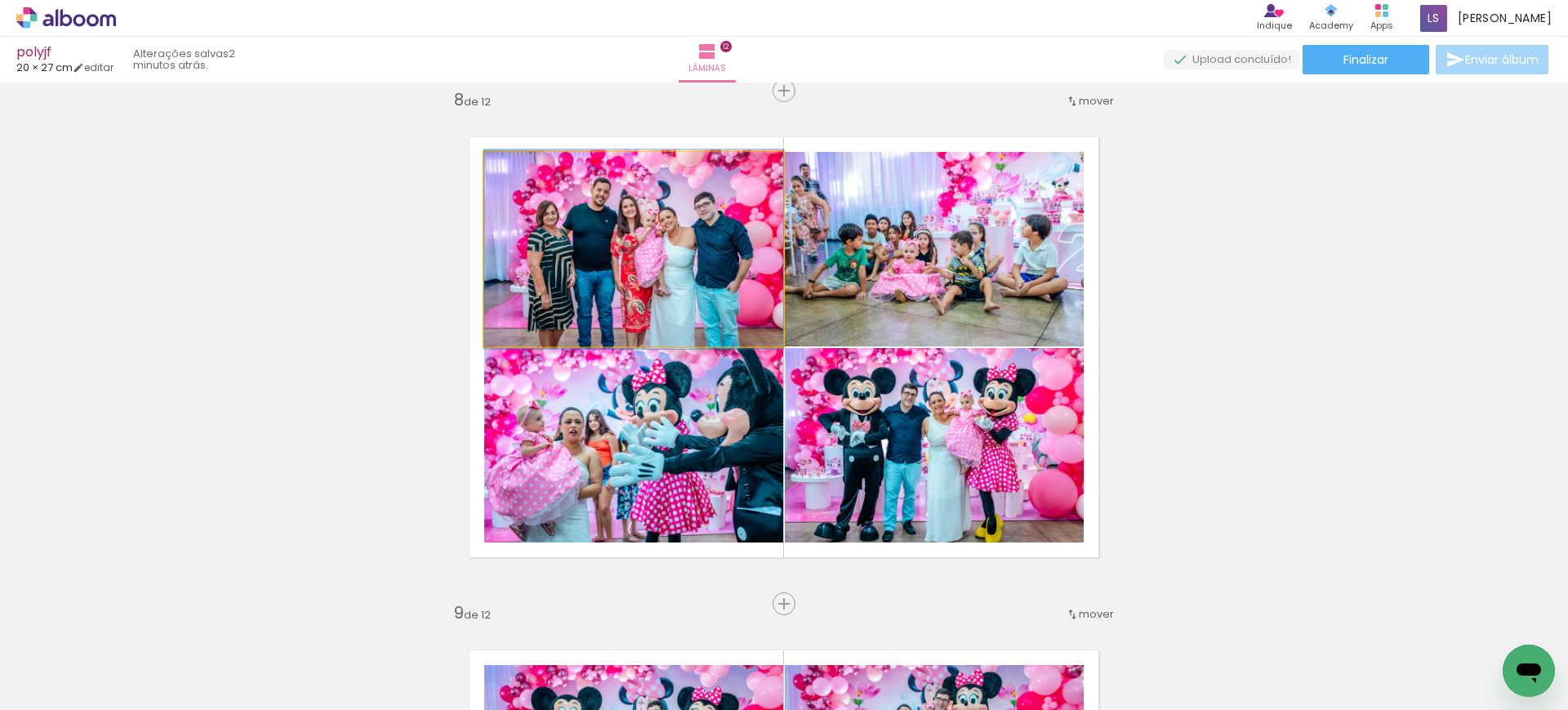
click at [688, 254] on quentale-photo at bounding box center [633, 249] width 298 height 194
click at [0, 0] on div at bounding box center [0, 0] width 0 height 0
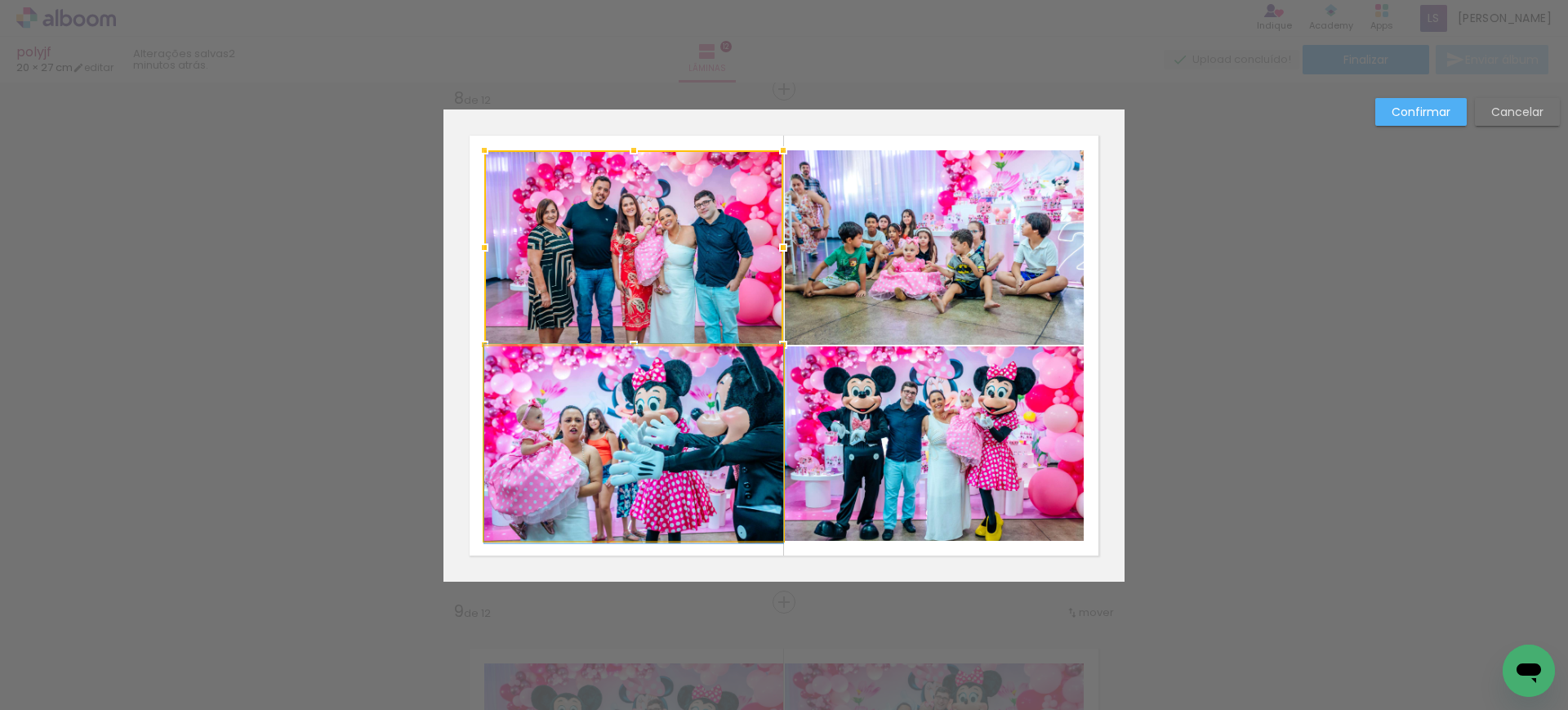
scroll to position [3611, 0]
click at [660, 411] on quentale-photo at bounding box center [633, 443] width 298 height 194
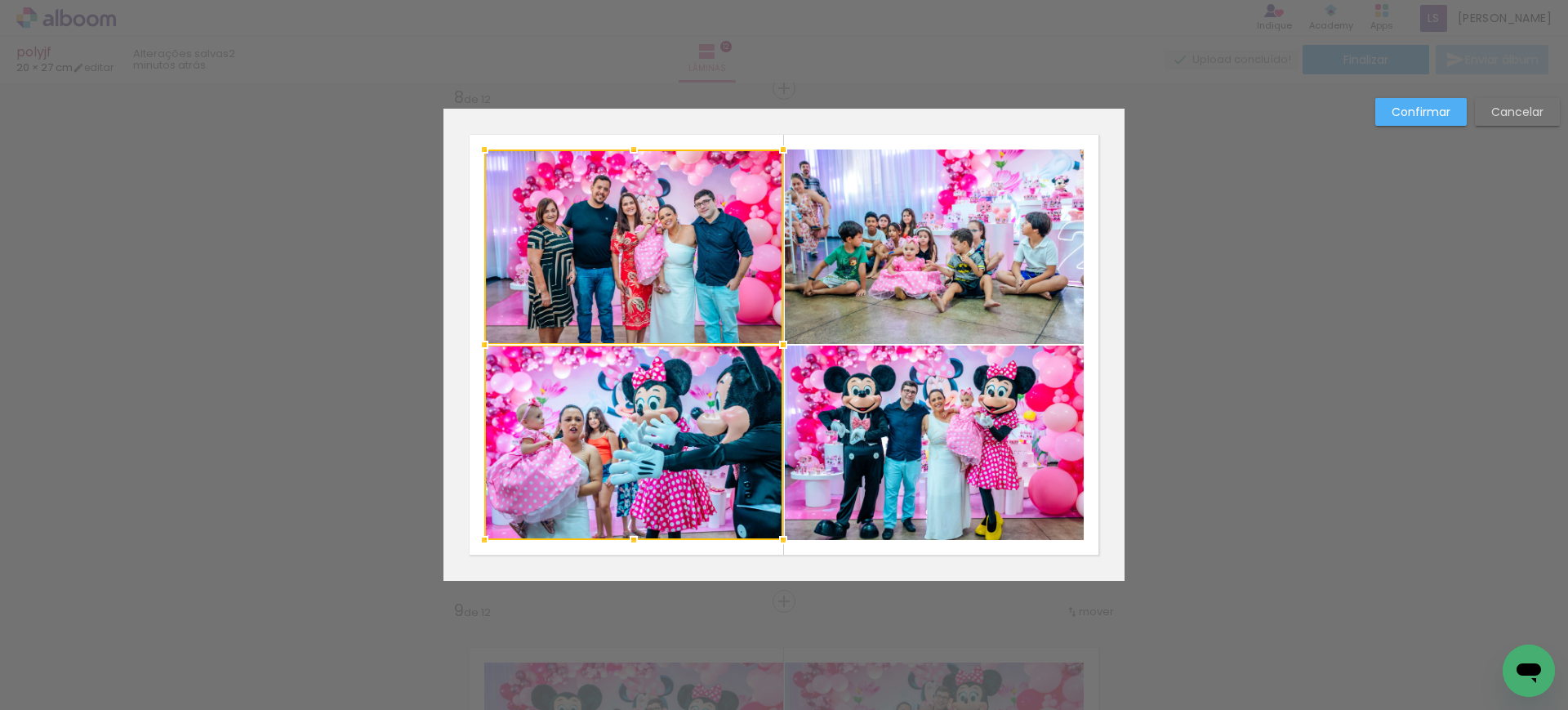
click at [805, 302] on quentale-photo at bounding box center [934, 246] width 298 height 194
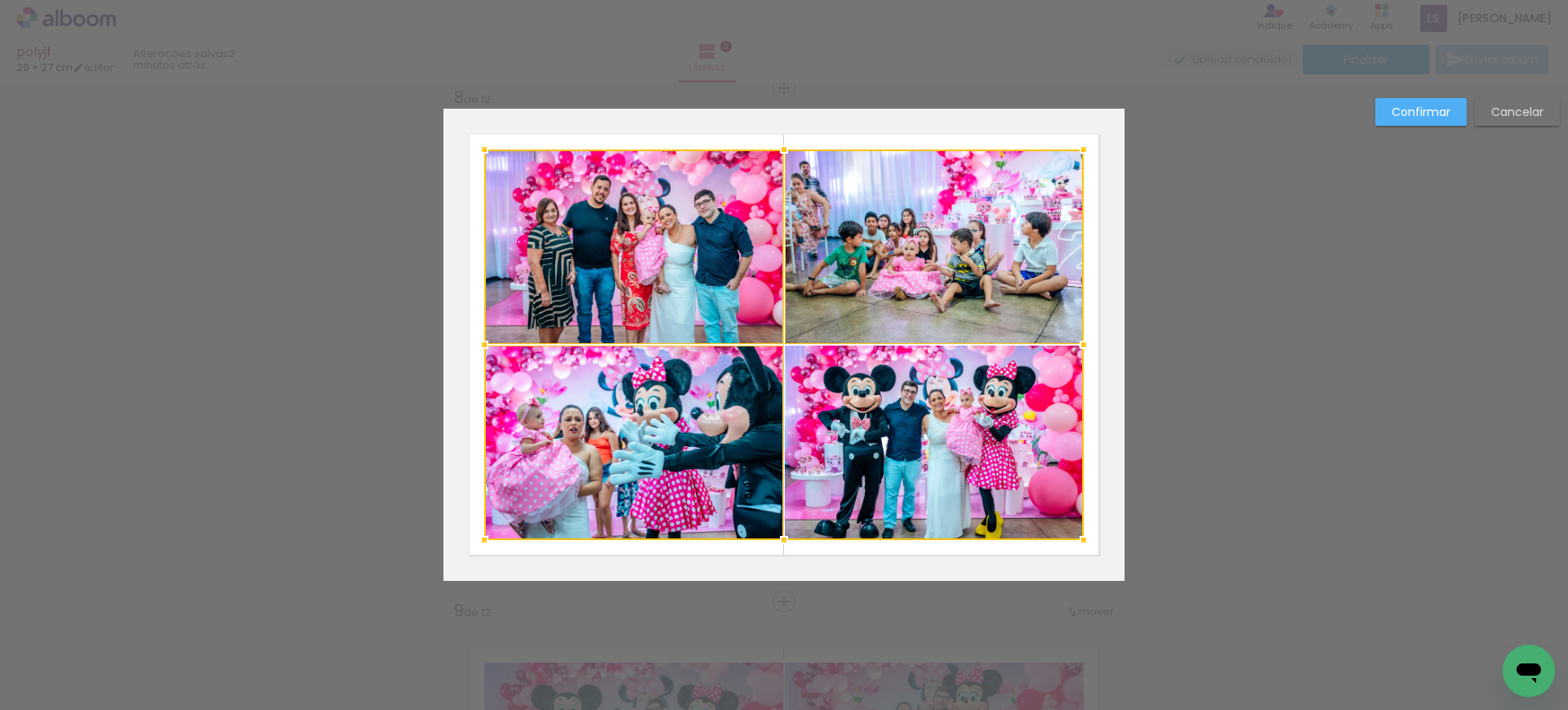
click at [830, 401] on div at bounding box center [784, 344] width 599 height 390
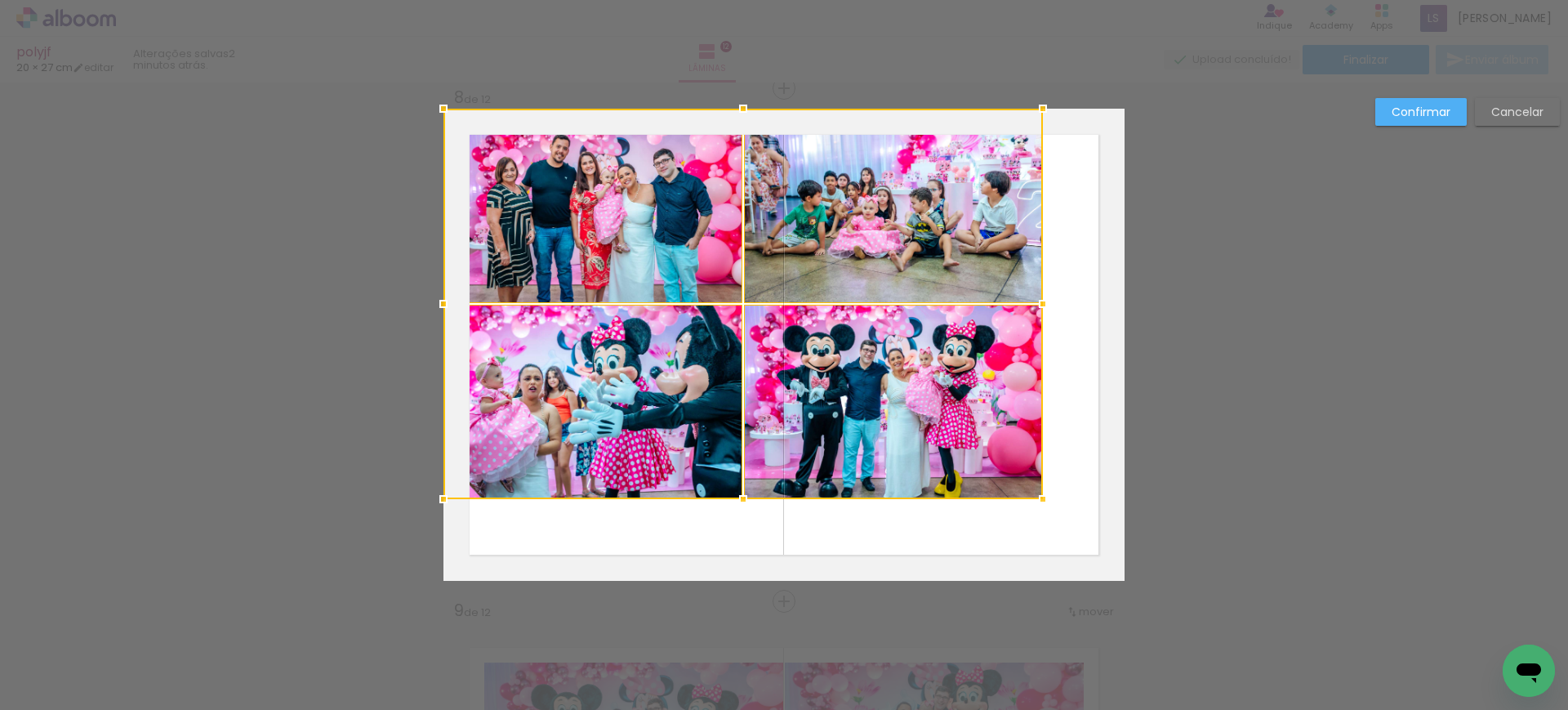
drag, startPoint x: 889, startPoint y: 415, endPoint x: 813, endPoint y: 373, distance: 86.8
click at [813, 373] on div at bounding box center [743, 303] width 599 height 390
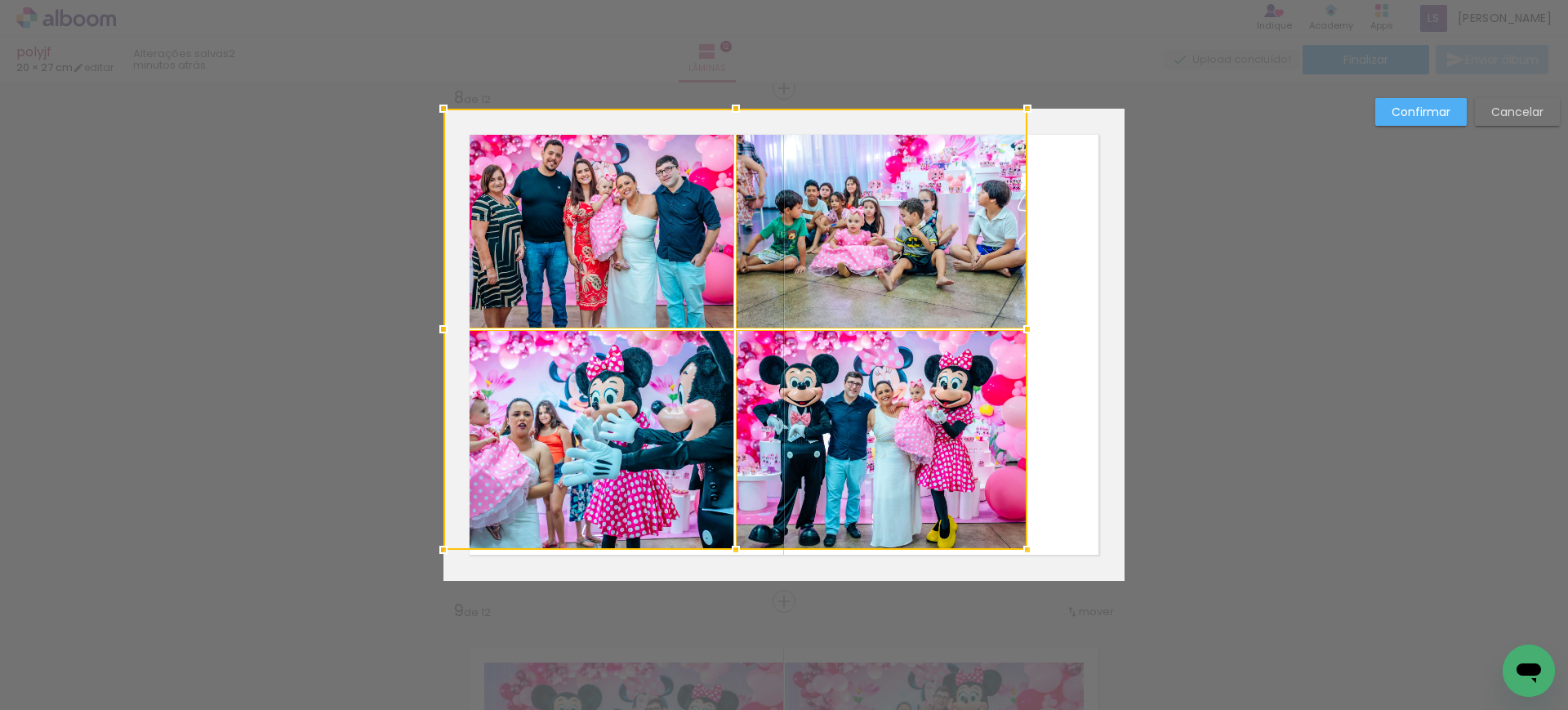
drag, startPoint x: 1041, startPoint y: 493, endPoint x: 1061, endPoint y: 522, distance: 35.2
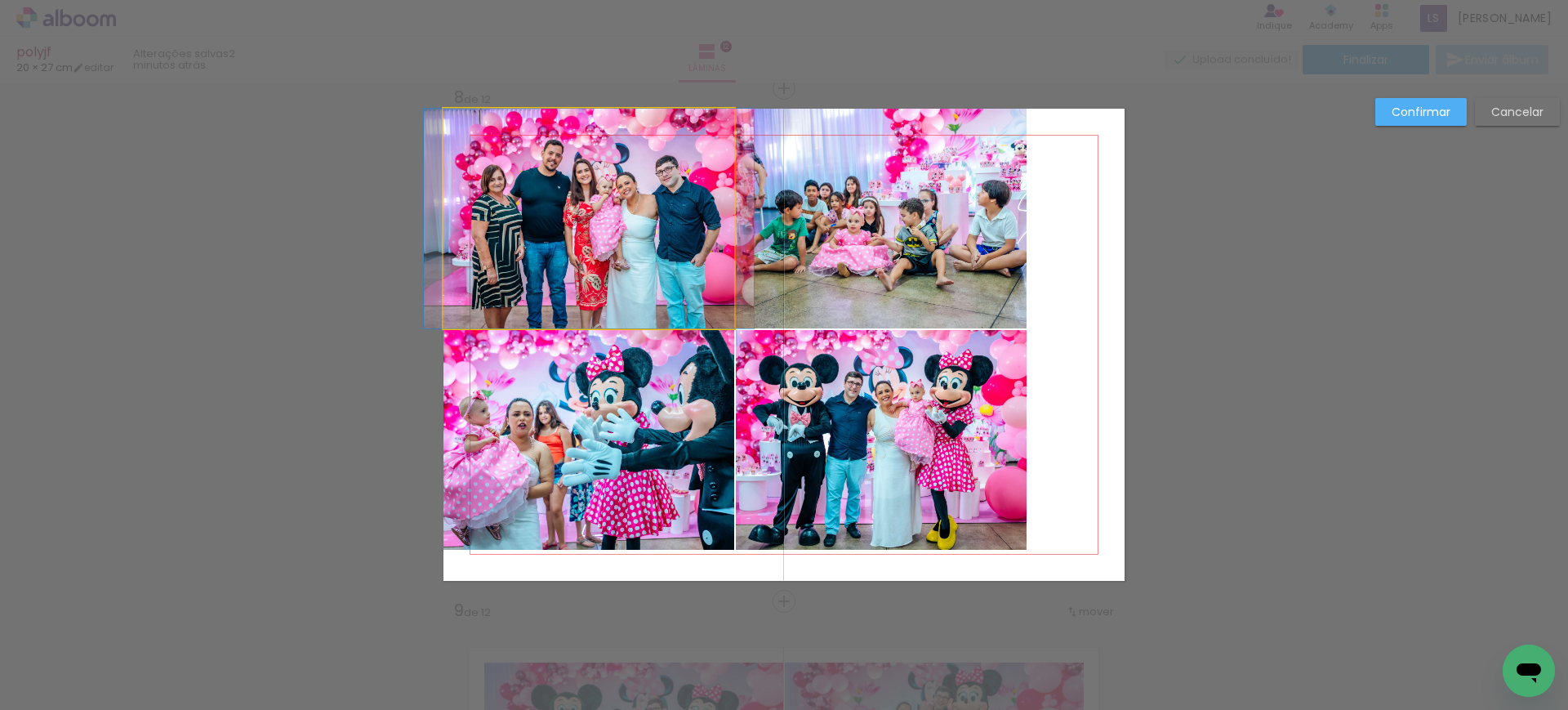
drag, startPoint x: 701, startPoint y: 271, endPoint x: 700, endPoint y: 308, distance: 37.0
click at [701, 270] on quentale-photo at bounding box center [589, 219] width 291 height 220
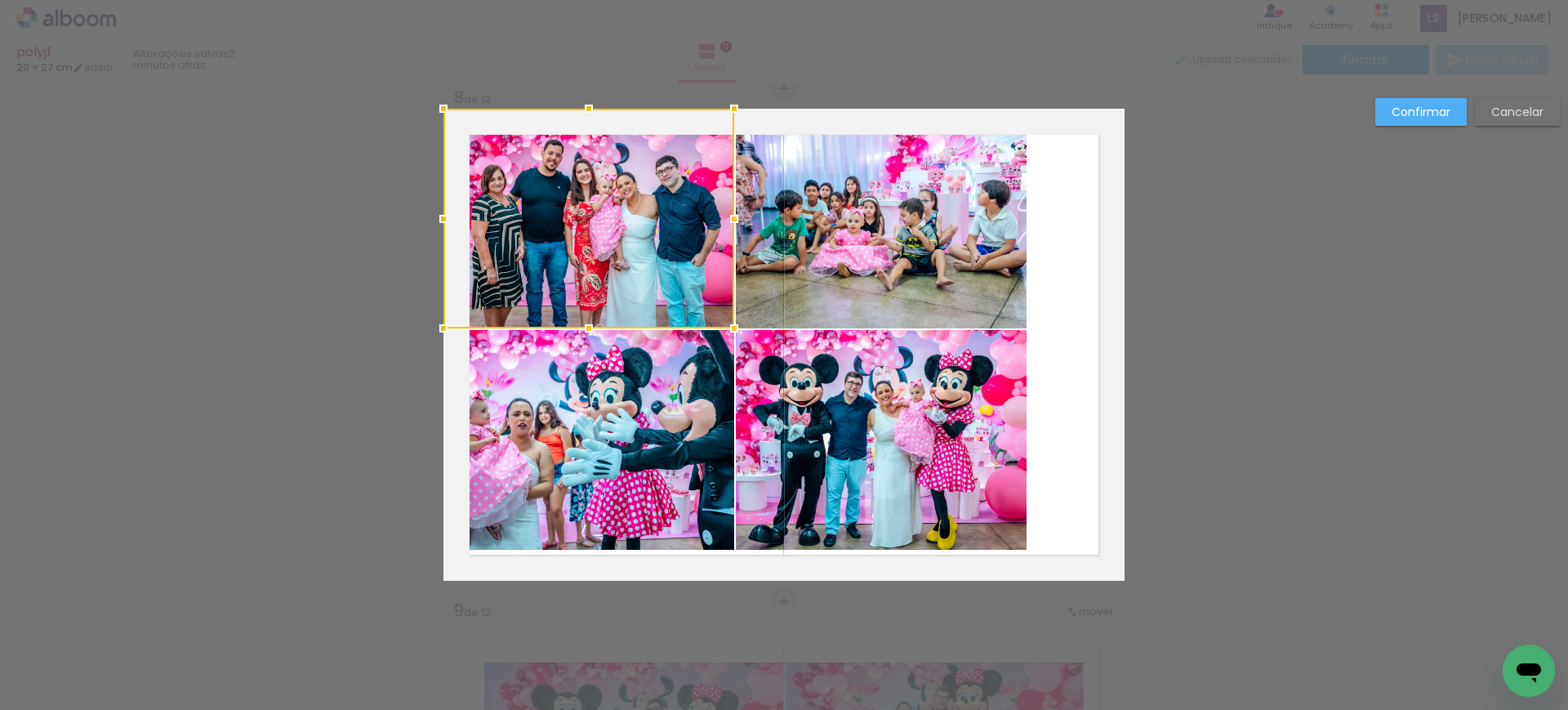
click at [694, 381] on quentale-photo at bounding box center [589, 440] width 291 height 220
click at [766, 261] on quentale-photo at bounding box center [881, 219] width 291 height 220
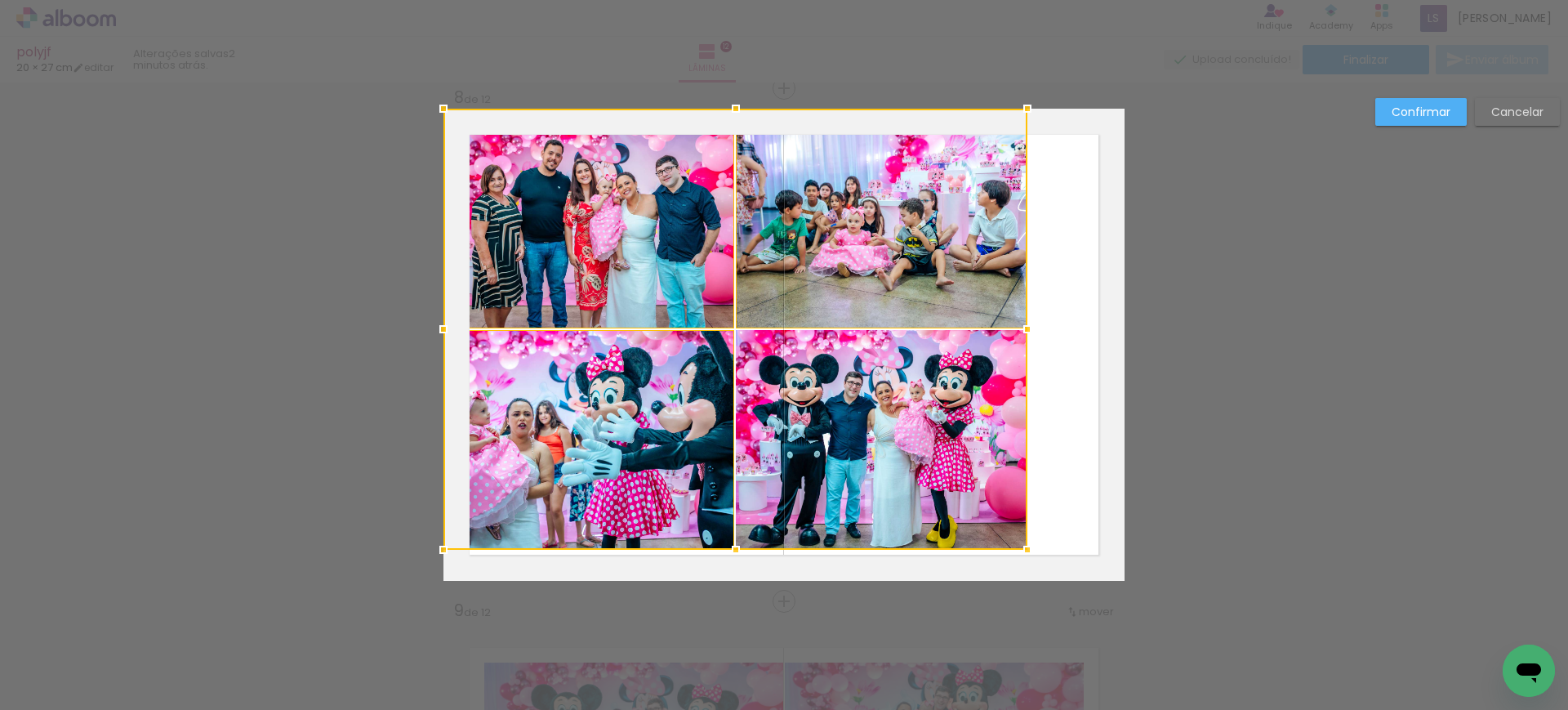
click at [785, 363] on div at bounding box center [735, 329] width 584 height 441
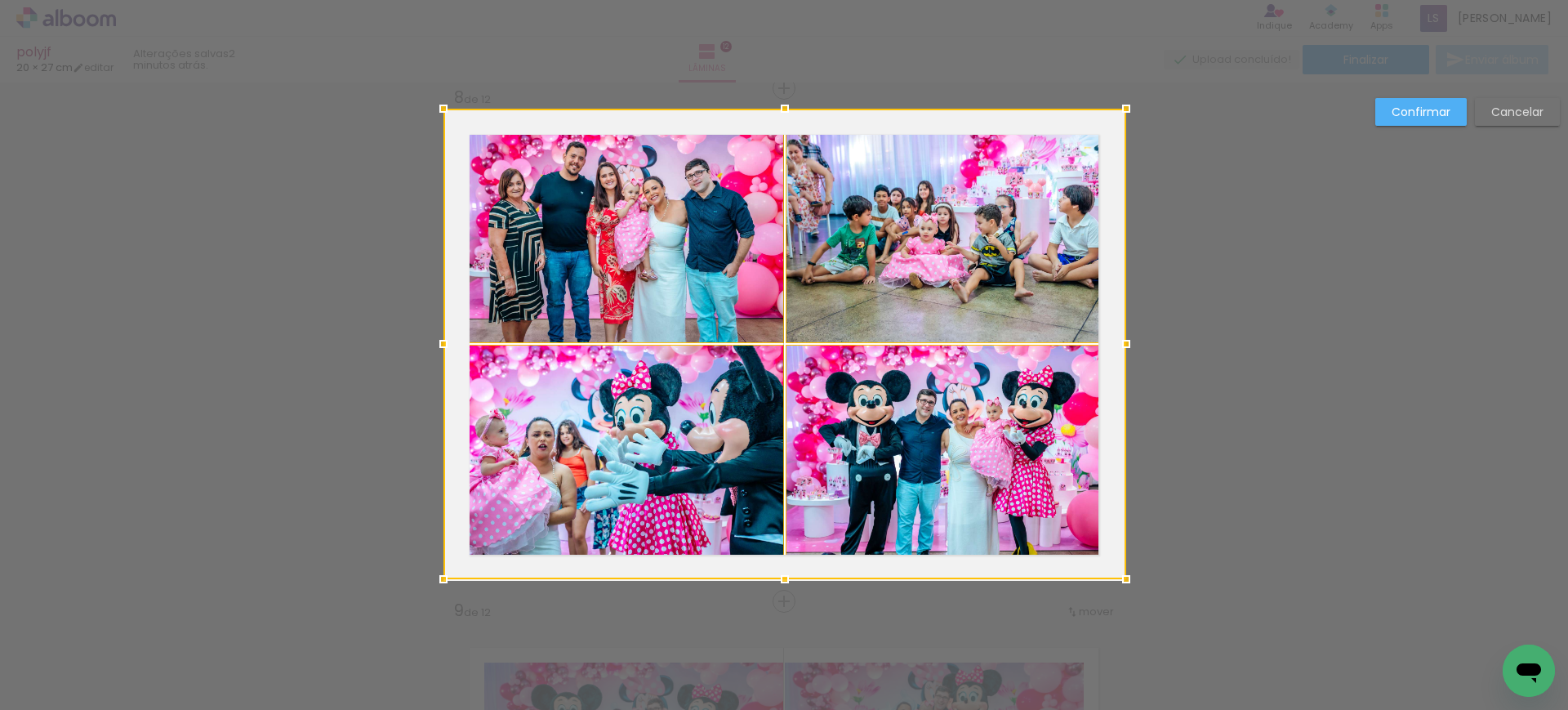
drag, startPoint x: 1019, startPoint y: 540, endPoint x: 977, endPoint y: 500, distance: 58.0
click at [977, 500] on div at bounding box center [784, 344] width 682 height 470
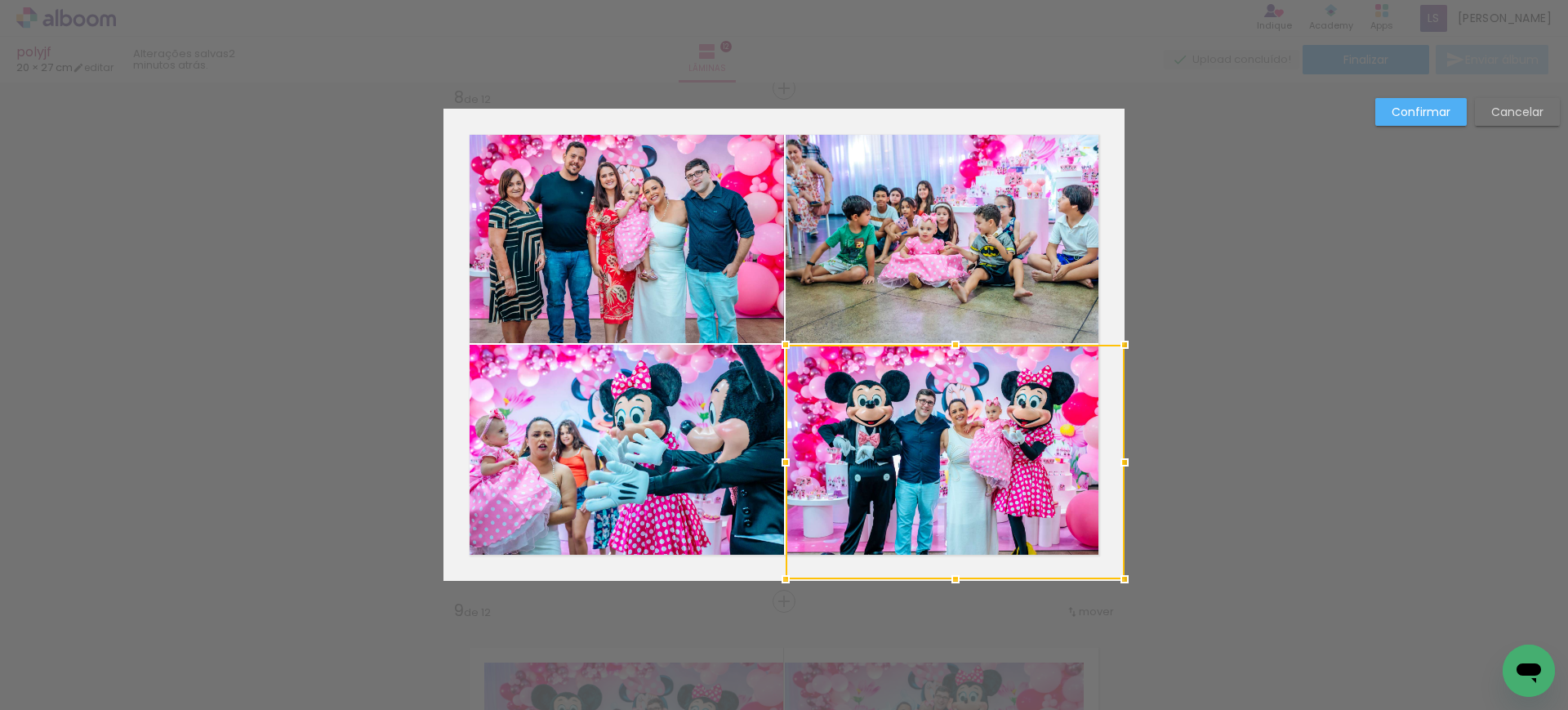
click at [1379, 110] on paper-button "Confirmar" at bounding box center [1420, 112] width 91 height 27
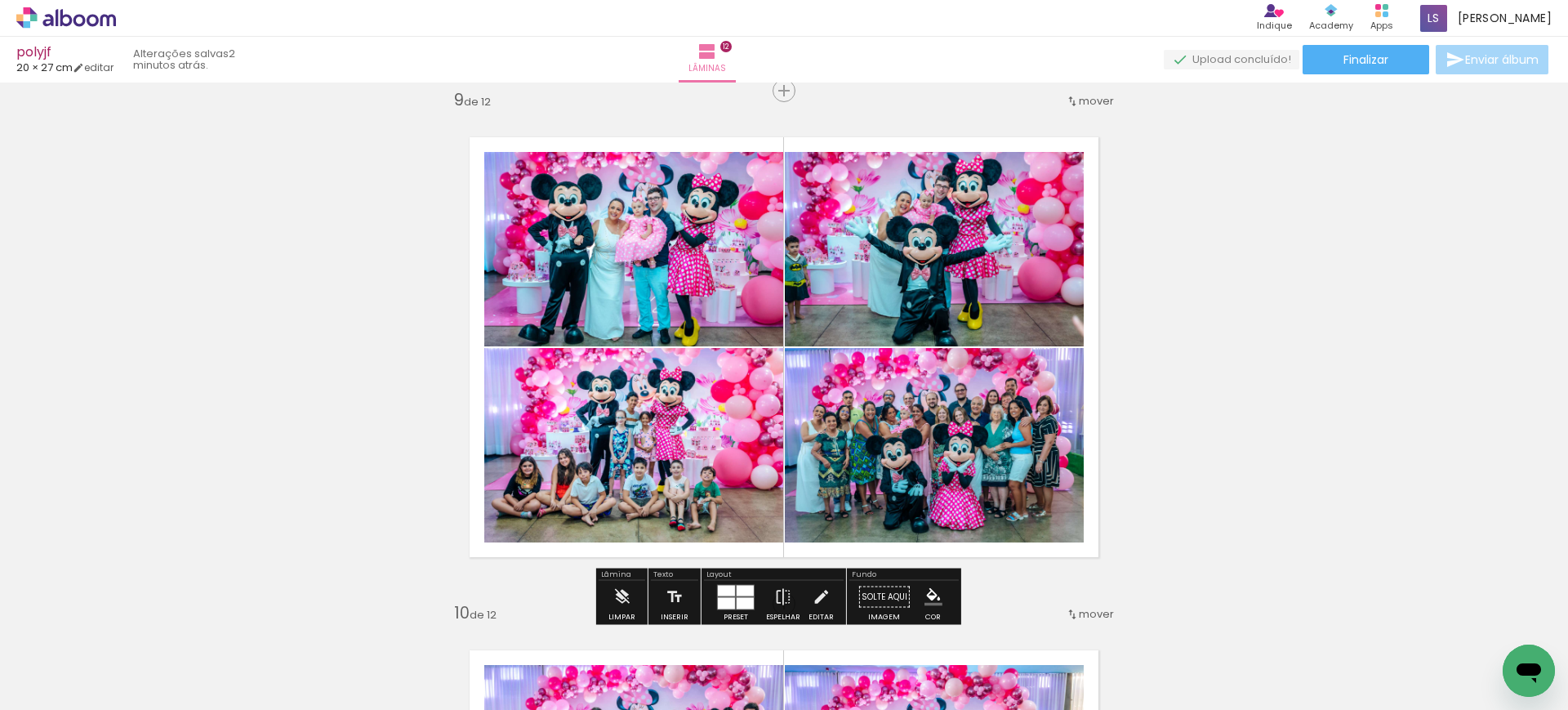
click at [678, 289] on quentale-photo at bounding box center [633, 249] width 298 height 194
click at [0, 0] on div at bounding box center [0, 0] width 0 height 0
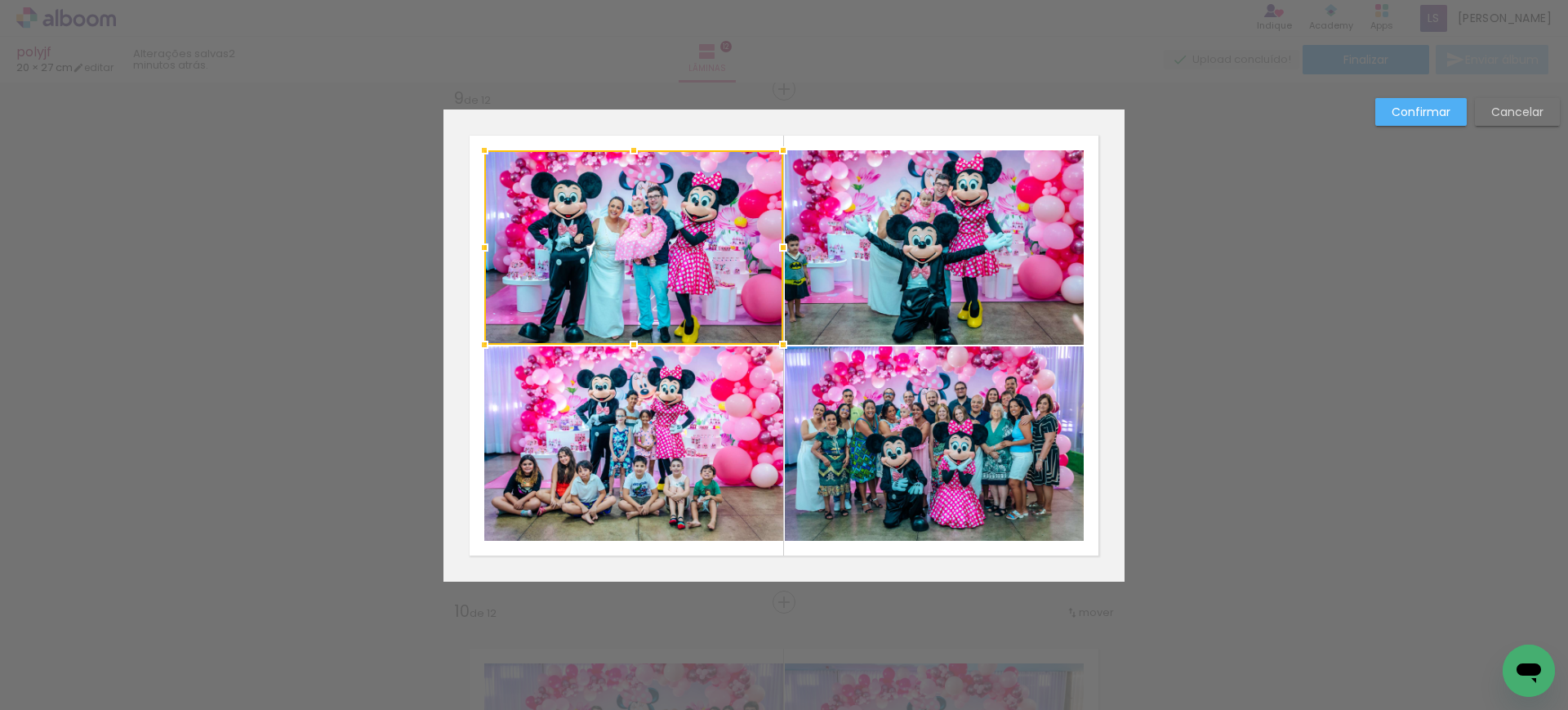
scroll to position [4123, 0]
click at [649, 410] on quentale-photo at bounding box center [633, 443] width 298 height 194
click at [845, 293] on quentale-photo at bounding box center [934, 246] width 298 height 194
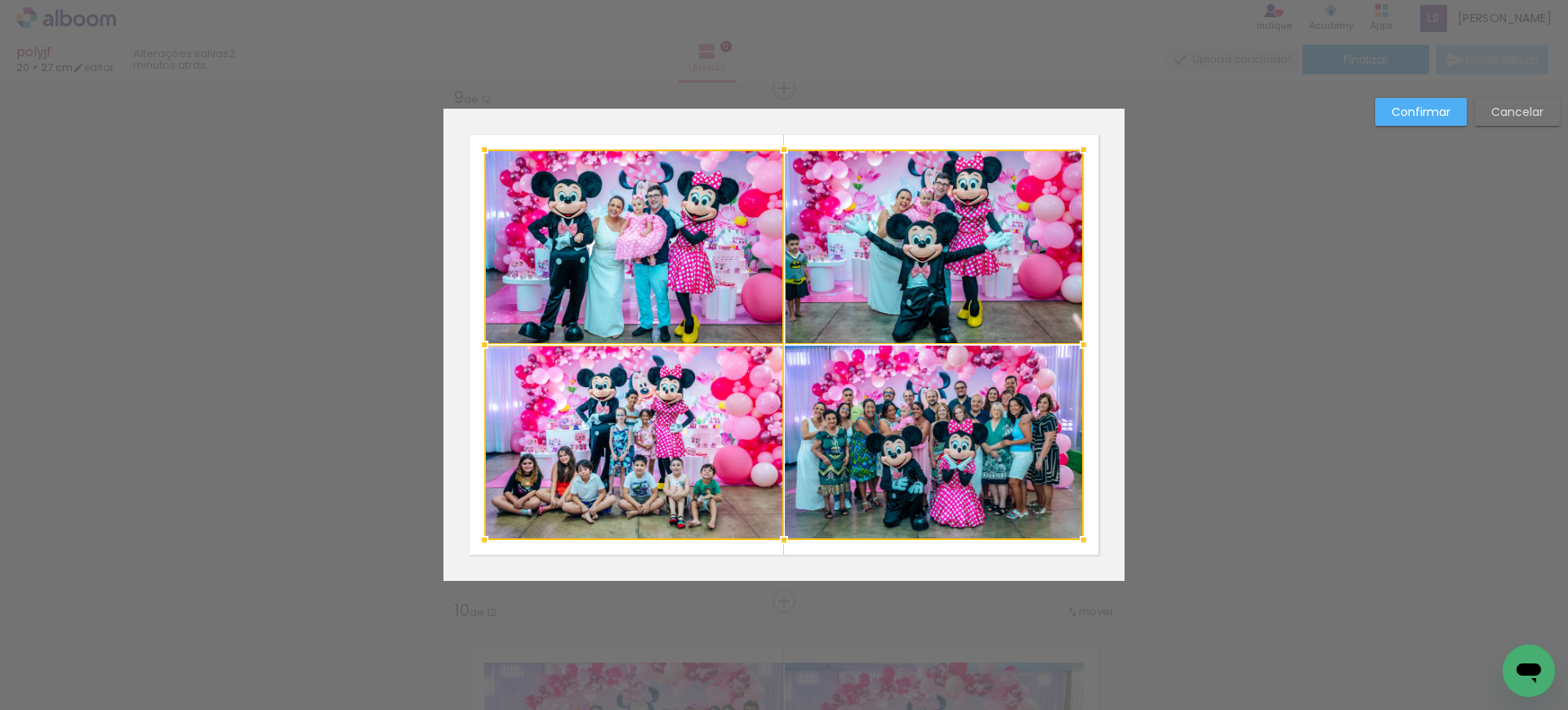
click at [864, 434] on div at bounding box center [784, 344] width 599 height 390
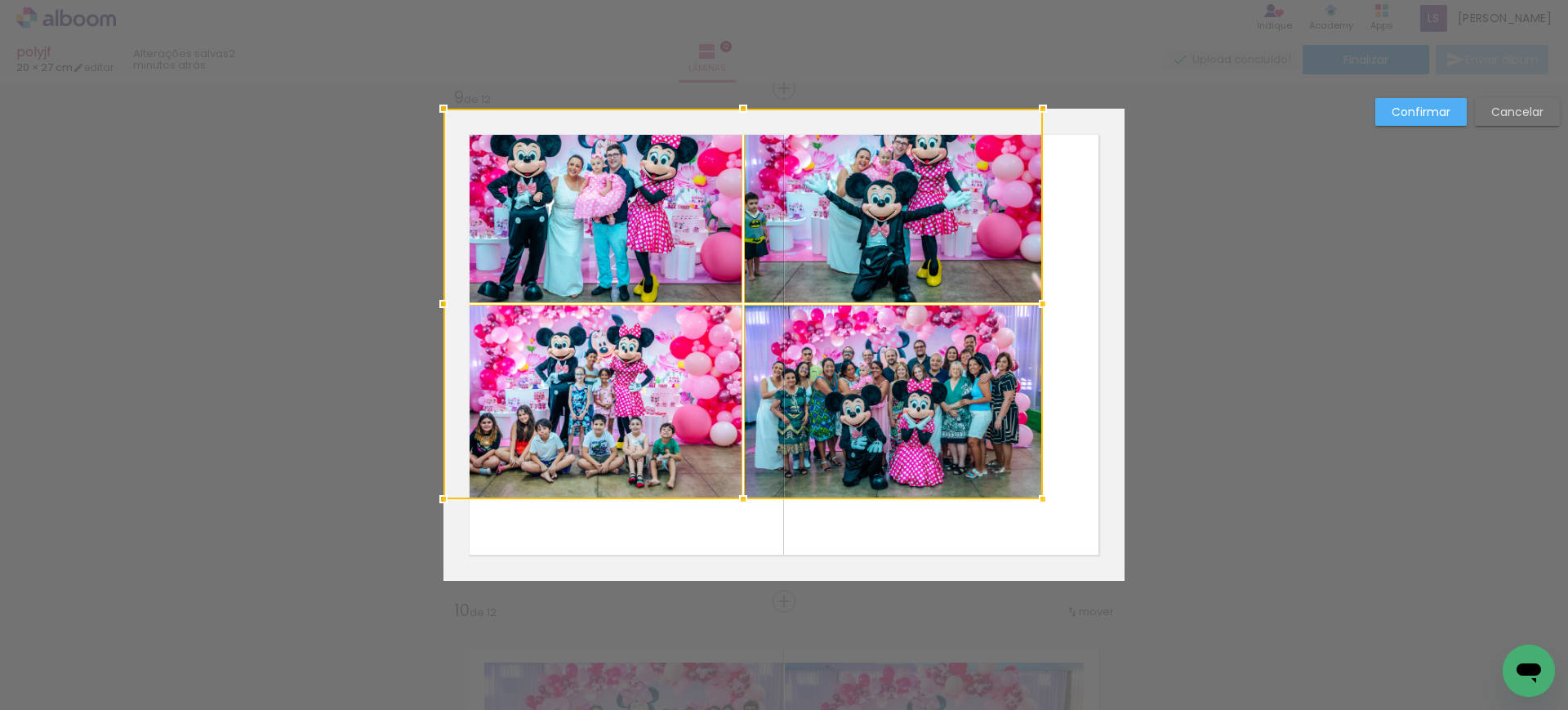
drag, startPoint x: 983, startPoint y: 472, endPoint x: 847, endPoint y: 389, distance: 159.3
click at [847, 389] on div at bounding box center [743, 303] width 599 height 390
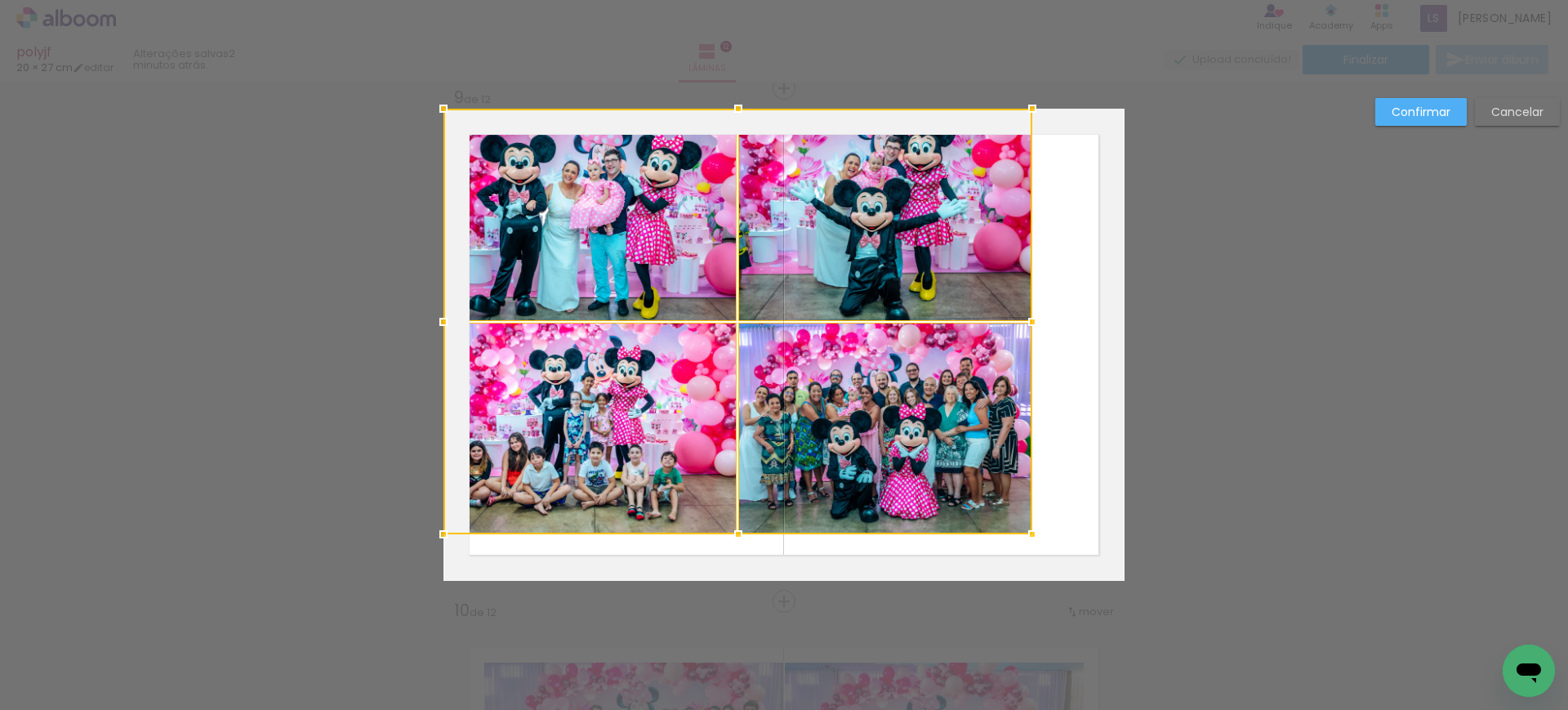
drag, startPoint x: 1031, startPoint y: 502, endPoint x: 1189, endPoint y: 597, distance: 184.4
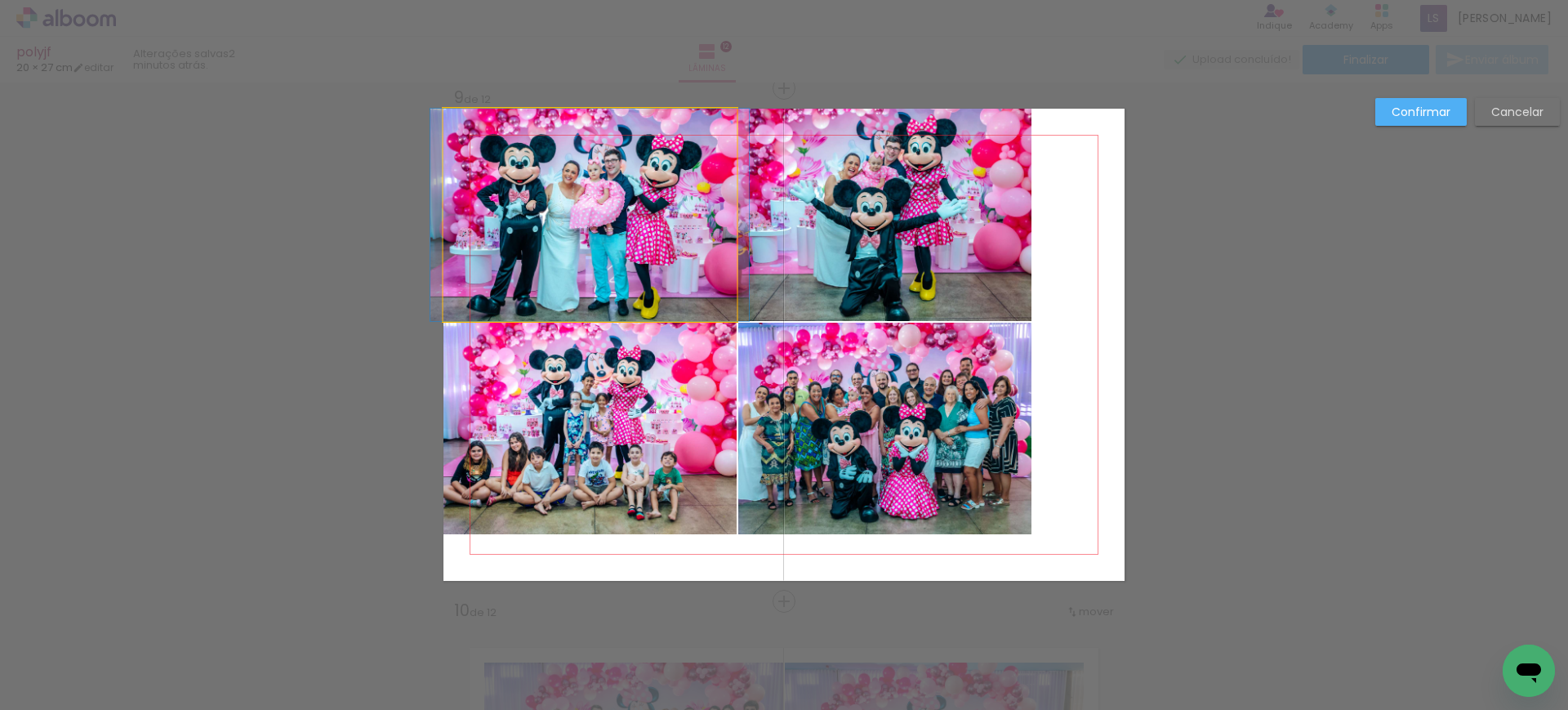
click at [714, 279] on quentale-photo at bounding box center [590, 215] width 294 height 212
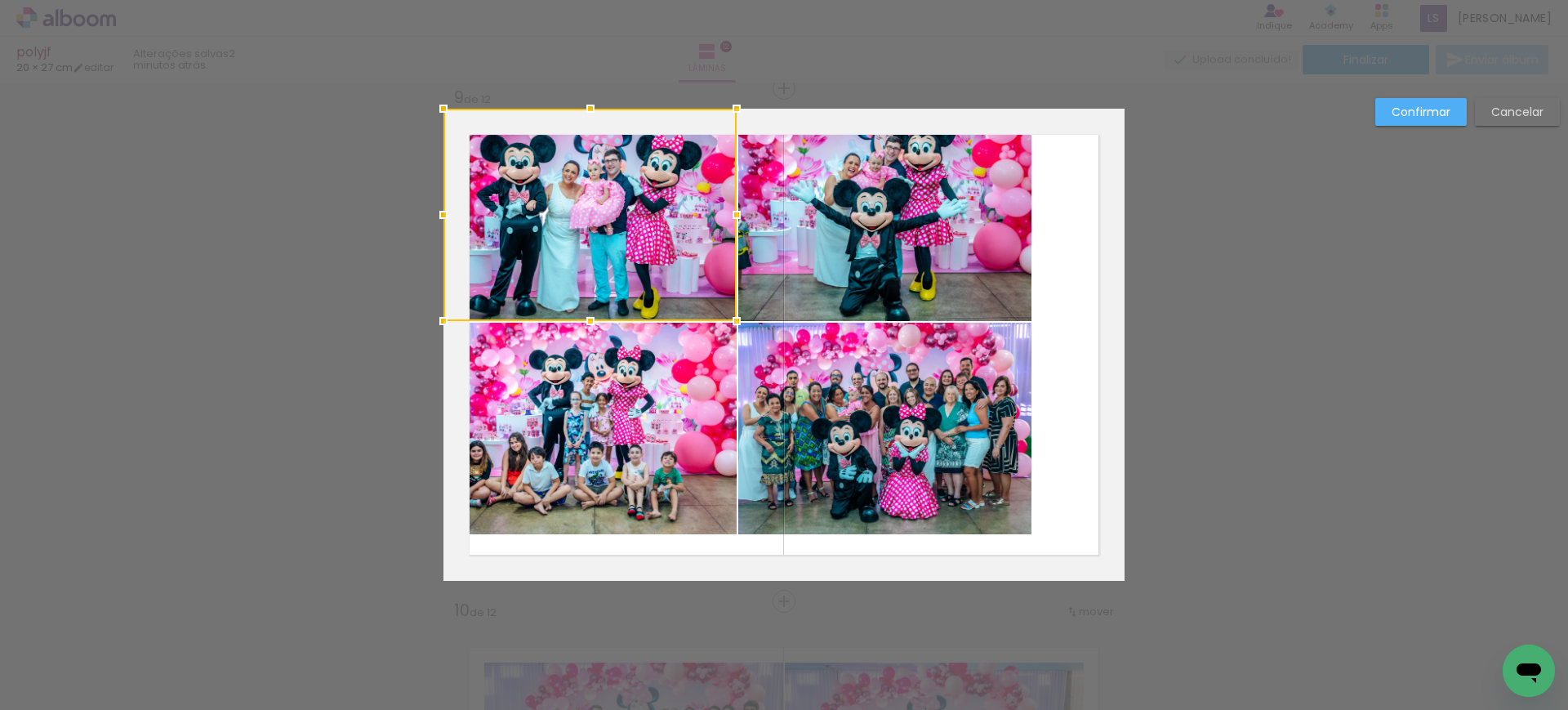
click at [702, 376] on quentale-photo at bounding box center [590, 428] width 294 height 212
click at [759, 284] on quentale-photo at bounding box center [885, 215] width 294 height 212
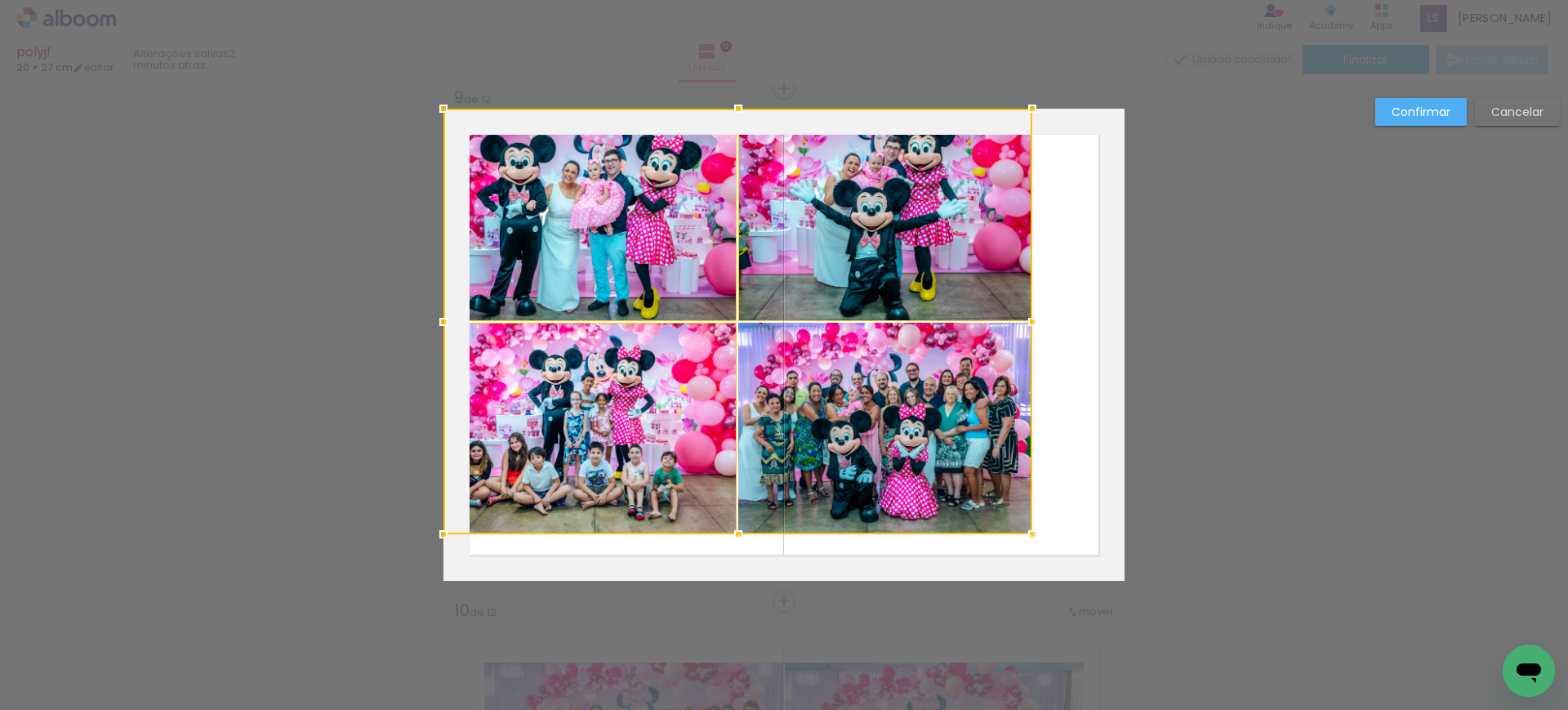
click at [772, 366] on div at bounding box center [738, 321] width 589 height 425
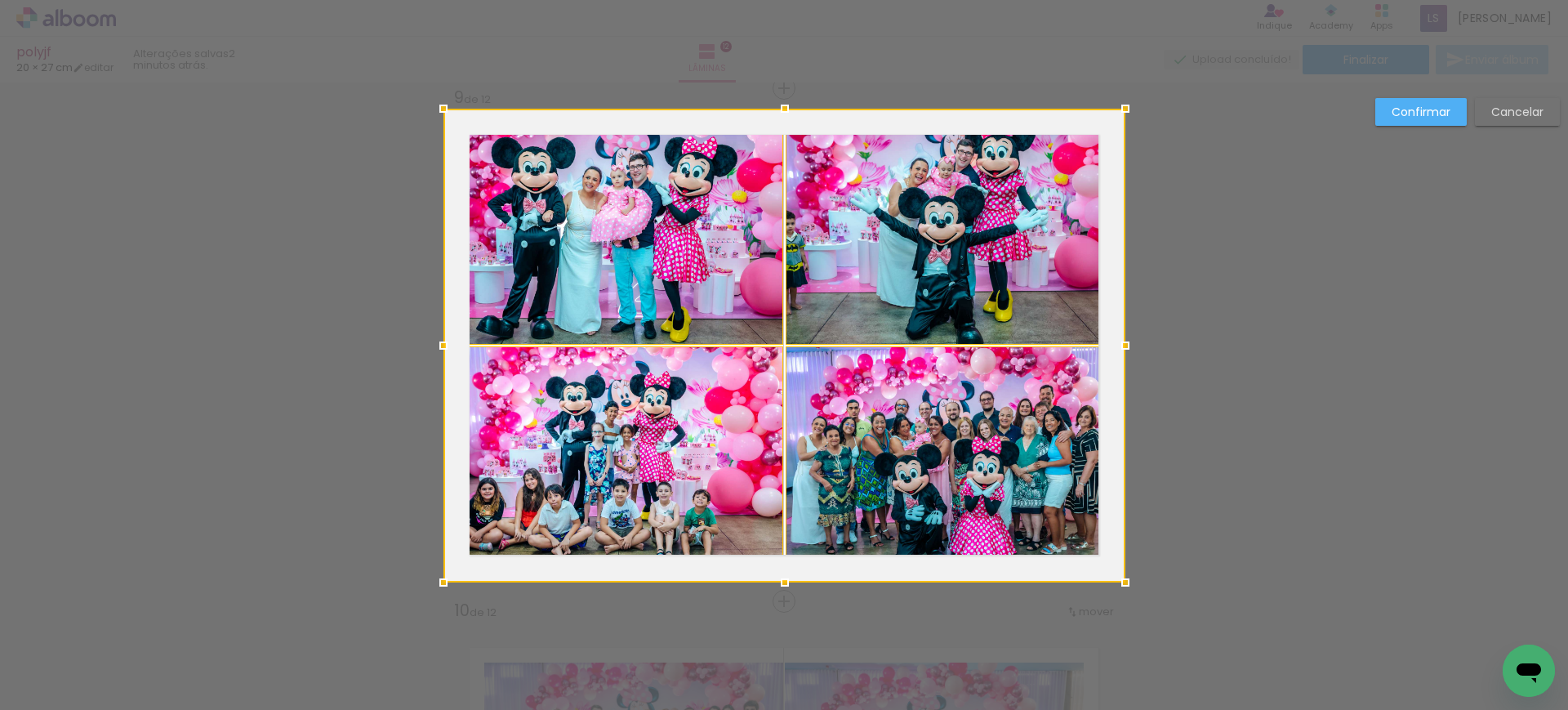
drag, startPoint x: 1043, startPoint y: 546, endPoint x: 957, endPoint y: 515, distance: 91.4
click at [957, 515] on div at bounding box center [784, 346] width 681 height 473
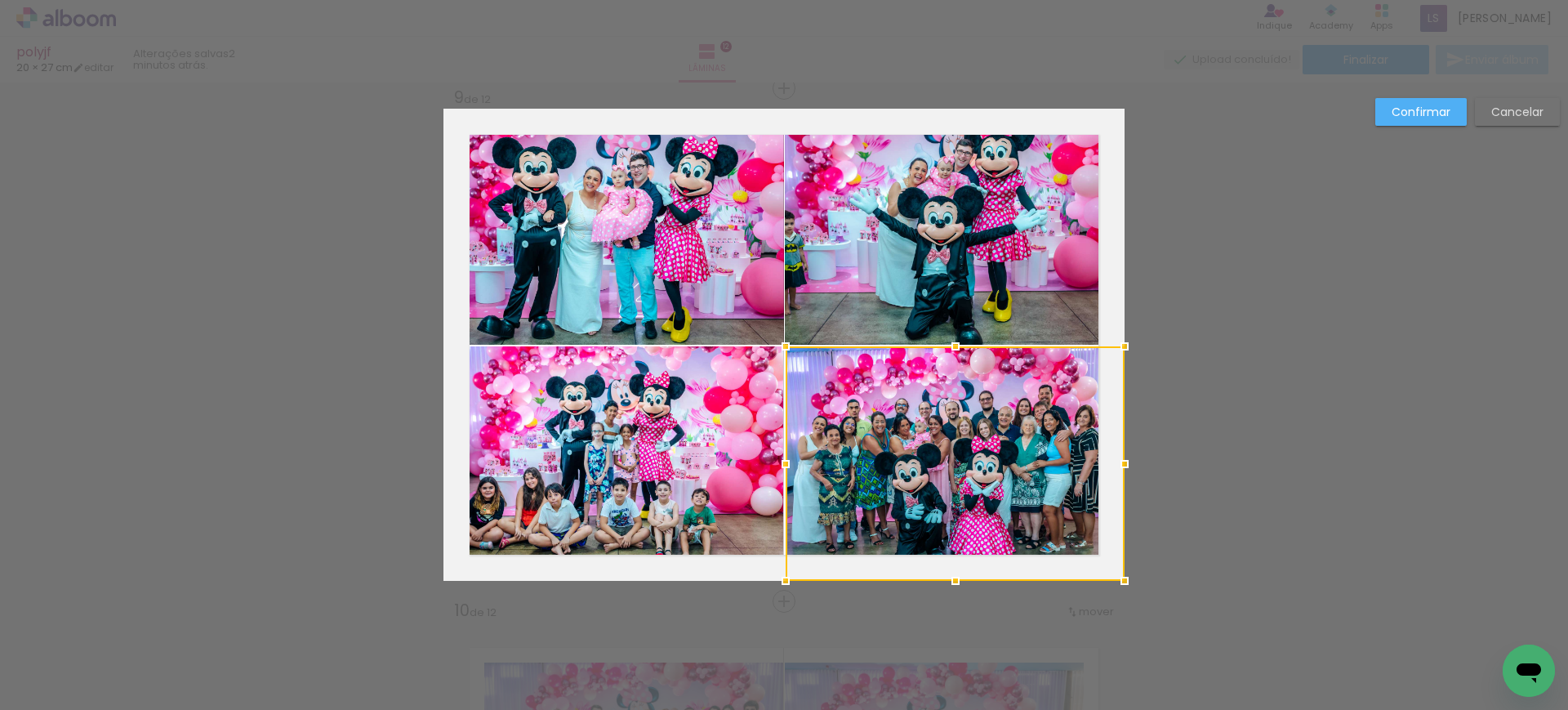
click at [1395, 120] on paper-button "Confirmar" at bounding box center [1420, 112] width 91 height 27
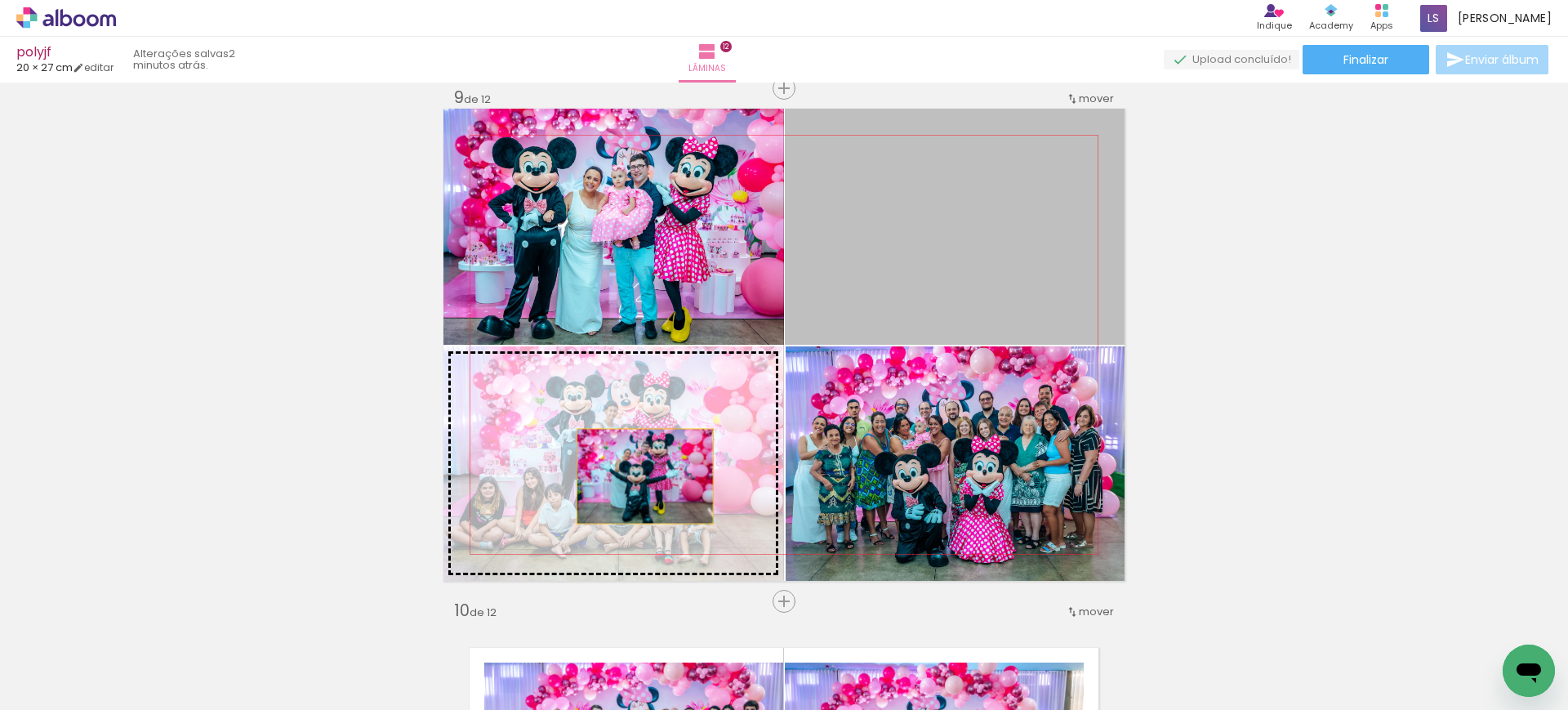
drag, startPoint x: 1115, startPoint y: 177, endPoint x: 637, endPoint y: 477, distance: 564.3
click at [0, 0] on slot at bounding box center [0, 0] width 0 height 0
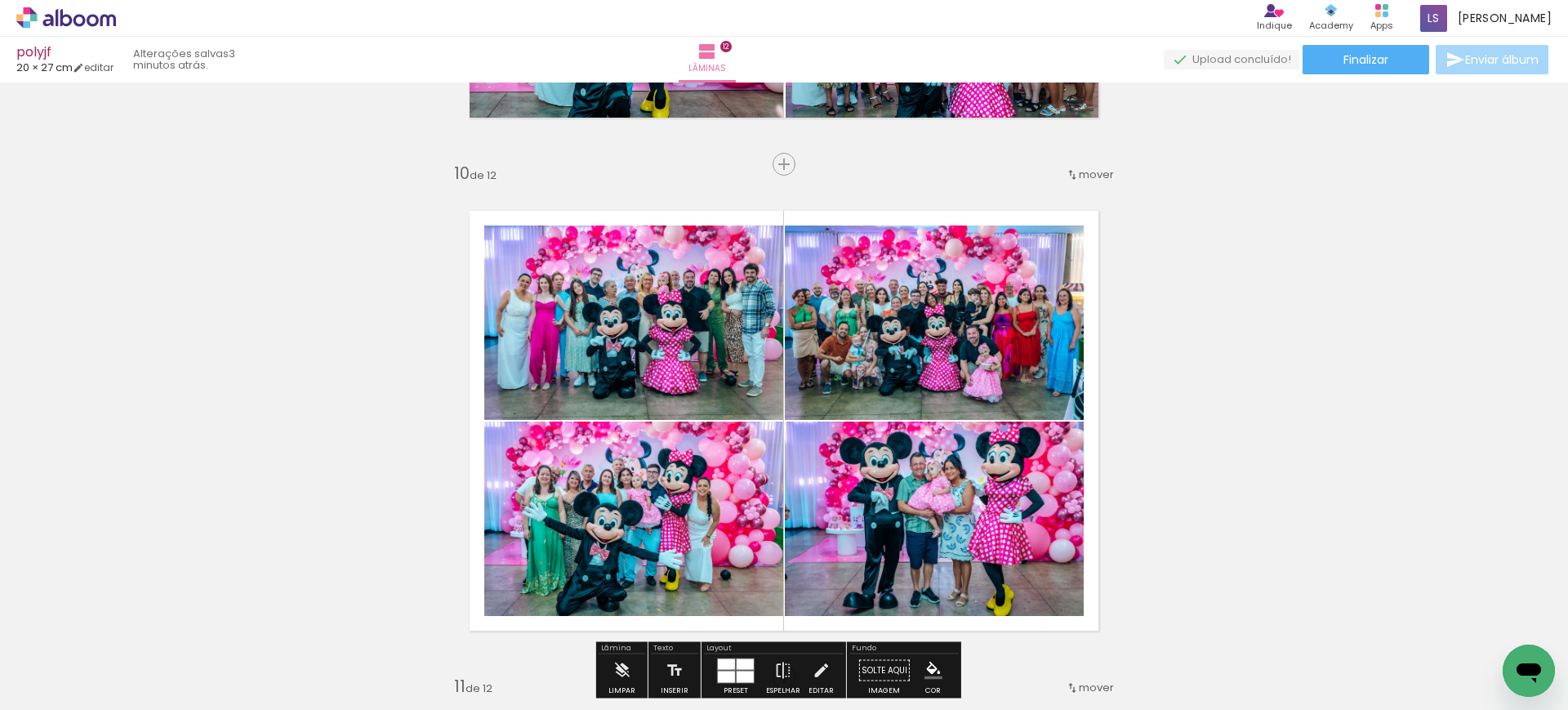
click at [681, 328] on quentale-photo at bounding box center [633, 323] width 298 height 194
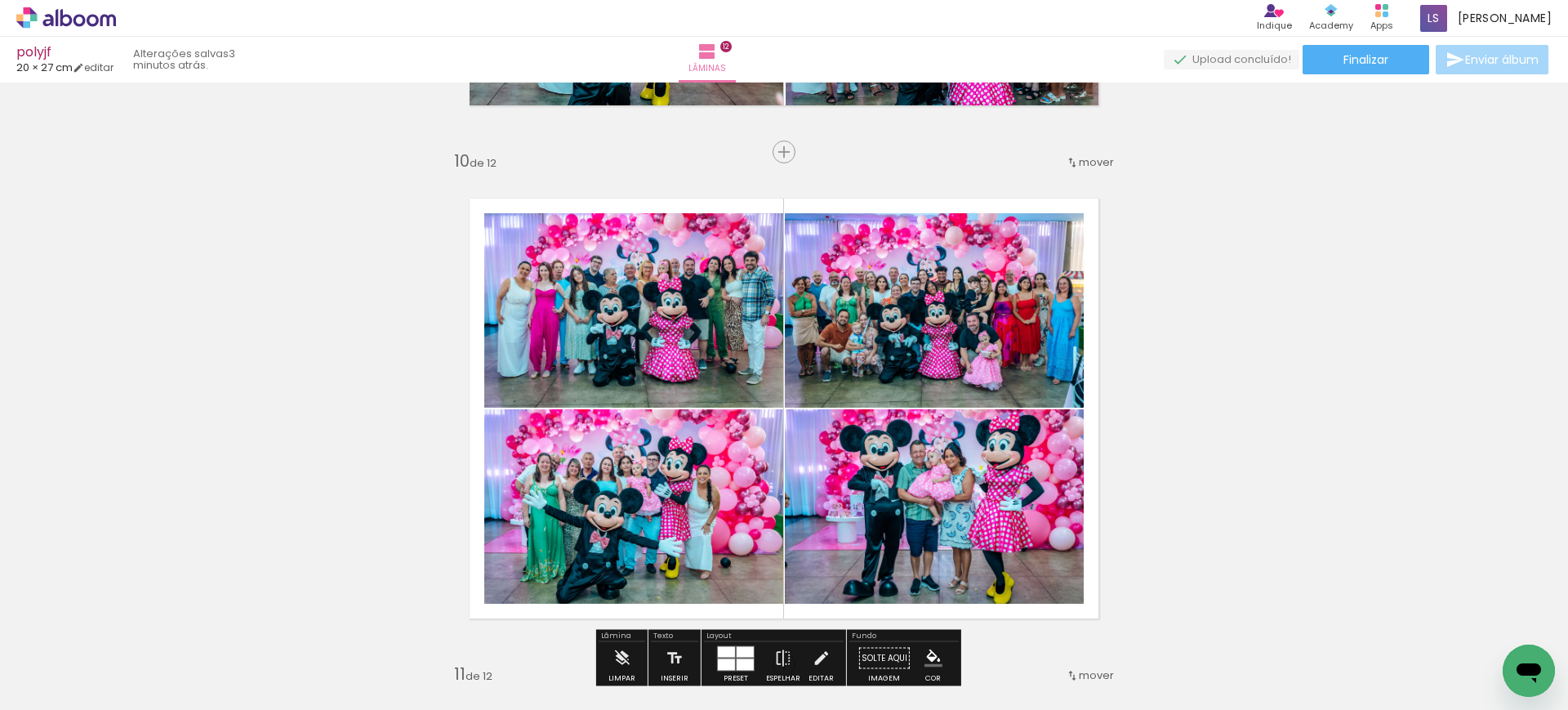
click at [0, 0] on div at bounding box center [0, 0] width 0 height 0
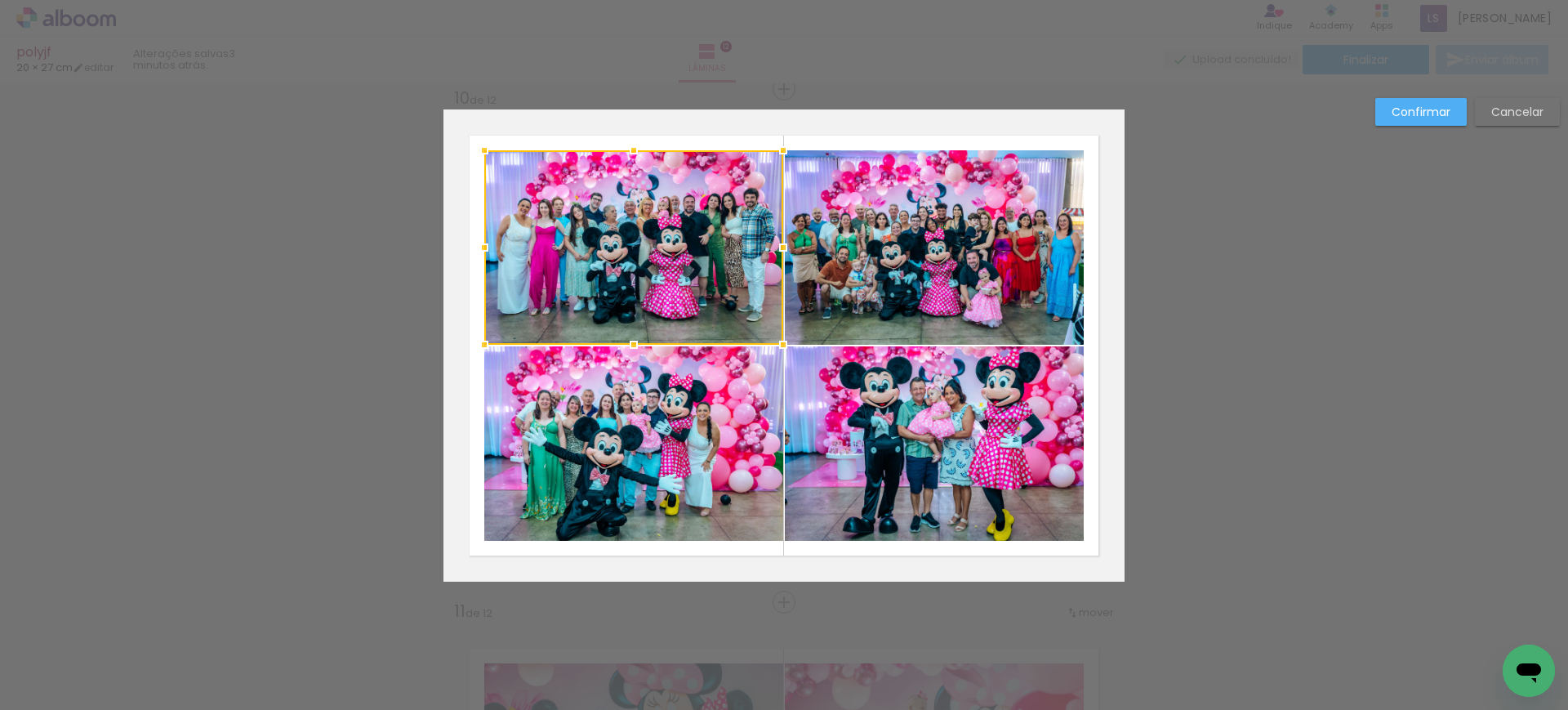
scroll to position [4637, 0]
click at [675, 400] on quentale-photo at bounding box center [633, 443] width 298 height 194
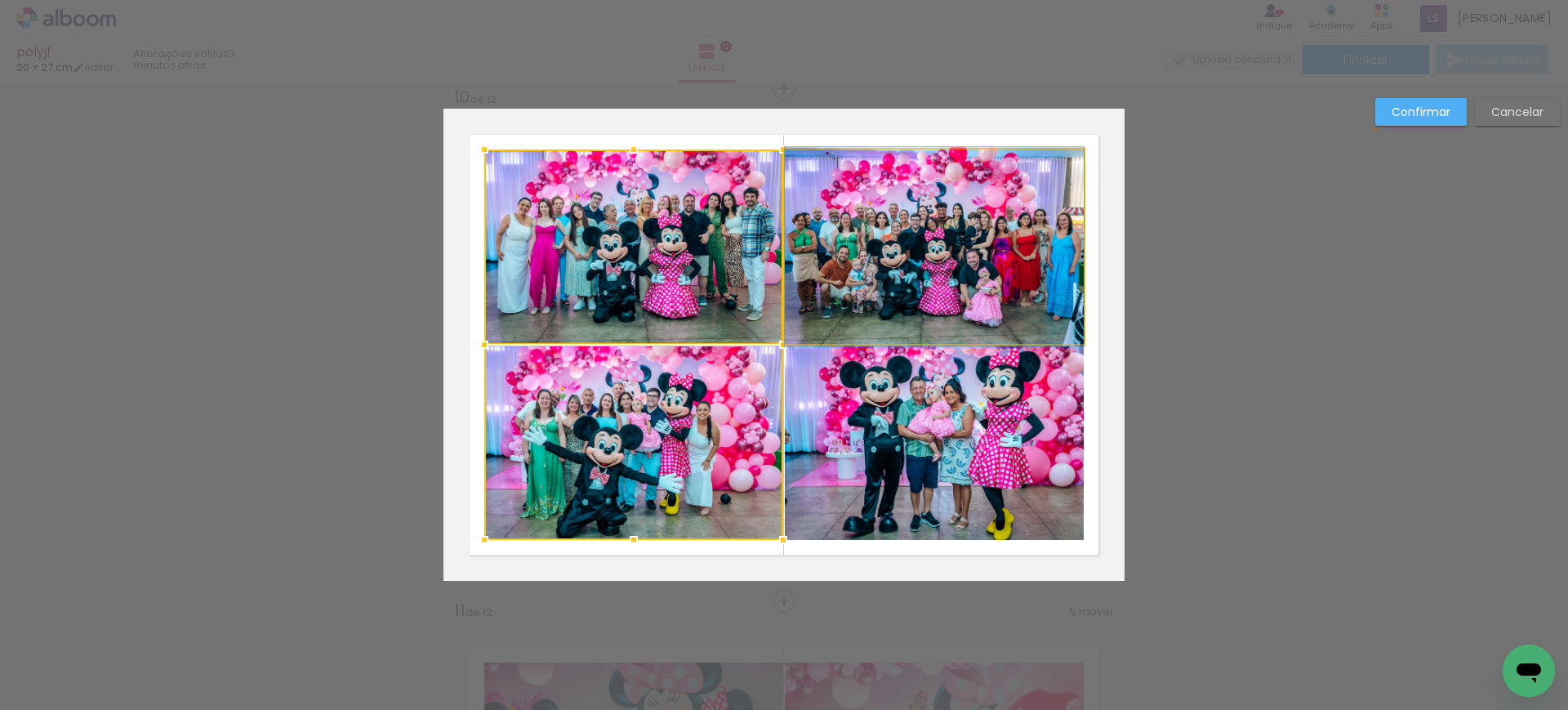
click at [802, 282] on quentale-photo at bounding box center [934, 246] width 298 height 194
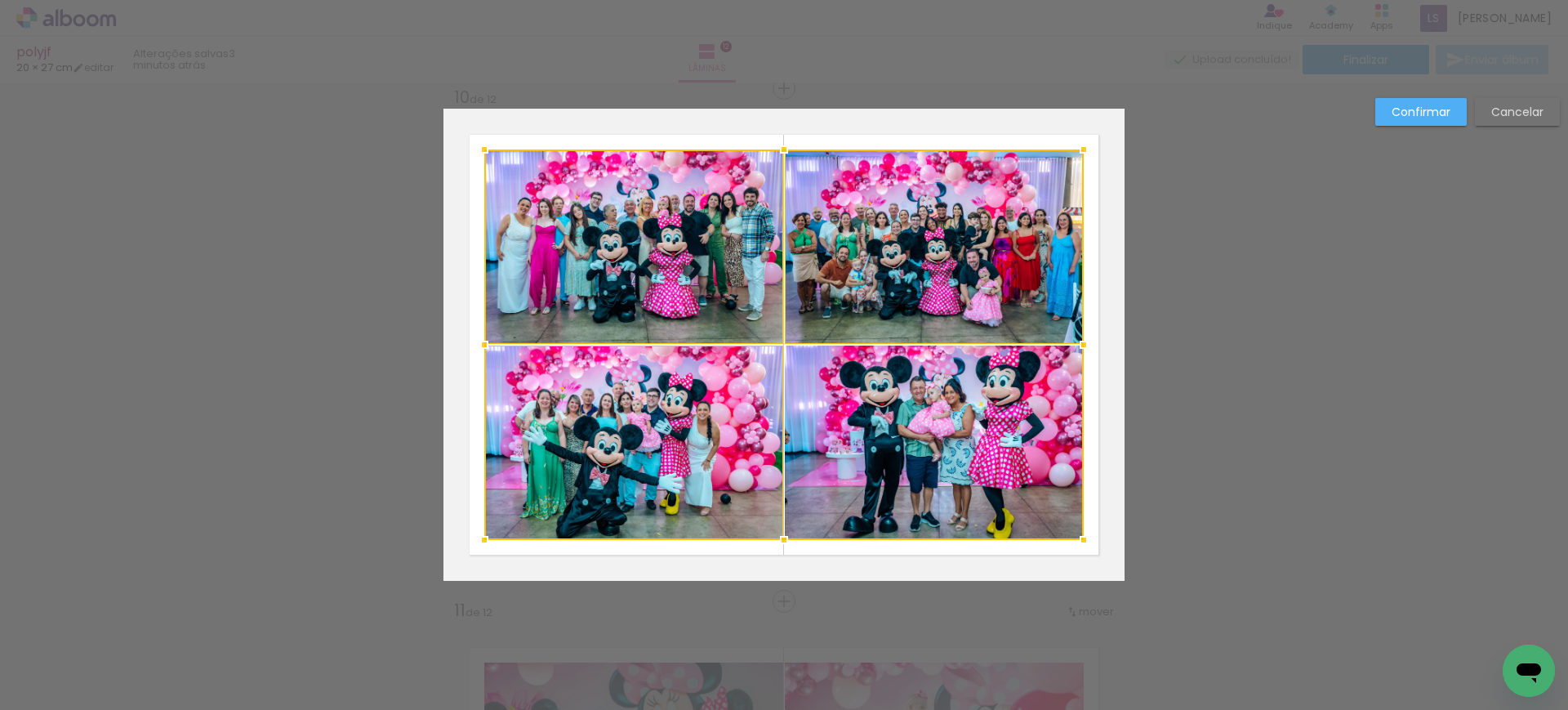
click at [820, 402] on div at bounding box center [784, 344] width 599 height 390
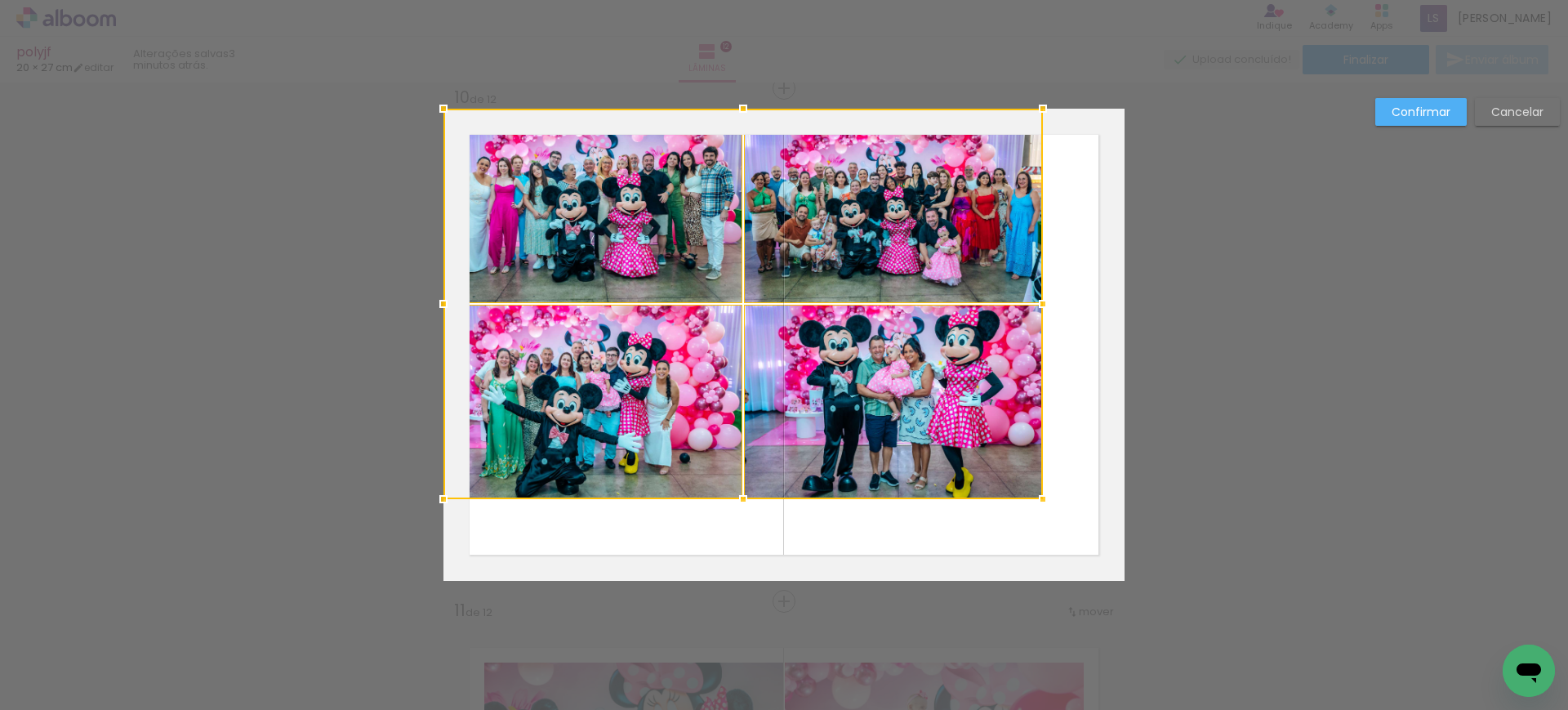
drag, startPoint x: 919, startPoint y: 424, endPoint x: 765, endPoint y: 325, distance: 183.1
click at [765, 325] on div at bounding box center [743, 303] width 599 height 390
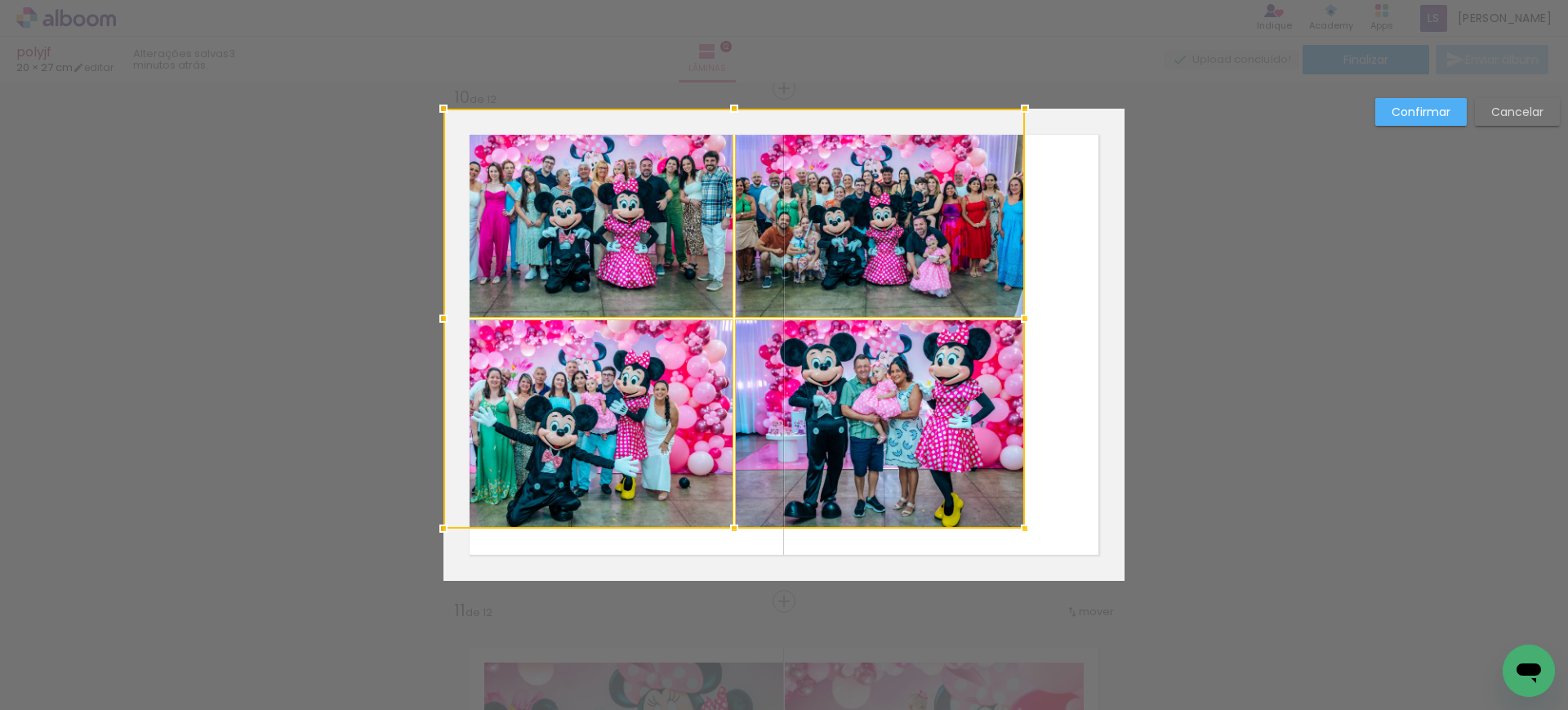
drag, startPoint x: 1021, startPoint y: 488, endPoint x: 1180, endPoint y: 595, distance: 191.7
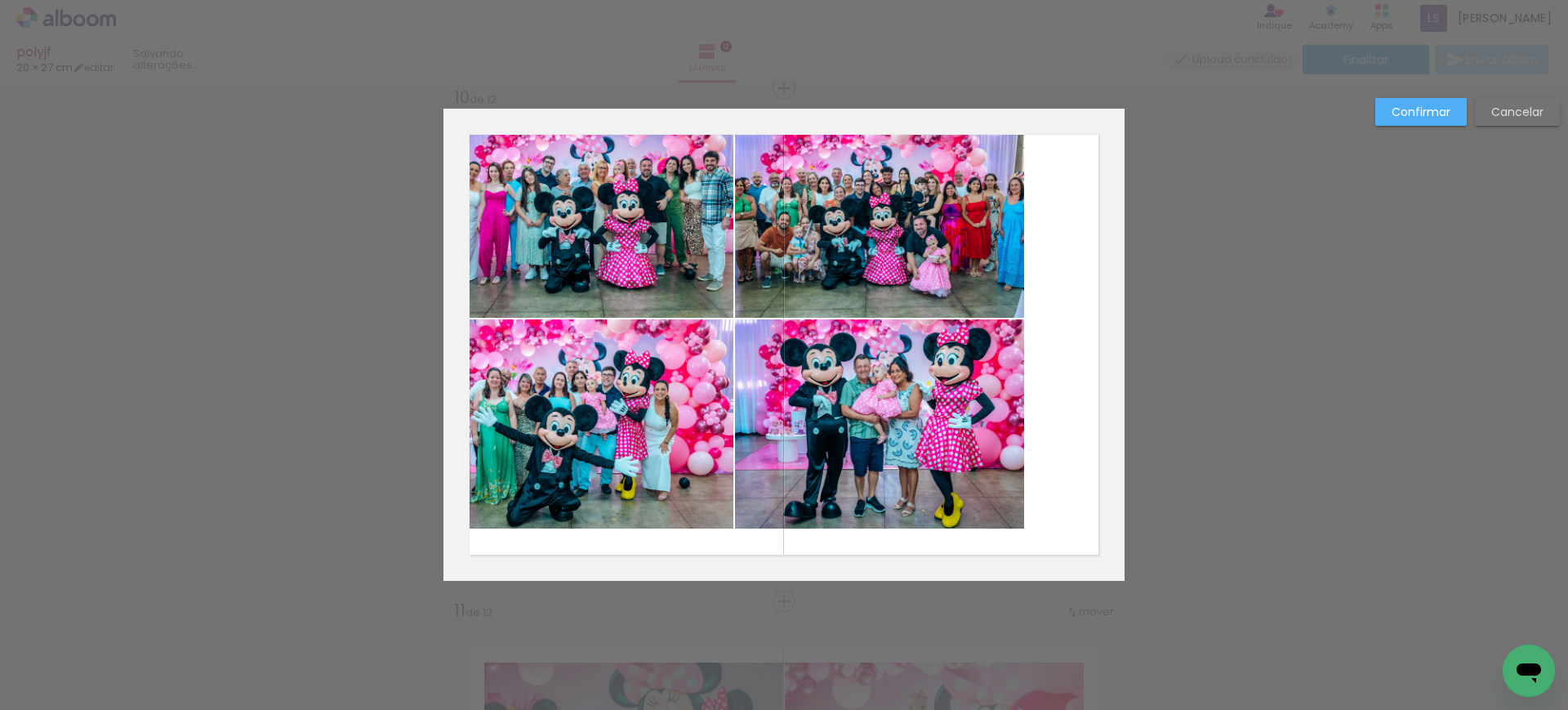
click at [689, 252] on quentale-photo at bounding box center [588, 213] width 290 height 209
click at [690, 377] on quentale-photo at bounding box center [588, 423] width 290 height 209
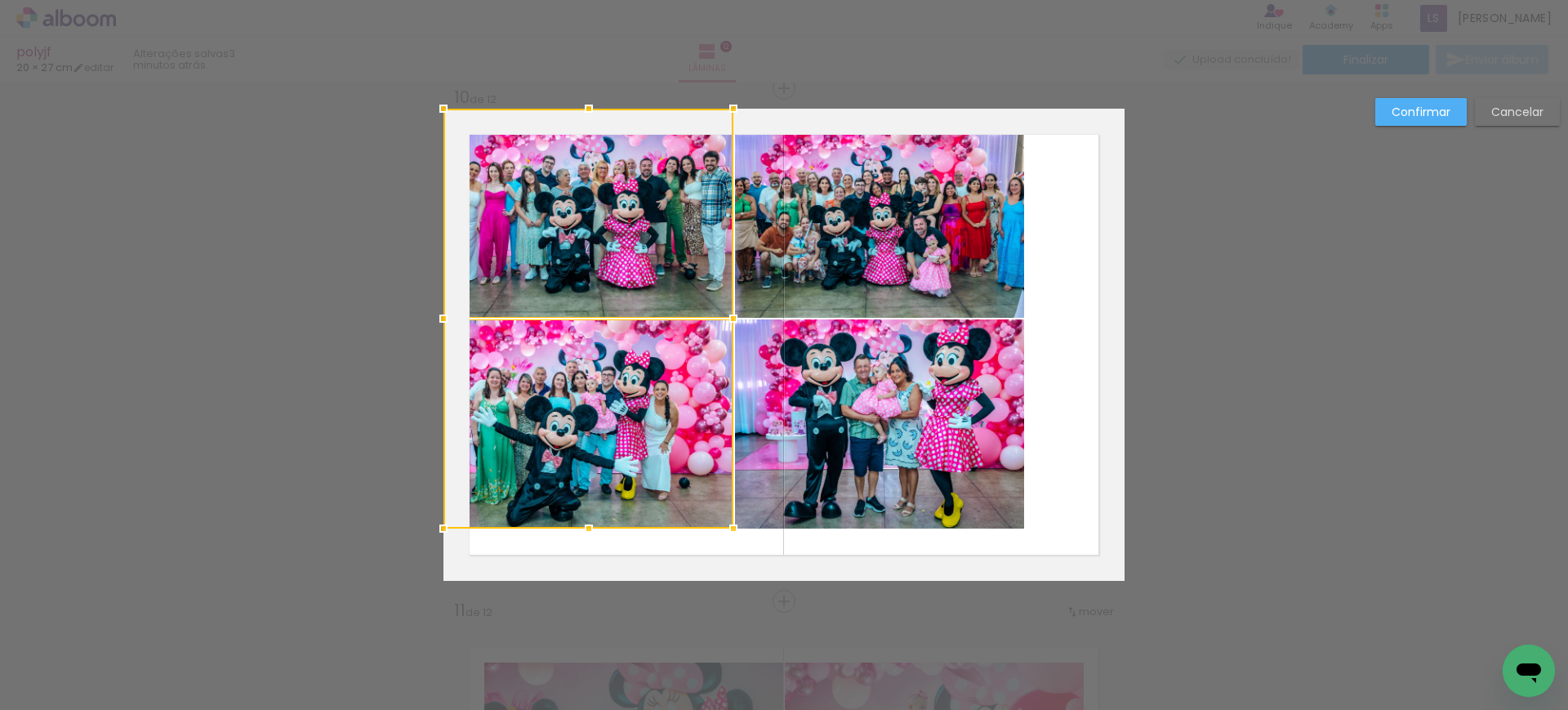
click at [793, 254] on quentale-photo at bounding box center [879, 213] width 290 height 209
click at [804, 355] on div at bounding box center [734, 318] width 581 height 419
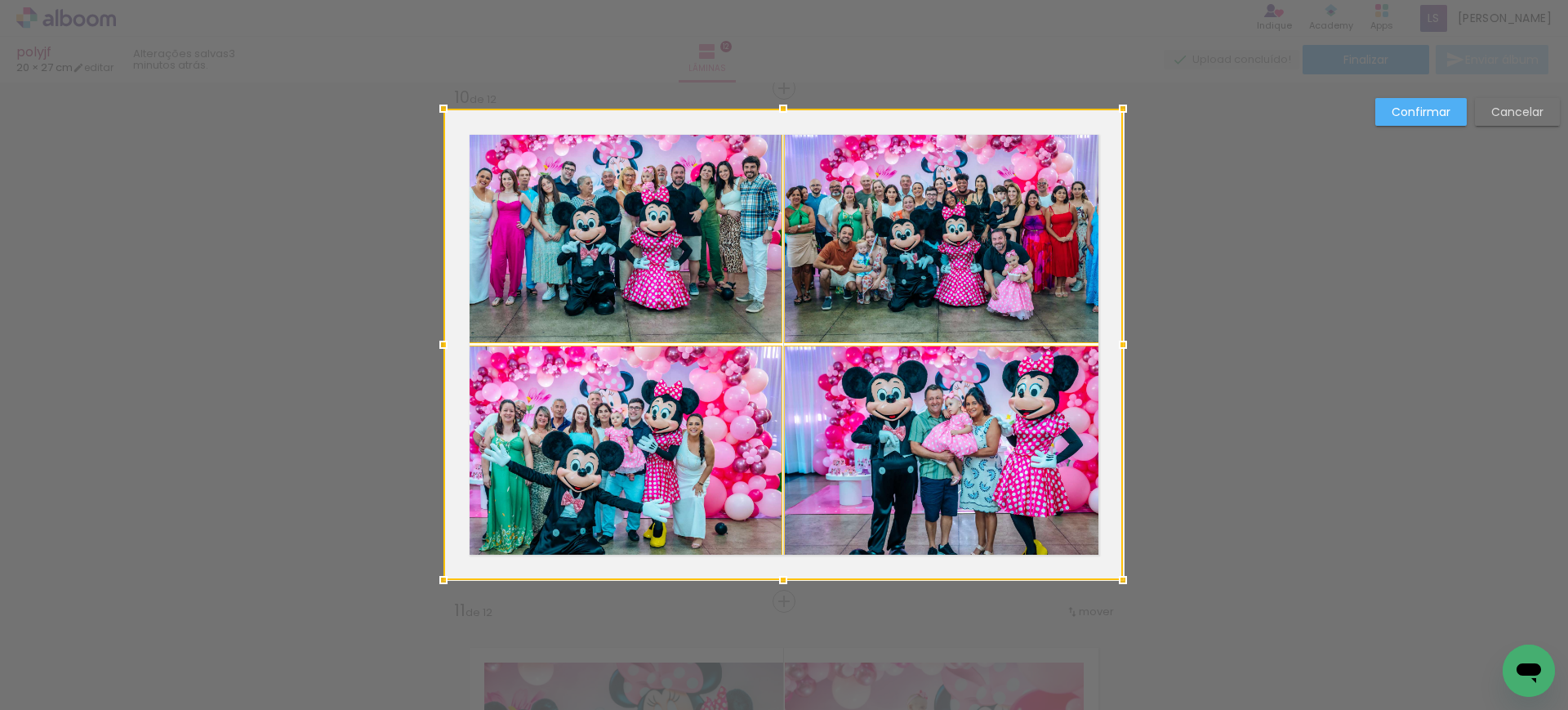
drag, startPoint x: 1010, startPoint y: 526, endPoint x: 957, endPoint y: 517, distance: 53.8
click at [957, 517] on div at bounding box center [784, 345] width 679 height 471
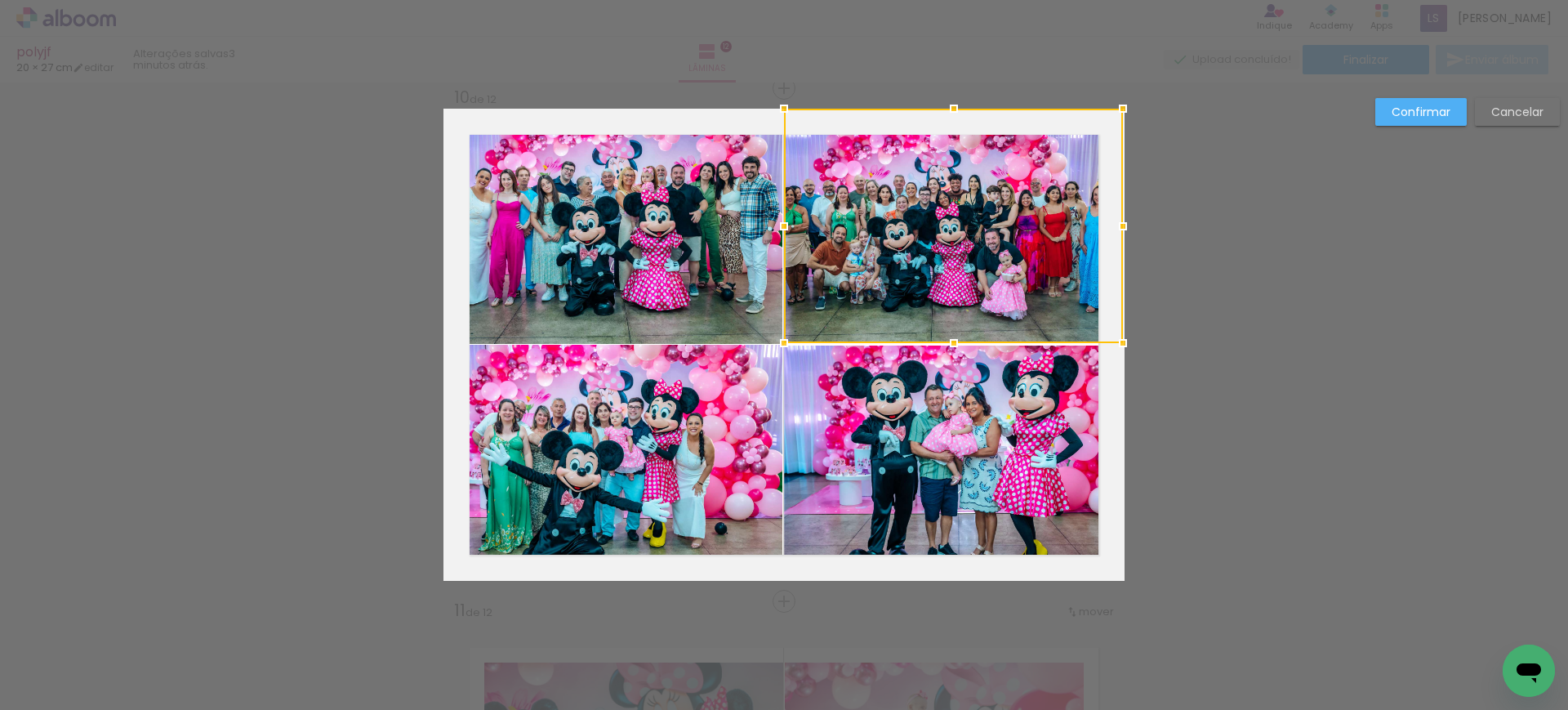
click at [0, 0] on slot "Confirmar" at bounding box center [0, 0] width 0 height 0
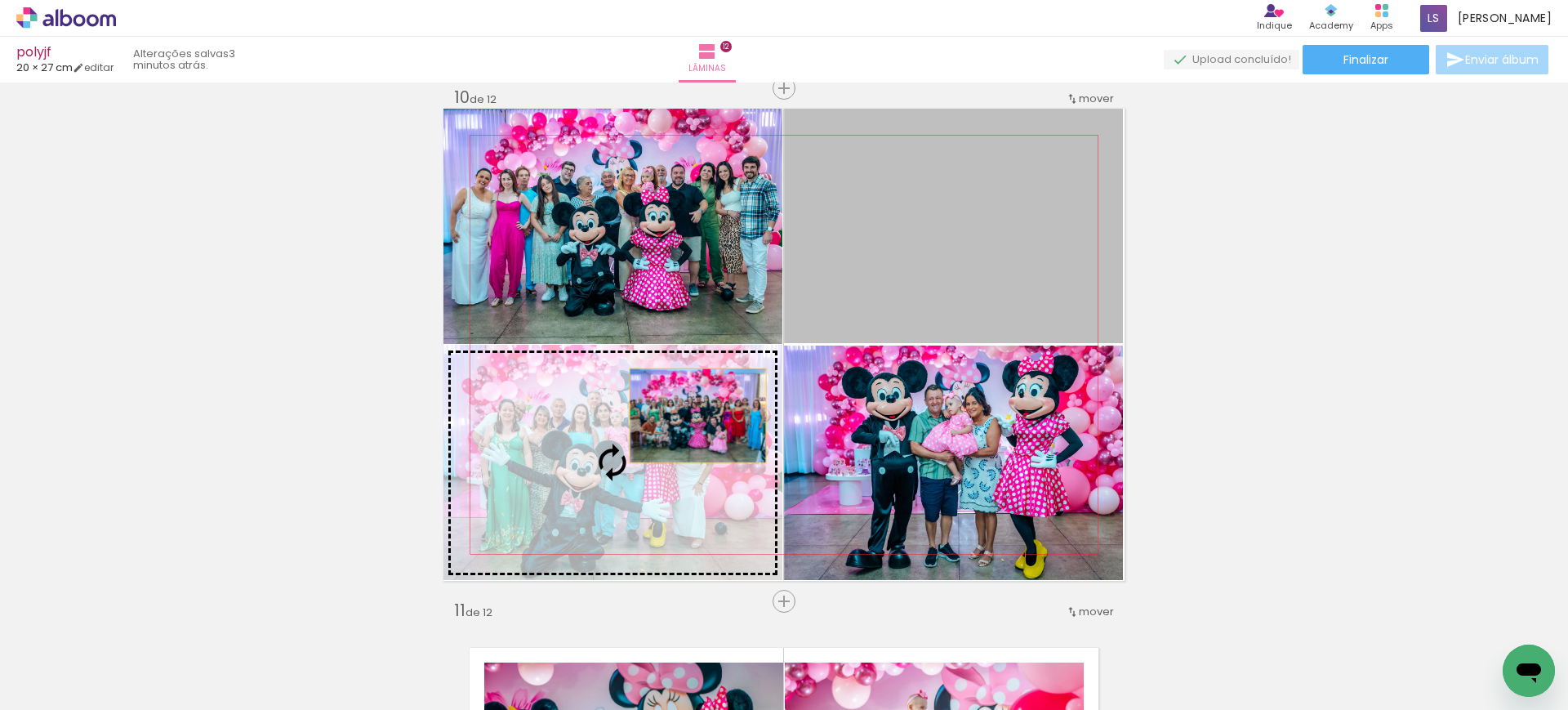
drag, startPoint x: 1032, startPoint y: 236, endPoint x: 690, endPoint y: 415, distance: 386.0
click at [0, 0] on slot at bounding box center [0, 0] width 0 height 0
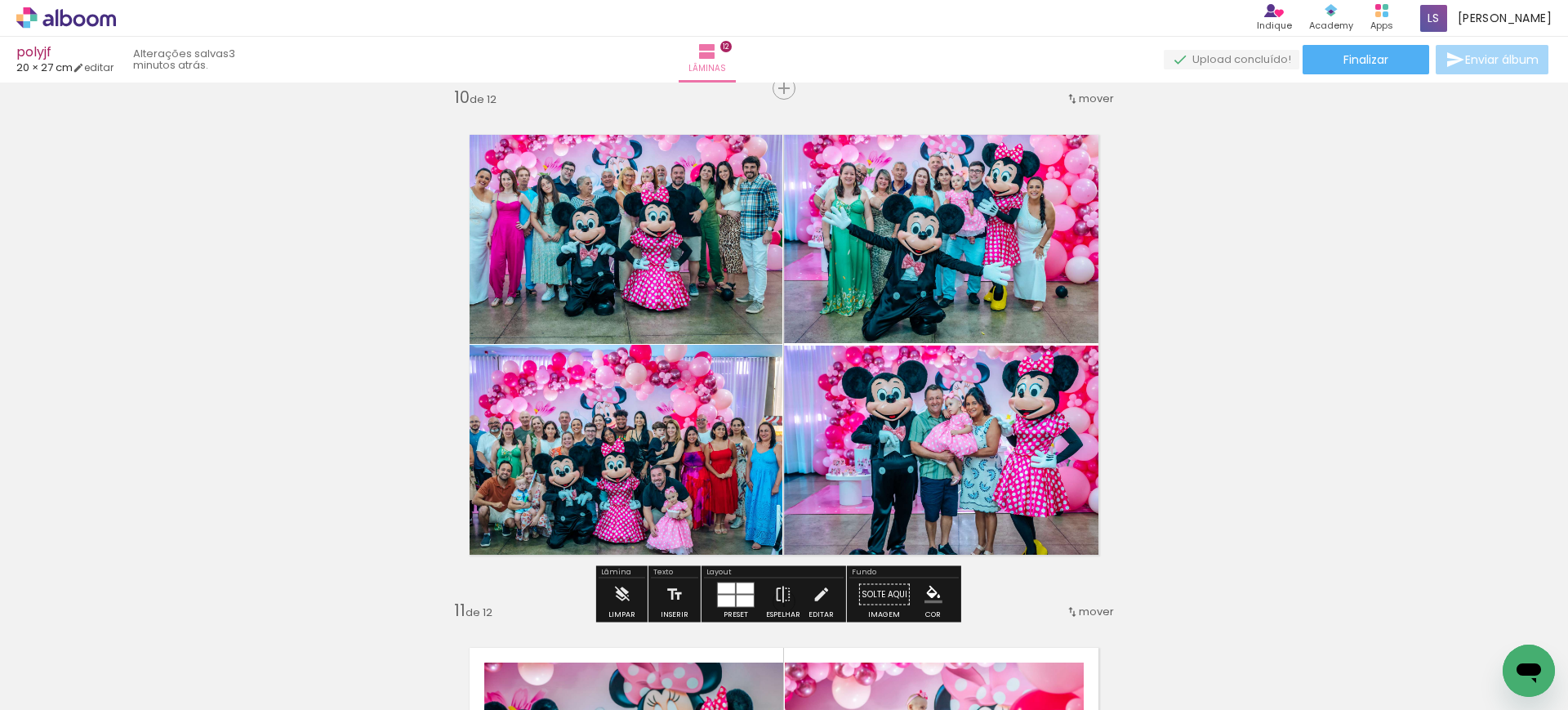
click at [838, 265] on quentale-photo at bounding box center [952, 226] width 339 height 235
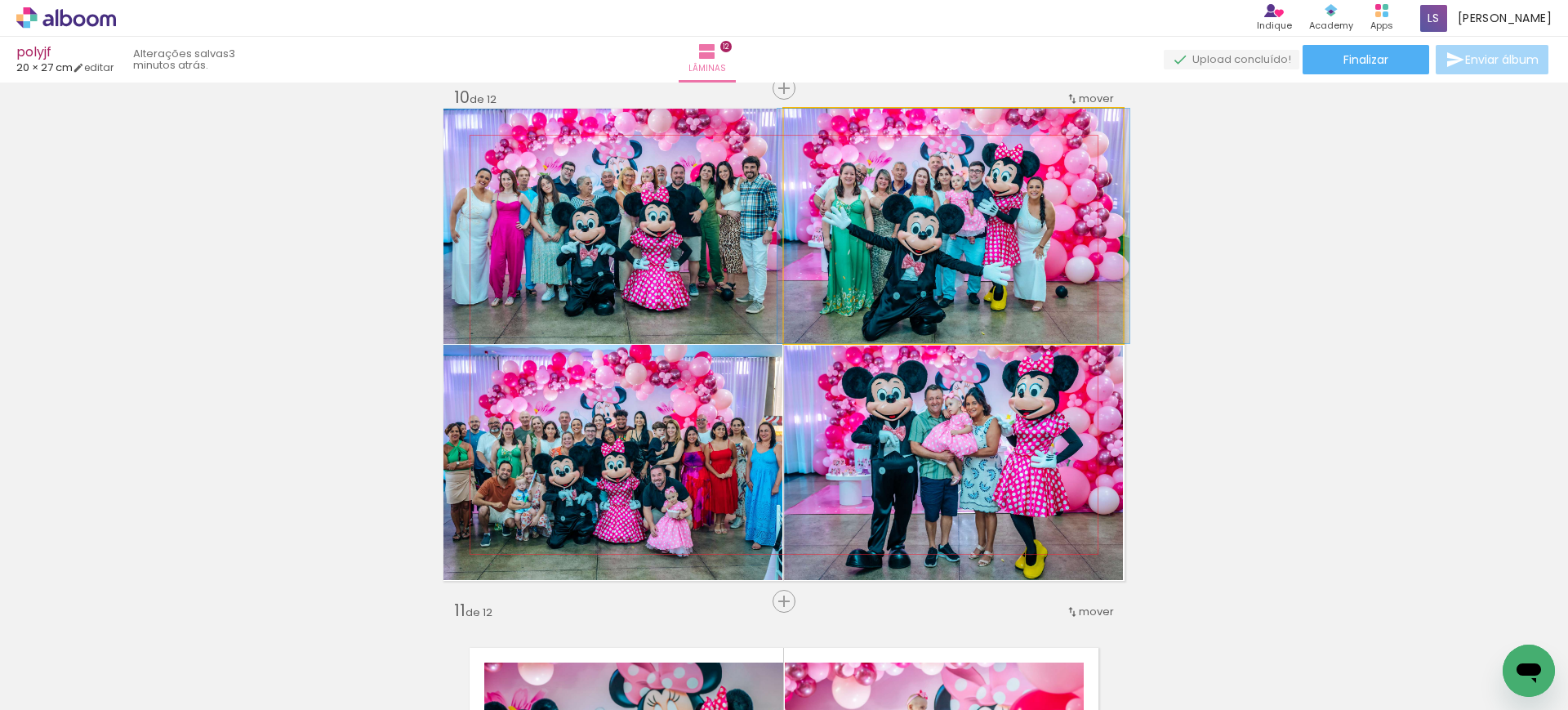
click at [838, 265] on quentale-photo at bounding box center [952, 226] width 339 height 235
click at [838, 264] on quentale-photo at bounding box center [952, 226] width 339 height 235
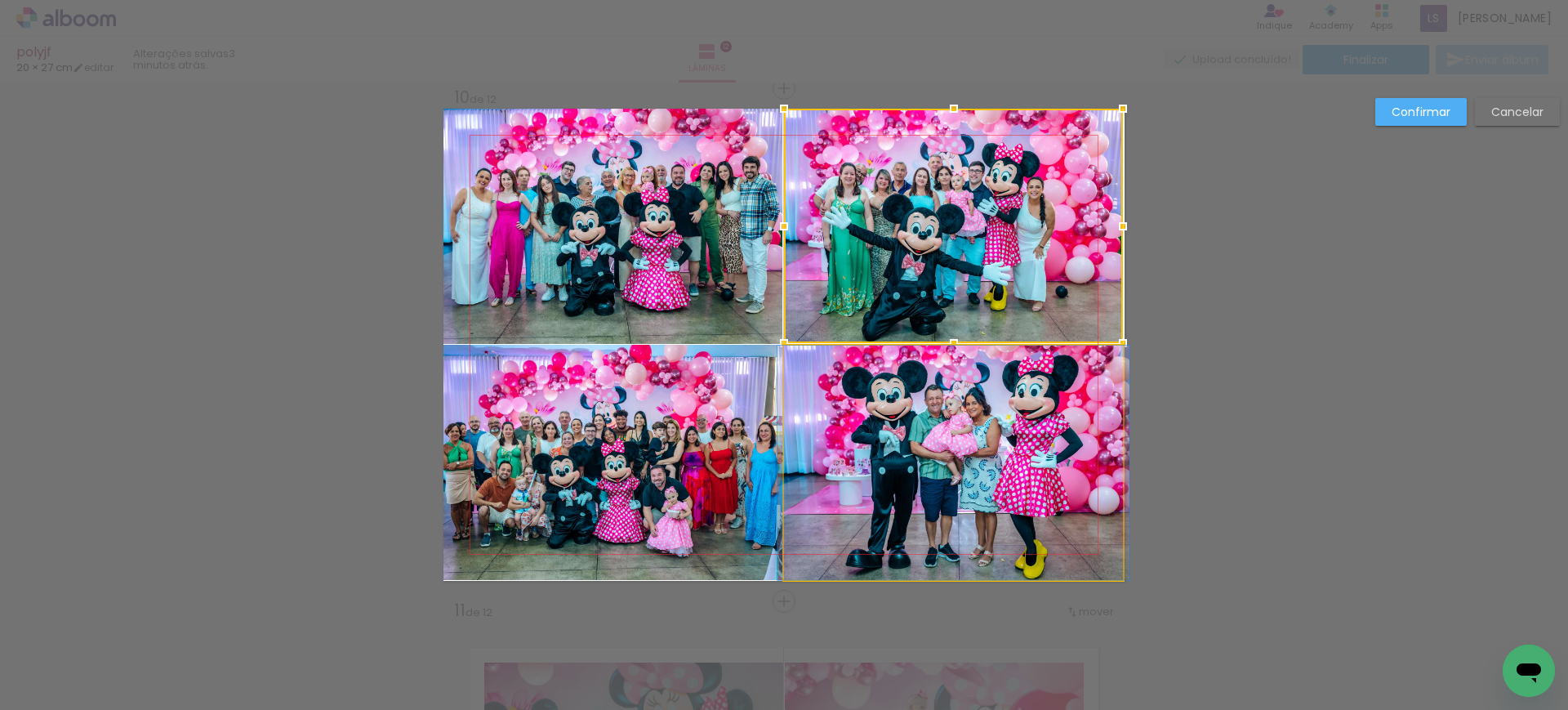
click at [818, 400] on quentale-photo at bounding box center [952, 463] width 339 height 235
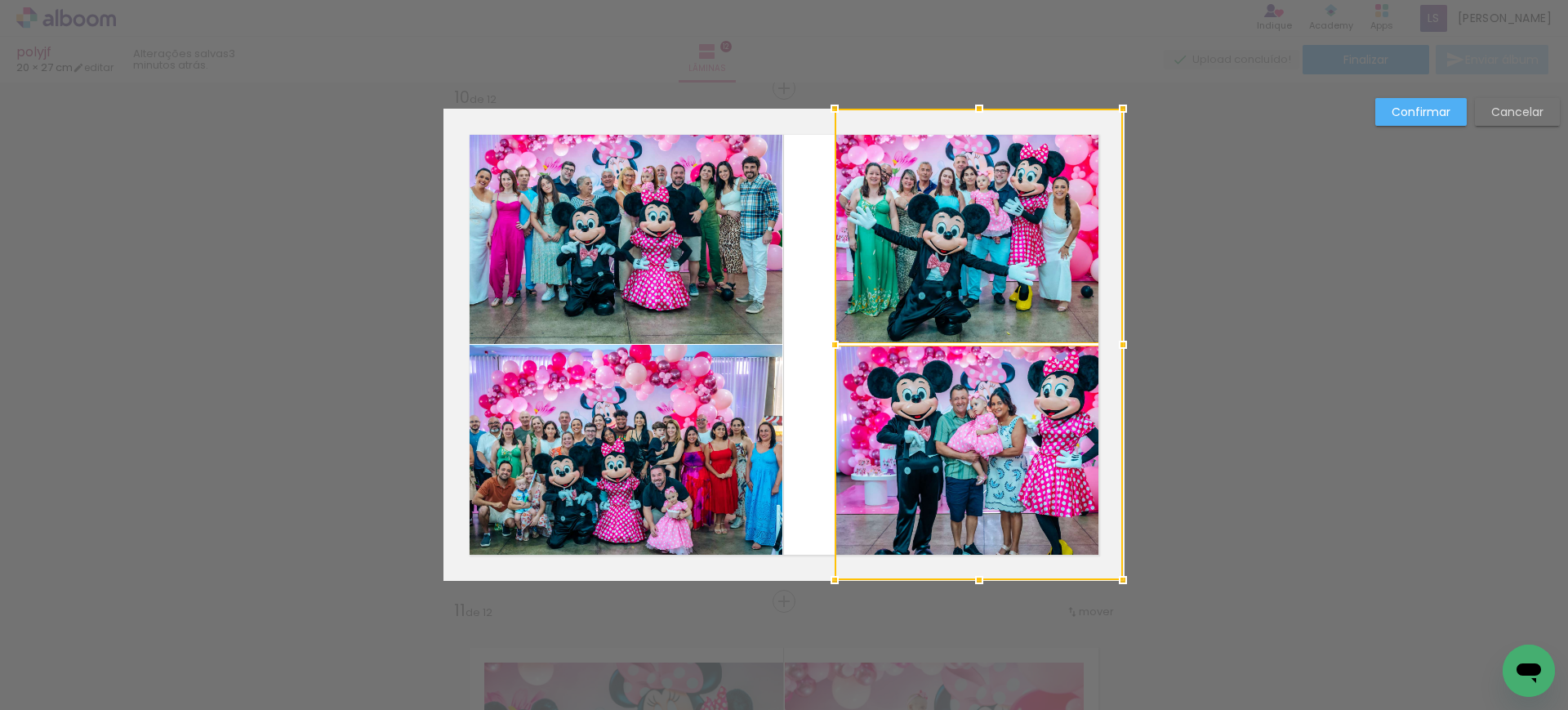
drag, startPoint x: 778, startPoint y: 334, endPoint x: 829, endPoint y: 337, distance: 51.1
click at [829, 337] on div at bounding box center [834, 344] width 32 height 32
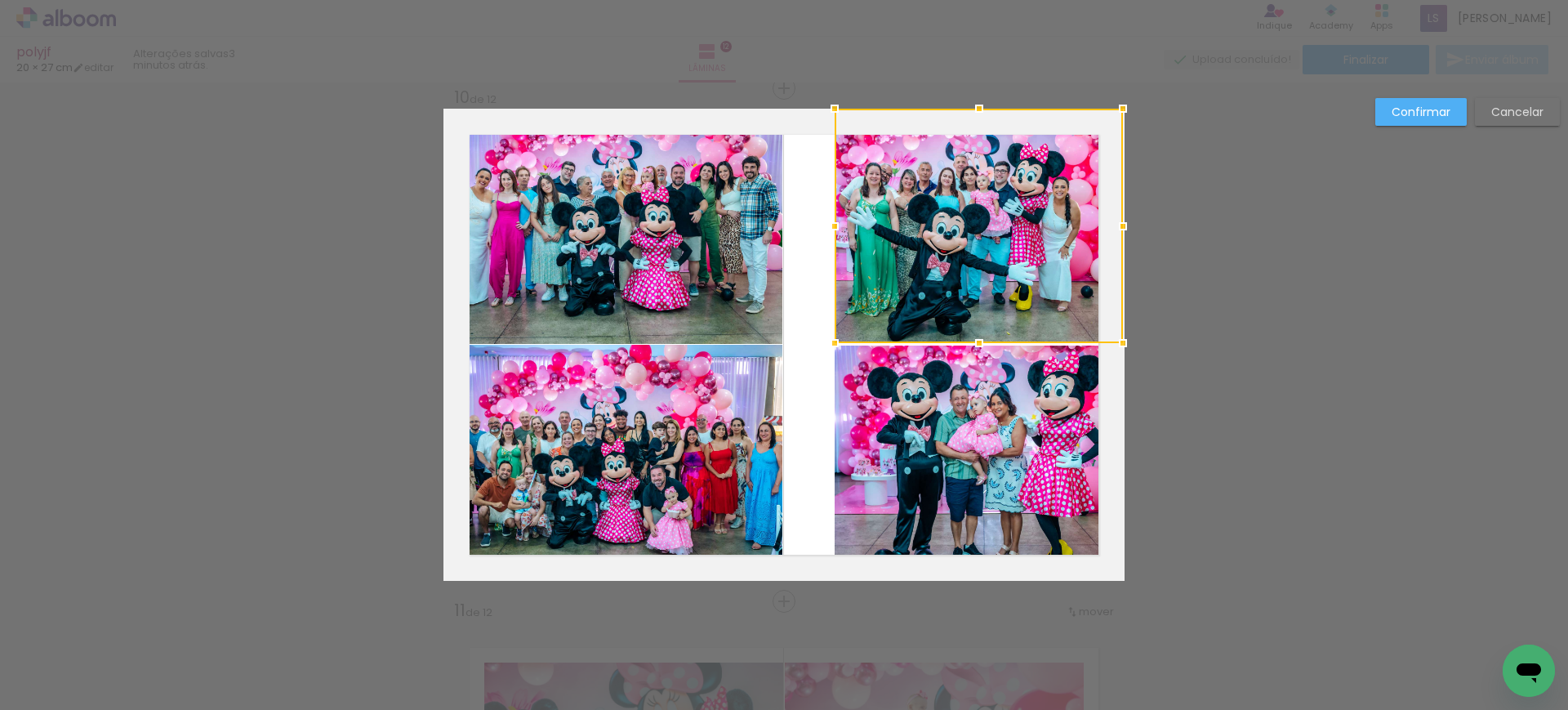
click at [752, 306] on quentale-photo at bounding box center [613, 226] width 339 height 235
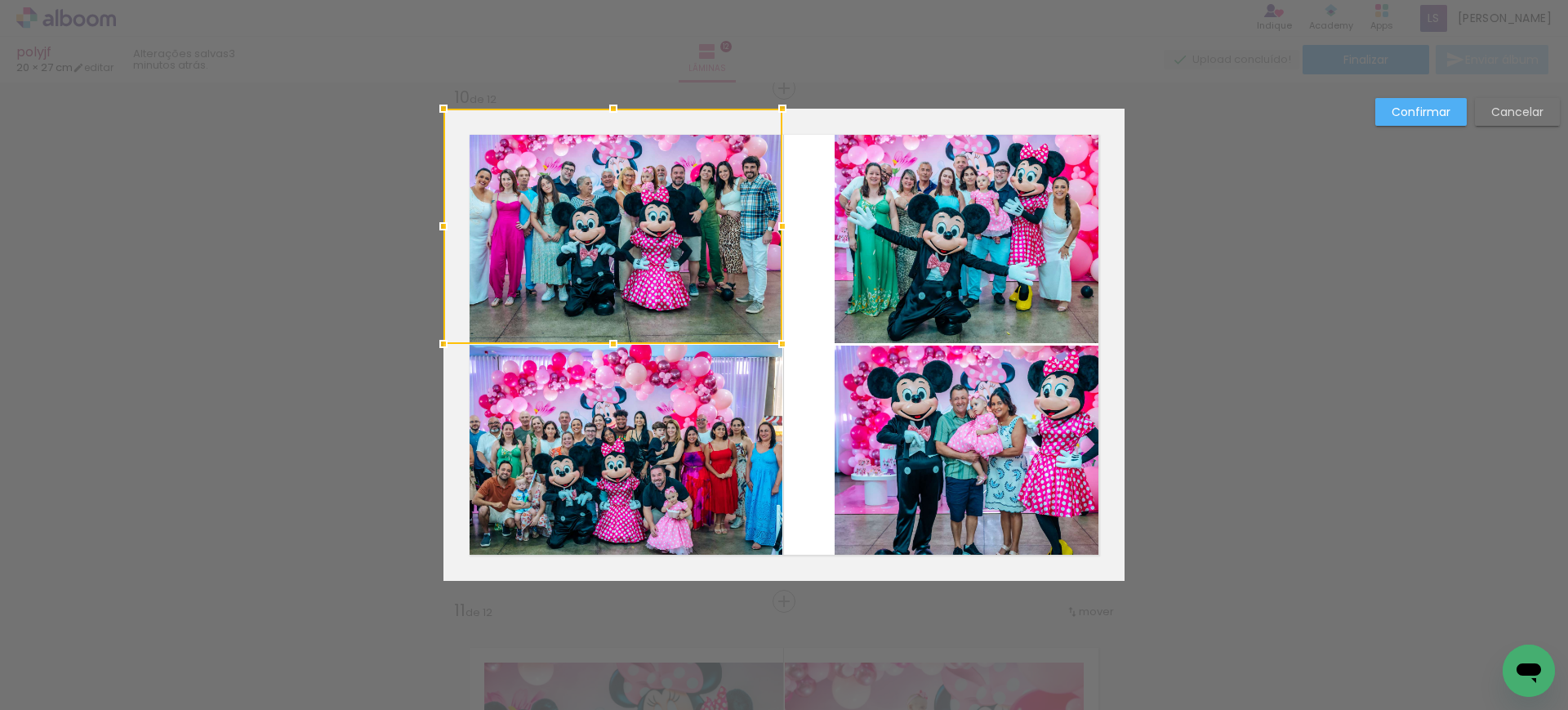
click at [754, 389] on quentale-photo at bounding box center [613, 462] width 339 height 235
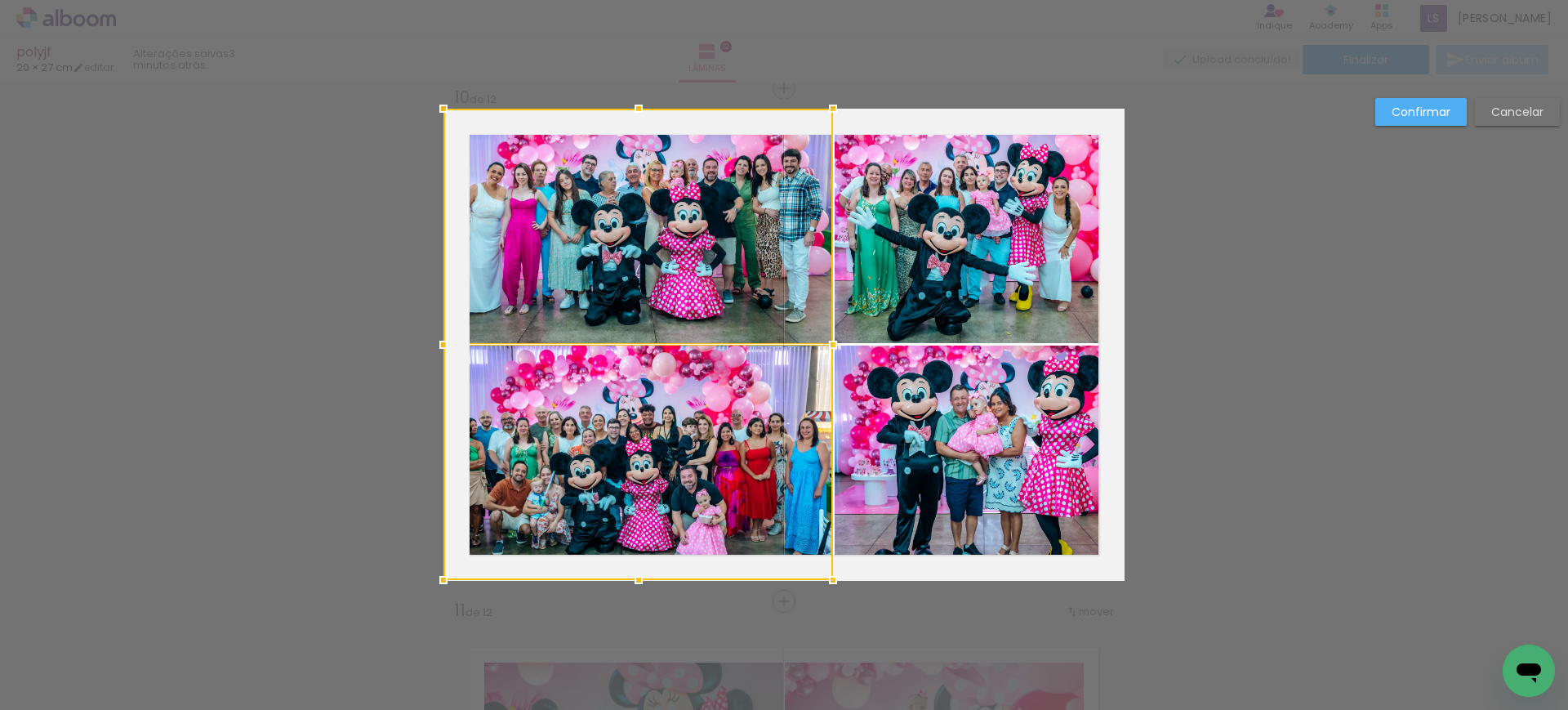
drag, startPoint x: 771, startPoint y: 338, endPoint x: 822, endPoint y: 350, distance: 52.4
click at [822, 350] on div at bounding box center [833, 344] width 32 height 32
click at [0, 0] on slot "Confirmar" at bounding box center [0, 0] width 0 height 0
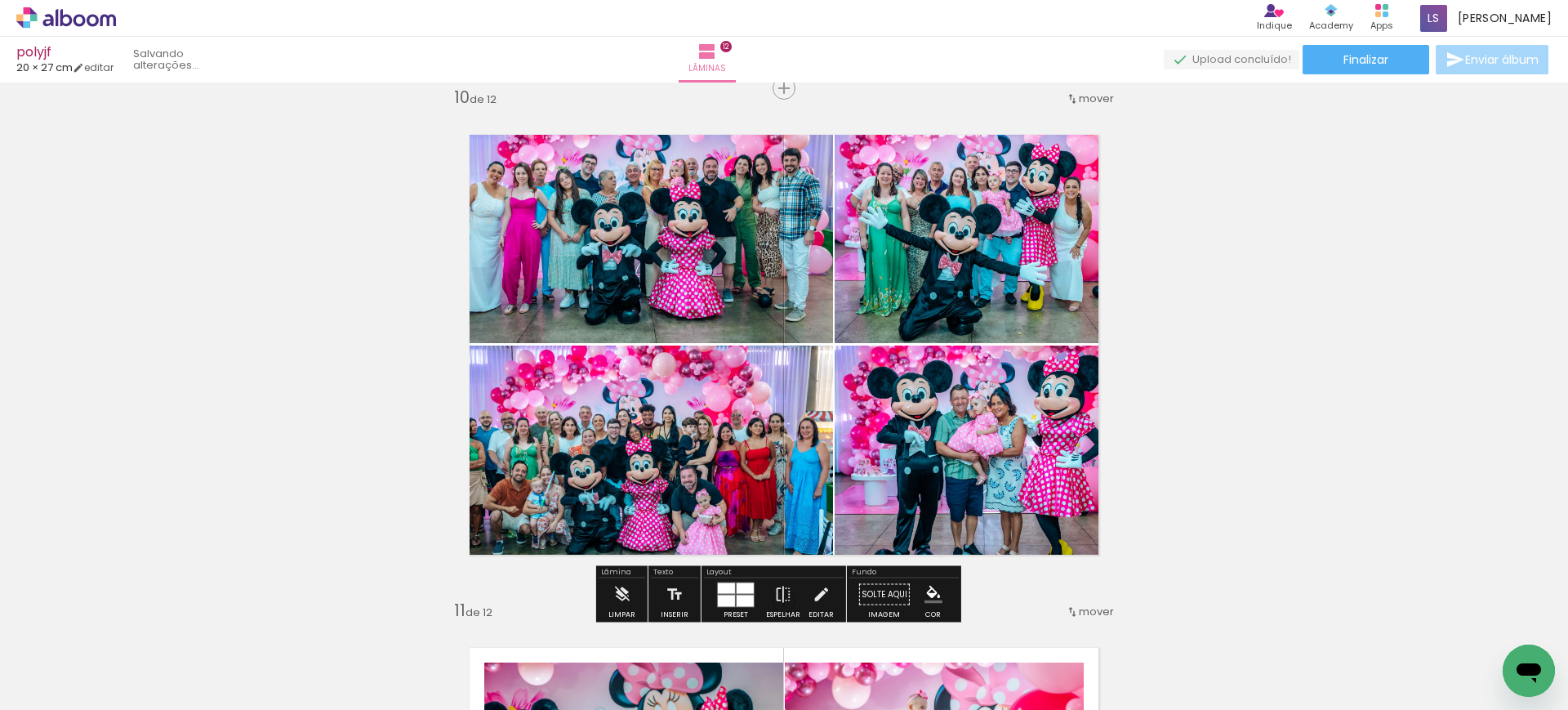
click at [856, 281] on quentale-photo at bounding box center [979, 226] width 289 height 235
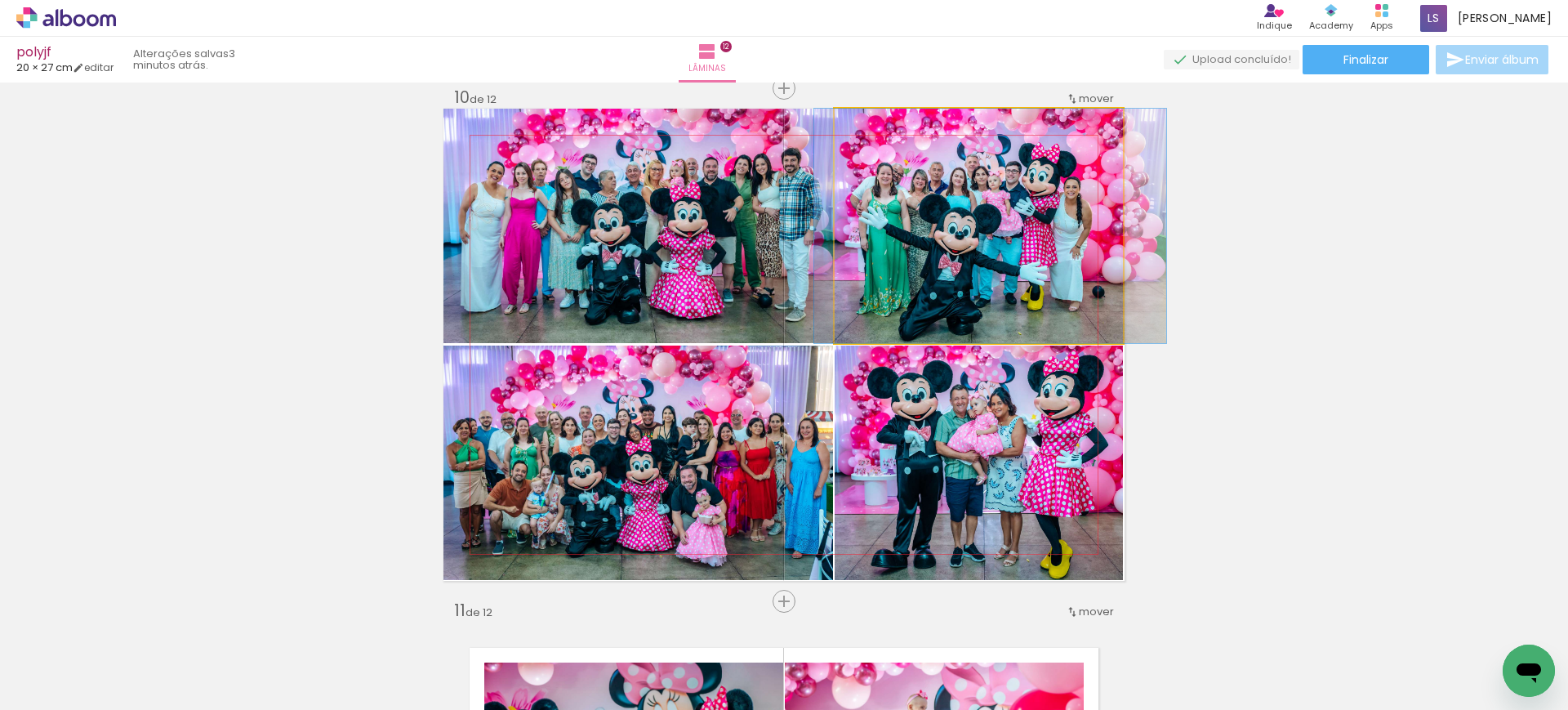
click at [856, 281] on quentale-photo at bounding box center [979, 226] width 289 height 235
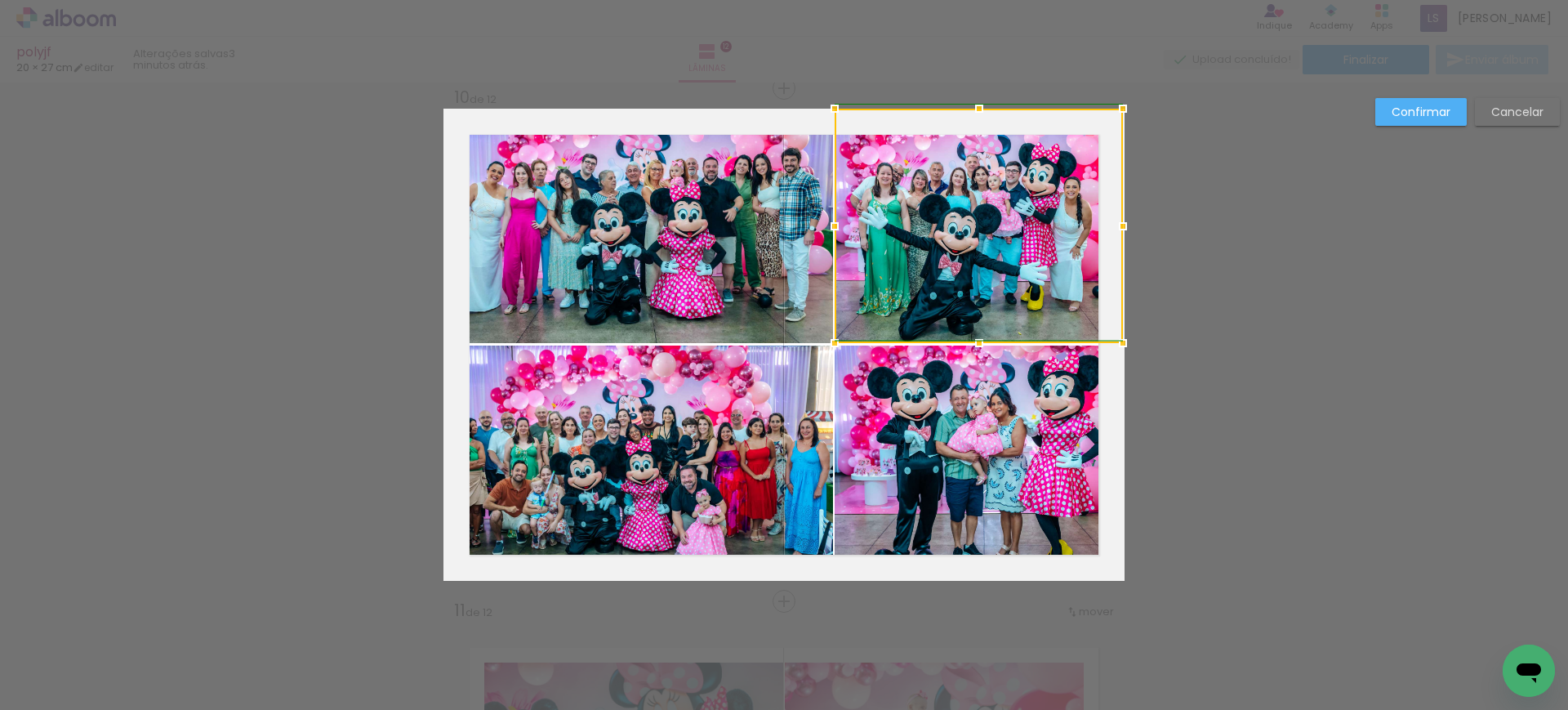
click at [836, 226] on div at bounding box center [834, 226] width 32 height 32
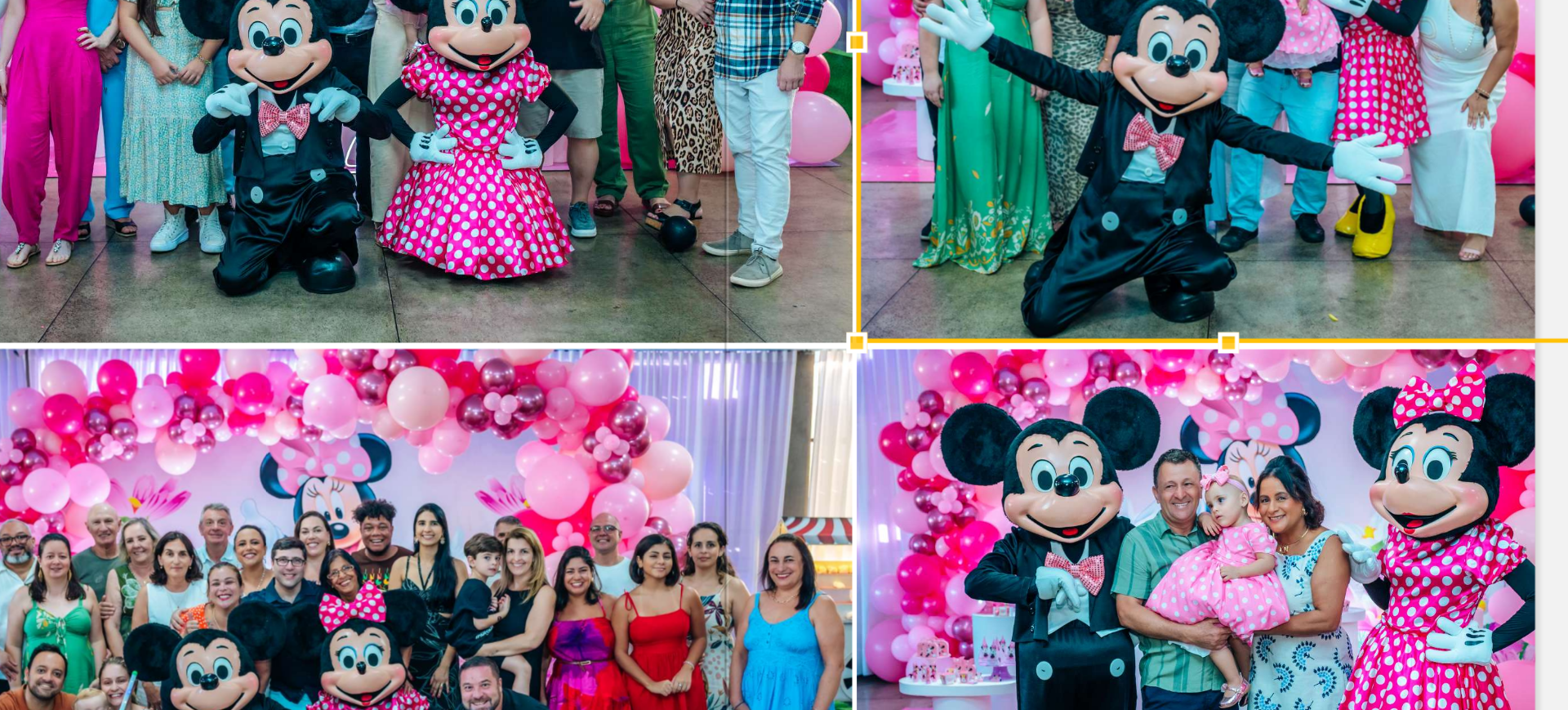
scroll to position [4681, 0]
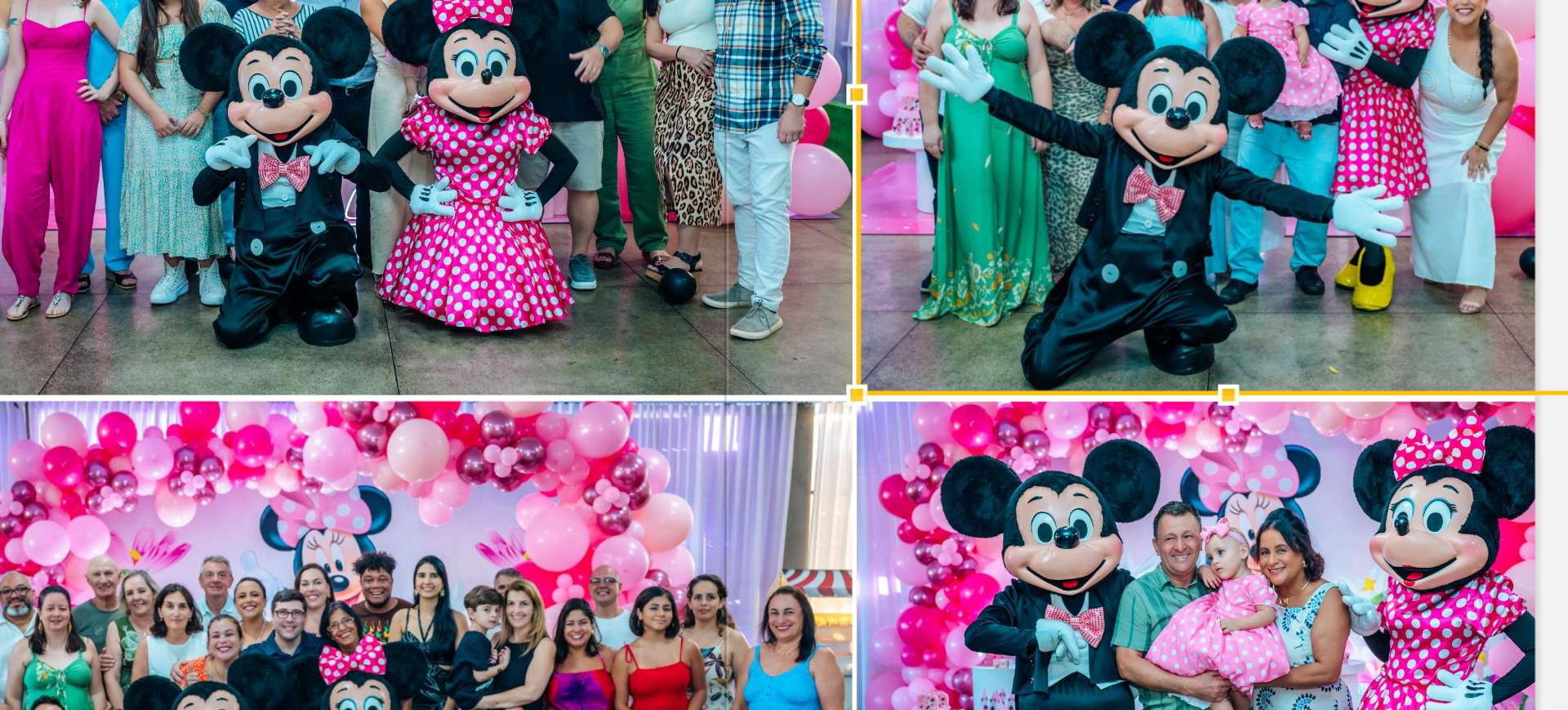
click at [812, 240] on quentale-photo at bounding box center [638, 181] width 390 height 235
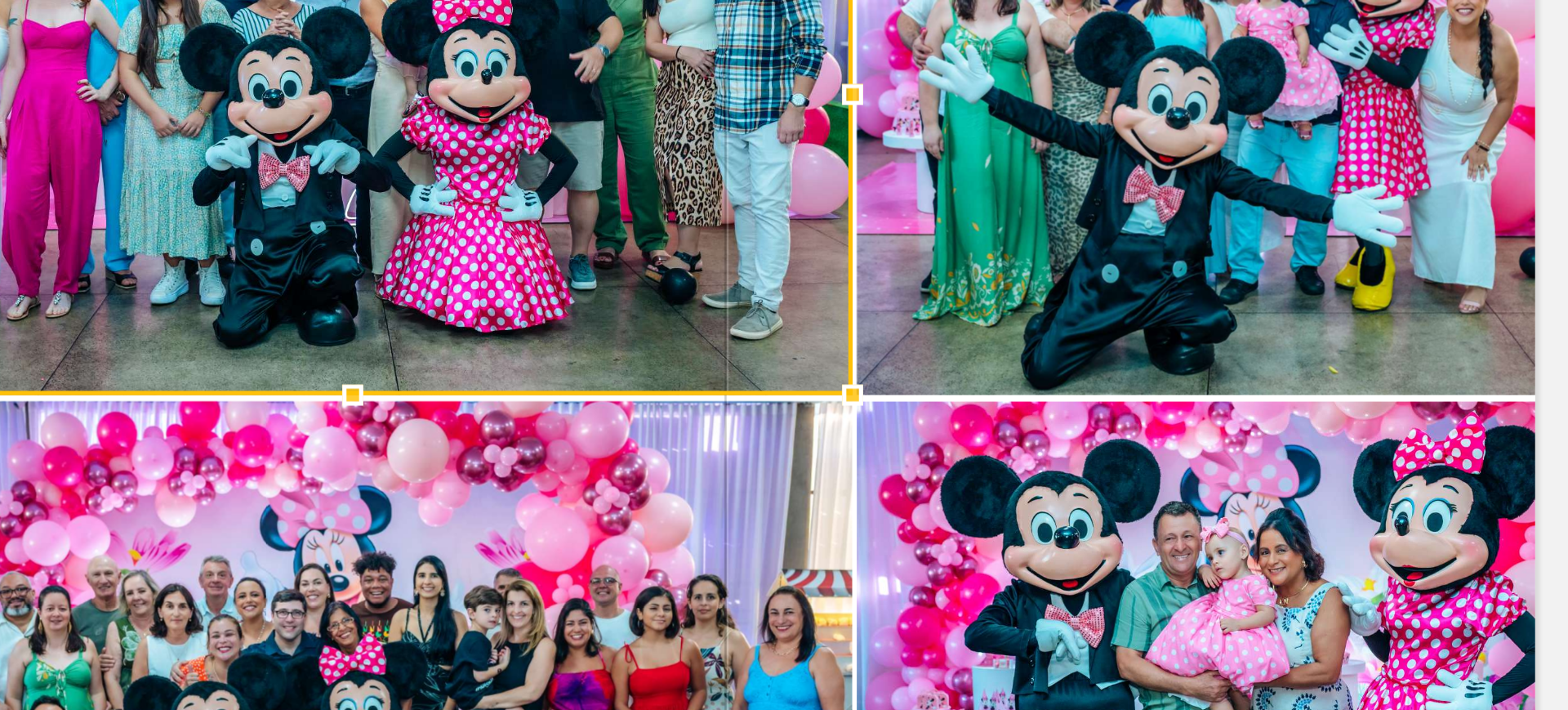
click at [835, 283] on div at bounding box center [833, 298] width 32 height 32
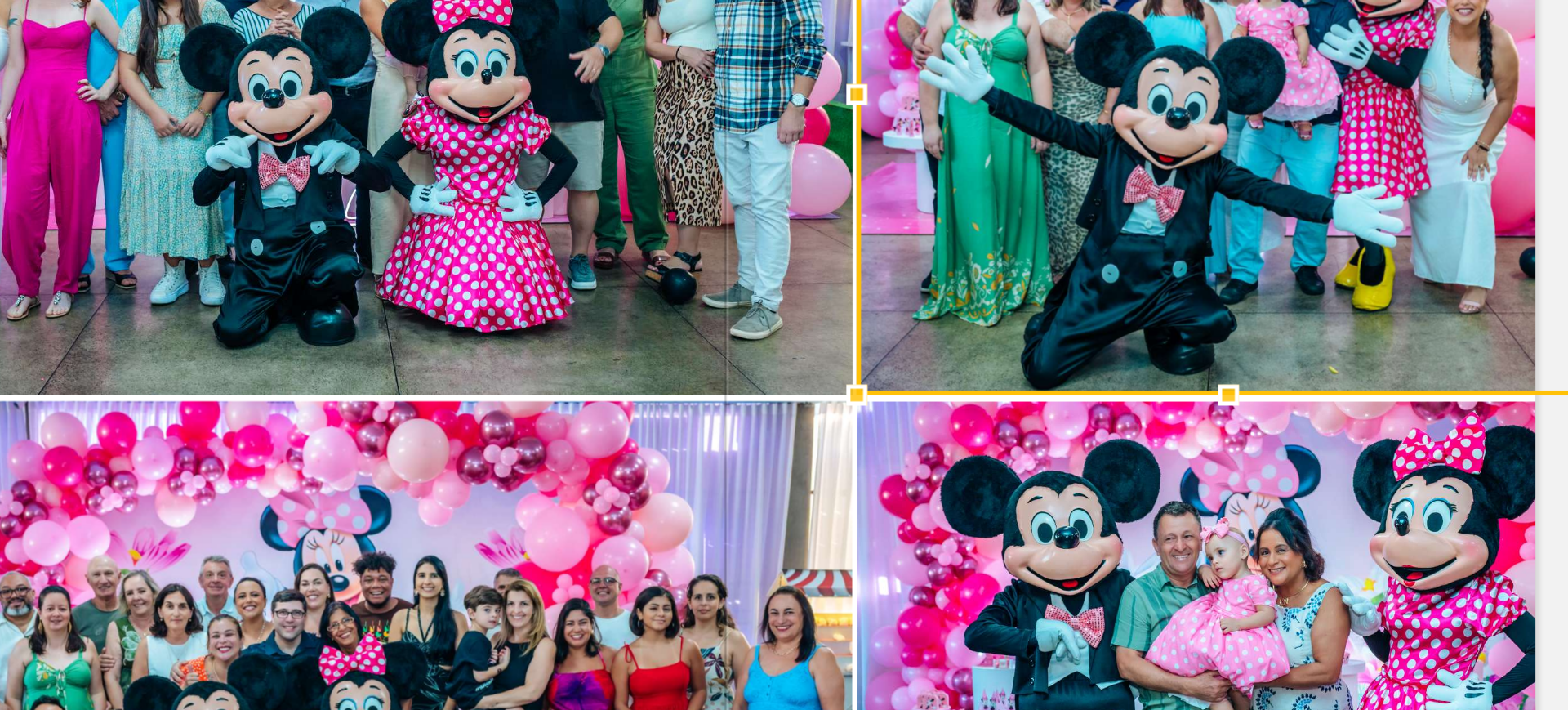
click at [845, 283] on div at bounding box center [979, 181] width 289 height 235
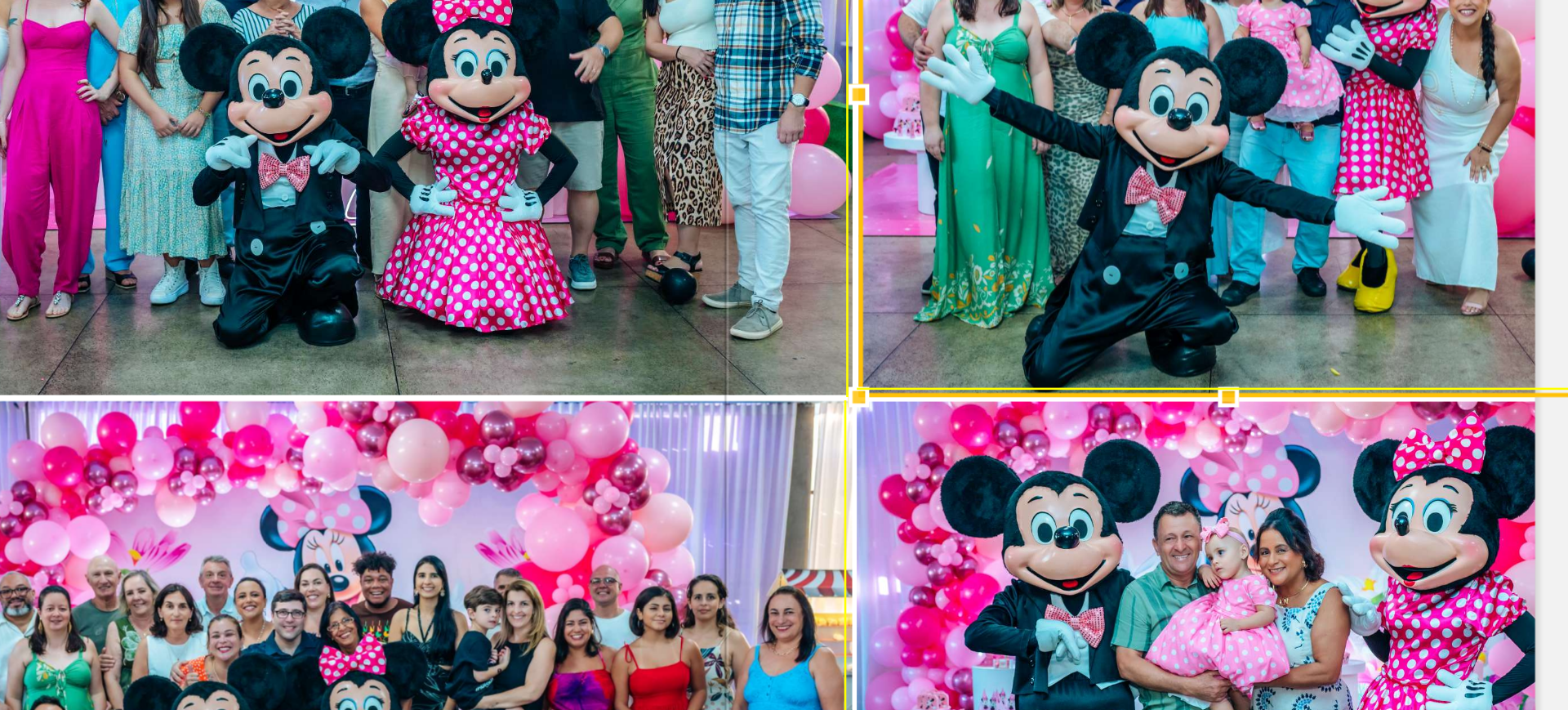
click at [828, 298] on div at bounding box center [835, 299] width 32 height 32
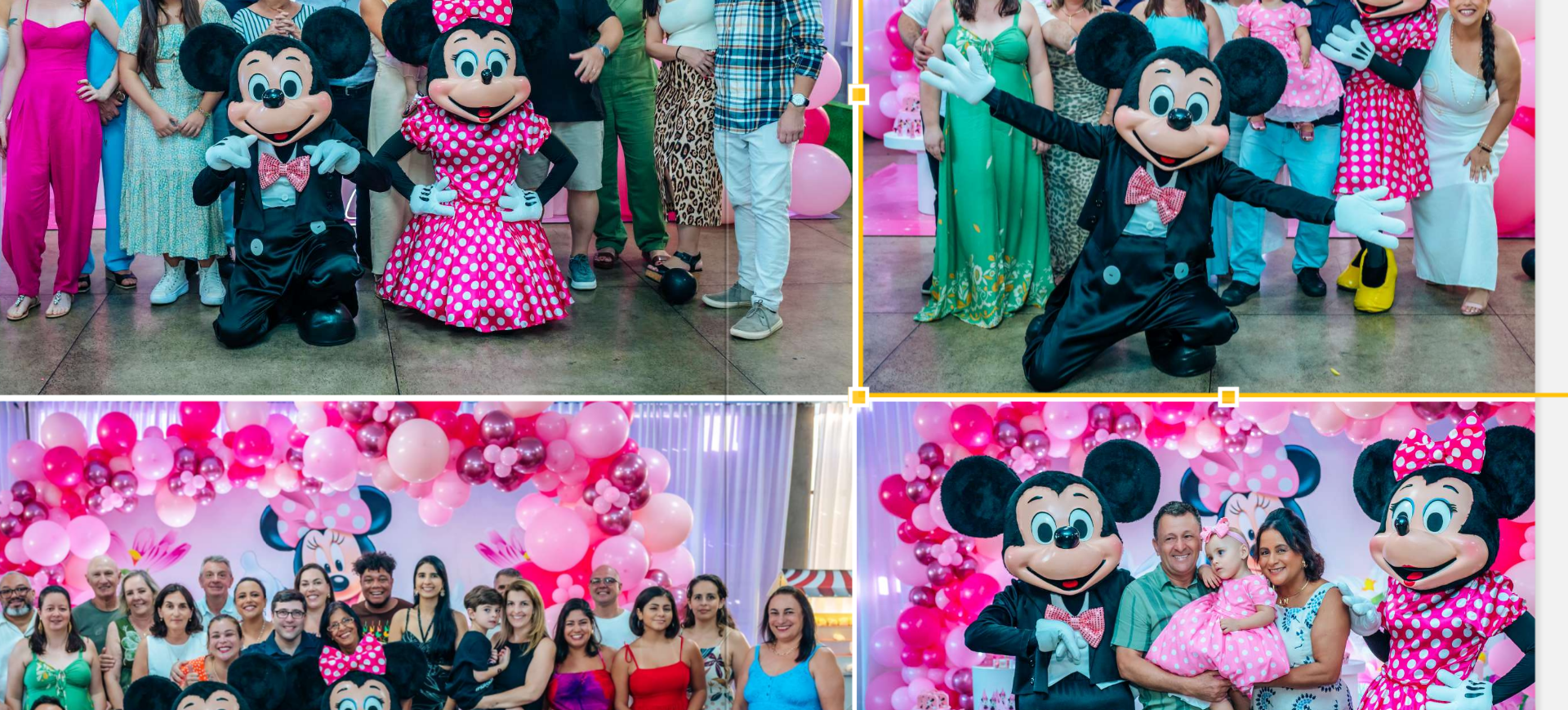
click at [819, 289] on div at bounding box center [835, 299] width 32 height 32
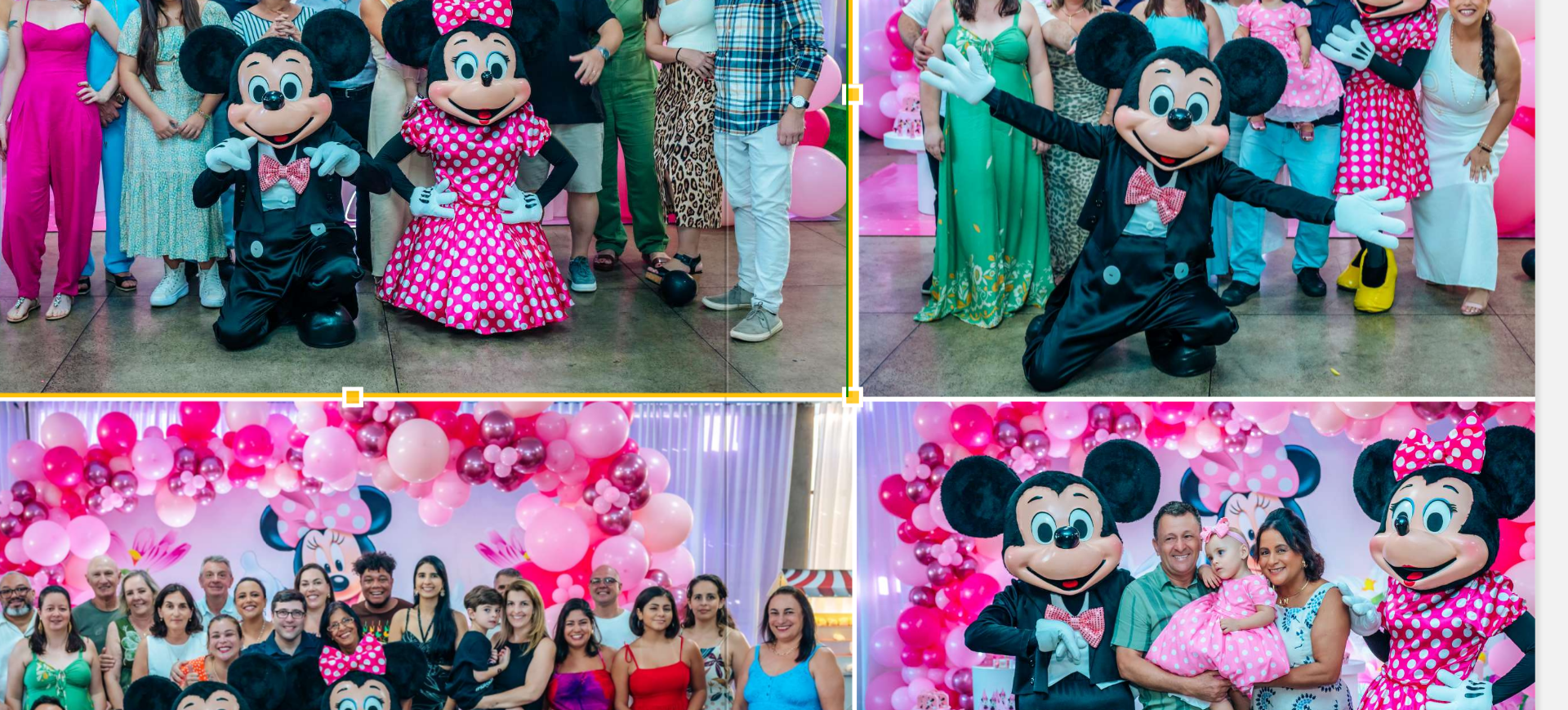
click at [823, 298] on div at bounding box center [833, 299] width 32 height 32
click at [848, 328] on quentale-photo at bounding box center [979, 417] width 289 height 235
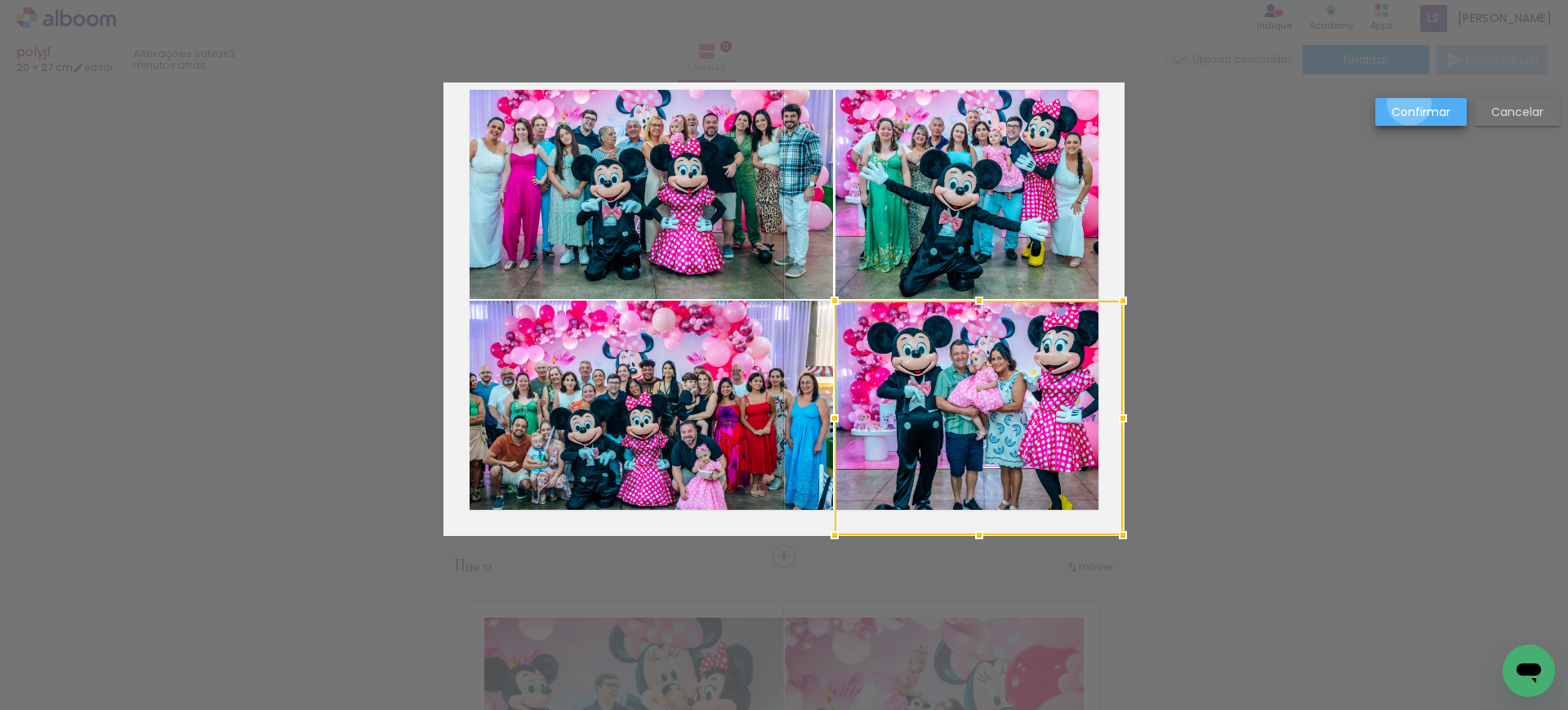
click at [1409, 102] on paper-button "Confirmar" at bounding box center [1420, 112] width 91 height 27
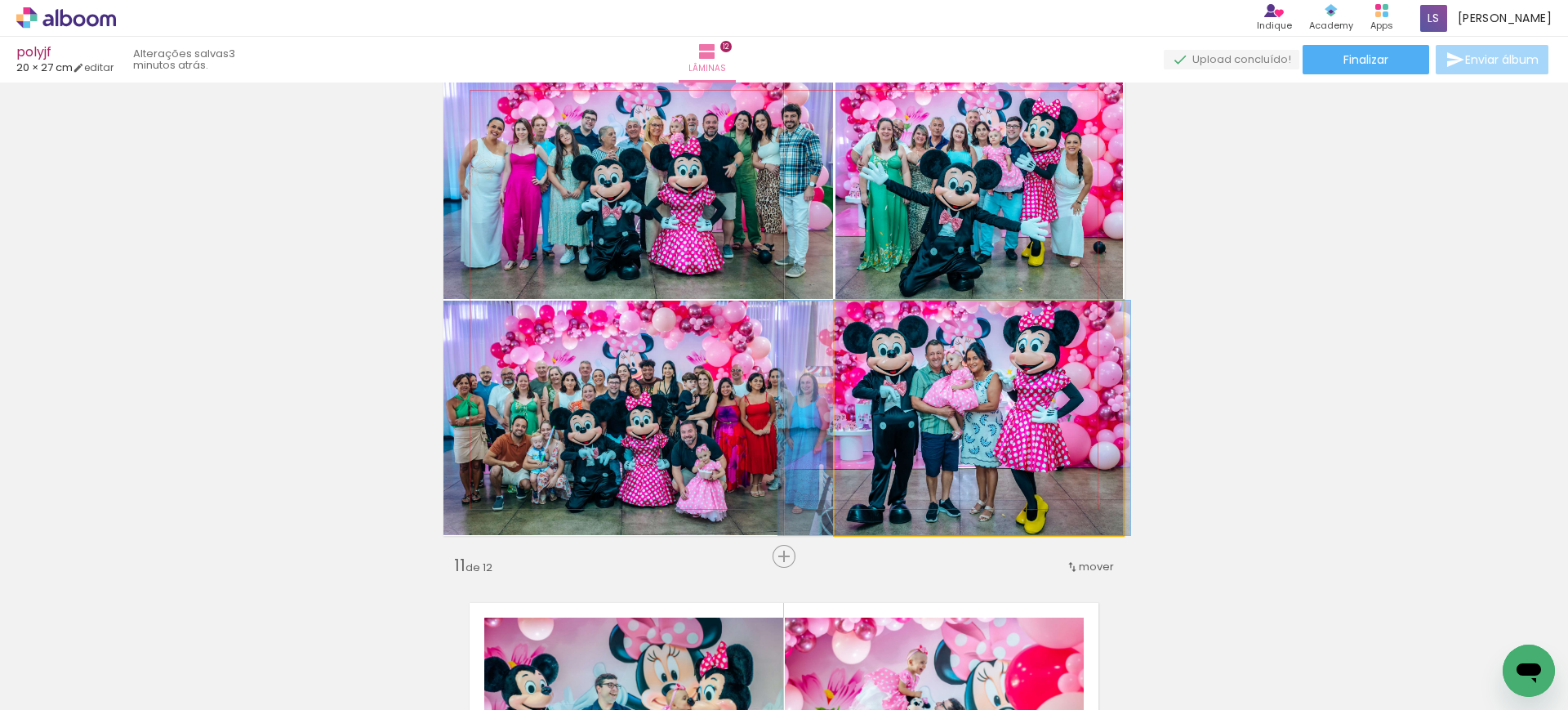
drag, startPoint x: 1017, startPoint y: 464, endPoint x: 993, endPoint y: 460, distance: 24.3
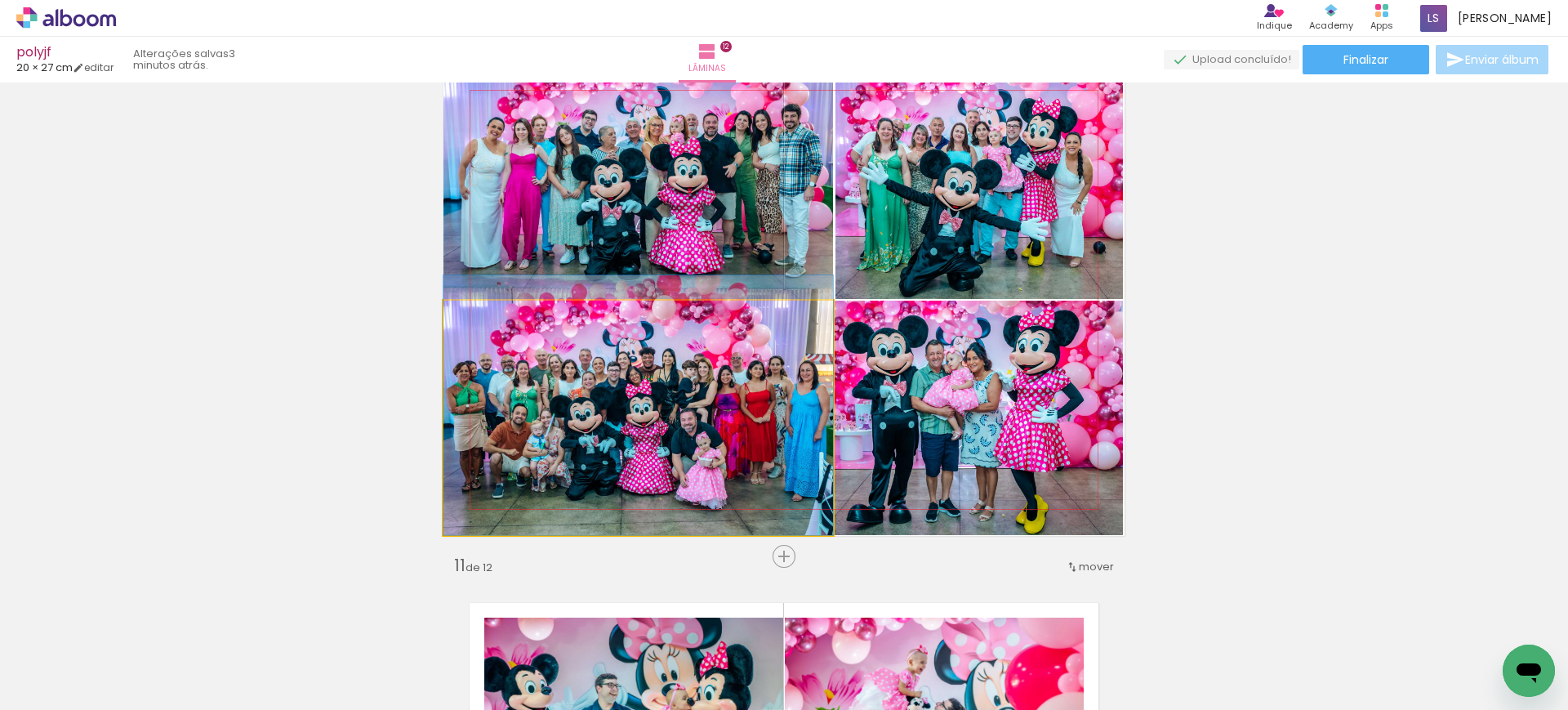
drag, startPoint x: 626, startPoint y: 458, endPoint x: 651, endPoint y: 436, distance: 33.3
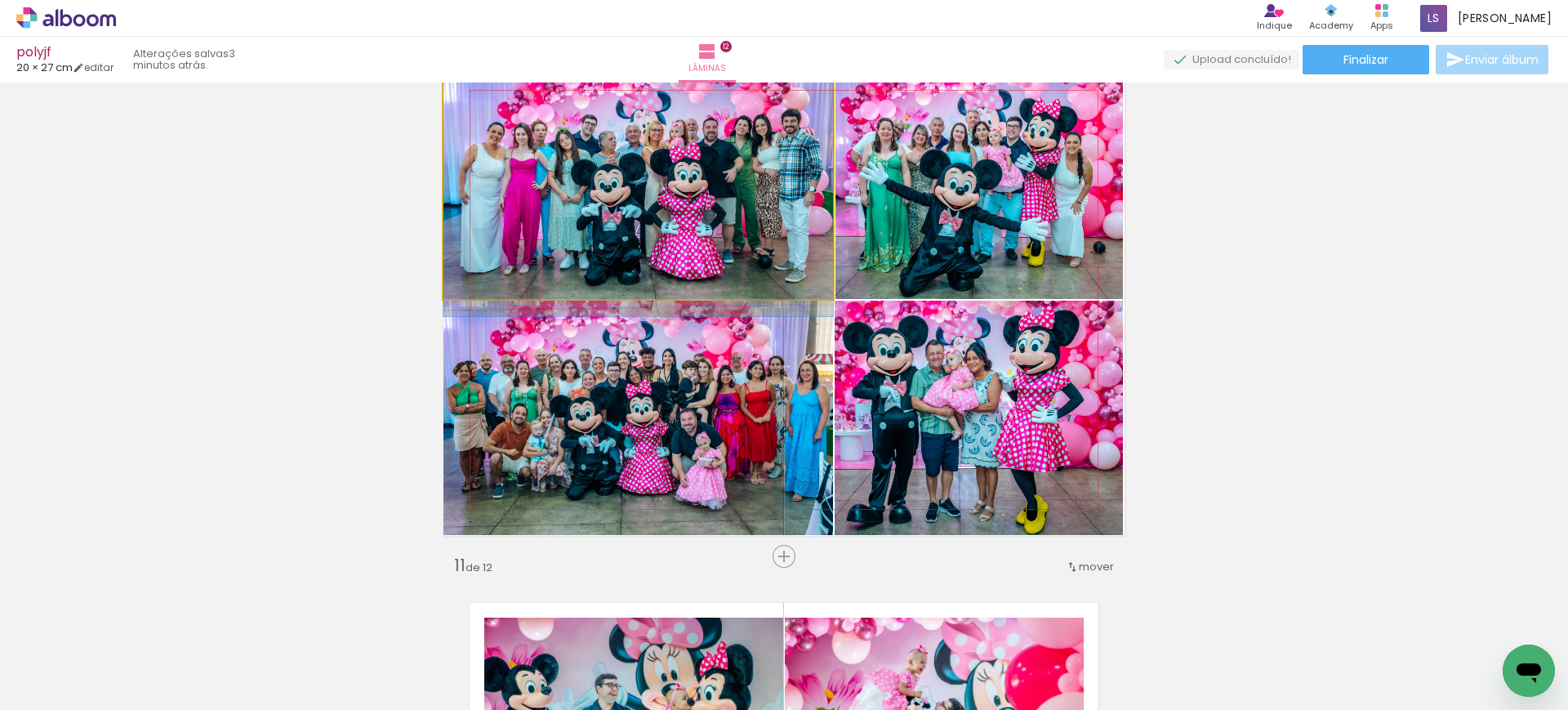
drag, startPoint x: 626, startPoint y: 177, endPoint x: 644, endPoint y: 183, distance: 19.0
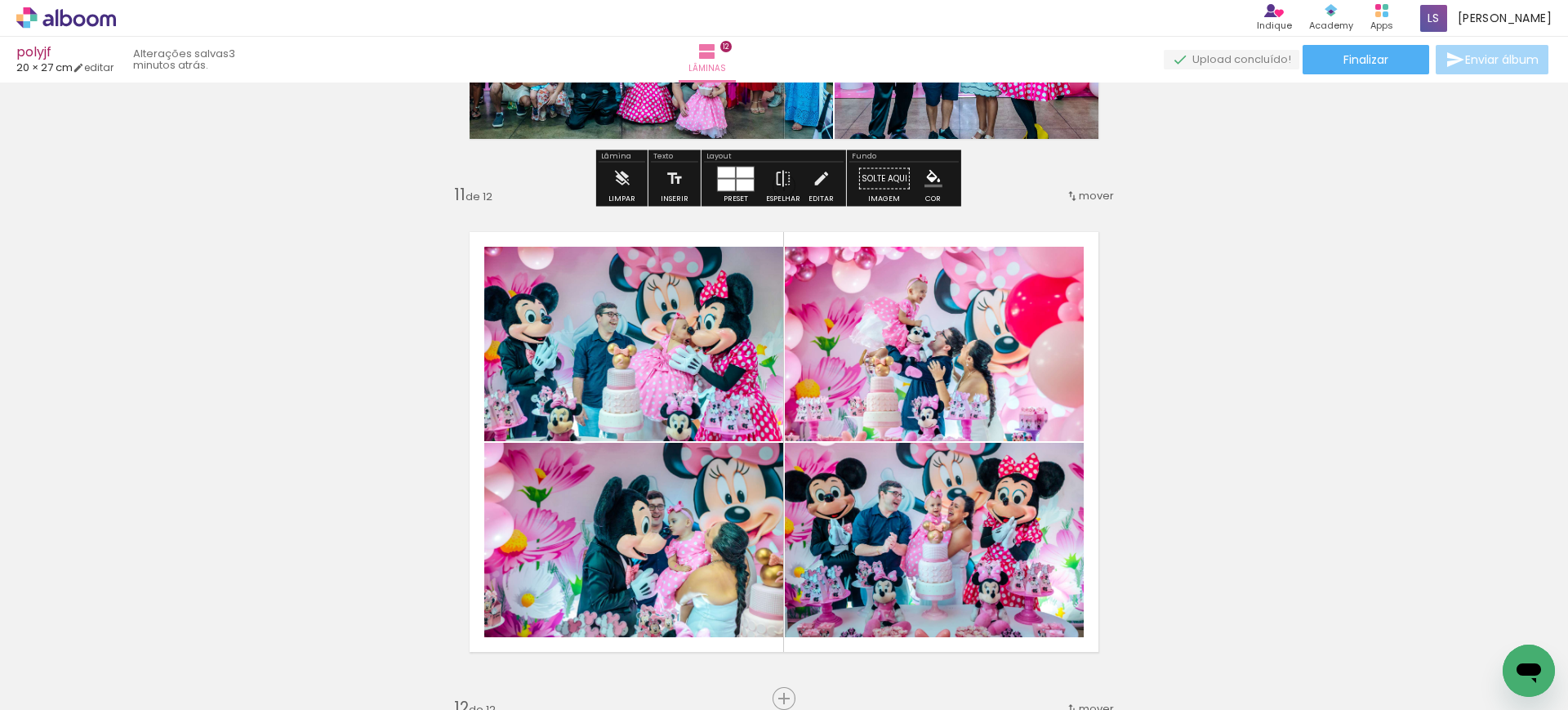
scroll to position [5053, 0]
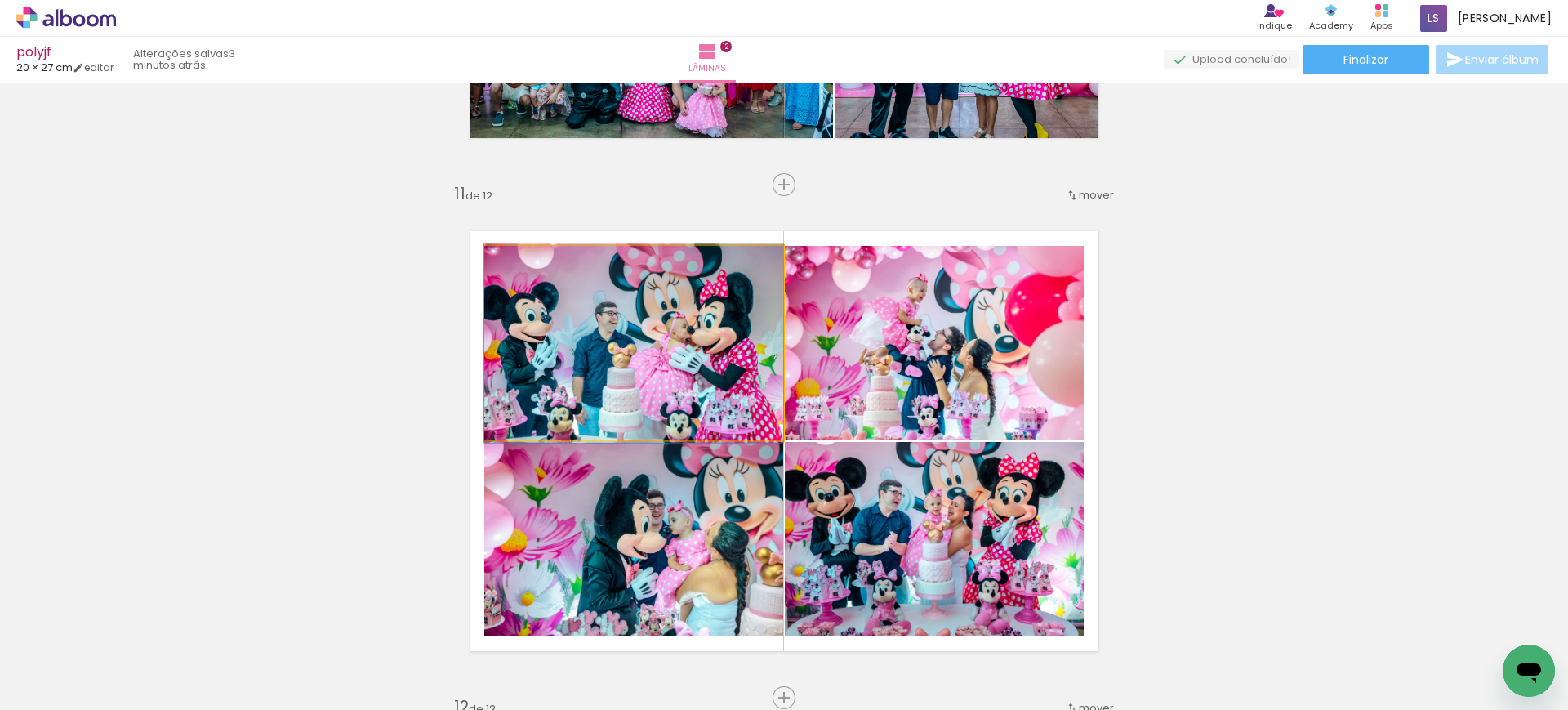
click at [678, 303] on quentale-photo at bounding box center [633, 343] width 298 height 194
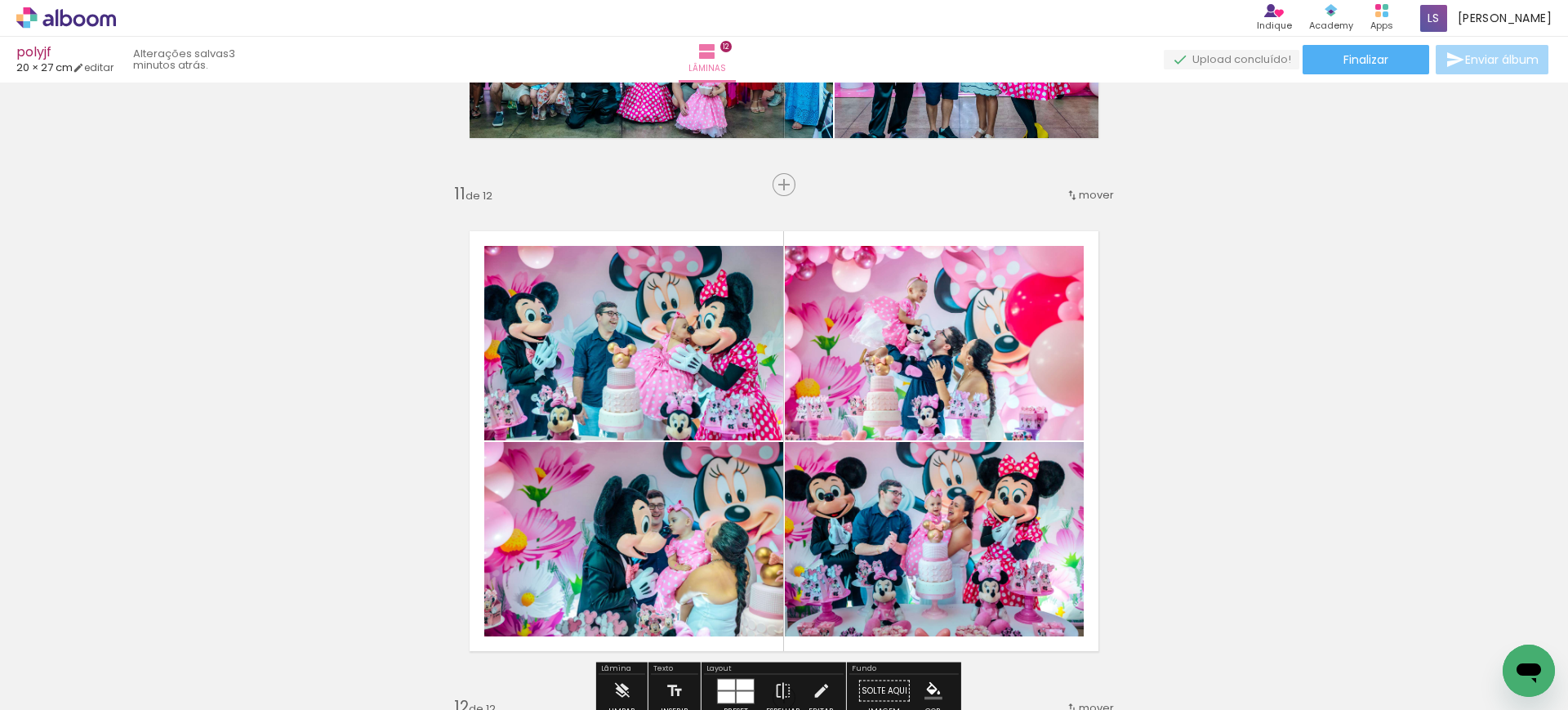
click at [676, 503] on quentale-photo at bounding box center [633, 539] width 298 height 194
click at [693, 358] on quentale-photo at bounding box center [633, 343] width 298 height 194
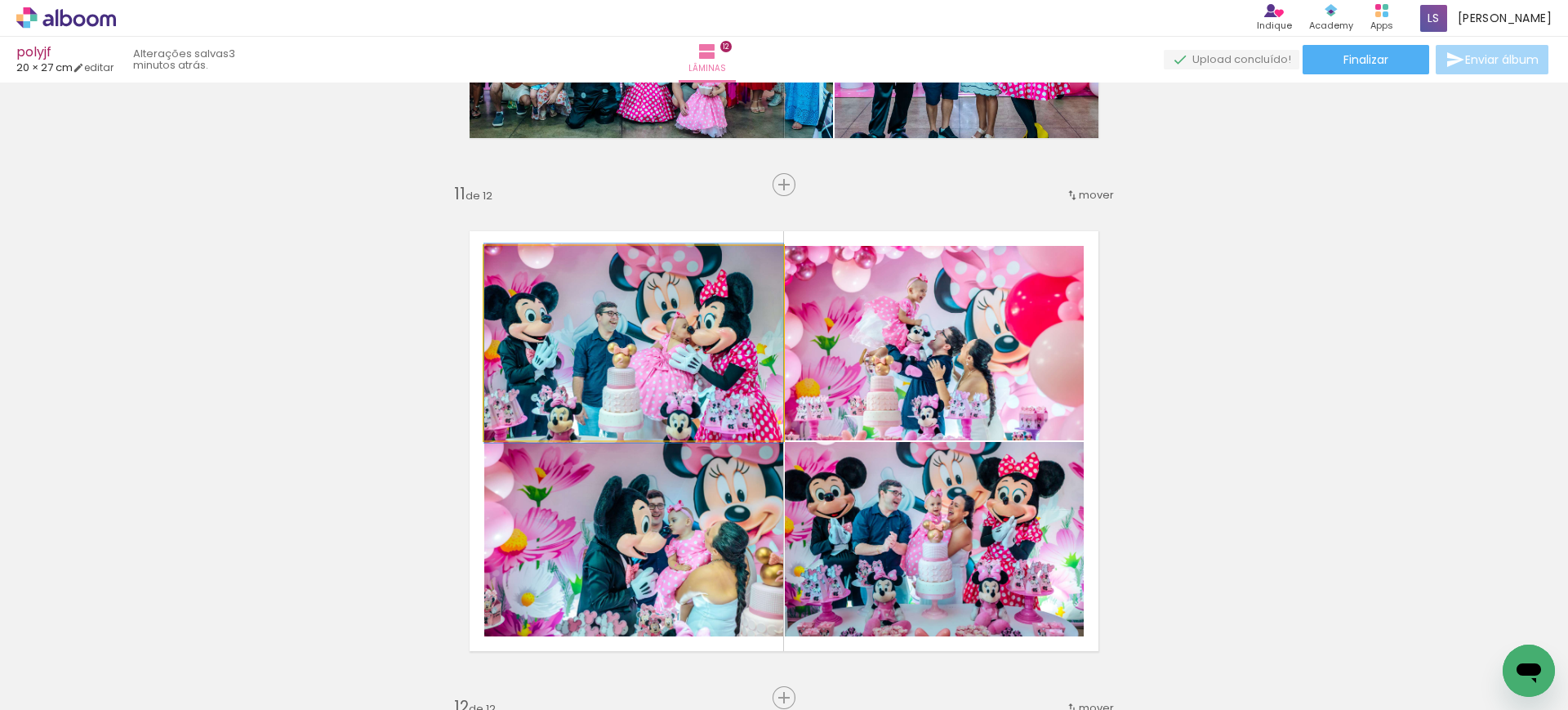
click at [693, 358] on quentale-photo at bounding box center [633, 343] width 298 height 194
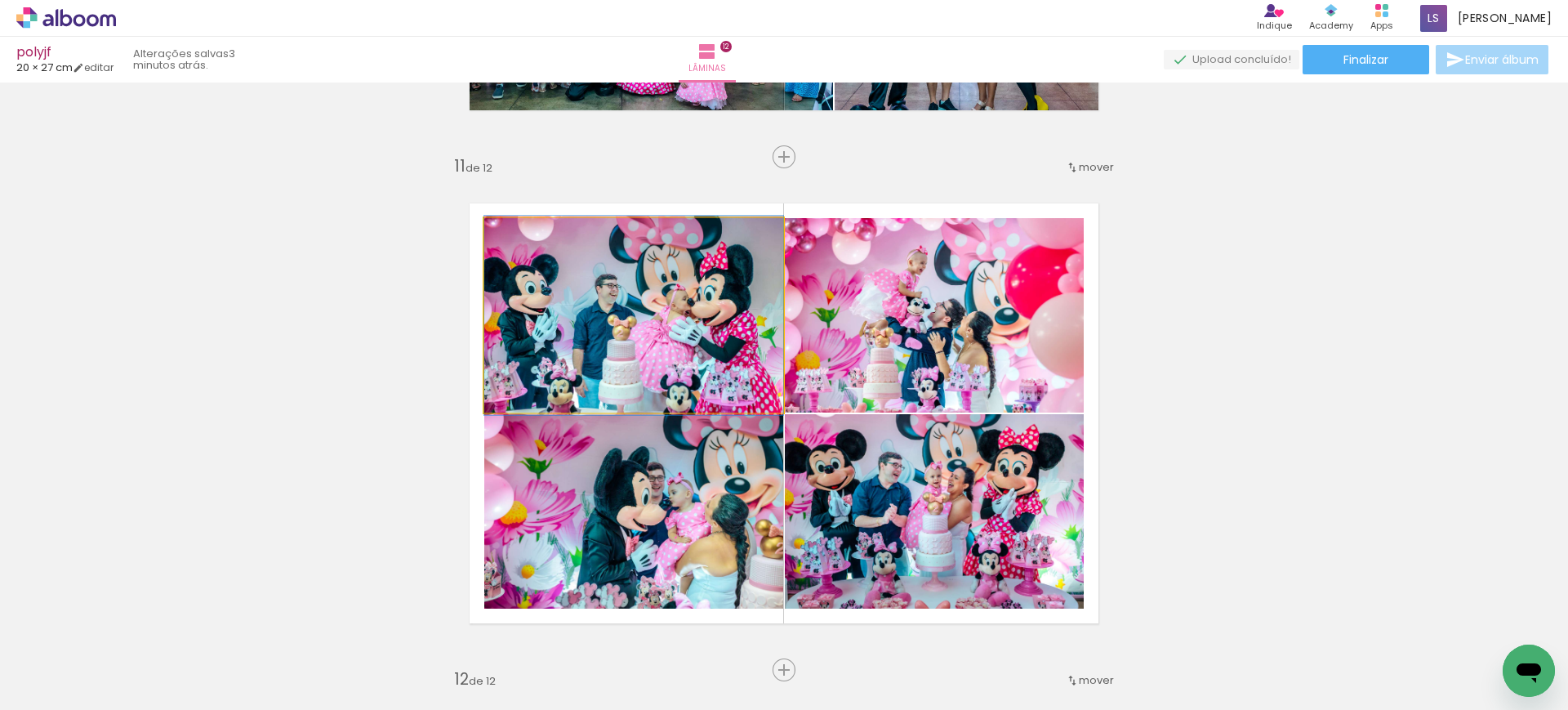
click at [0, 0] on div at bounding box center [0, 0] width 0 height 0
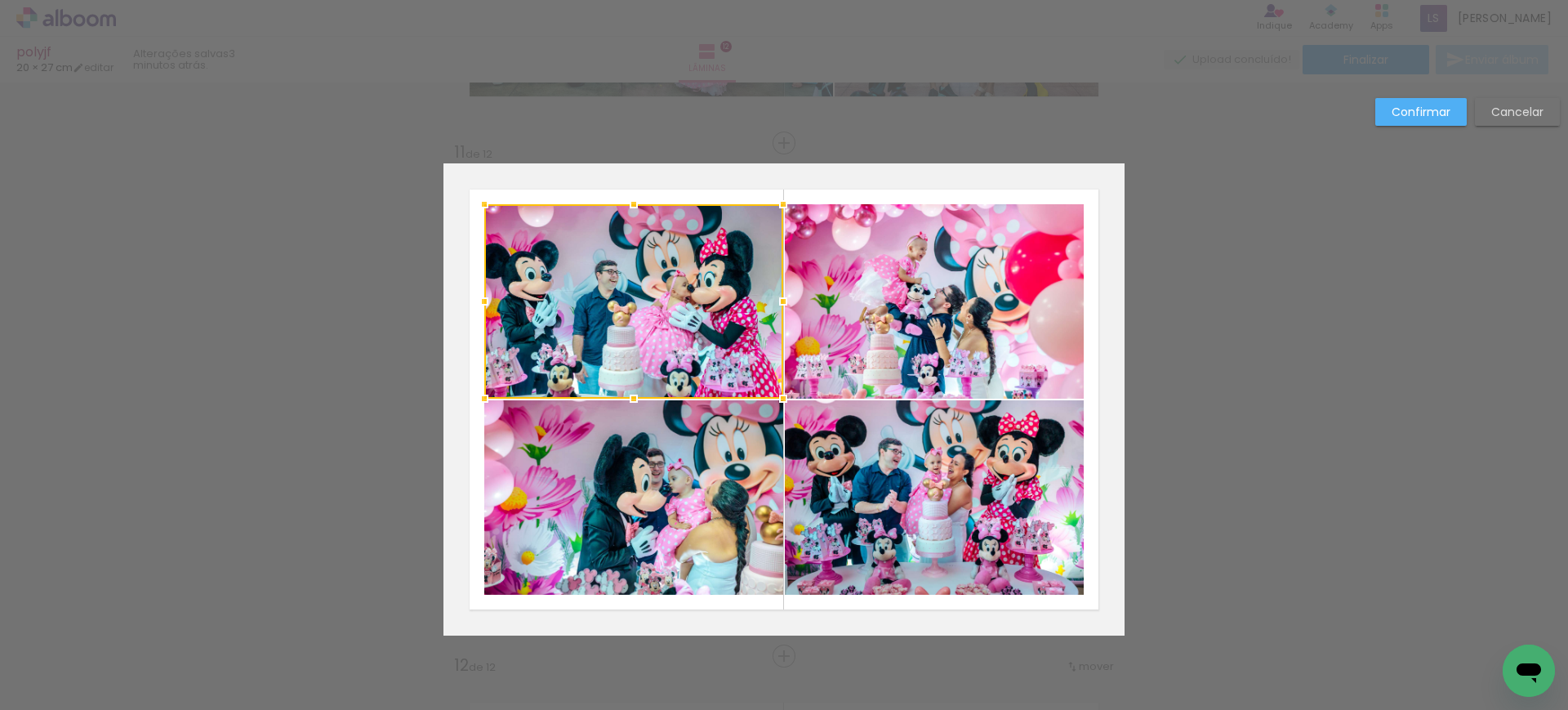
click at [693, 358] on div at bounding box center [633, 301] width 298 height 194
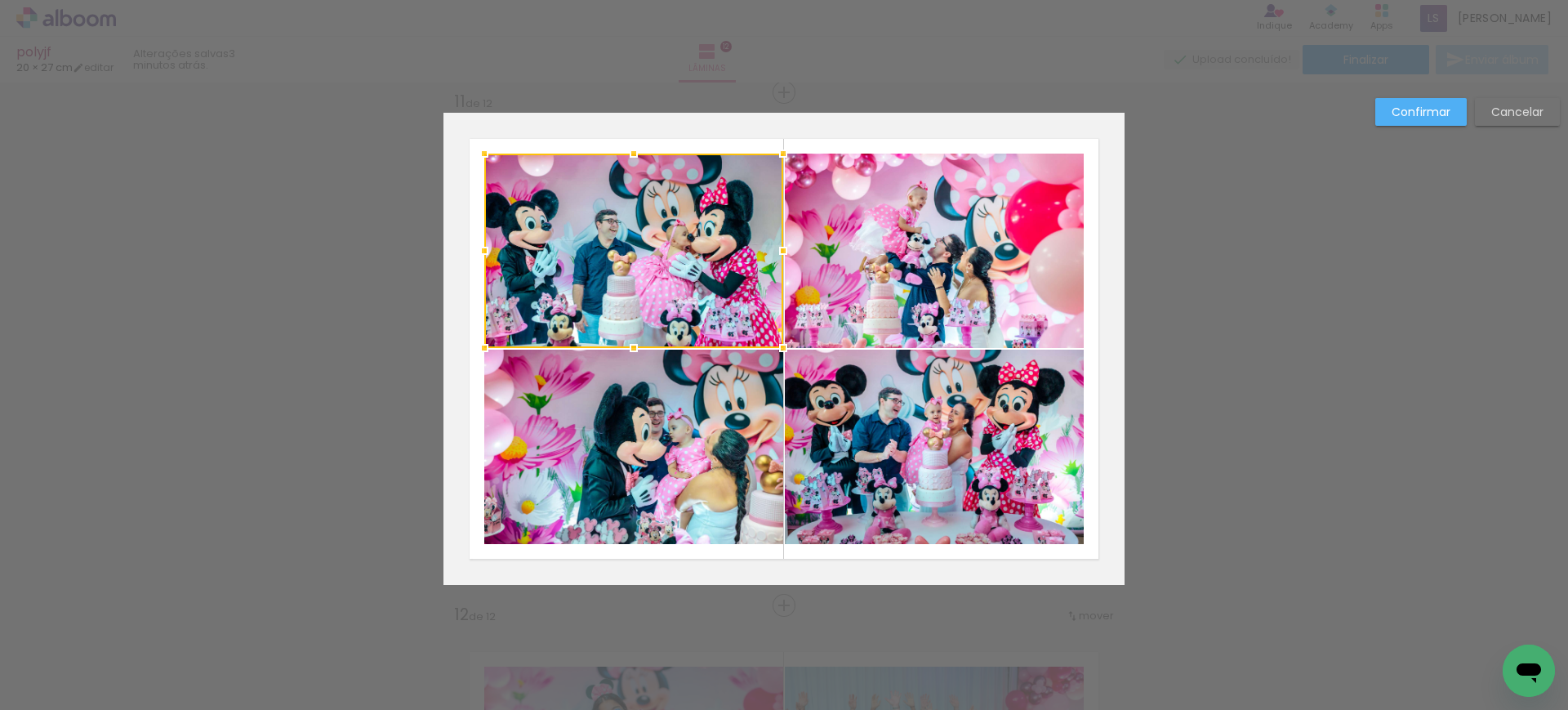
scroll to position [5150, 0]
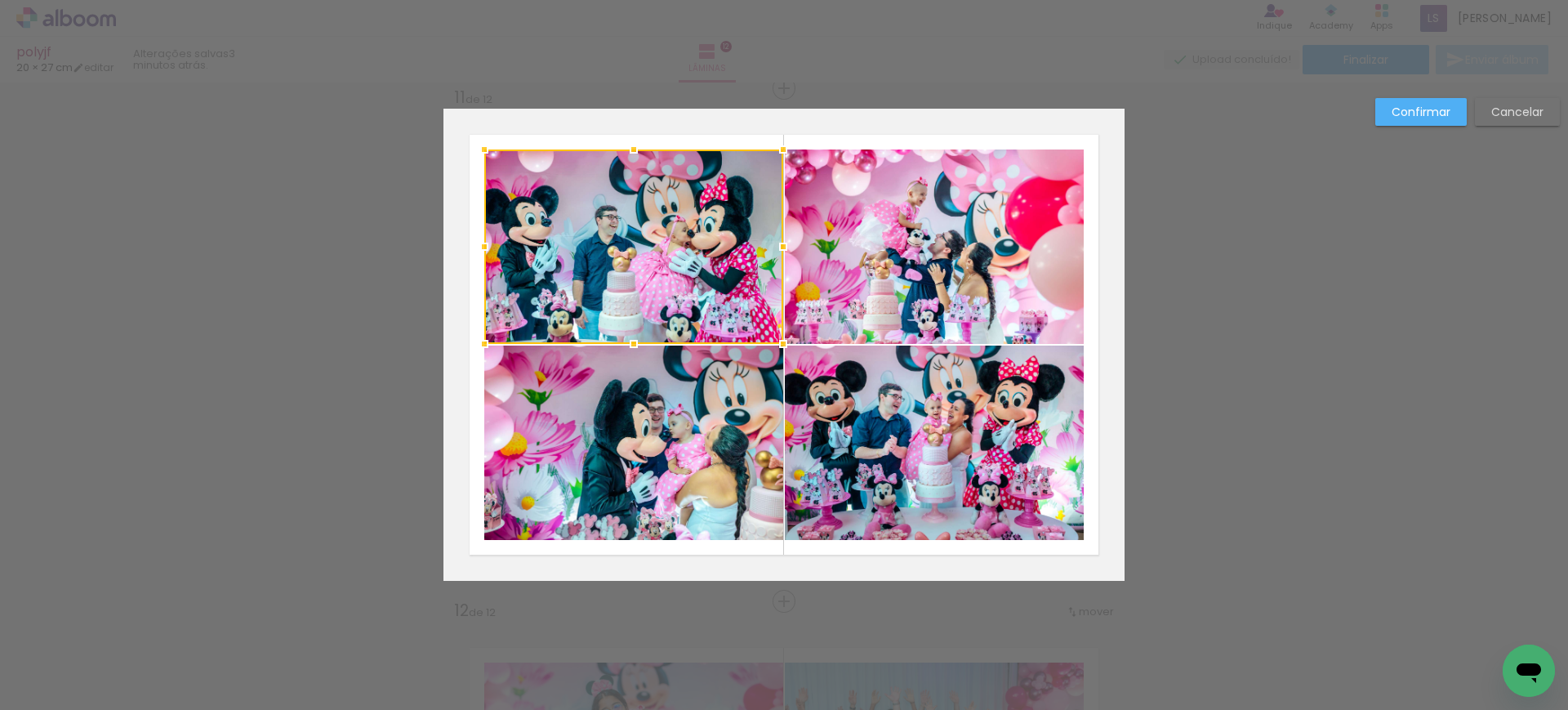
click at [681, 414] on quentale-photo at bounding box center [633, 443] width 298 height 194
click at [846, 277] on quentale-photo at bounding box center [934, 246] width 298 height 194
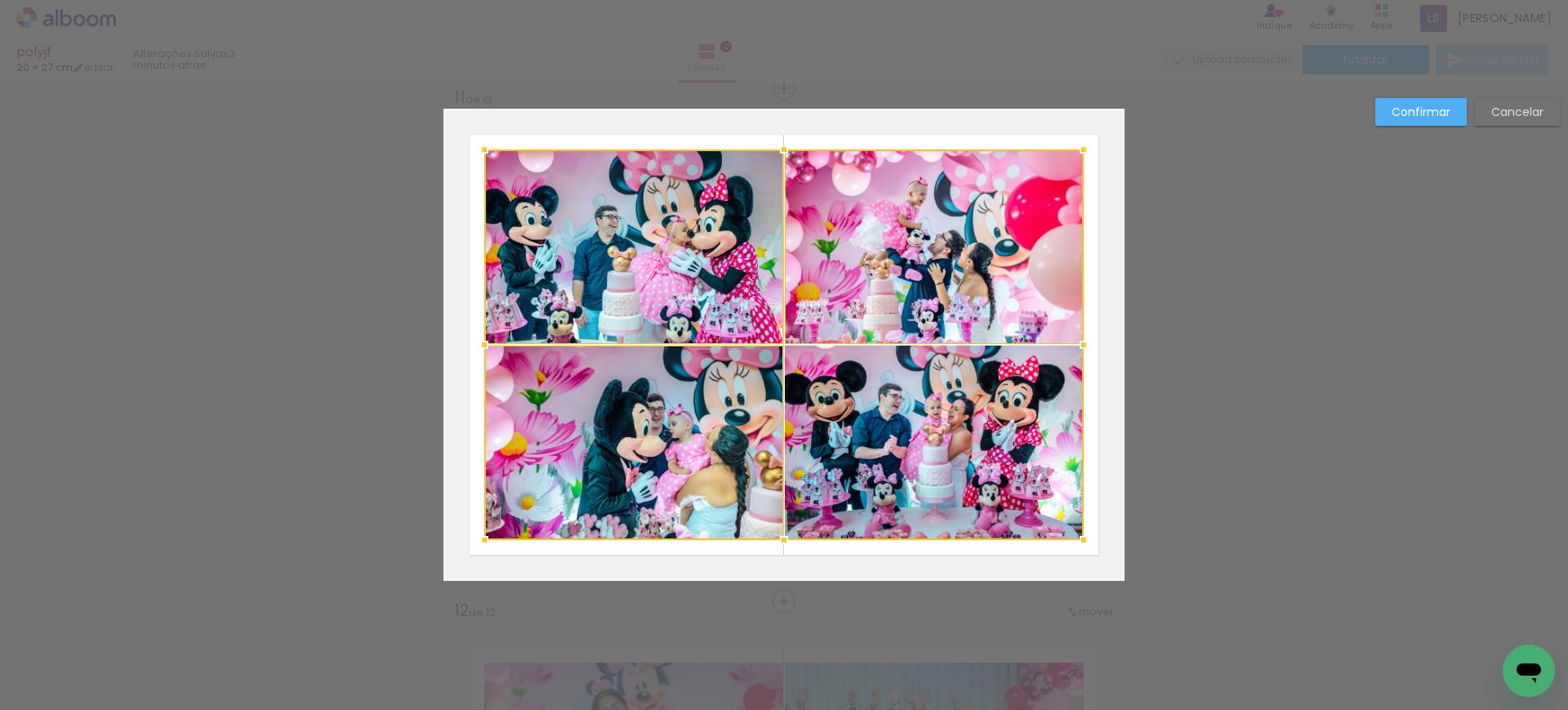
click at [857, 424] on div at bounding box center [784, 344] width 599 height 390
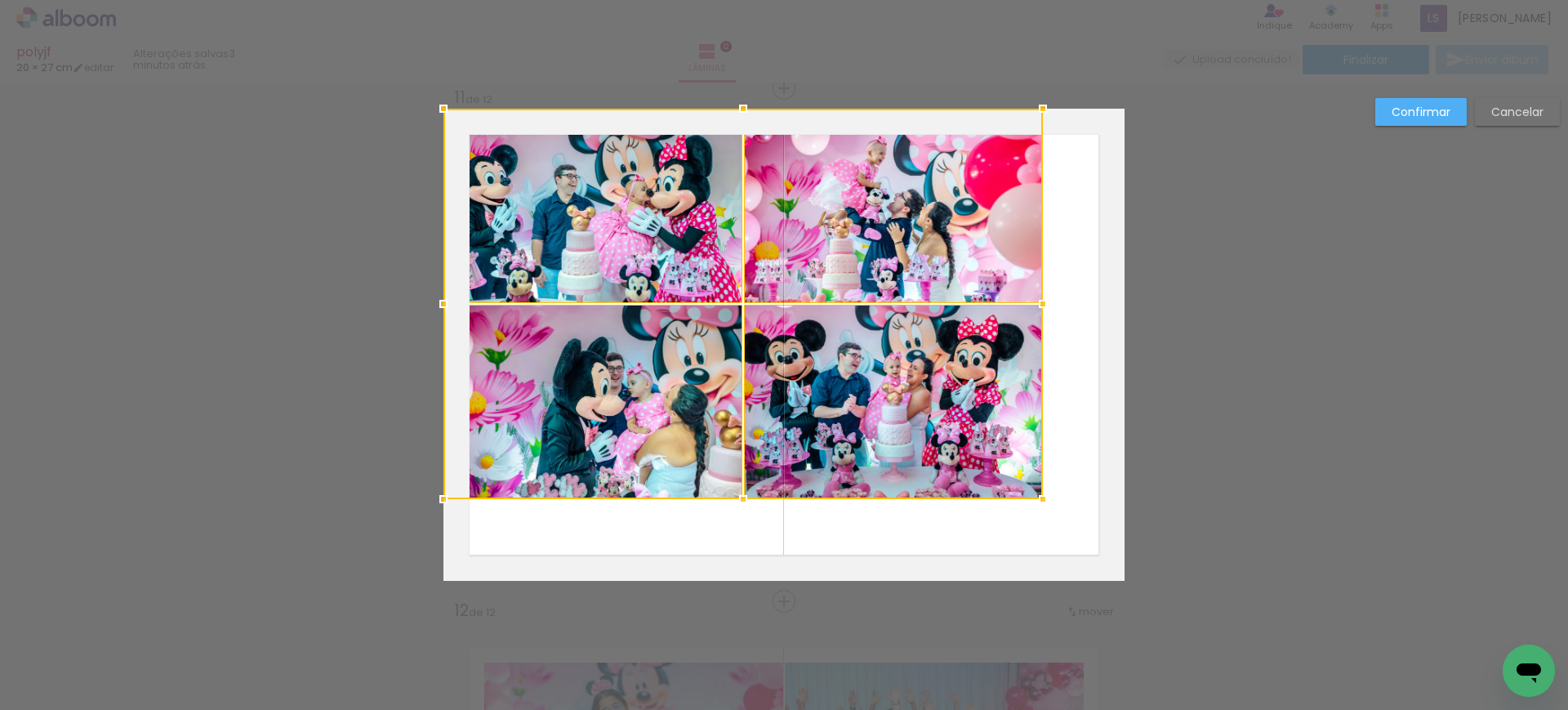
drag, startPoint x: 952, startPoint y: 466, endPoint x: 783, endPoint y: 335, distance: 213.8
click at [783, 335] on div at bounding box center [743, 303] width 599 height 390
drag, startPoint x: 783, startPoint y: 335, endPoint x: 796, endPoint y: 342, distance: 14.8
click at [783, 336] on div at bounding box center [743, 303] width 599 height 390
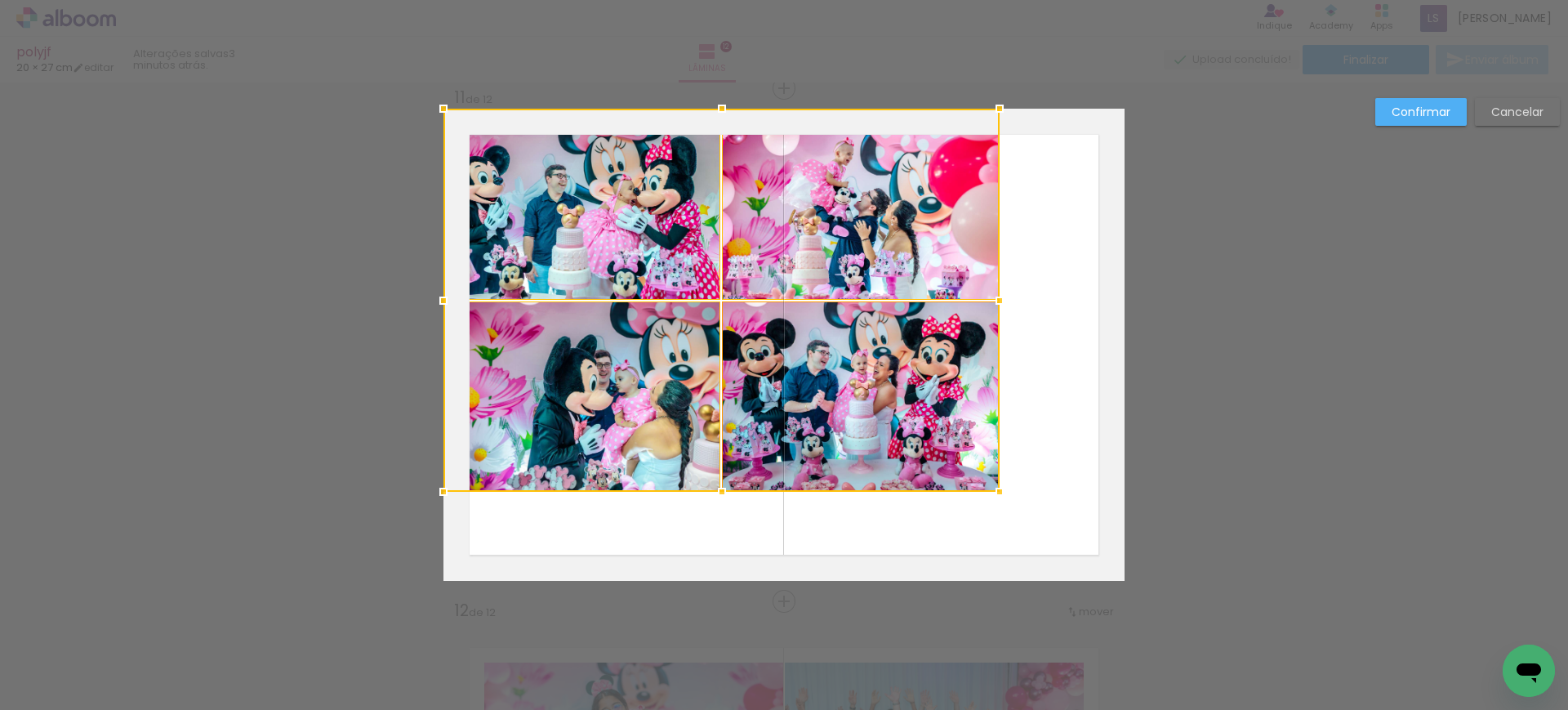
drag, startPoint x: 1030, startPoint y: 497, endPoint x: 923, endPoint y: 468, distance: 110.9
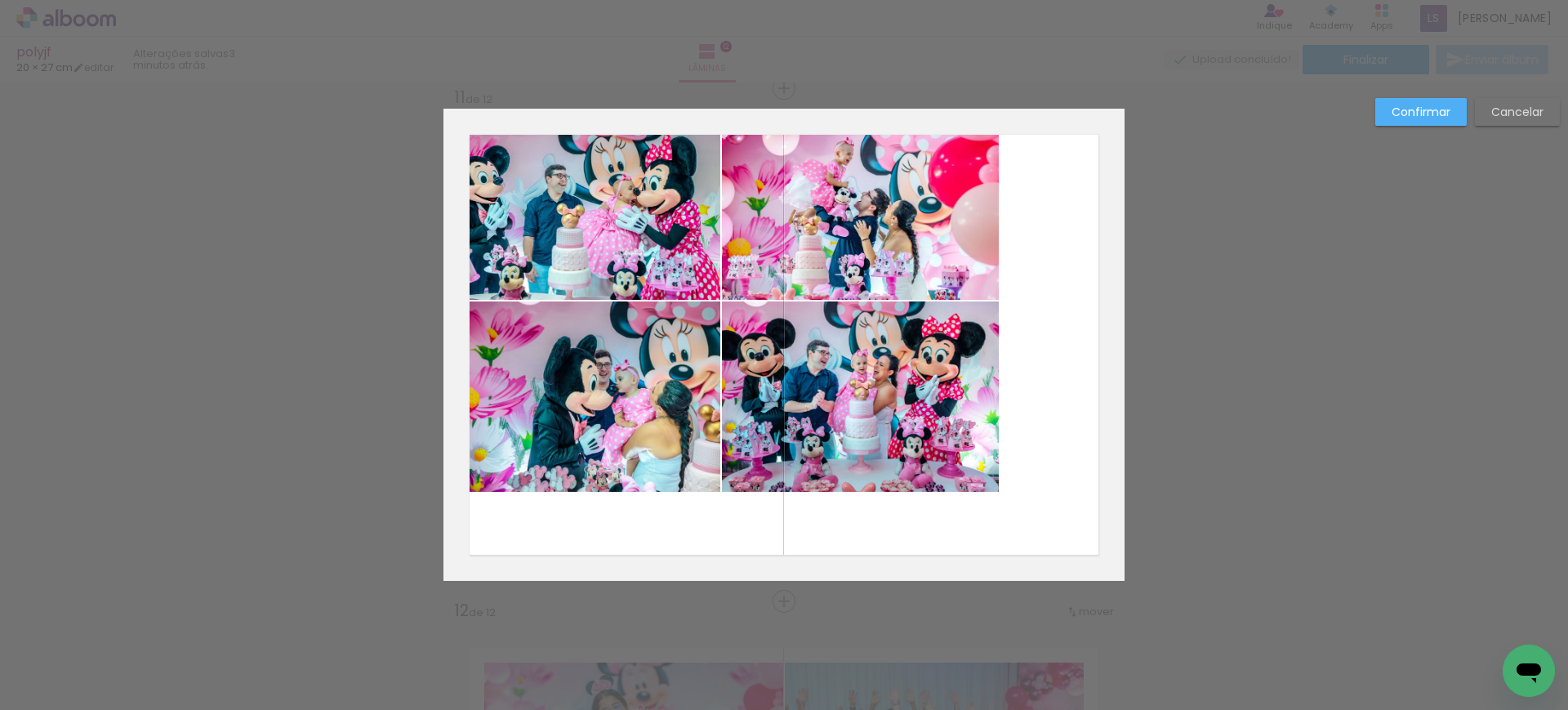
click at [569, 213] on quentale-photo at bounding box center [582, 204] width 277 height 191
click at [603, 379] on quentale-photo at bounding box center [582, 397] width 277 height 191
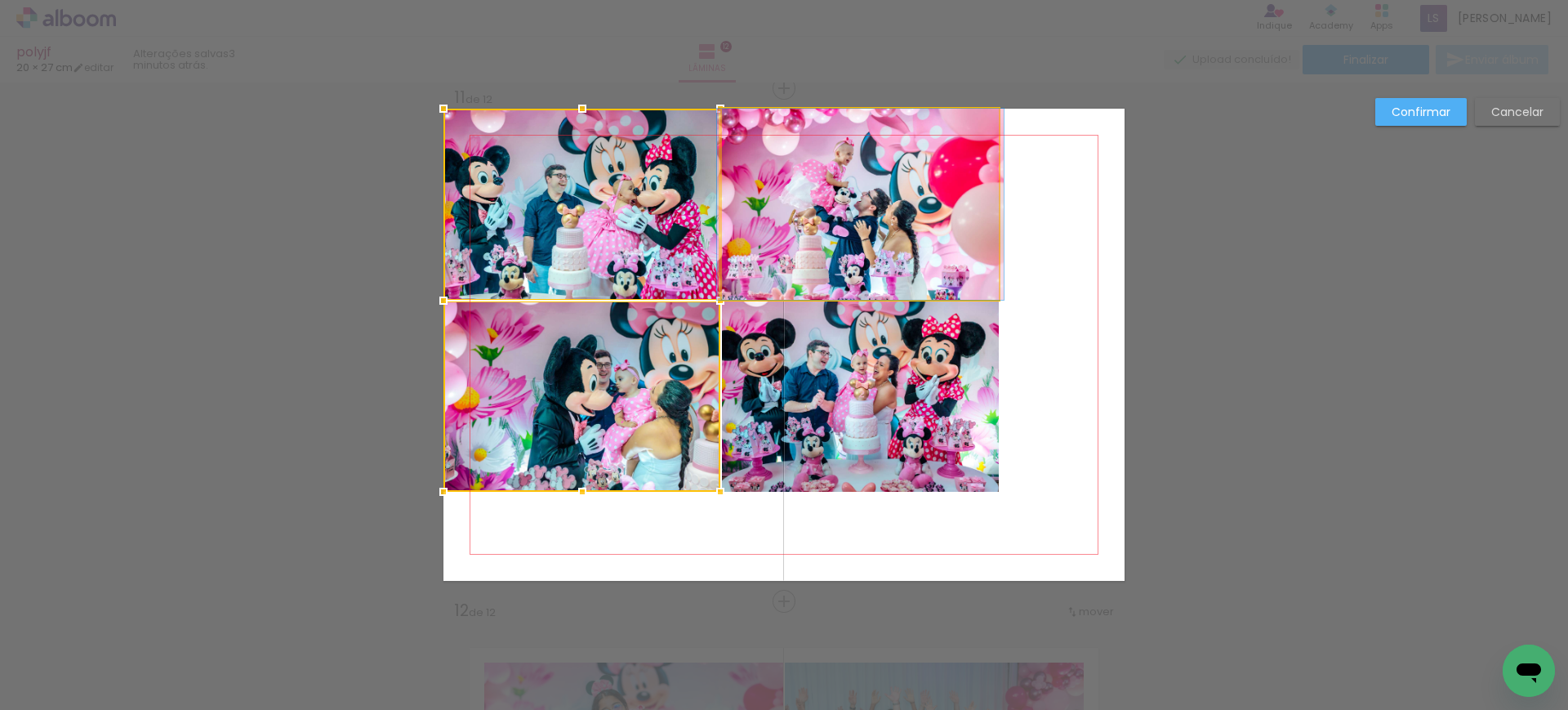
click at [787, 228] on quentale-photo at bounding box center [860, 204] width 277 height 191
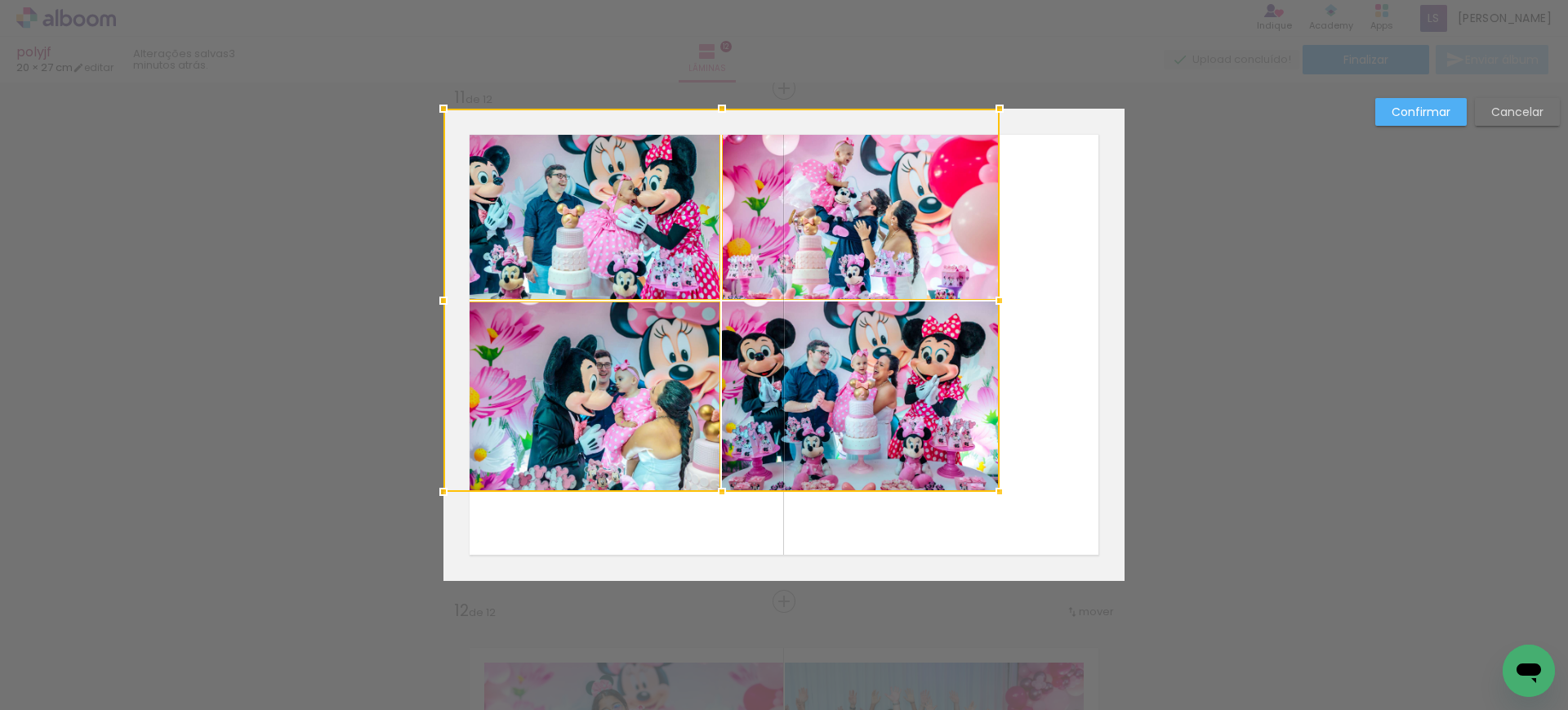
click at [792, 376] on div at bounding box center [722, 300] width 556 height 383
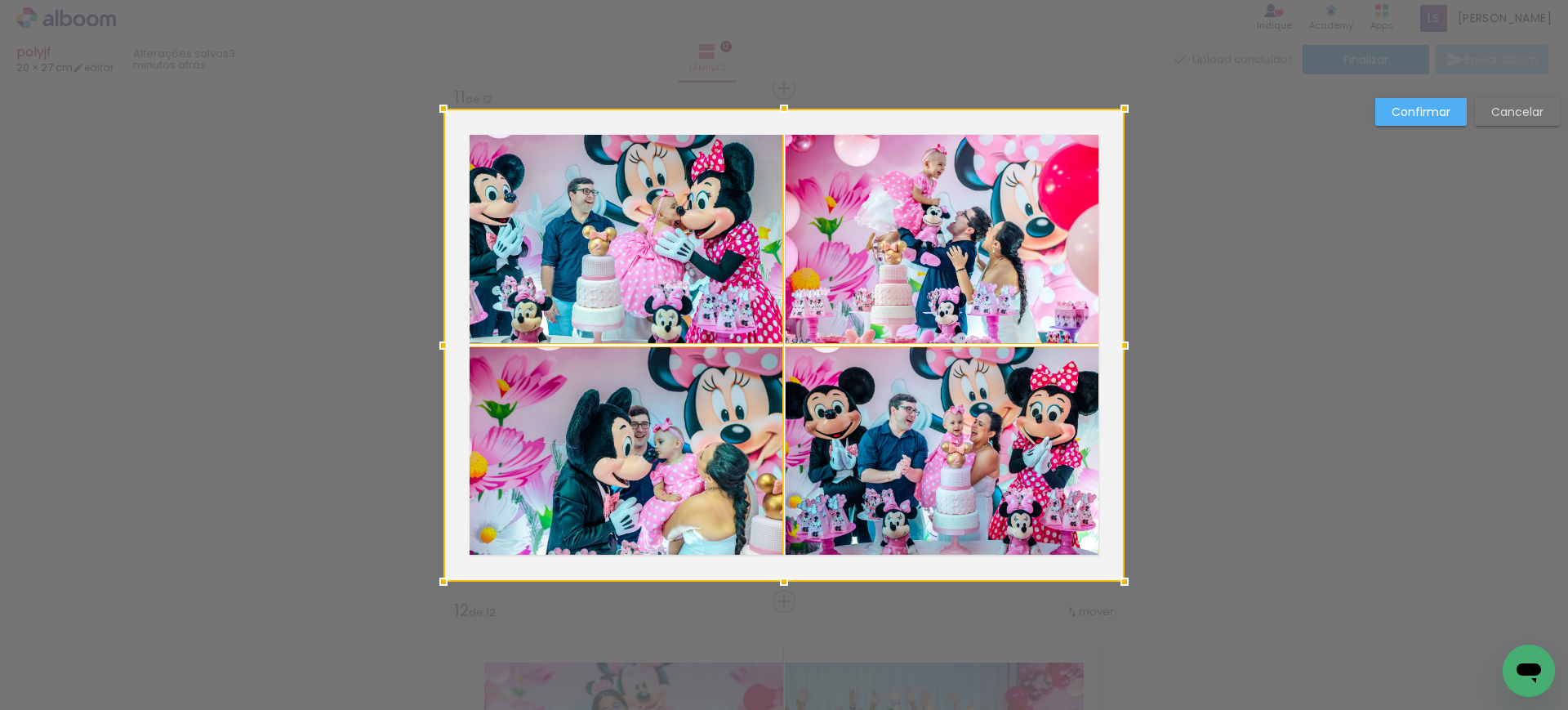
drag, startPoint x: 996, startPoint y: 496, endPoint x: 972, endPoint y: 483, distance: 27.3
click at [972, 483] on div at bounding box center [784, 345] width 681 height 472
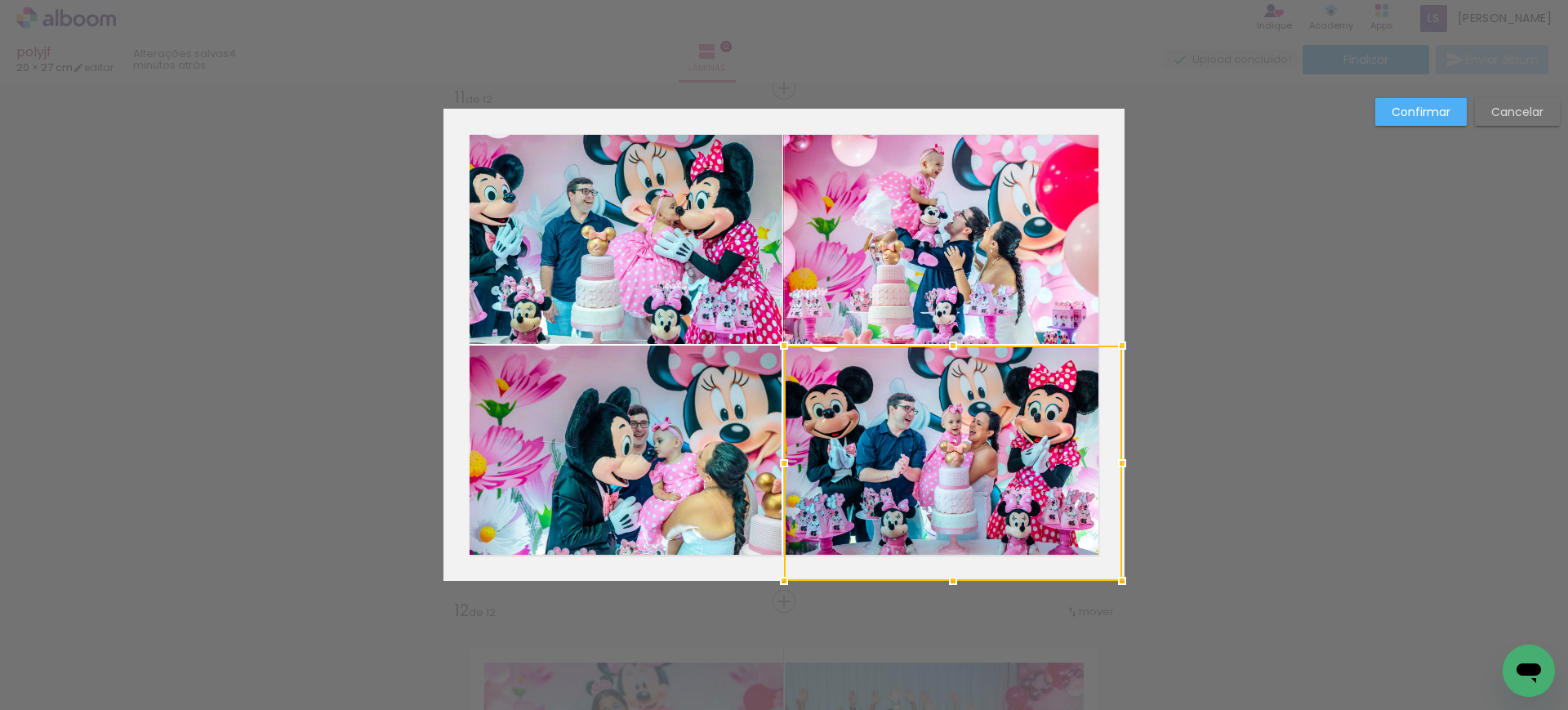
click at [0, 0] on slot "Confirmar" at bounding box center [0, 0] width 0 height 0
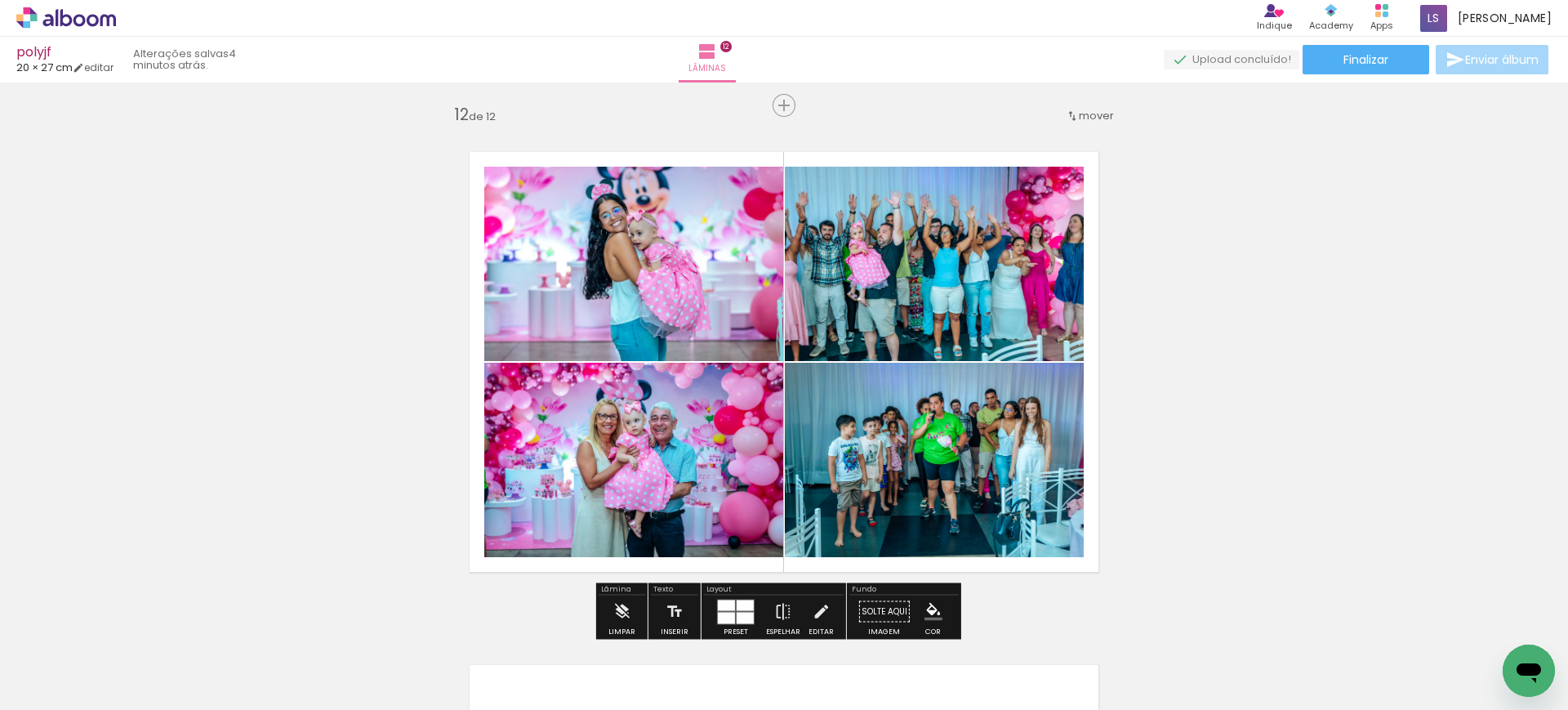
click at [670, 274] on quentale-photo at bounding box center [633, 264] width 298 height 194
click at [0, 0] on div at bounding box center [0, 0] width 0 height 0
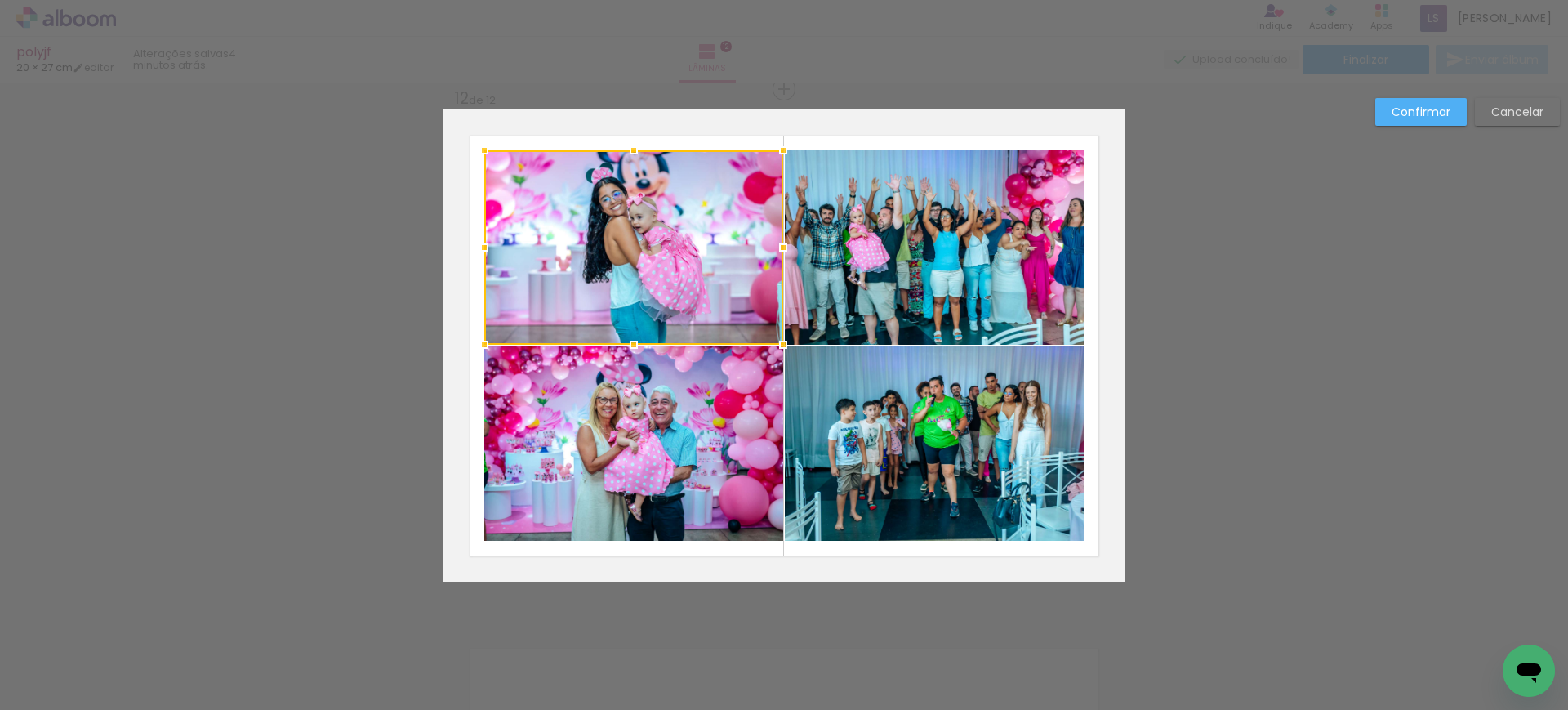
click at [702, 437] on quentale-photo at bounding box center [633, 444] width 298 height 194
click at [851, 274] on quentale-photo at bounding box center [934, 246] width 298 height 194
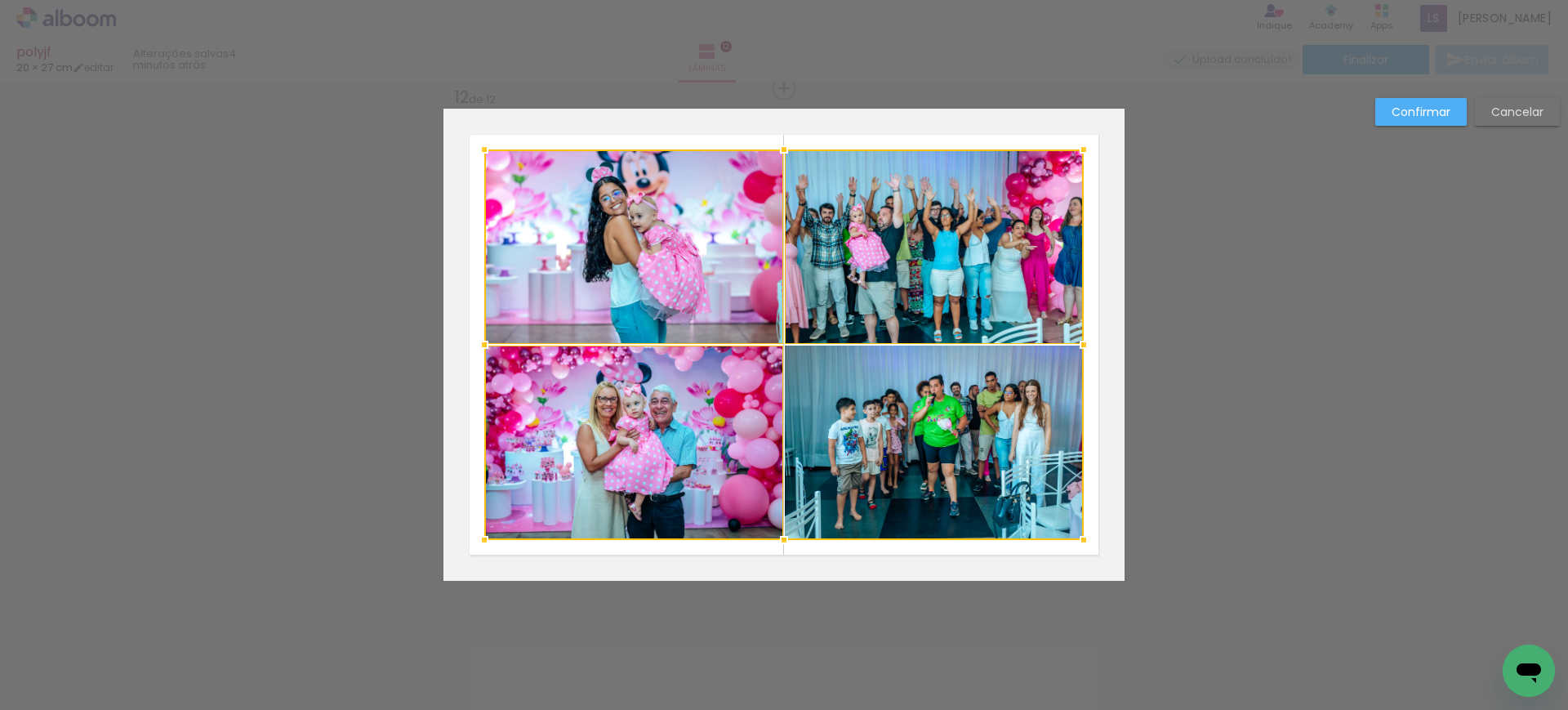
click at [850, 384] on div at bounding box center [784, 344] width 599 height 390
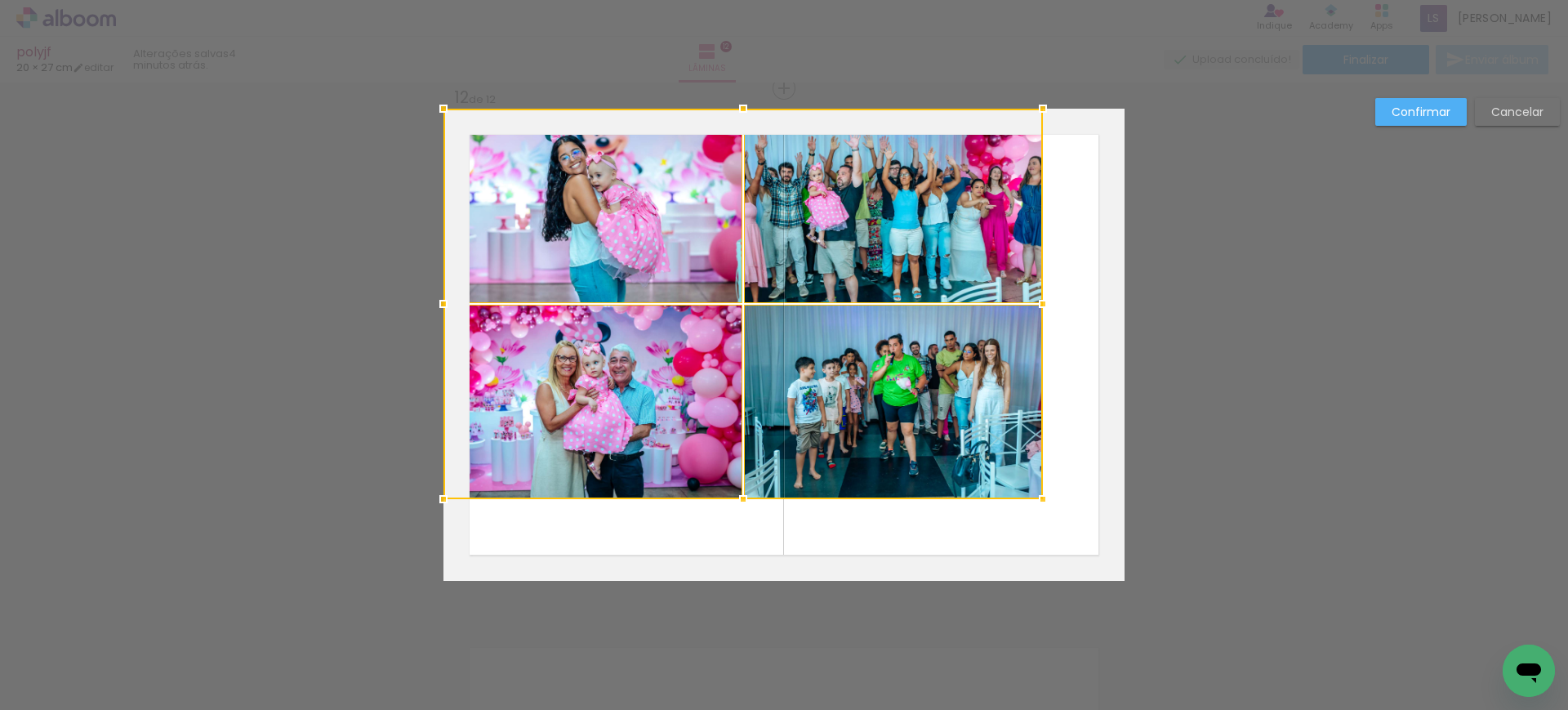
drag, startPoint x: 838, startPoint y: 375, endPoint x: 791, endPoint y: 349, distance: 53.7
click at [791, 349] on div at bounding box center [743, 303] width 599 height 390
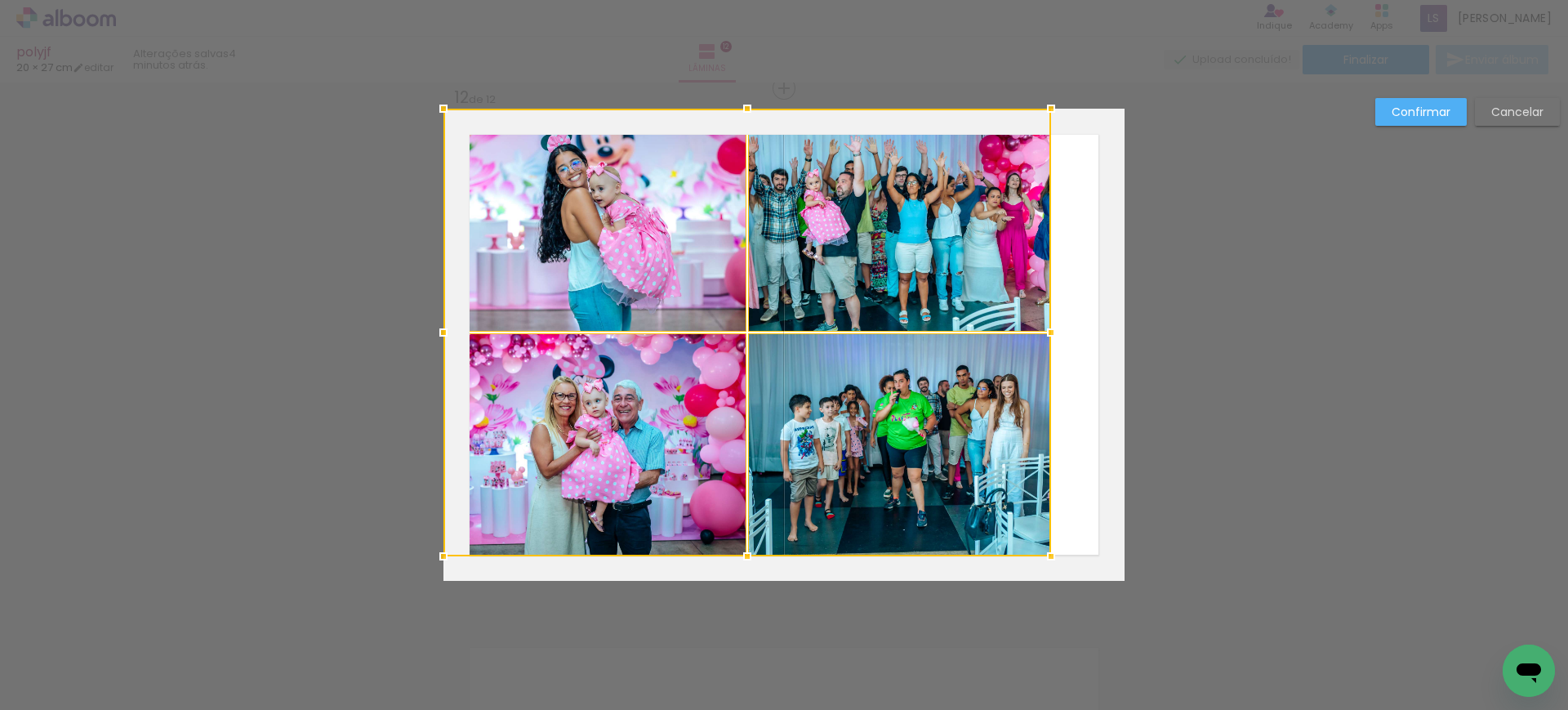
drag, startPoint x: 1033, startPoint y: 488, endPoint x: 1139, endPoint y: 565, distance: 131.0
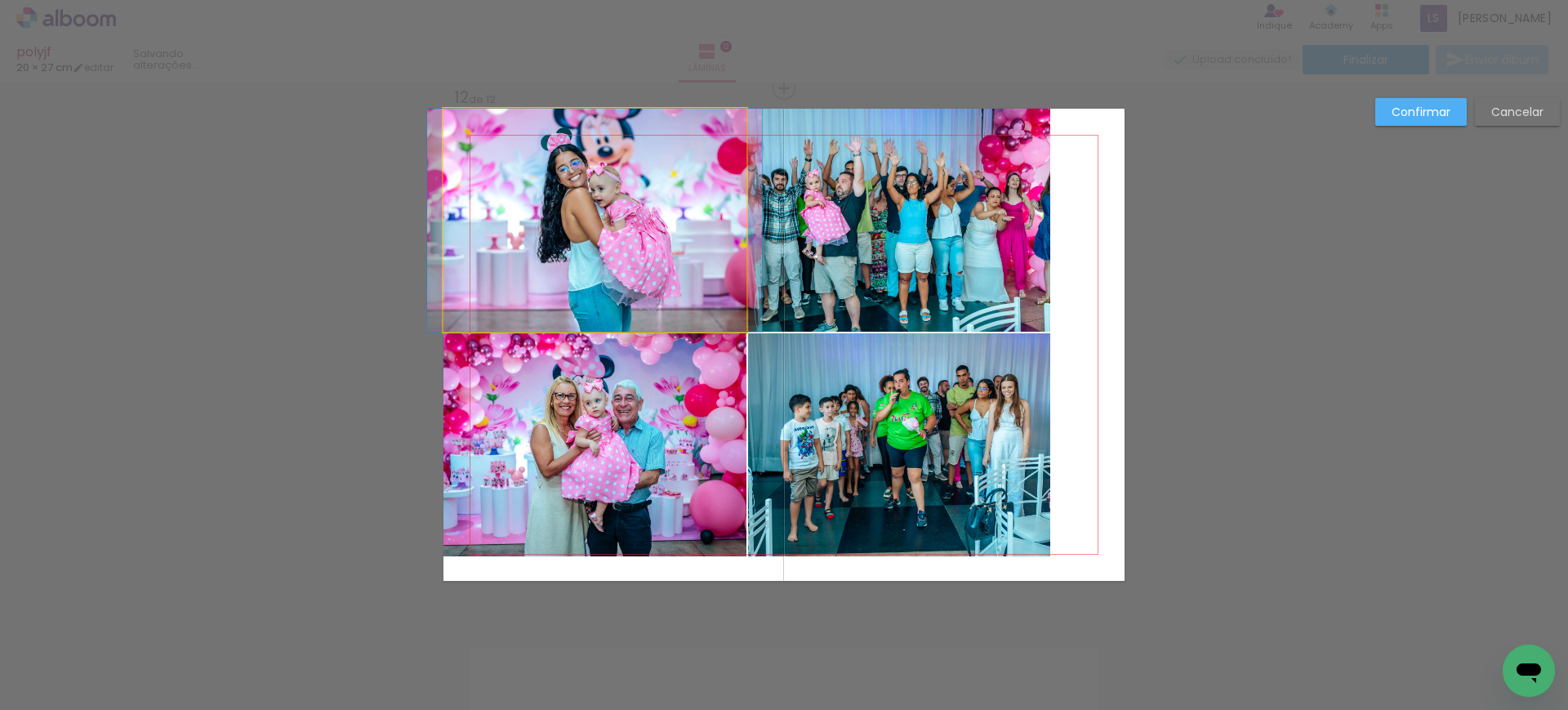
click at [709, 304] on quentale-photo at bounding box center [595, 220] width 303 height 223
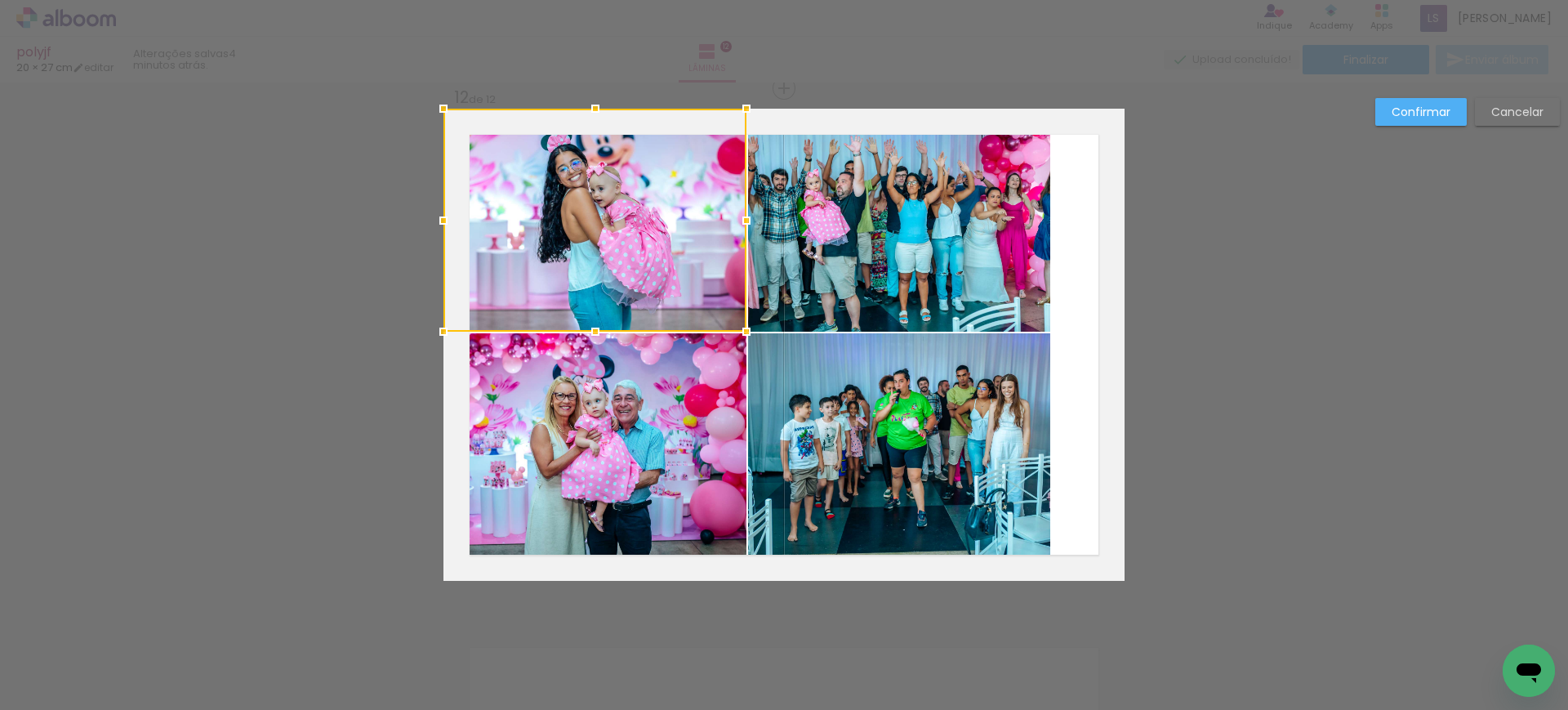
drag, startPoint x: 710, startPoint y: 376, endPoint x: 730, endPoint y: 328, distance: 52.0
click at [710, 375] on quentale-photo at bounding box center [595, 444] width 303 height 223
click at [757, 282] on quentale-photo at bounding box center [899, 220] width 303 height 223
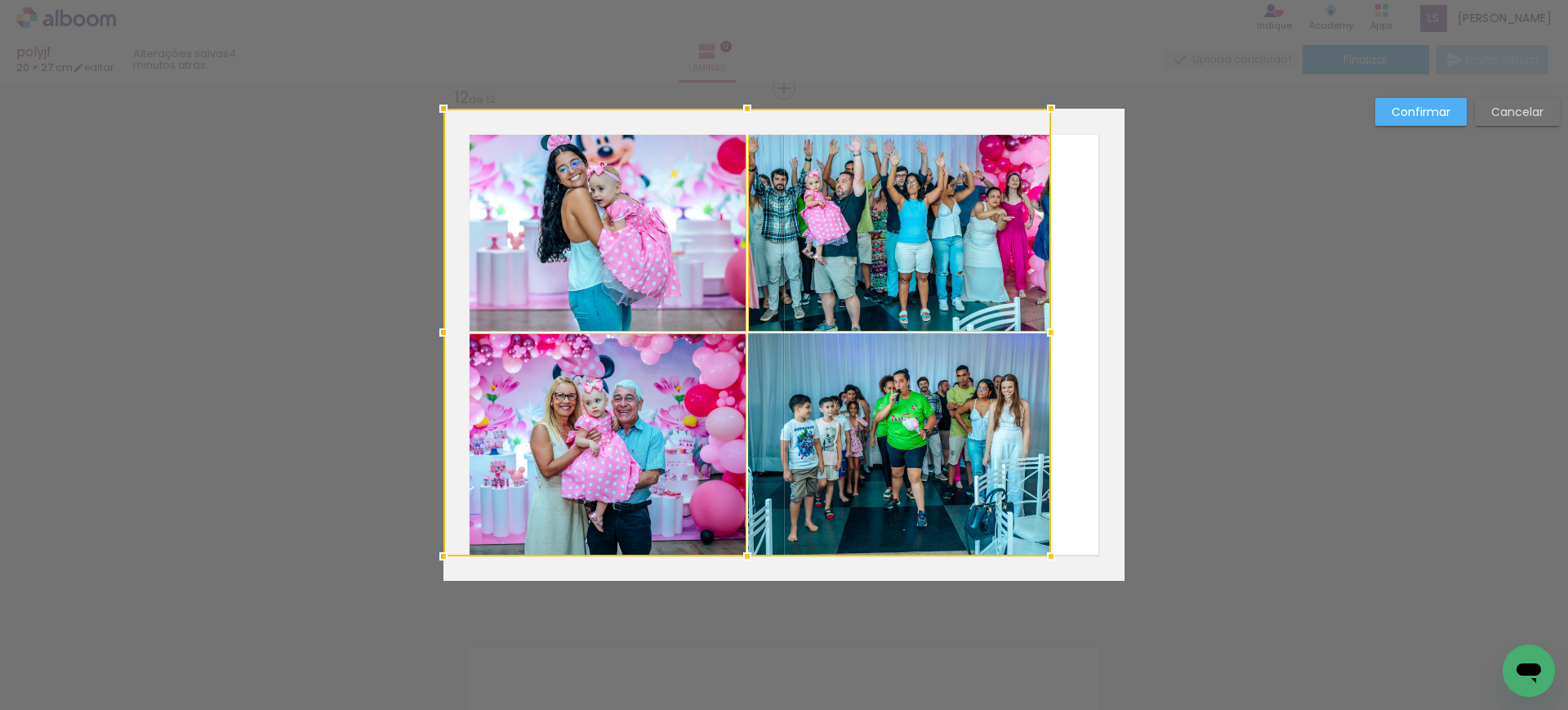
click at [824, 393] on div at bounding box center [747, 333] width 608 height 448
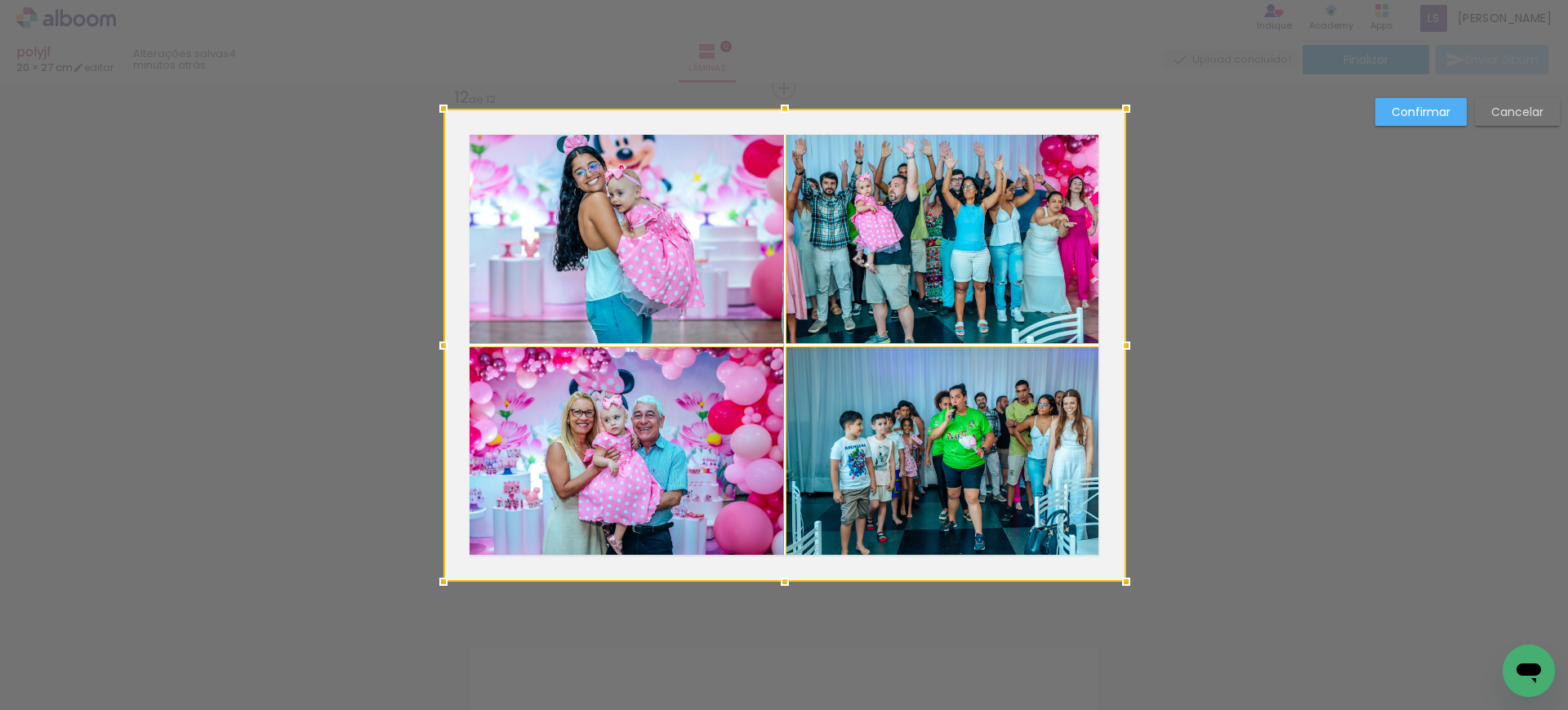
drag, startPoint x: 1040, startPoint y: 551, endPoint x: 984, endPoint y: 536, distance: 58.0
click at [984, 536] on div at bounding box center [784, 345] width 682 height 472
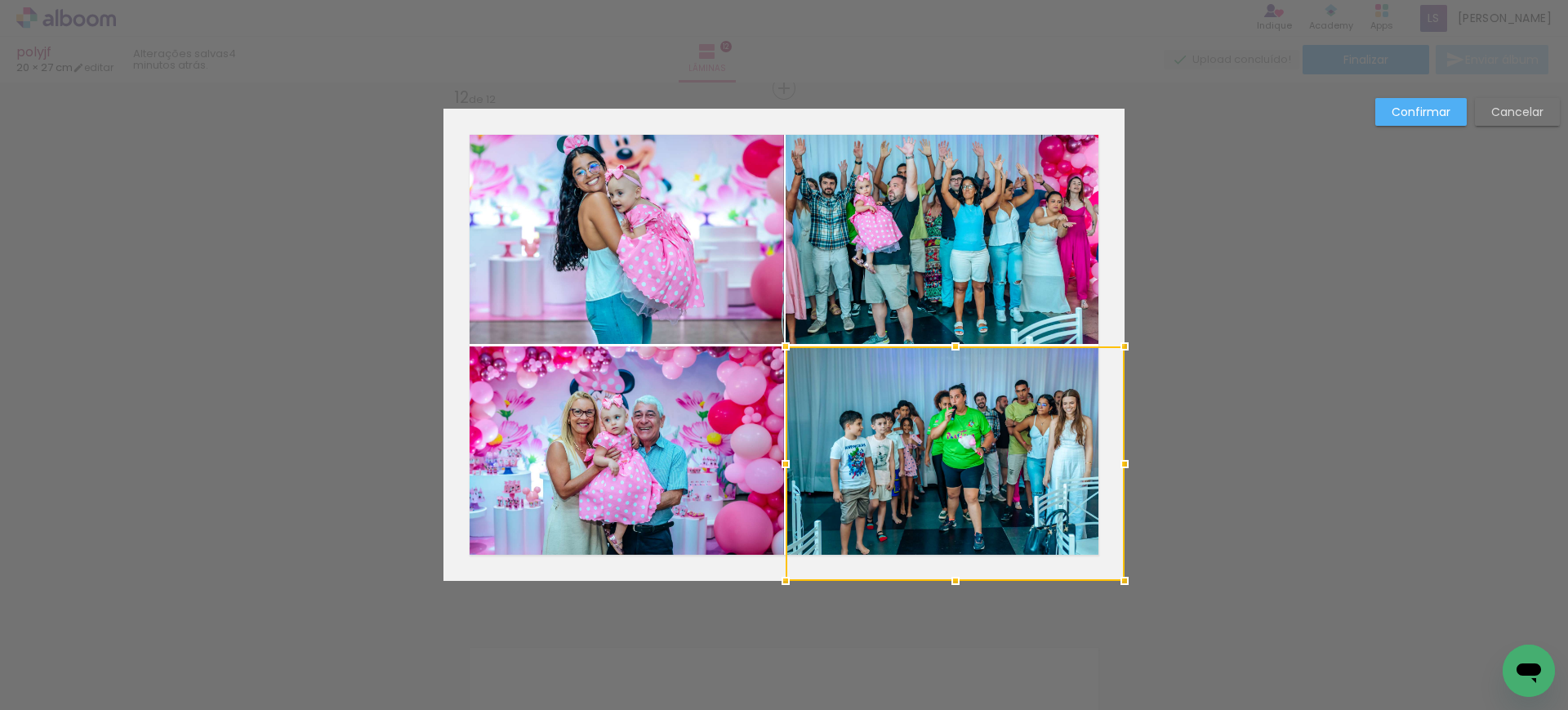
click at [0, 0] on slot "Confirmar" at bounding box center [0, 0] width 0 height 0
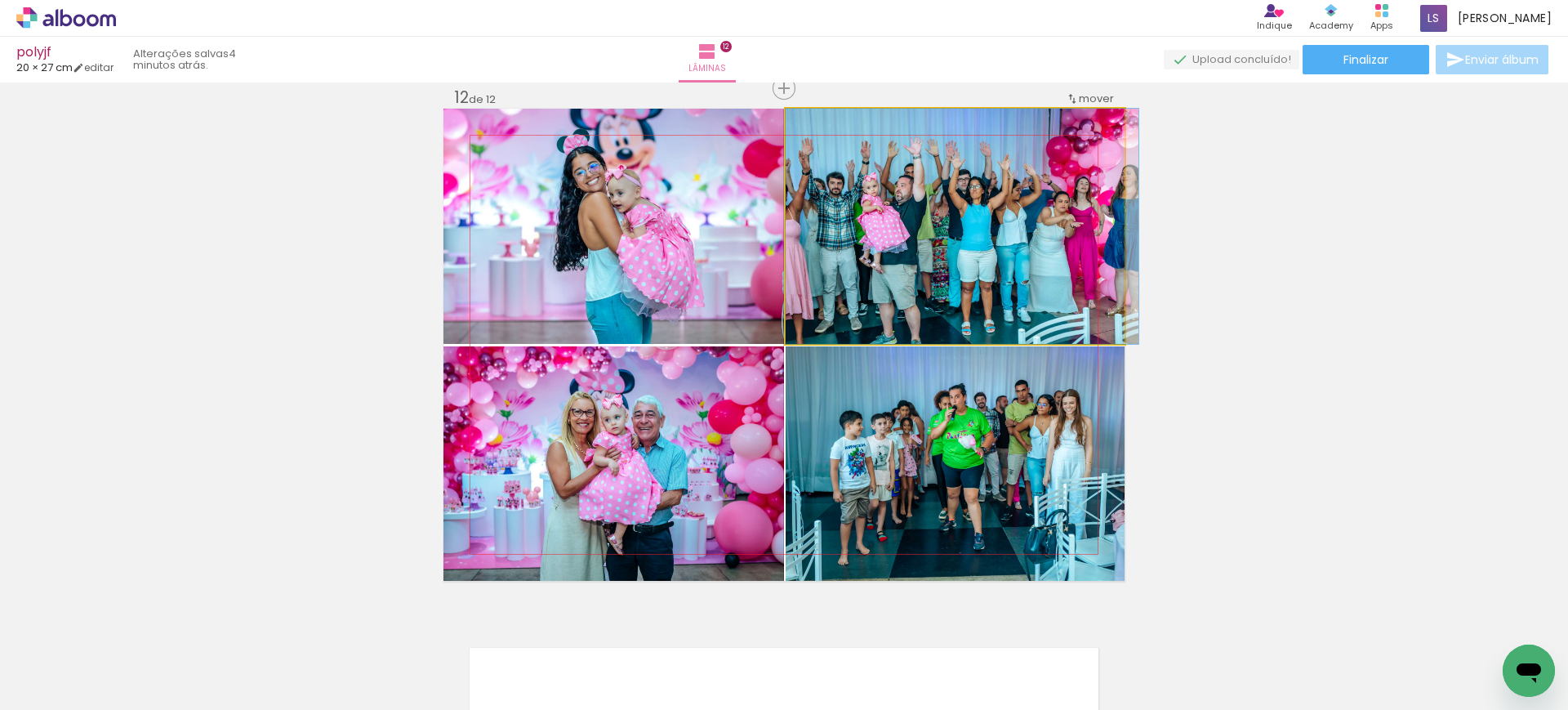
drag, startPoint x: 892, startPoint y: 250, endPoint x: 973, endPoint y: 268, distance: 83.0
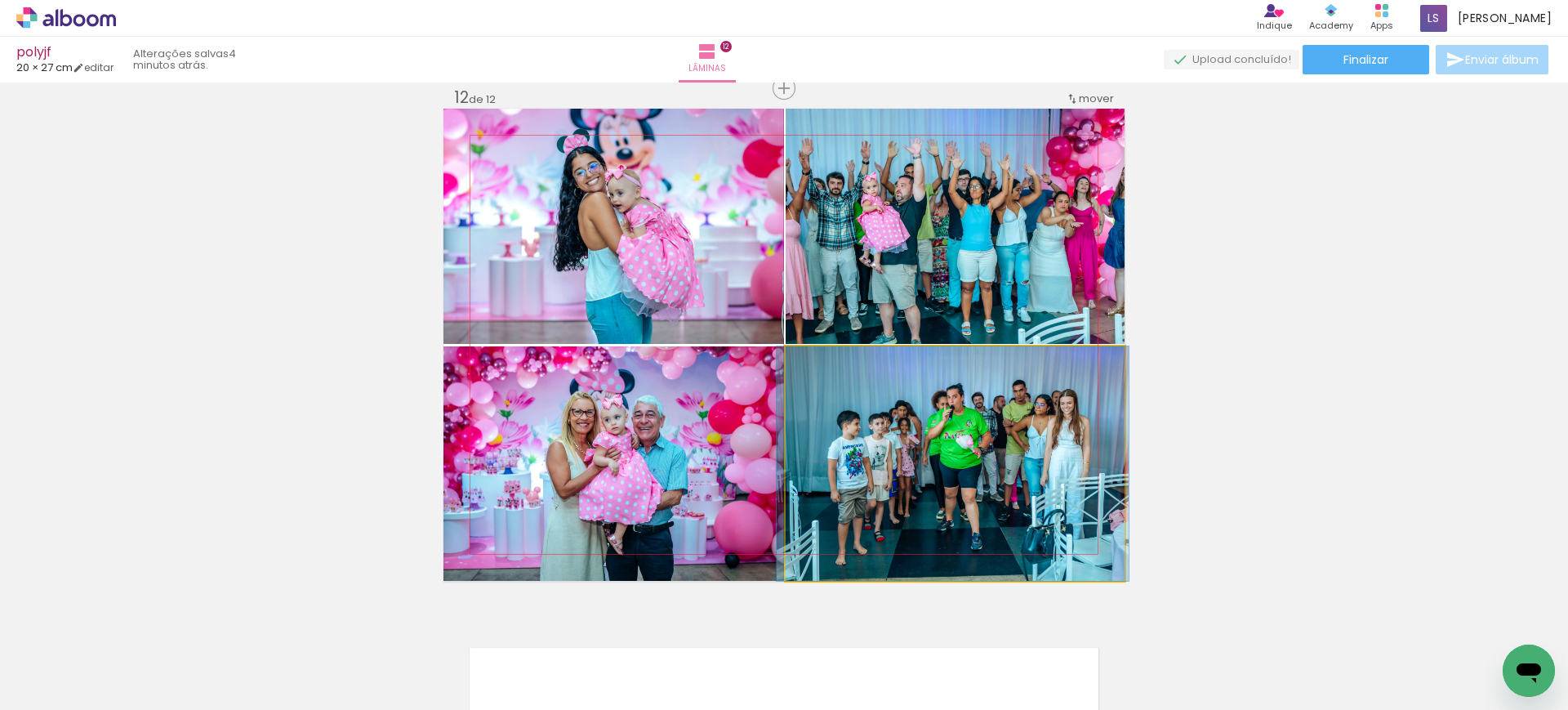
drag, startPoint x: 903, startPoint y: 468, endPoint x: 900, endPoint y: 455, distance: 13.3
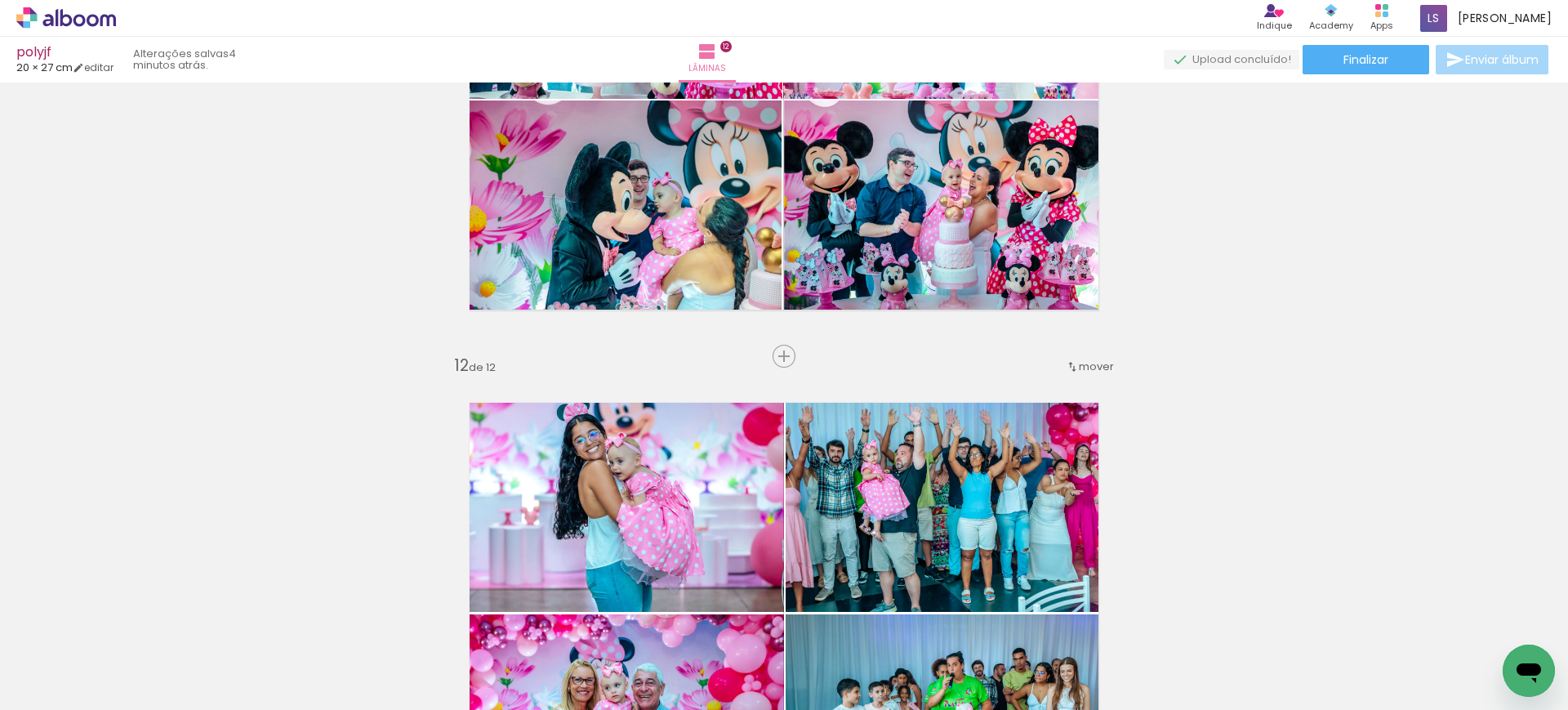
scroll to position [5396, 0]
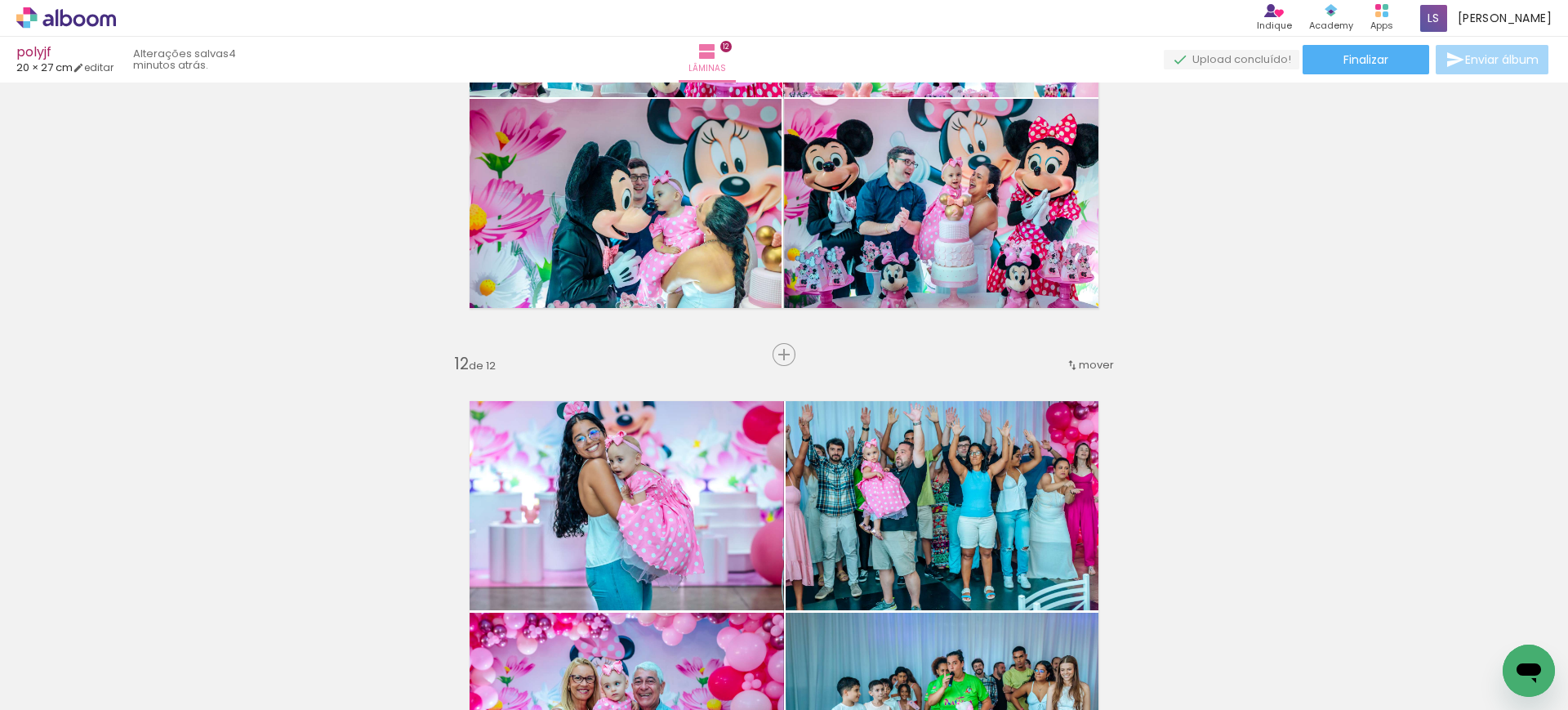
click at [1078, 362] on span "mover" at bounding box center [1096, 364] width 35 height 16
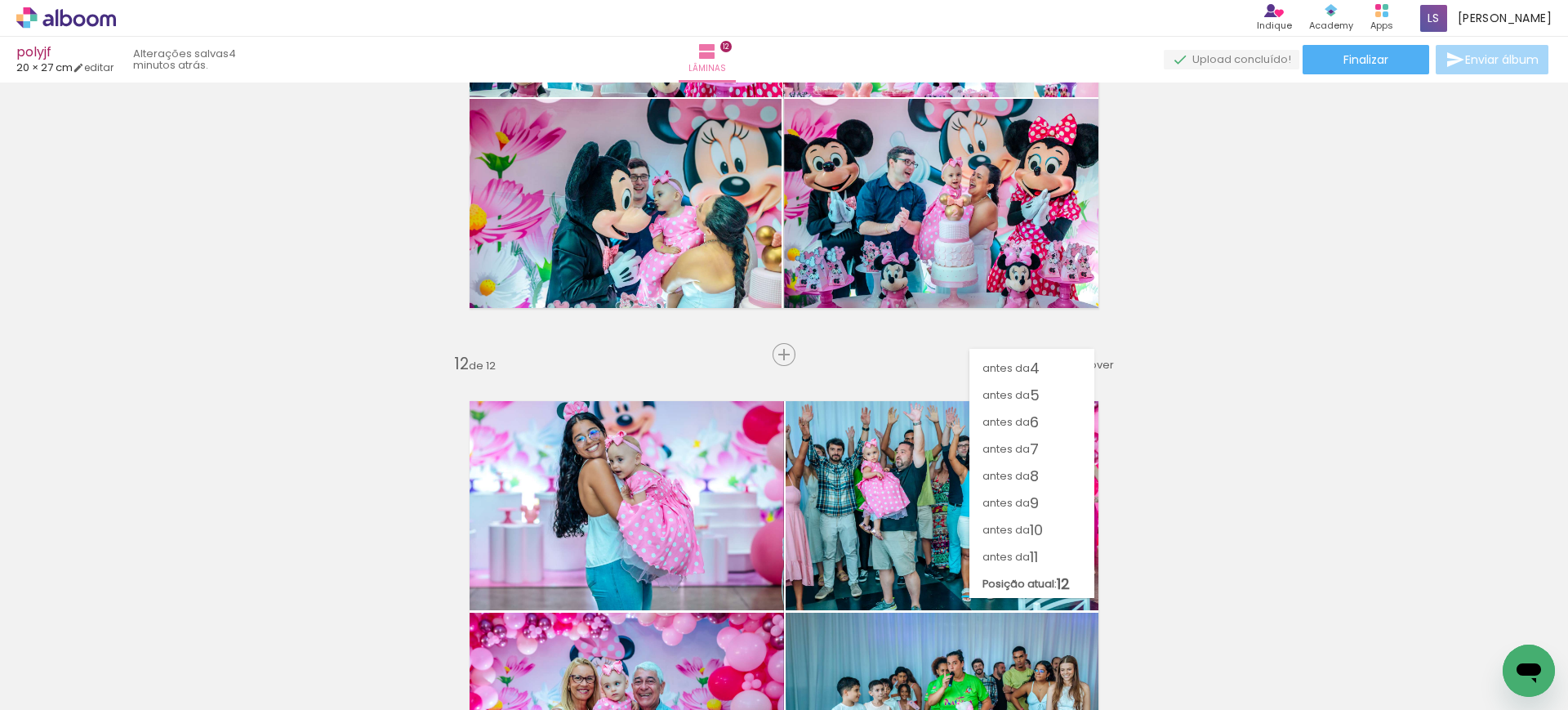
scroll to position [76, 0]
click at [1030, 546] on span "11" at bounding box center [1034, 556] width 8 height 27
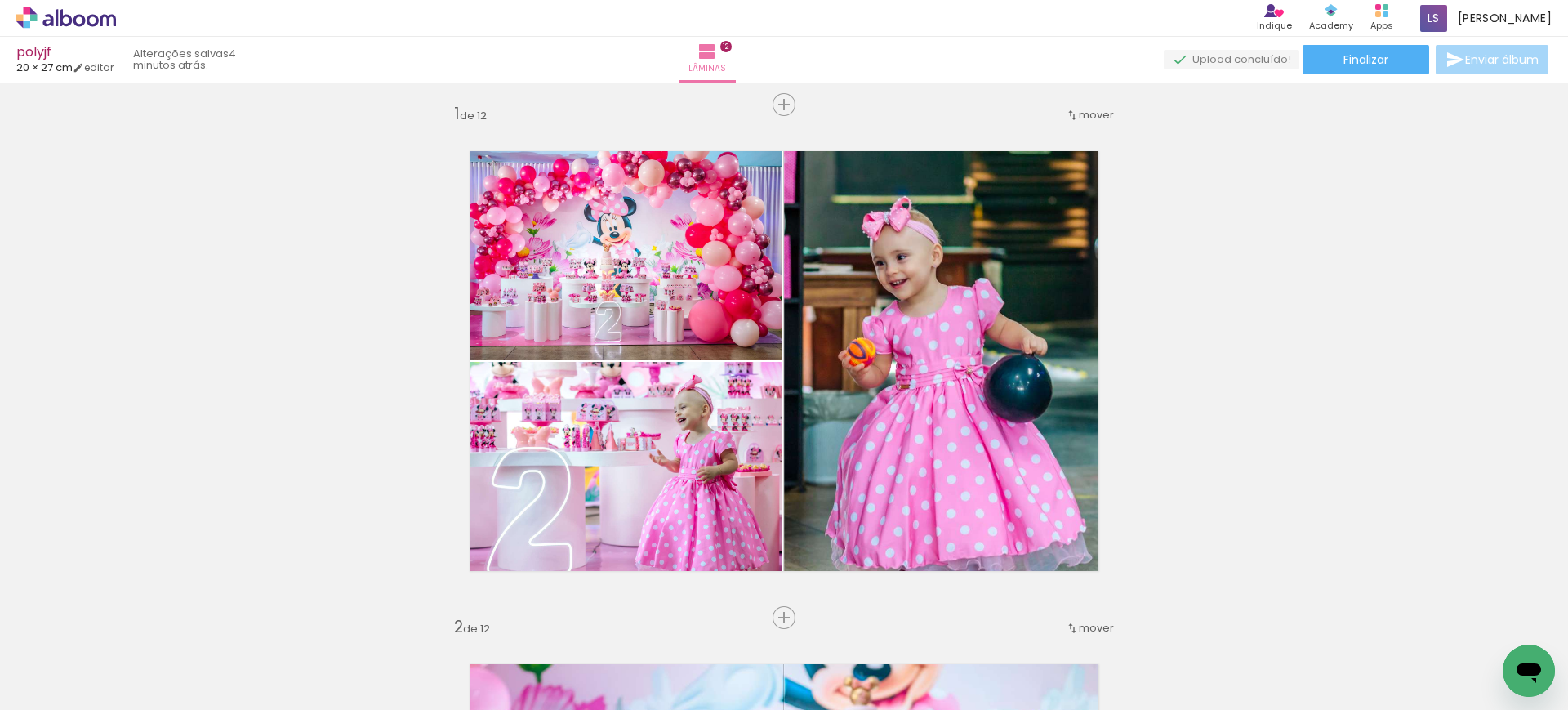
scroll to position [0, 0]
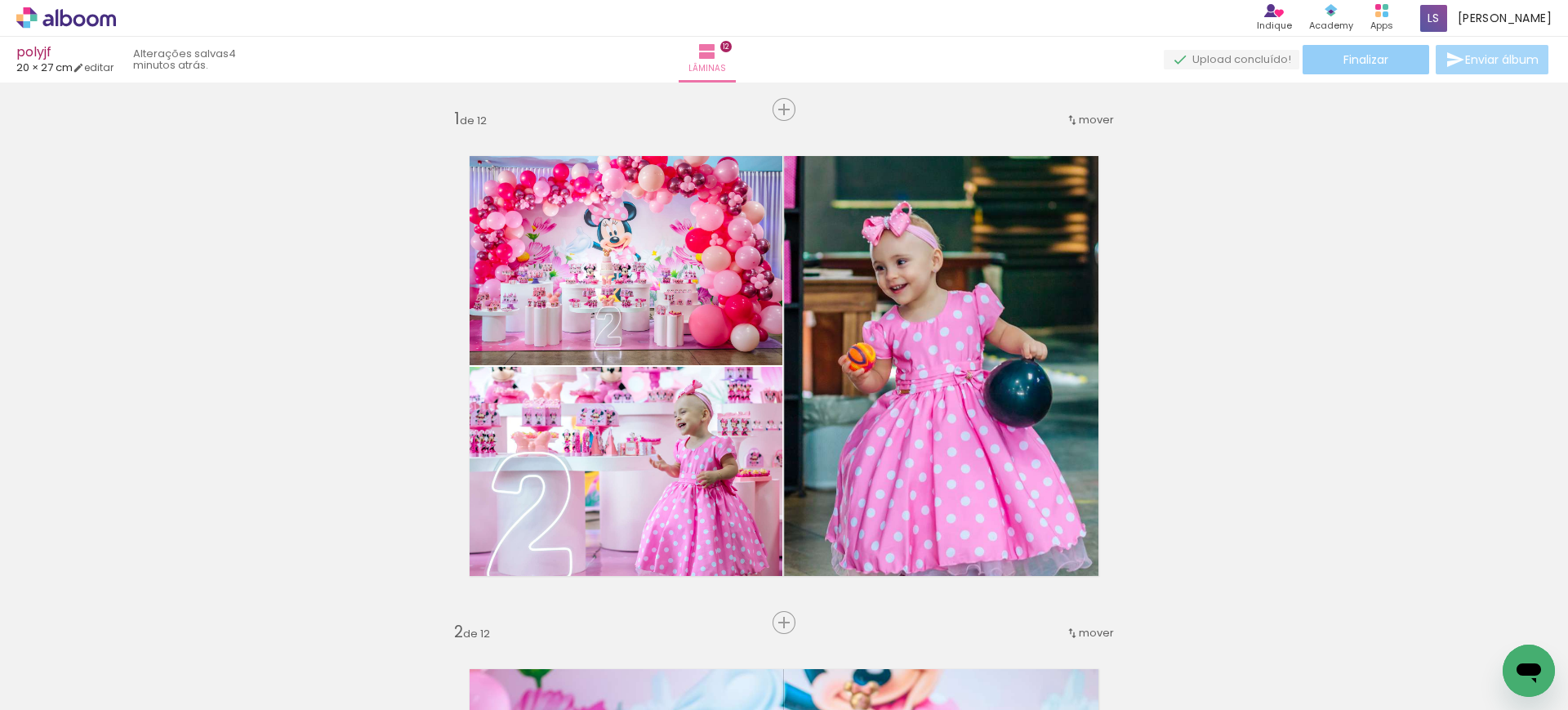
click at [1316, 54] on paper-button "Finalizar" at bounding box center [1365, 60] width 127 height 29
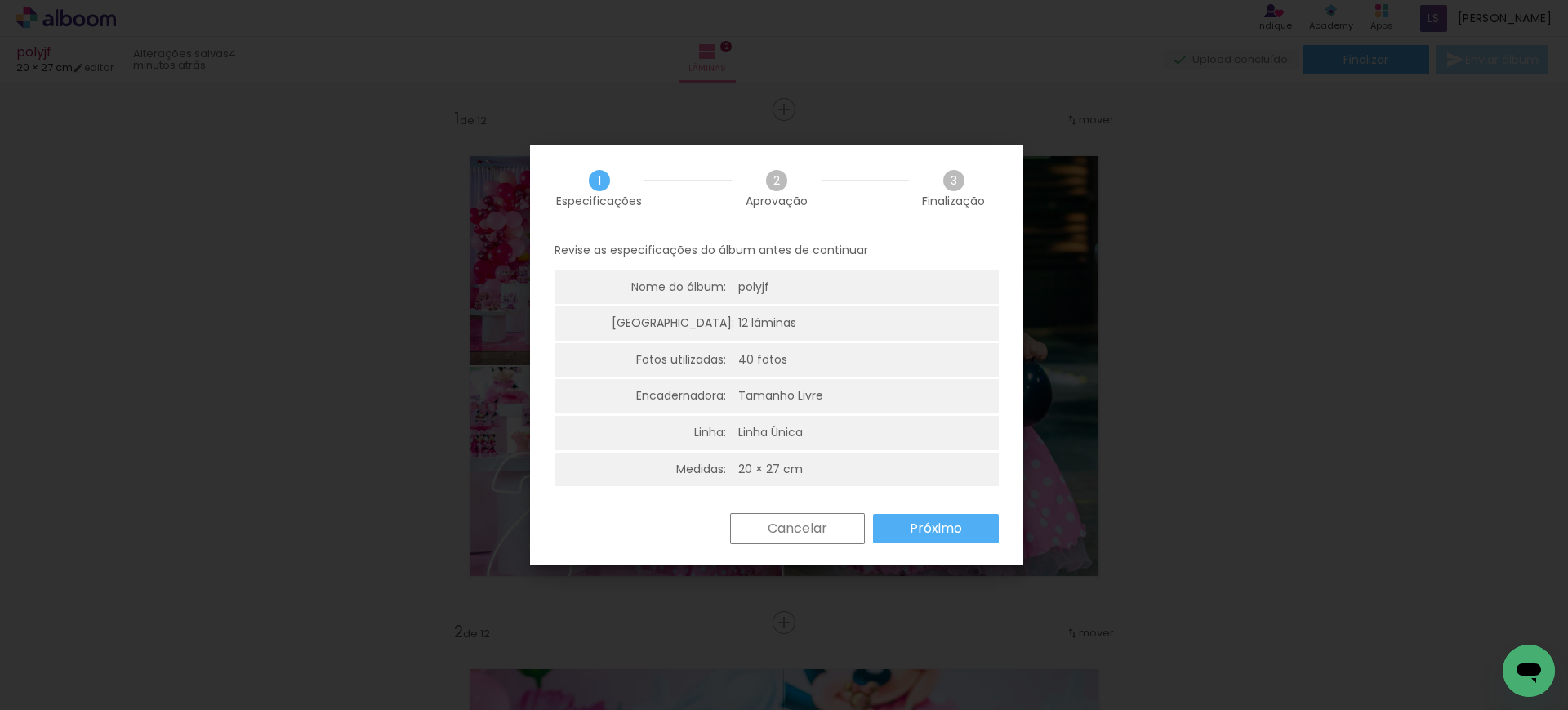
click at [0, 0] on slot "Próximo" at bounding box center [0, 0] width 0 height 0
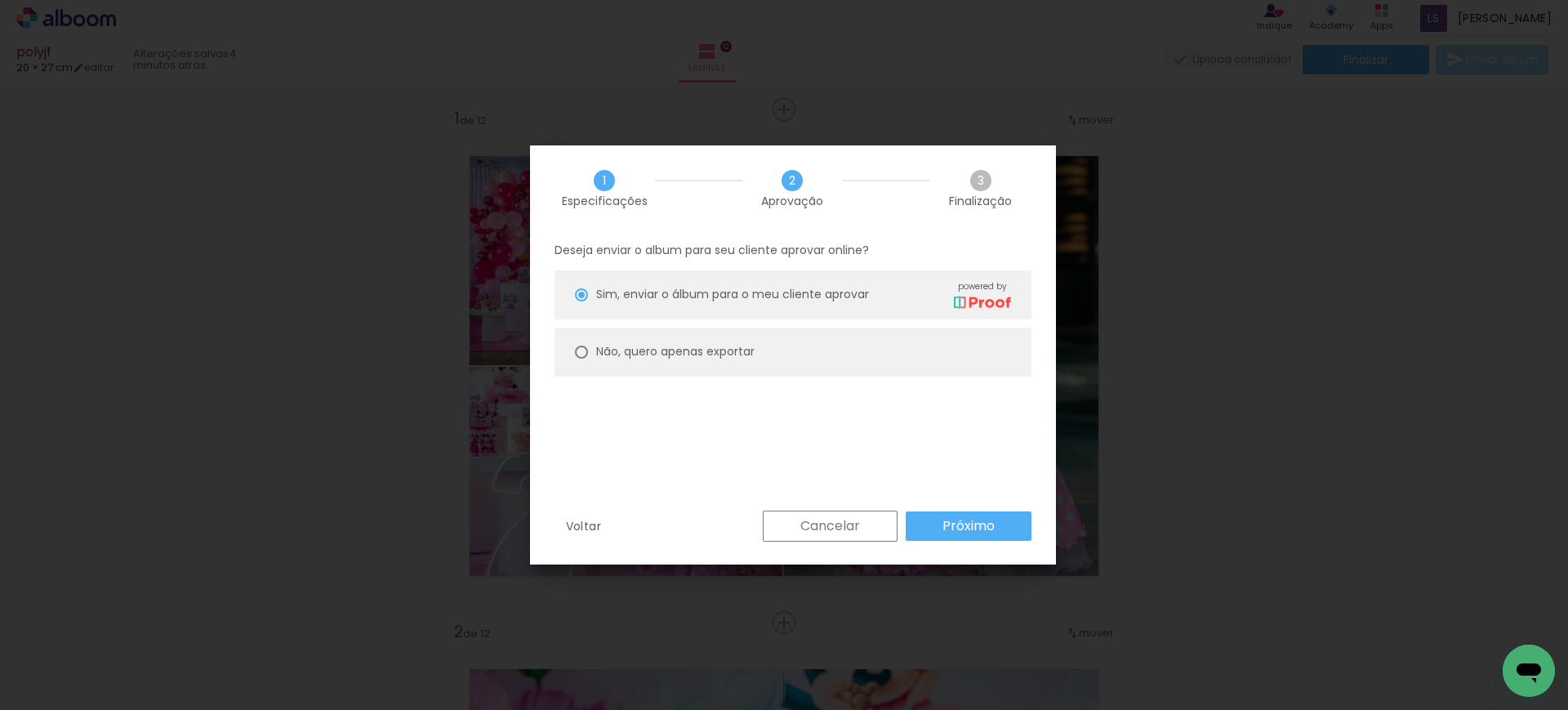
click at [692, 330] on paper-radio-button "Não, quero apenas exportar" at bounding box center [793, 352] width 477 height 49
type paper-radio-button "on"
click at [0, 0] on slot "Próximo" at bounding box center [0, 0] width 0 height 0
type input "Alta, 300 DPI"
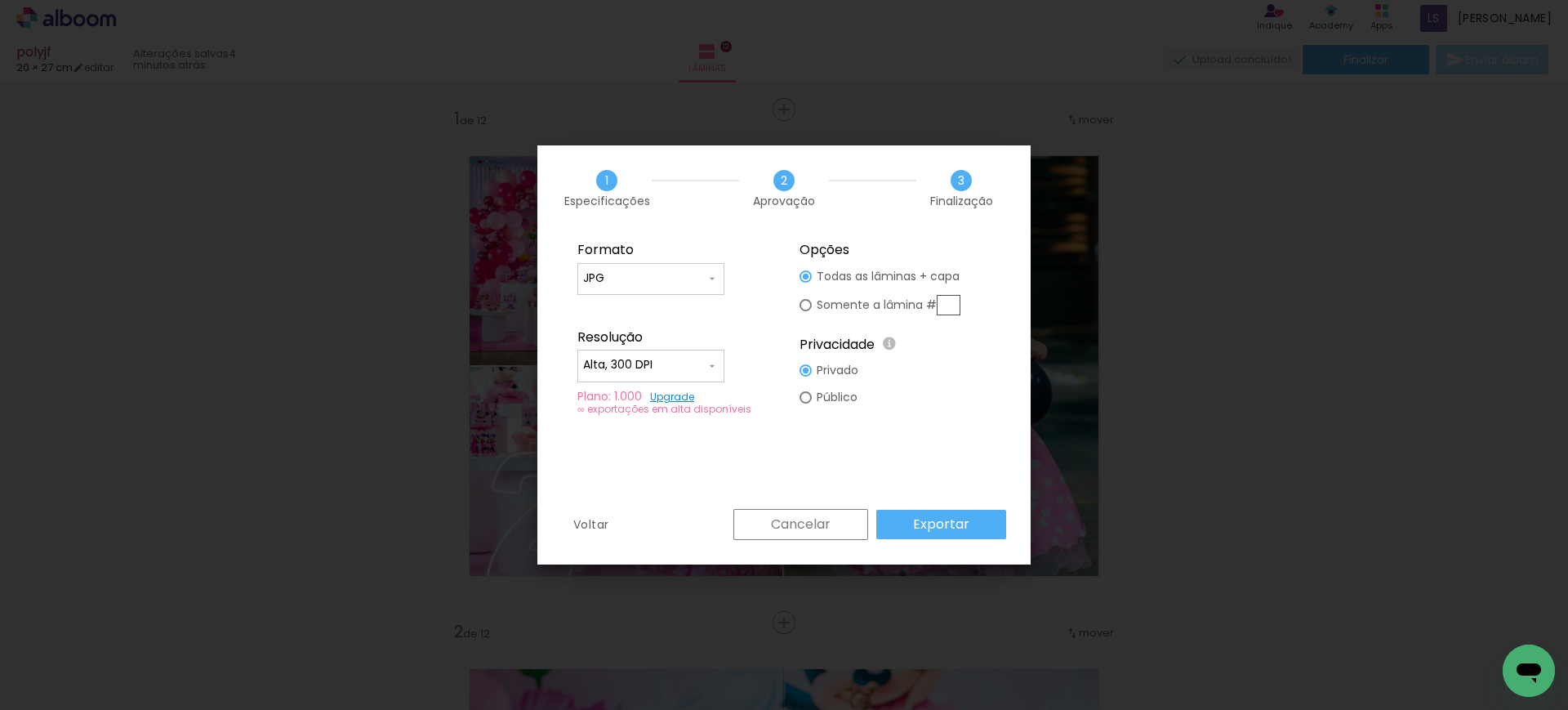
click at [705, 296] on fieldset "Formato JPG PDF Resolução Alta, 300 DPI Baixa Plano: 1.000 Upgrade ∞ exportaçõe…" at bounding box center [673, 328] width 219 height 195
click at [688, 272] on input "JPG" at bounding box center [644, 278] width 123 height 17
click at [623, 307] on paper-item "PDF" at bounding box center [651, 308] width 147 height 32
type input "PDF"
click at [642, 369] on input "Alta, 300 DPI" at bounding box center [644, 364] width 123 height 17
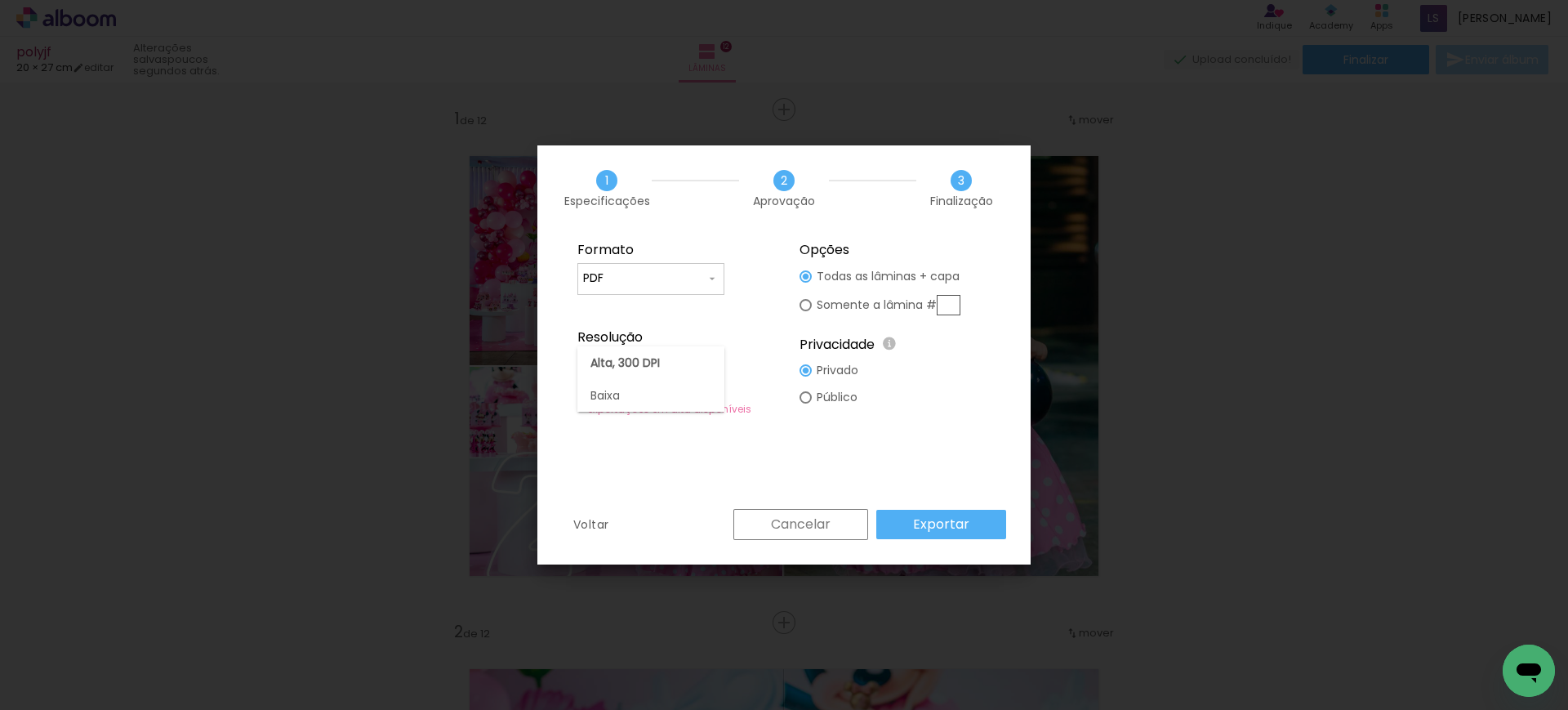
click at [619, 383] on div at bounding box center [651, 370] width 147 height 66
click at [666, 399] on paper-item "Baixa" at bounding box center [651, 395] width 147 height 32
type input "Baixa"
click at [0, 0] on slot "Exportar" at bounding box center [0, 0] width 0 height 0
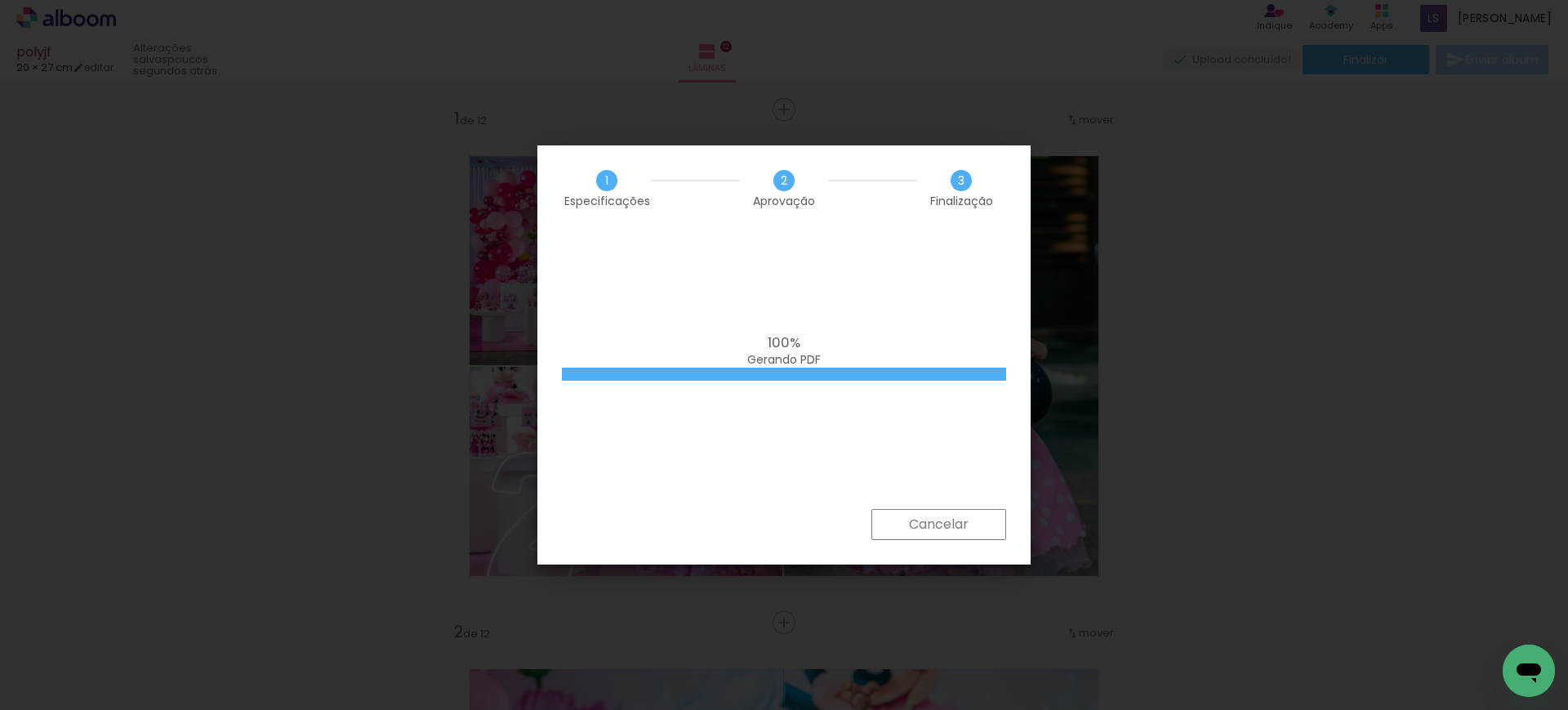
scroll to position [0, 2229]
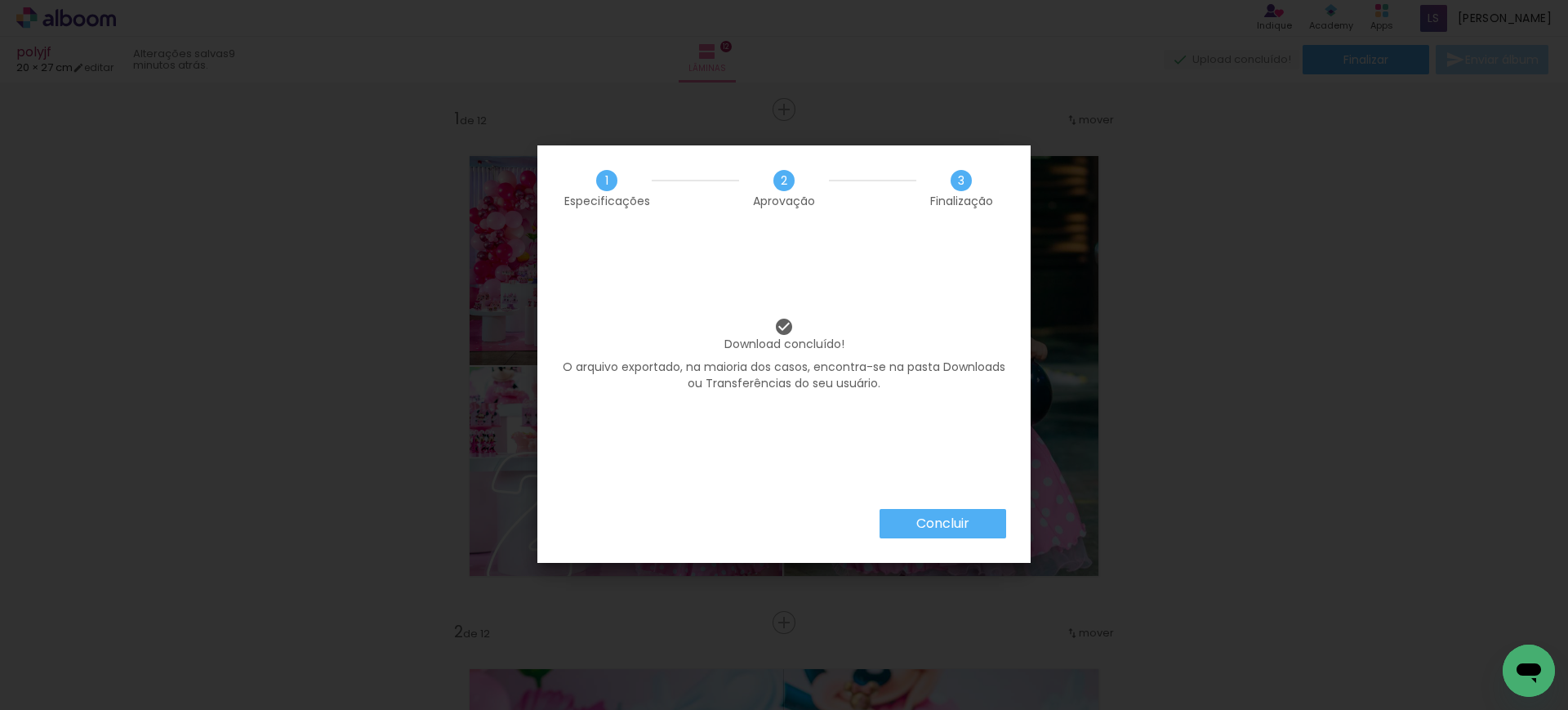
scroll to position [0, 2229]
